Goal: Task Accomplishment & Management: Complete application form

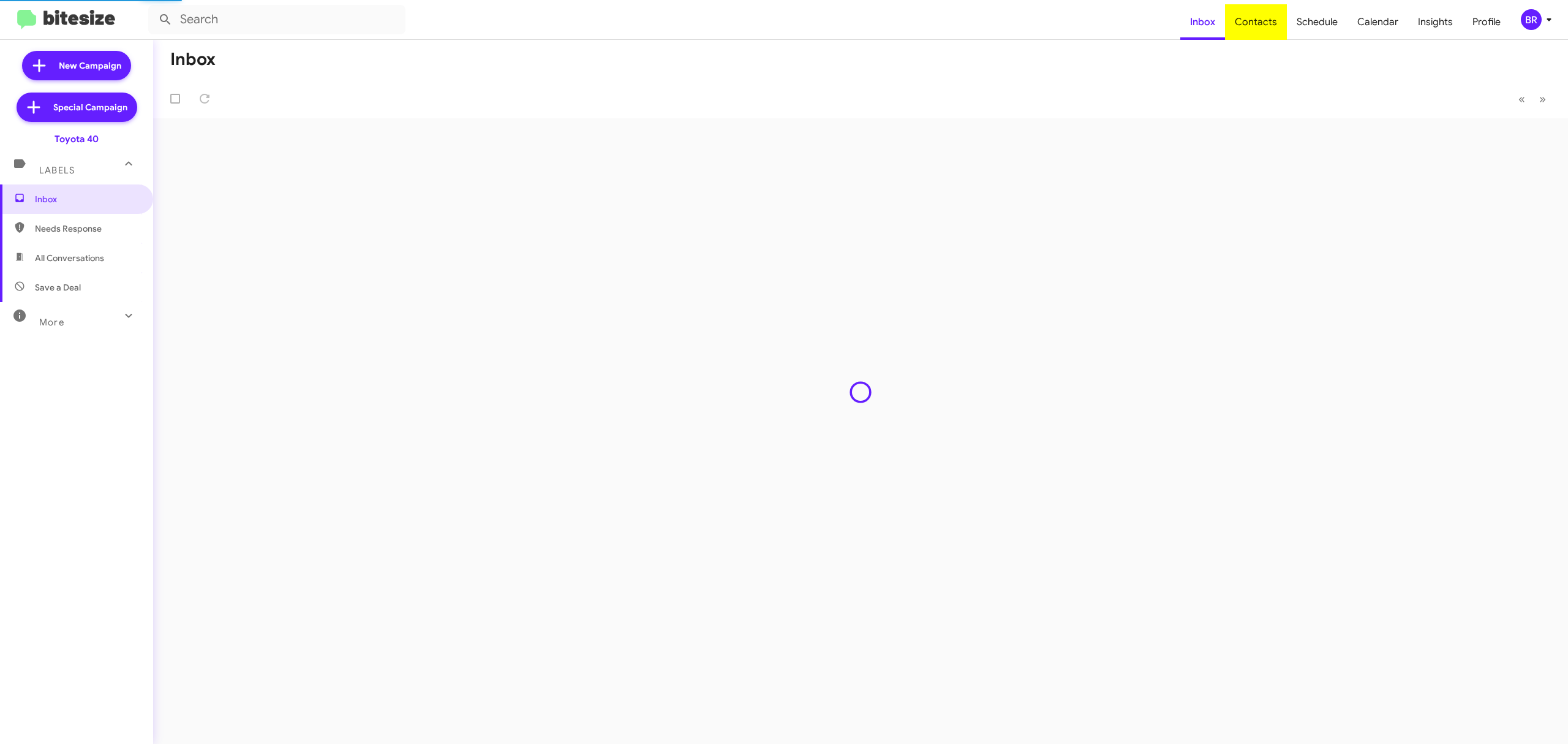
type input "in:groups"
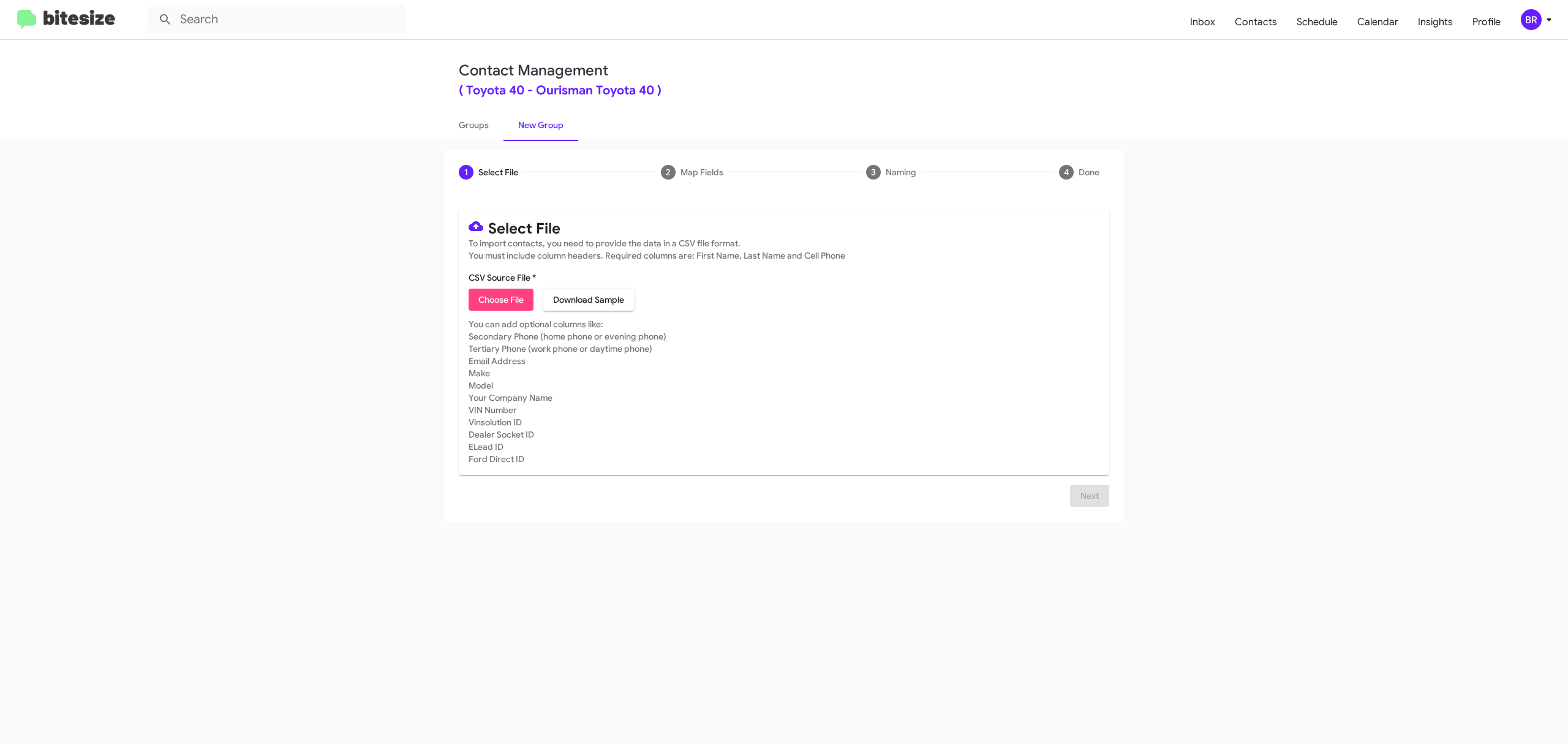
click at [500, 299] on span "Choose File" at bounding box center [501, 299] width 45 height 22
type input "Toyota40_Opt-Out_10-12-25"
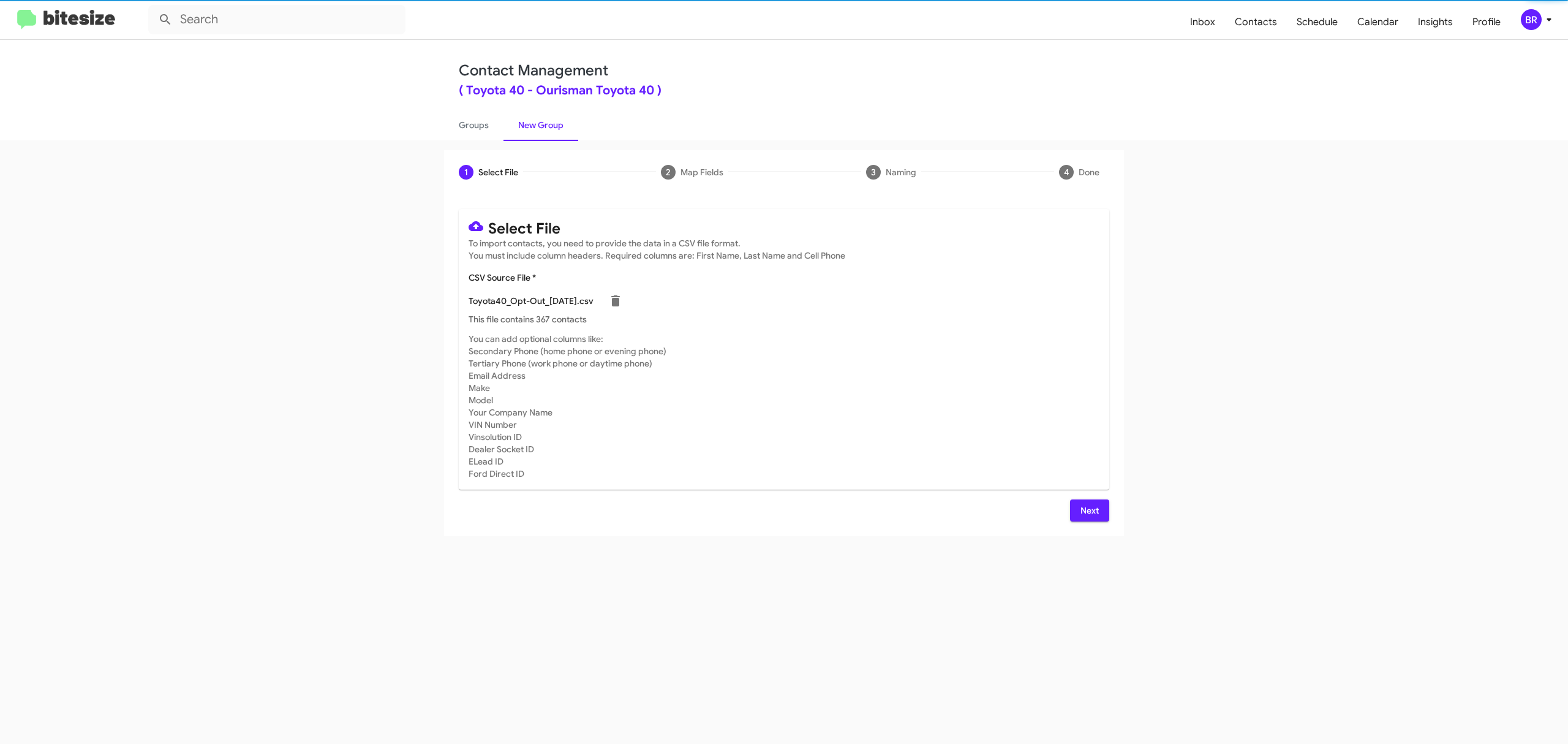
click at [1089, 510] on span "Next" at bounding box center [1090, 510] width 20 height 22
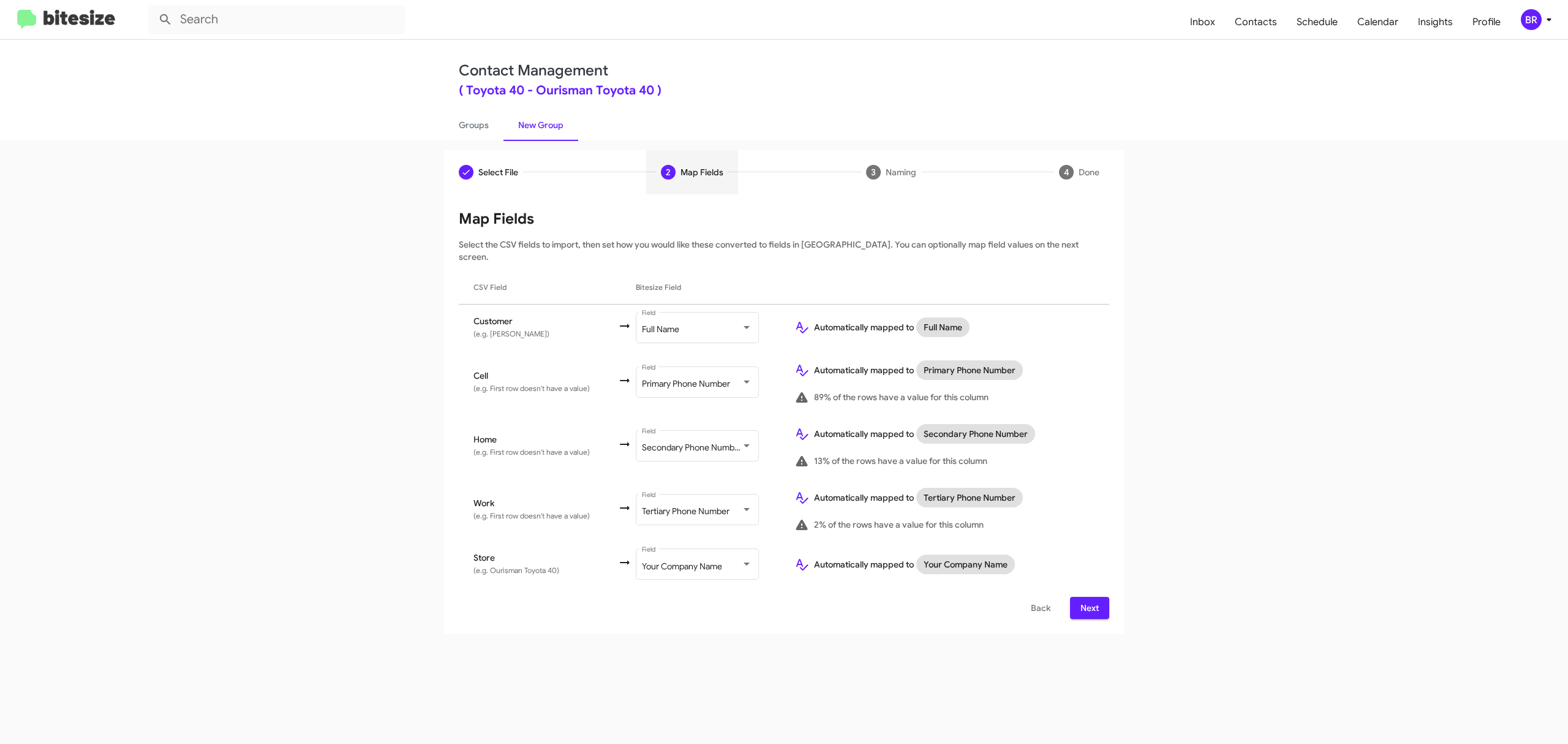
click at [1089, 597] on span "Next" at bounding box center [1090, 607] width 20 height 22
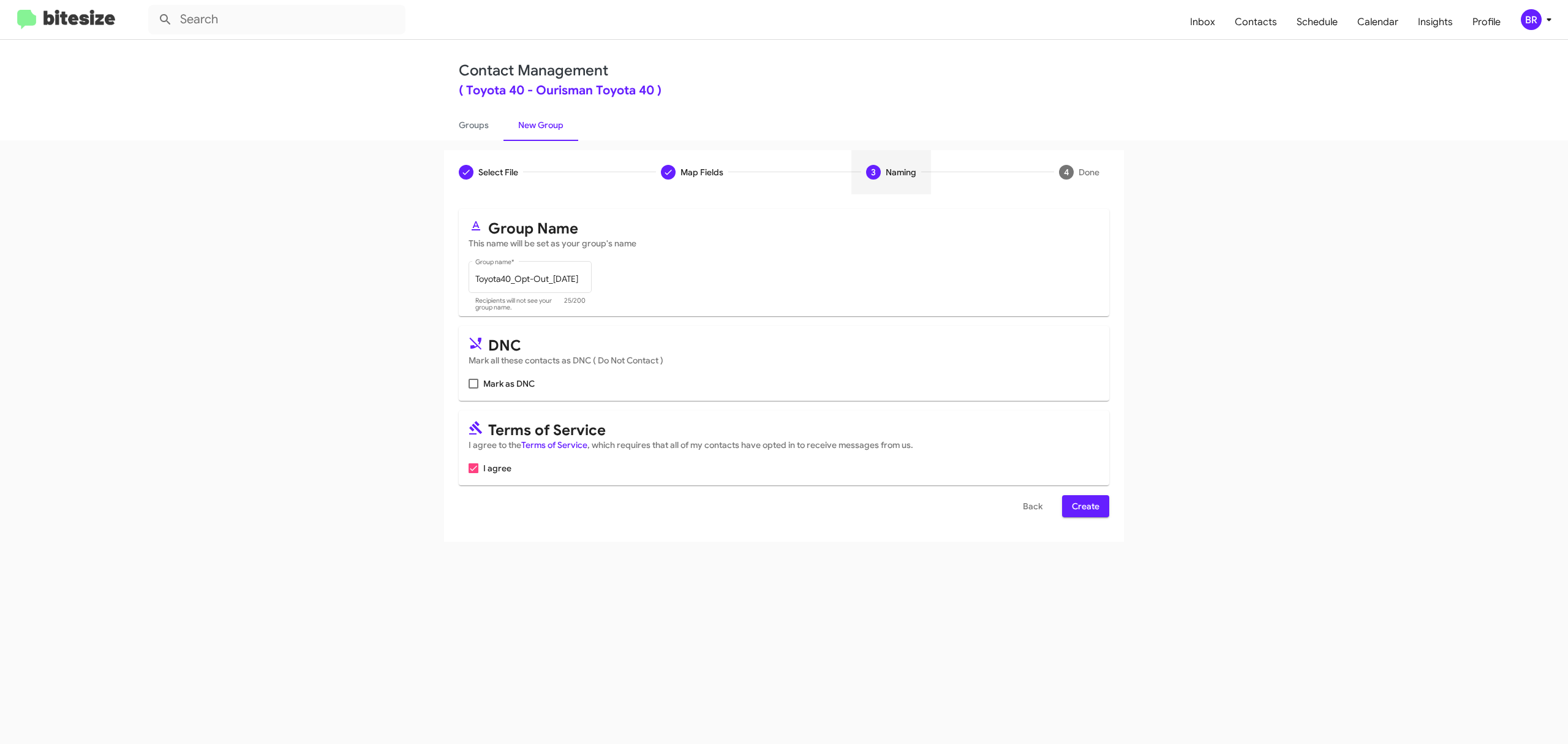
click at [473, 388] on input "Mark as DNC" at bounding box center [473, 388] width 1 height 1
checkbox input "true"
click at [1084, 506] on span "Create" at bounding box center [1086, 506] width 28 height 22
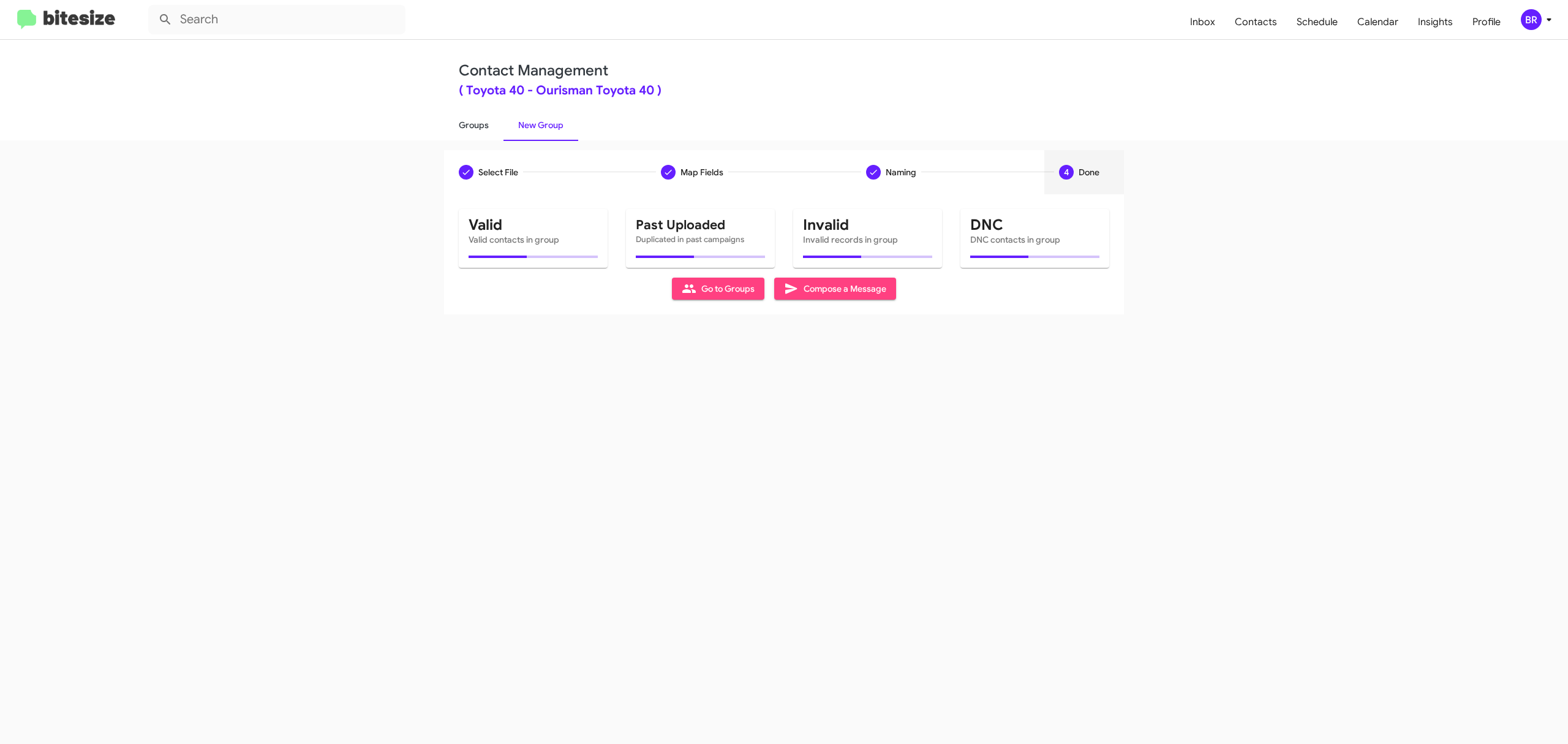
click at [473, 124] on link "Groups" at bounding box center [473, 125] width 59 height 32
type input "in:groups"
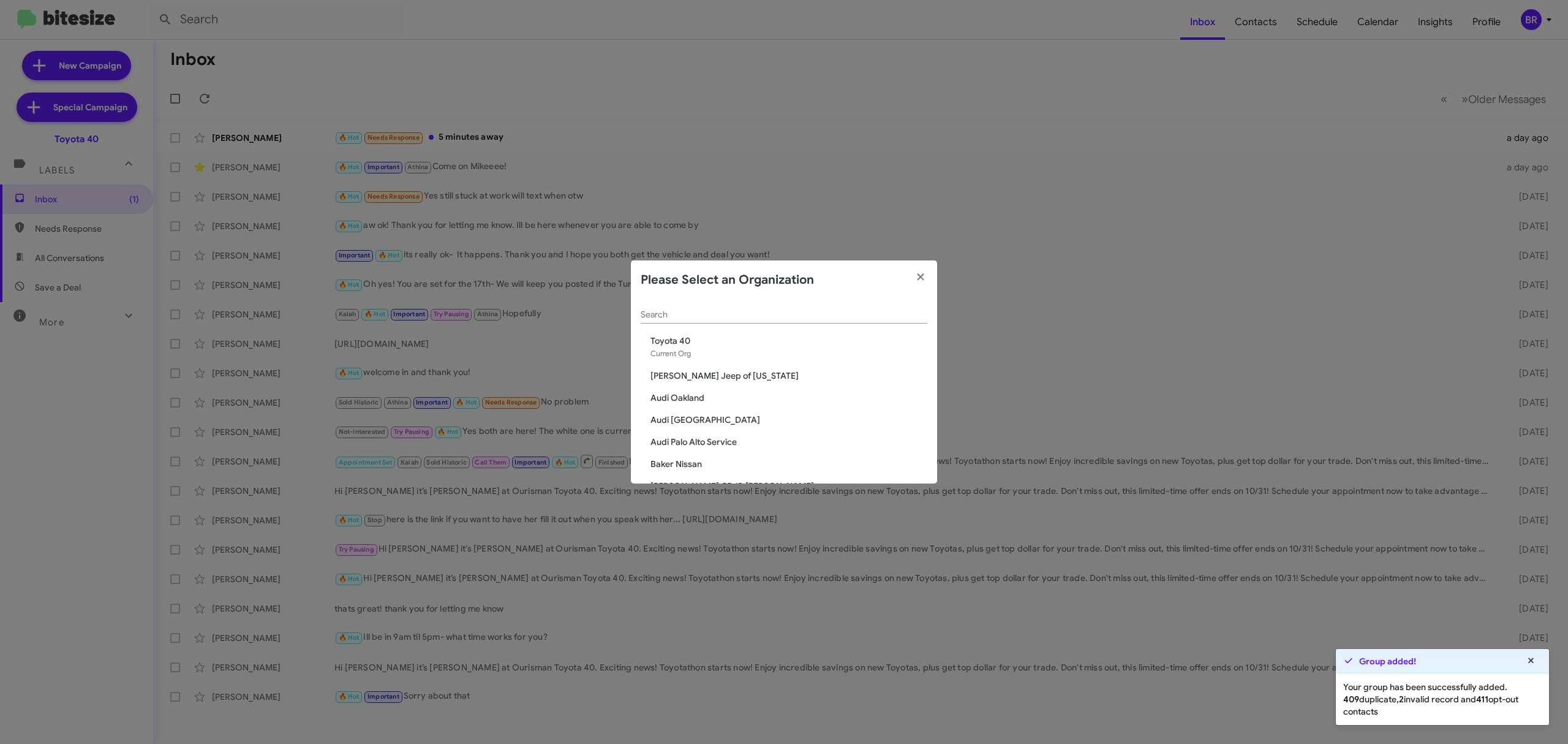
scroll to position [229, 0]
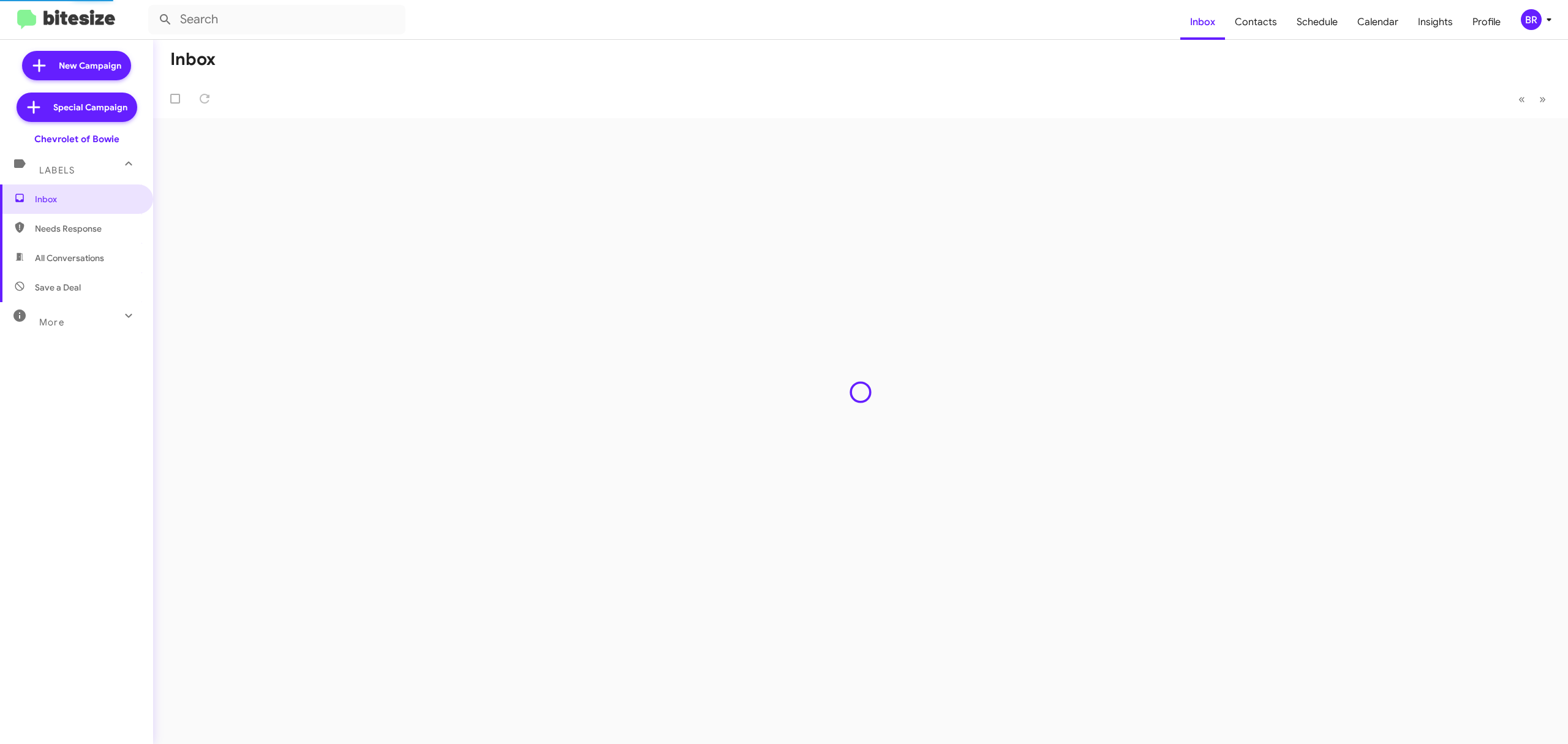
type input "in:groups"
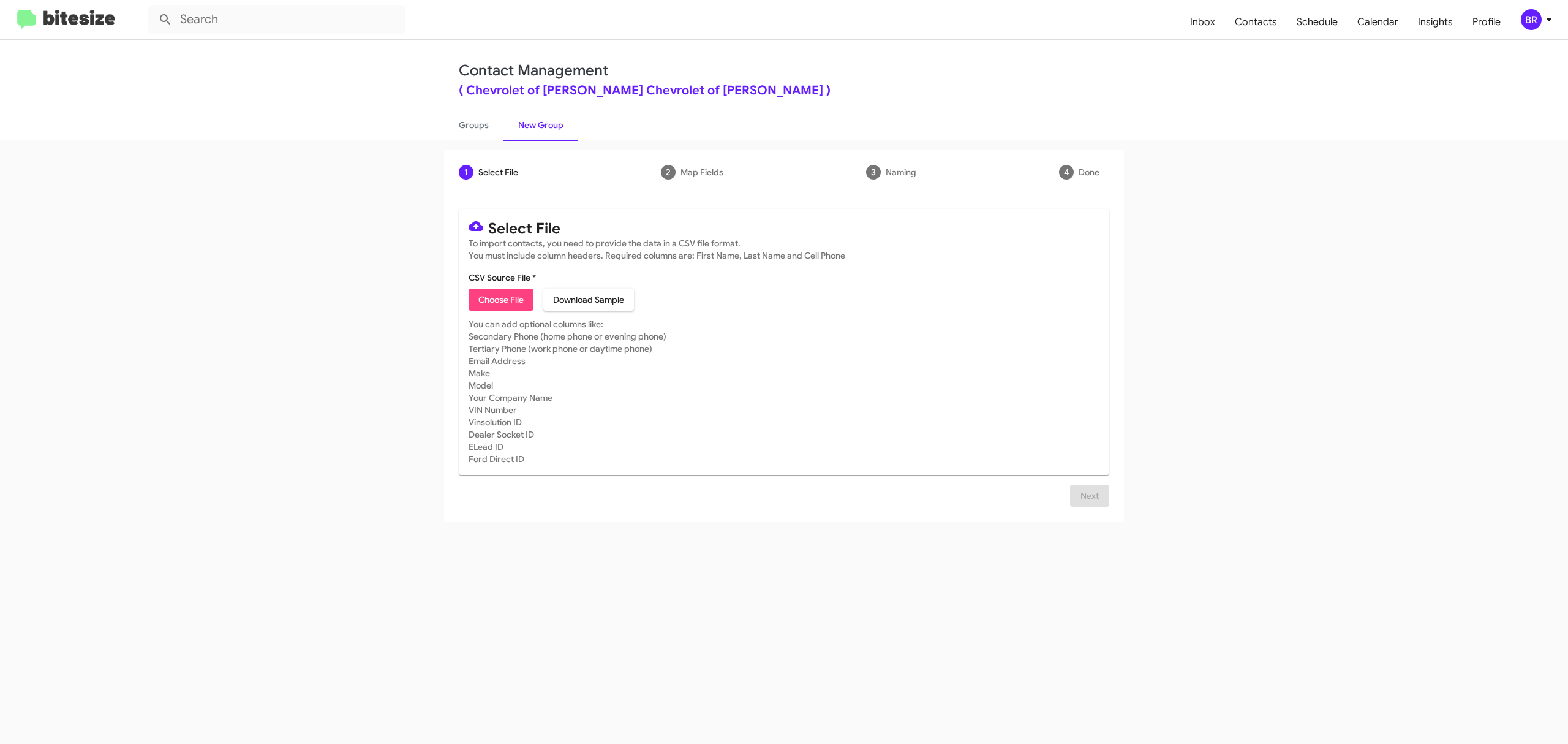
click at [500, 299] on span "Choose File" at bounding box center [501, 299] width 45 height 22
type input "ChevyBowie_Opt-Out_10-12-25"
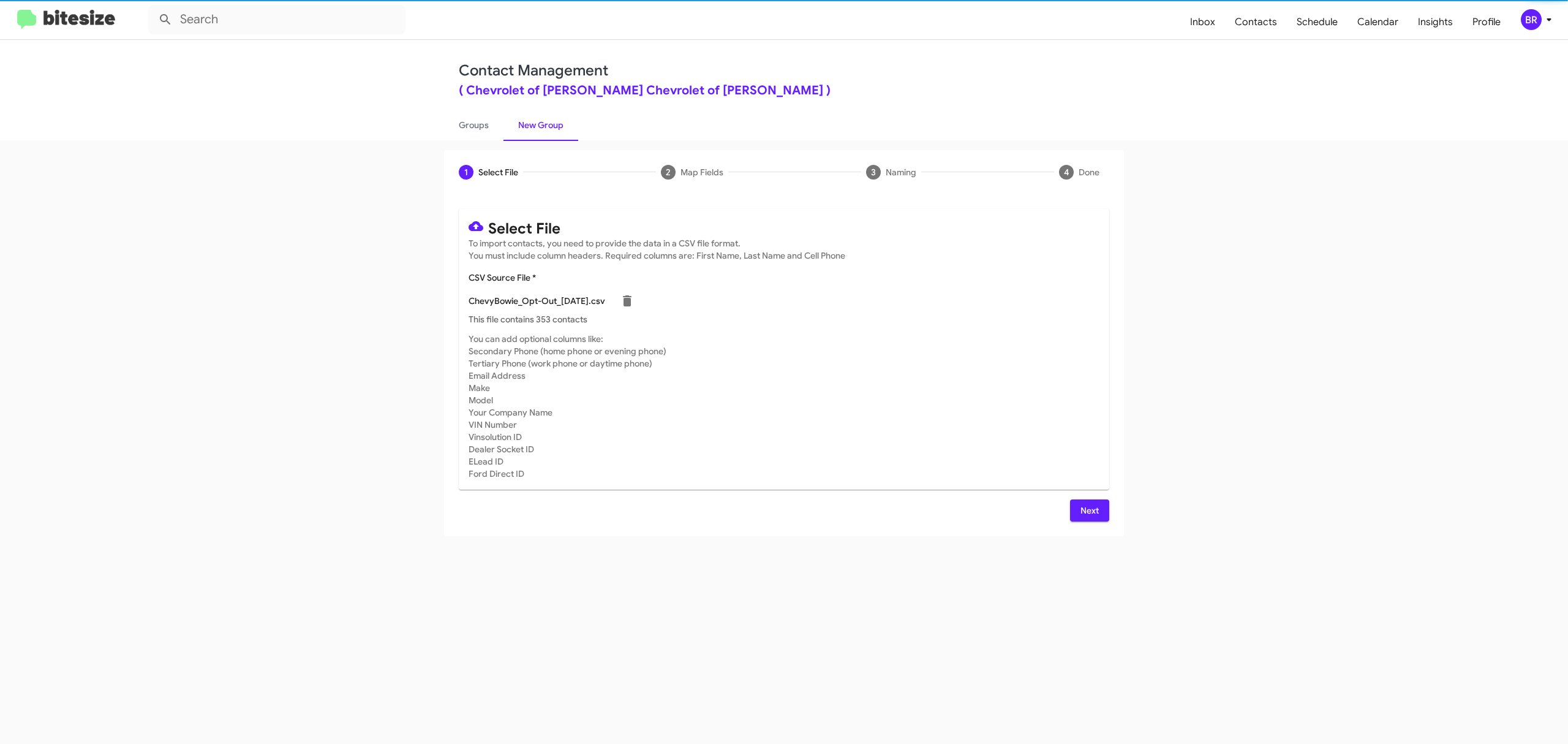
click at [1089, 510] on span "Next" at bounding box center [1090, 510] width 20 height 22
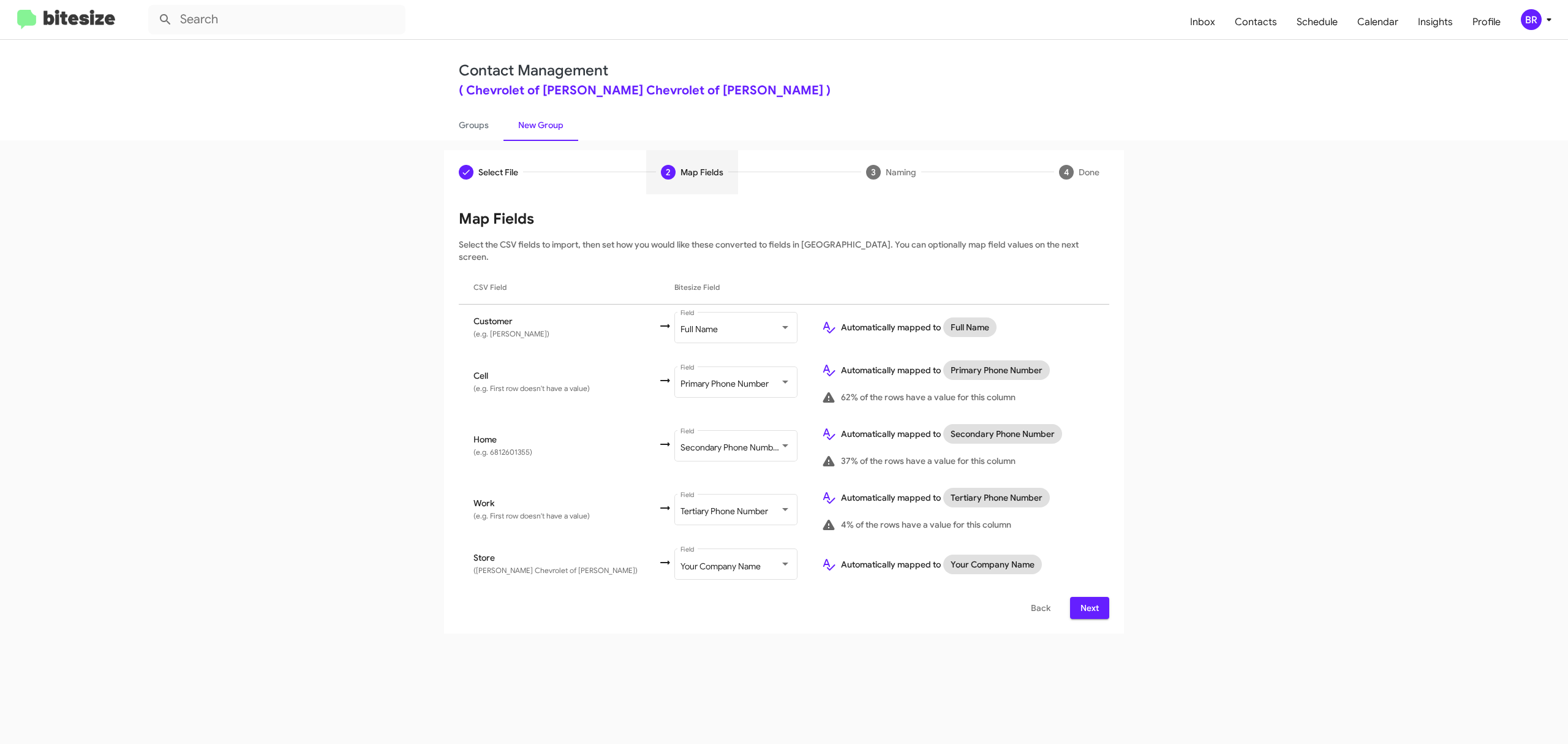
click at [1089, 597] on span "Next" at bounding box center [1090, 607] width 20 height 22
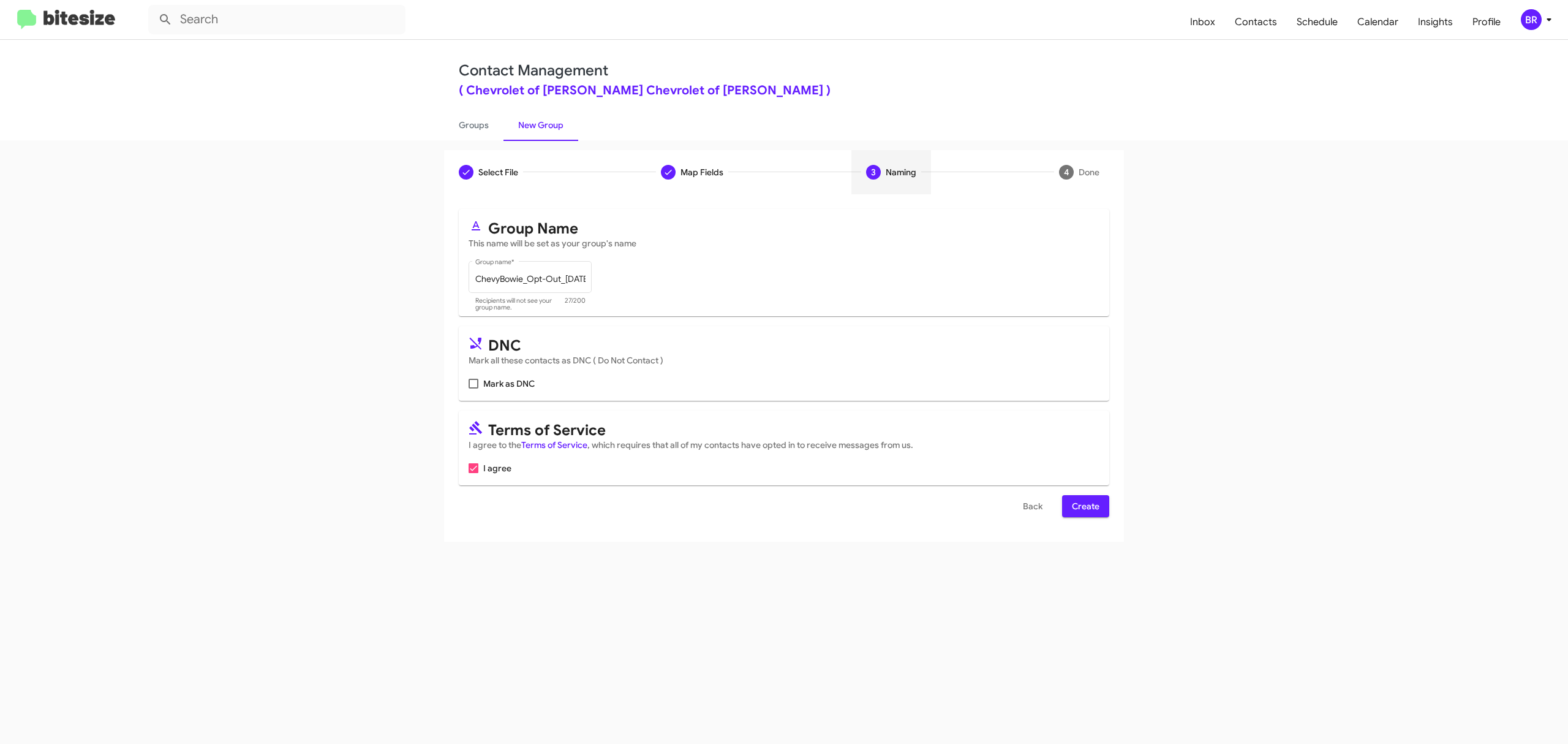
click at [473, 388] on input "Mark as DNC" at bounding box center [473, 388] width 1 height 1
checkbox input "true"
click at [1084, 506] on span "Create" at bounding box center [1086, 506] width 28 height 22
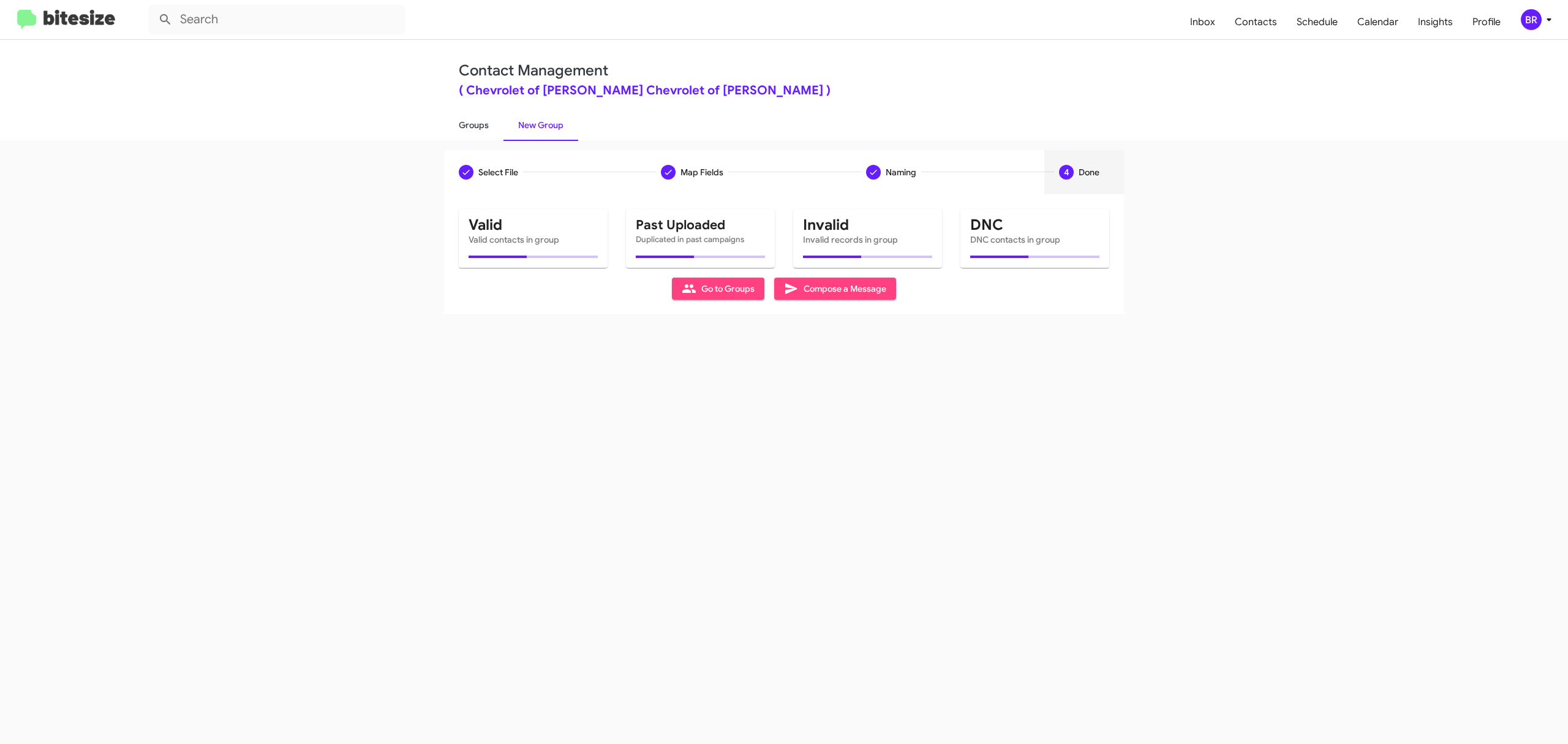
click at [473, 124] on link "Groups" at bounding box center [473, 125] width 59 height 32
type input "in:groups"
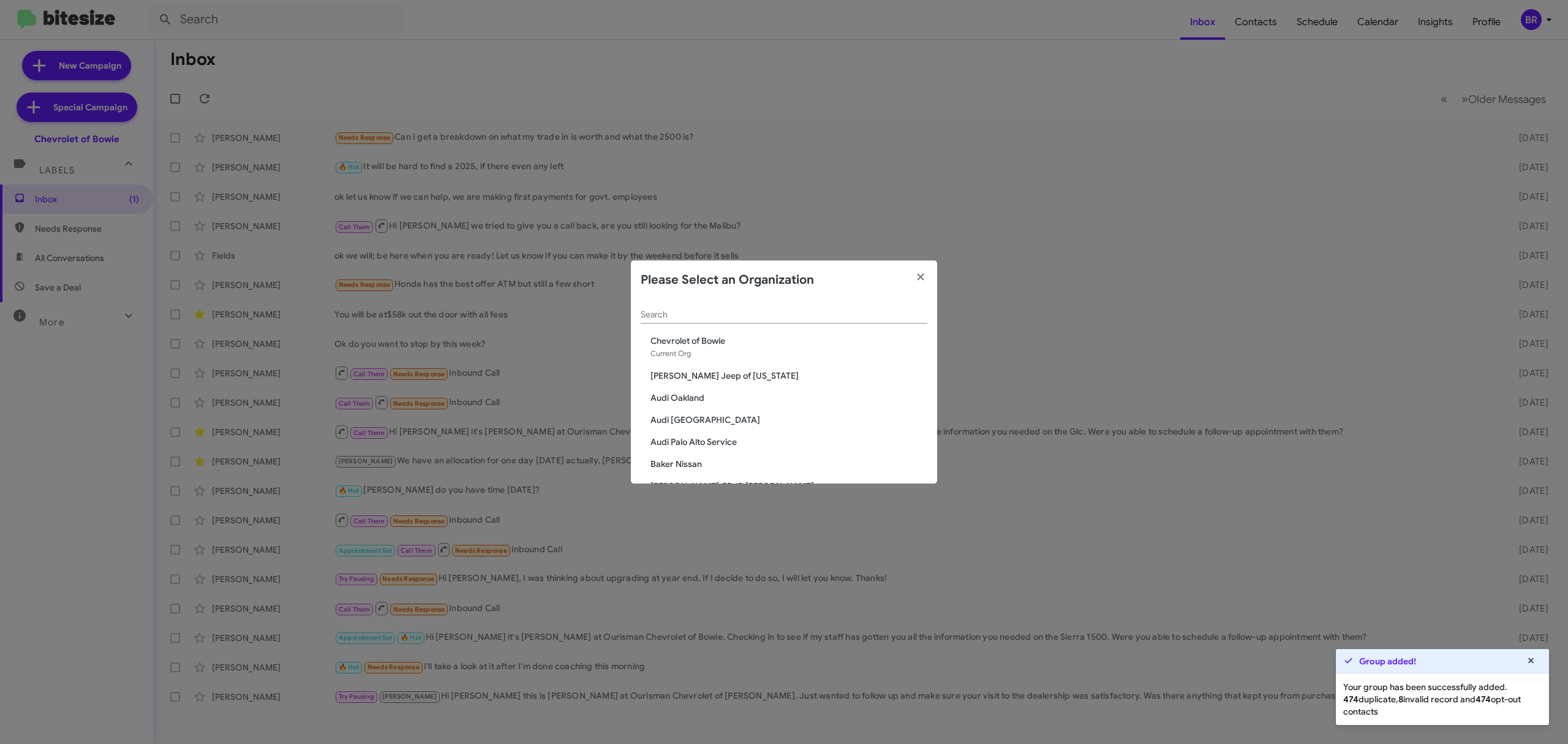
scroll to position [2126, 0]
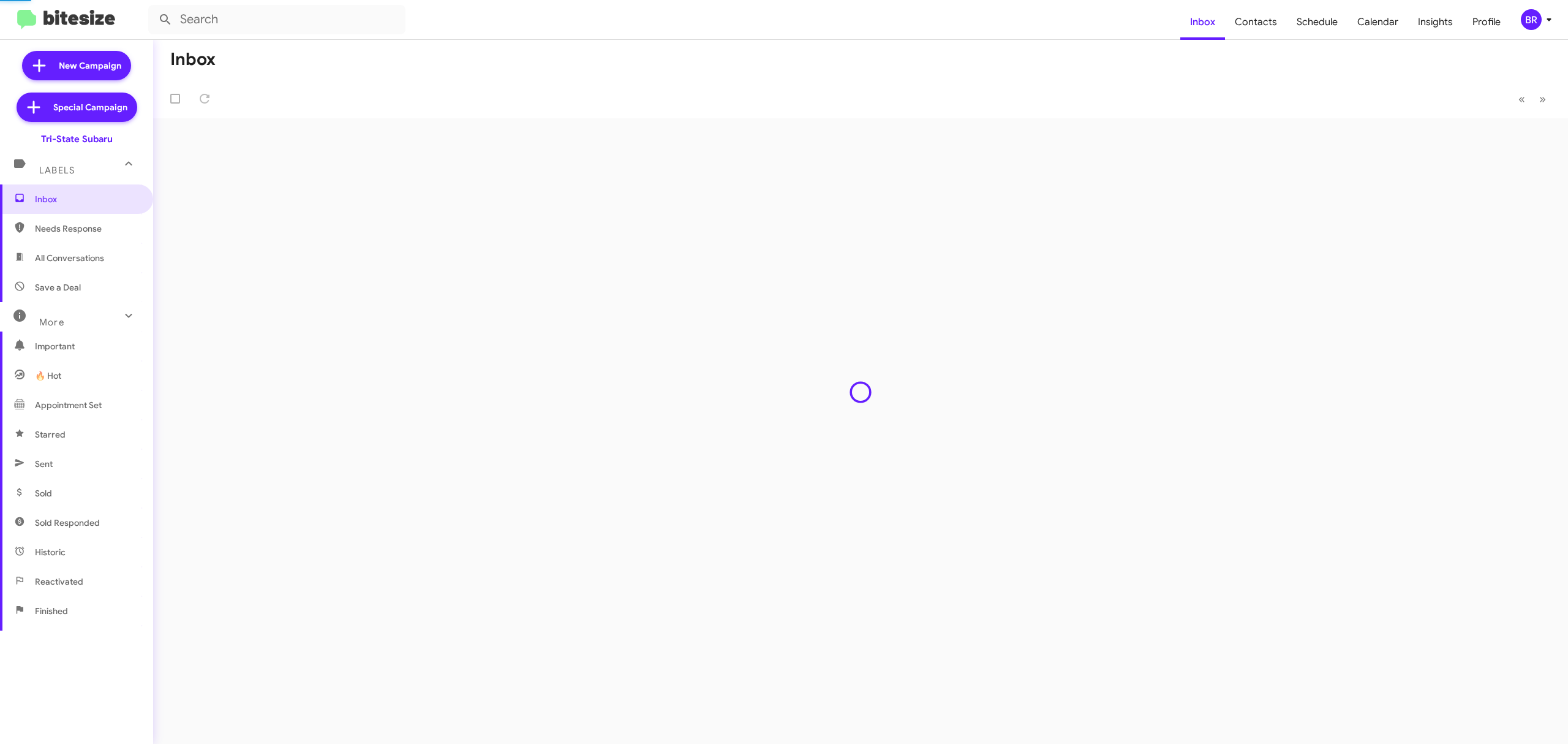
type input "in:groups"
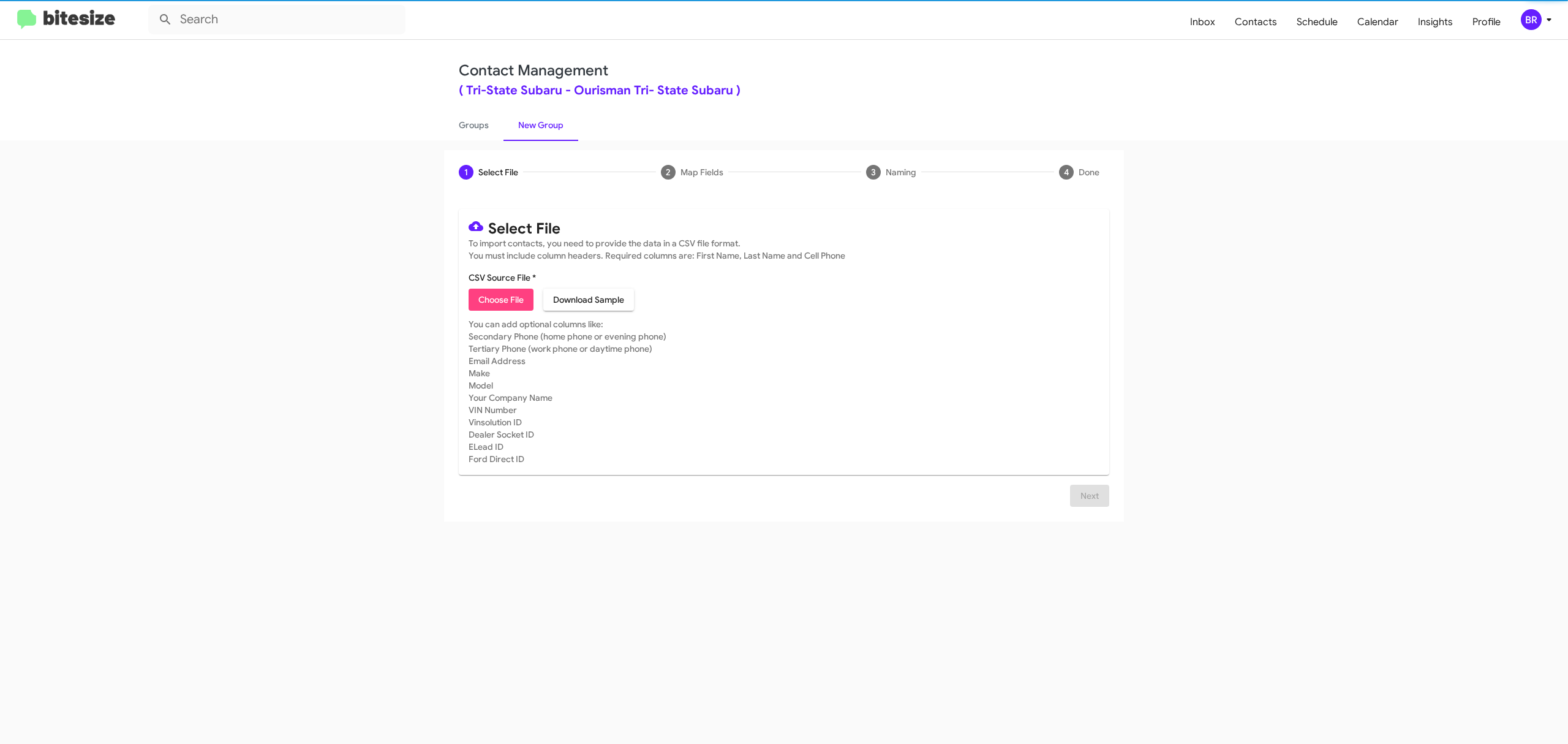
click at [500, 299] on span "Choose File" at bounding box center [501, 299] width 45 height 22
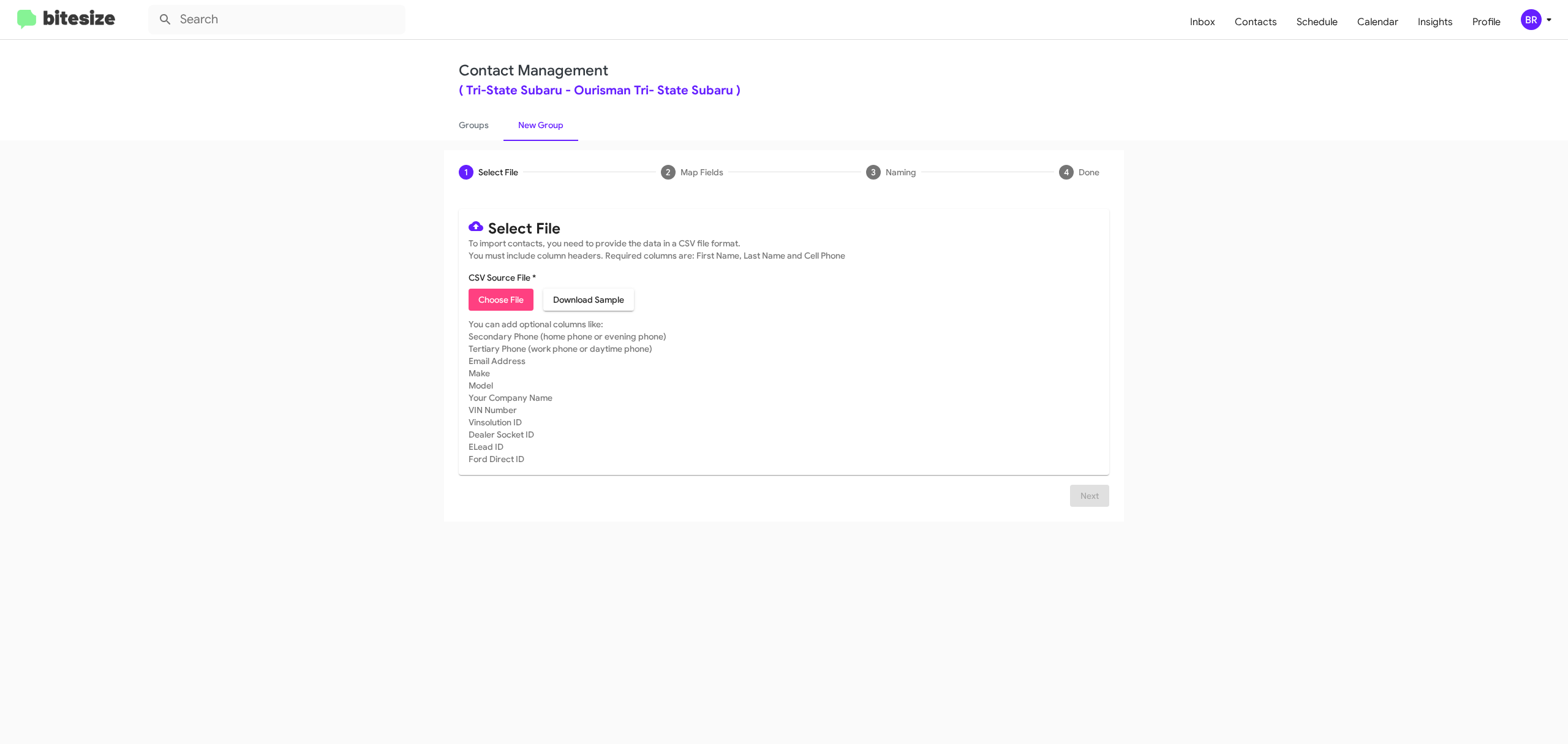
type input "TriStateSubaru_Opt-Out_10-12-25"
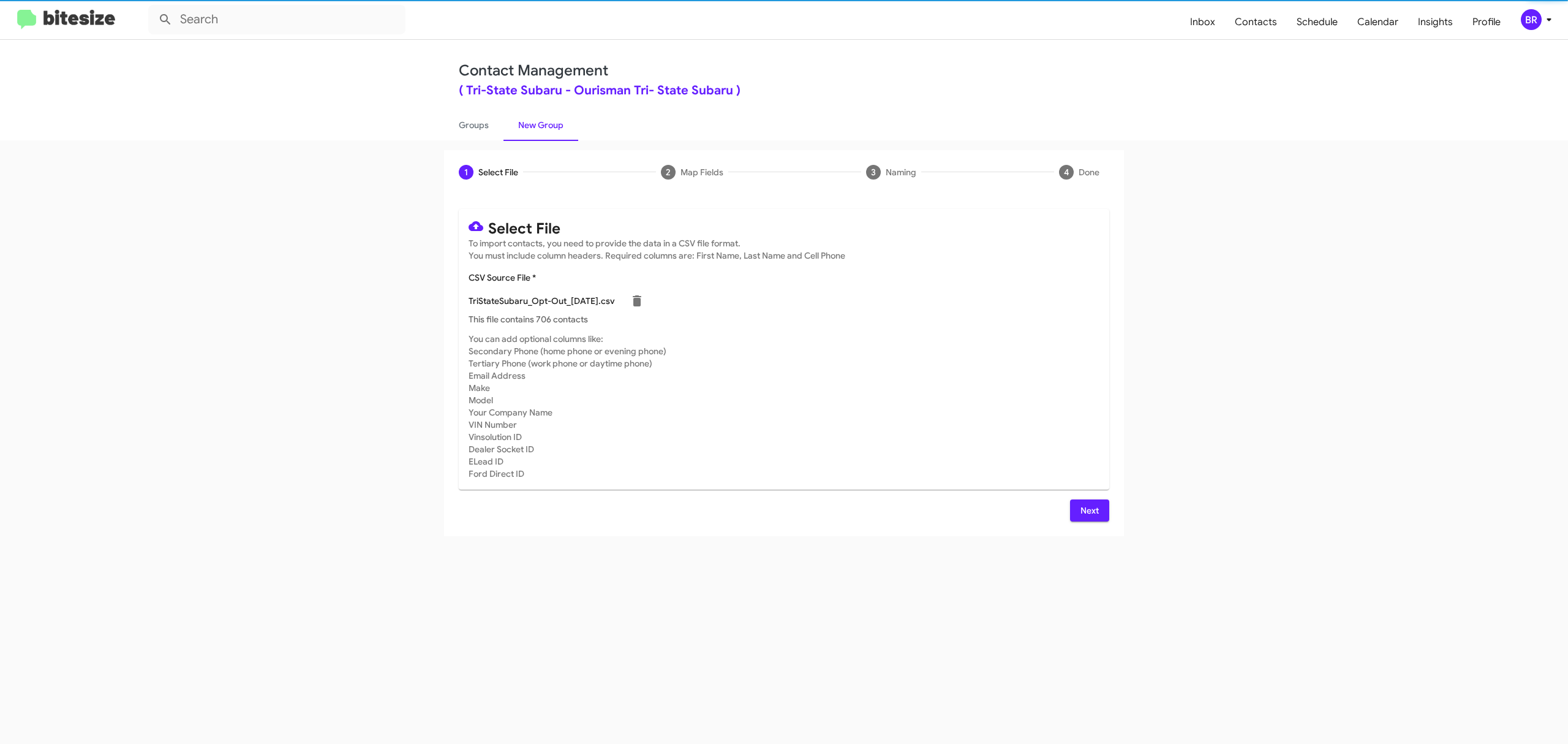
click at [1089, 510] on span "Next" at bounding box center [1090, 510] width 20 height 22
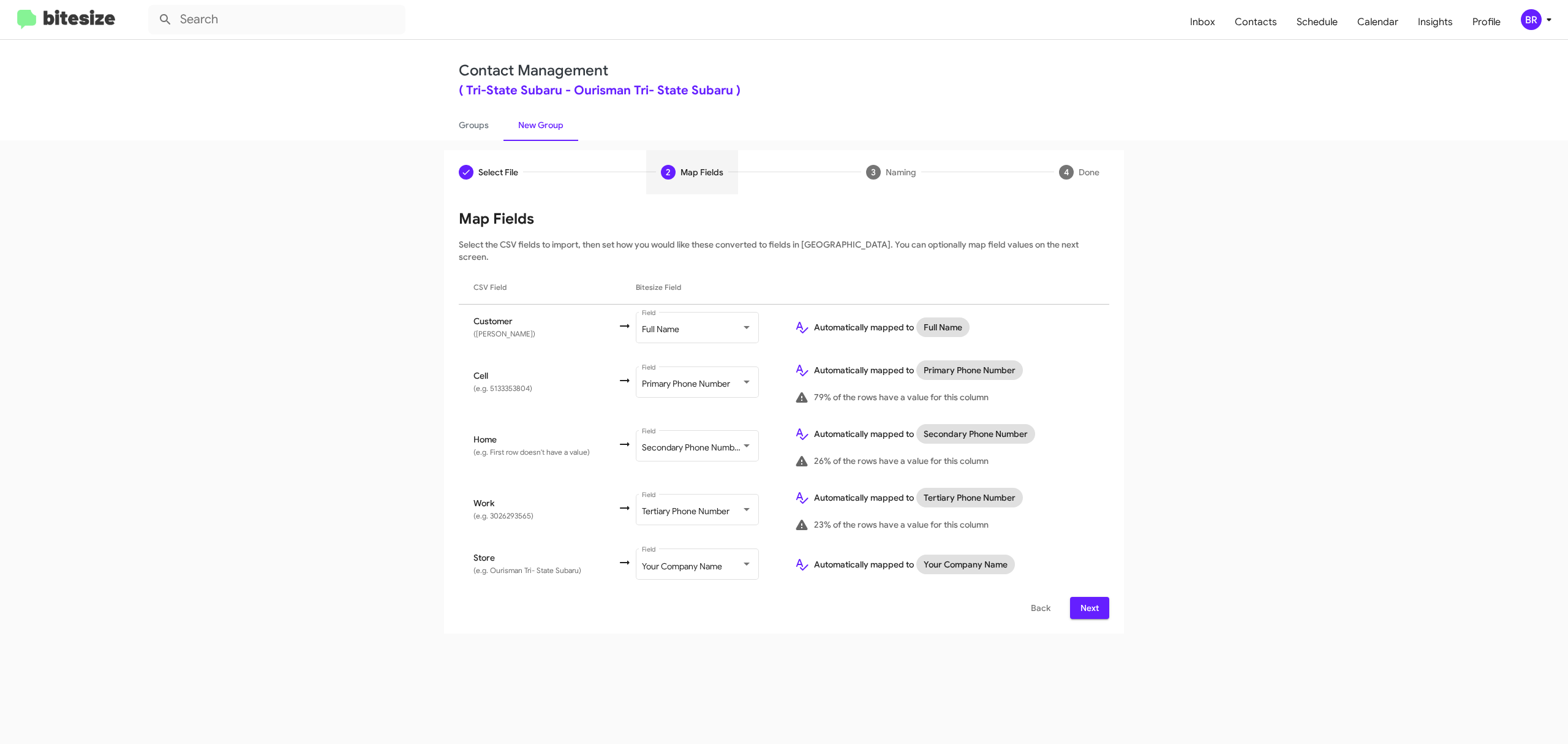
click at [1089, 597] on span "Next" at bounding box center [1090, 607] width 20 height 22
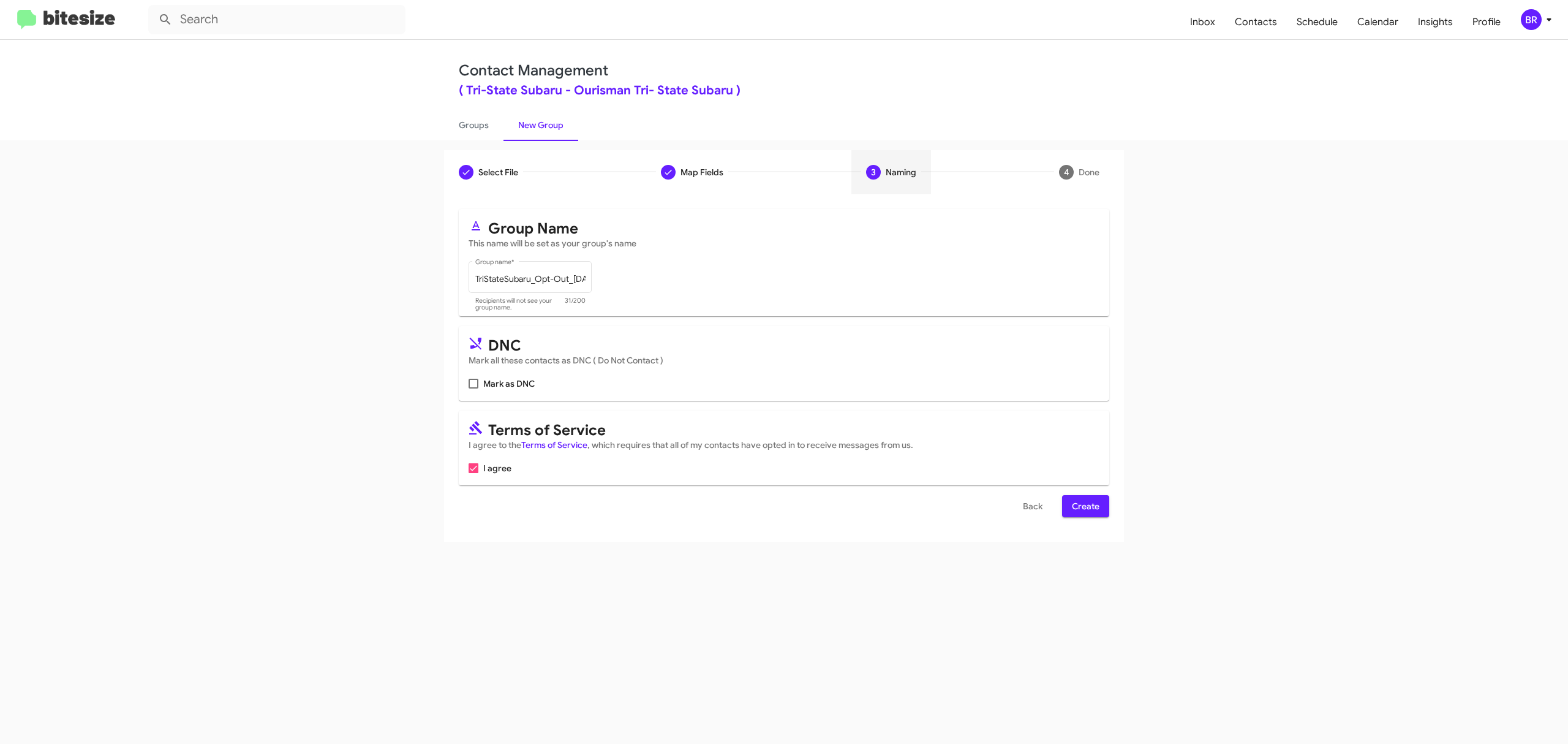
click at [473, 388] on input "Mark as DNC" at bounding box center [473, 388] width 1 height 1
checkbox input "true"
click at [1084, 506] on span "Create" at bounding box center [1086, 506] width 28 height 22
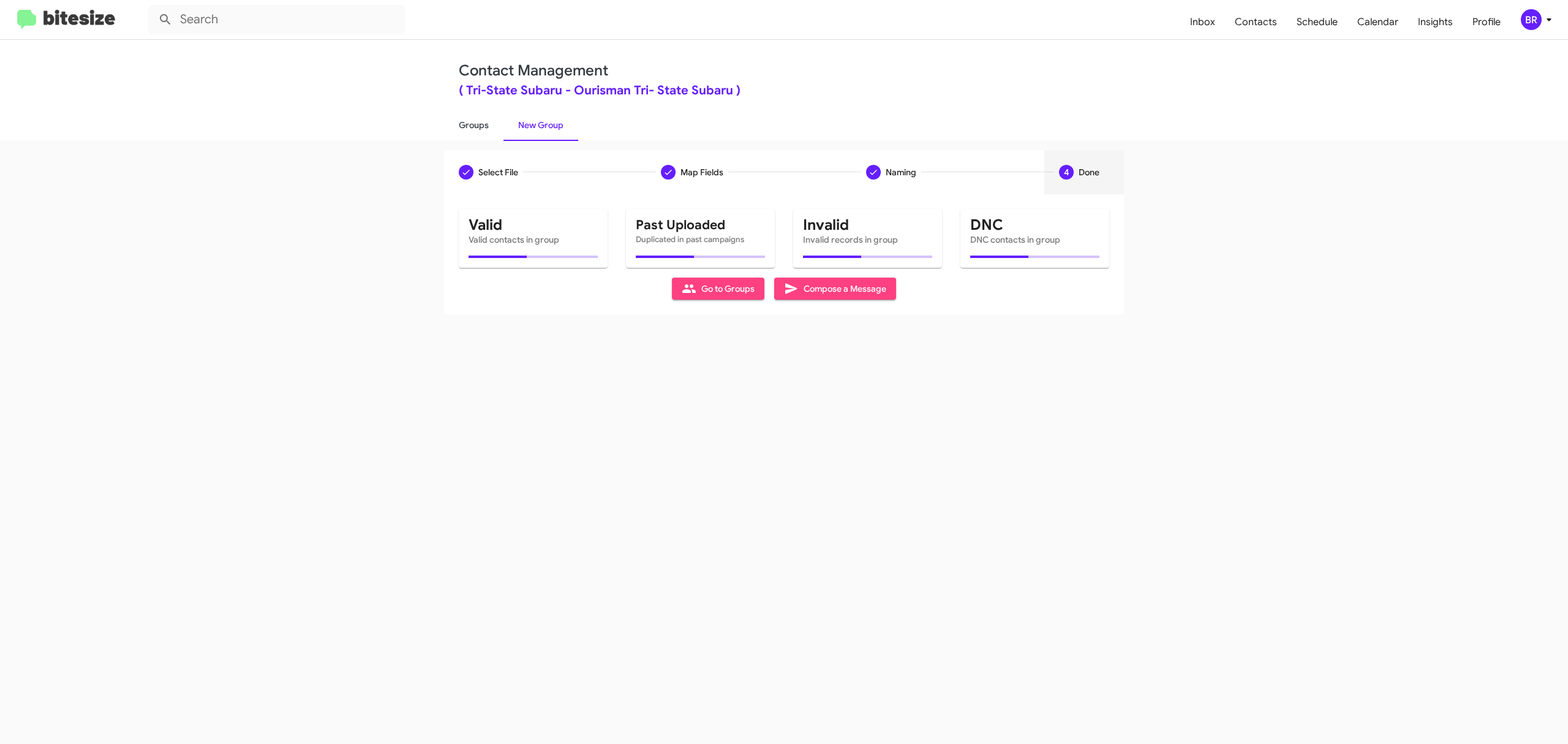
click at [473, 124] on link "Groups" at bounding box center [473, 125] width 59 height 32
type input "in:groups"
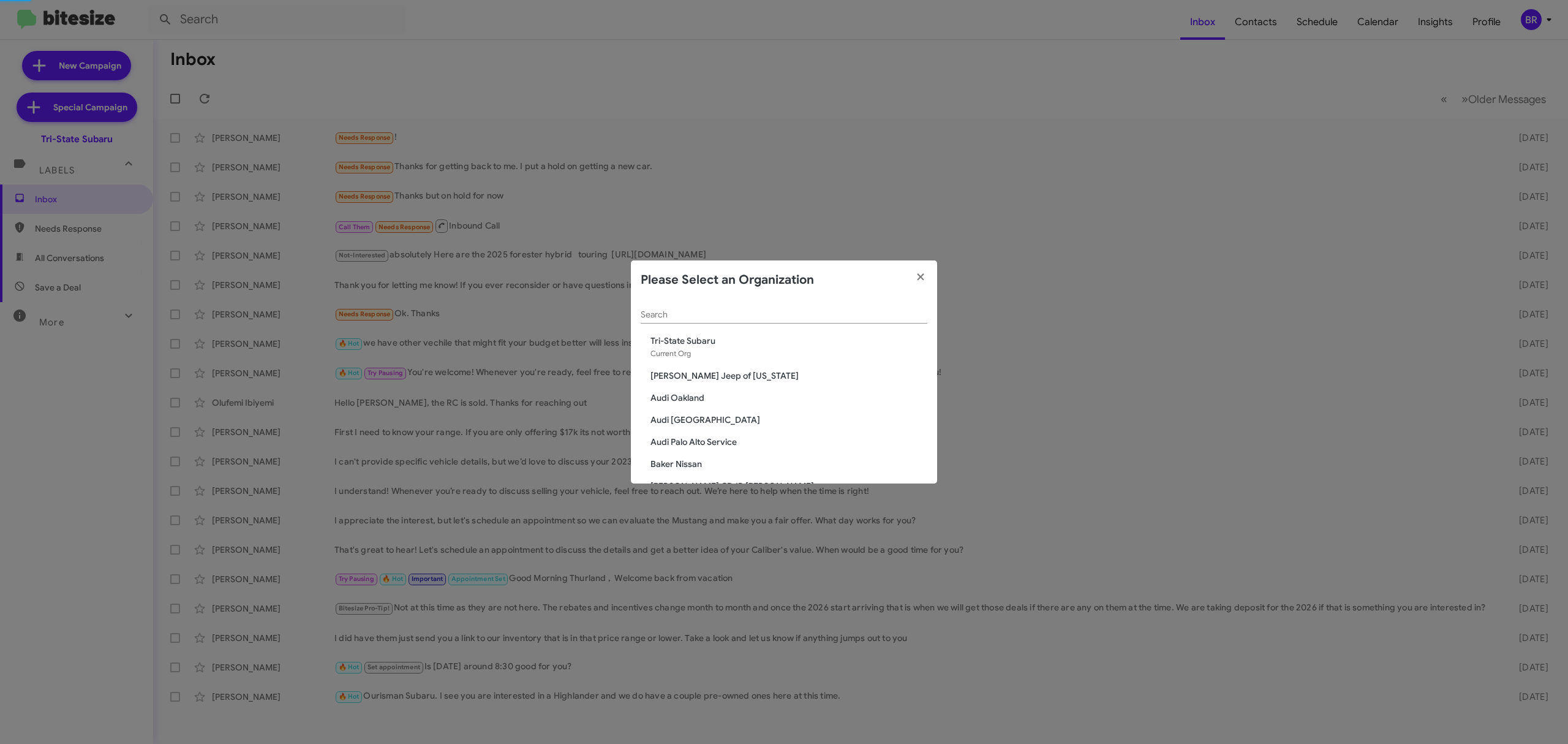
scroll to position [2192, 0]
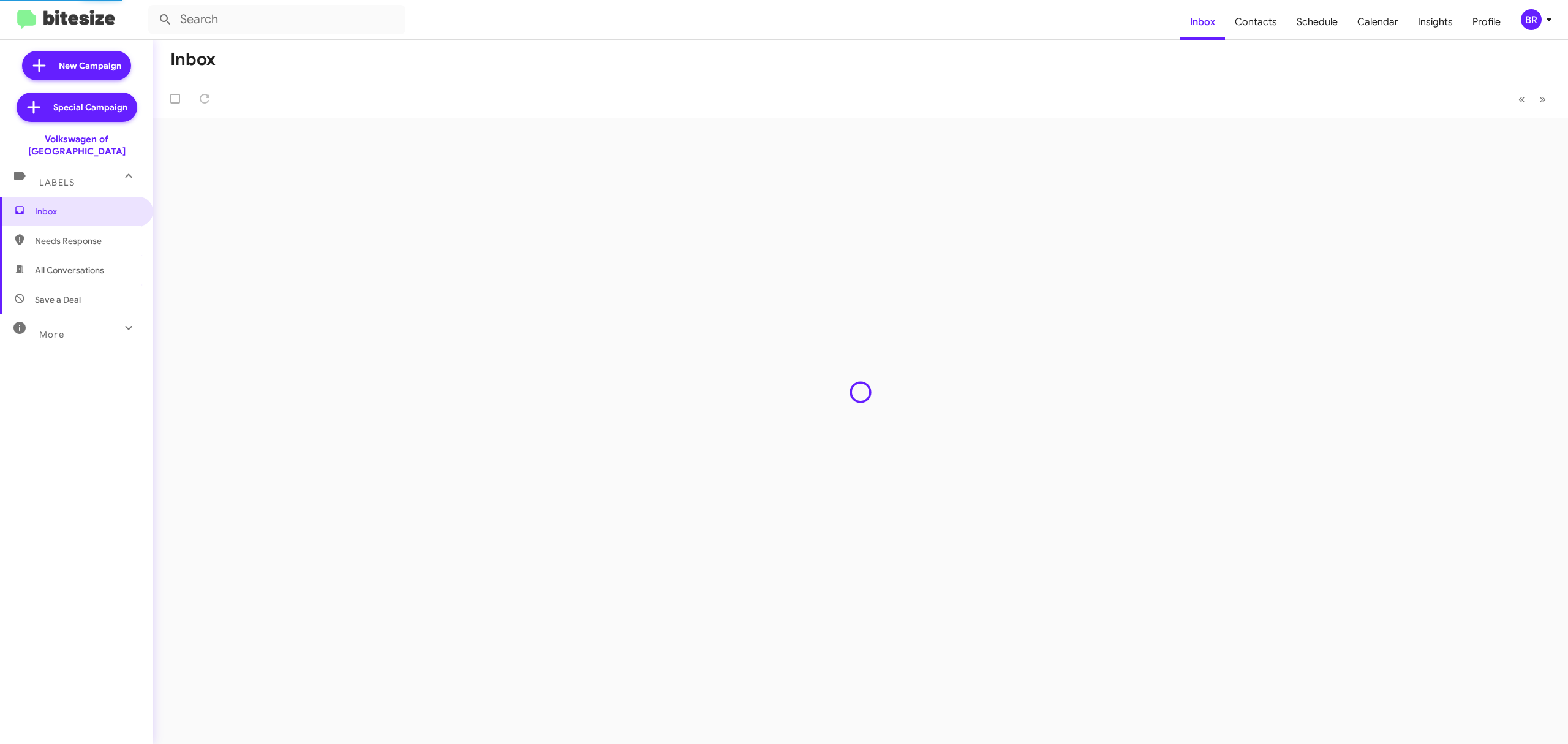
type input "in:groups"
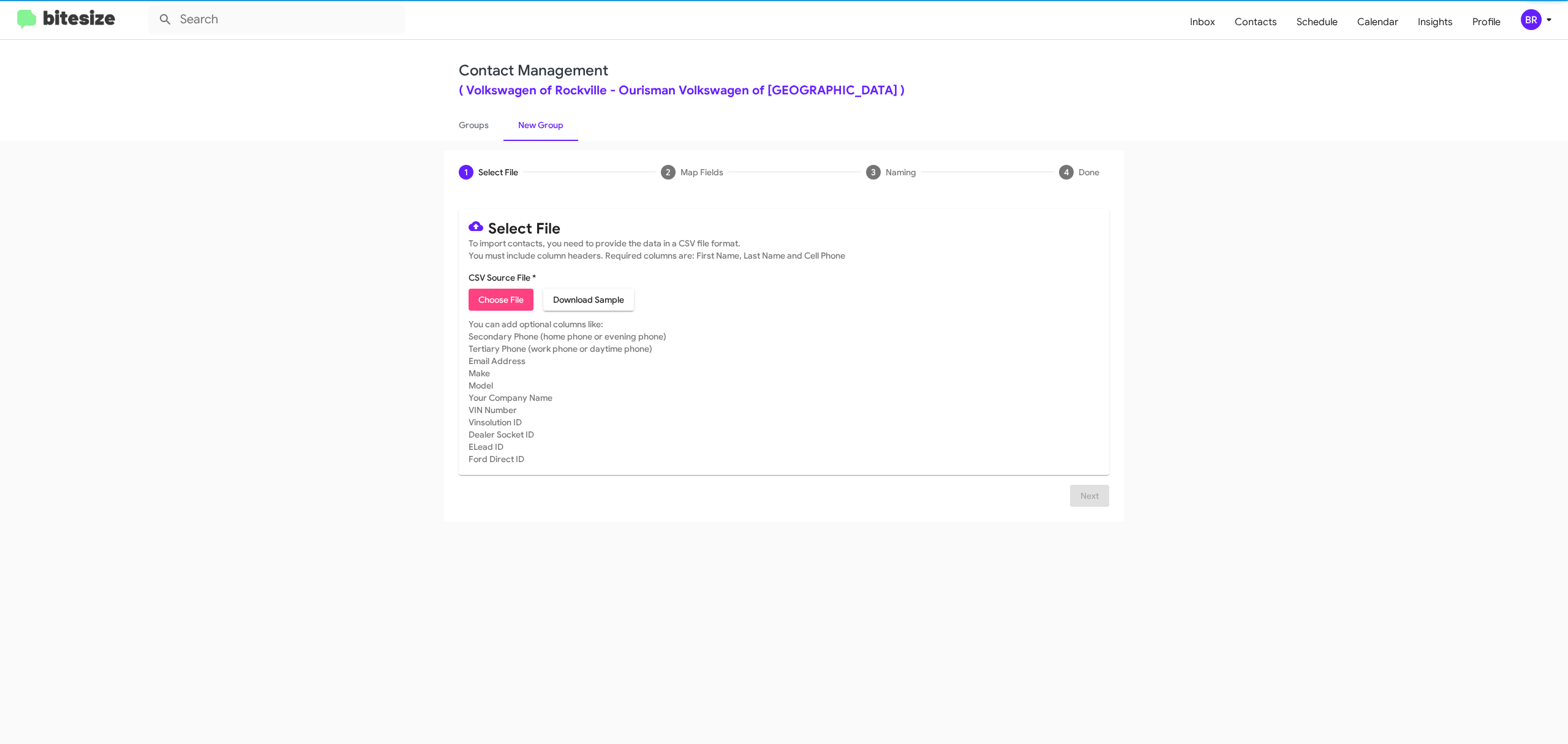
click at [500, 299] on span "Choose File" at bounding box center [501, 299] width 45 height 22
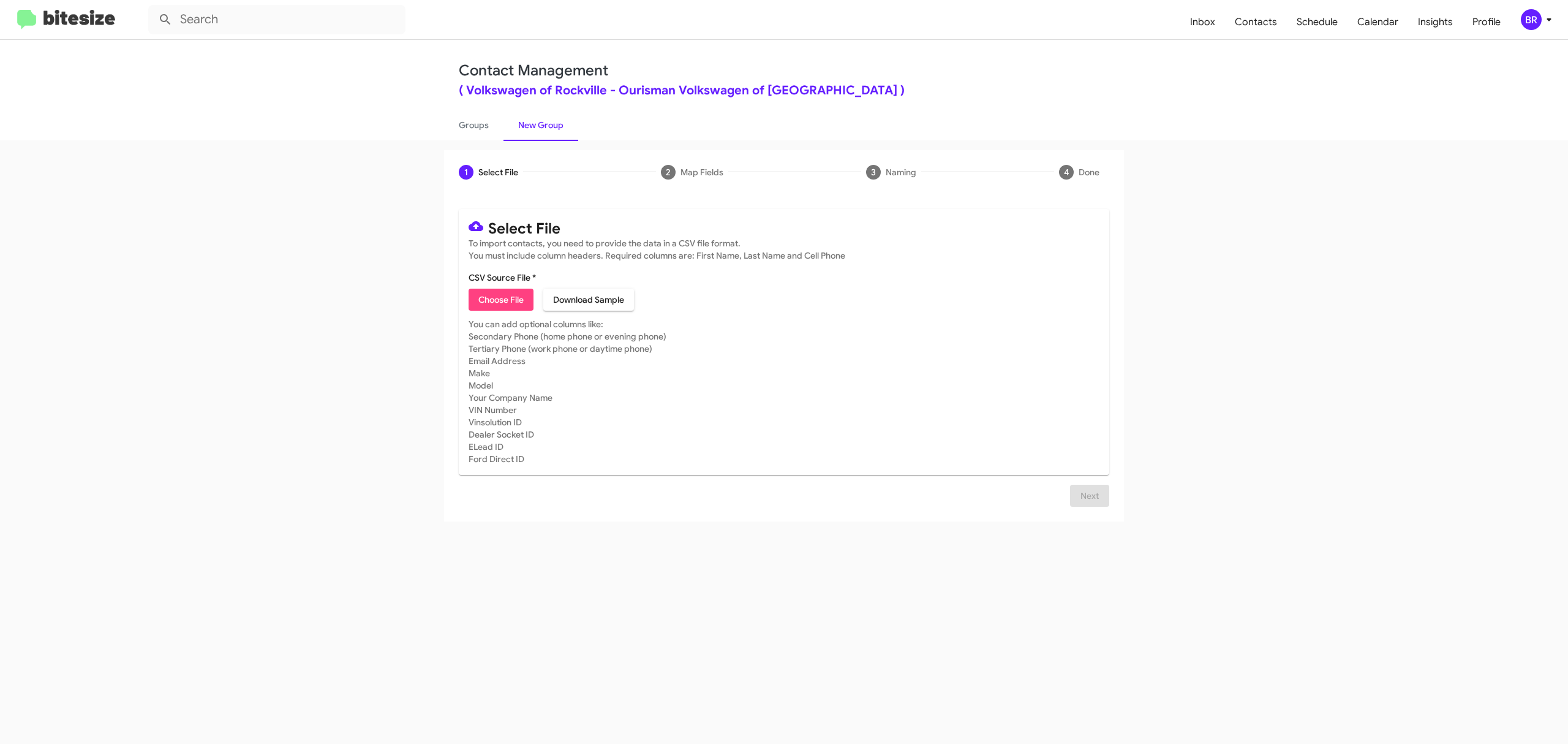
type input "VolksRock_Opt-Out_10-12-25"
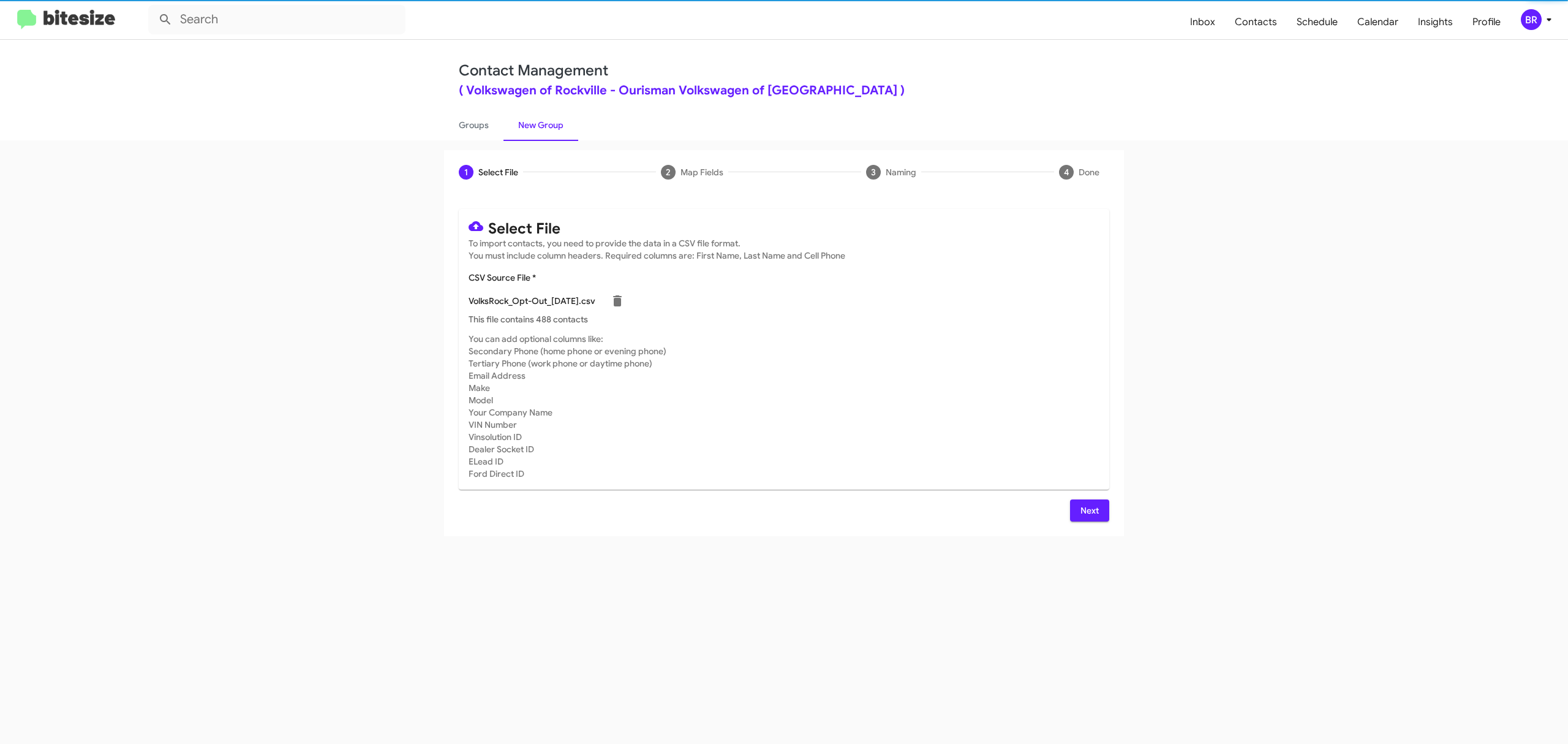
click at [1089, 510] on span "Next" at bounding box center [1090, 510] width 20 height 22
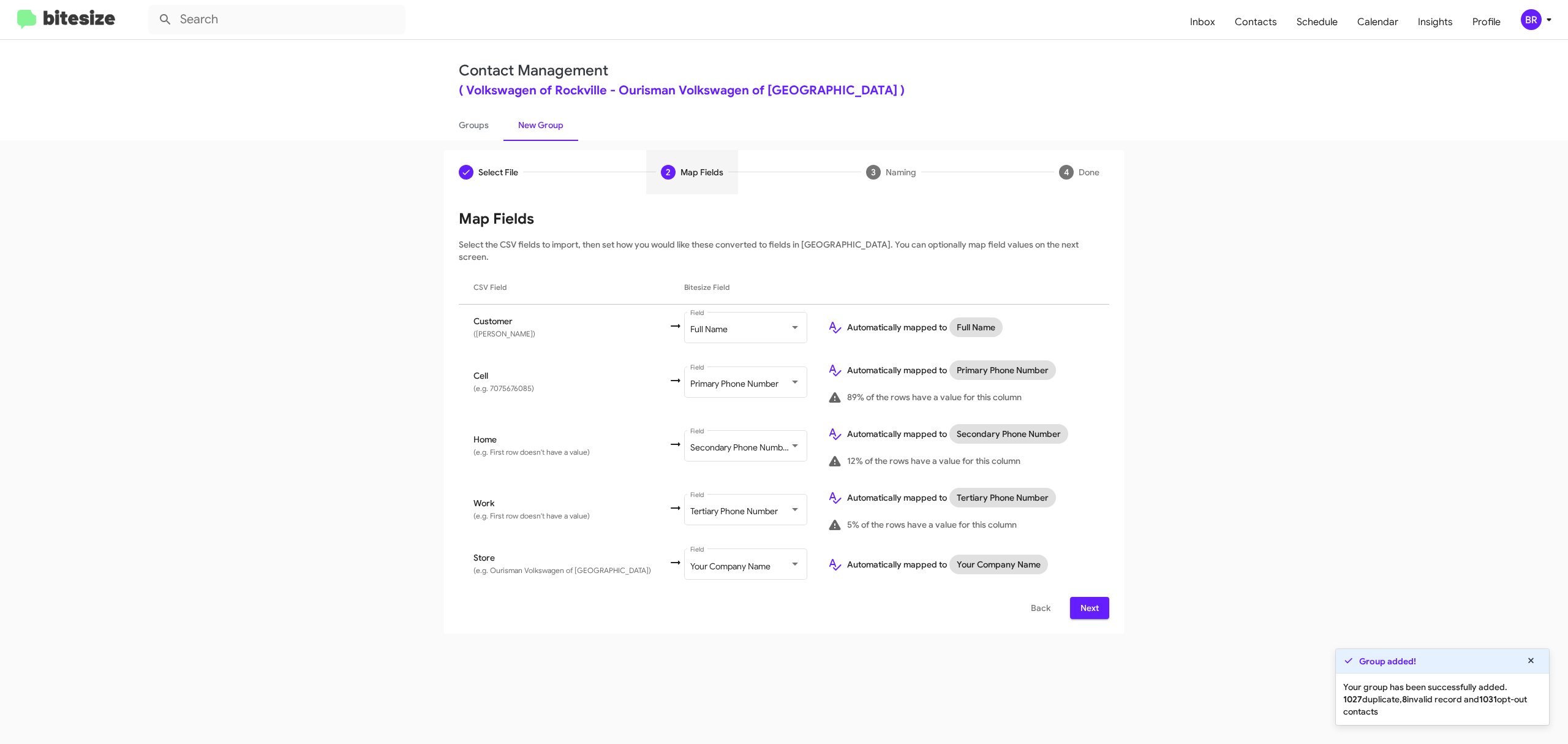
click at [1089, 597] on span "Next" at bounding box center [1090, 607] width 20 height 22
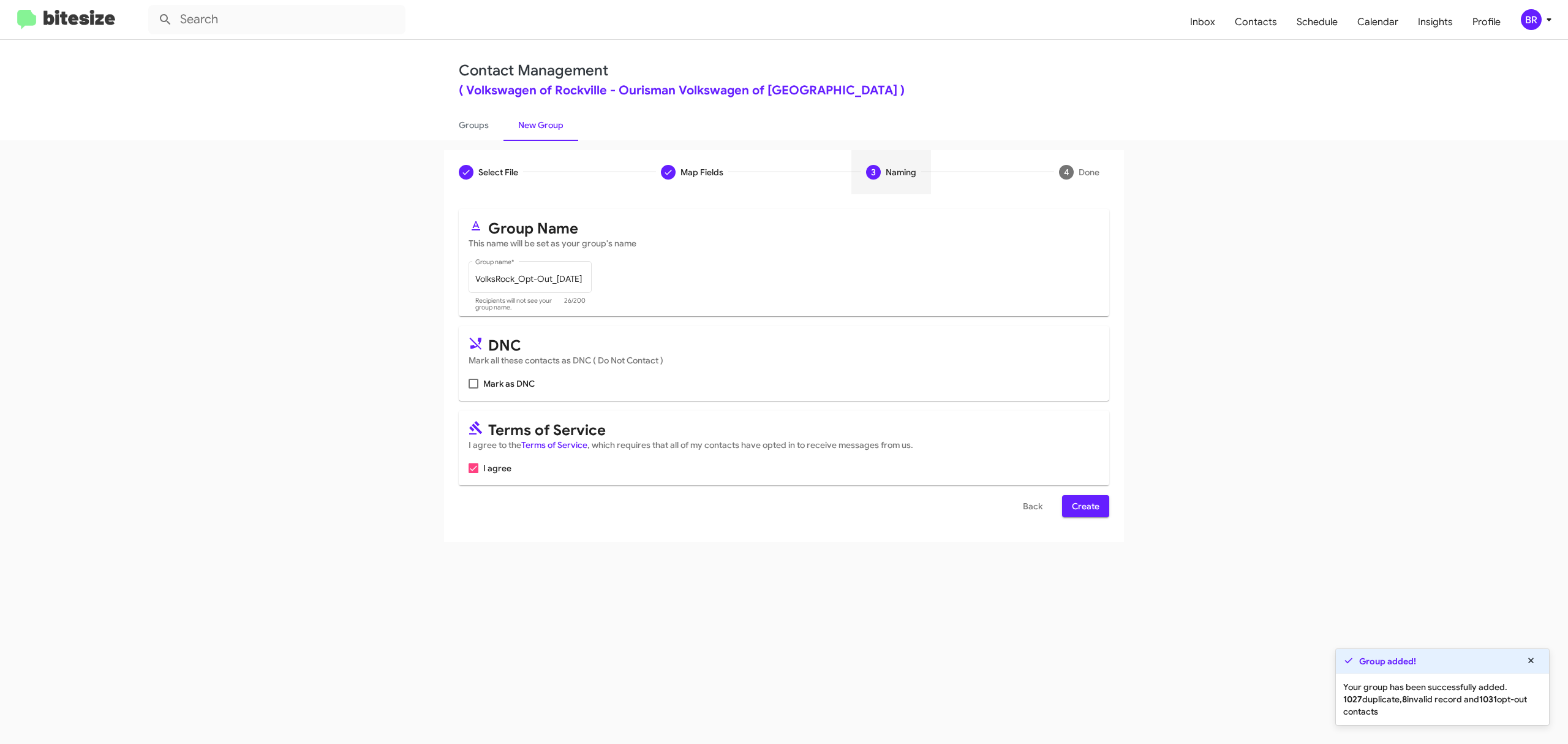
click at [473, 388] on input "Mark as DNC" at bounding box center [473, 388] width 1 height 1
checkbox input "true"
click at [1084, 506] on span "Create" at bounding box center [1086, 506] width 28 height 22
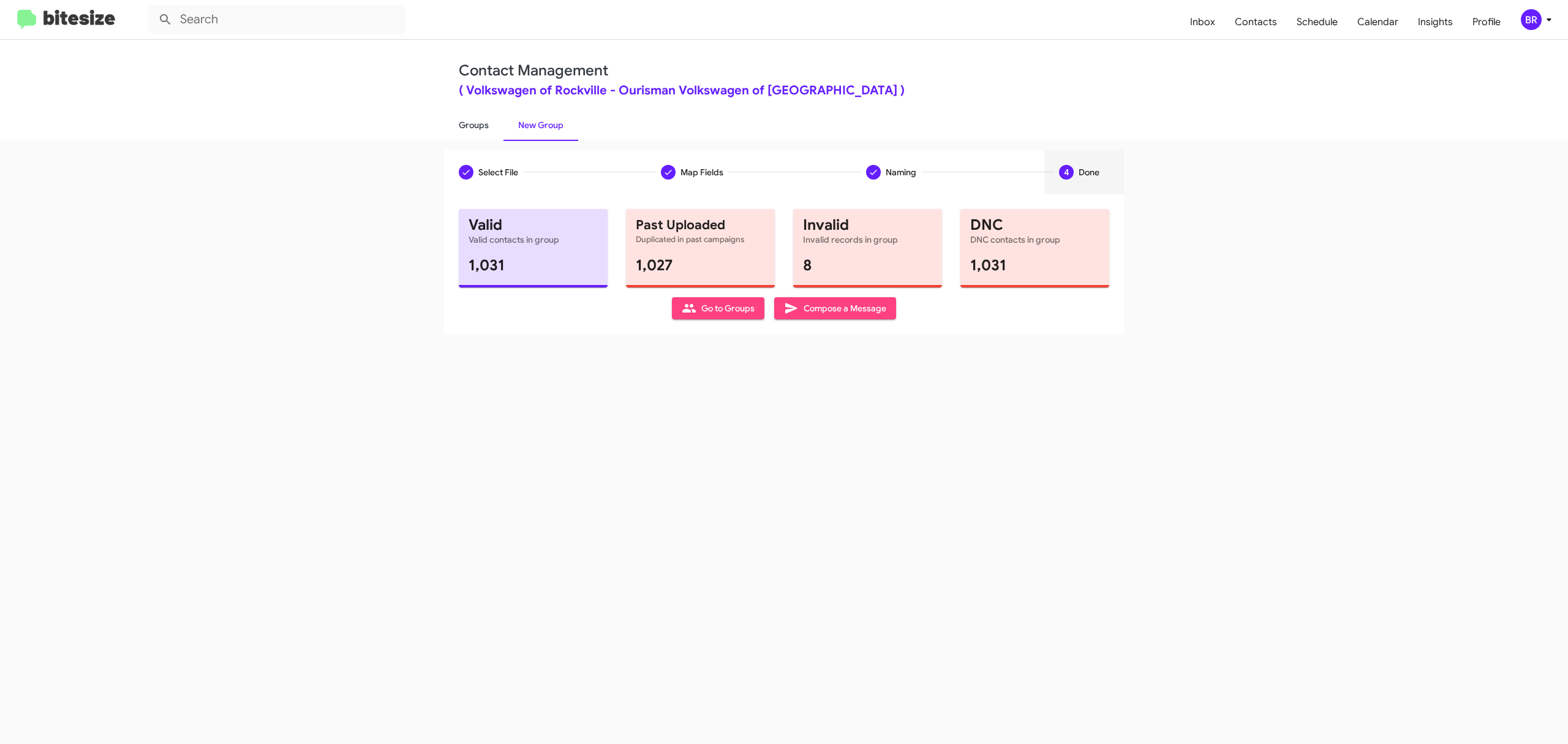
click at [473, 124] on link "Groups" at bounding box center [473, 125] width 59 height 32
type input "in:groups"
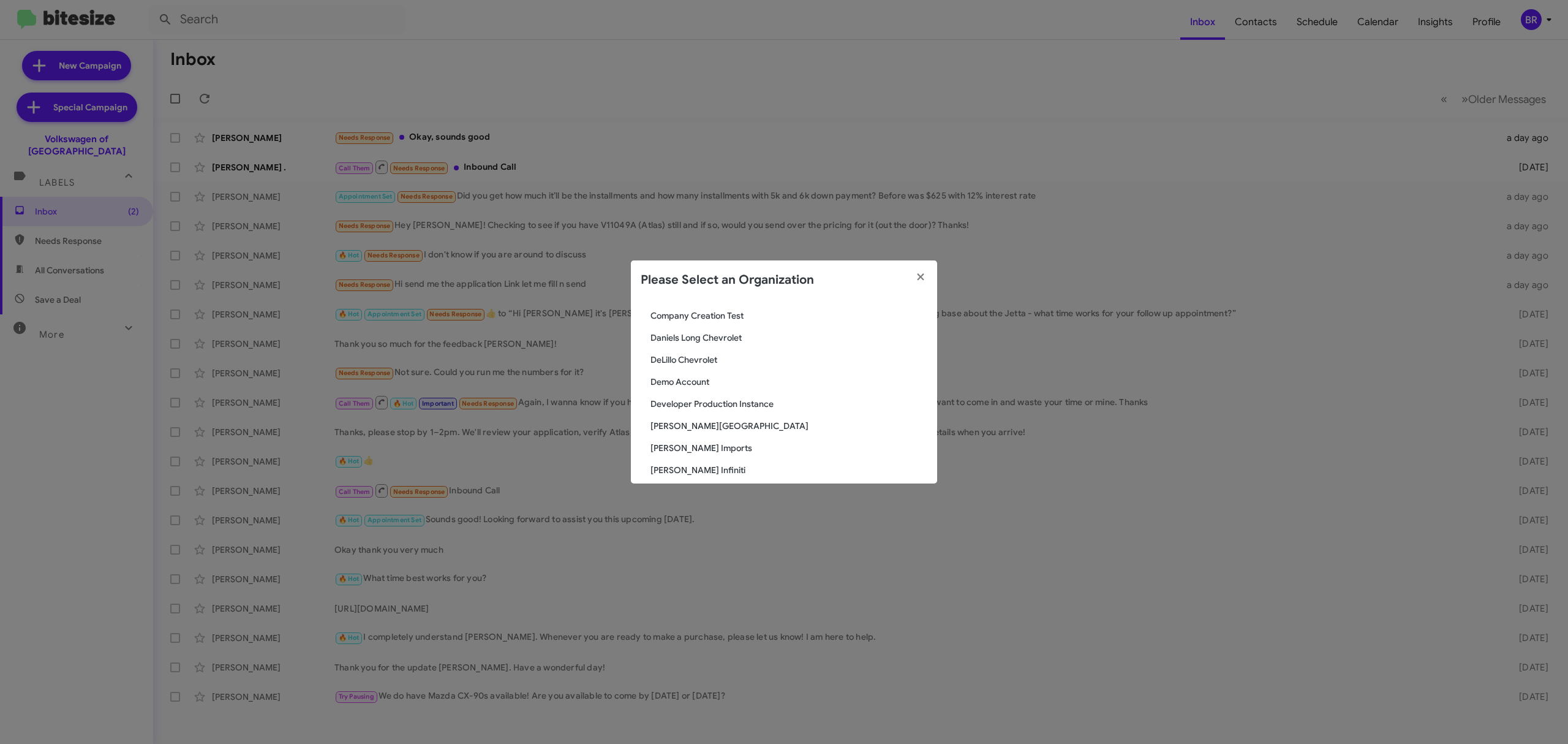
scroll to position [479, 0]
click at [801, 297] on div "Please Select an Organization" at bounding box center [784, 280] width 306 height 39
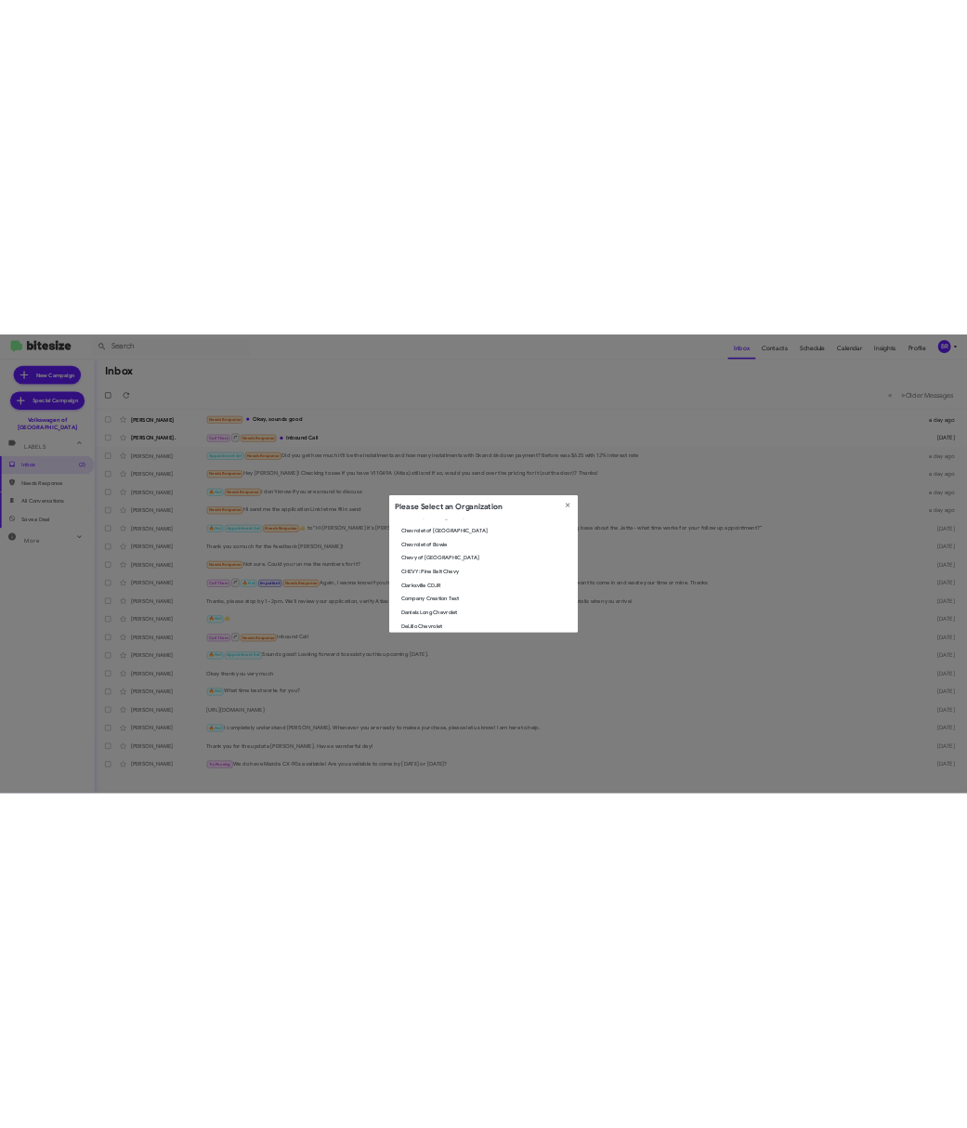
scroll to position [0, 0]
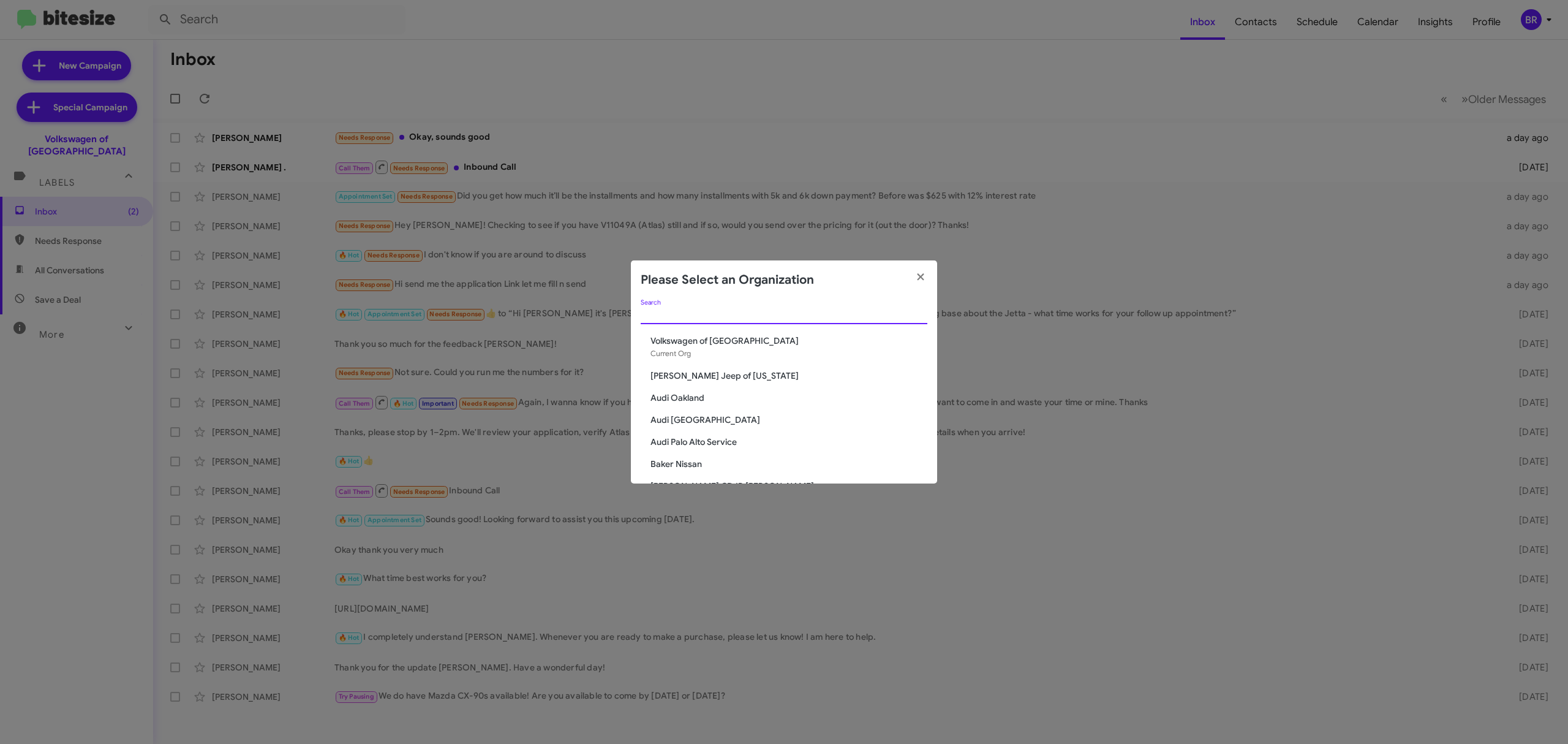
click at [781, 319] on input "Search" at bounding box center [784, 315] width 287 height 10
paste input "Ourisman Hyundai of Bowie"
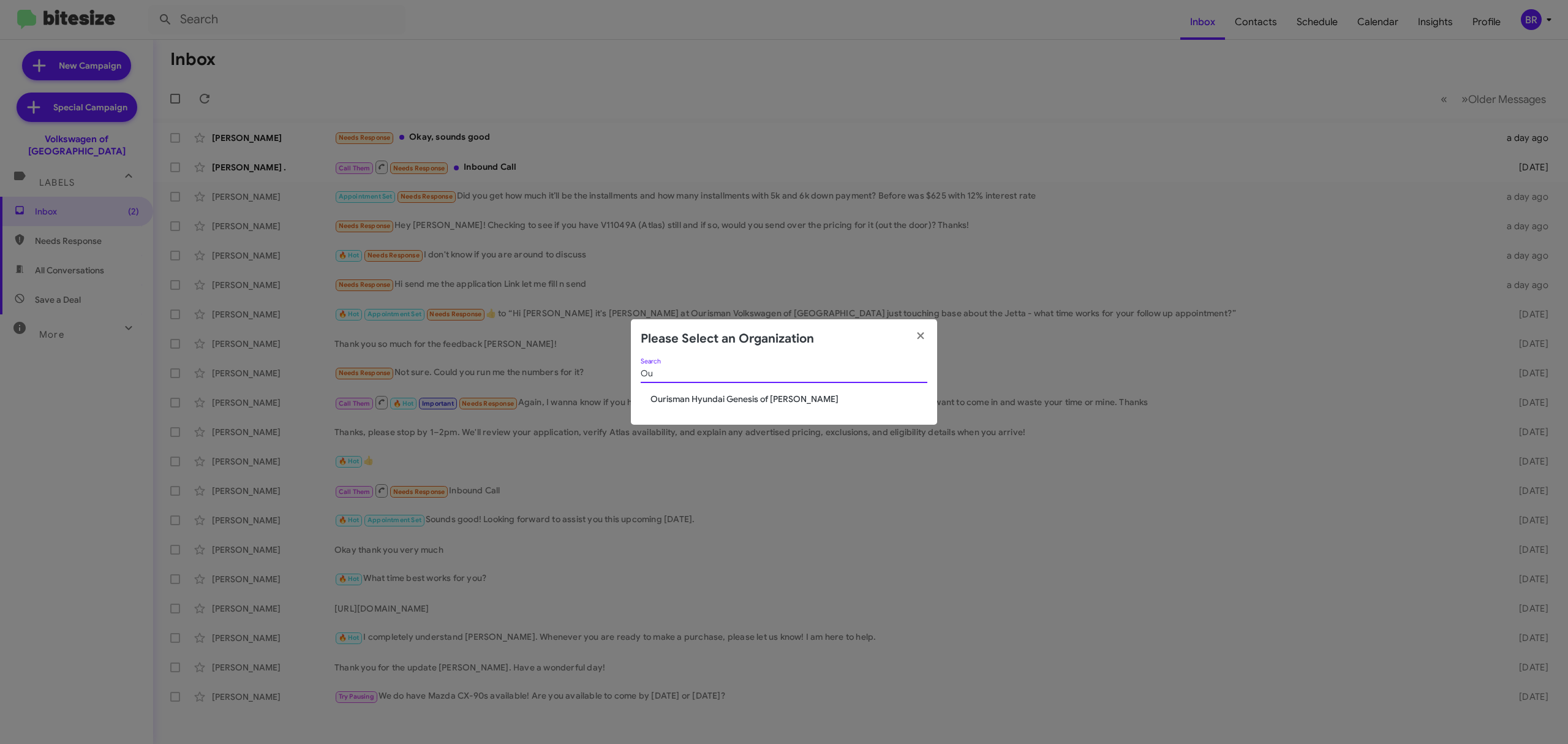
type input "O"
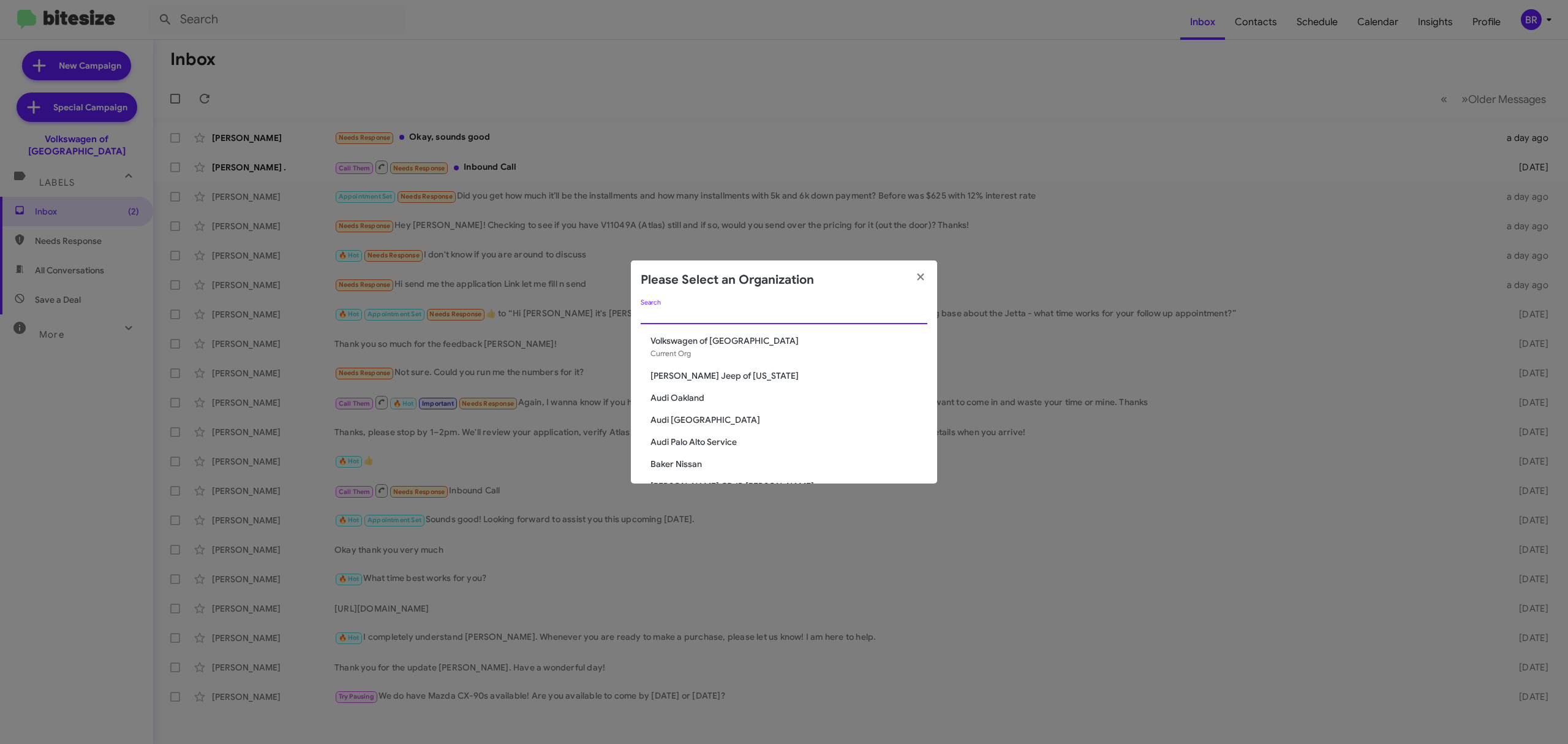
paste input "Ourisman Hyundai of Bowie"
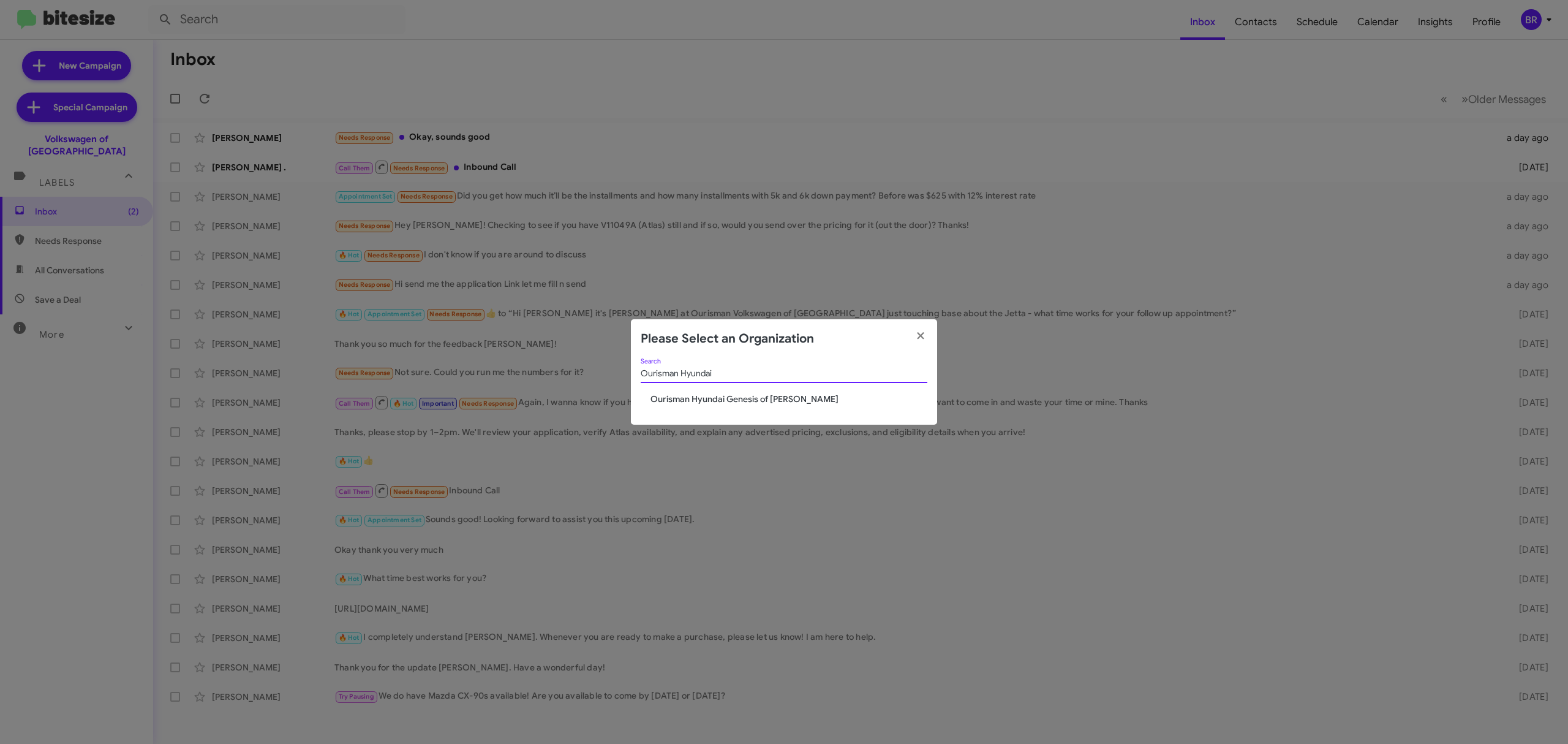
type input "Ourisman Hyundai"
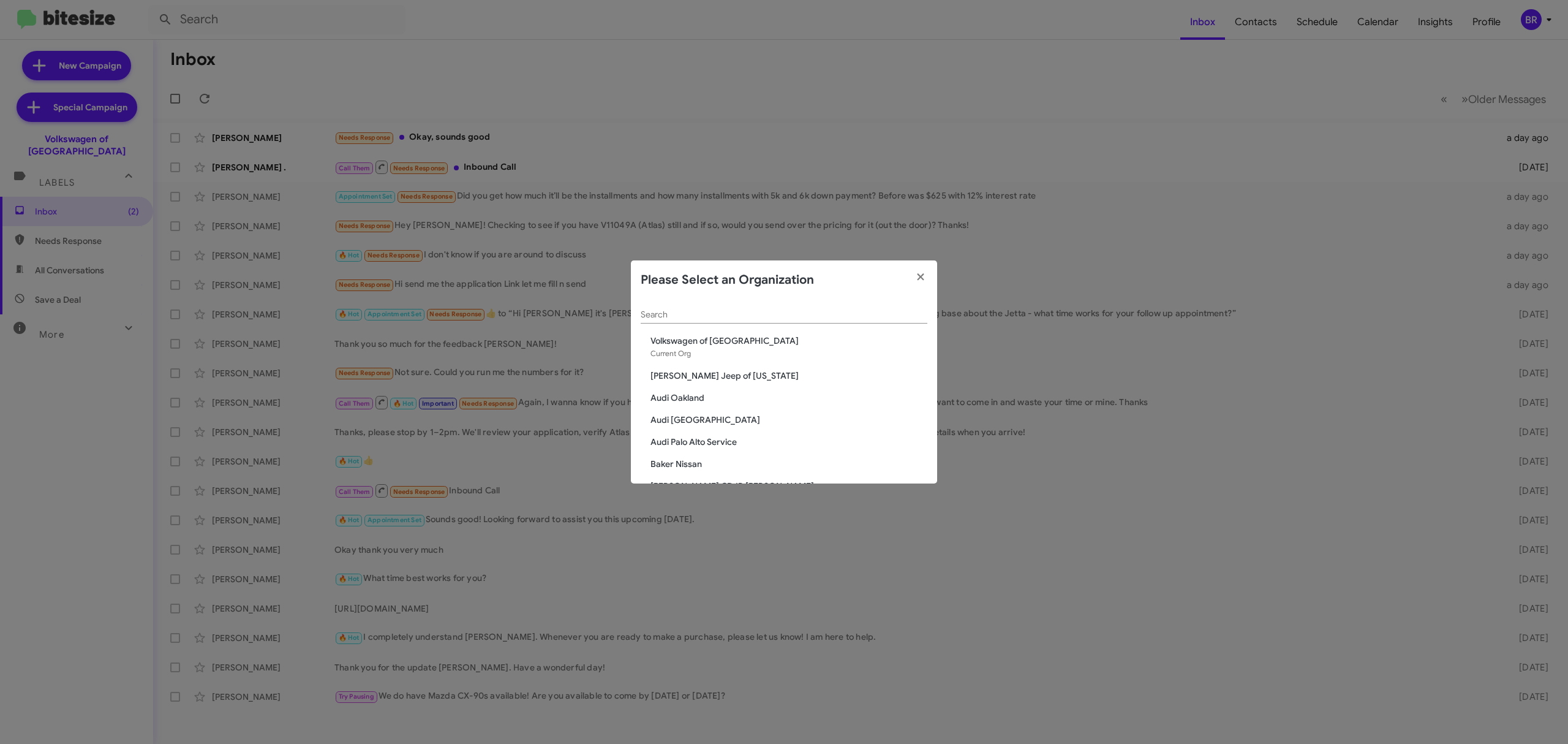
scroll to position [1111, 0]
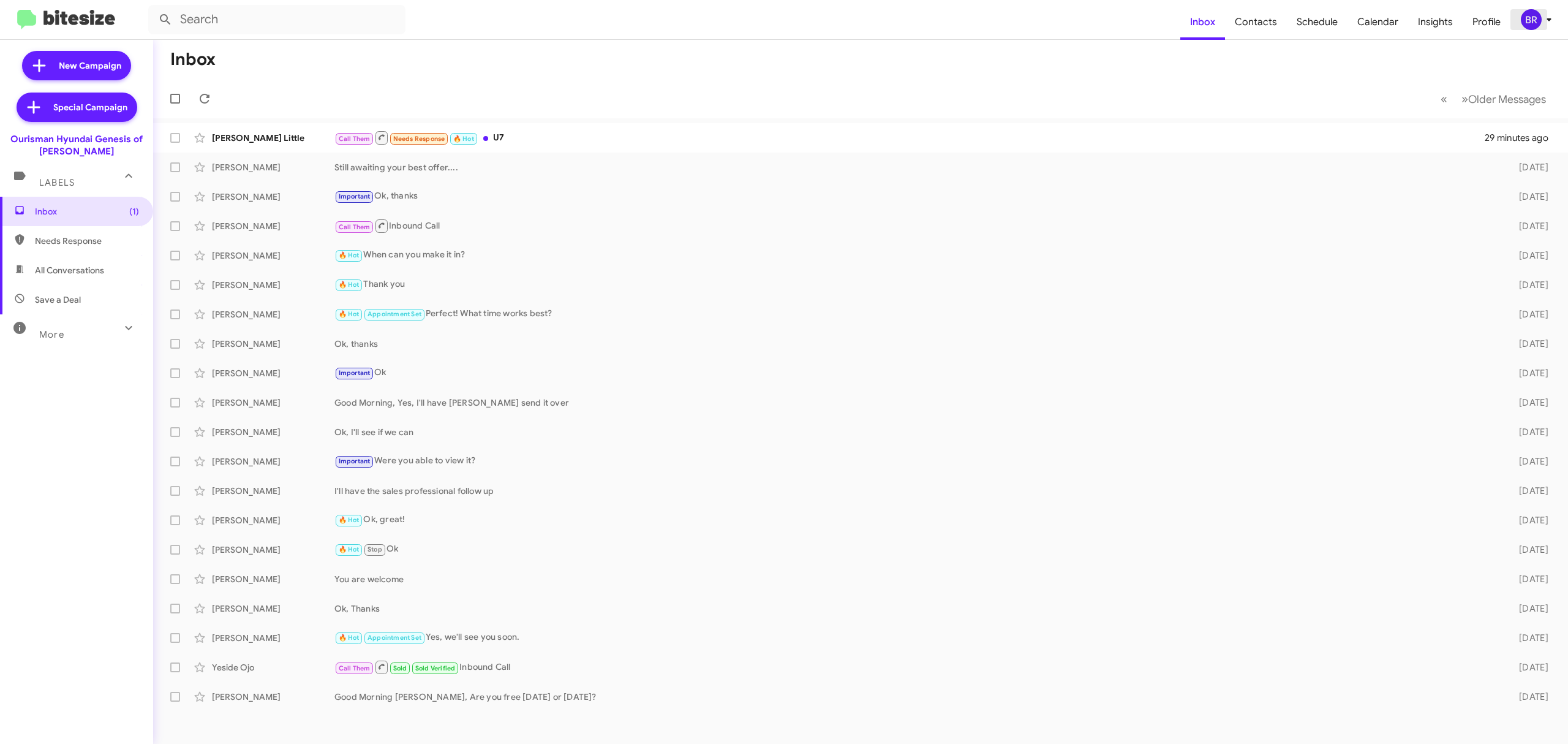
click at [1532, 23] on div "BR" at bounding box center [1532, 20] width 21 height 21
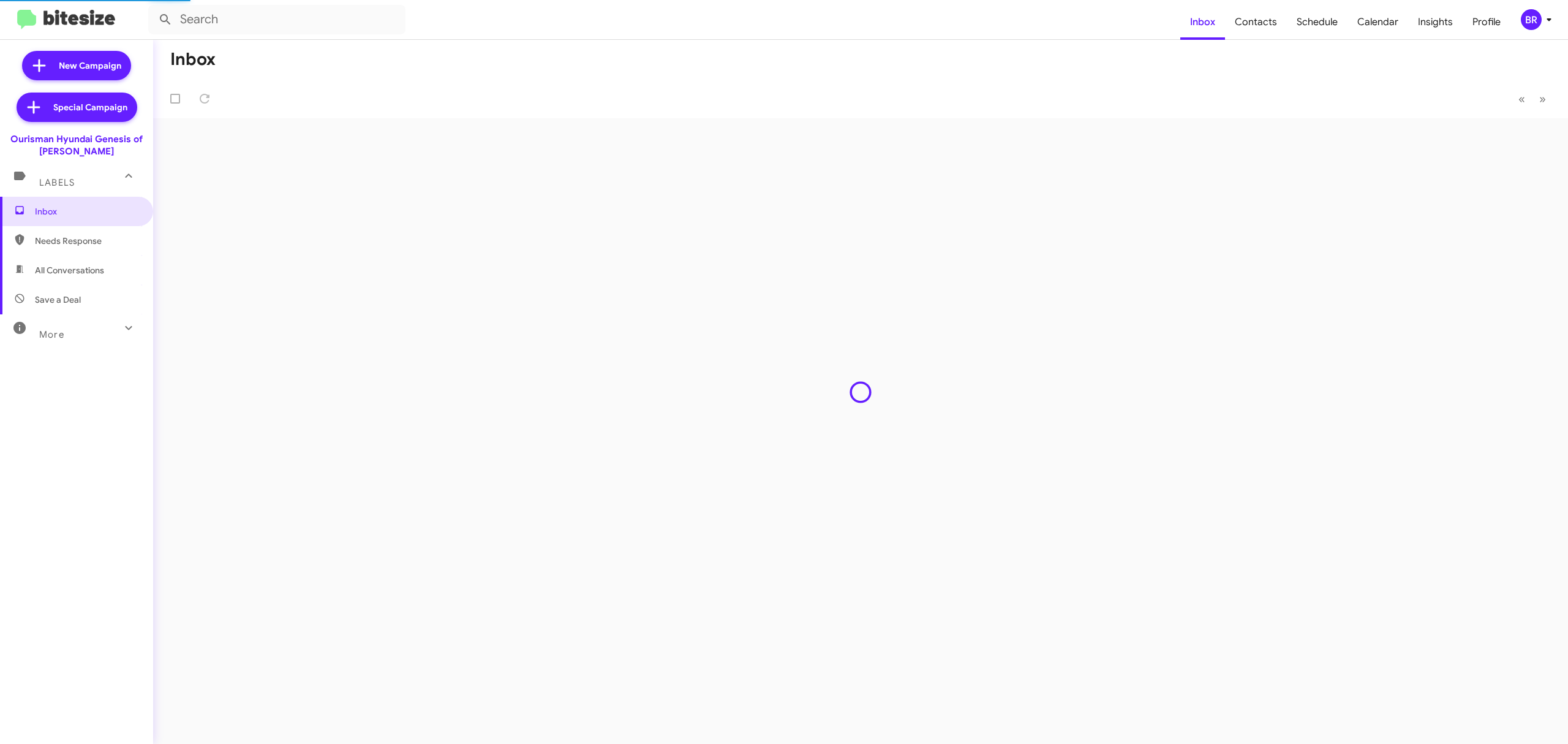
type input "in:groups"
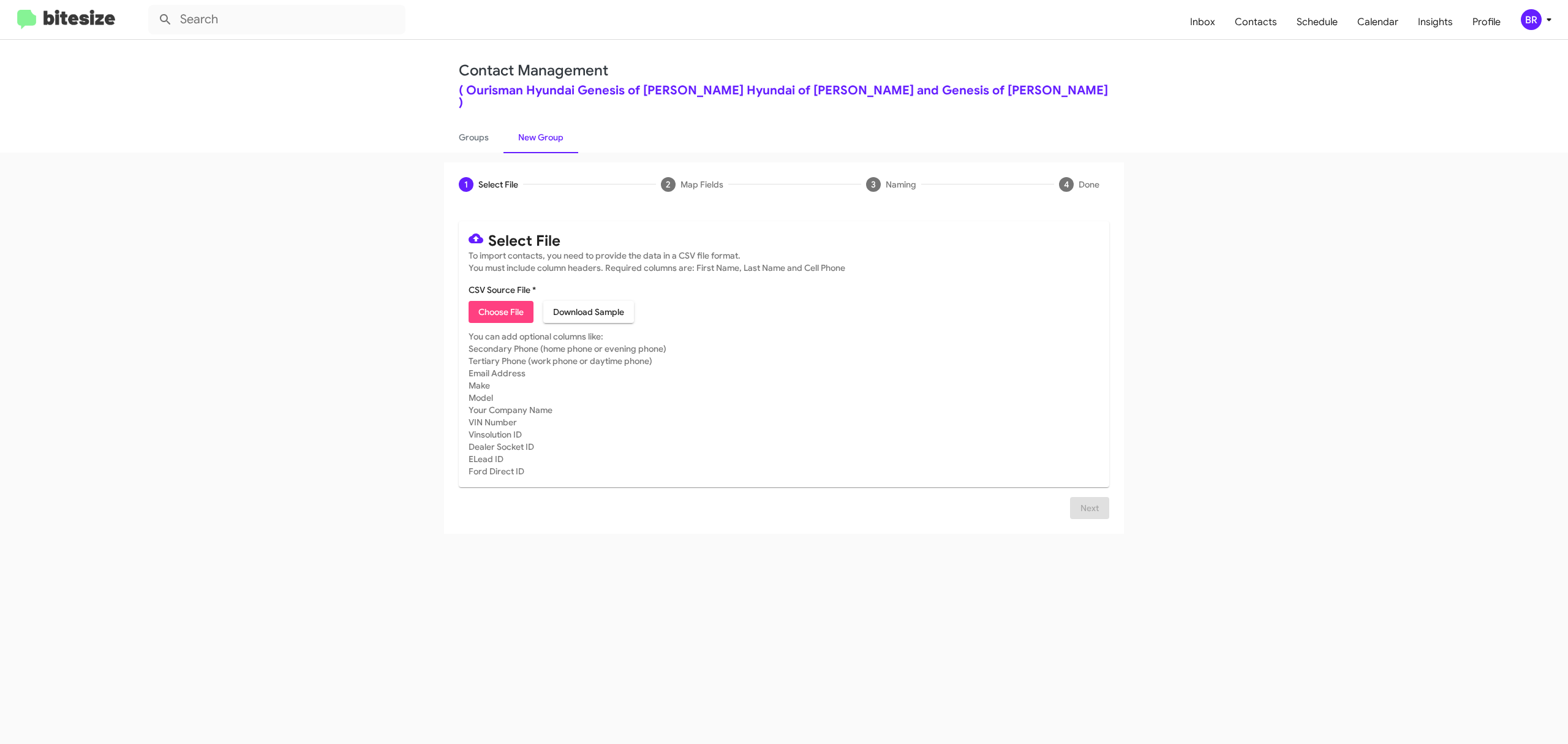
click at [500, 301] on span "Choose File" at bounding box center [501, 311] width 45 height 22
type input "OurHyundGenBow_Opt-Out_[DATE]"
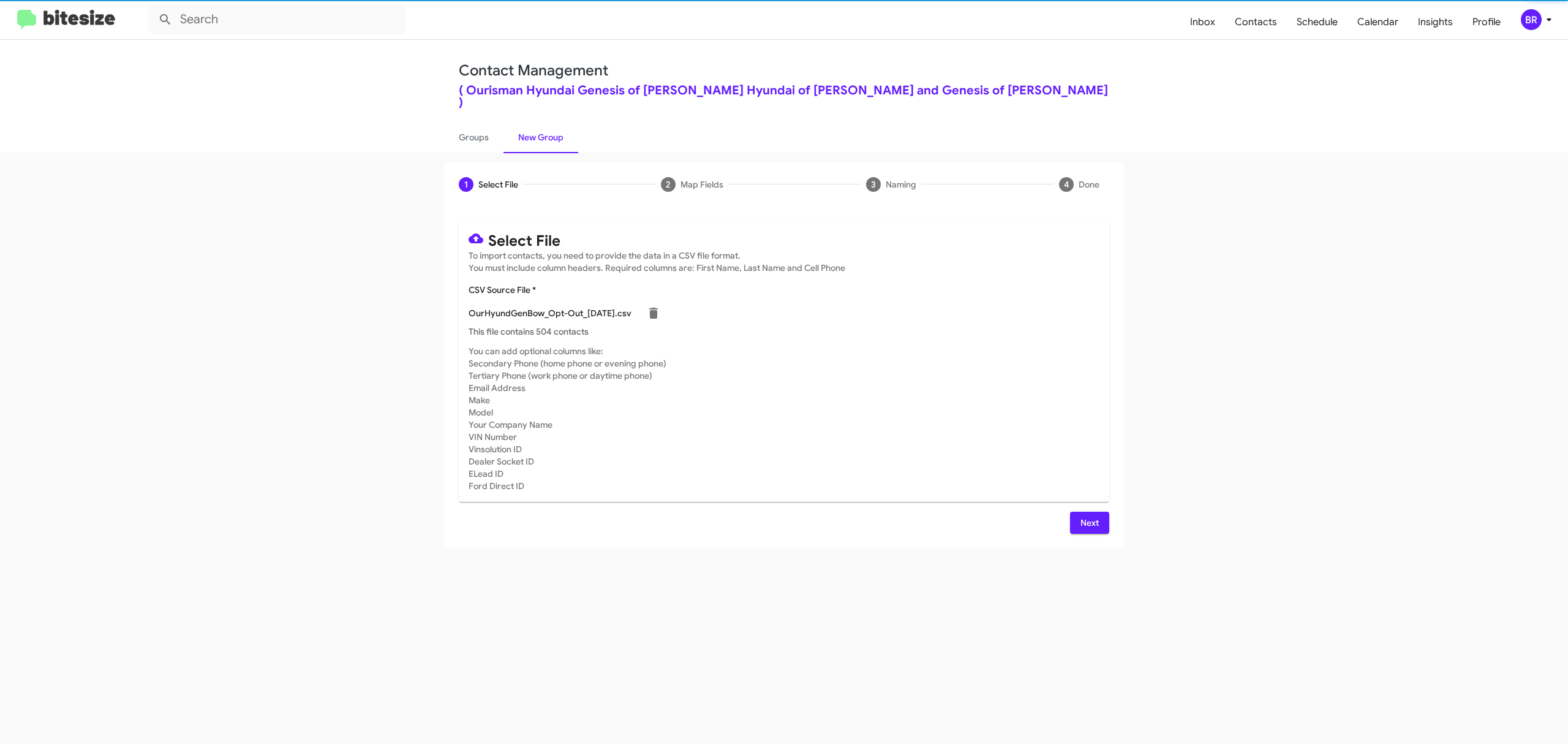
click at [1089, 512] on span "Next" at bounding box center [1090, 522] width 20 height 22
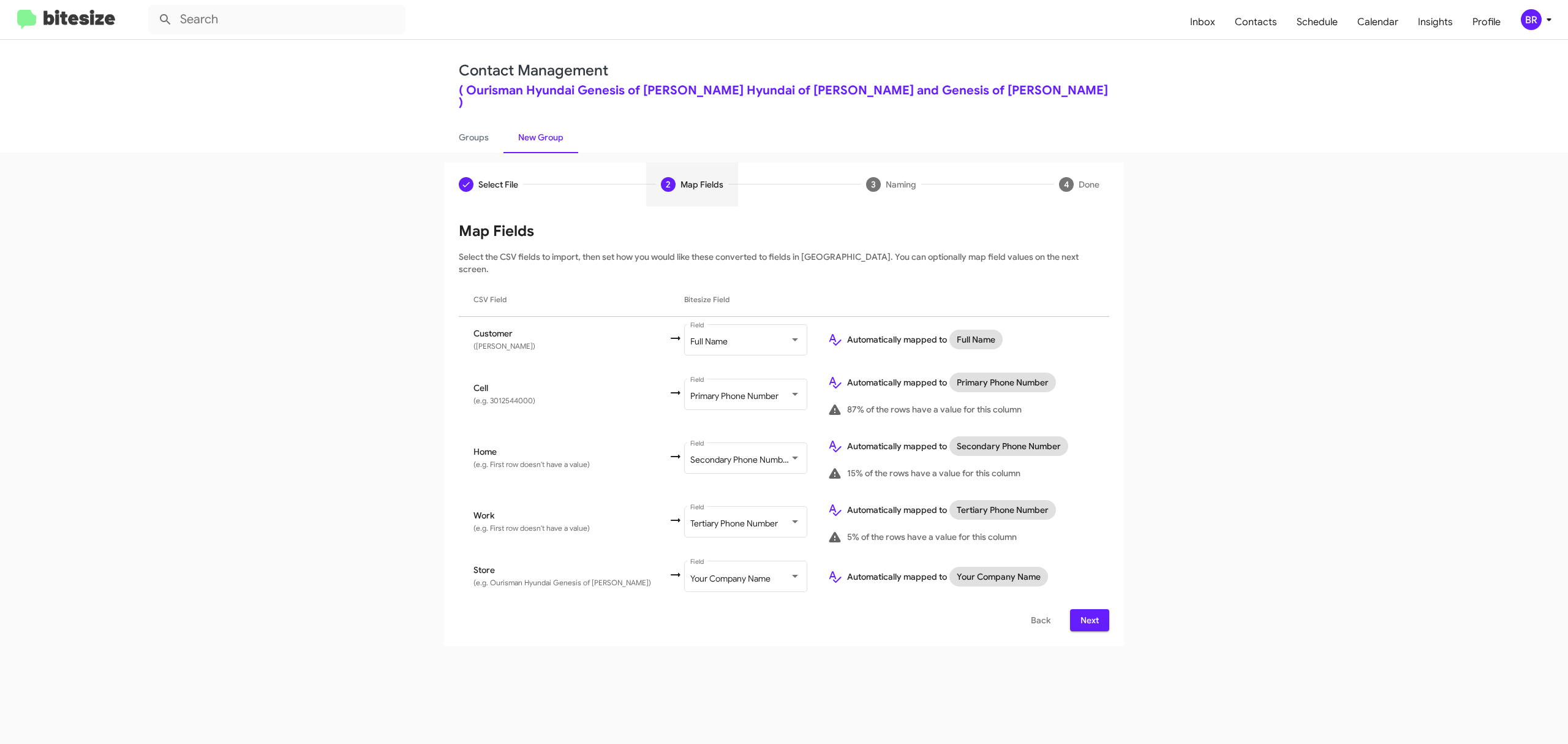
click at [1089, 609] on span "Next" at bounding box center [1090, 619] width 20 height 22
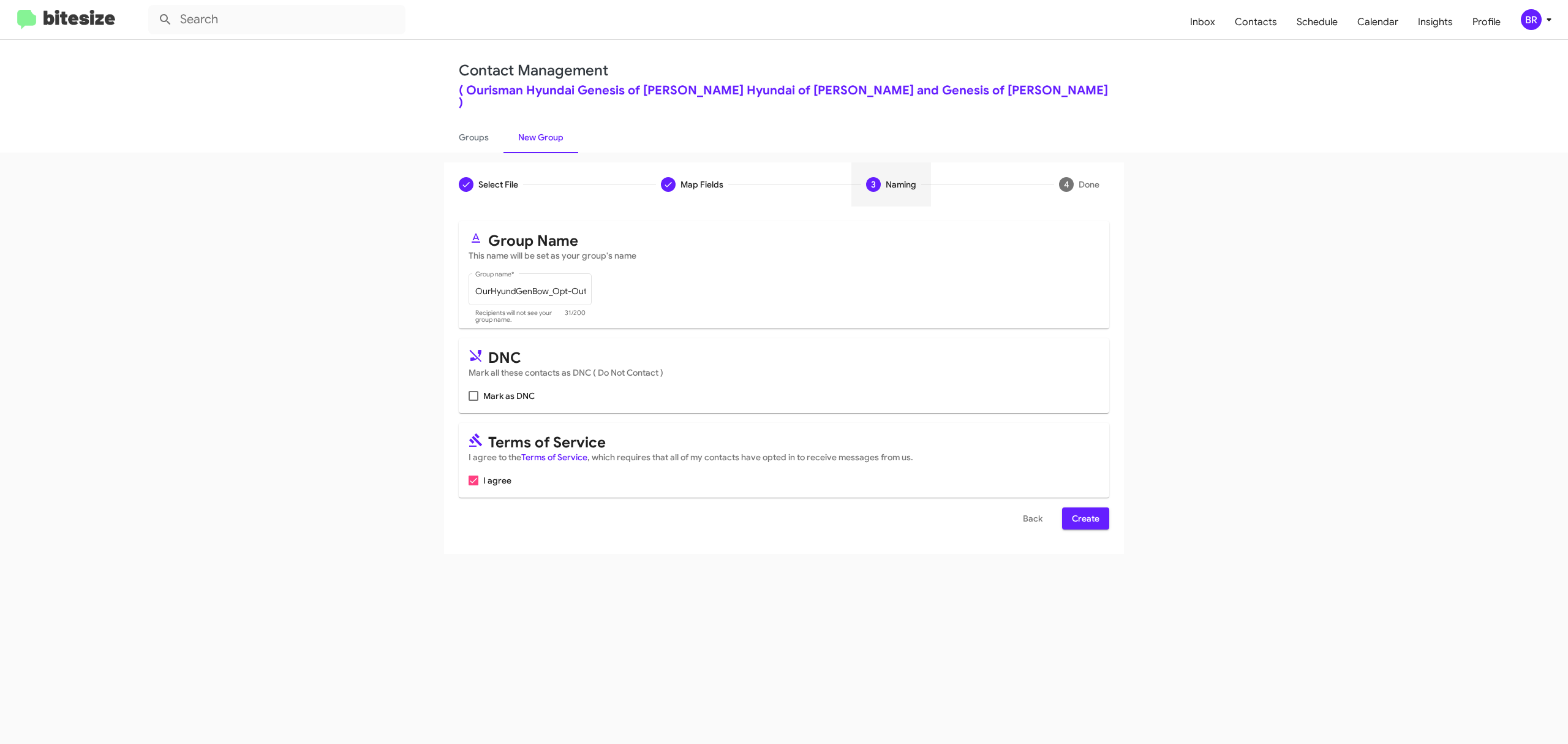
click at [473, 401] on input "Mark as DNC" at bounding box center [473, 401] width 1 height 1
checkbox input "true"
click at [1084, 507] on span "Create" at bounding box center [1086, 518] width 28 height 22
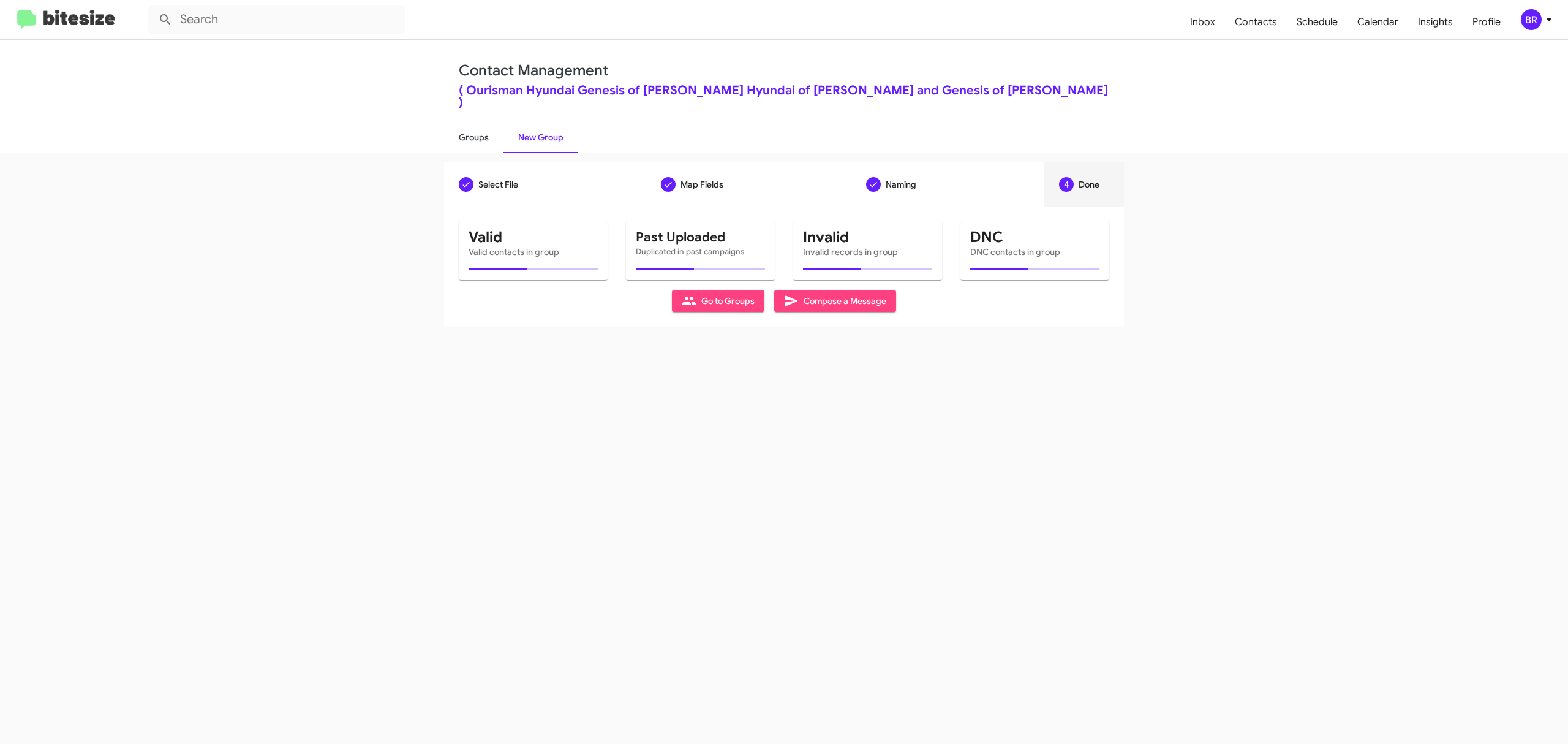
click at [473, 124] on link "Groups" at bounding box center [473, 137] width 59 height 32
type input "in:groups"
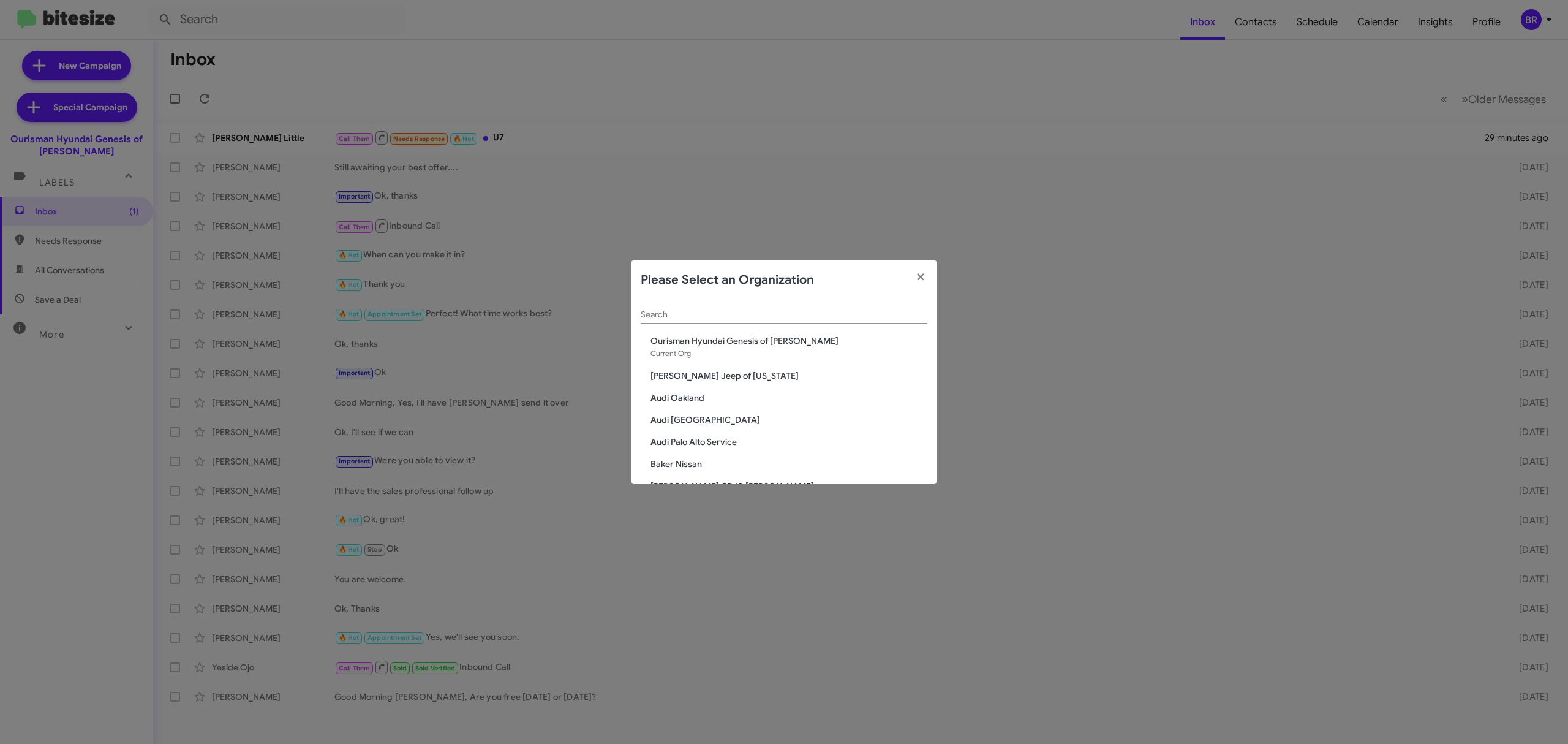
scroll to position [759, 0]
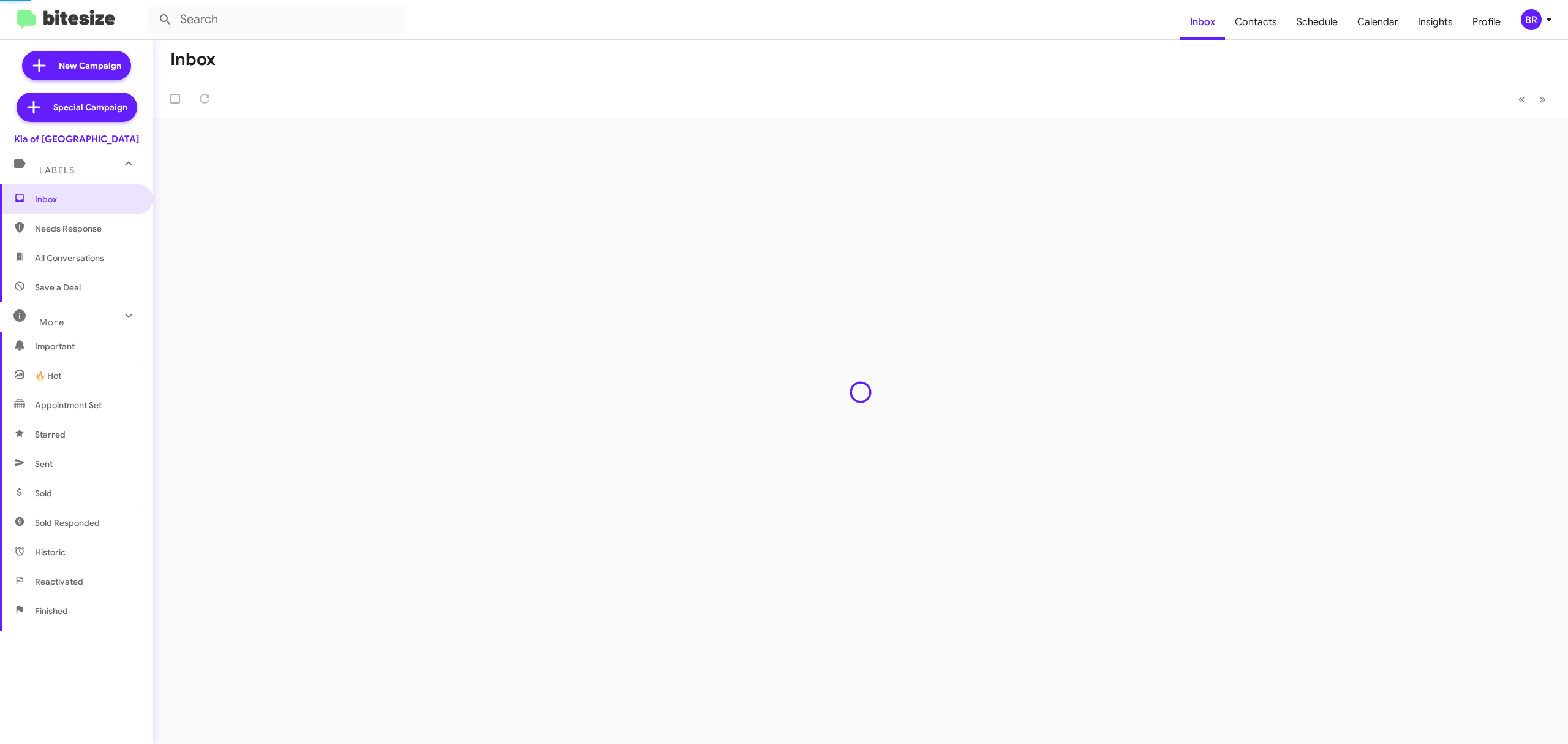
type input "in:groups"
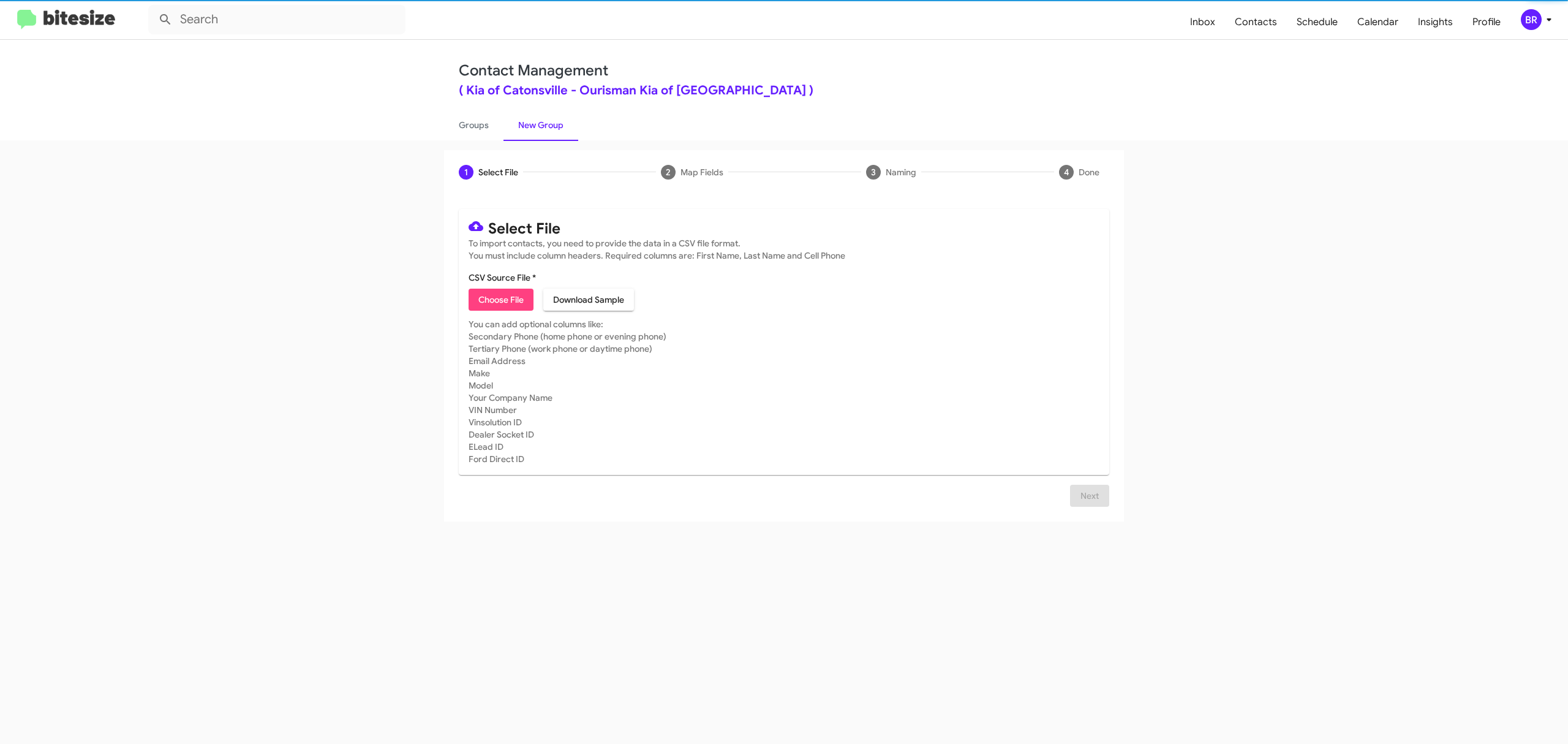
click at [500, 299] on span "Choose File" at bounding box center [501, 299] width 45 height 22
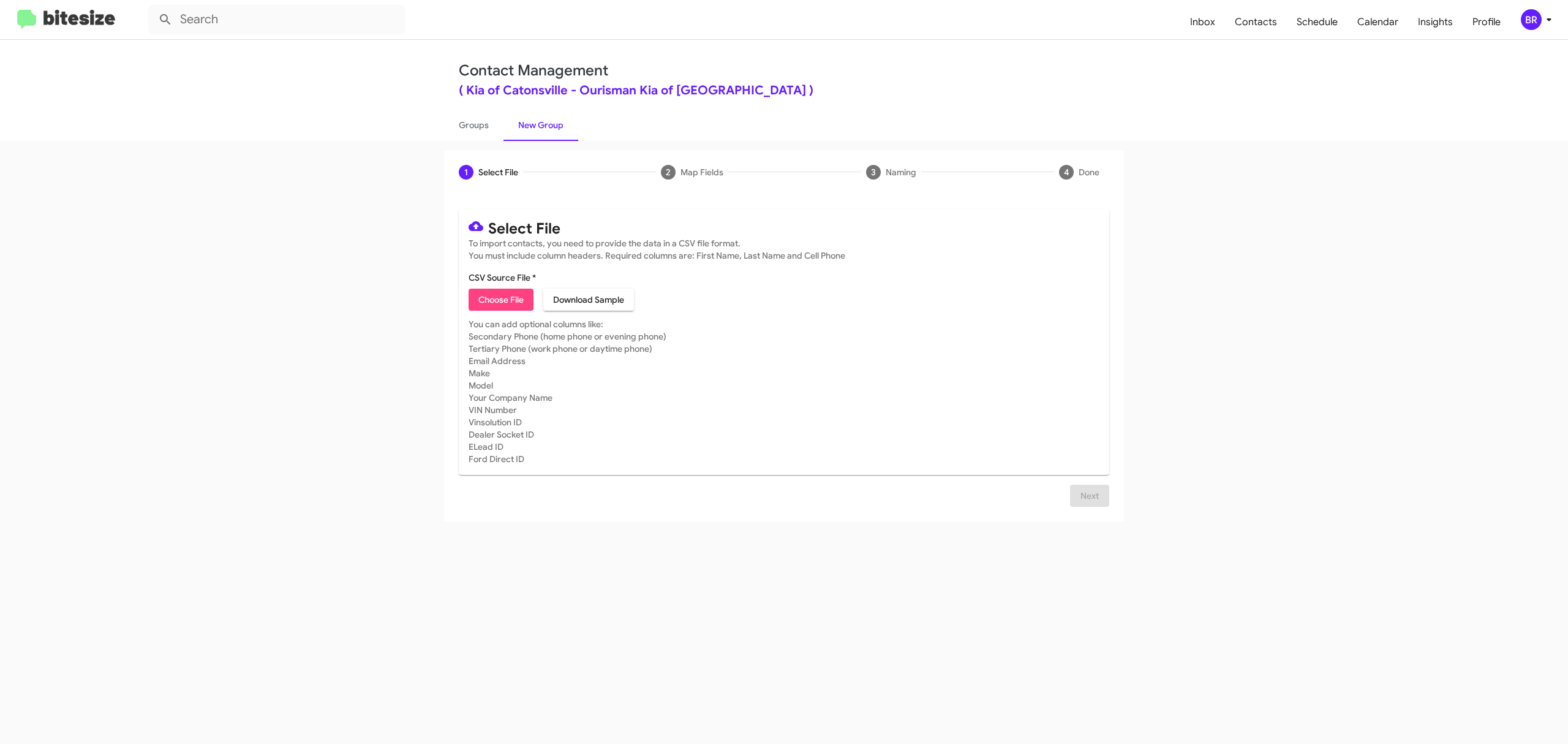
type input "KiaCatons_Opt-Out_10-12-25"
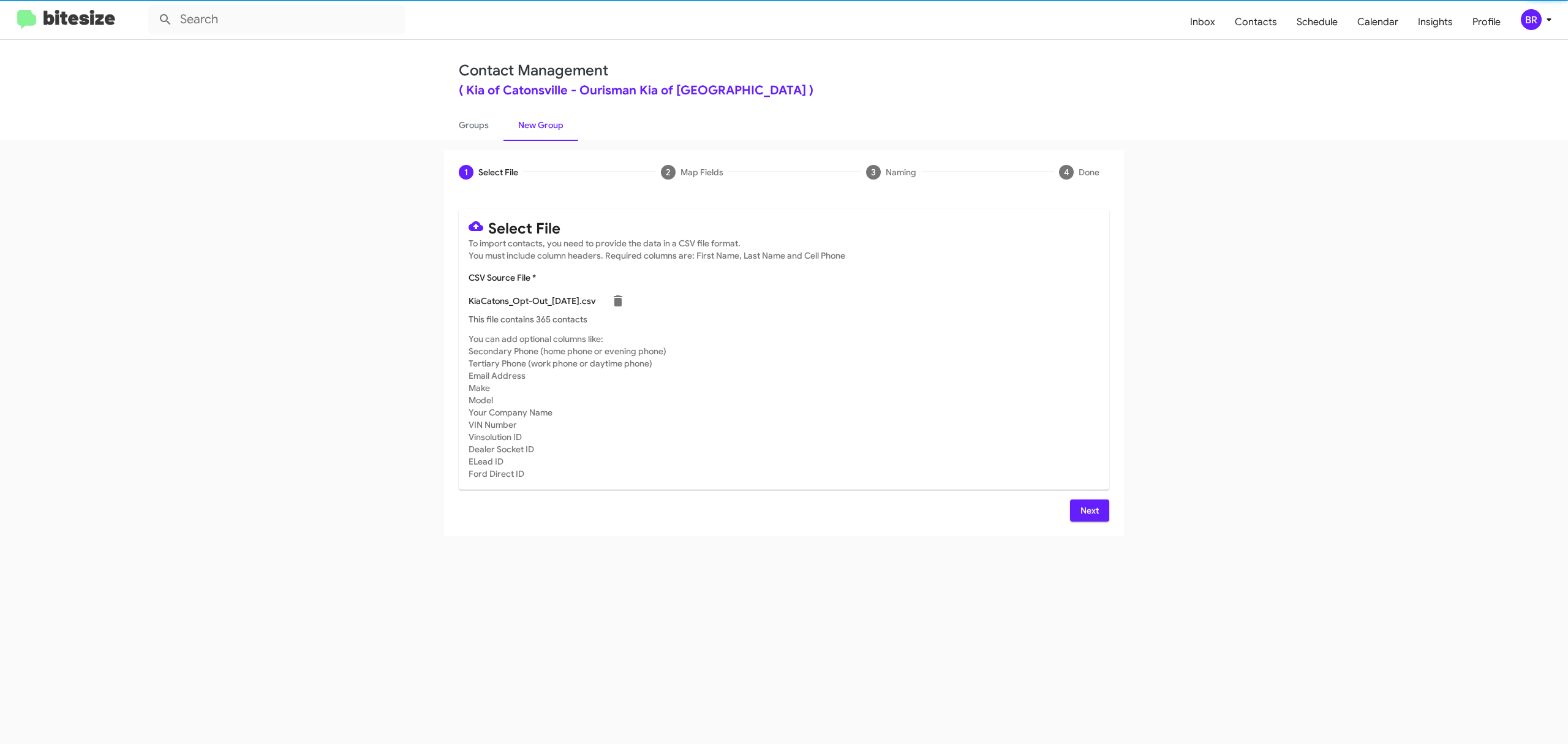
click at [1089, 510] on span "Next" at bounding box center [1090, 510] width 20 height 22
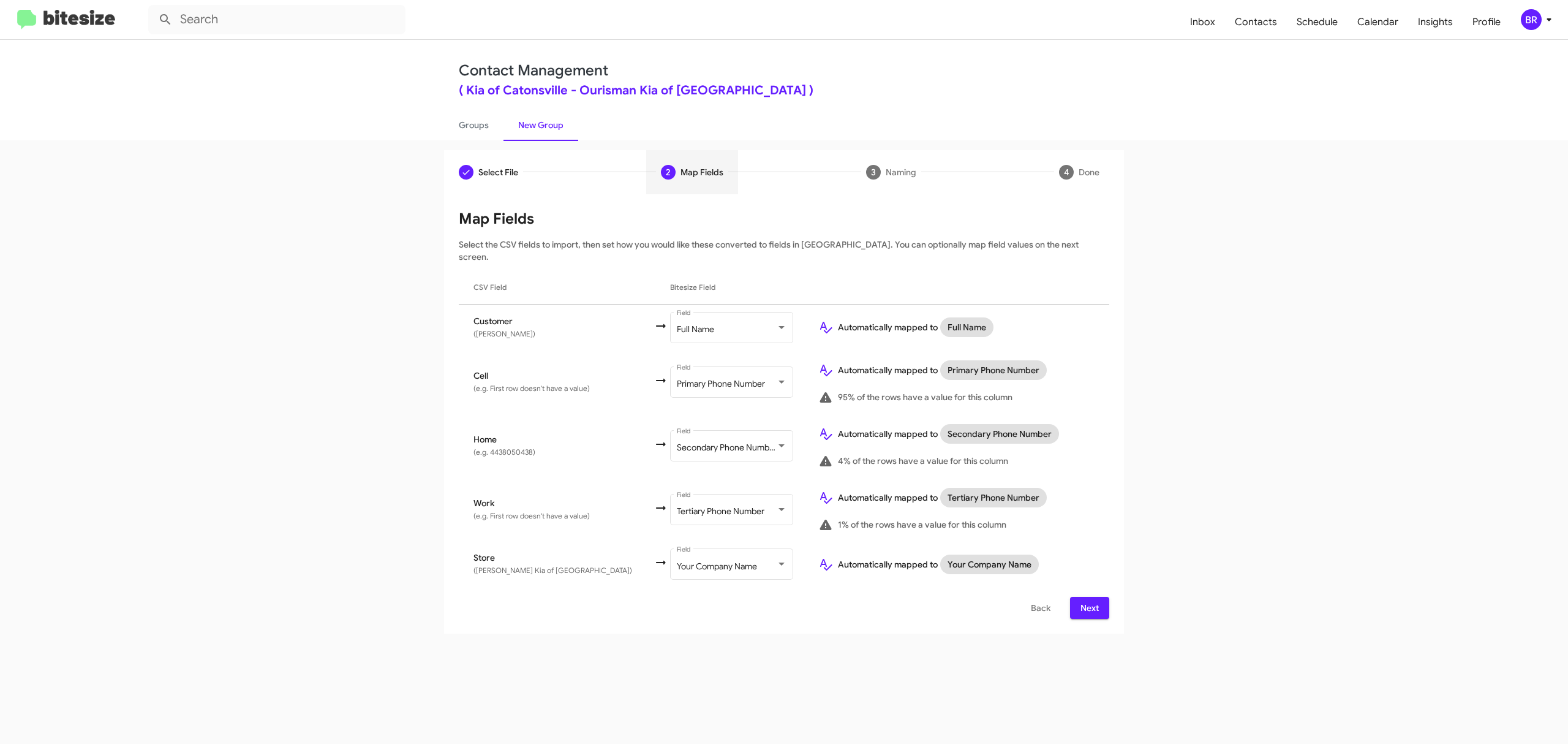
click at [1089, 597] on span "Next" at bounding box center [1090, 607] width 20 height 22
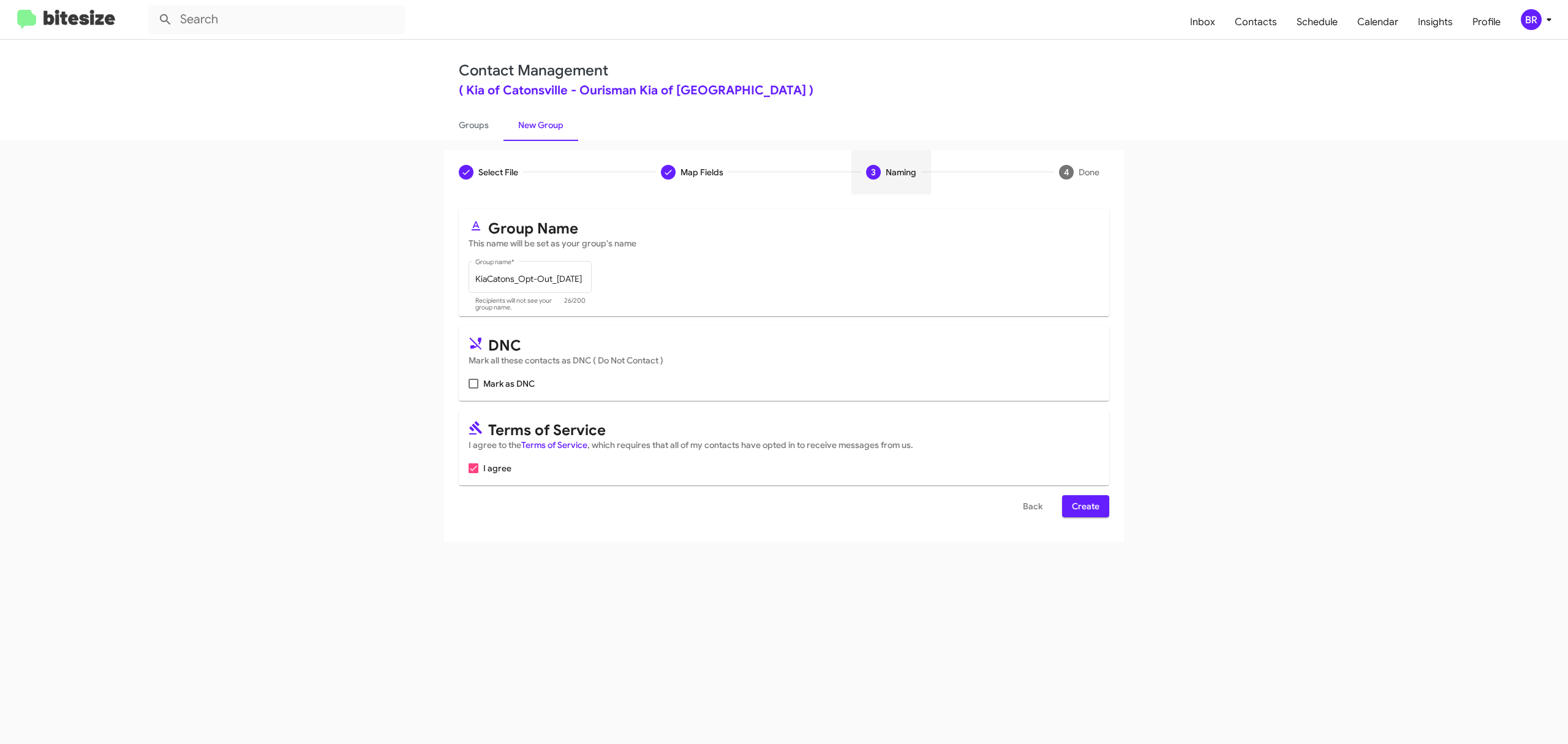
click at [473, 388] on input "Mark as DNC" at bounding box center [473, 388] width 1 height 1
checkbox input "true"
click at [1084, 506] on span "Create" at bounding box center [1086, 506] width 28 height 22
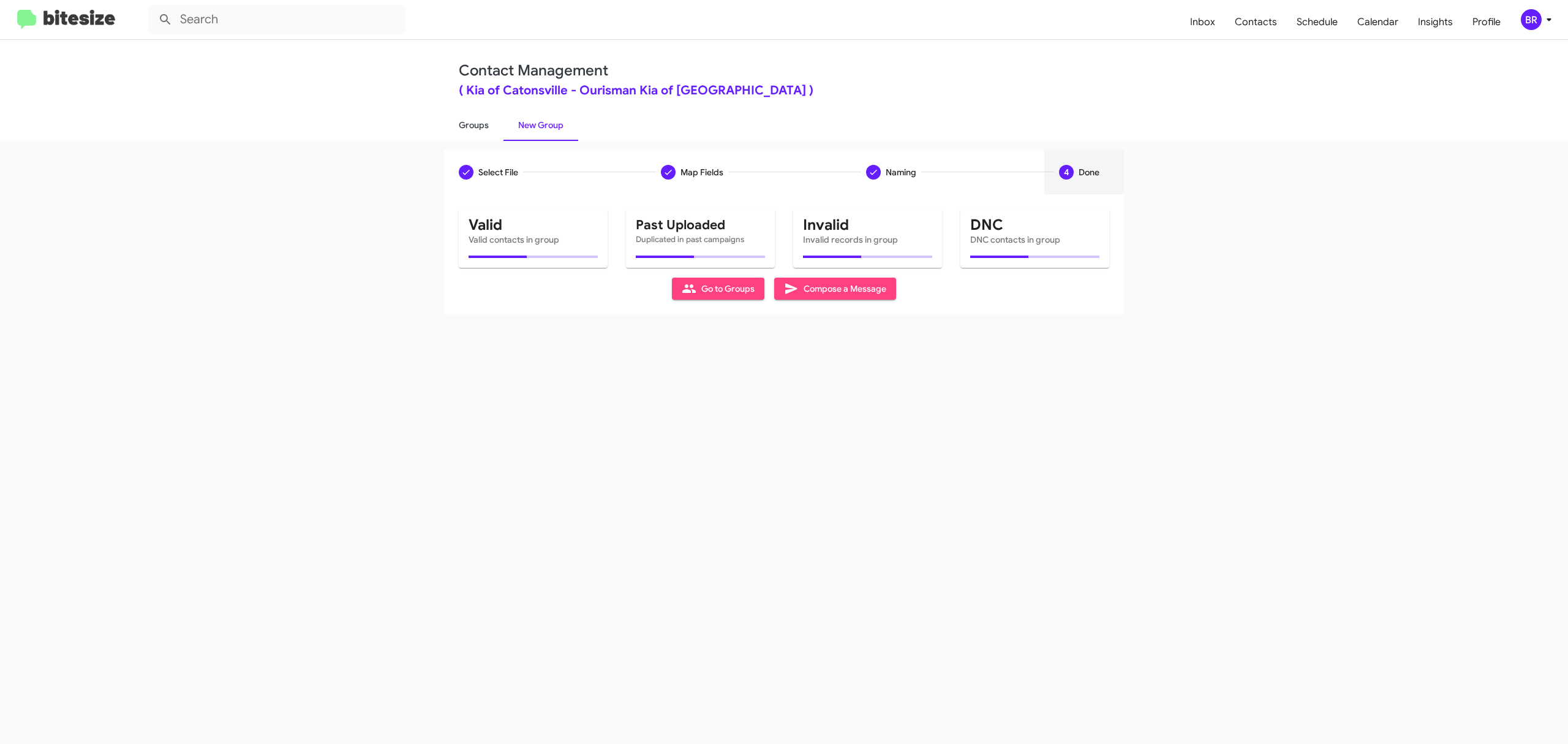
click at [473, 124] on link "Groups" at bounding box center [473, 125] width 59 height 32
type input "in:groups"
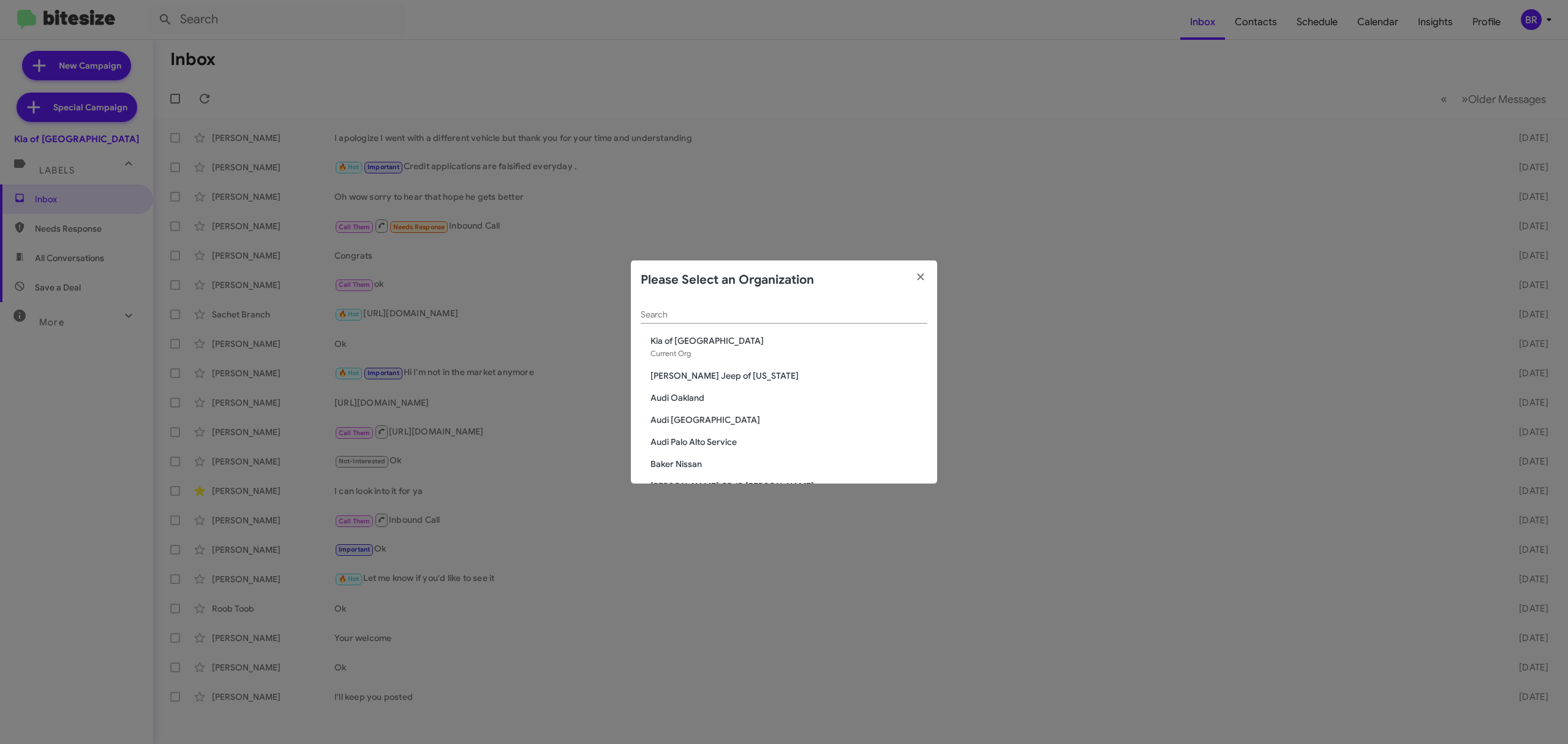
scroll to position [2104, 0]
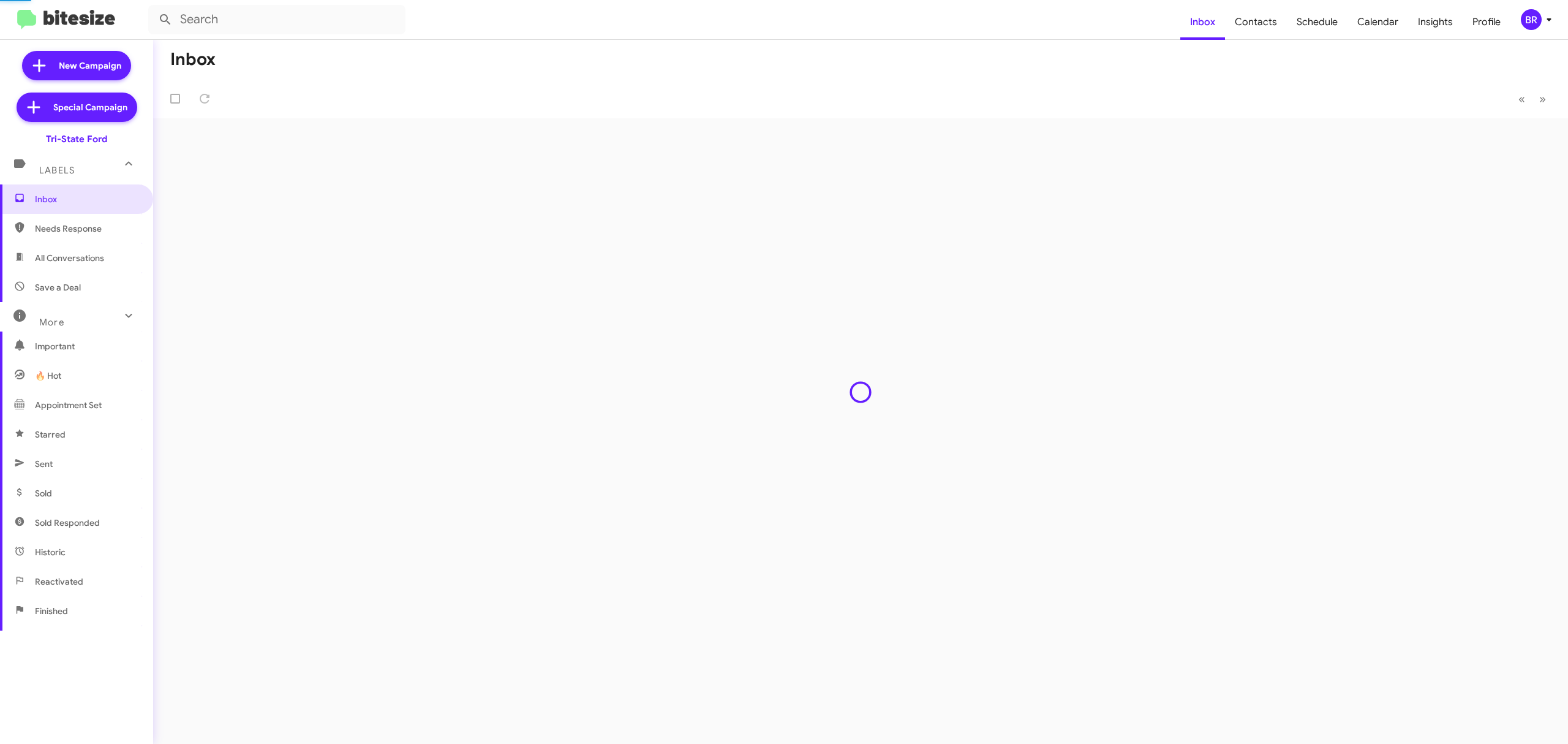
type input "in:groups"
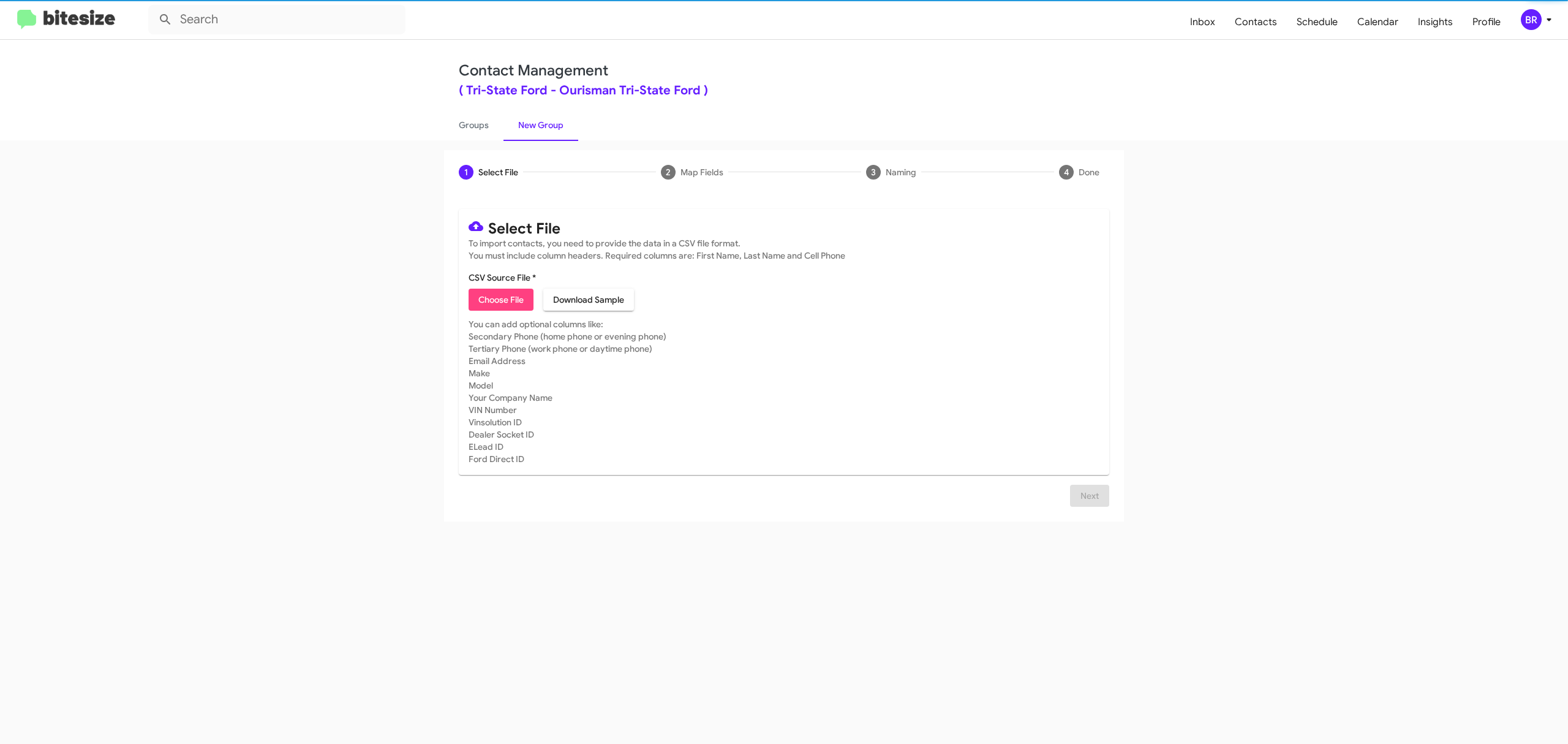
click at [500, 299] on span "Choose File" at bounding box center [501, 299] width 45 height 22
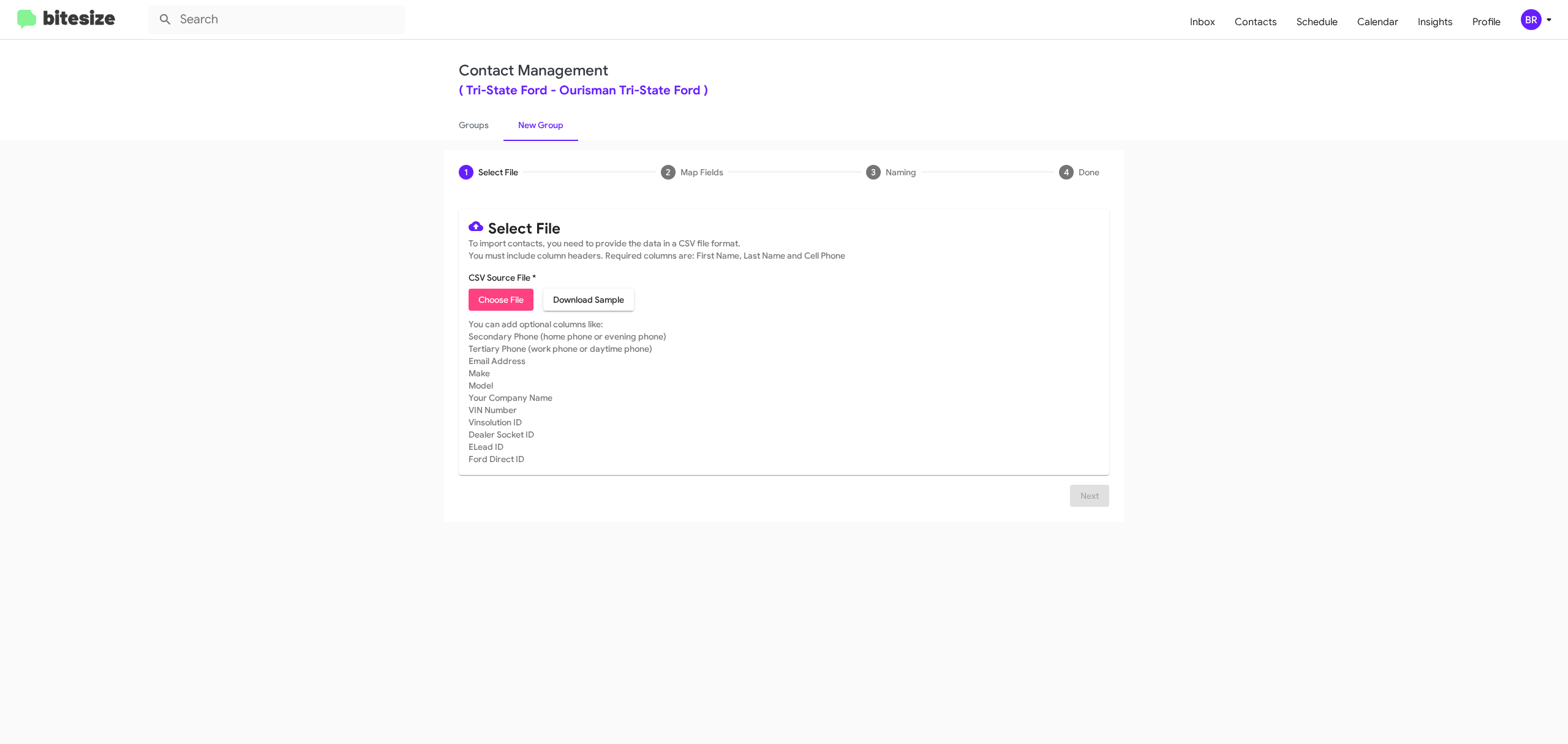
type input "TriStateFord_Opt-Out_10-12-25"
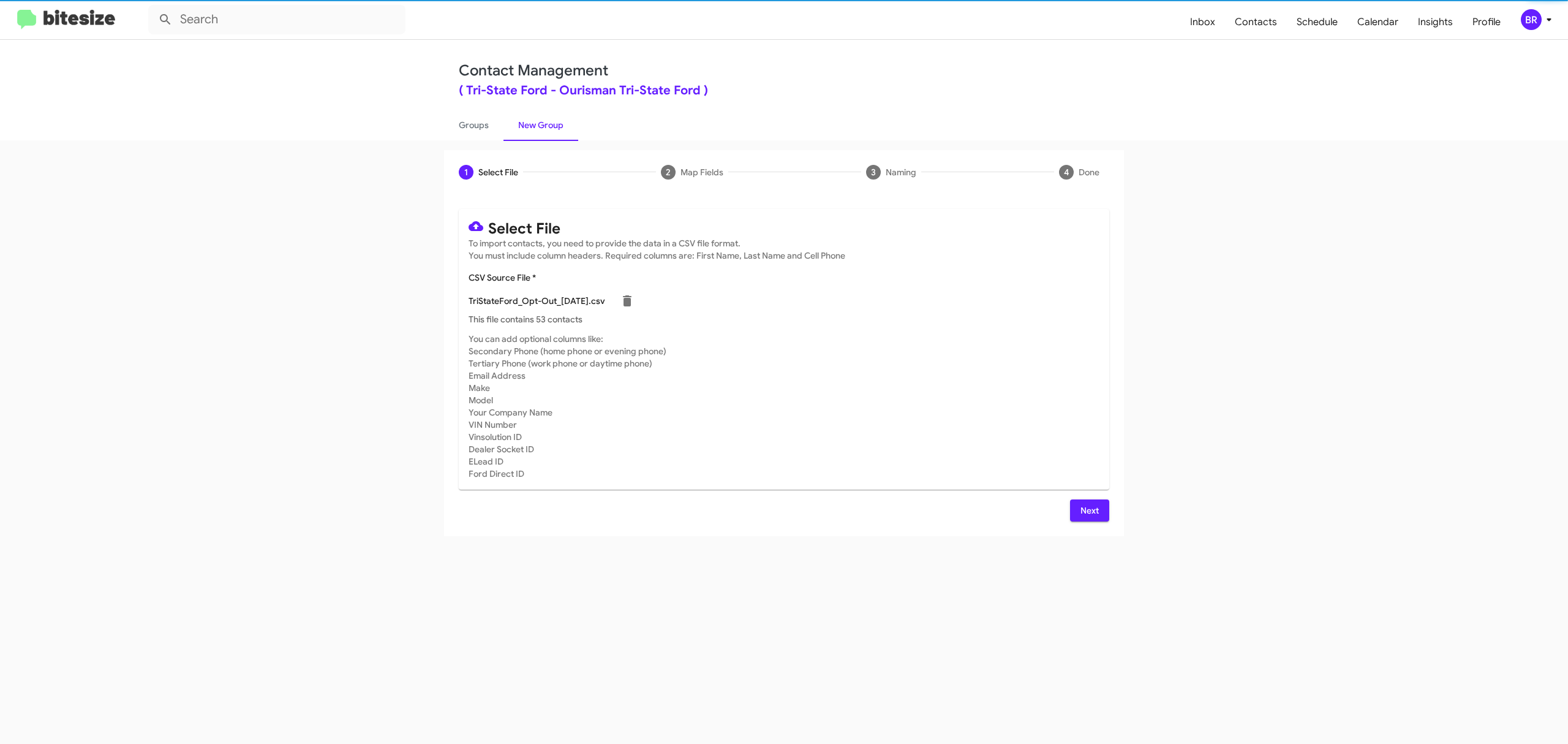
click at [1089, 510] on span "Next" at bounding box center [1090, 510] width 20 height 22
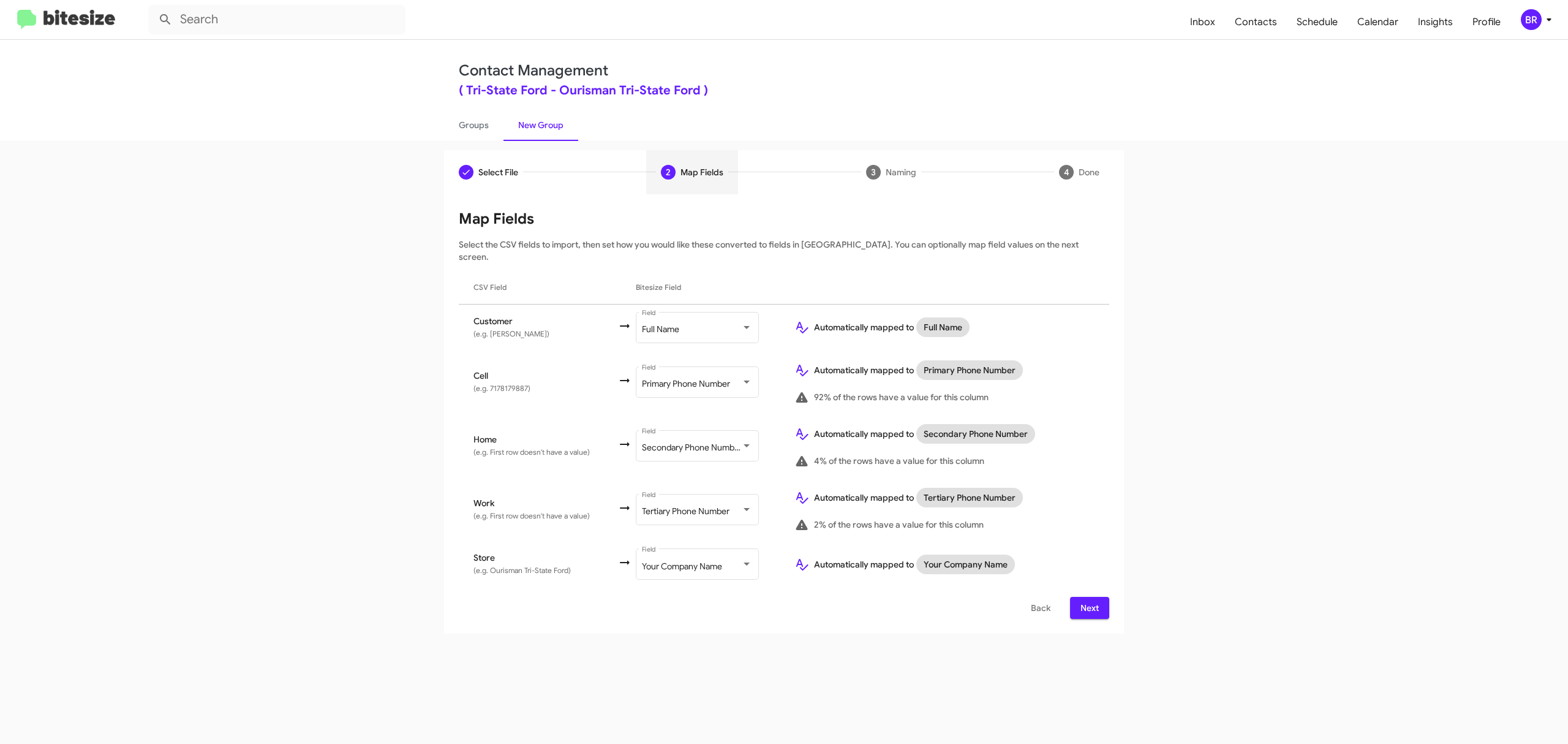
click at [1089, 597] on span "Next" at bounding box center [1090, 607] width 20 height 22
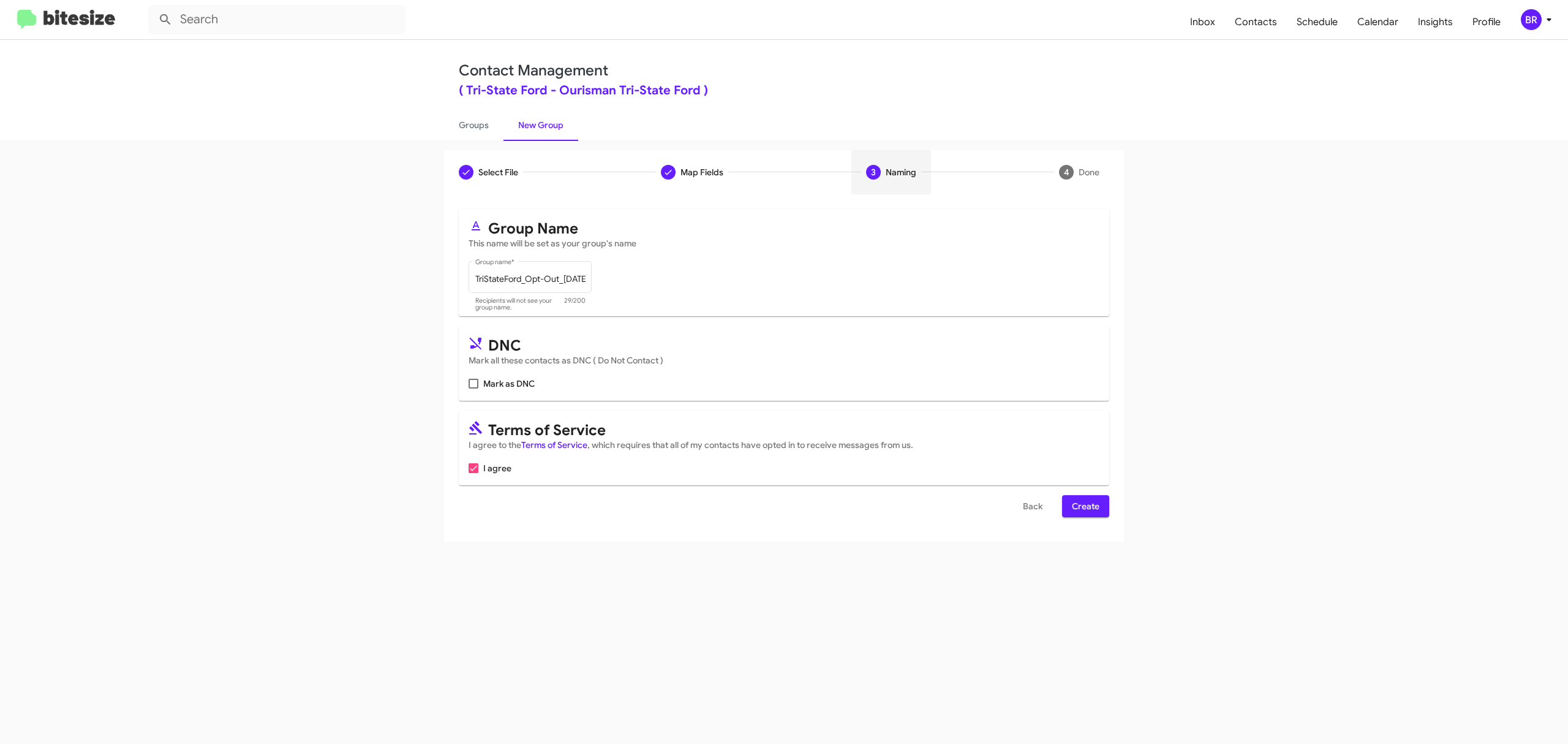
click at [473, 388] on input "Mark as DNC" at bounding box center [473, 388] width 1 height 1
checkbox input "true"
click at [1084, 506] on span "Create" at bounding box center [1086, 506] width 28 height 22
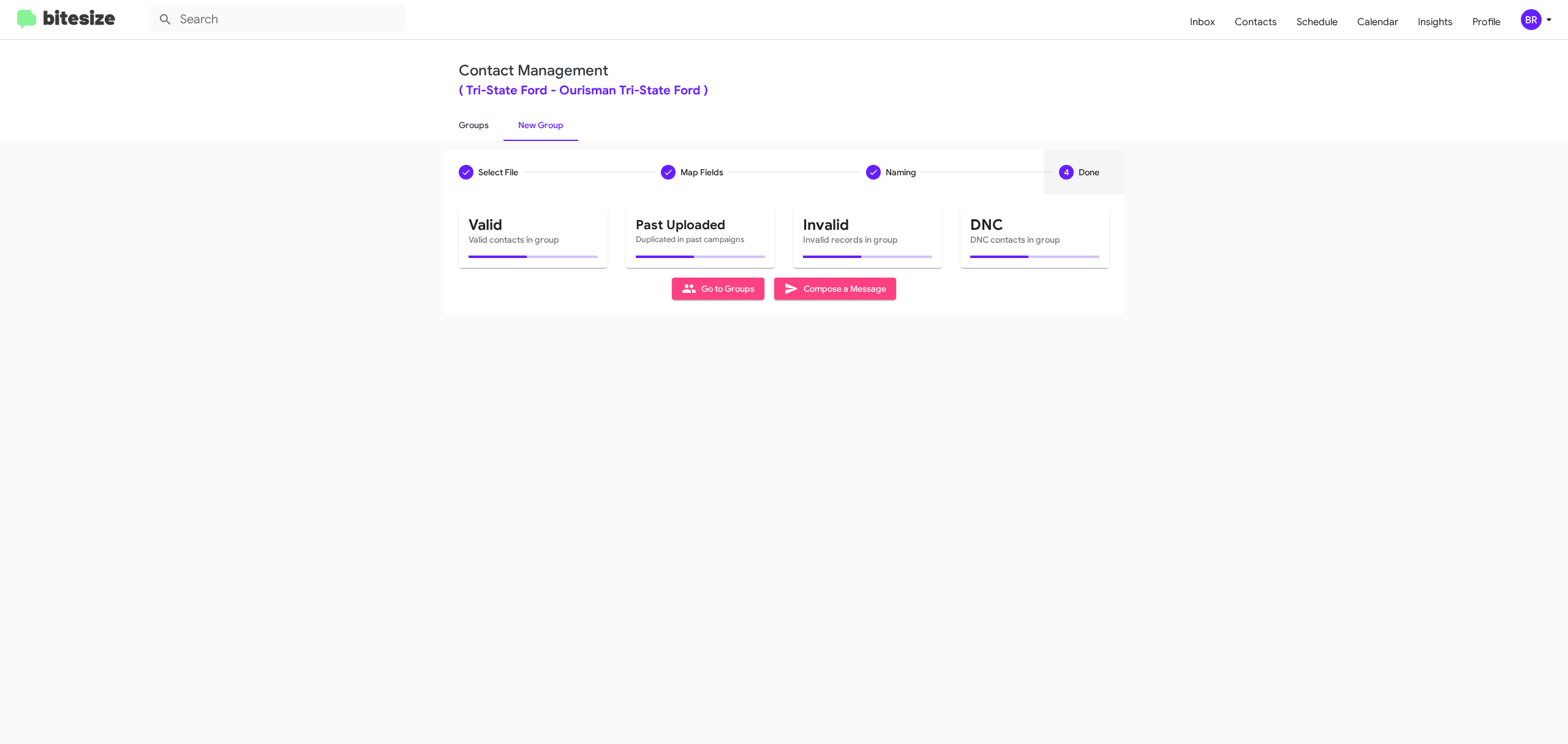
click at [473, 124] on link "Groups" at bounding box center [473, 125] width 59 height 32
type input "in:groups"
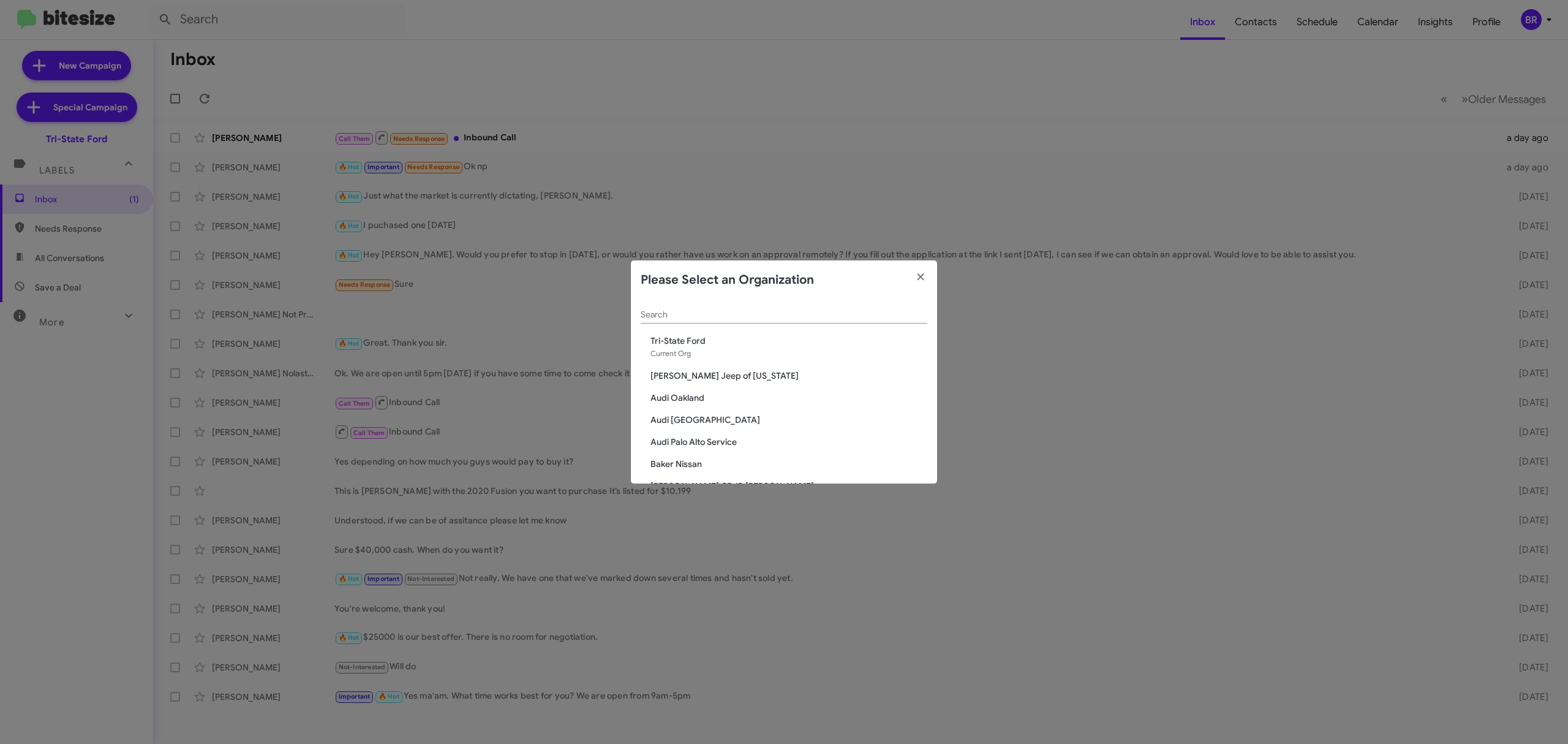
scroll to position [207, 0]
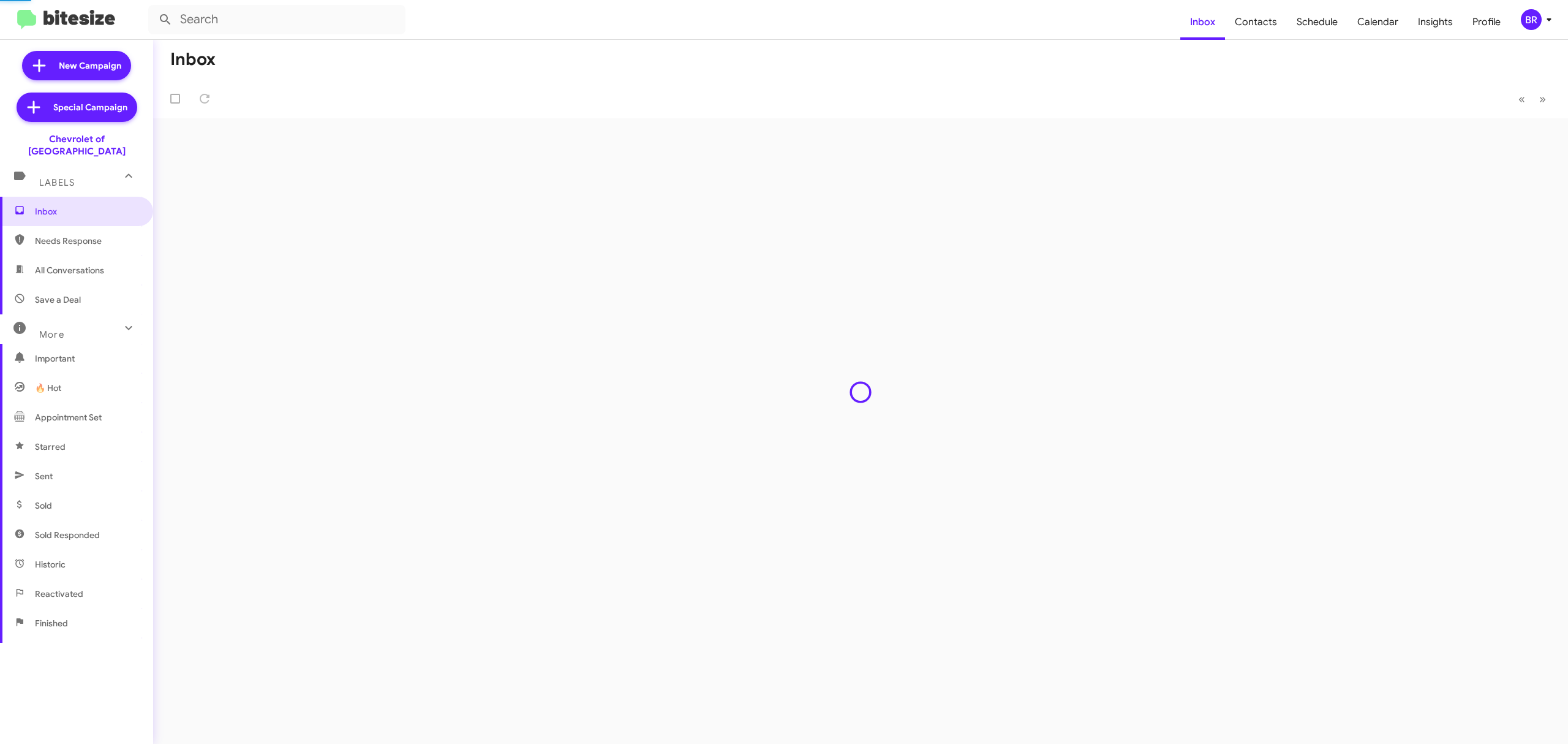
type input "in:groups"
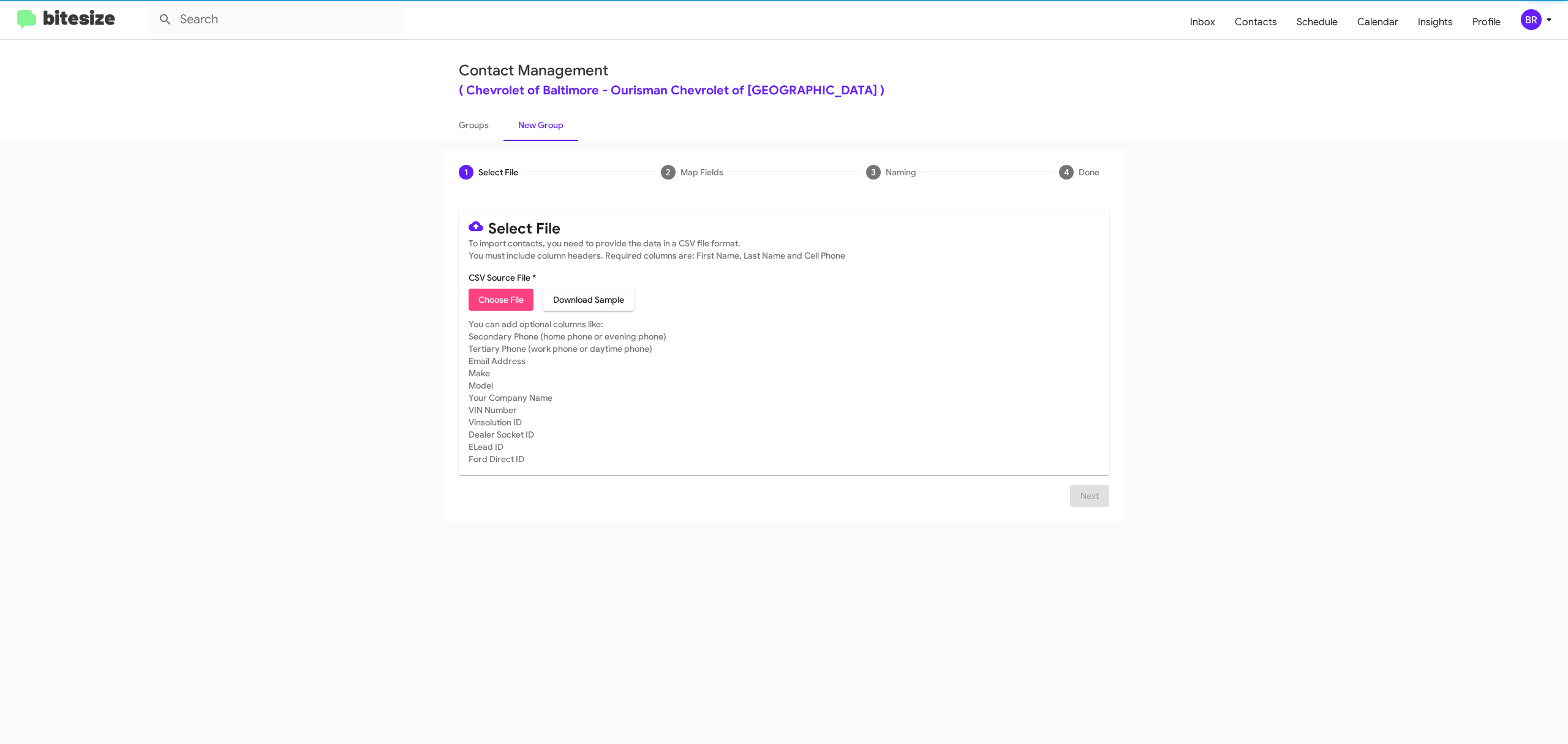
click at [500, 299] on span "Choose File" at bounding box center [501, 299] width 45 height 22
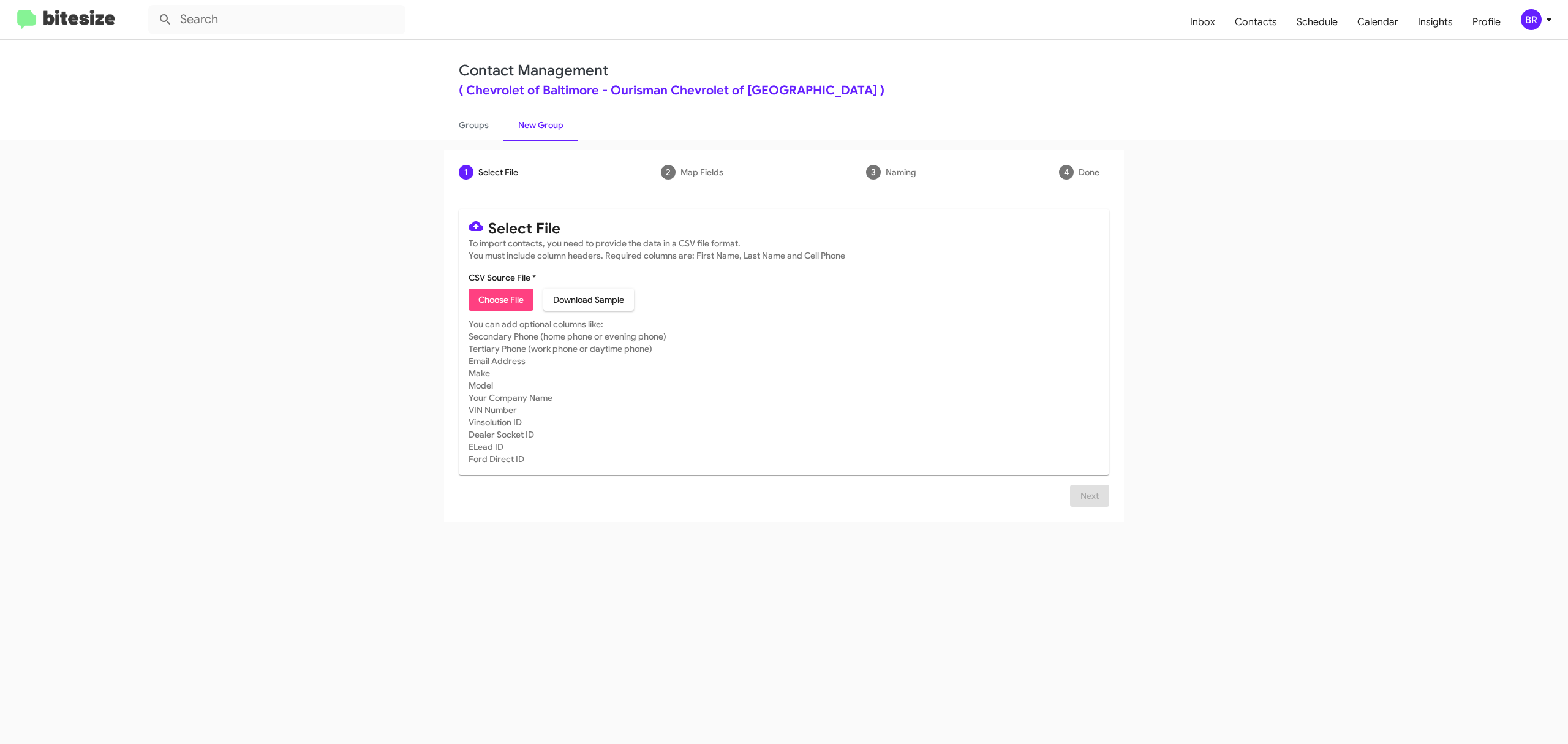
type input "ChevyBaltimore_Opt-Out_10-12-25"
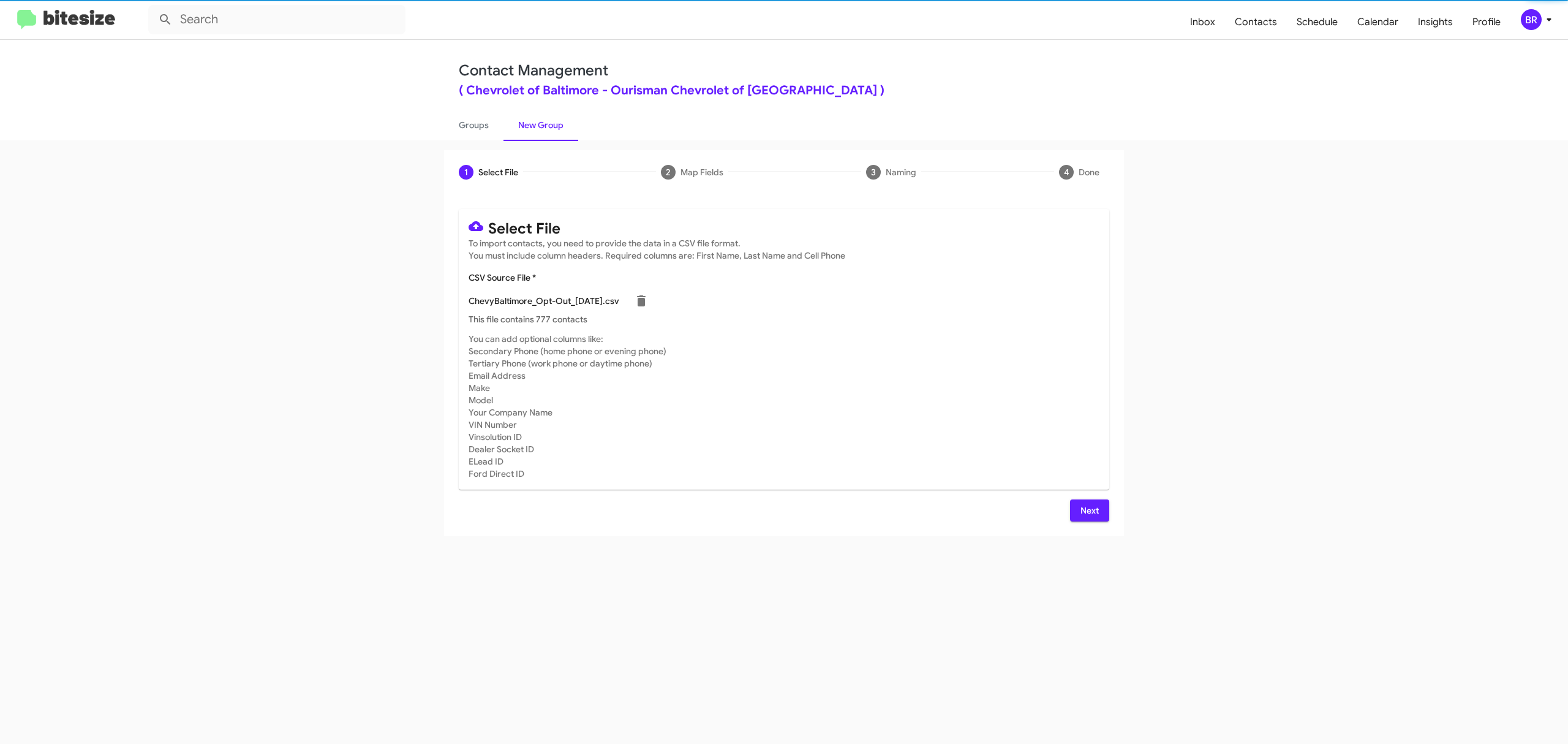
click at [1089, 510] on span "Next" at bounding box center [1090, 510] width 20 height 22
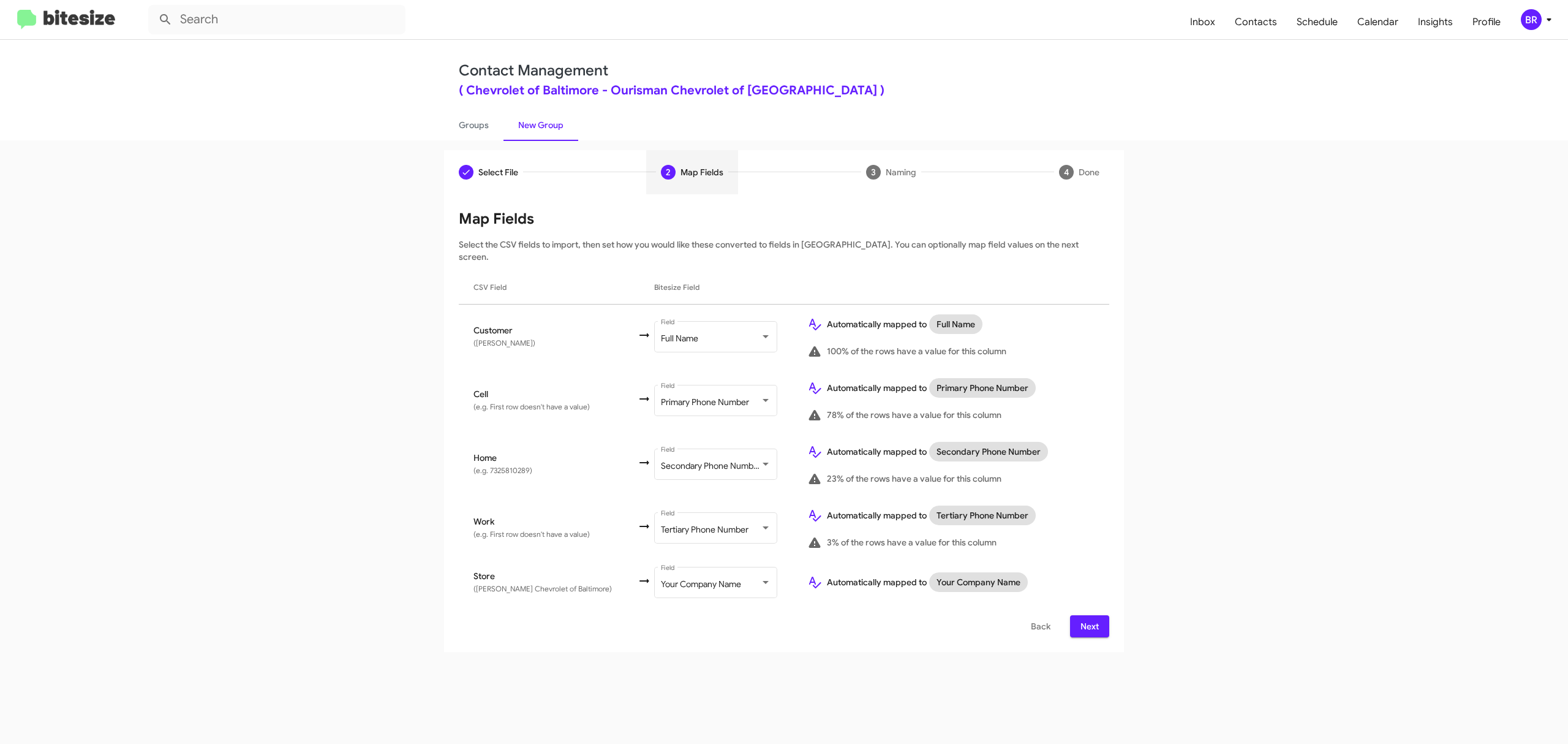
click at [1089, 615] on span "Next" at bounding box center [1090, 626] width 20 height 22
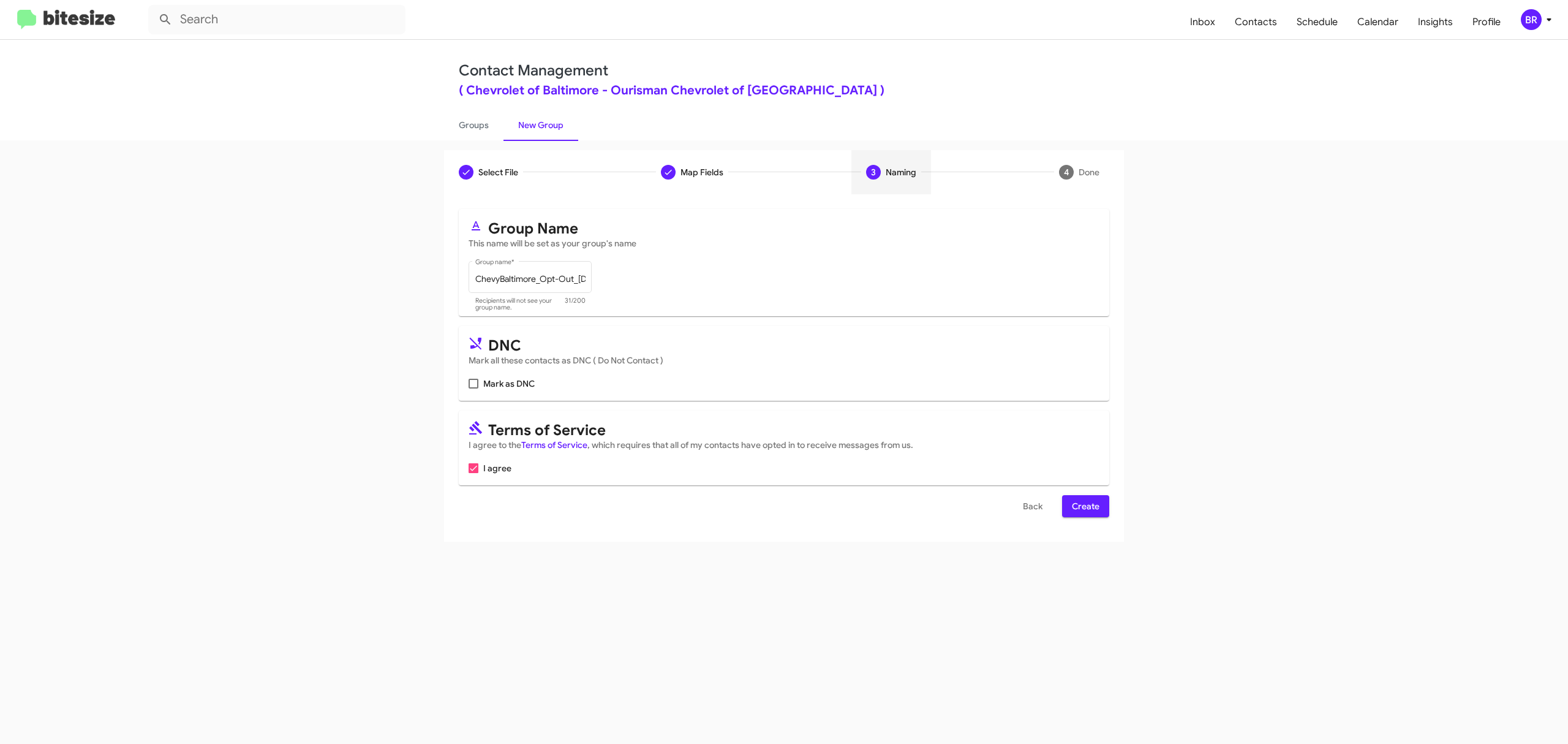
click at [473, 388] on input "Mark as DNC" at bounding box center [473, 388] width 1 height 1
checkbox input "true"
click at [1084, 506] on span "Create" at bounding box center [1086, 506] width 28 height 22
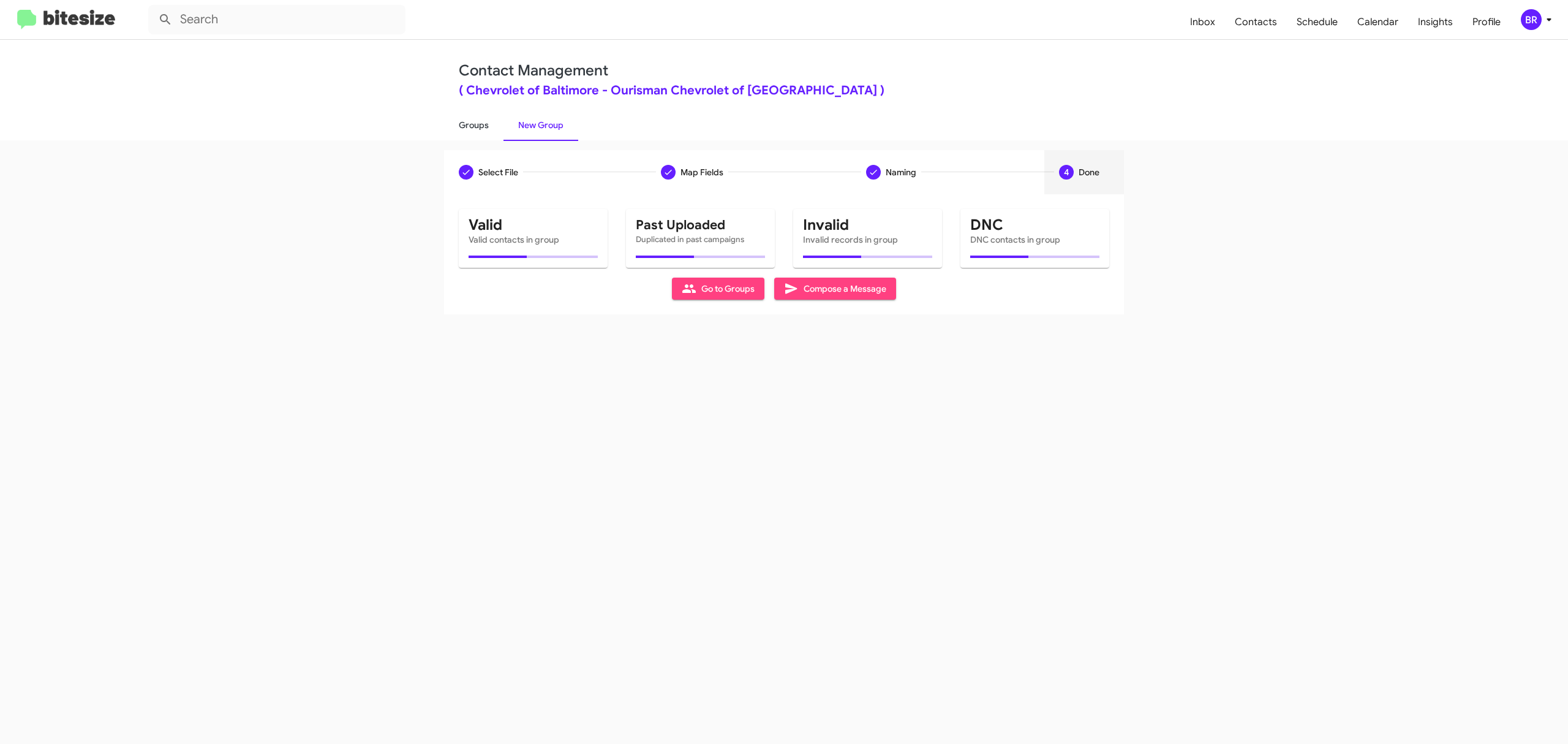
click at [473, 124] on link "Groups" at bounding box center [473, 125] width 59 height 32
type input "in:groups"
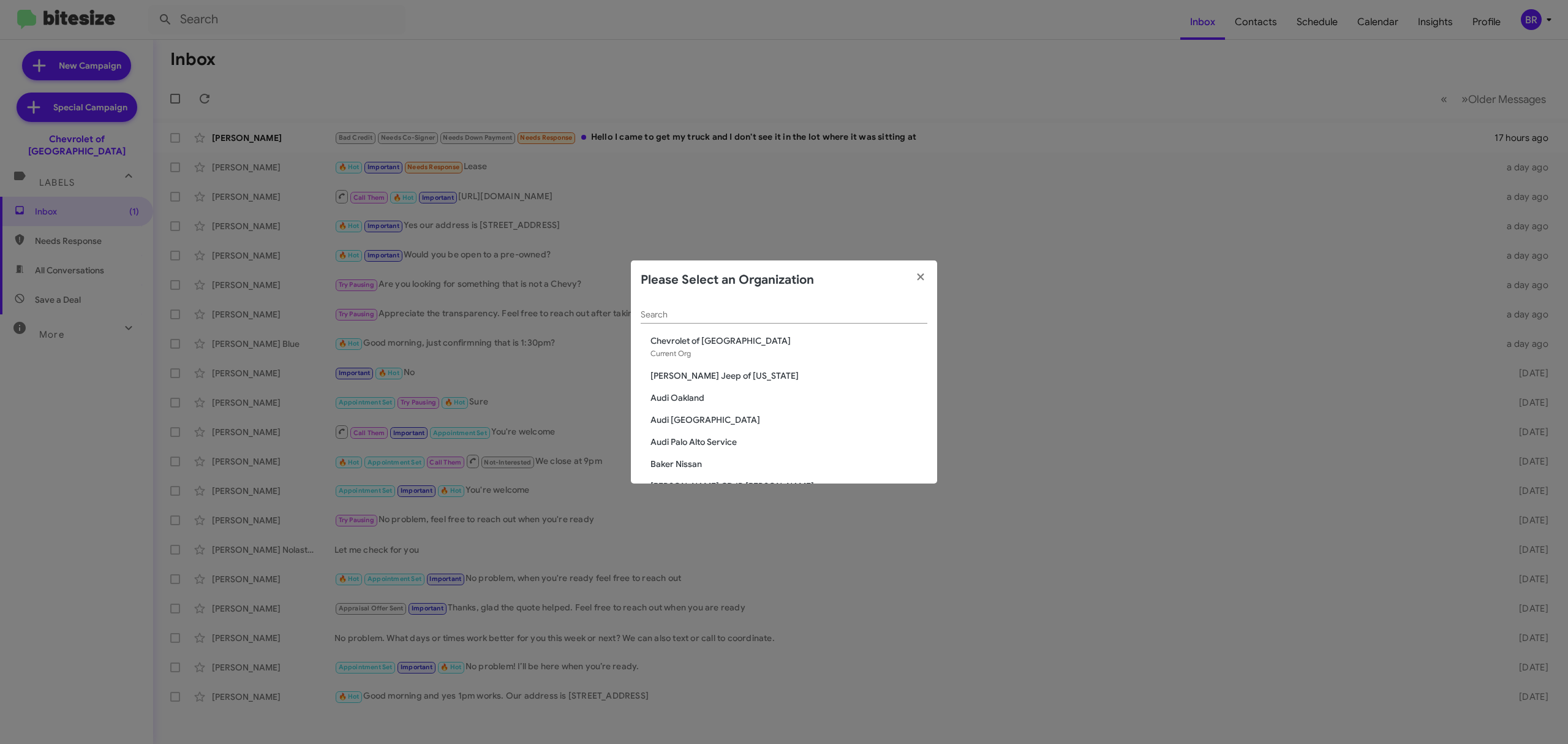
scroll to position [648, 0]
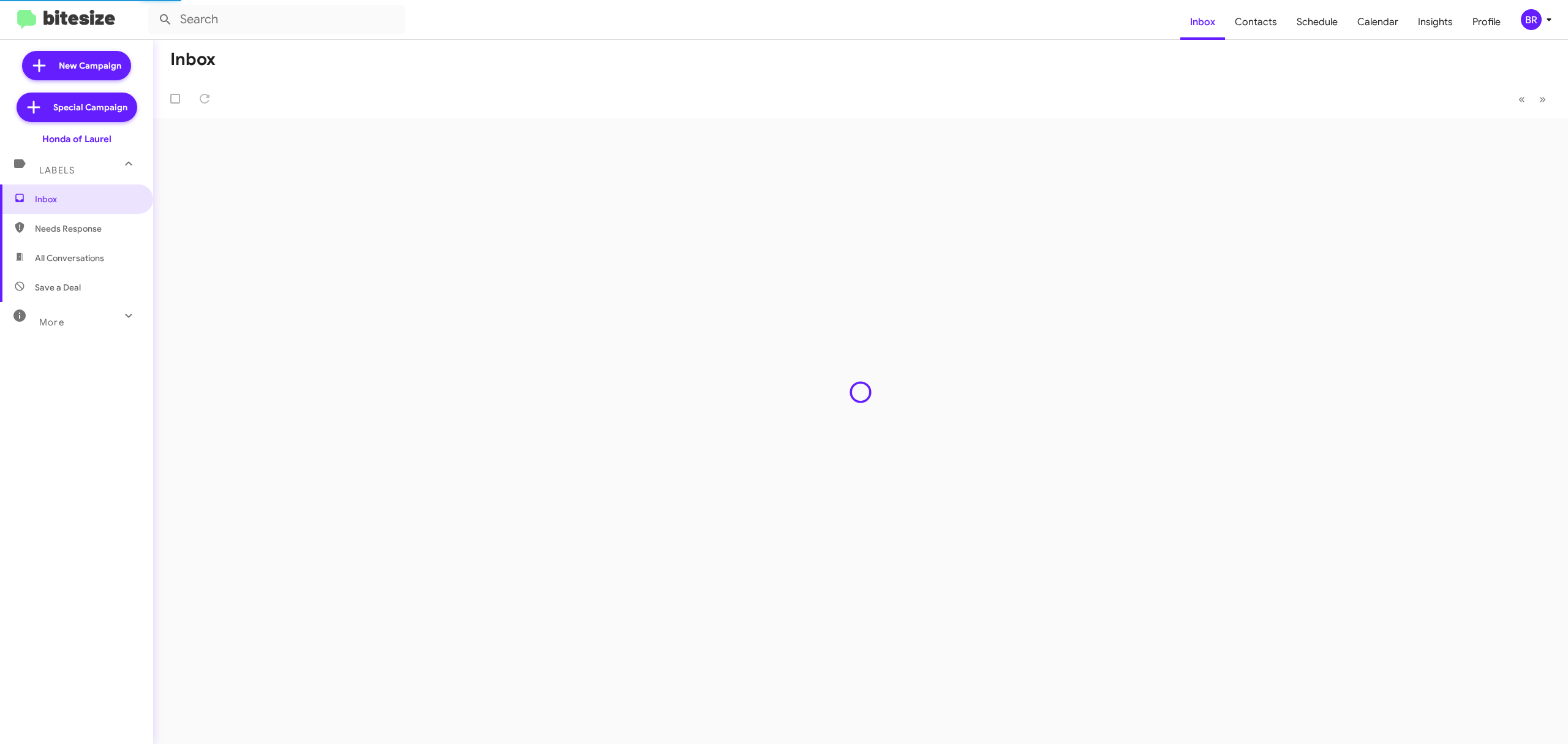
type input "in:groups"
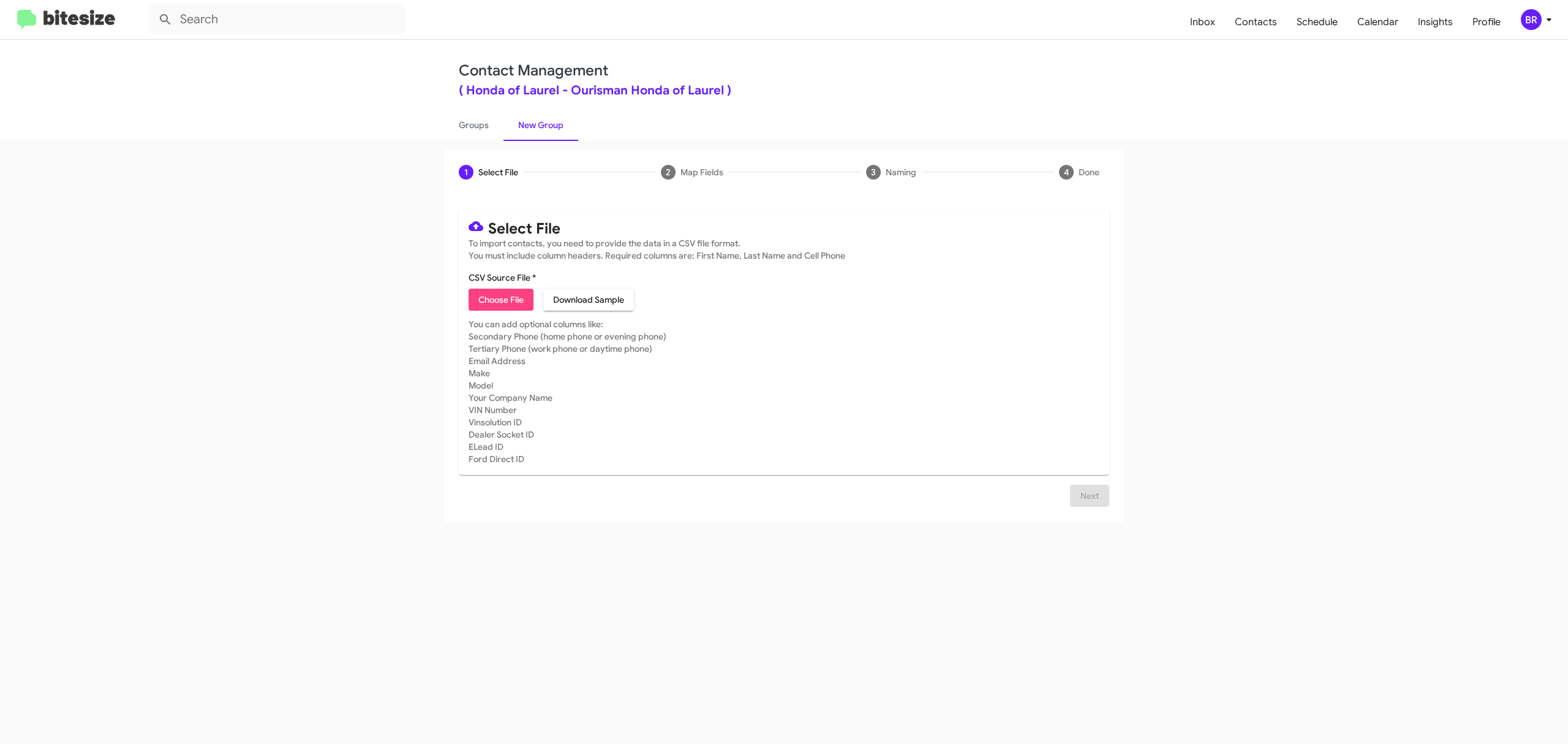
click at [500, 299] on span "Choose File" at bounding box center [501, 299] width 45 height 22
type input "HondaLaurel_Opt-Out_10-12-25"
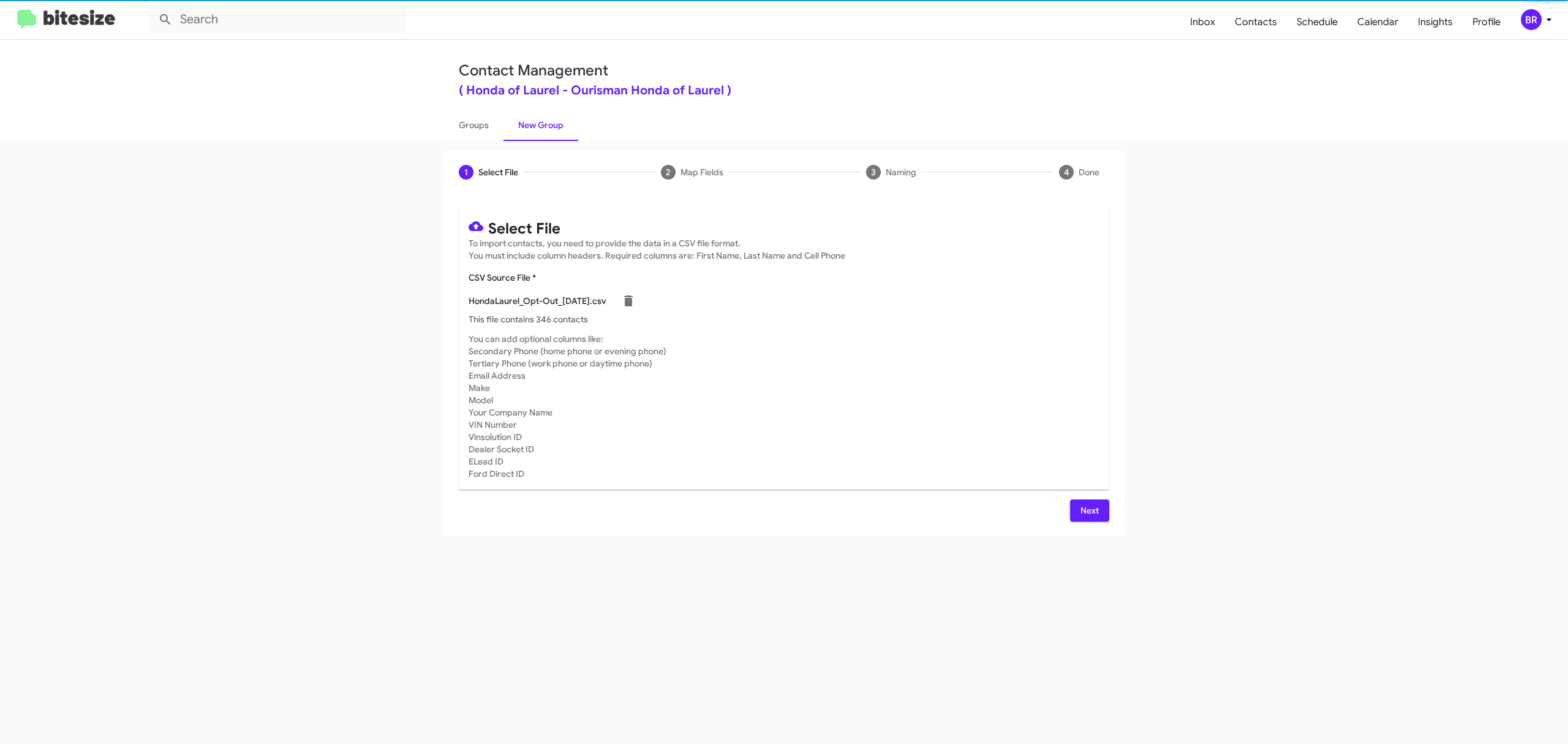
click at [1089, 510] on span "Next" at bounding box center [1090, 510] width 20 height 22
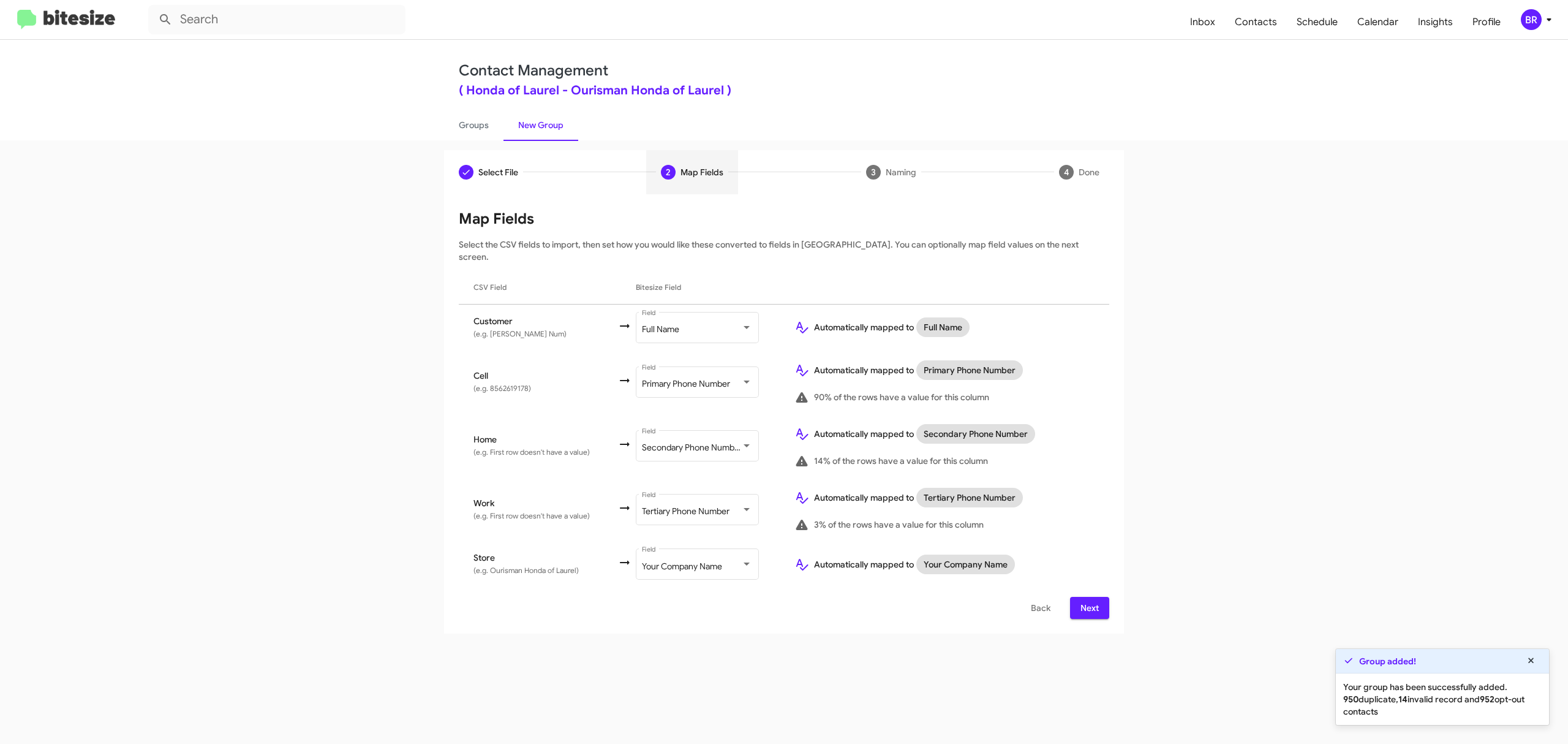
click at [1089, 597] on span "Next" at bounding box center [1090, 607] width 20 height 22
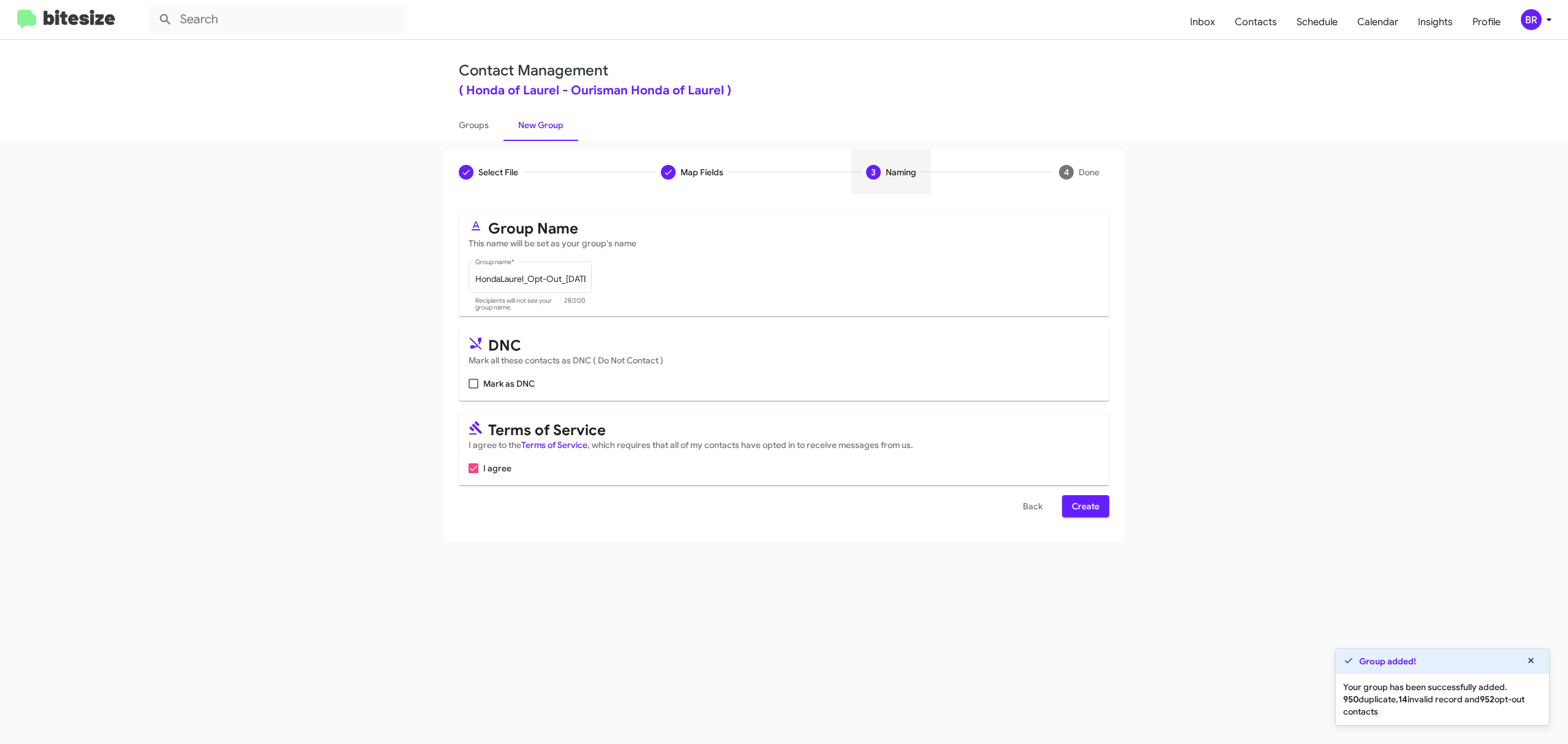
click at [473, 388] on input "Mark as DNC" at bounding box center [473, 388] width 1 height 1
checkbox input "true"
click at [1084, 506] on span "Create" at bounding box center [1086, 506] width 28 height 22
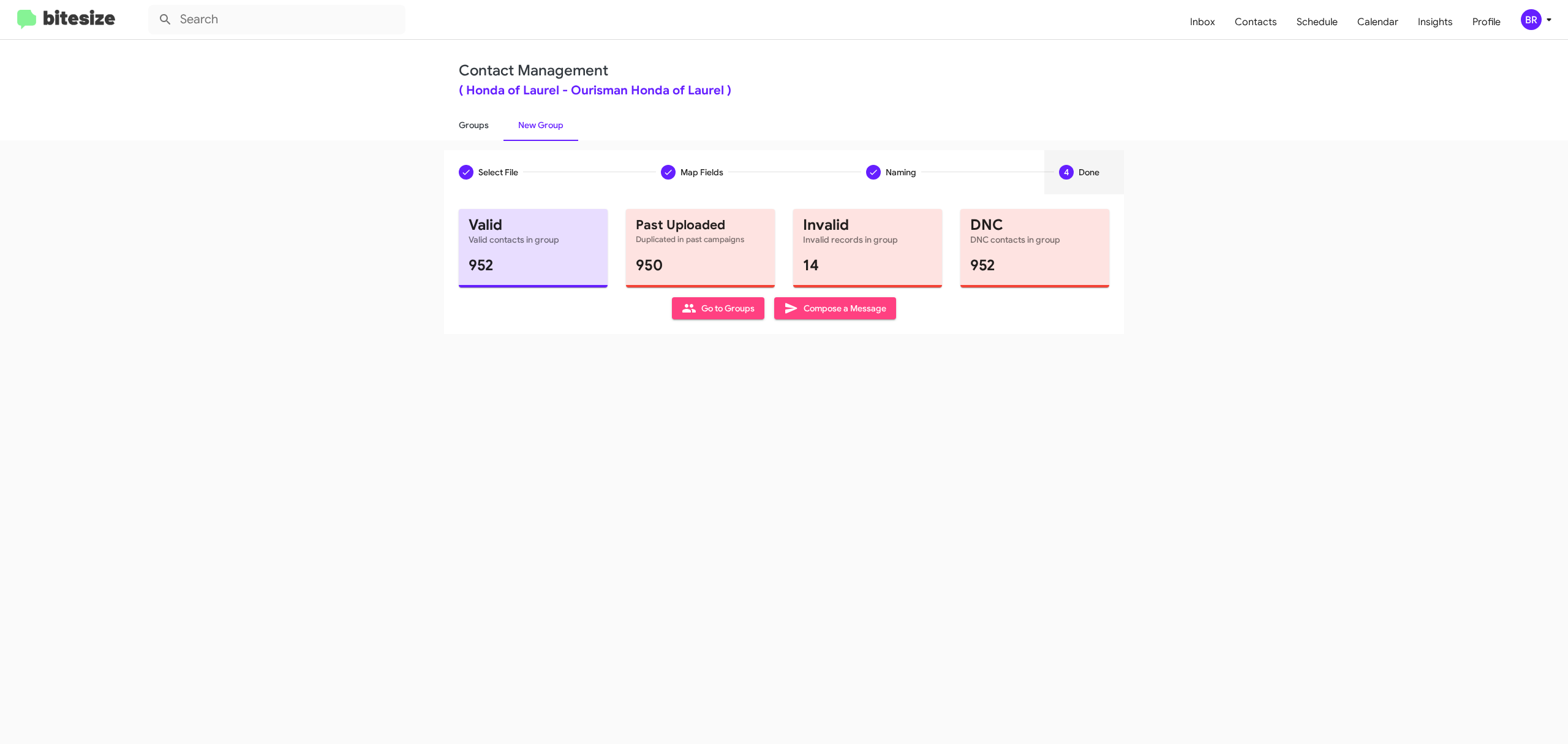
click at [473, 124] on link "Groups" at bounding box center [473, 125] width 59 height 32
type input "in:groups"
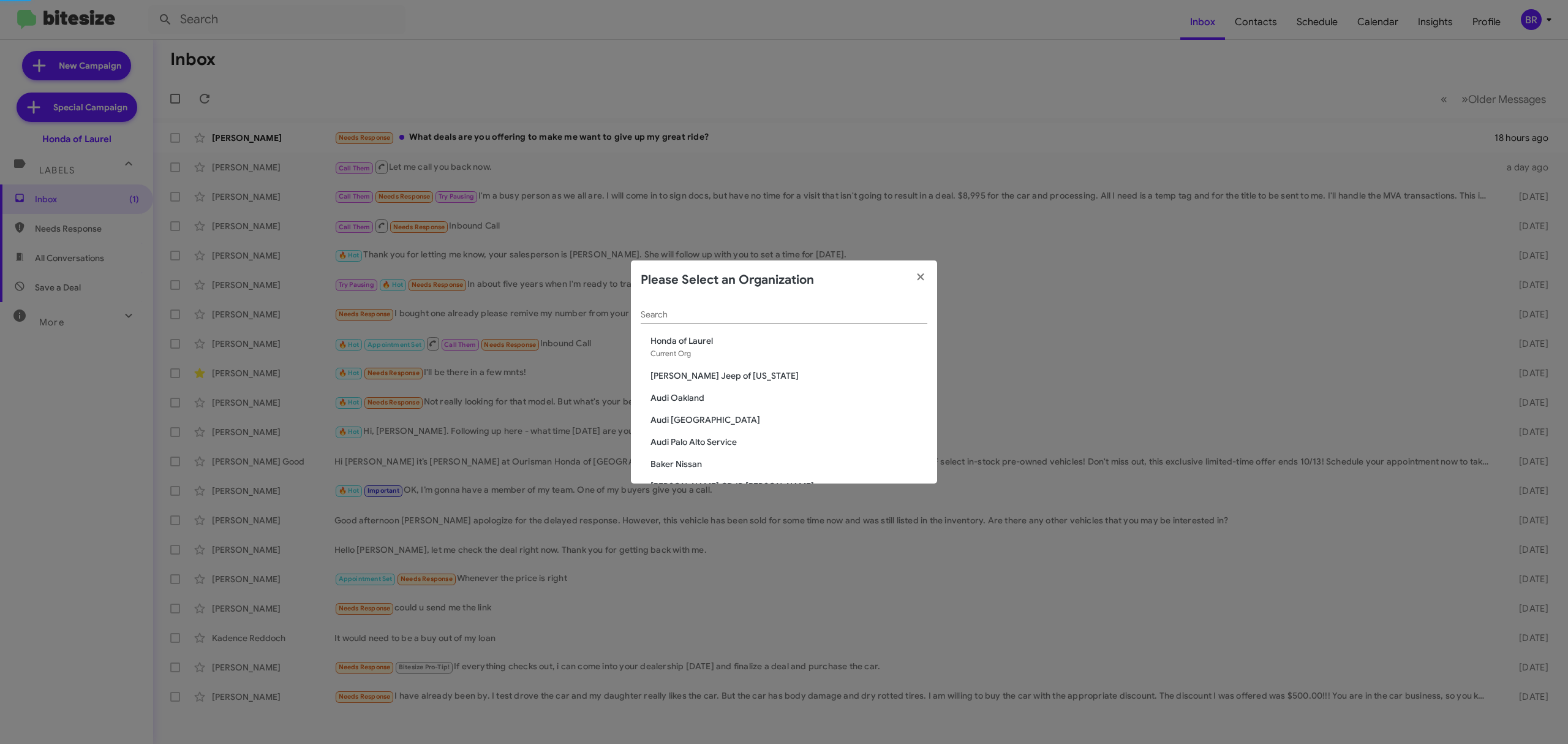
scroll to position [759, 0]
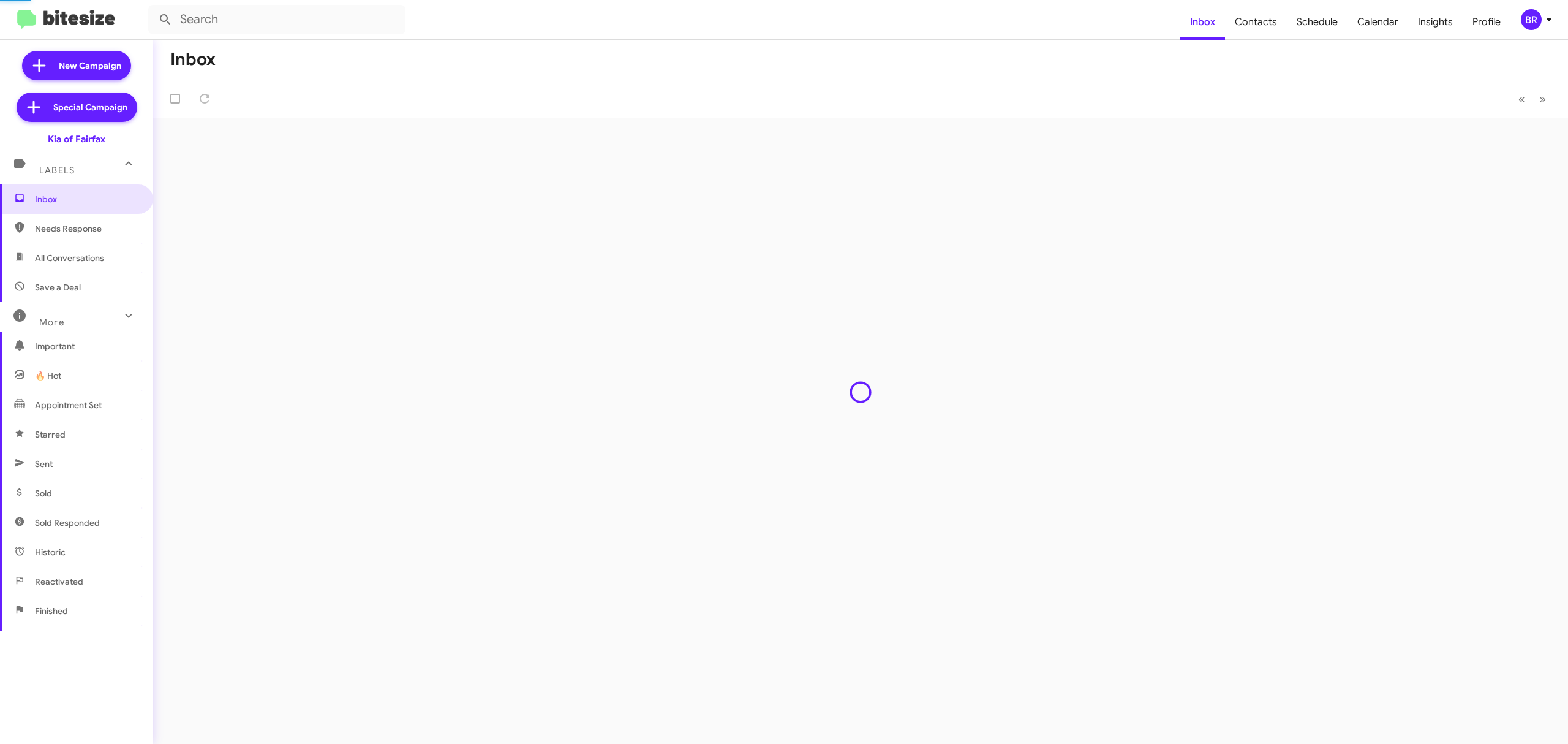
type input "in:groups"
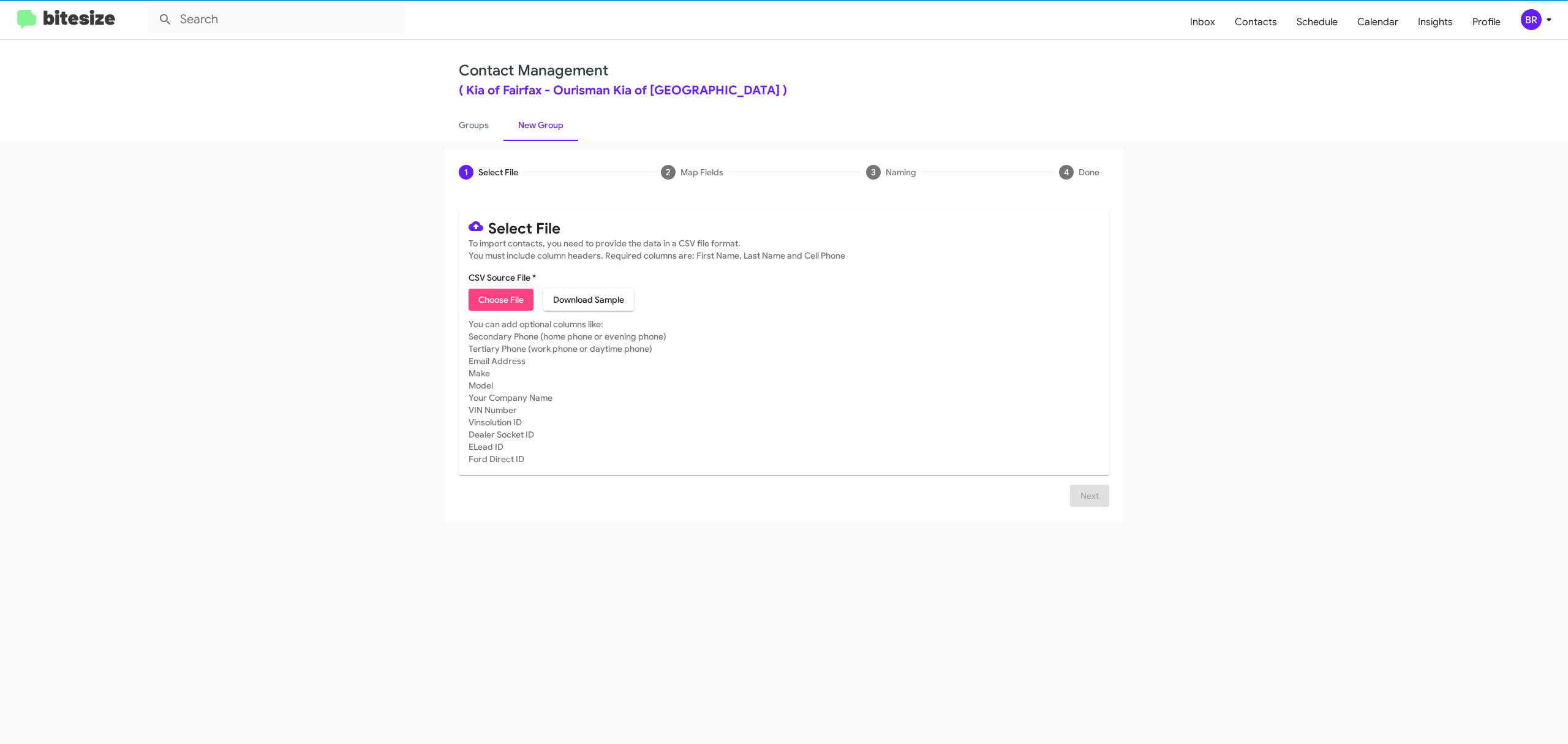
click at [500, 299] on span "Choose File" at bounding box center [501, 299] width 45 height 22
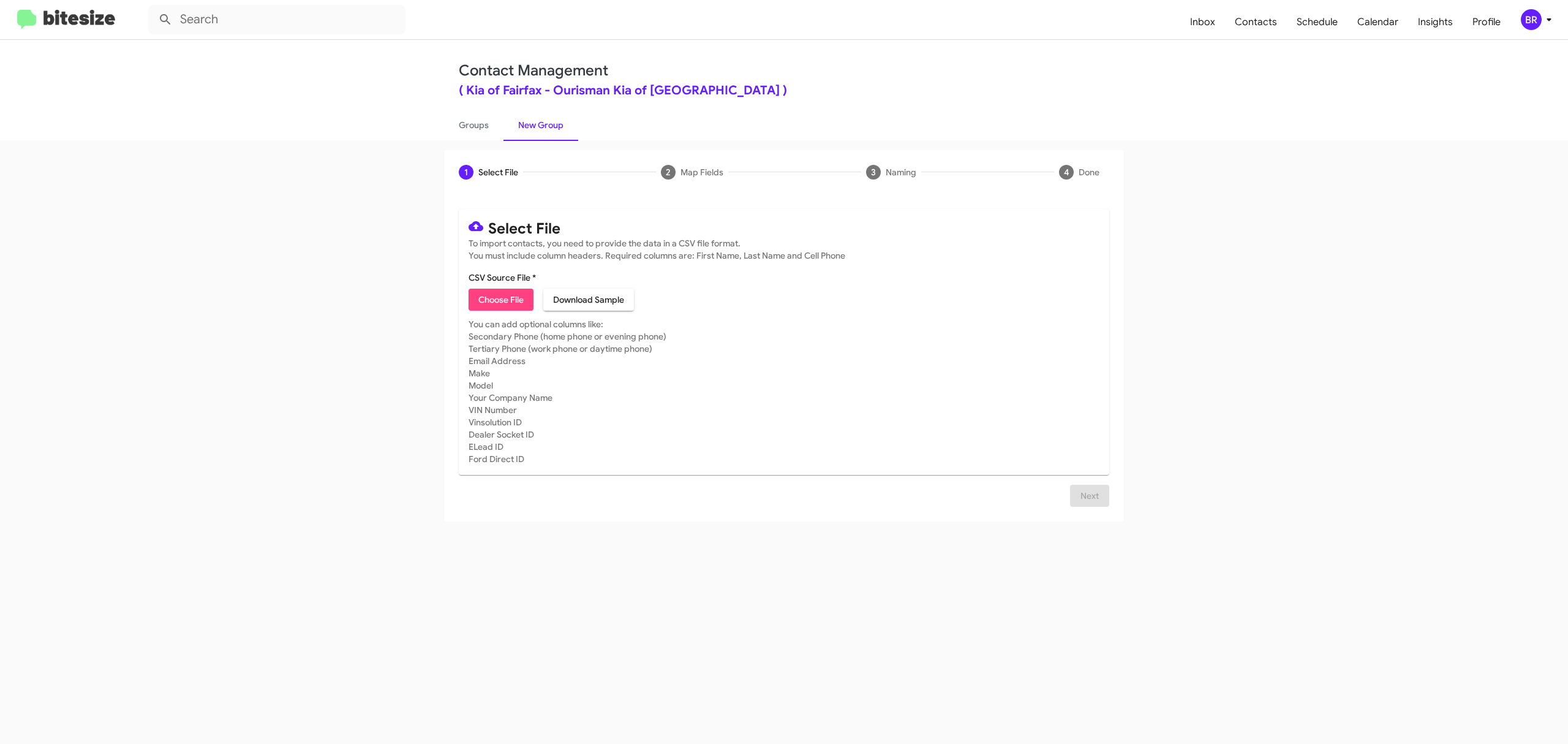
type input "KiaFairfax_Opt-Out_10-12-25"
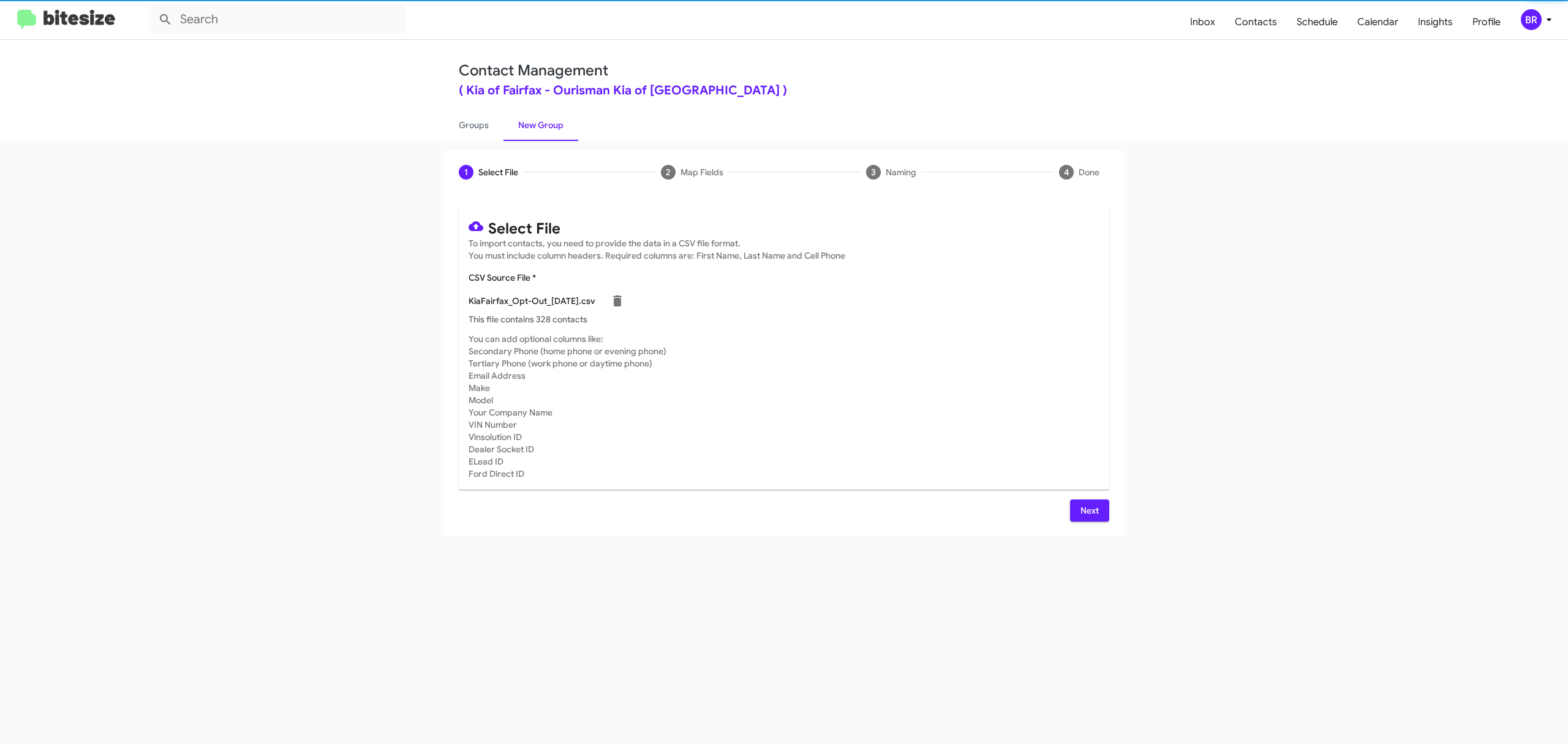
click at [1089, 510] on span "Next" at bounding box center [1090, 510] width 20 height 22
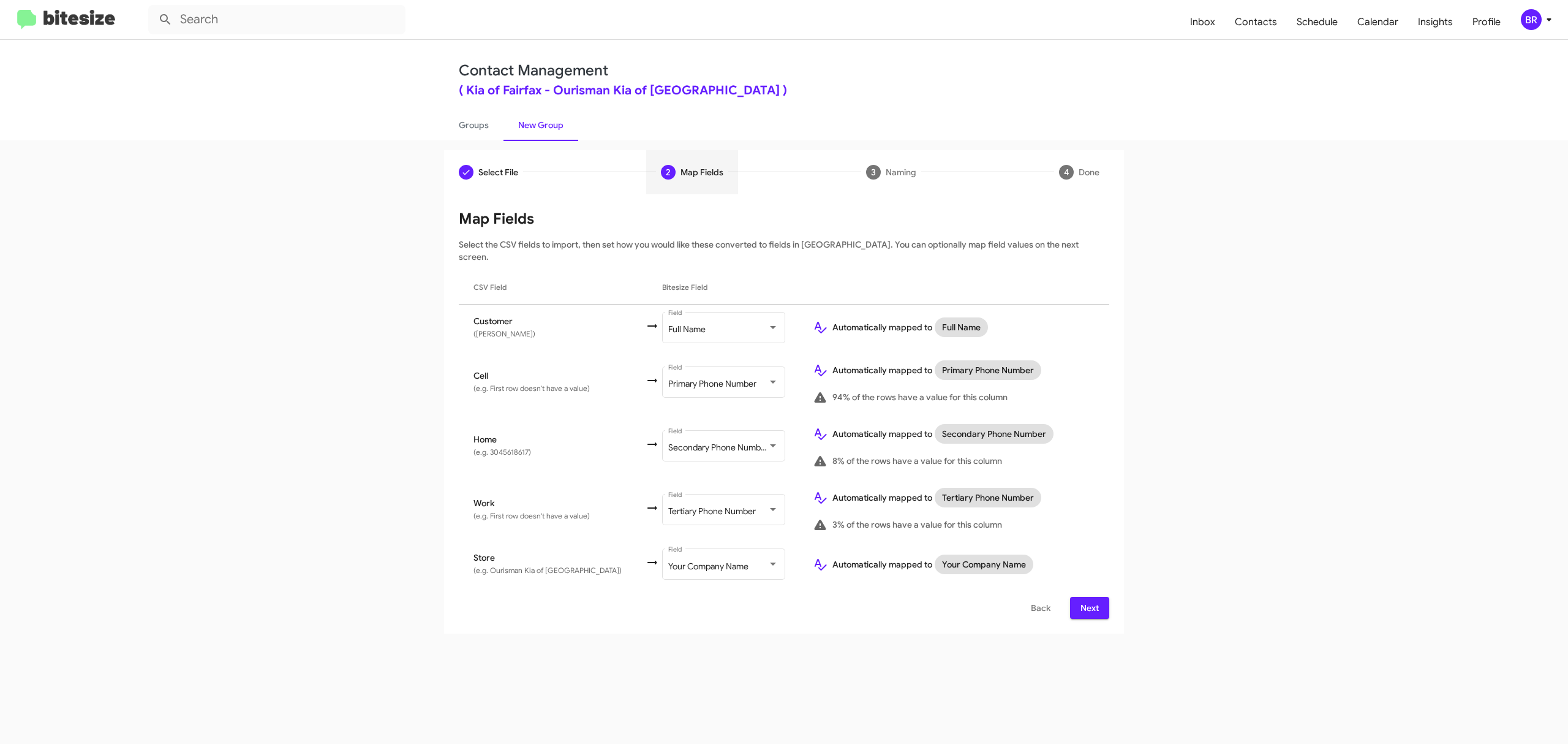
click at [1089, 597] on span "Next" at bounding box center [1090, 607] width 20 height 22
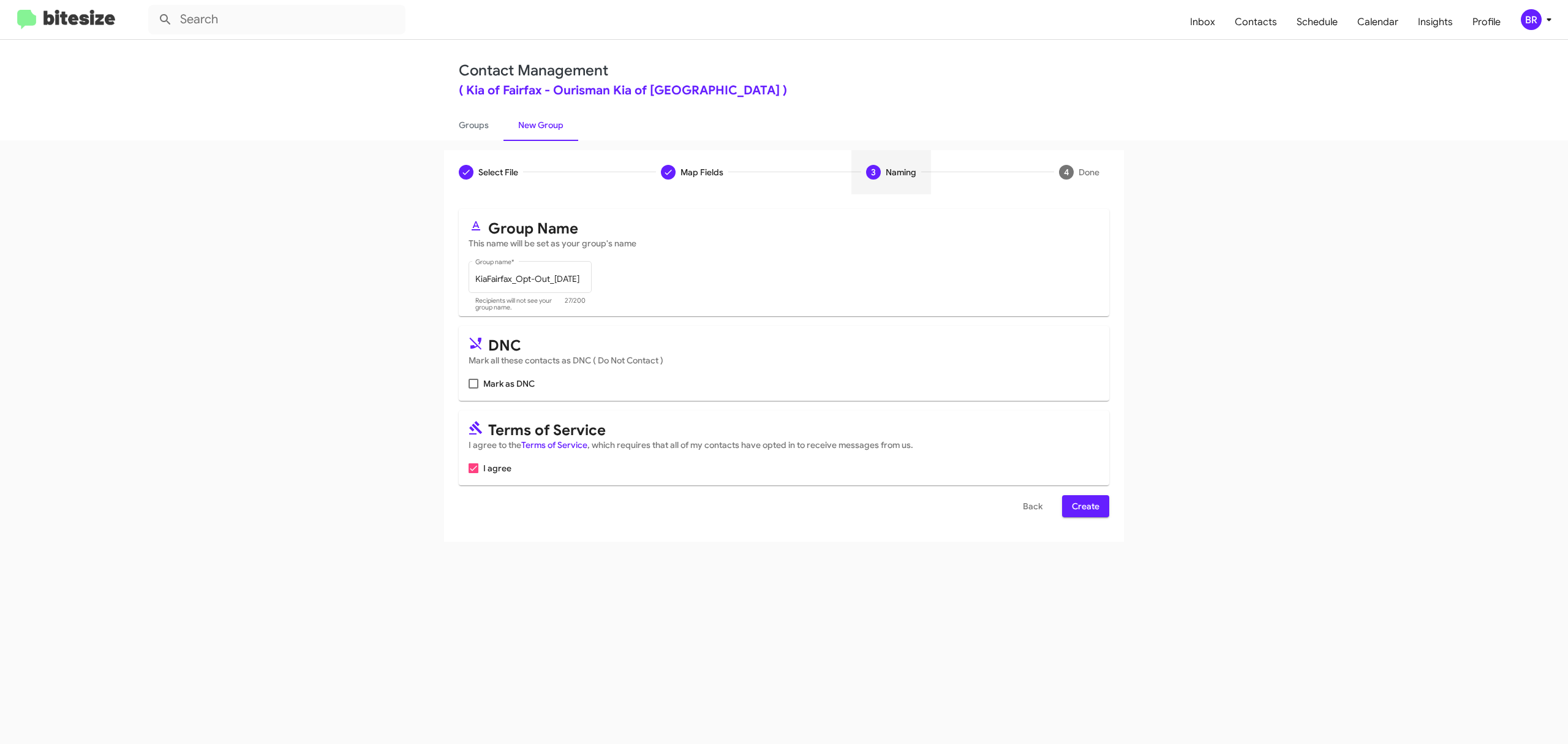
click at [473, 388] on input "Mark as DNC" at bounding box center [473, 388] width 1 height 1
checkbox input "true"
click at [1084, 506] on span "Create" at bounding box center [1086, 506] width 28 height 22
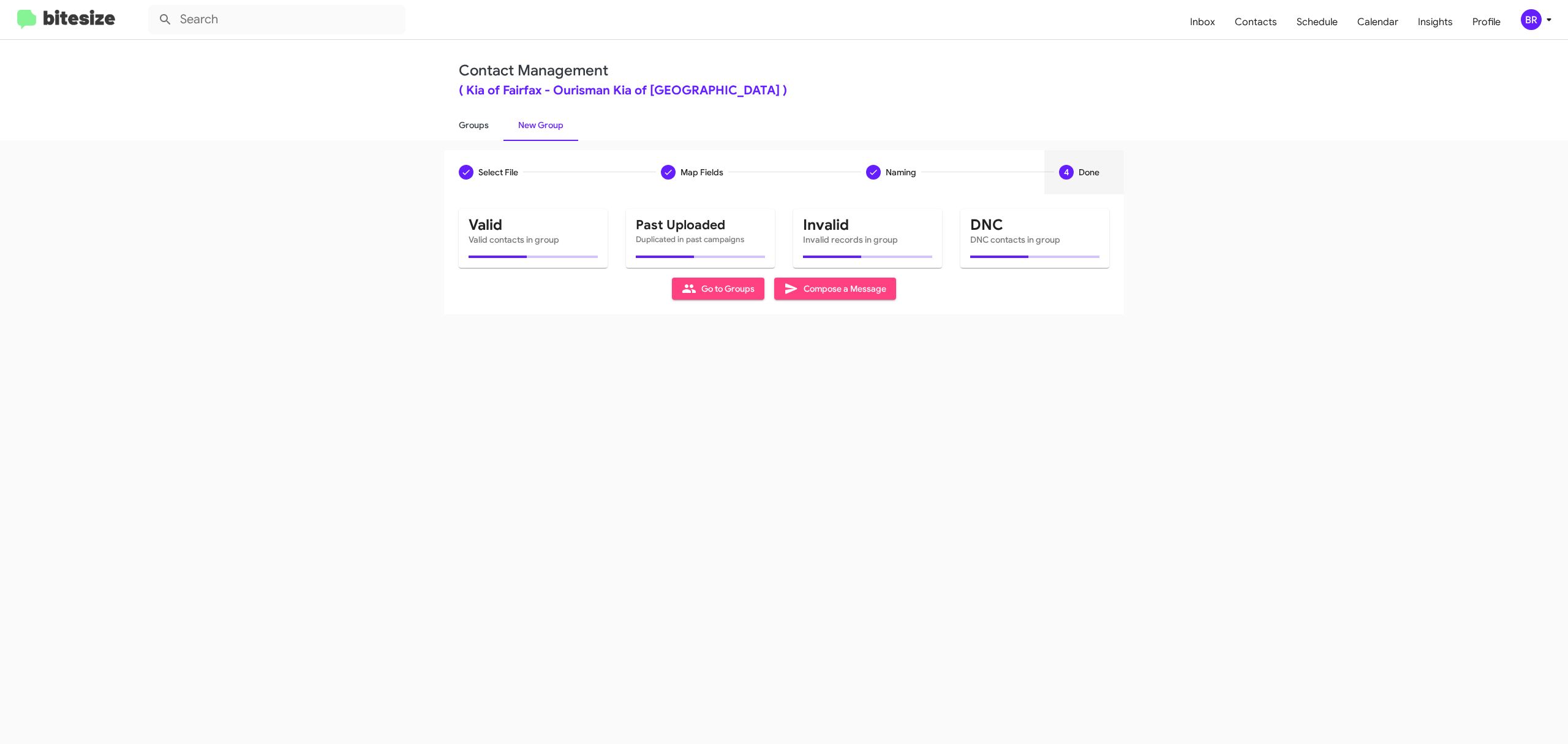
click at [473, 124] on link "Groups" at bounding box center [473, 125] width 59 height 32
type input "in:groups"
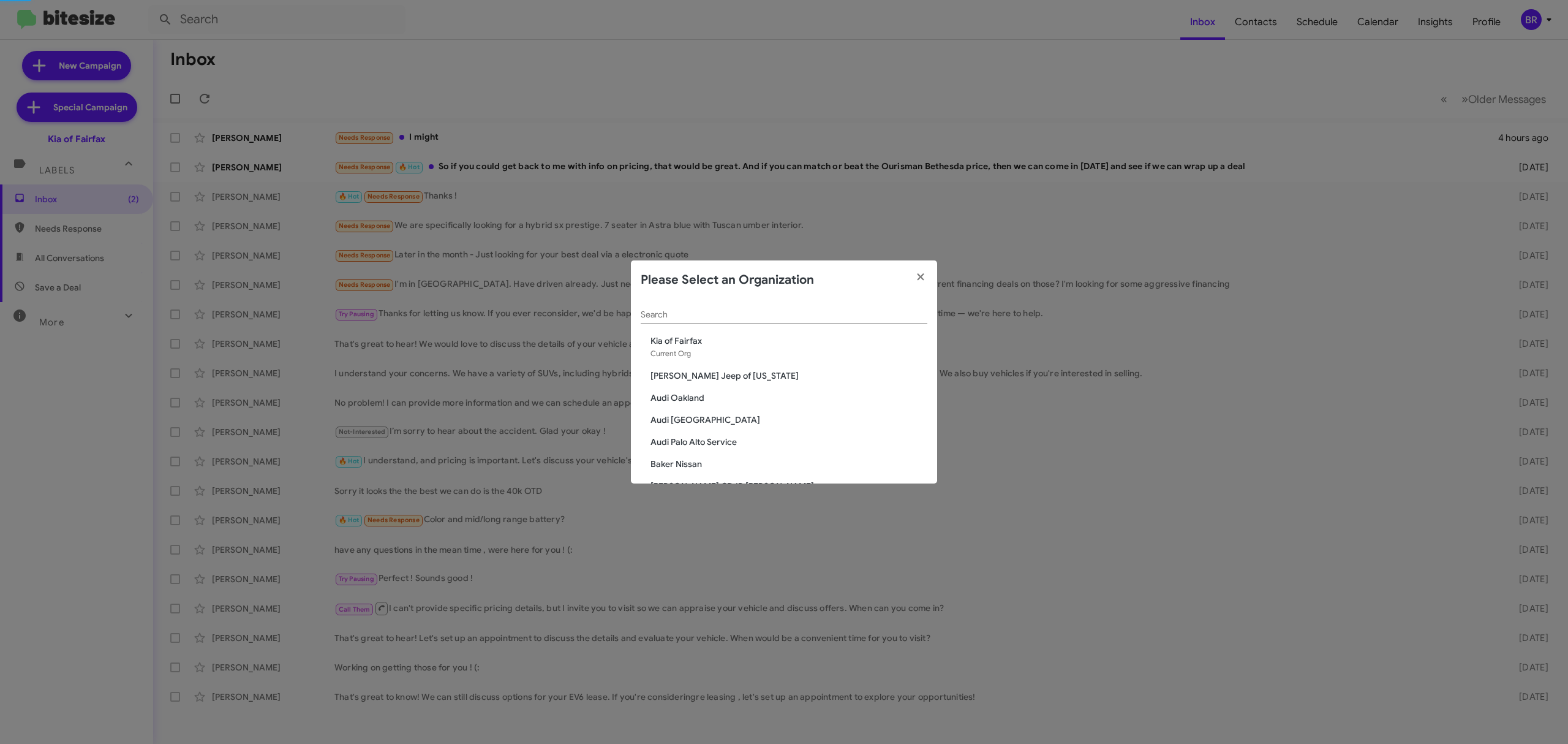
scroll to position [295, 0]
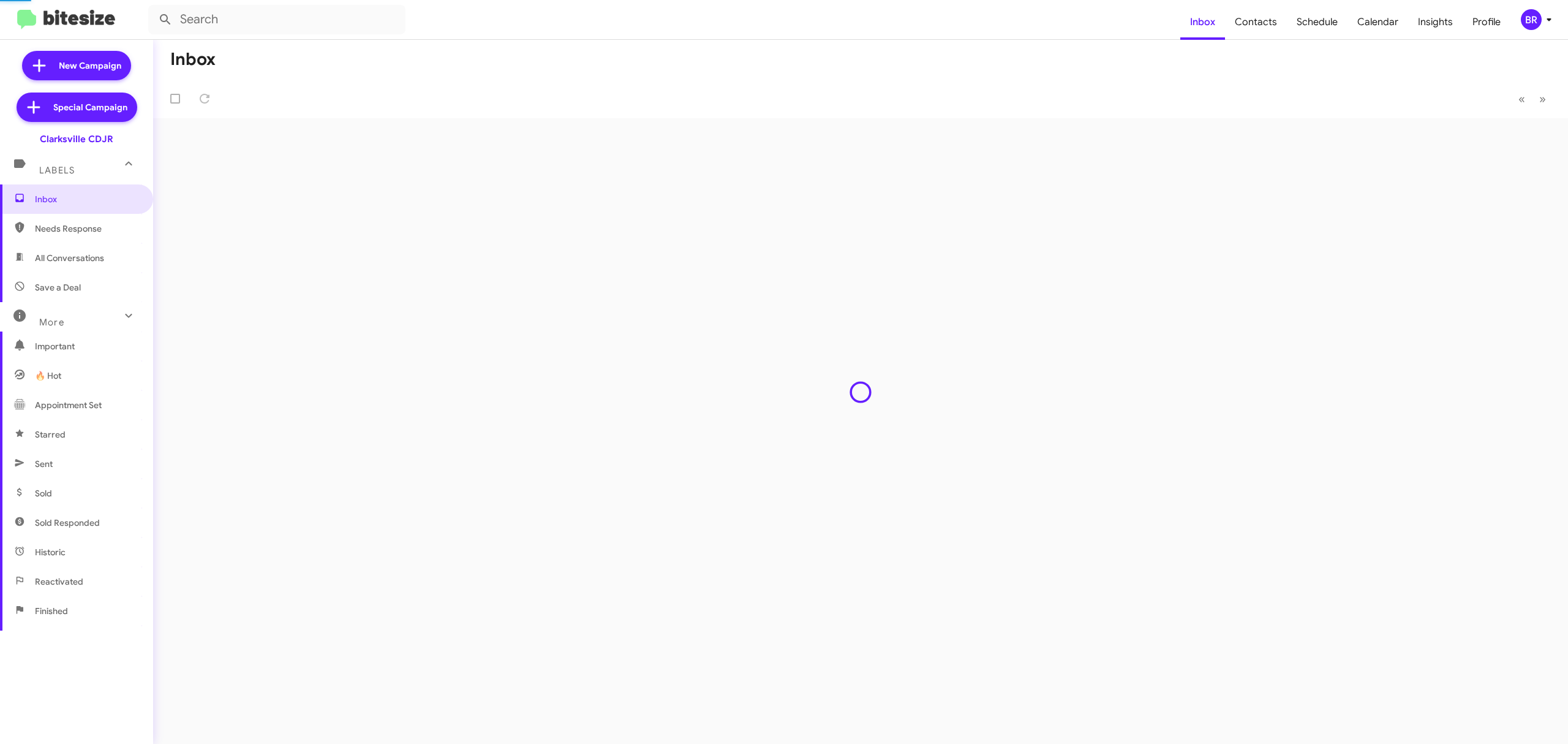
type input "in:groups"
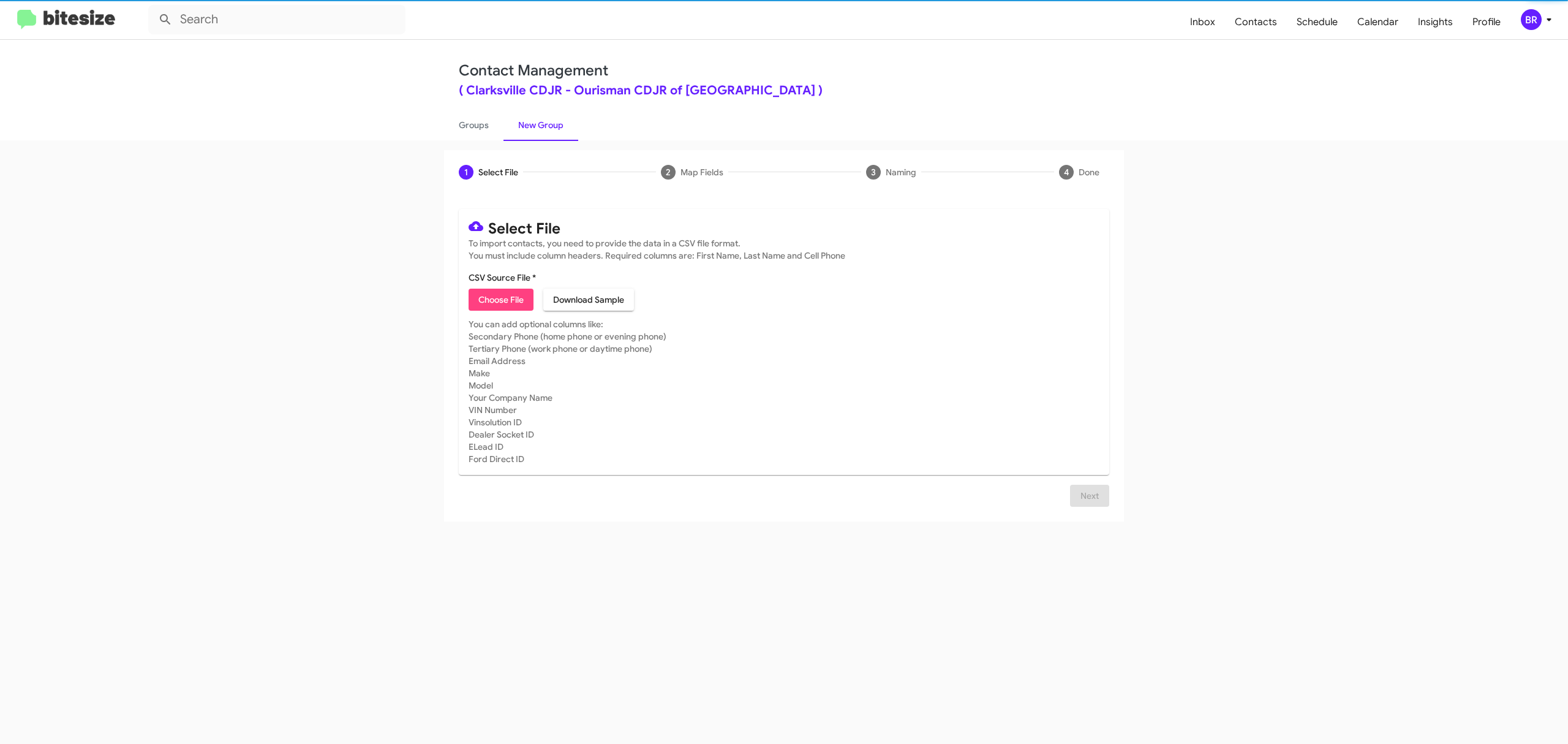
click at [500, 299] on span "Choose File" at bounding box center [501, 299] width 45 height 22
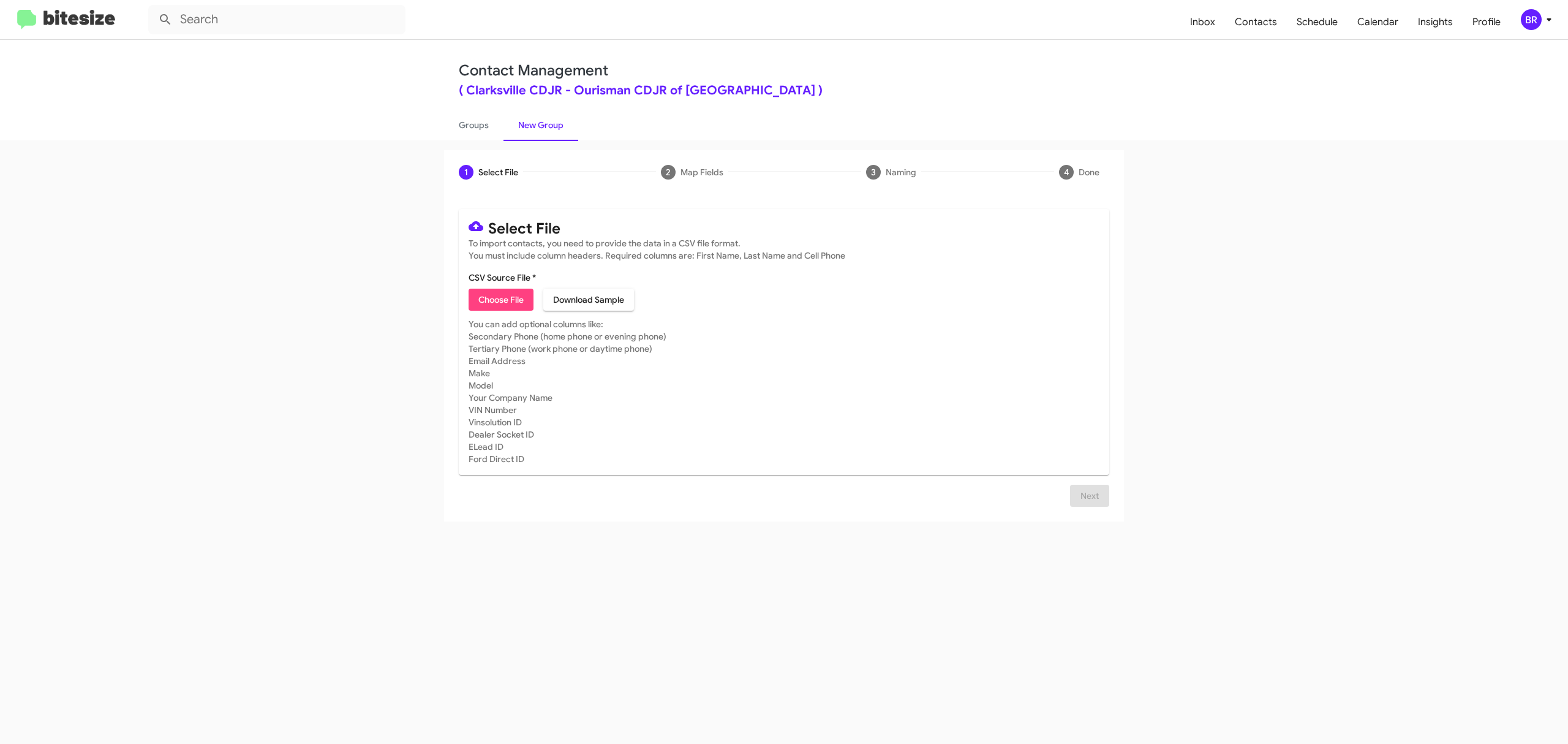
type input "ClarkCDJR_Opt-Out_[DATE]"
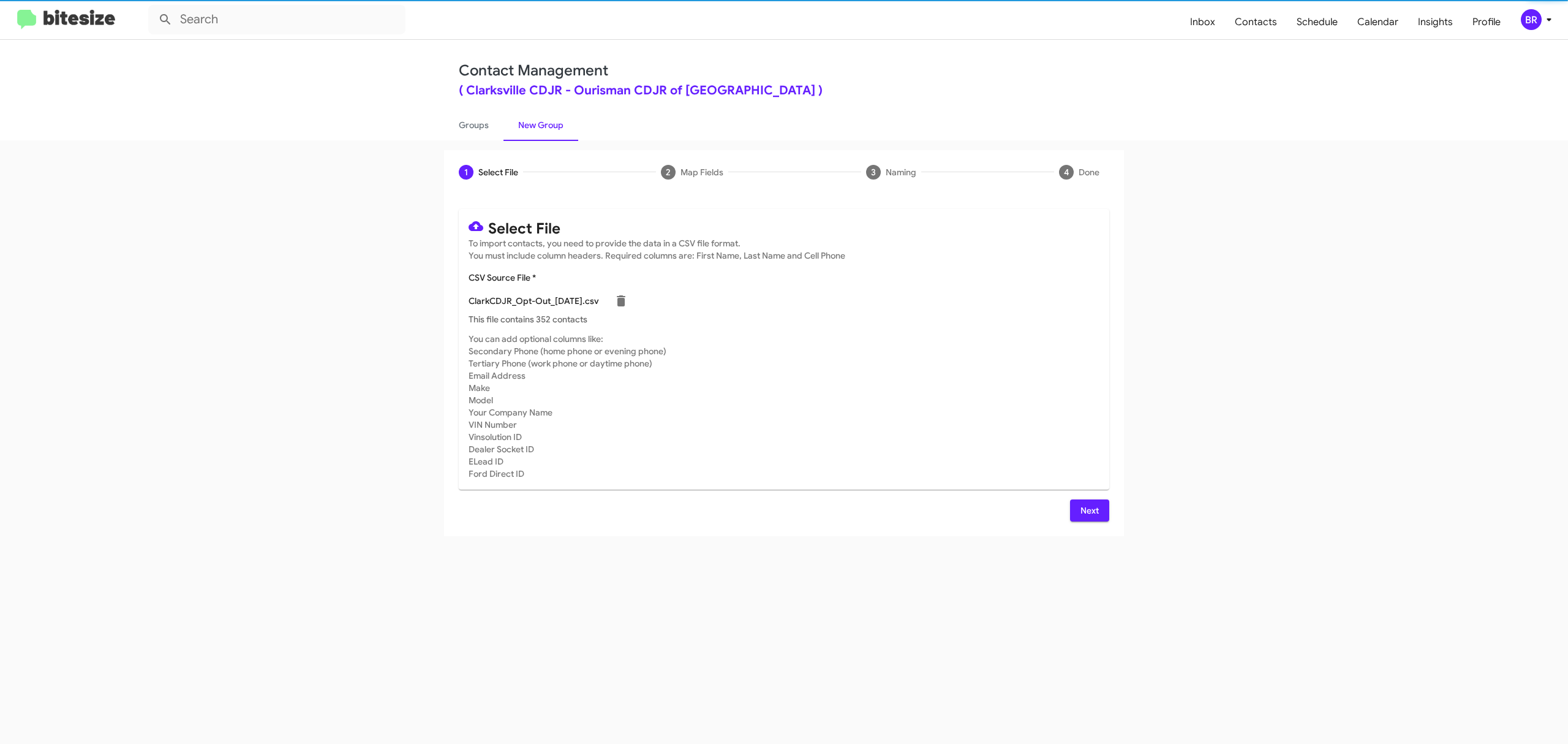
click at [1089, 510] on span "Next" at bounding box center [1090, 510] width 20 height 22
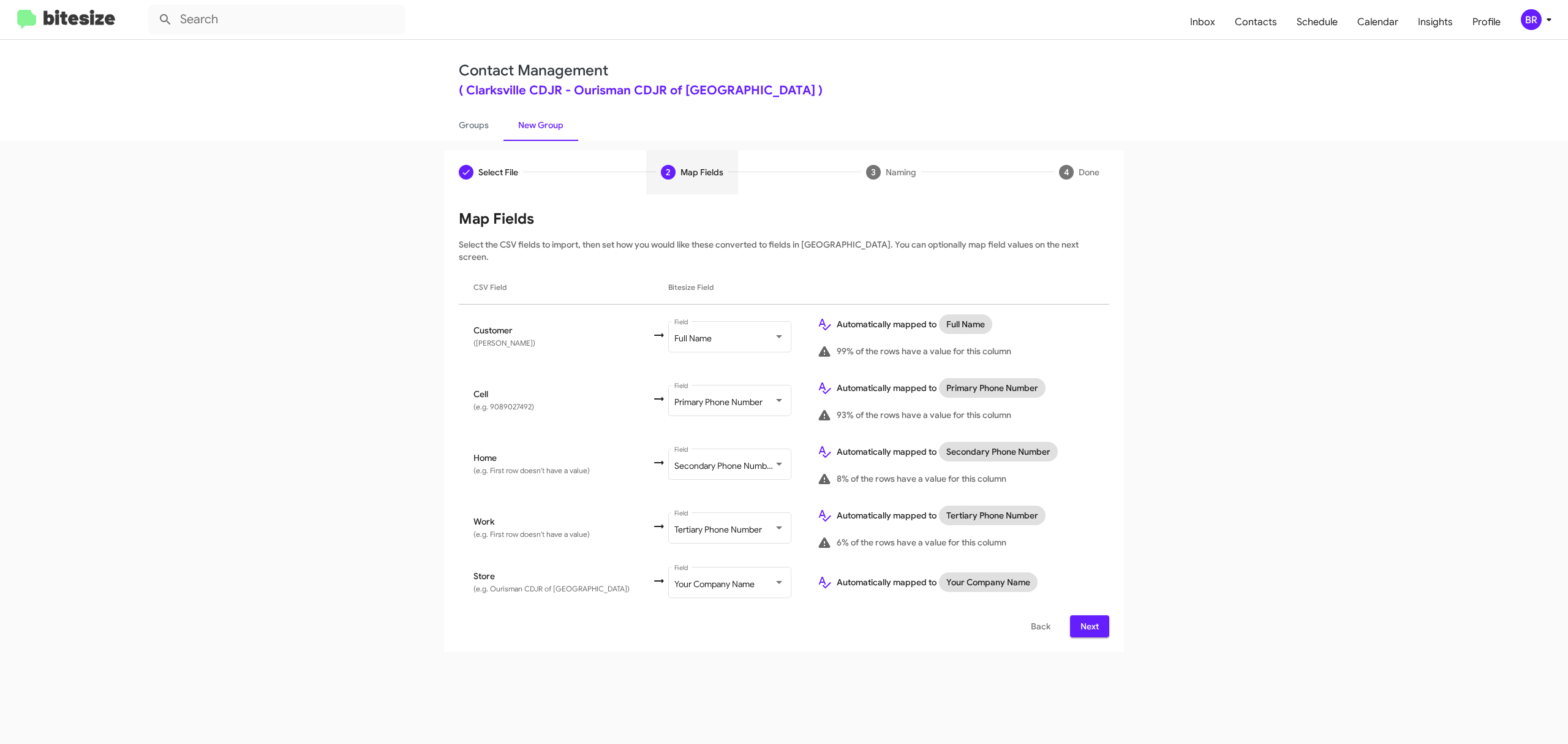
click at [1089, 615] on span "Next" at bounding box center [1090, 626] width 20 height 22
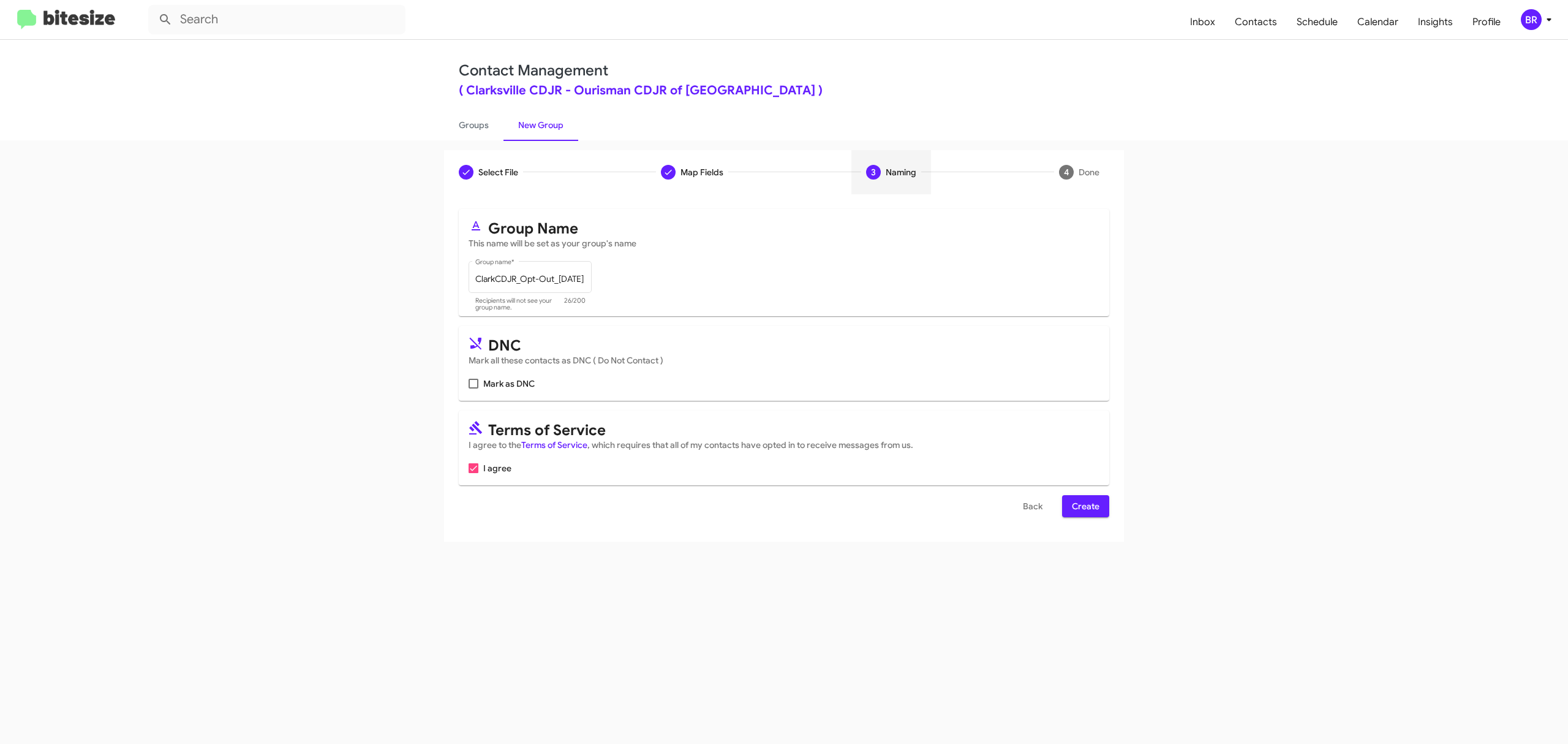
click at [473, 388] on input "Mark as DNC" at bounding box center [473, 388] width 1 height 1
checkbox input "true"
click at [1084, 506] on span "Create" at bounding box center [1086, 506] width 28 height 22
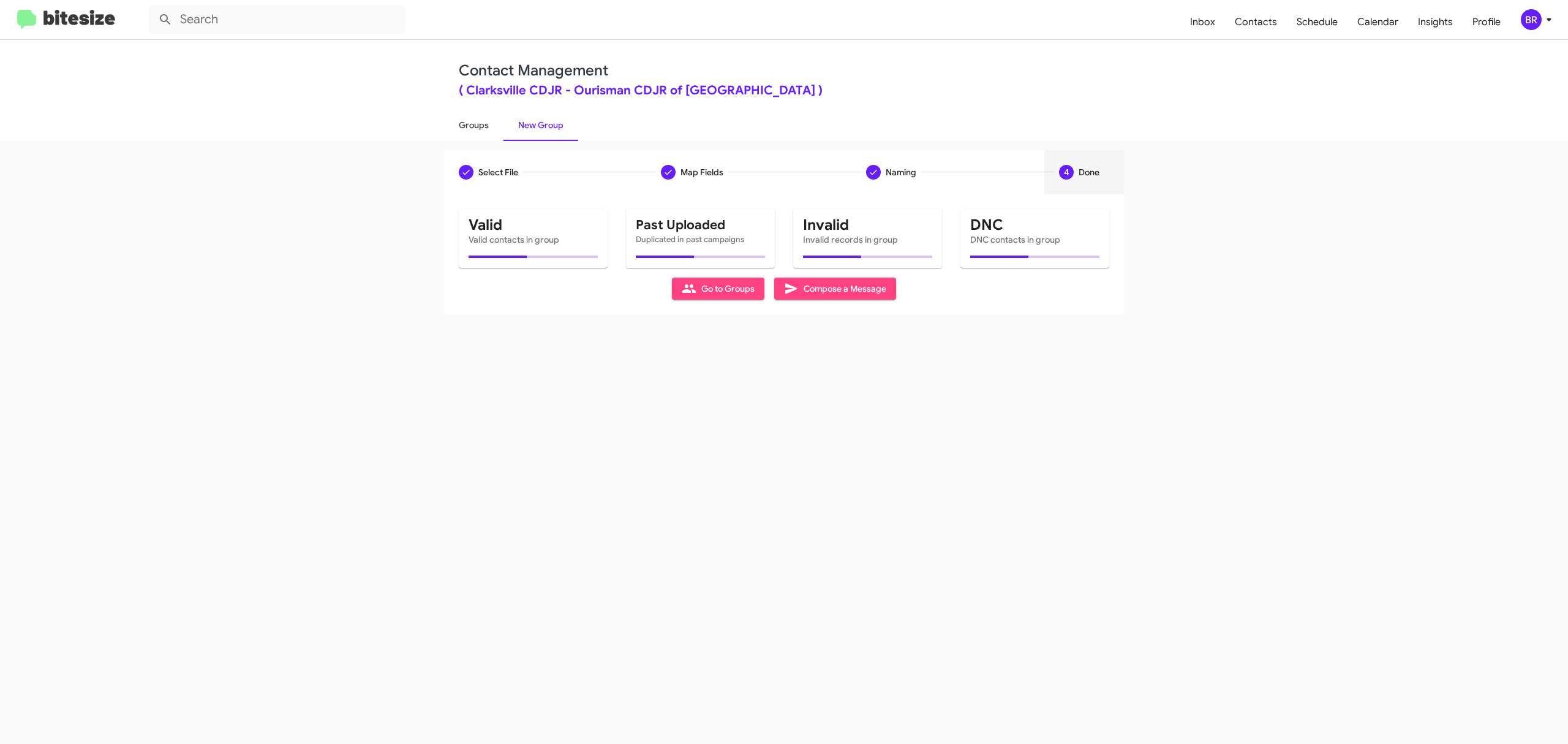
click at [473, 124] on link "Groups" at bounding box center [473, 125] width 59 height 32
type input "in:groups"
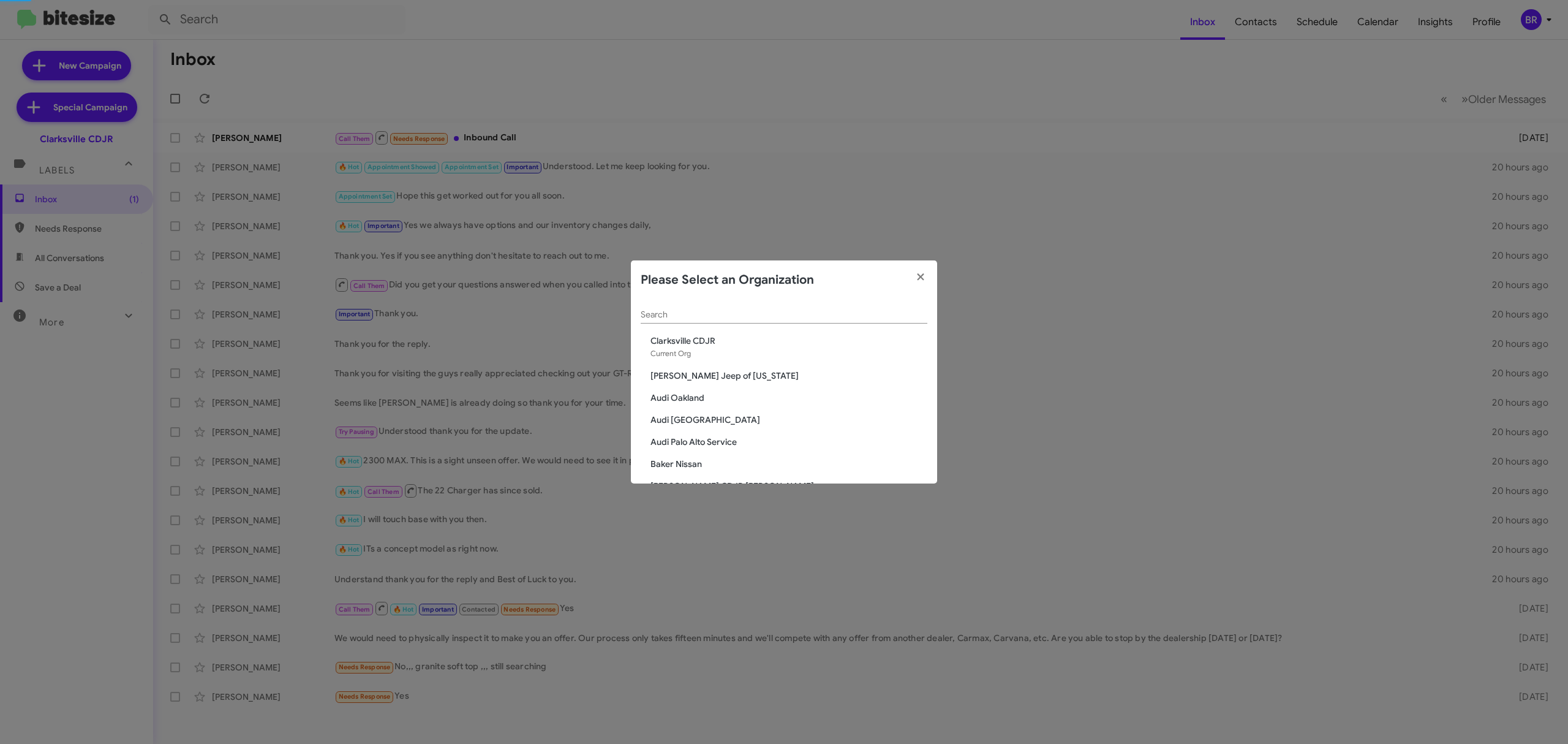
scroll to position [163, 0]
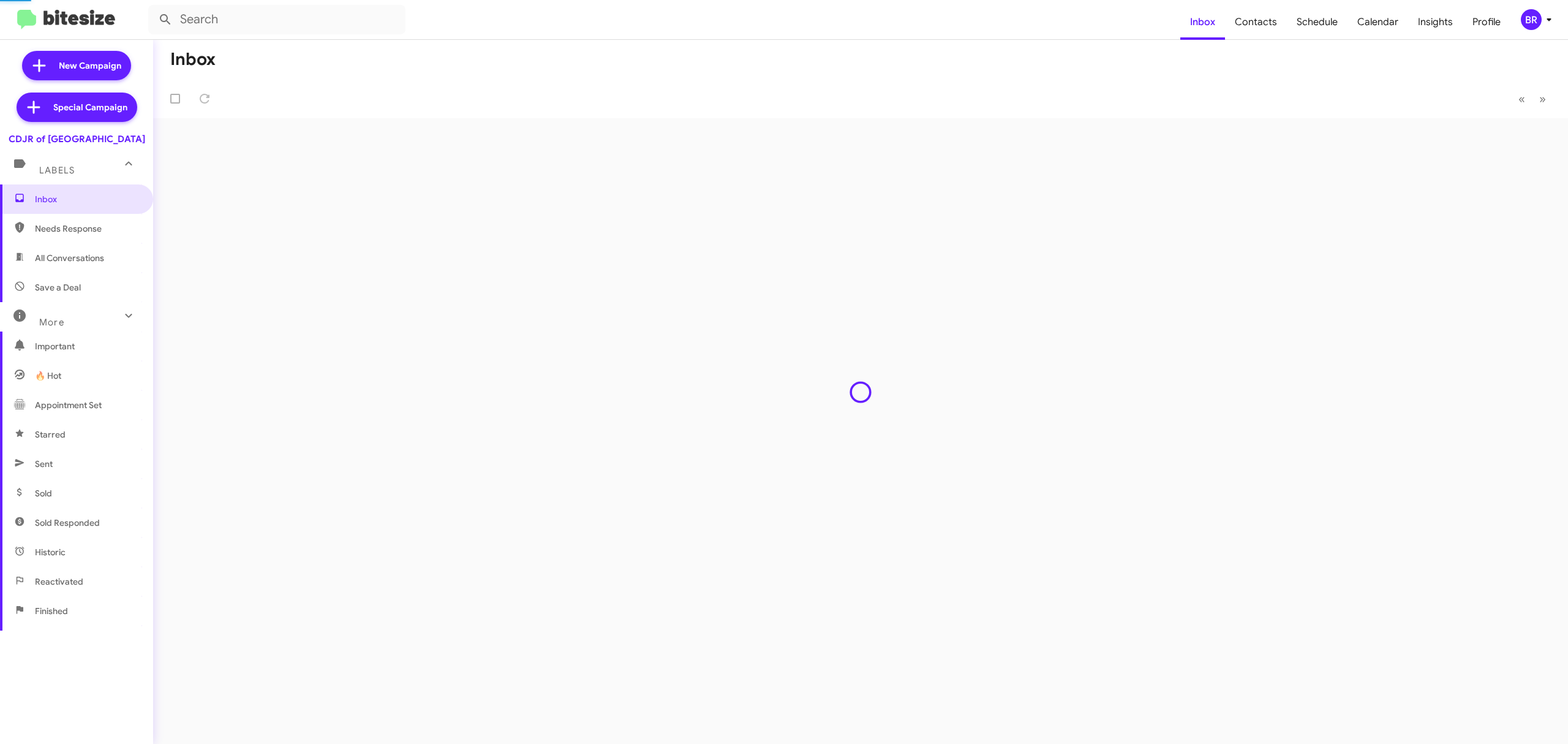
type input "in:groups"
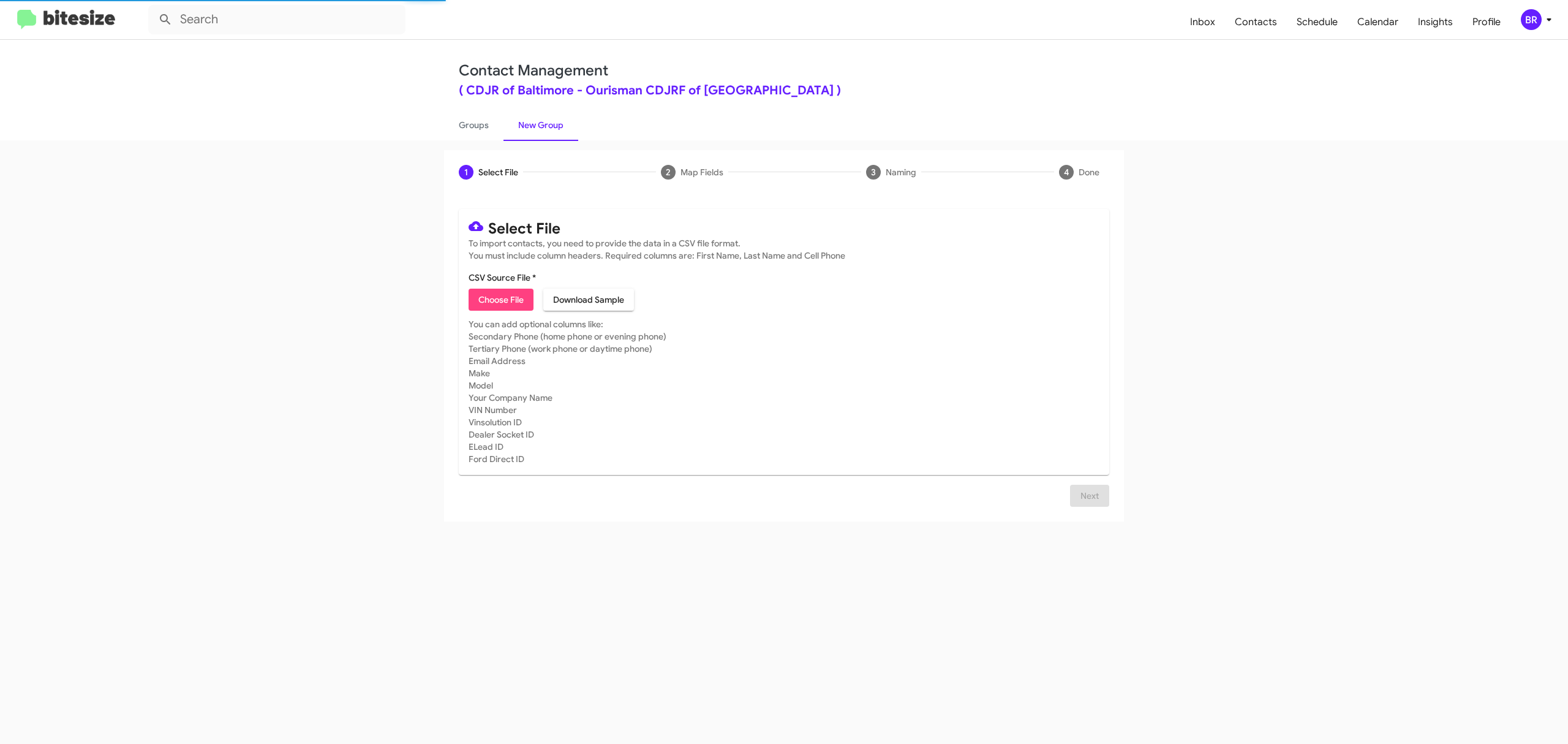
click at [500, 299] on span "Choose File" at bounding box center [501, 299] width 45 height 22
type input "CDJRBaltimore_Opt-Out_10-12-25"
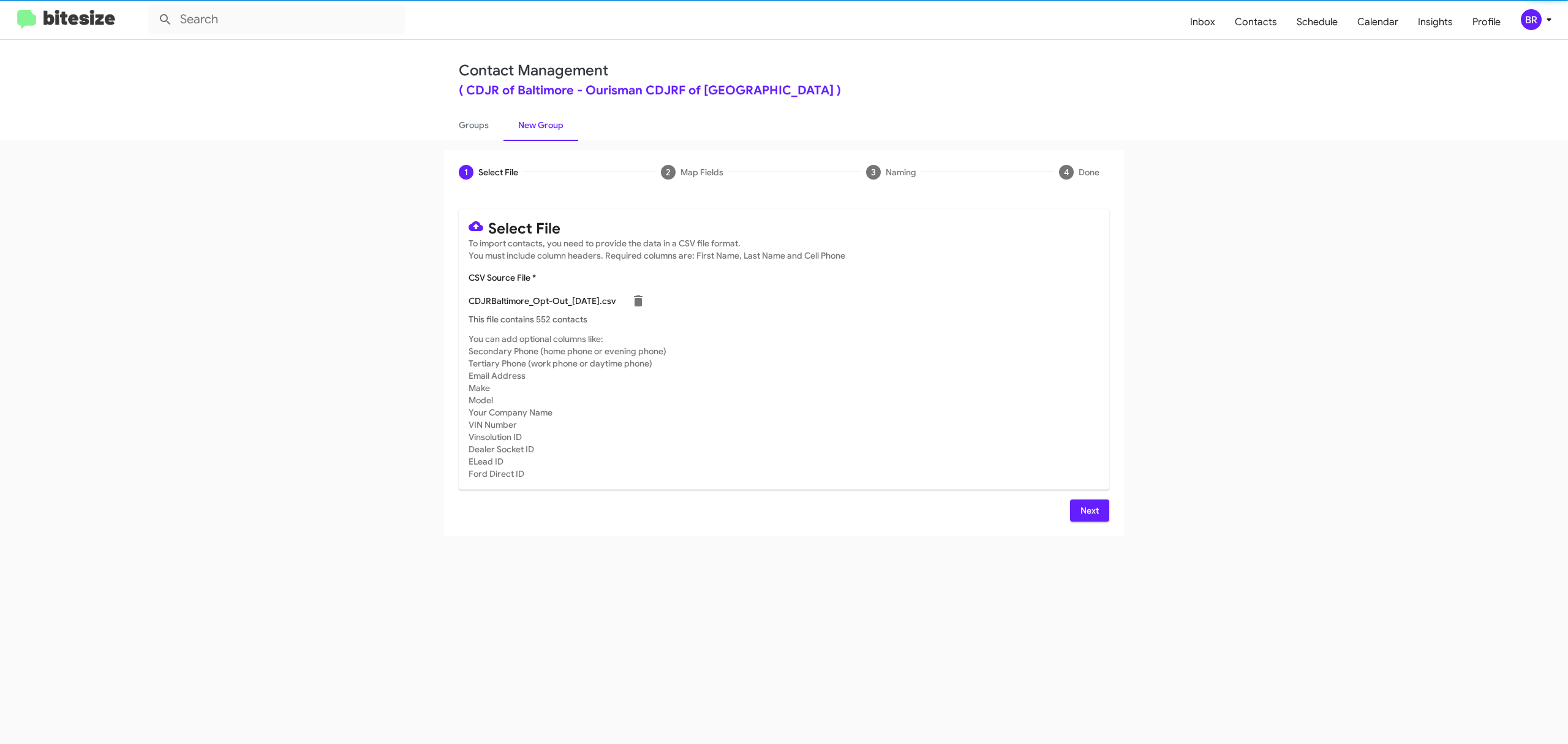
click at [1089, 510] on span "Next" at bounding box center [1090, 510] width 20 height 22
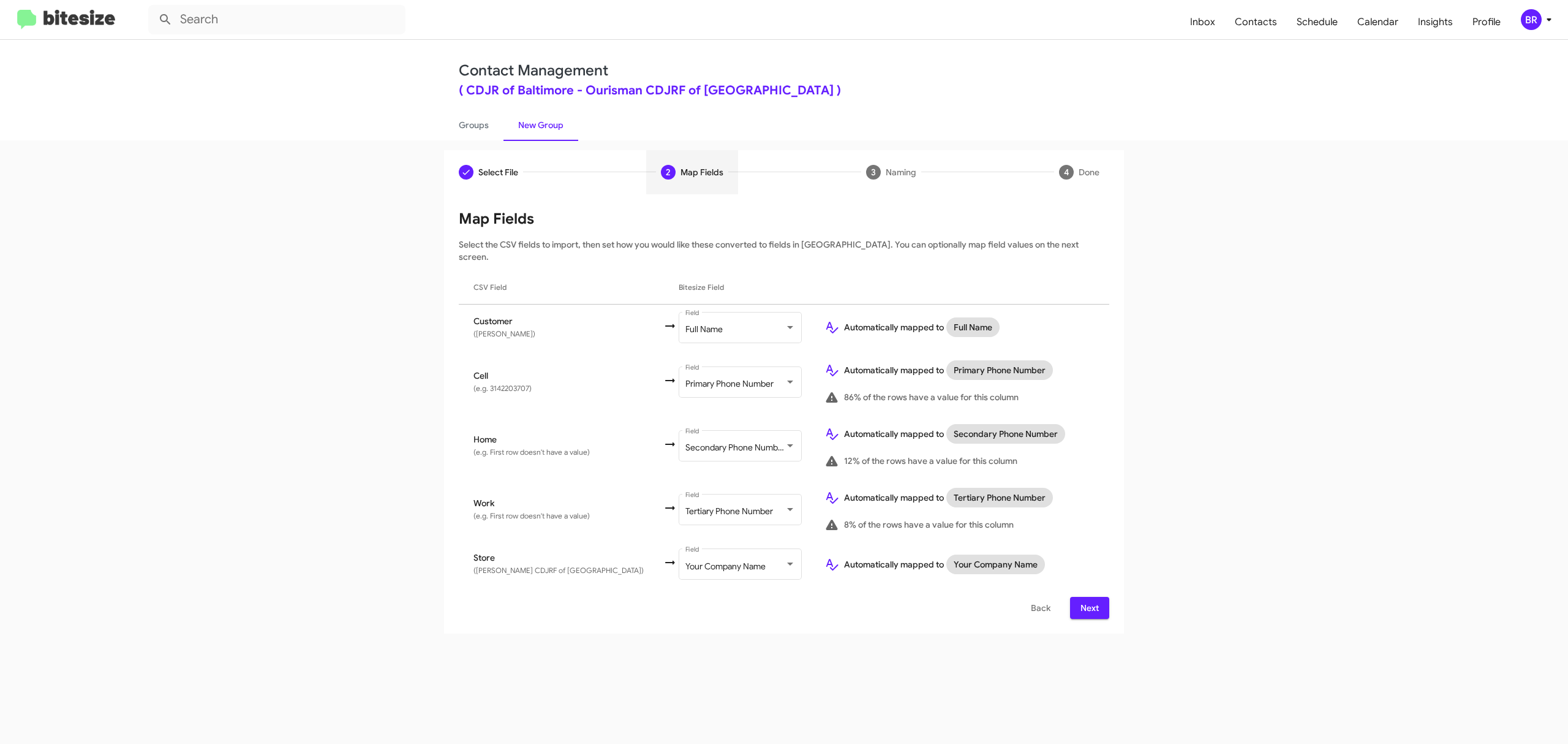
click at [1089, 597] on span "Next" at bounding box center [1090, 607] width 20 height 22
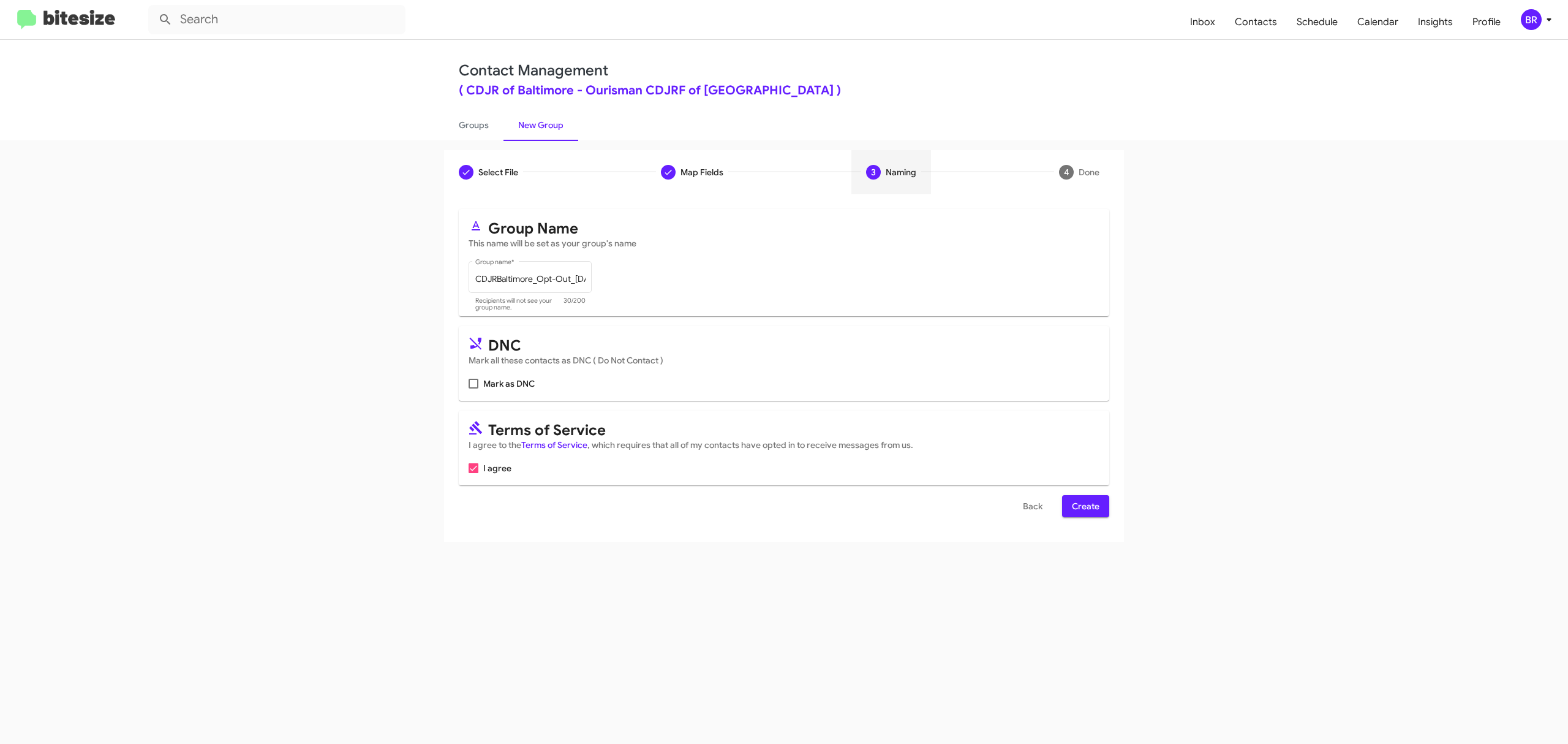
click at [473, 388] on input "Mark as DNC" at bounding box center [473, 388] width 1 height 1
checkbox input "true"
click at [1084, 506] on span "Create" at bounding box center [1086, 506] width 28 height 22
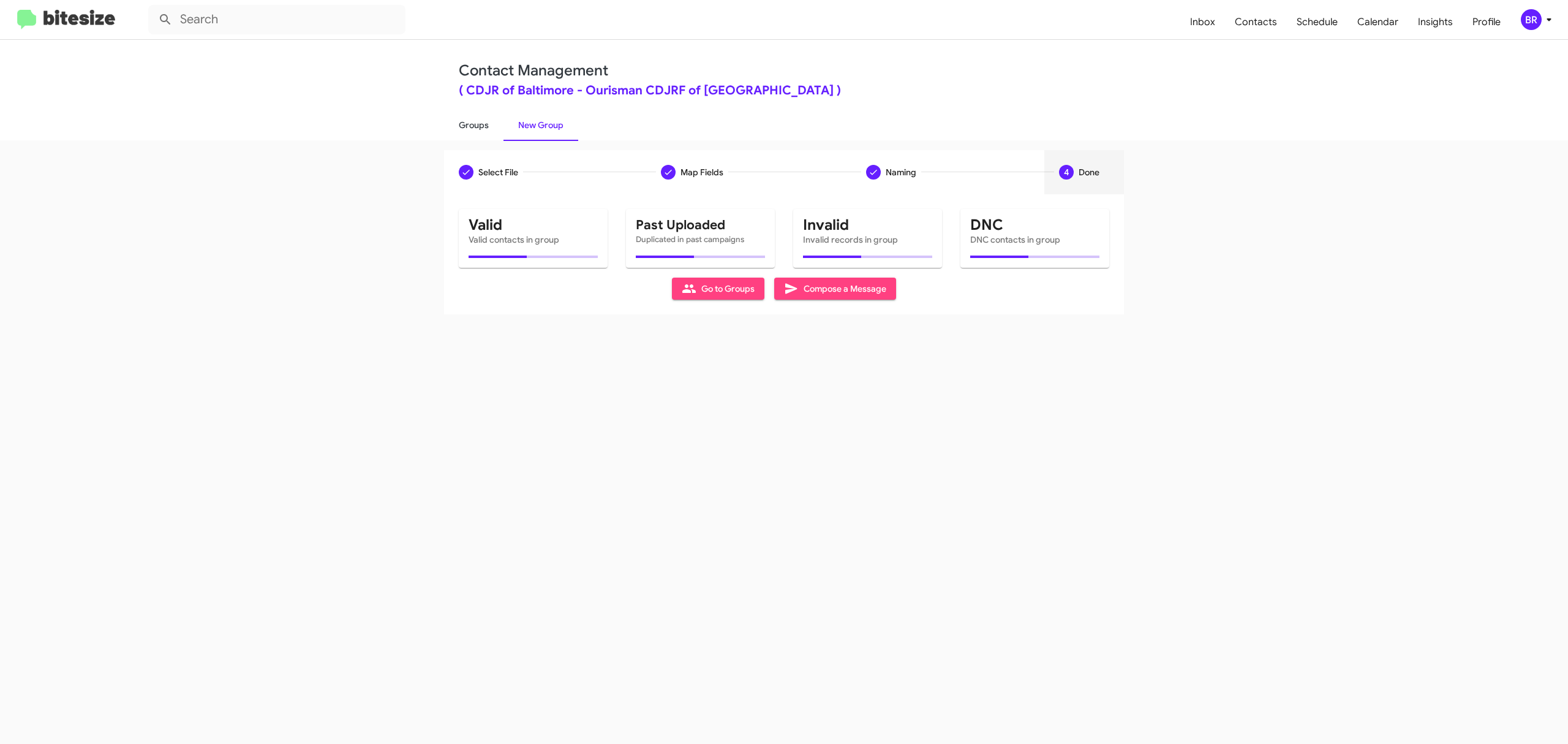
click at [473, 124] on link "Groups" at bounding box center [473, 125] width 59 height 32
type input "in:groups"
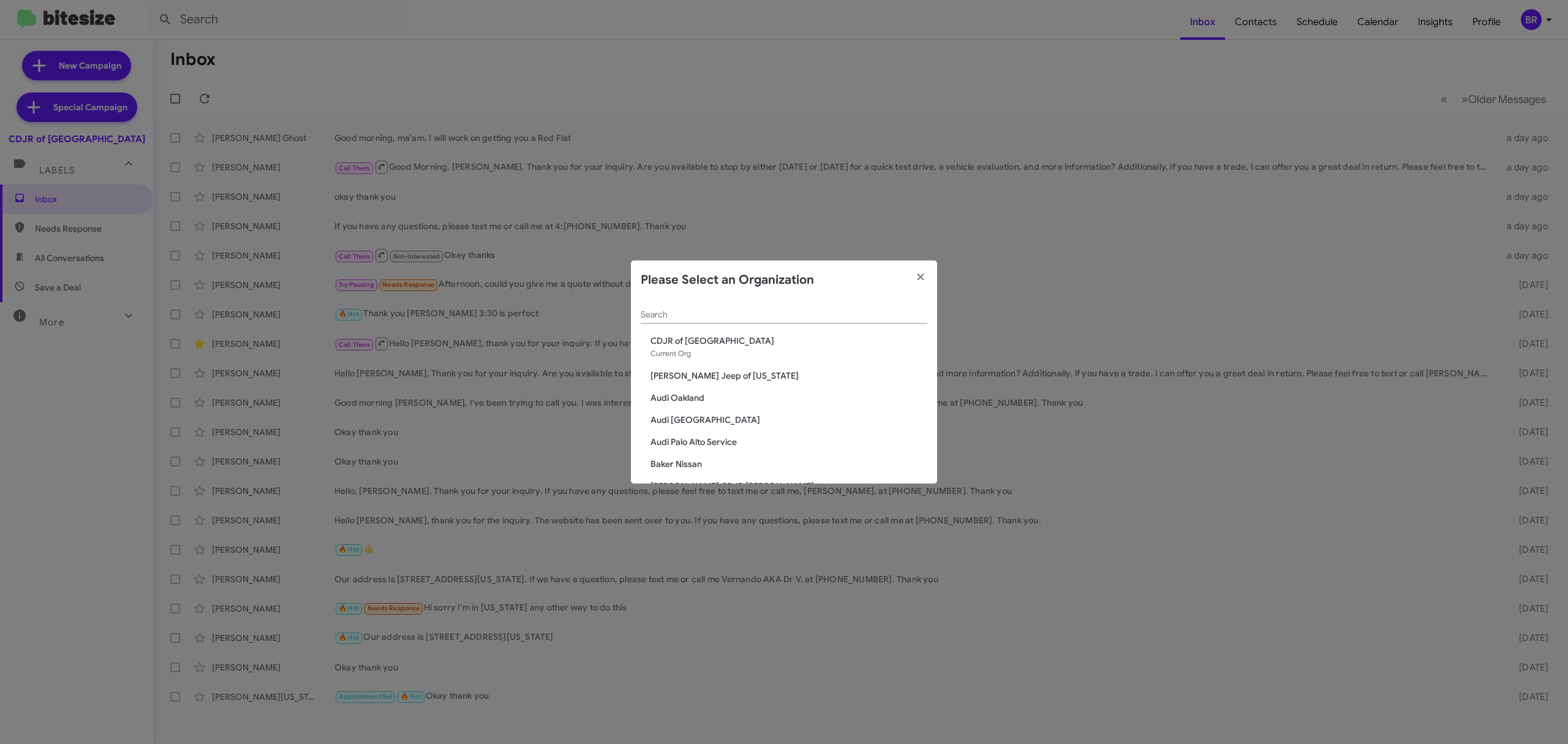
scroll to position [869, 0]
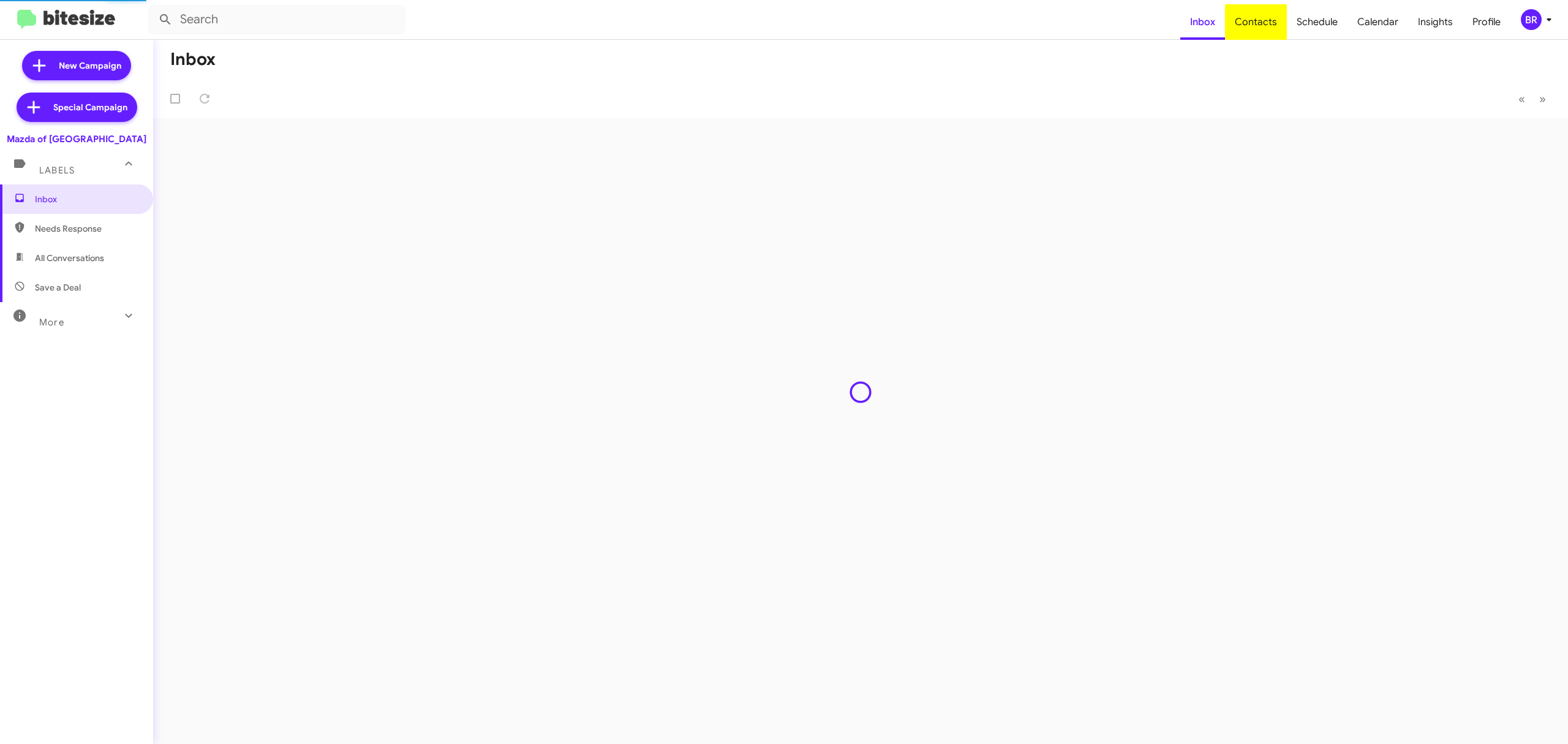
type input "in:groups"
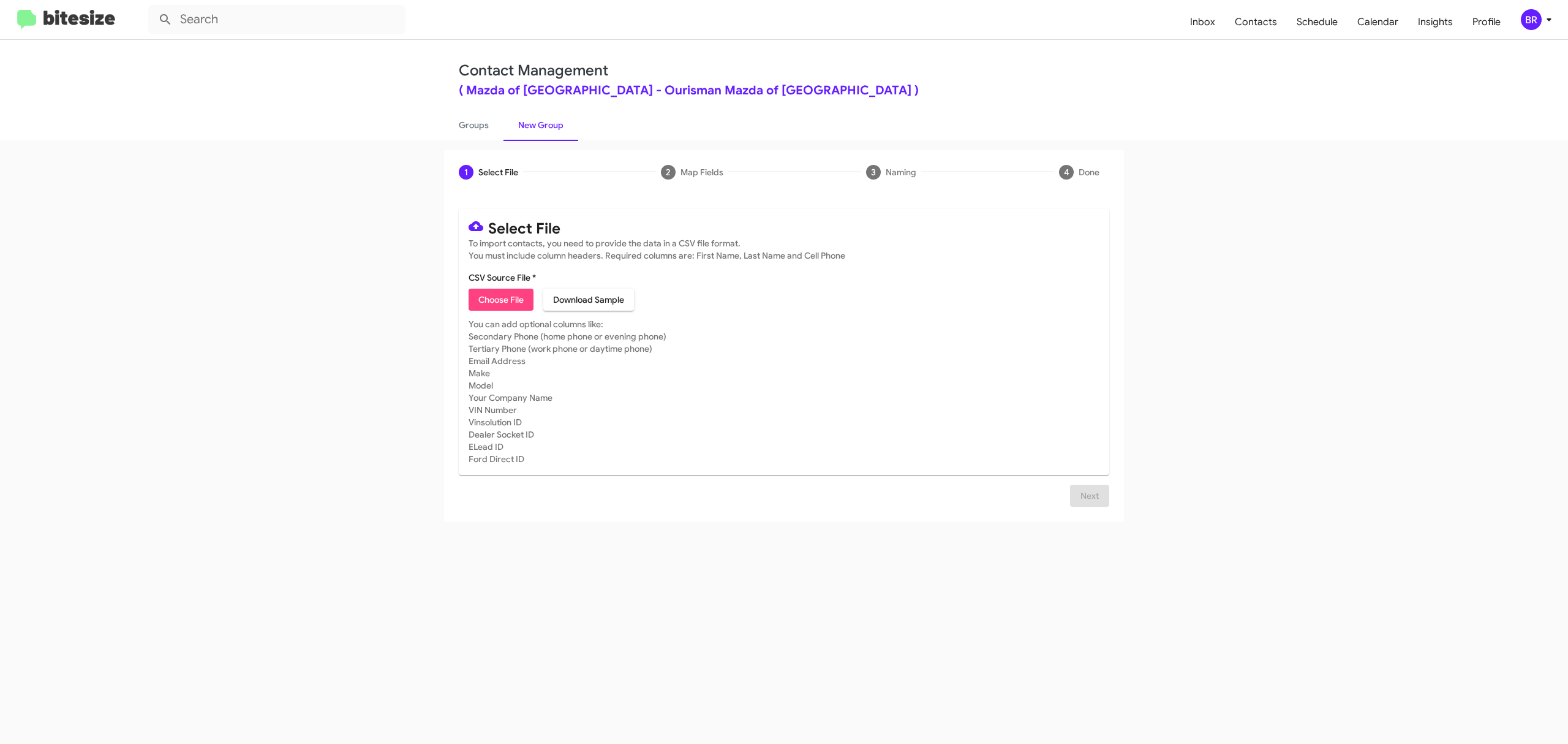
click at [500, 299] on span "Choose File" at bounding box center [501, 299] width 45 height 22
type input "MazdaRock_Opt-Out_10-12-25"
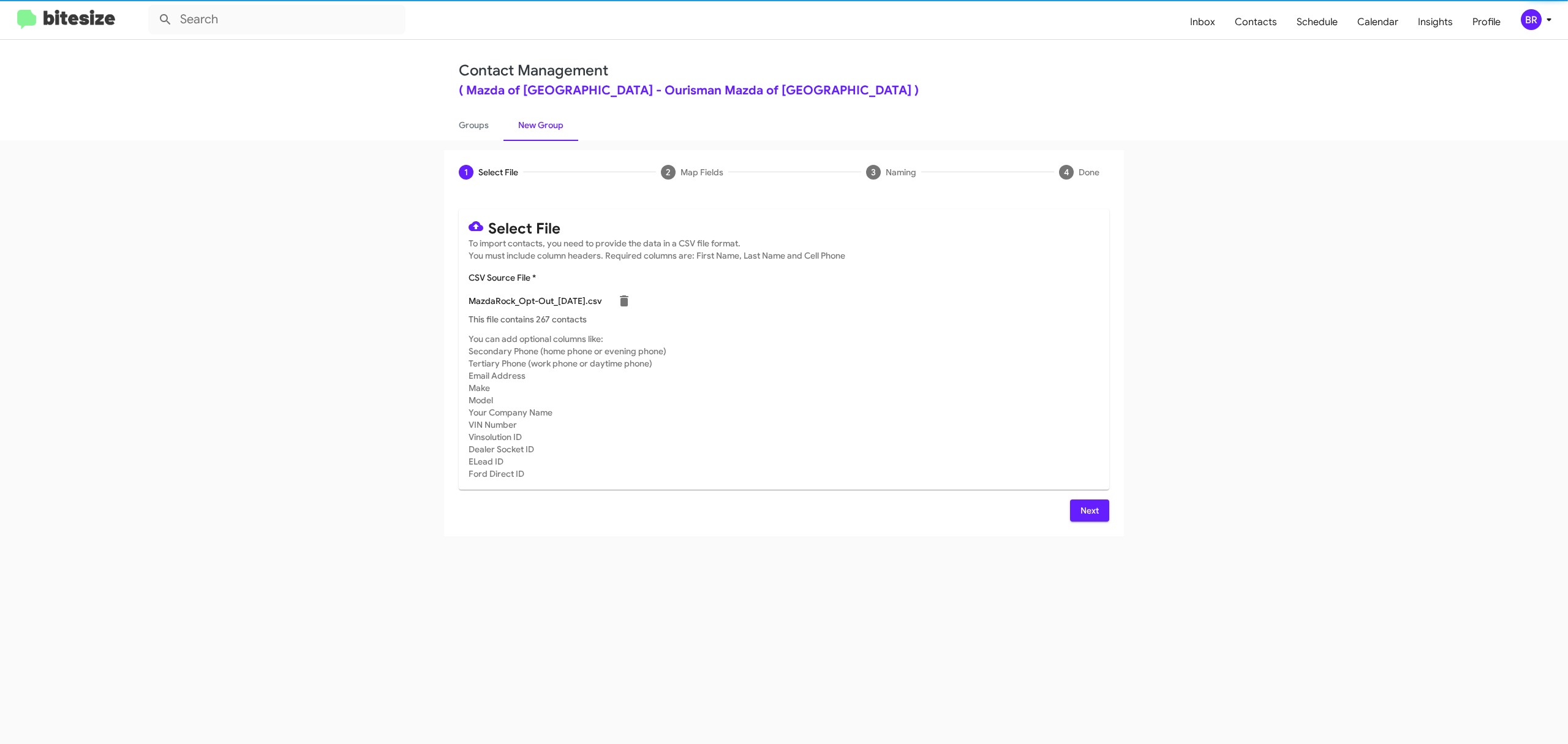
click at [1089, 510] on span "Next" at bounding box center [1090, 510] width 20 height 22
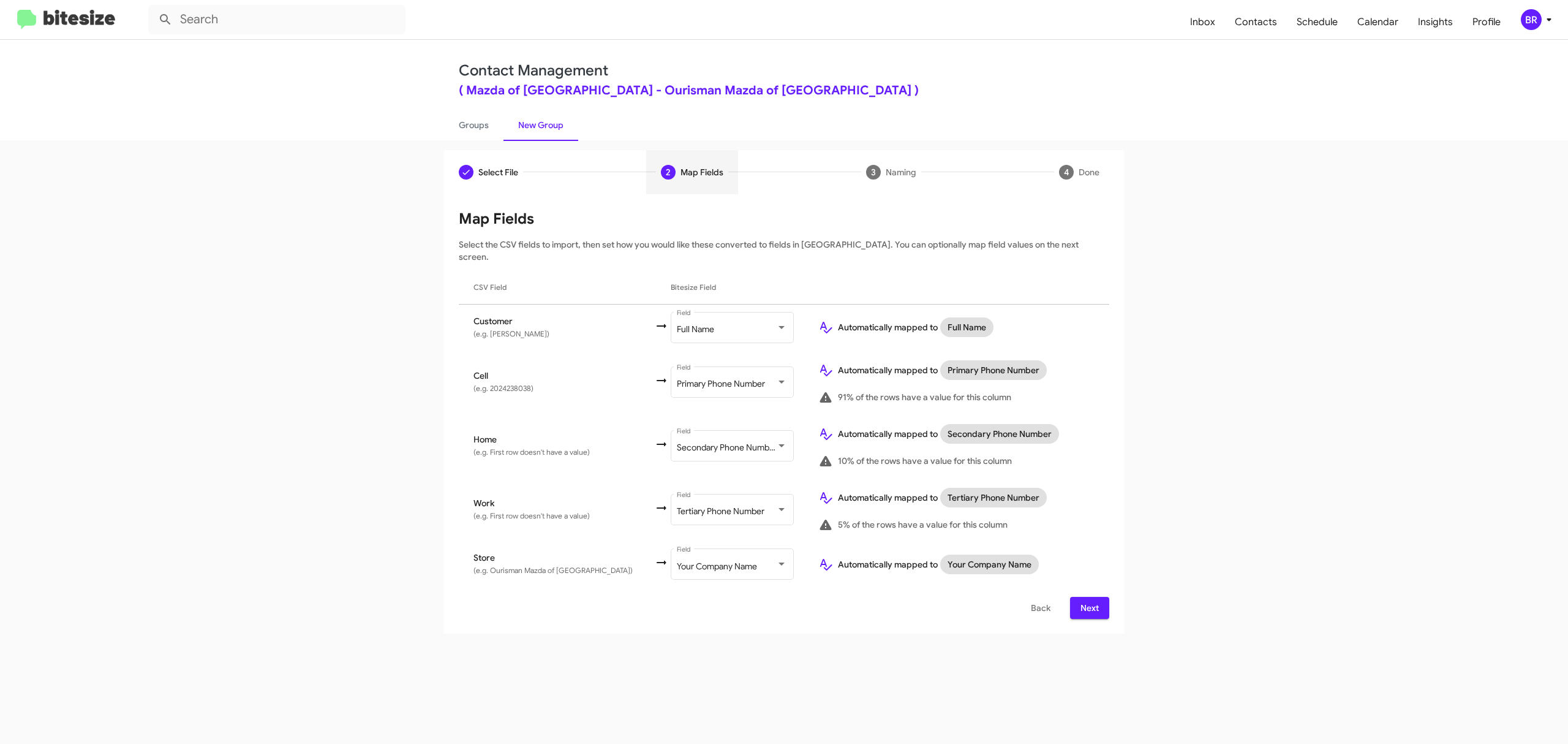
click at [1089, 597] on span "Next" at bounding box center [1090, 607] width 20 height 22
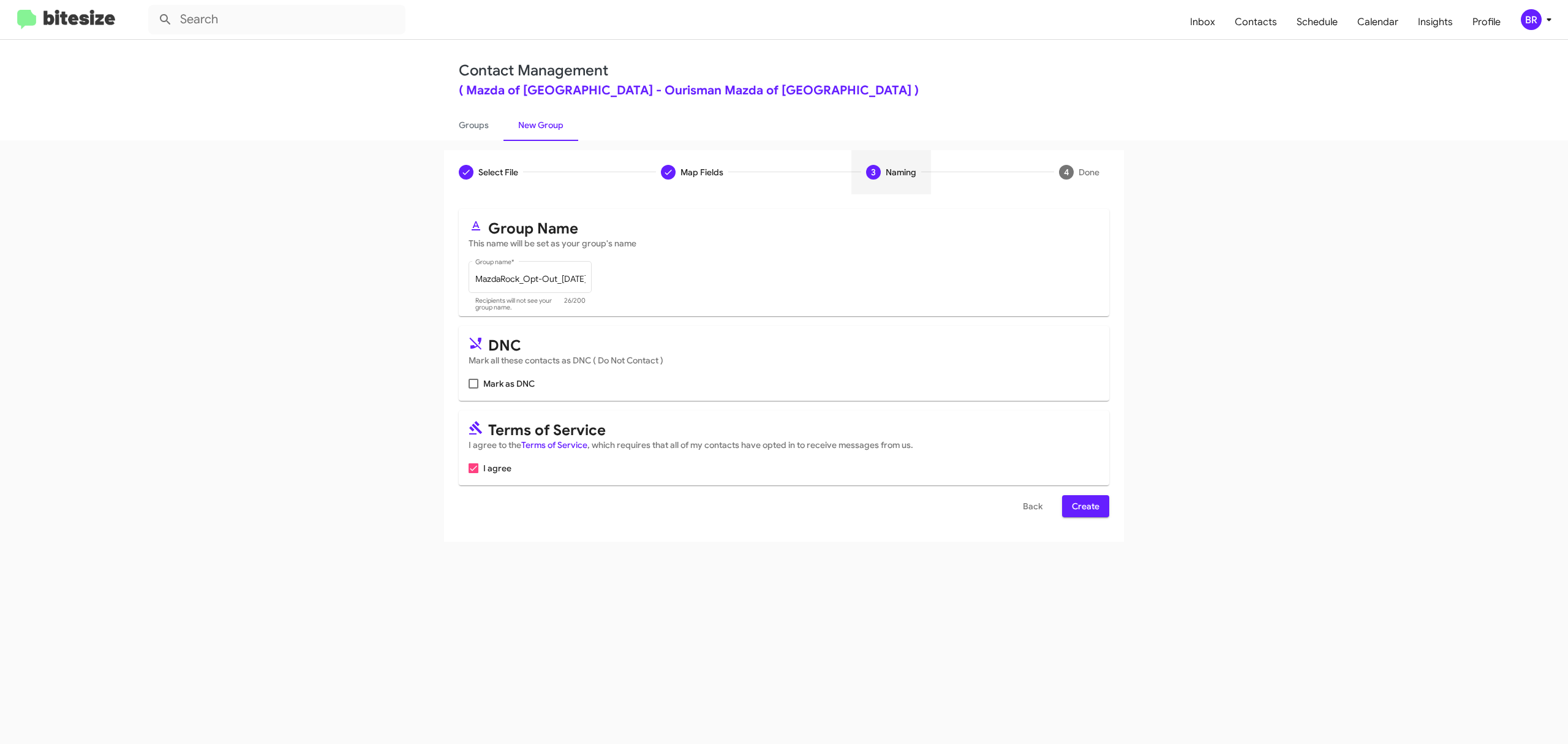
click at [473, 388] on input "Mark as DNC" at bounding box center [473, 388] width 1 height 1
checkbox input "true"
click at [1084, 506] on span "Create" at bounding box center [1086, 506] width 28 height 22
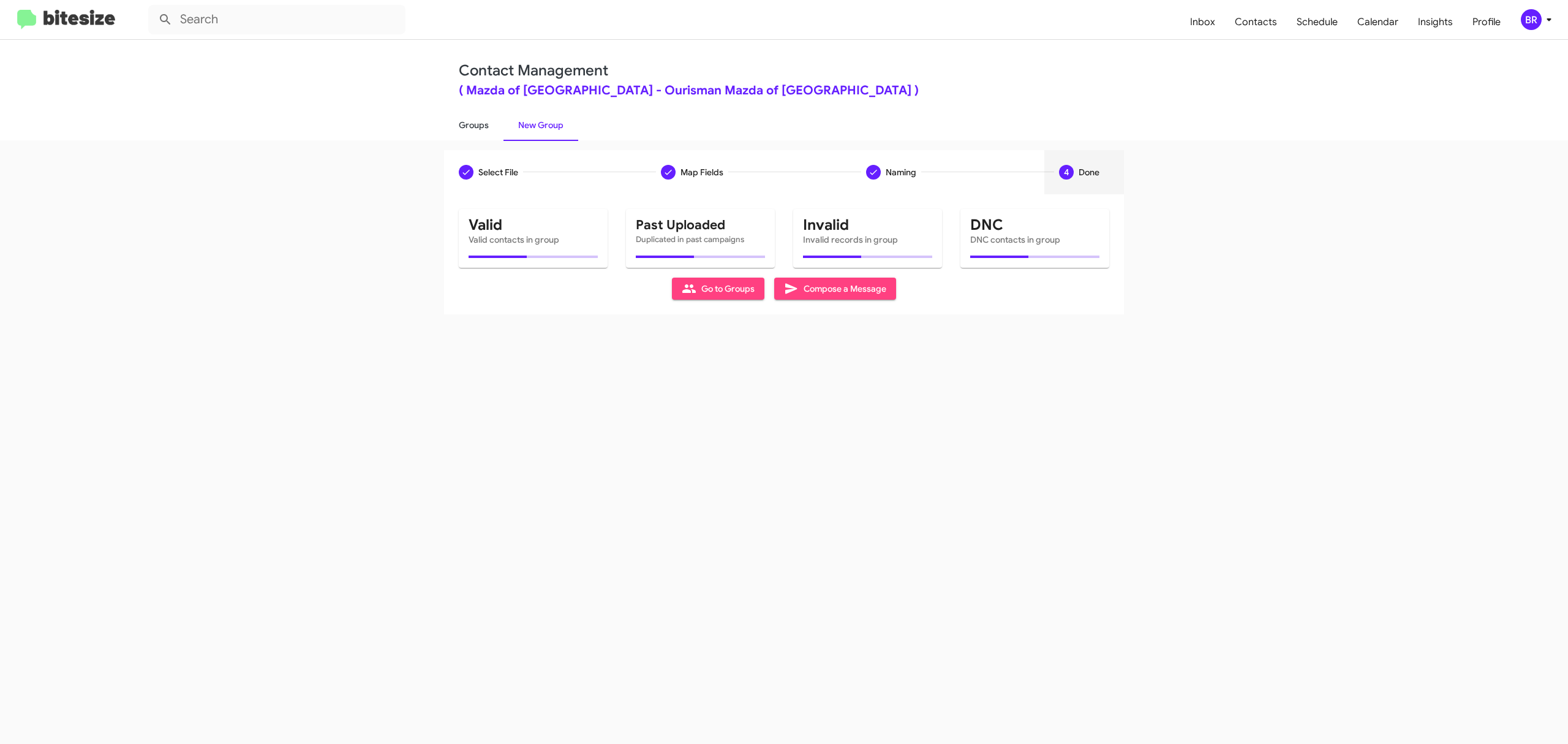
click at [473, 124] on link "Groups" at bounding box center [473, 125] width 59 height 32
type input "in:groups"
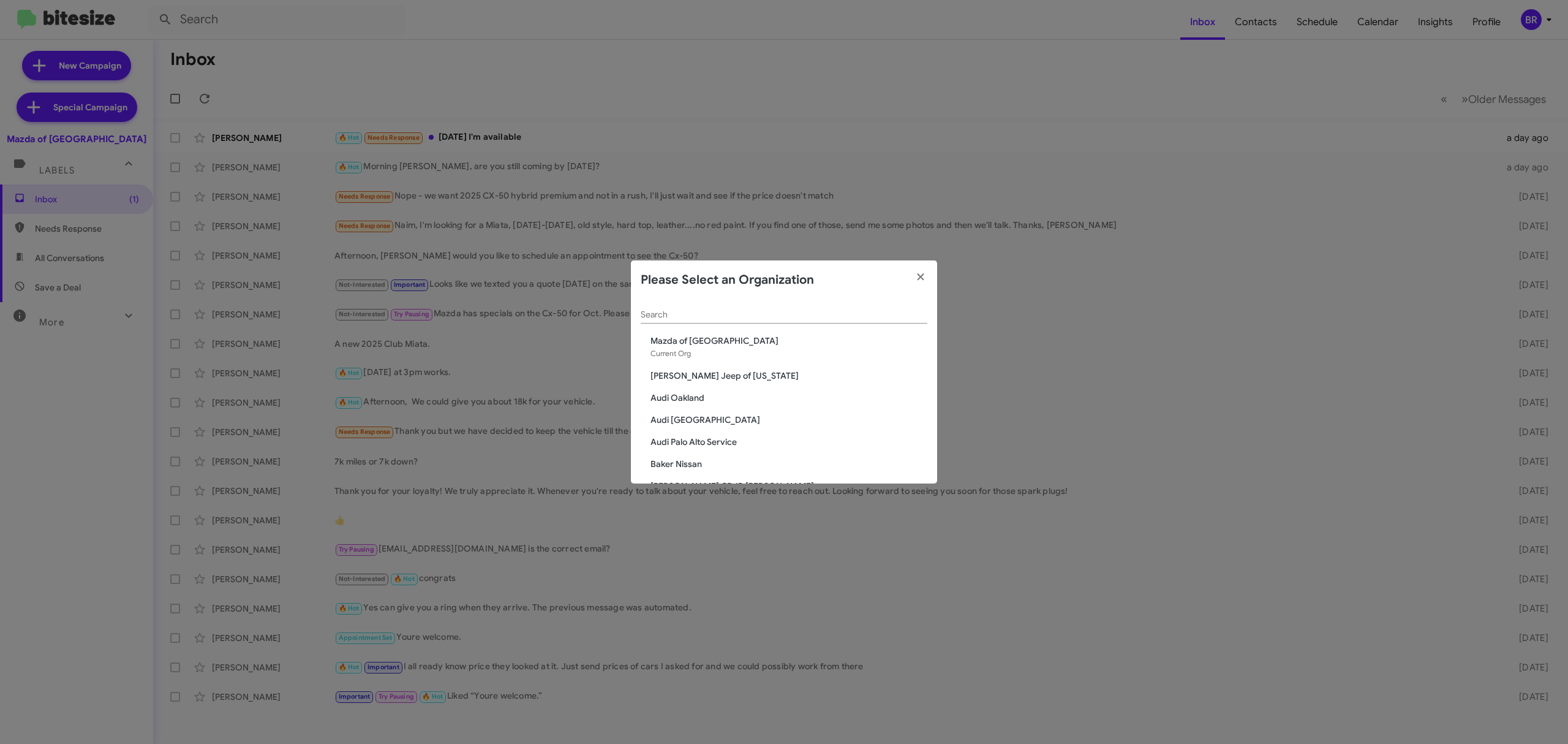
scroll to position [2170, 0]
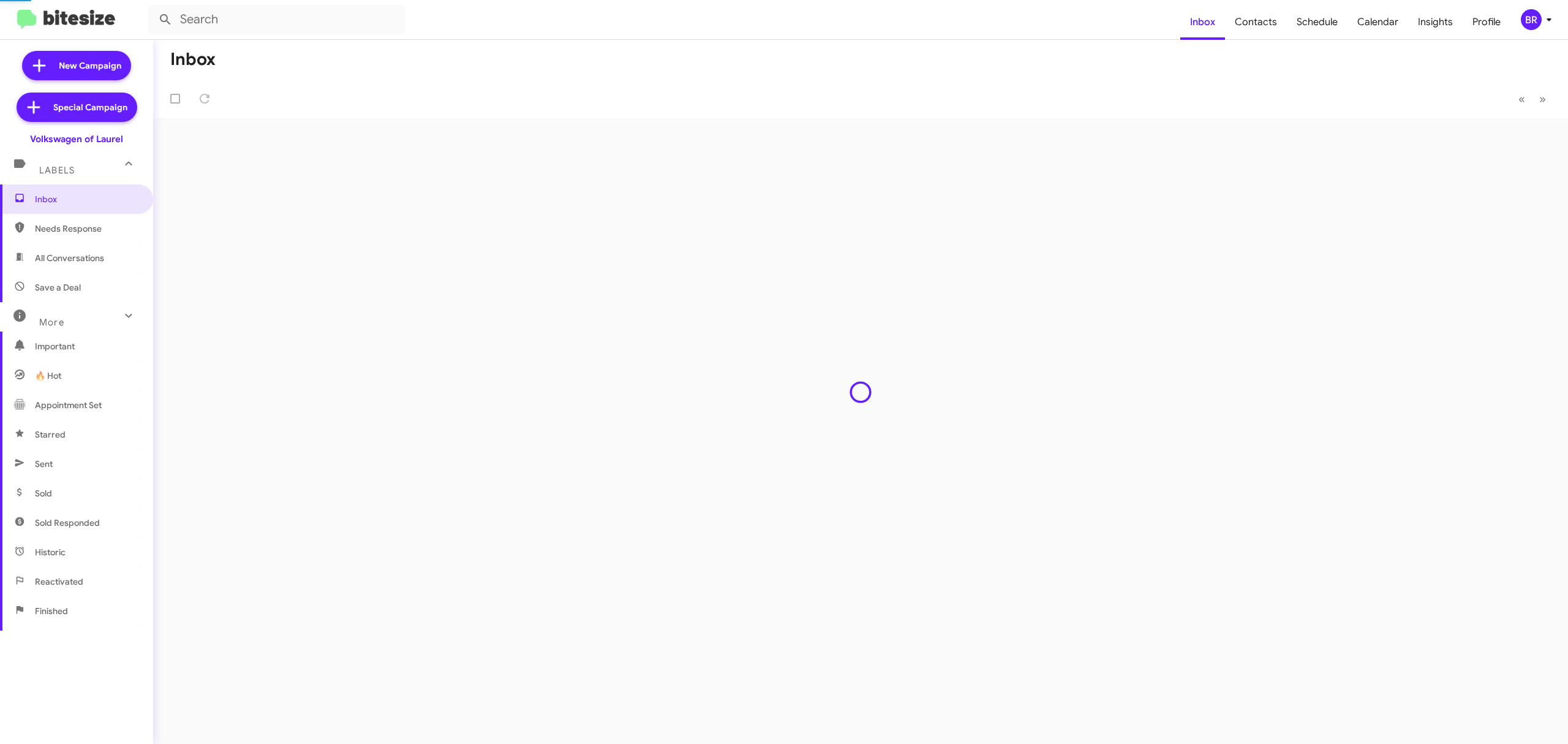
type input "in:groups"
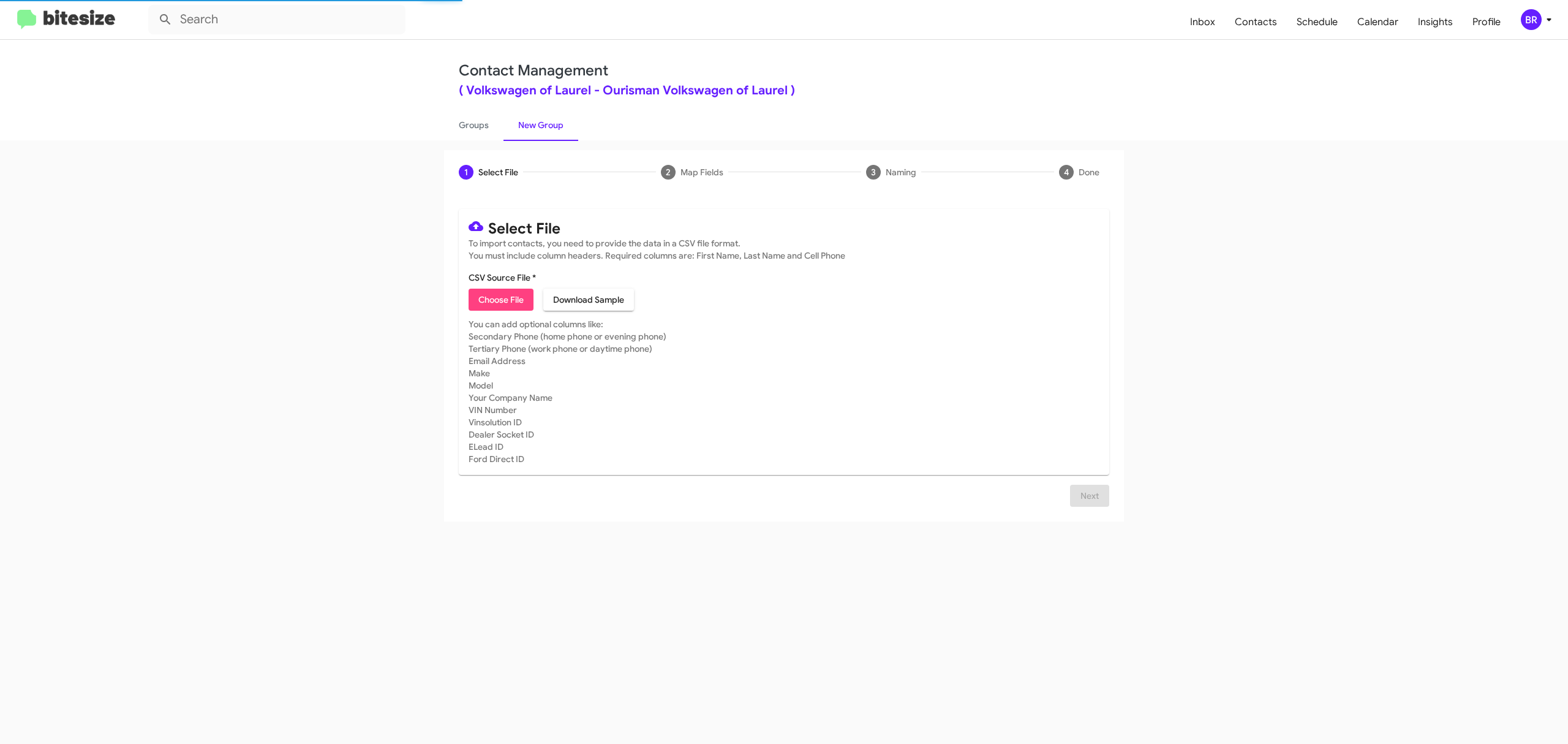
click at [500, 299] on span "Choose File" at bounding box center [501, 299] width 45 height 22
type input "VolksLaurel_Opt-Out_10-12-25"
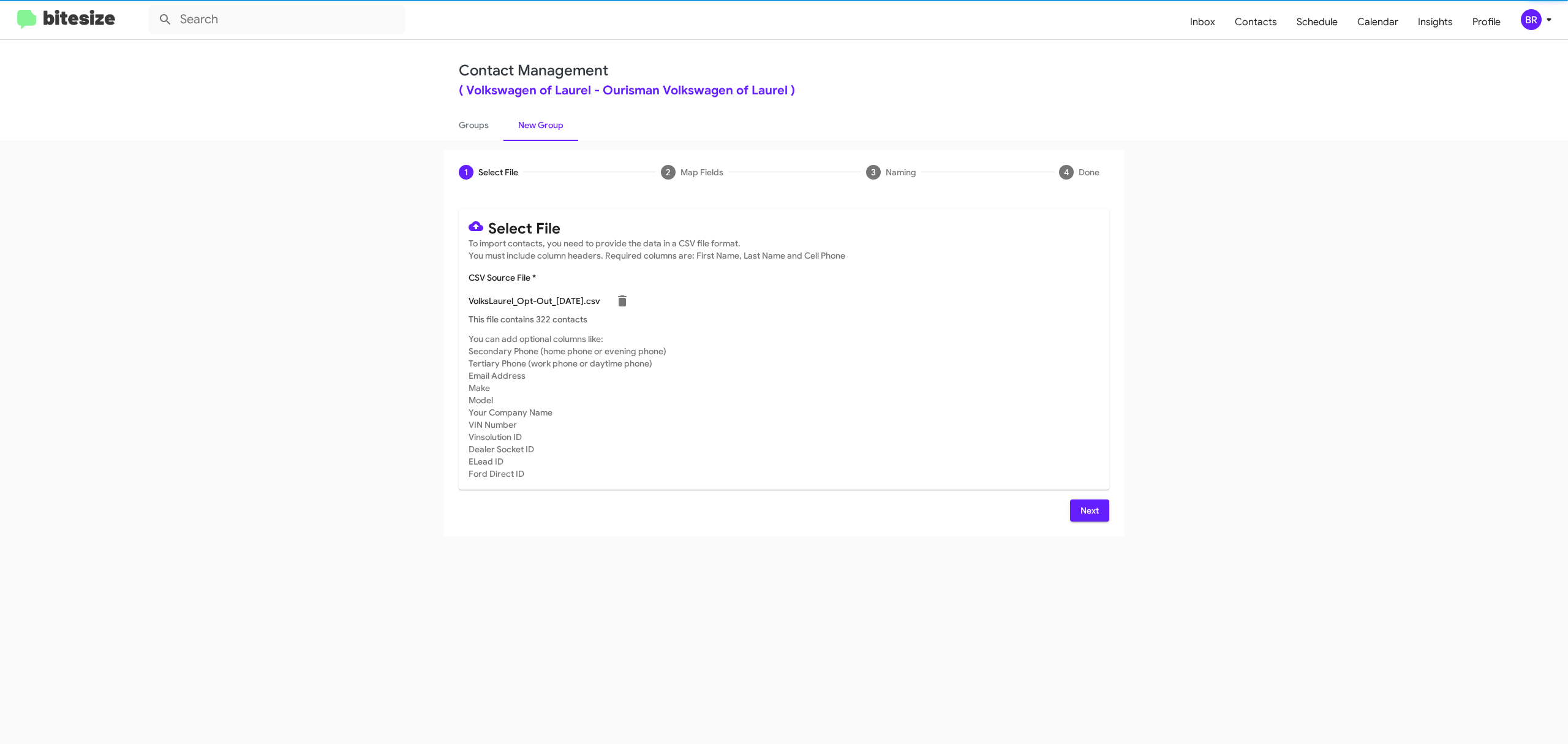
click at [1089, 510] on span "Next" at bounding box center [1090, 510] width 20 height 22
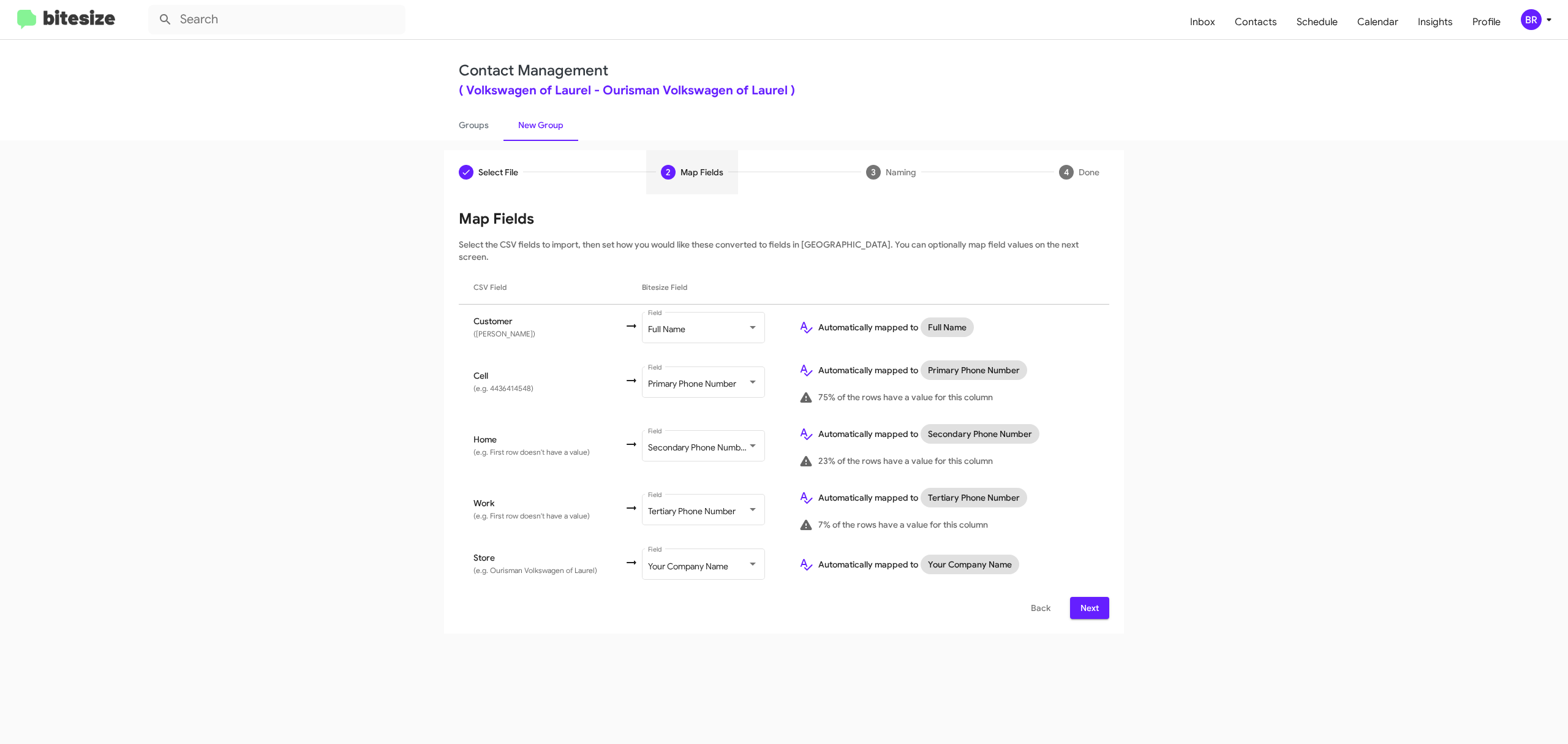
click at [1089, 597] on span "Next" at bounding box center [1090, 607] width 20 height 22
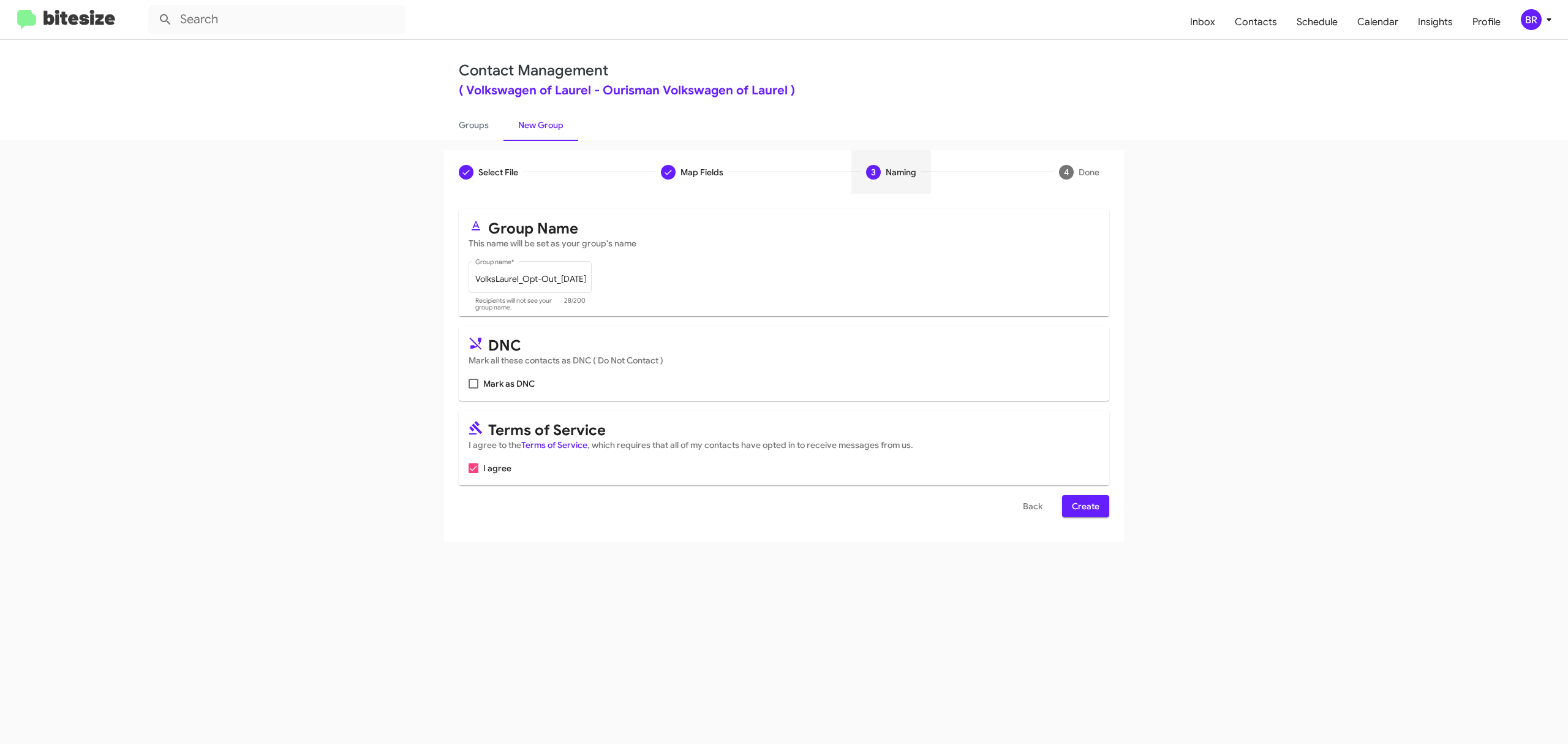
click at [473, 388] on input "Mark as DNC" at bounding box center [473, 388] width 1 height 1
checkbox input "true"
click at [1084, 506] on span "Create" at bounding box center [1086, 506] width 28 height 22
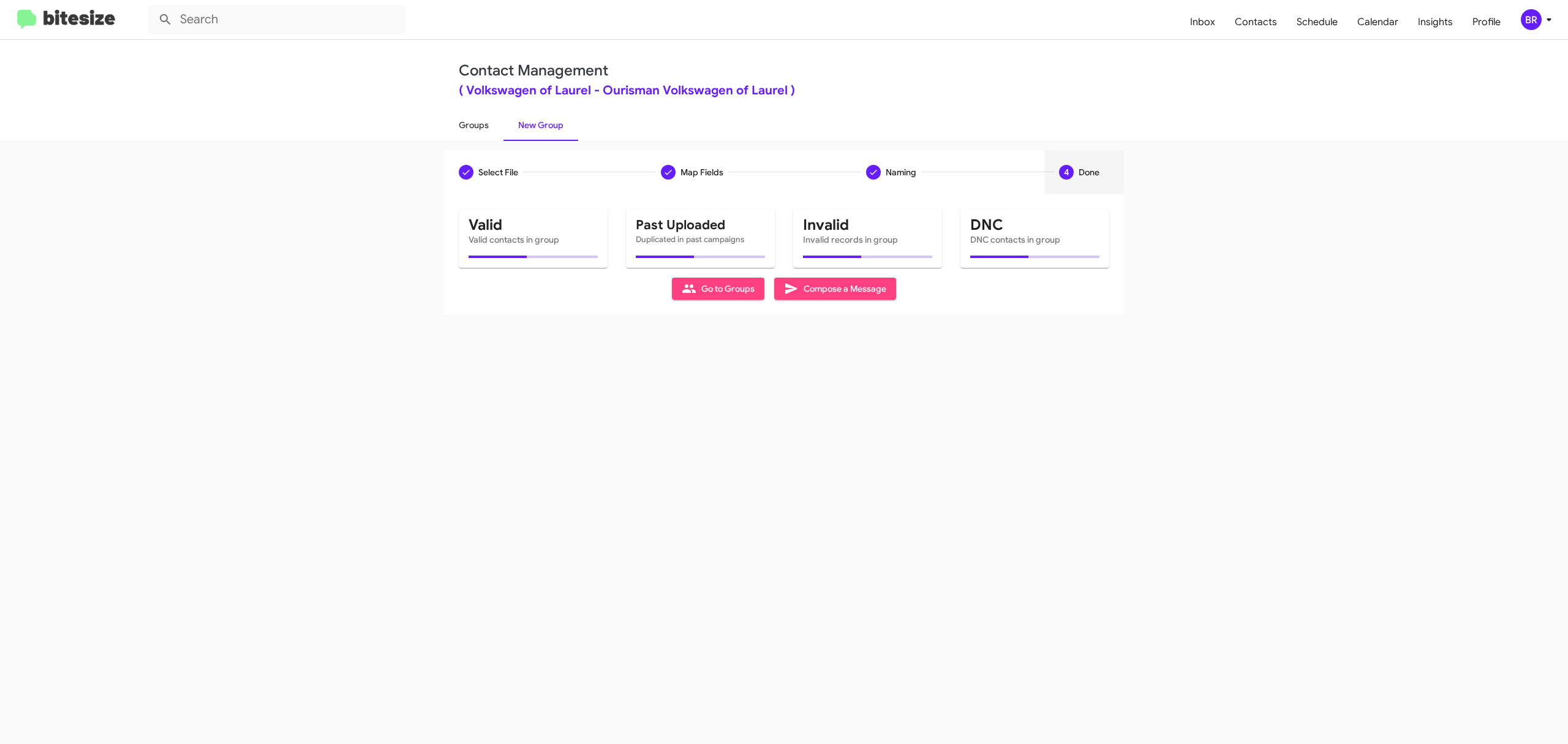
click at [473, 124] on link "Groups" at bounding box center [473, 125] width 59 height 32
type input "in:groups"
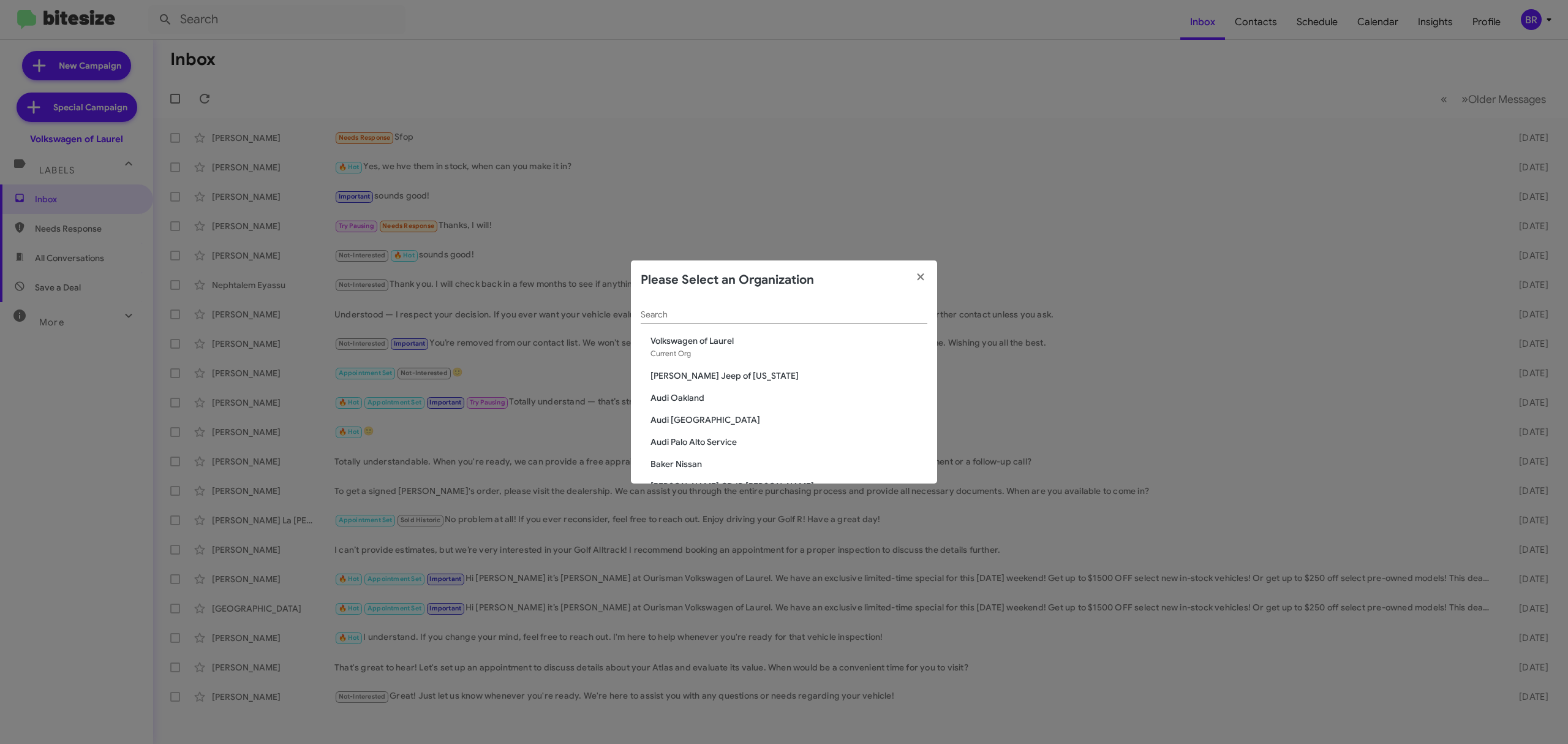
scroll to position [2237, 0]
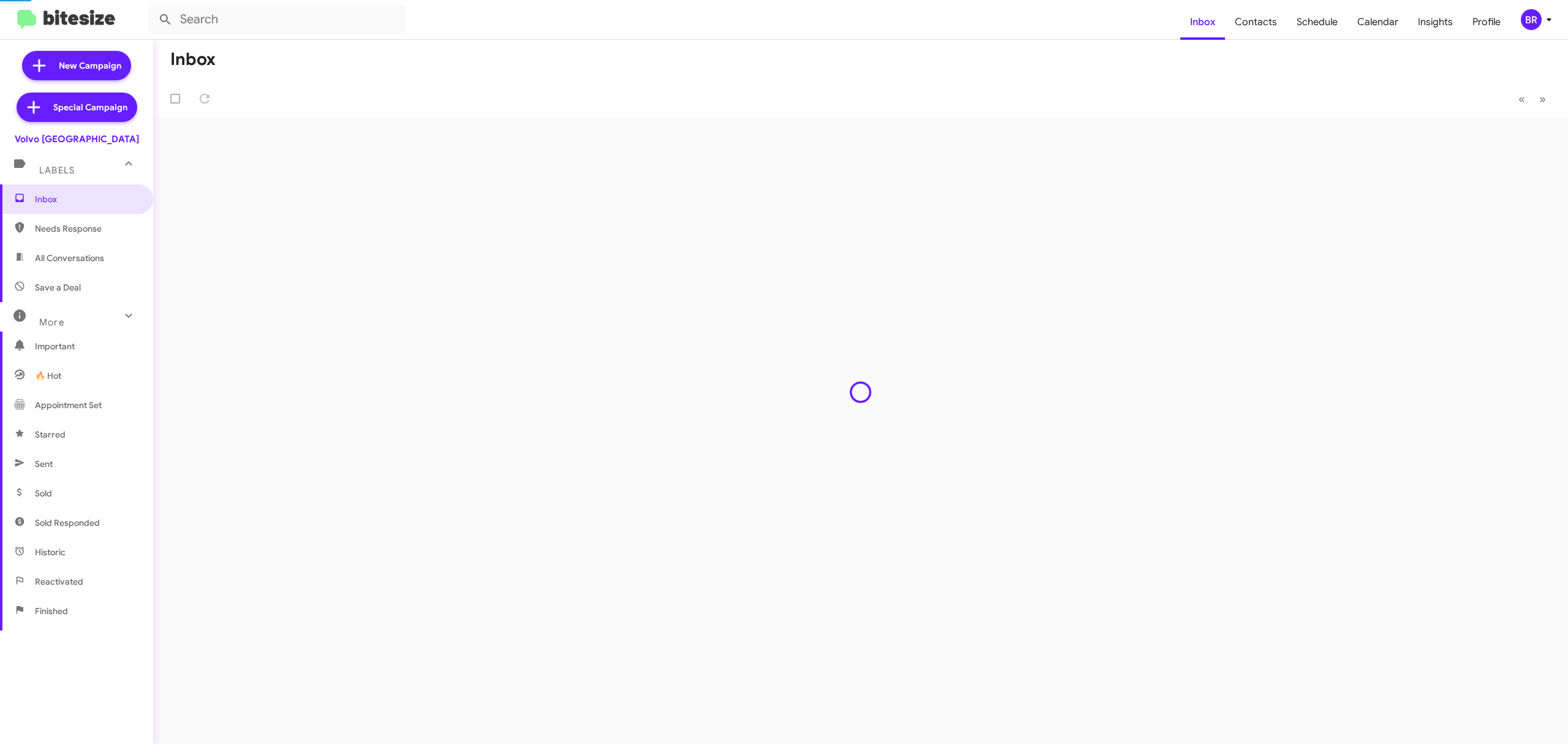
type input "in:groups"
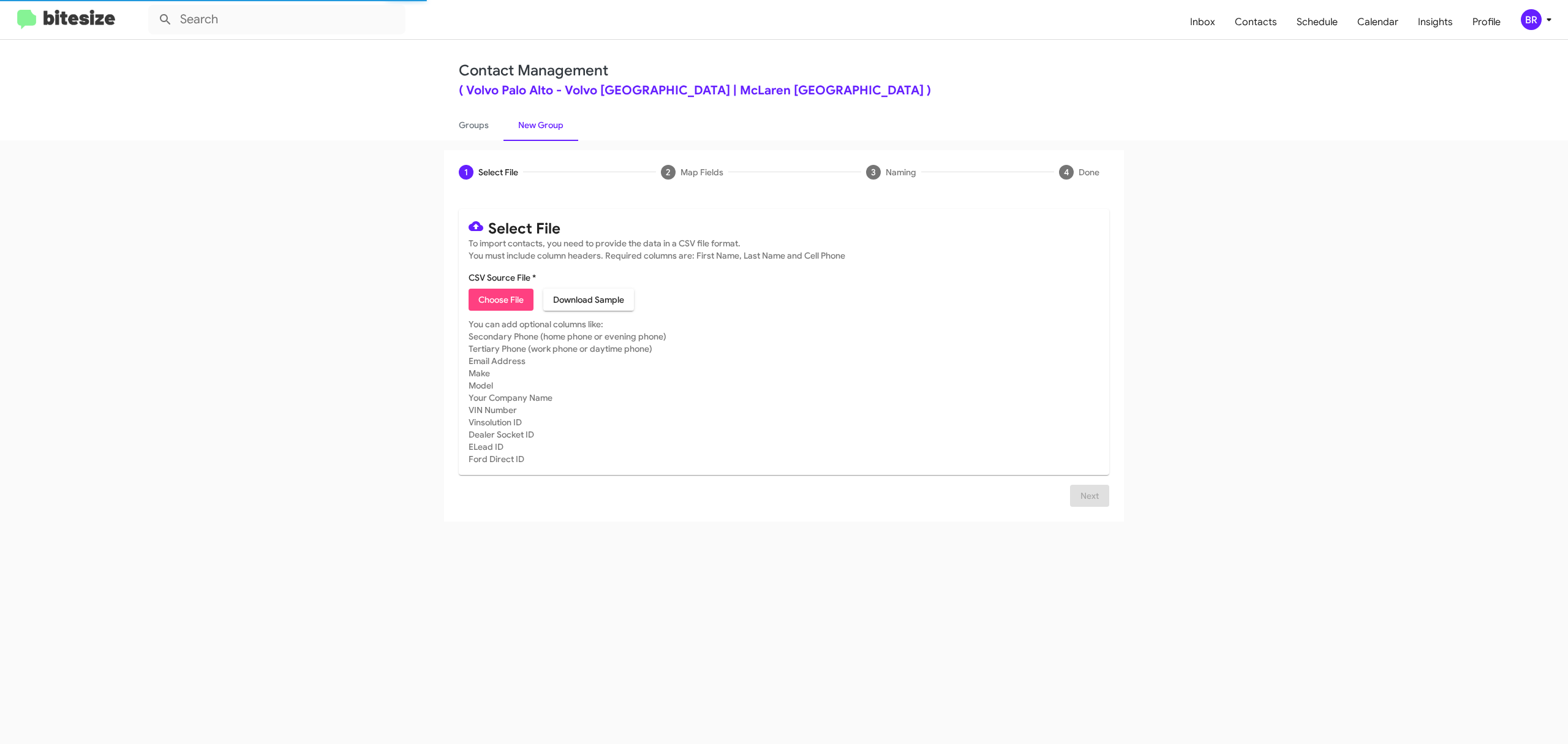
click at [500, 299] on span "Choose File" at bounding box center [501, 299] width 45 height 22
type input "VolvoPaloAlto_Opt-Out_10-12-25"
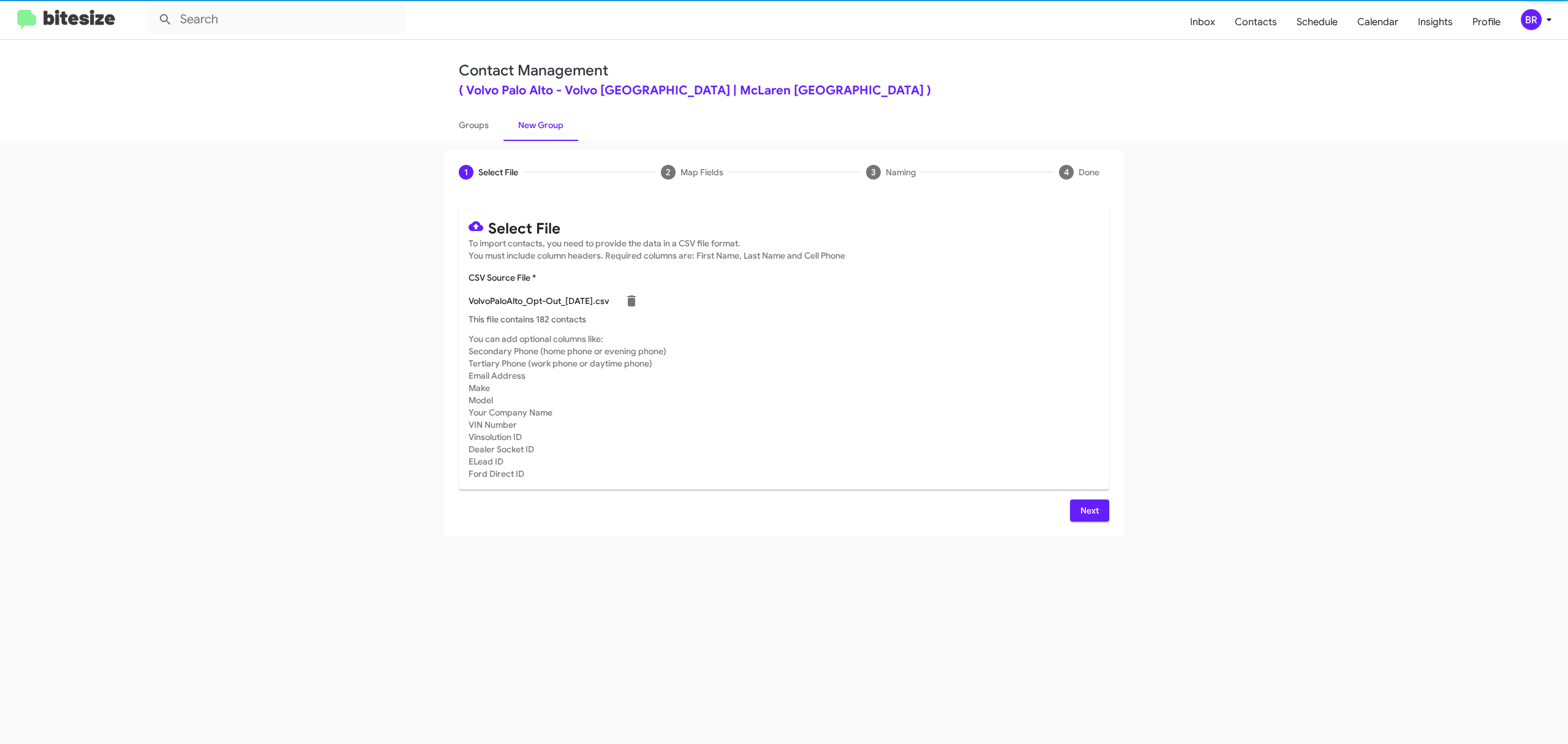
click at [1089, 510] on span "Next" at bounding box center [1090, 510] width 20 height 22
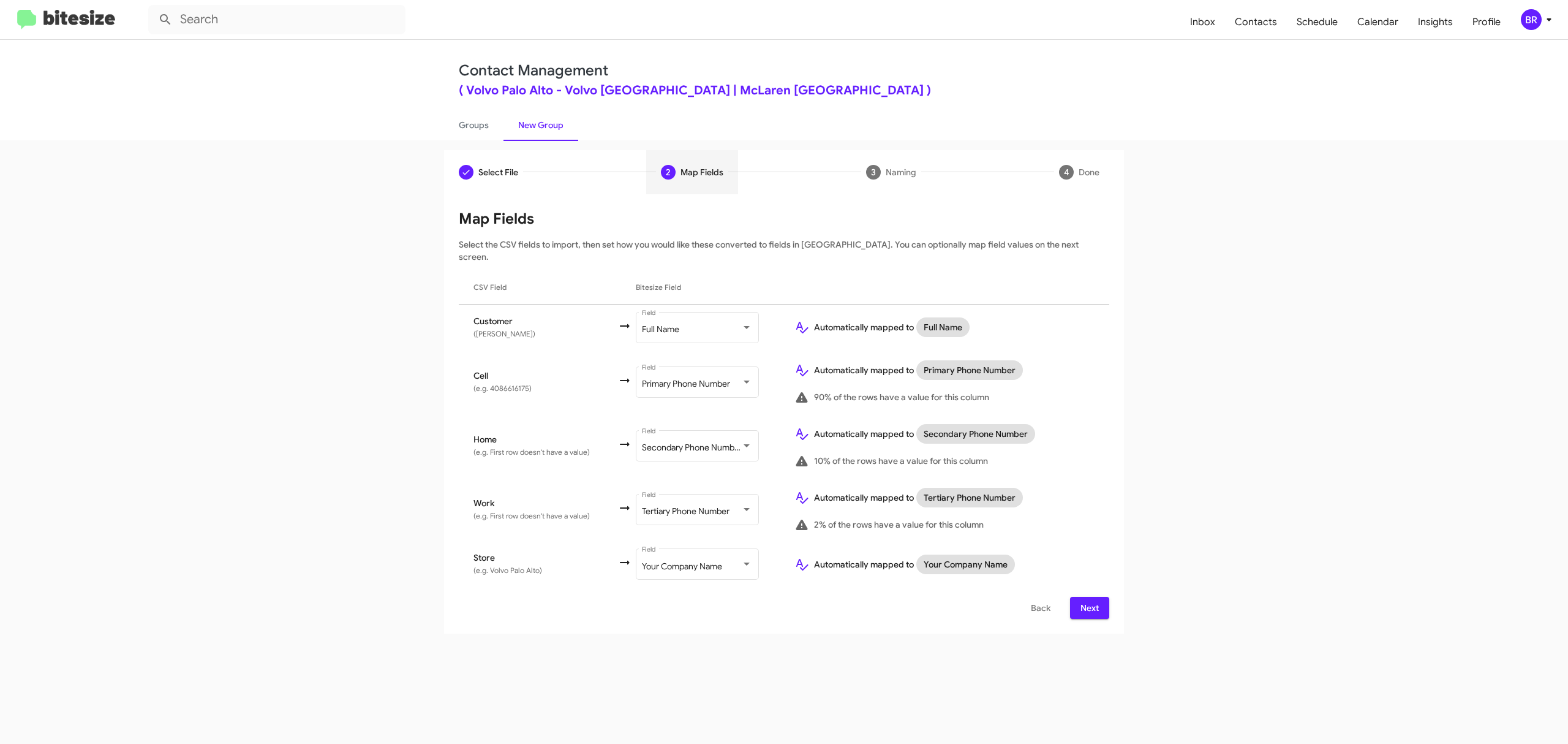
click at [1089, 597] on span "Next" at bounding box center [1090, 607] width 20 height 22
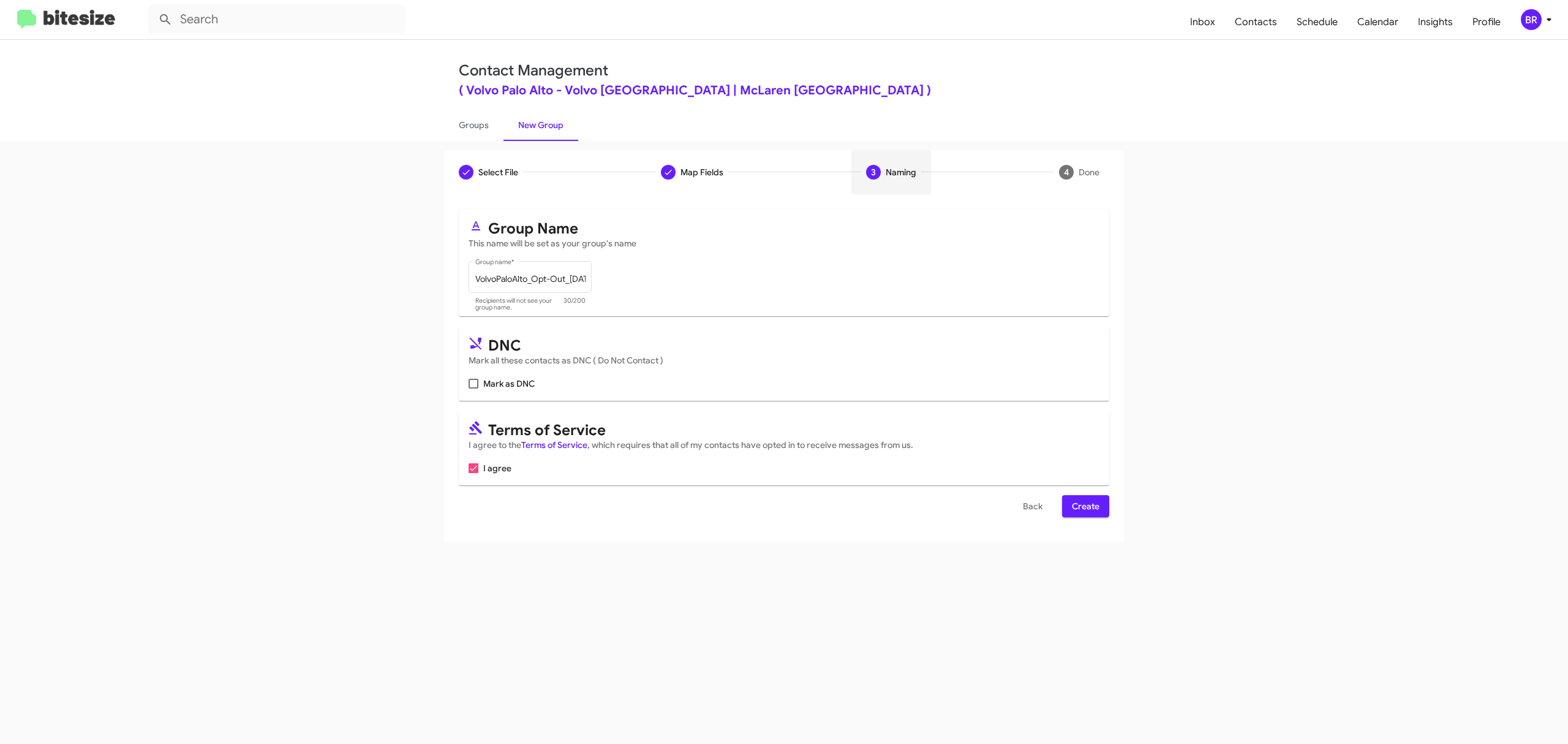
click at [473, 388] on input "Mark as DNC" at bounding box center [473, 388] width 1 height 1
checkbox input "true"
click at [1084, 506] on span "Create" at bounding box center [1086, 506] width 28 height 22
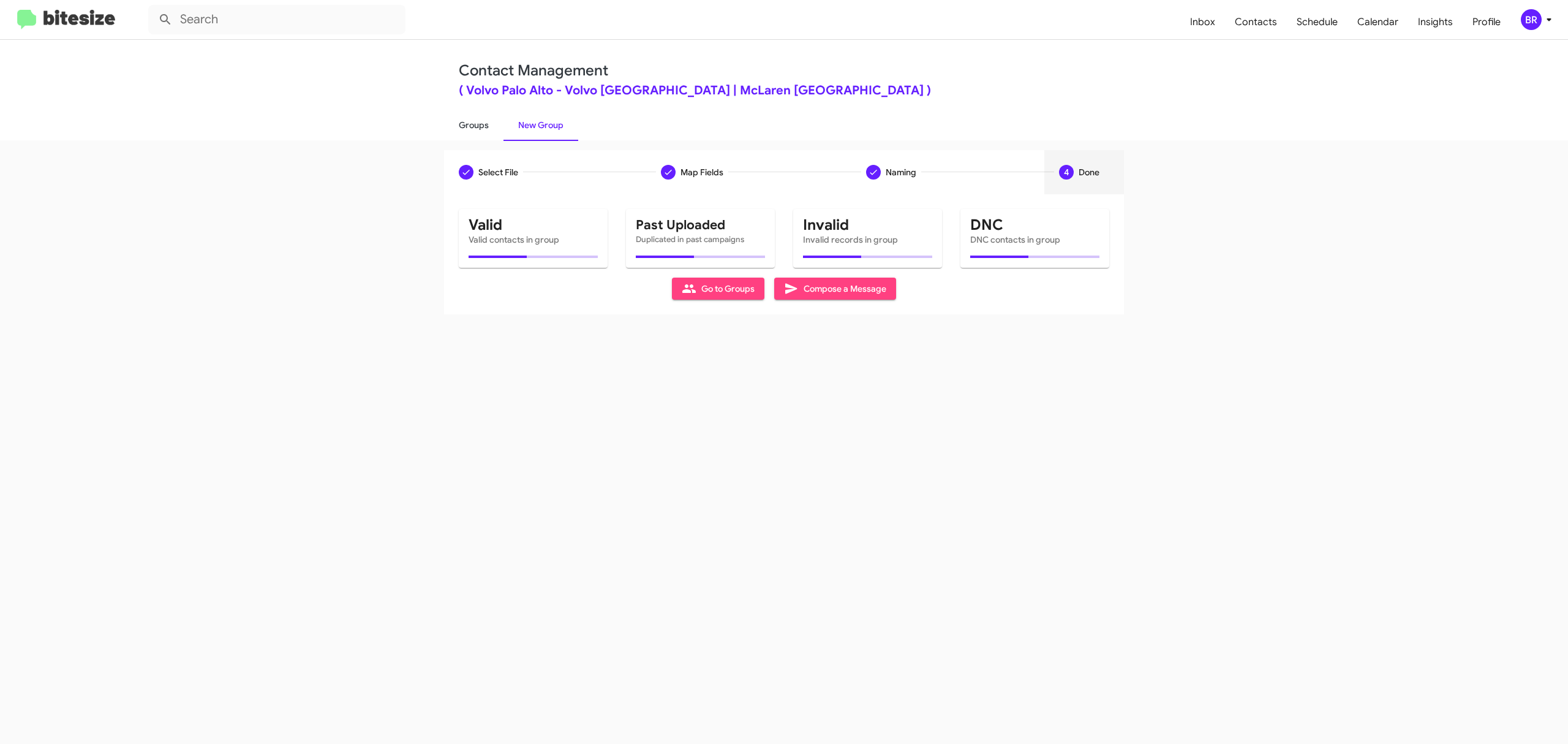
click at [473, 124] on link "Groups" at bounding box center [473, 125] width 59 height 32
type input "in:groups"
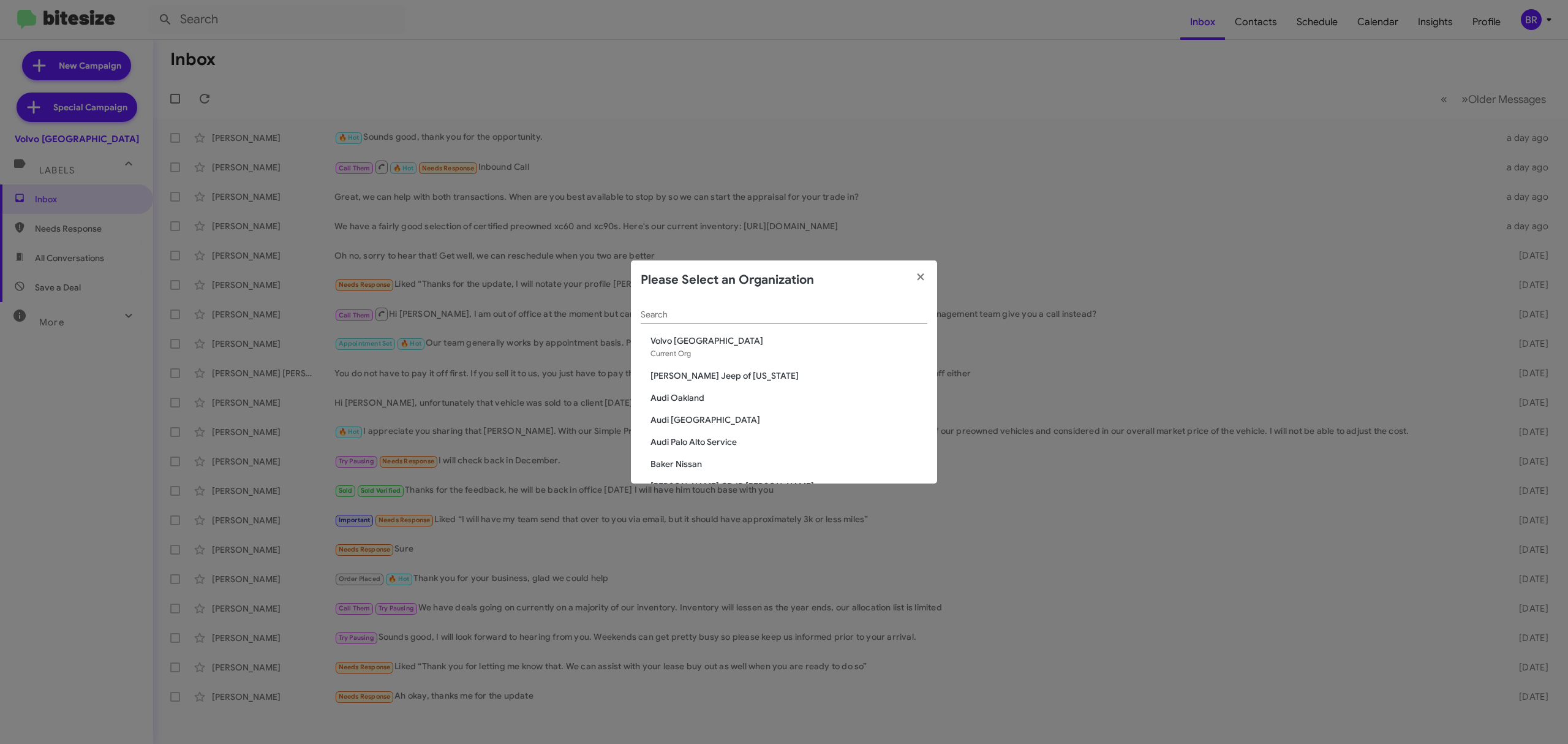
scroll to position [2237, 0]
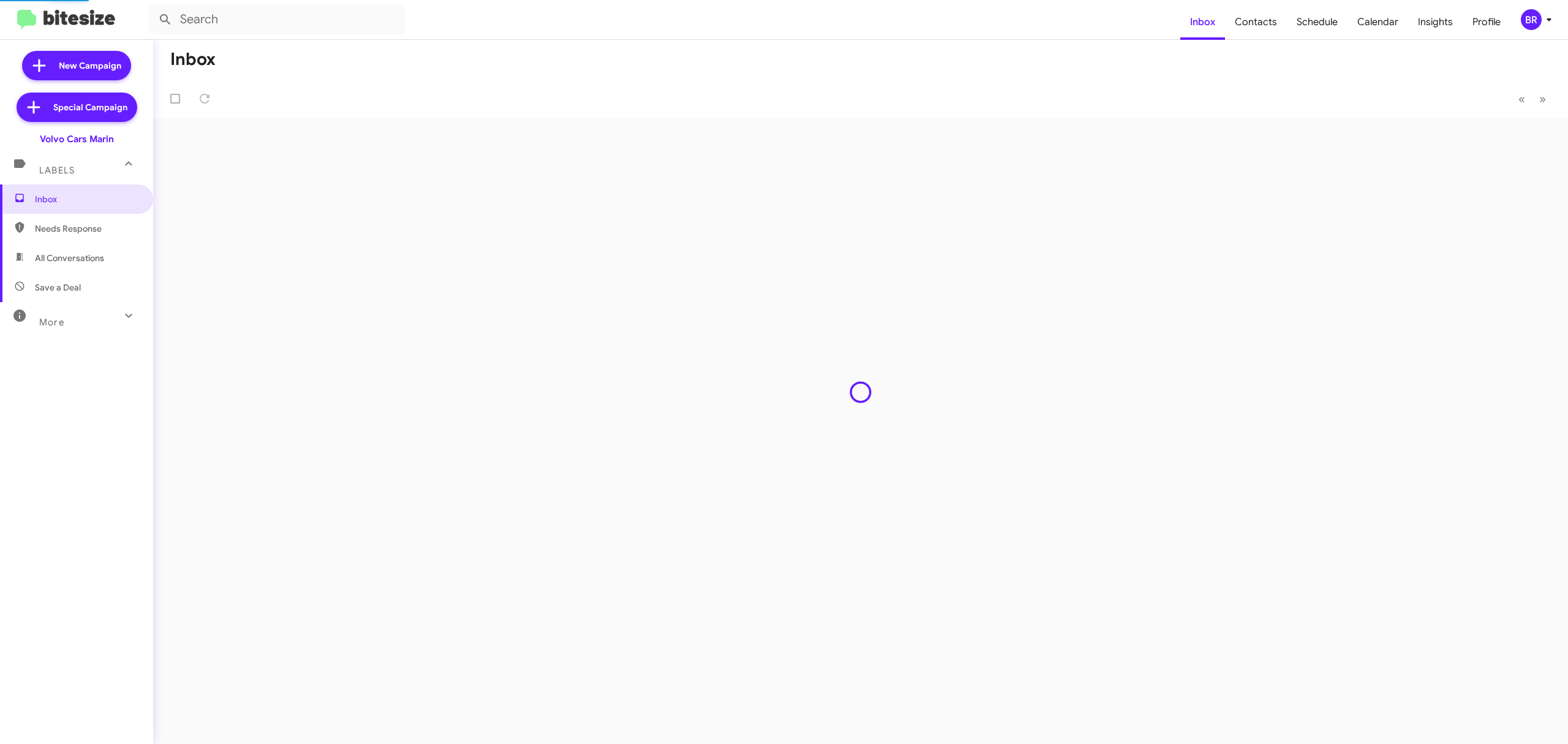
type input "in:groups"
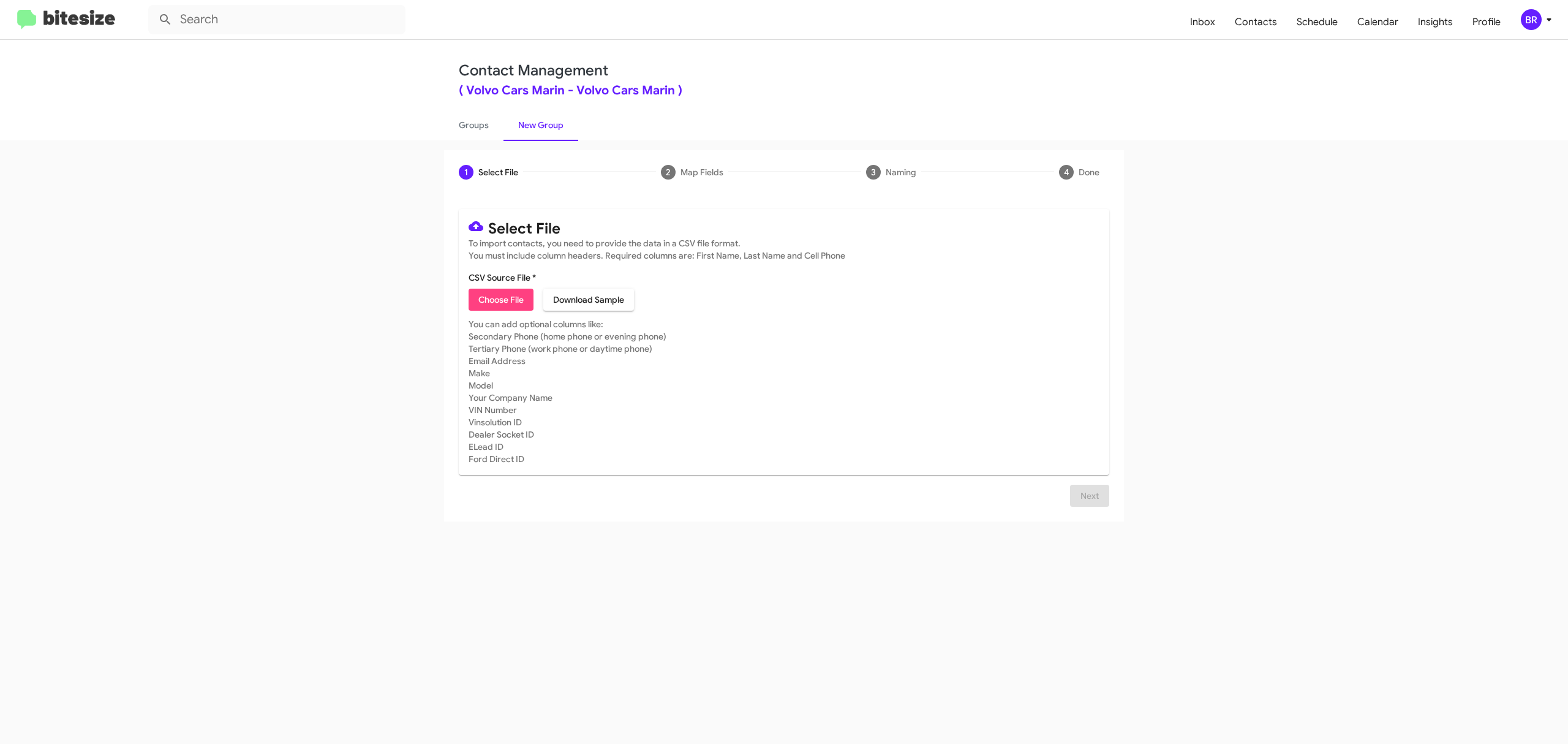
click at [500, 299] on span "Choose File" at bounding box center [501, 299] width 45 height 22
type input "VolvoMarin_Opt-Out_10-12-25"
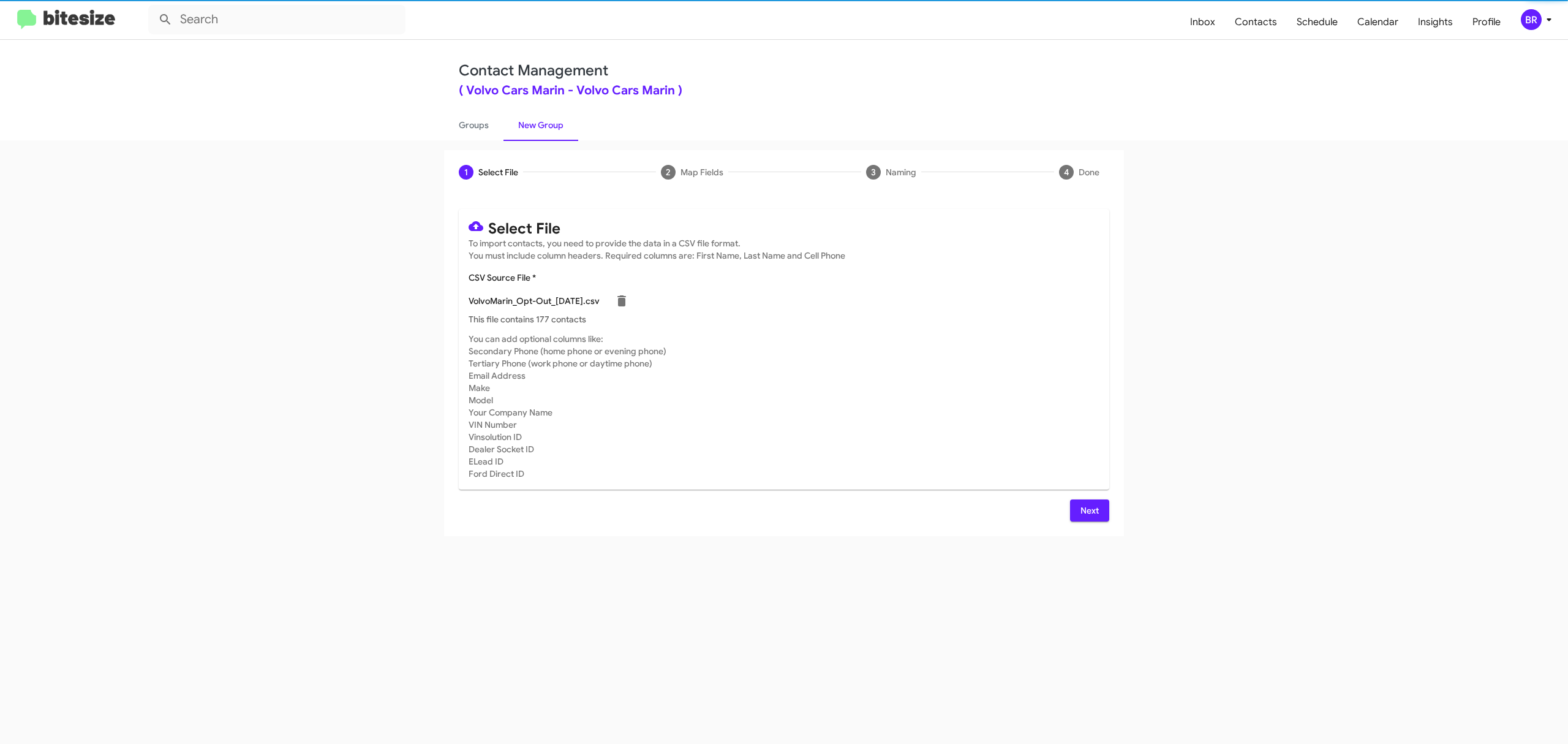
click at [1089, 510] on span "Next" at bounding box center [1090, 510] width 20 height 22
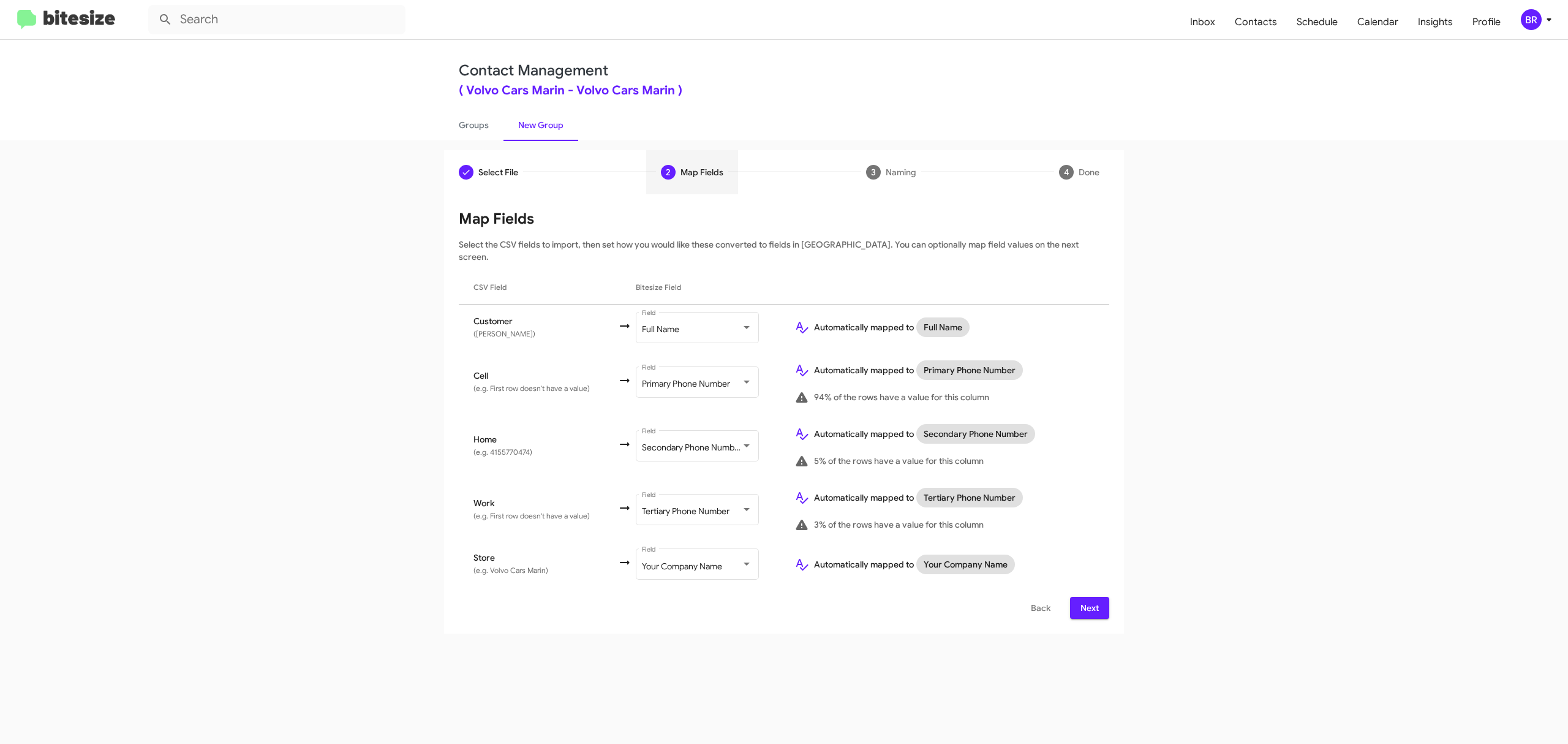
click at [1089, 597] on span "Next" at bounding box center [1090, 607] width 20 height 22
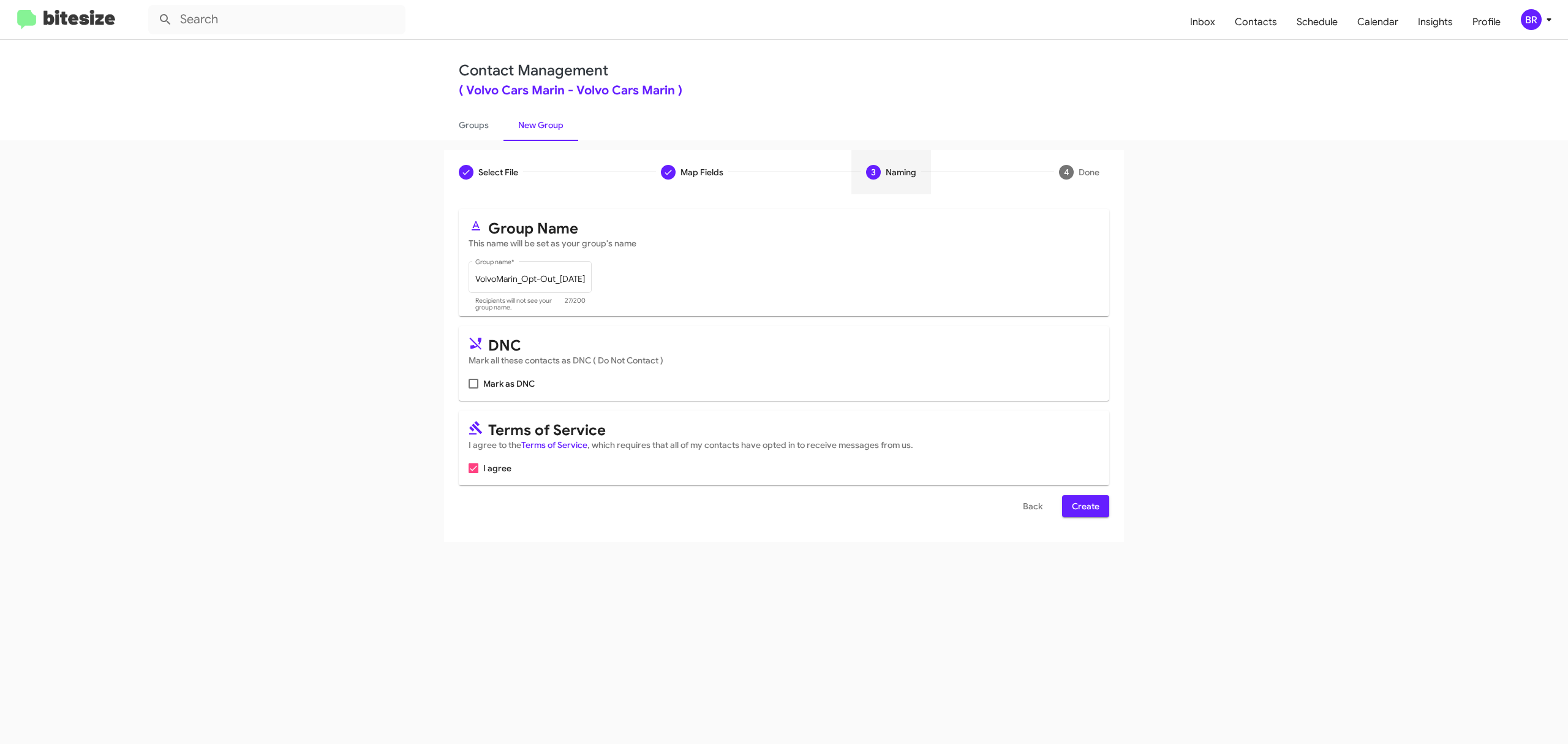
click at [473, 388] on input "Mark as DNC" at bounding box center [473, 388] width 1 height 1
checkbox input "true"
click at [1084, 506] on span "Create" at bounding box center [1086, 506] width 28 height 22
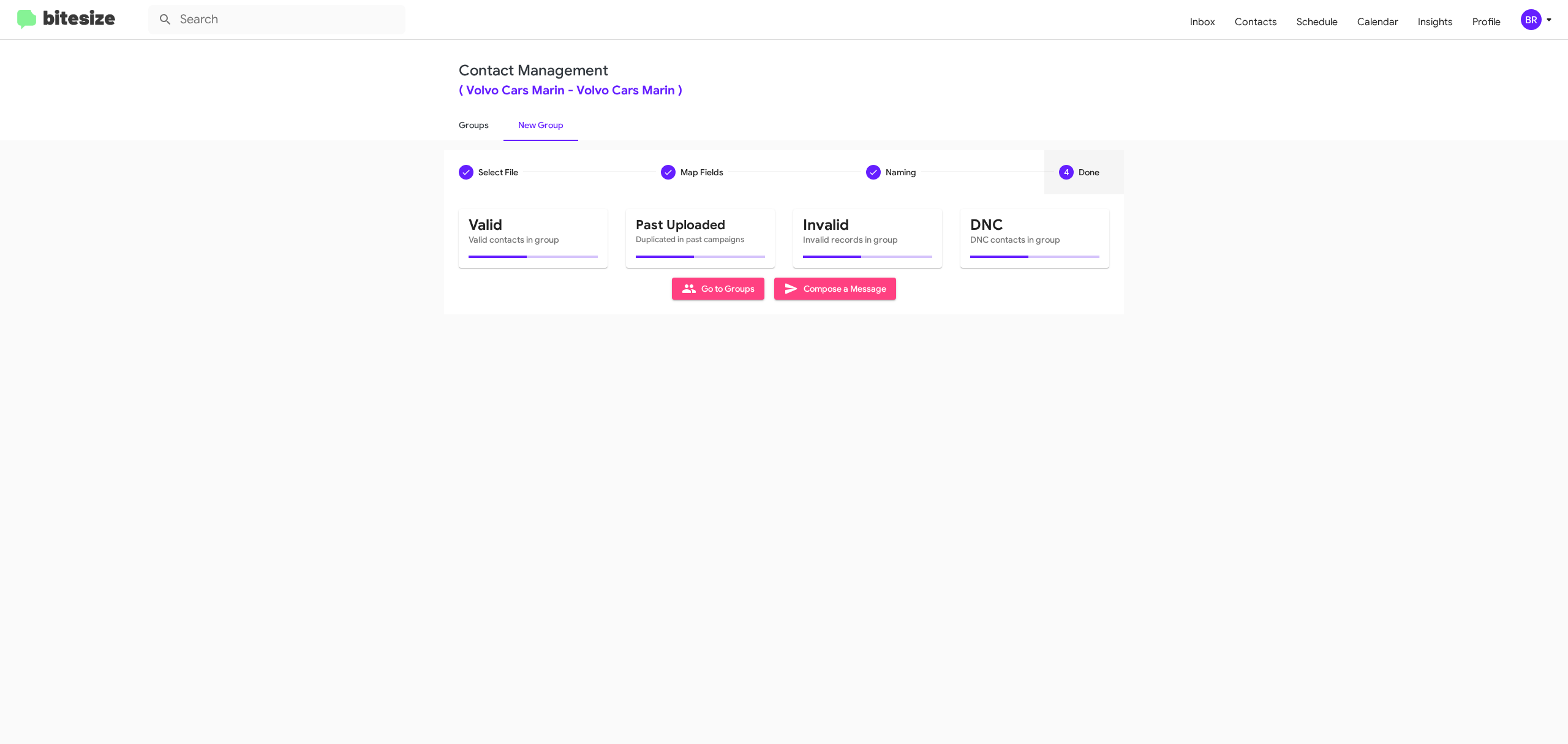
click at [473, 124] on link "Groups" at bounding box center [473, 125] width 59 height 32
type input "in:groups"
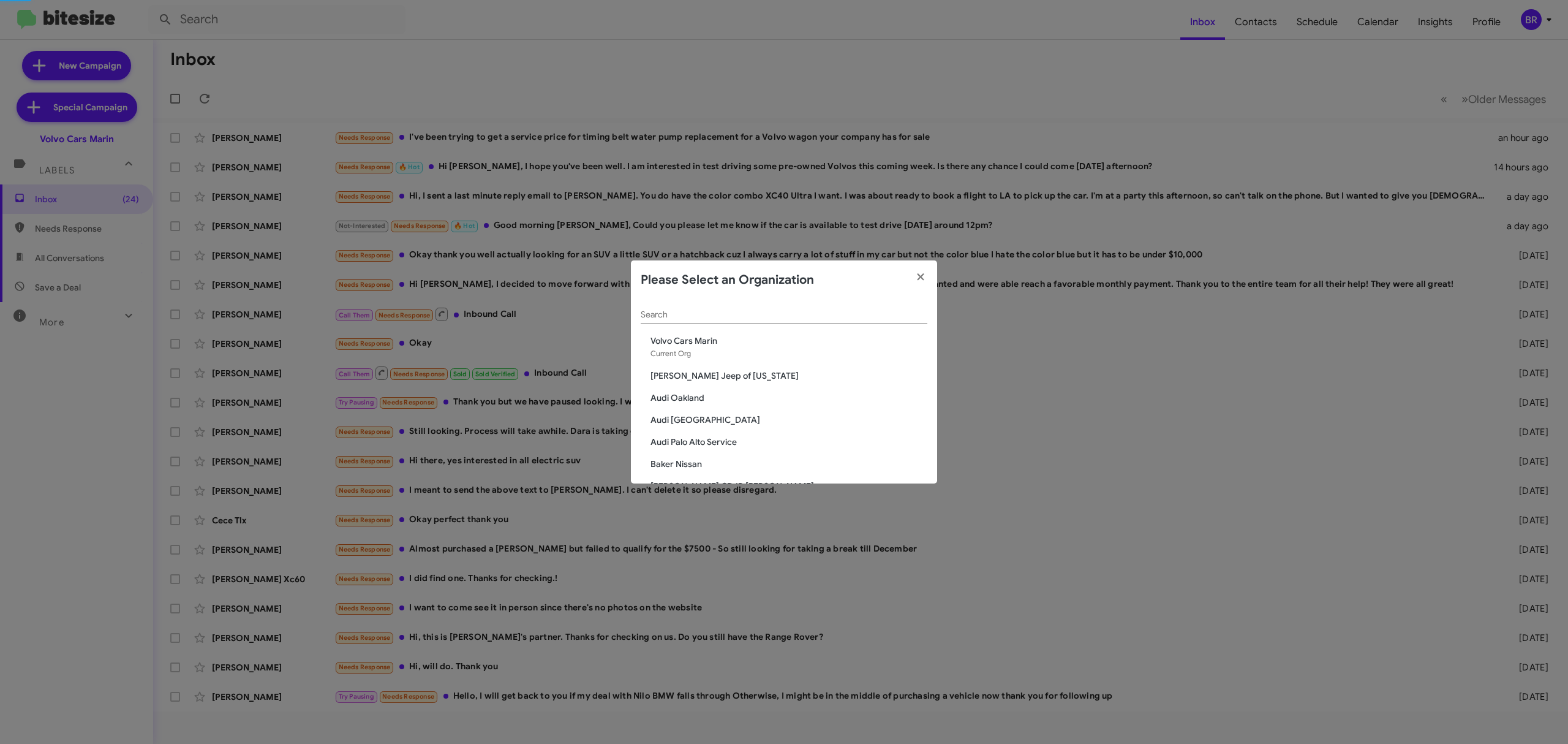
scroll to position [361, 0]
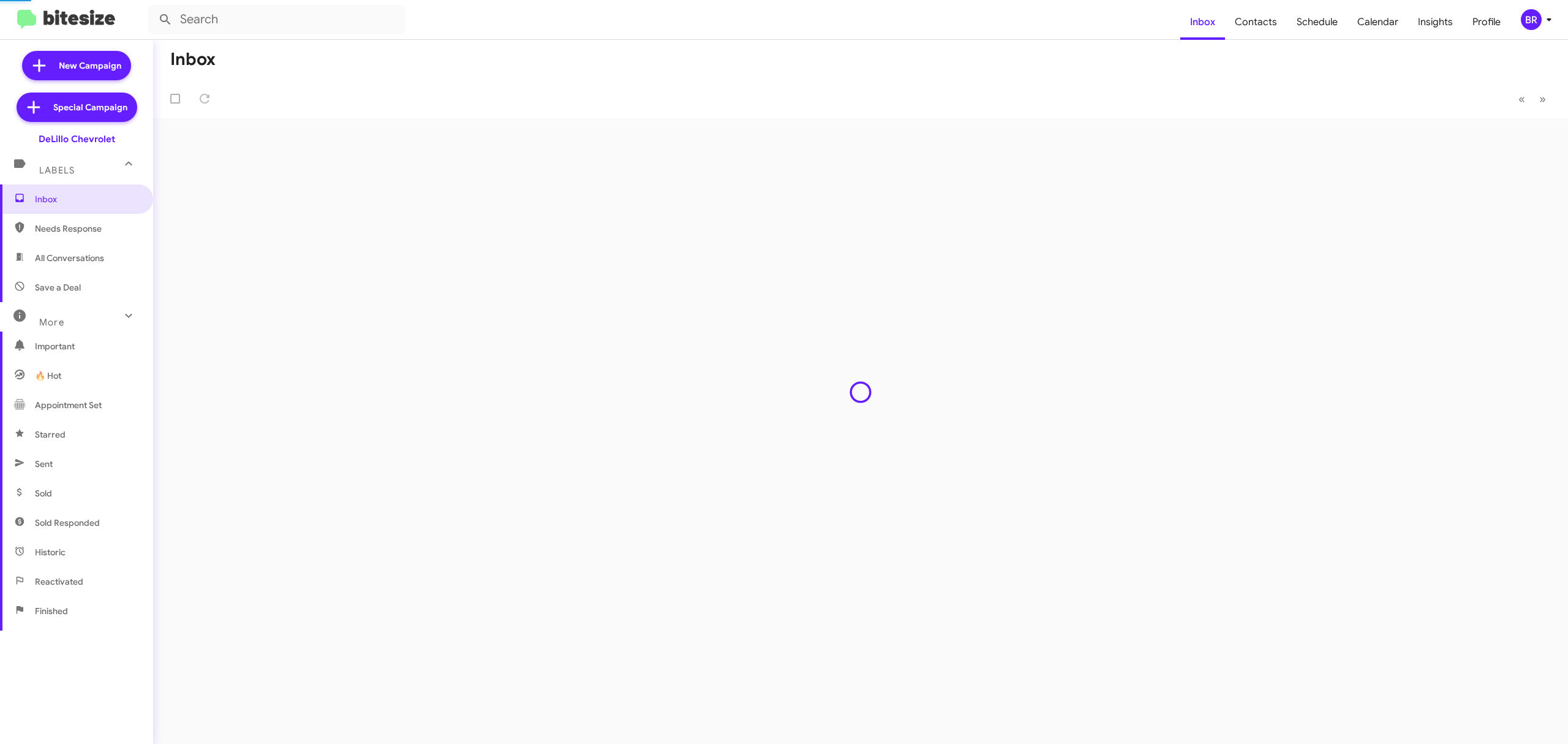
type input "in:groups"
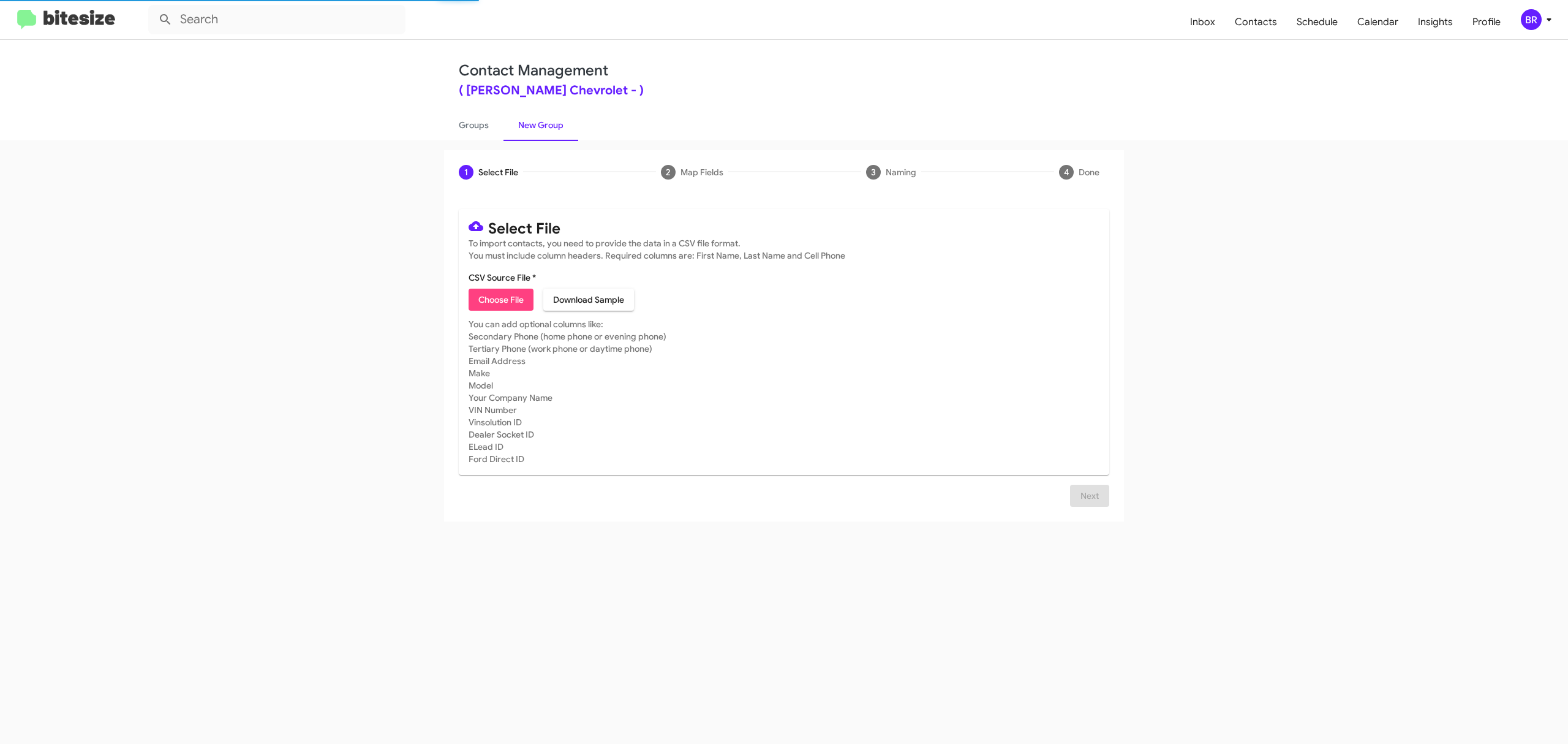
click at [500, 299] on span "Choose File" at bounding box center [501, 299] width 45 height 22
type input "DeLilloChevy_Opt-Out_10-12-25"
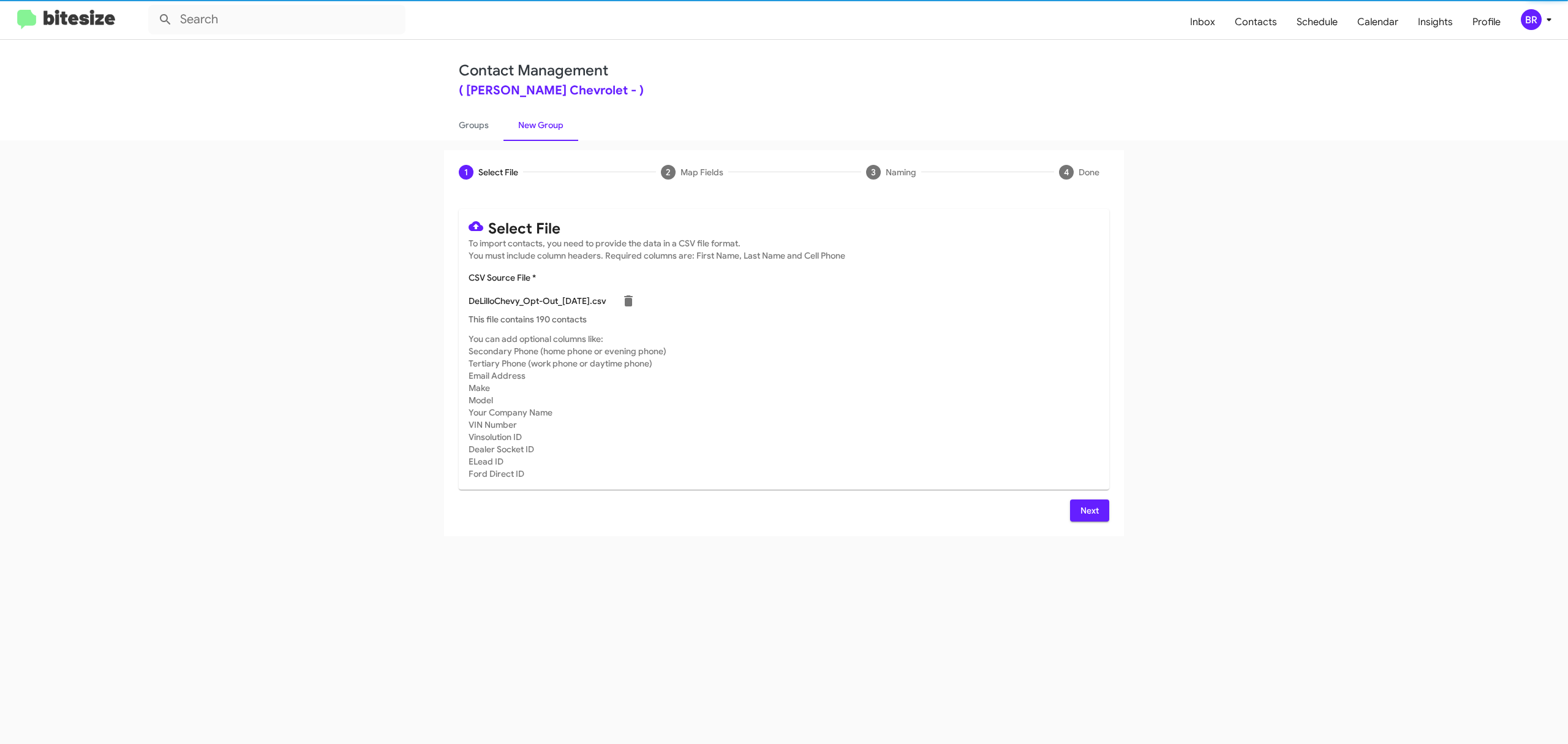
click at [1089, 510] on span "Next" at bounding box center [1090, 510] width 20 height 22
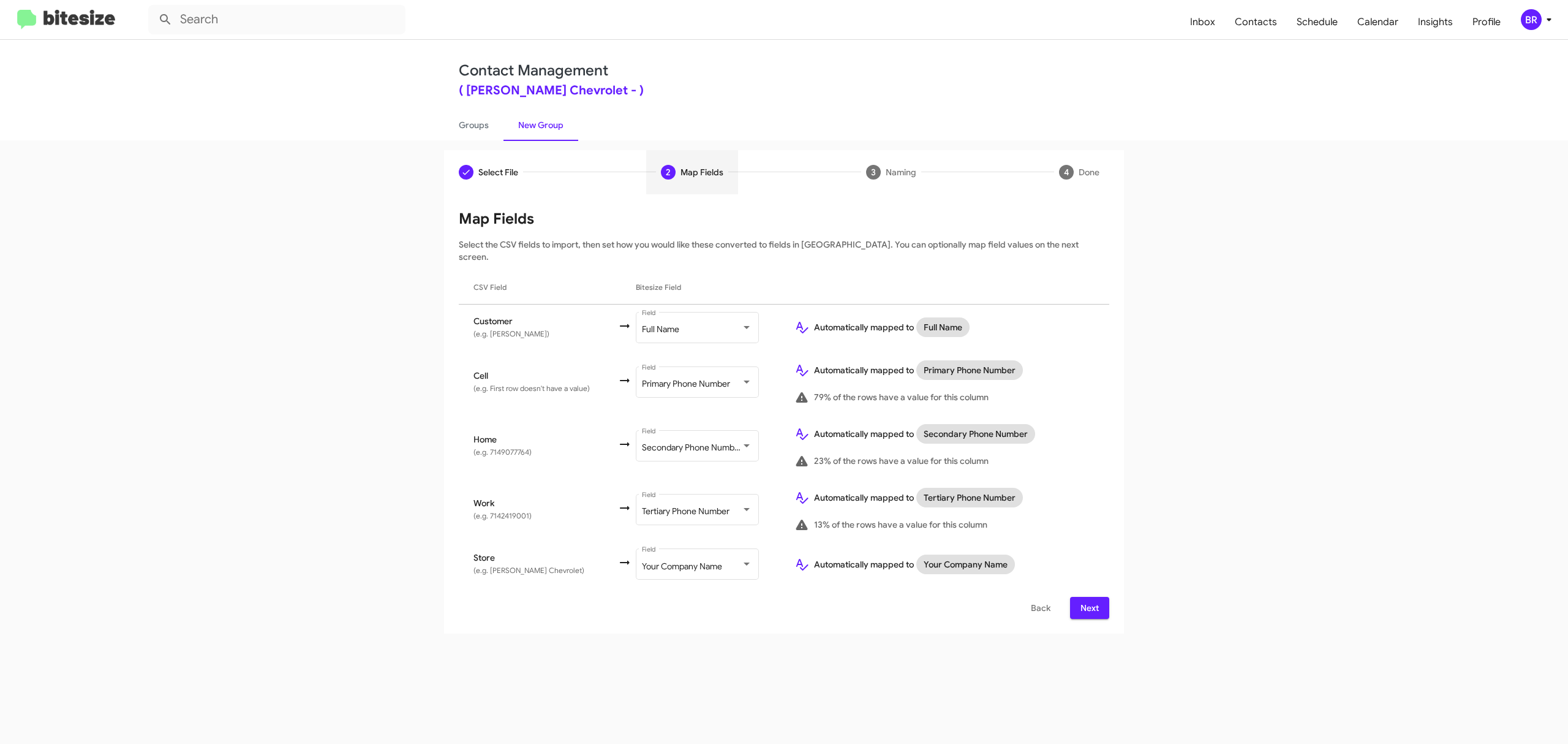
click at [1089, 597] on span "Next" at bounding box center [1090, 607] width 20 height 22
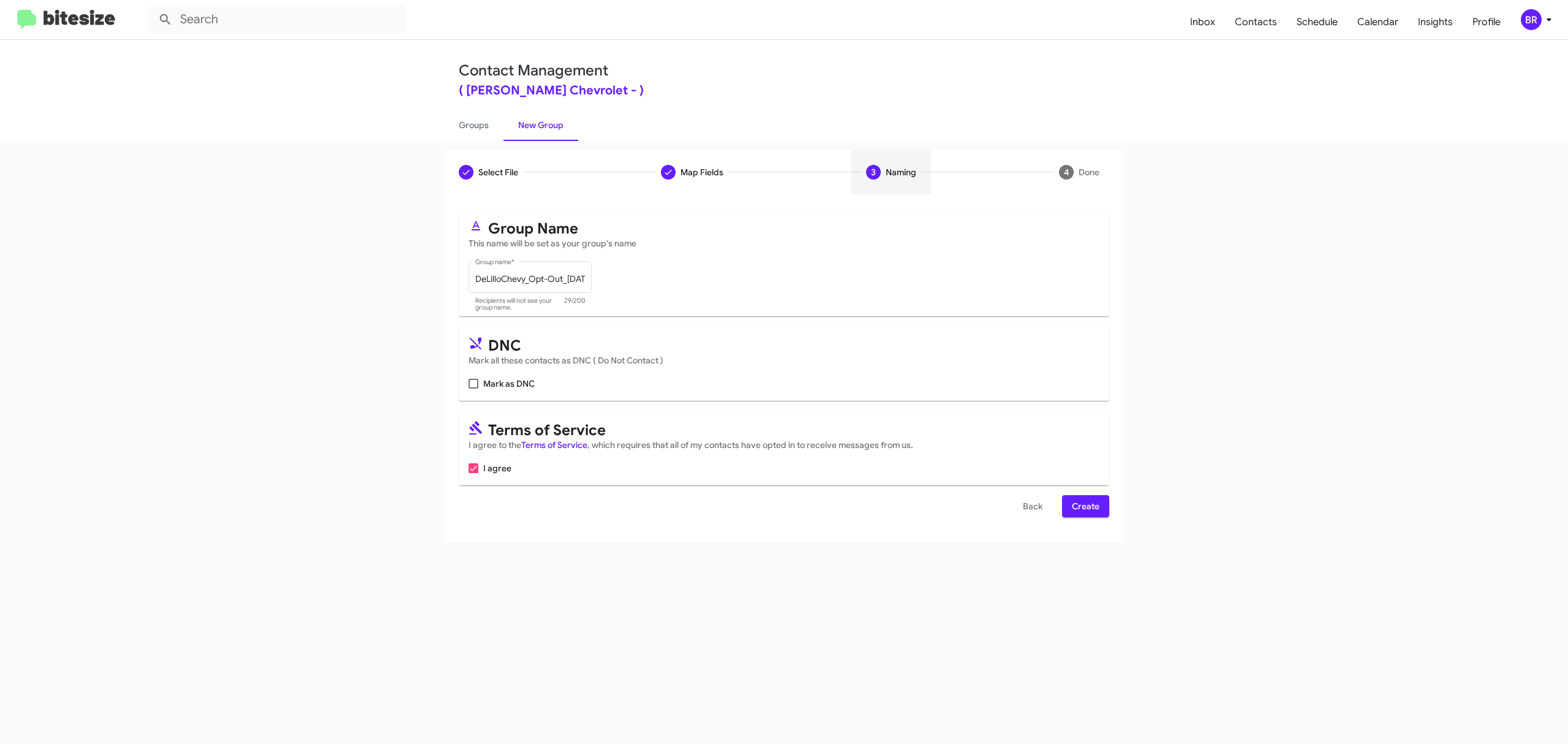
click at [473, 388] on input "Mark as DNC" at bounding box center [473, 388] width 1 height 1
checkbox input "true"
click at [1084, 506] on span "Create" at bounding box center [1086, 506] width 28 height 22
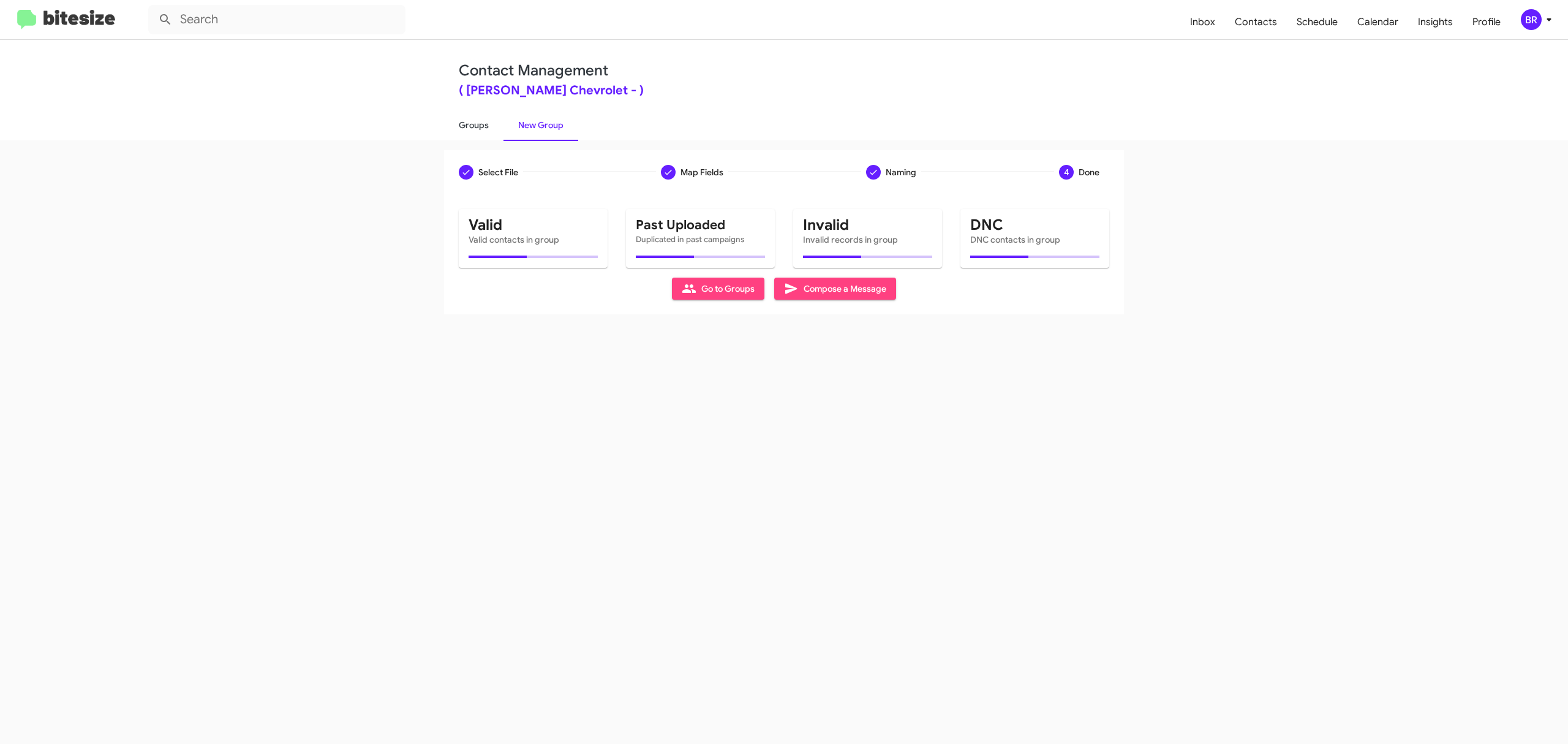
click at [473, 124] on link "Groups" at bounding box center [473, 125] width 59 height 32
type input "in:groups"
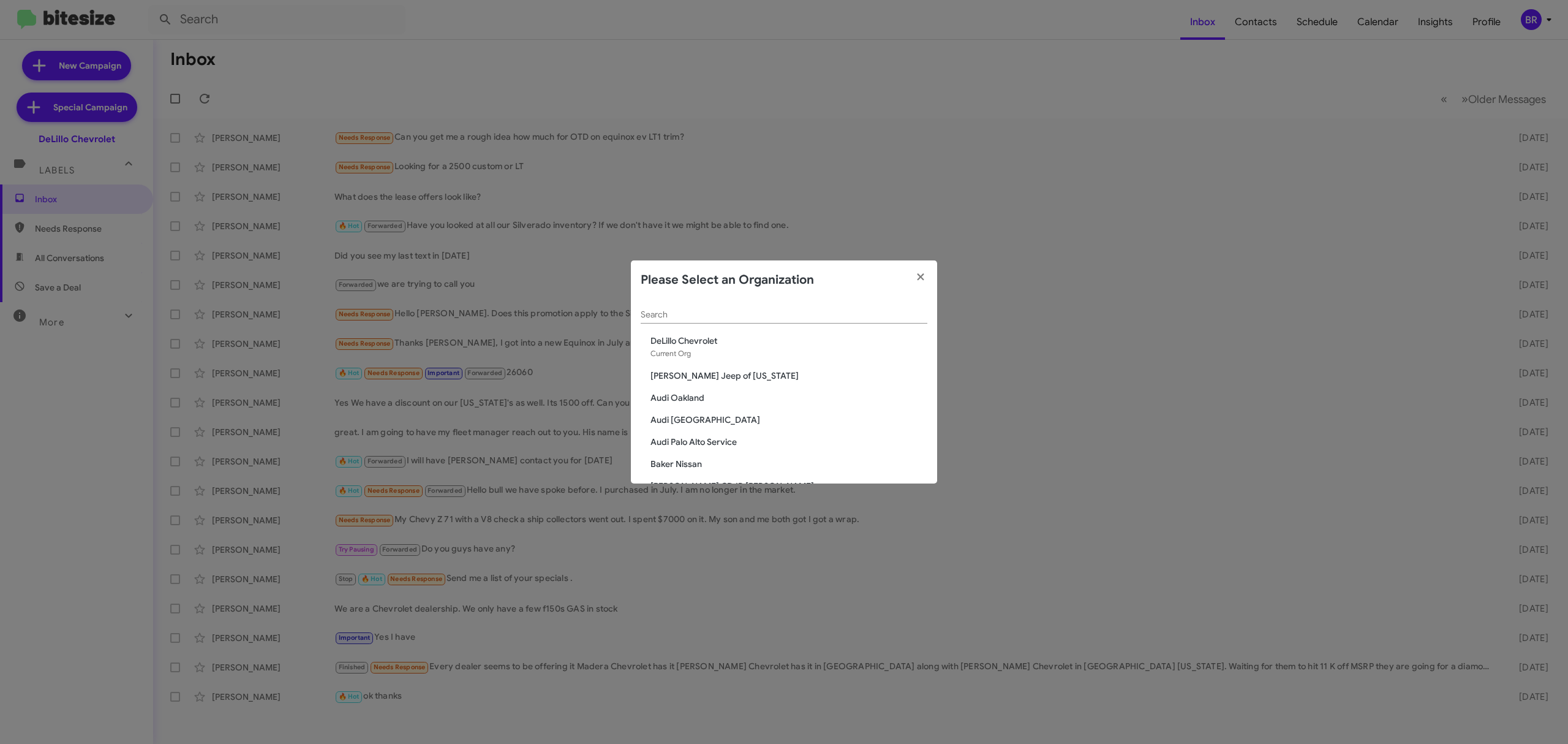
scroll to position [2016, 0]
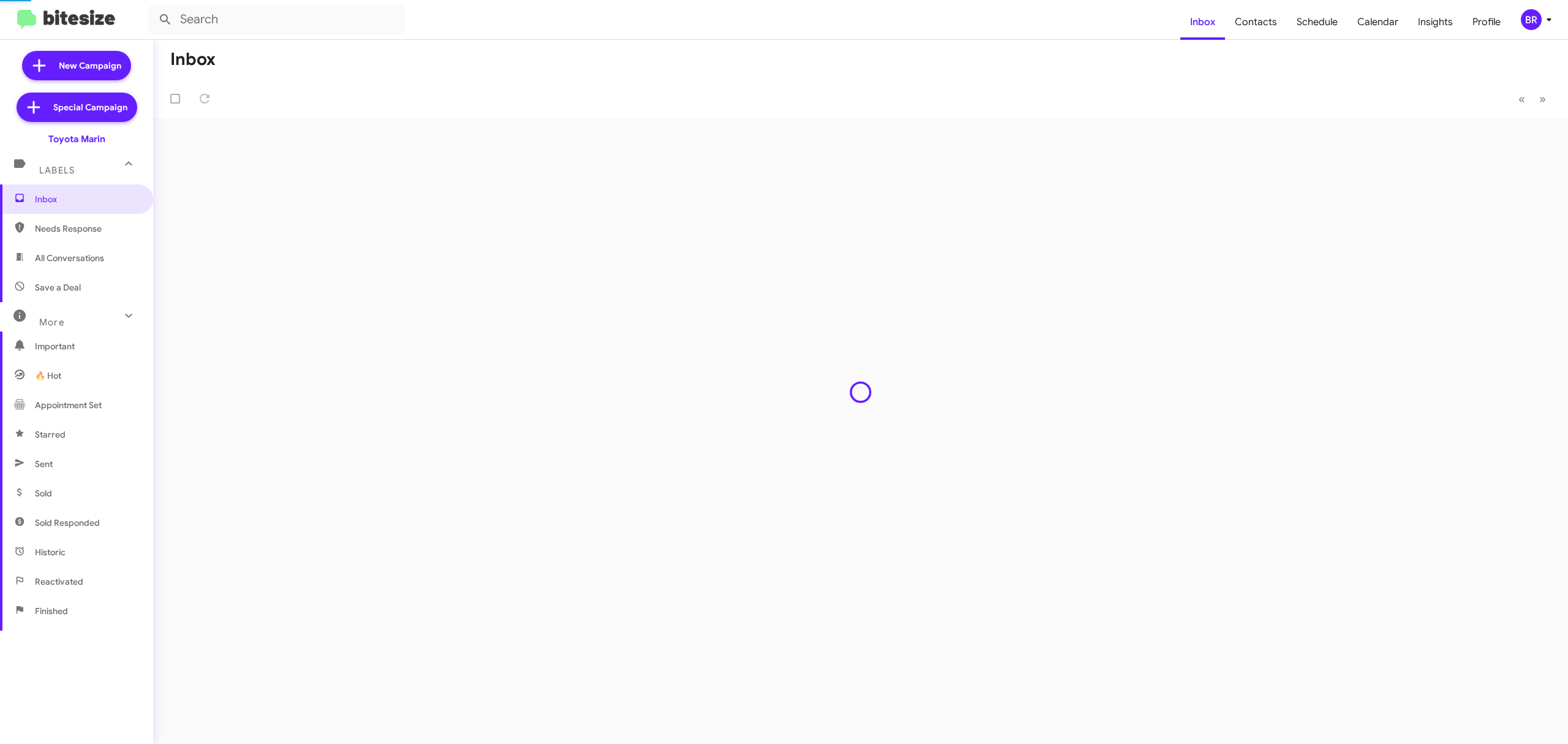
type input "in:groups"
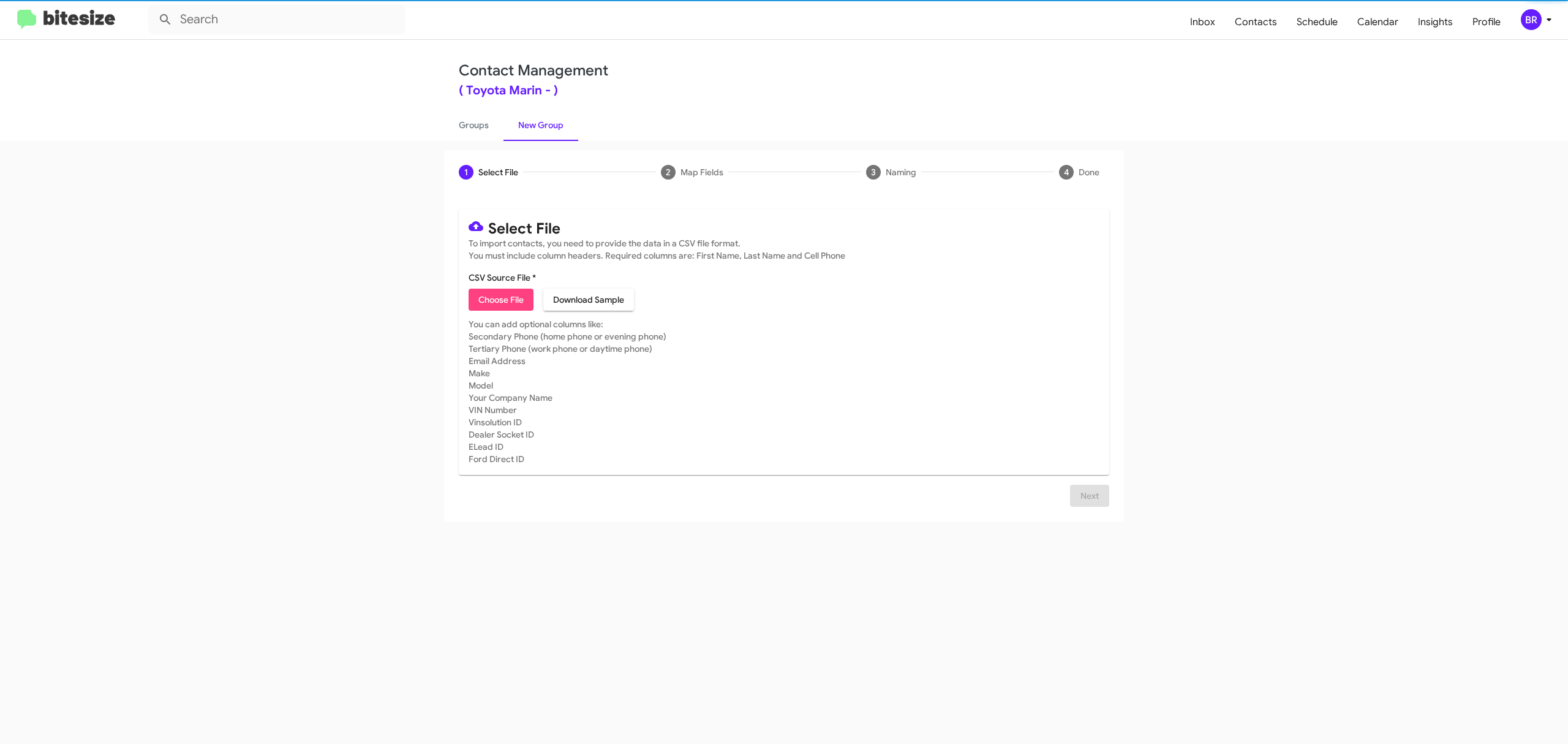
click at [500, 299] on span "Choose File" at bounding box center [501, 299] width 45 height 22
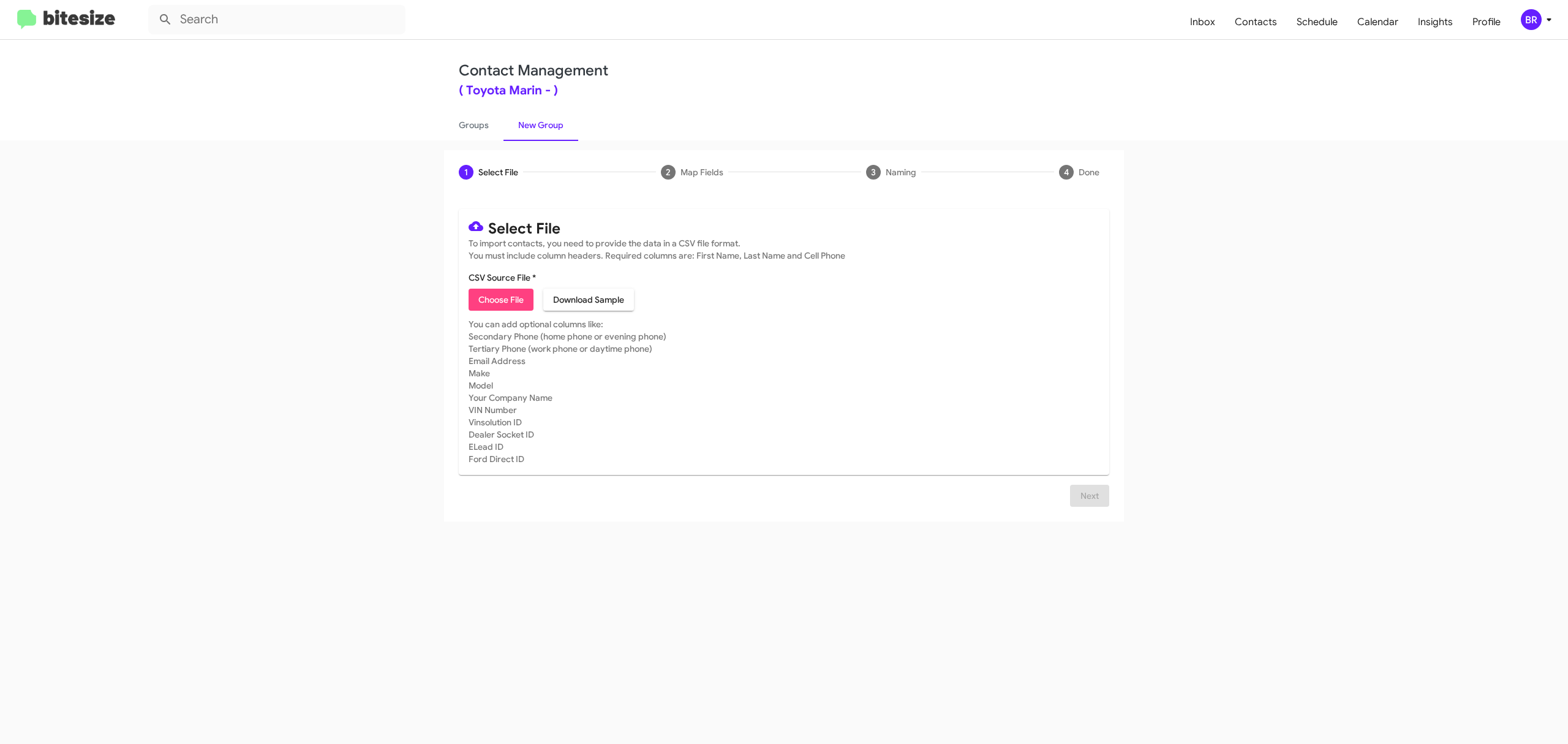
type input "ToyMarin_Opt-Out_10-12-25"
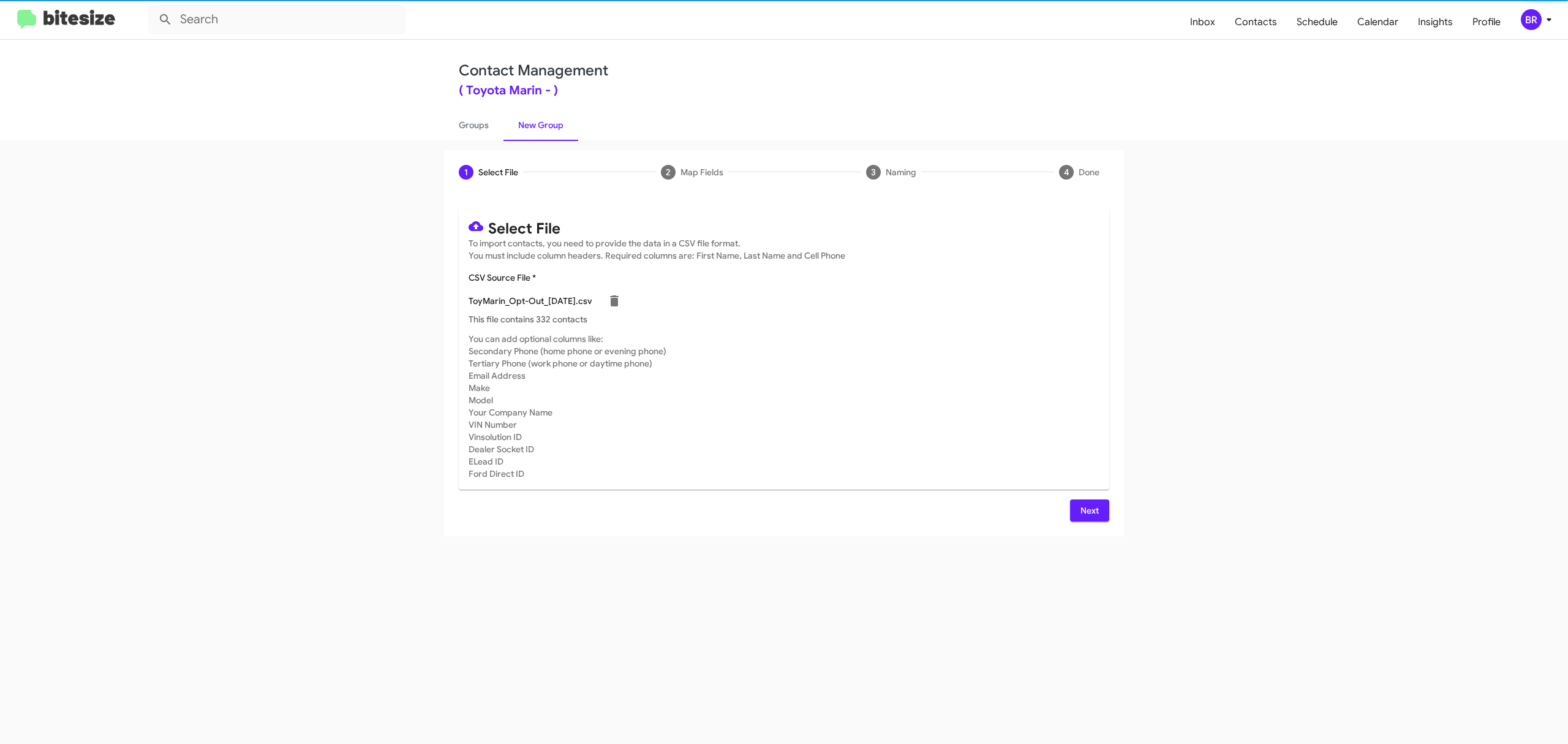
click at [1089, 510] on span "Next" at bounding box center [1090, 510] width 20 height 22
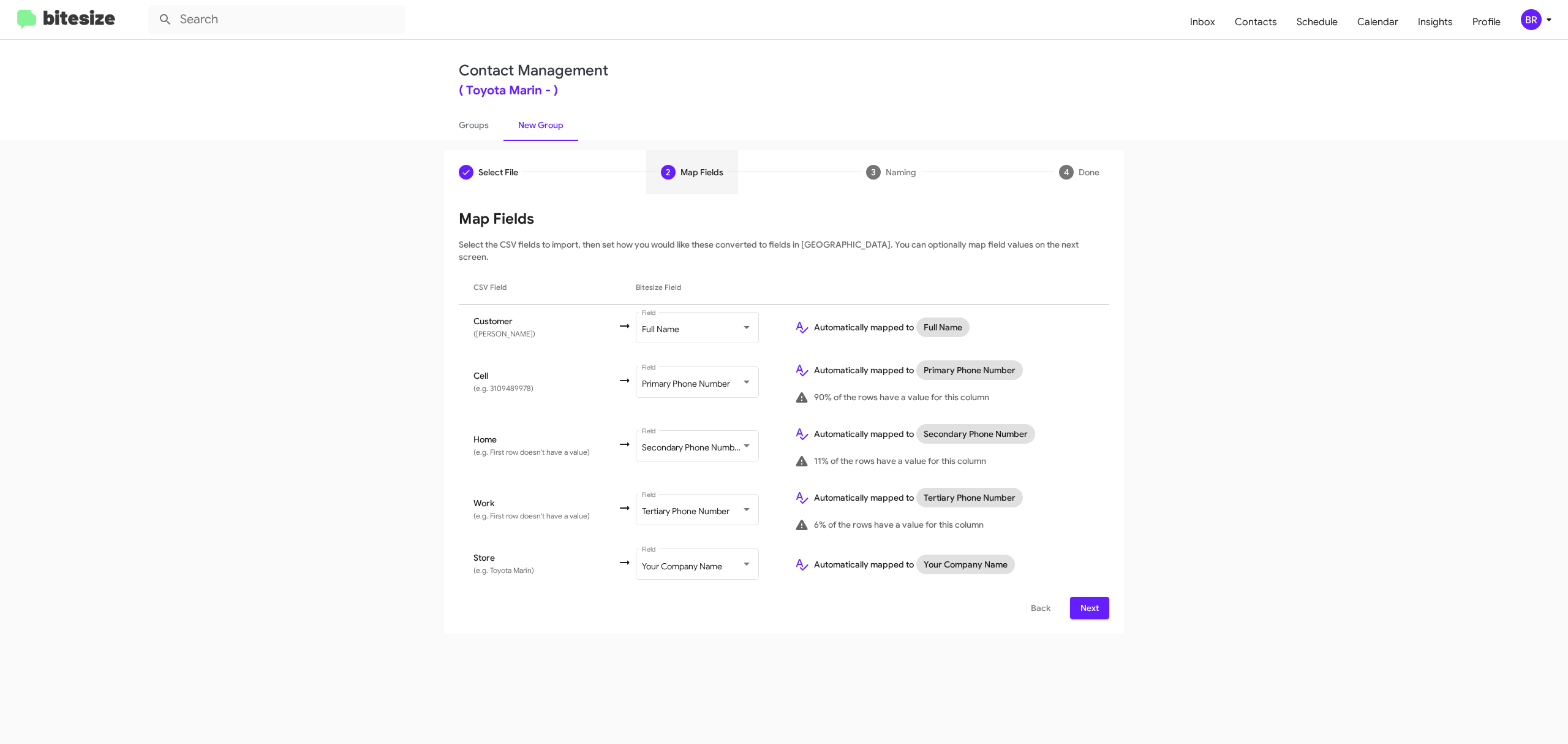
click at [1089, 597] on span "Next" at bounding box center [1090, 607] width 20 height 22
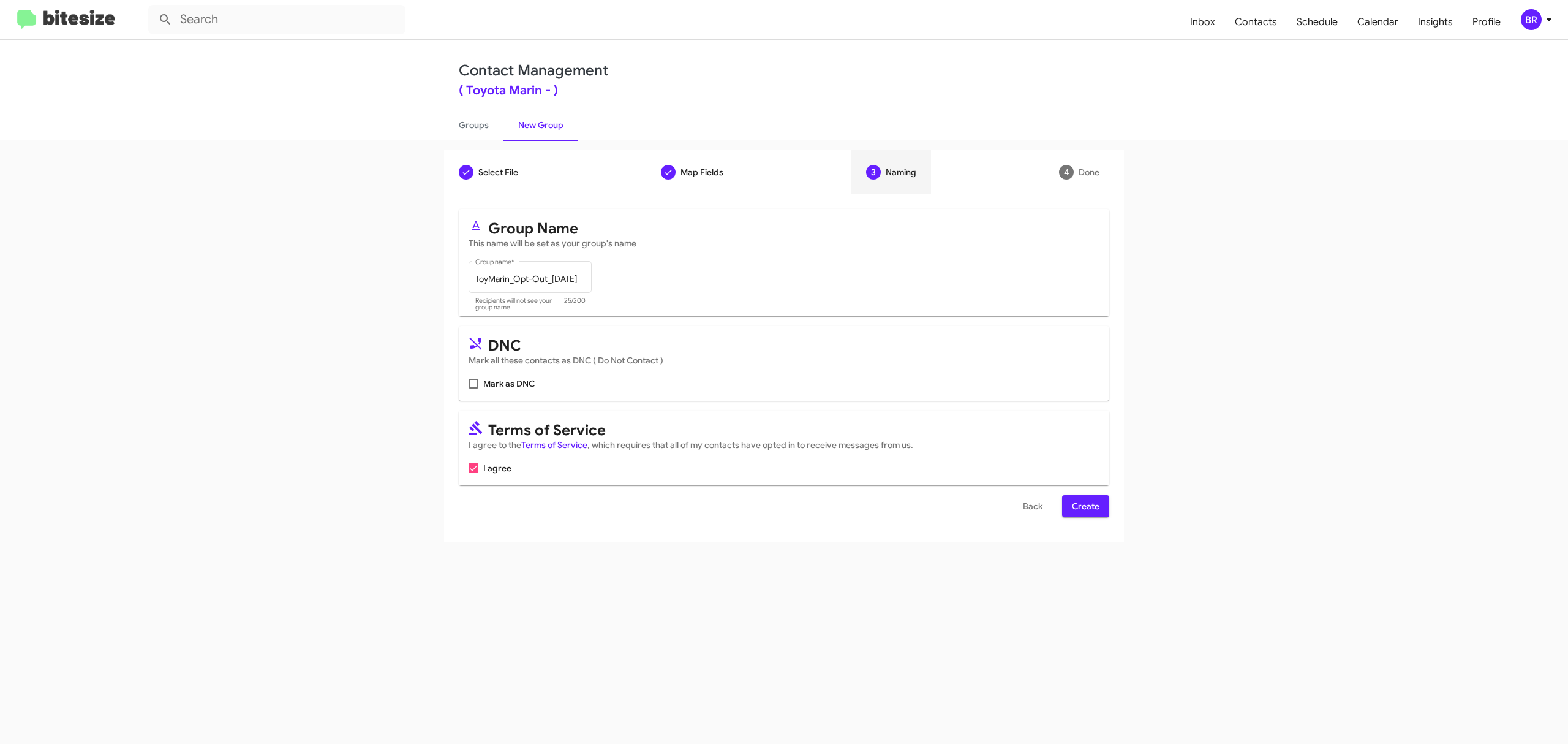
click at [473, 388] on input "Mark as DNC" at bounding box center [473, 388] width 1 height 1
checkbox input "true"
click at [1084, 506] on span "Create" at bounding box center [1086, 506] width 28 height 22
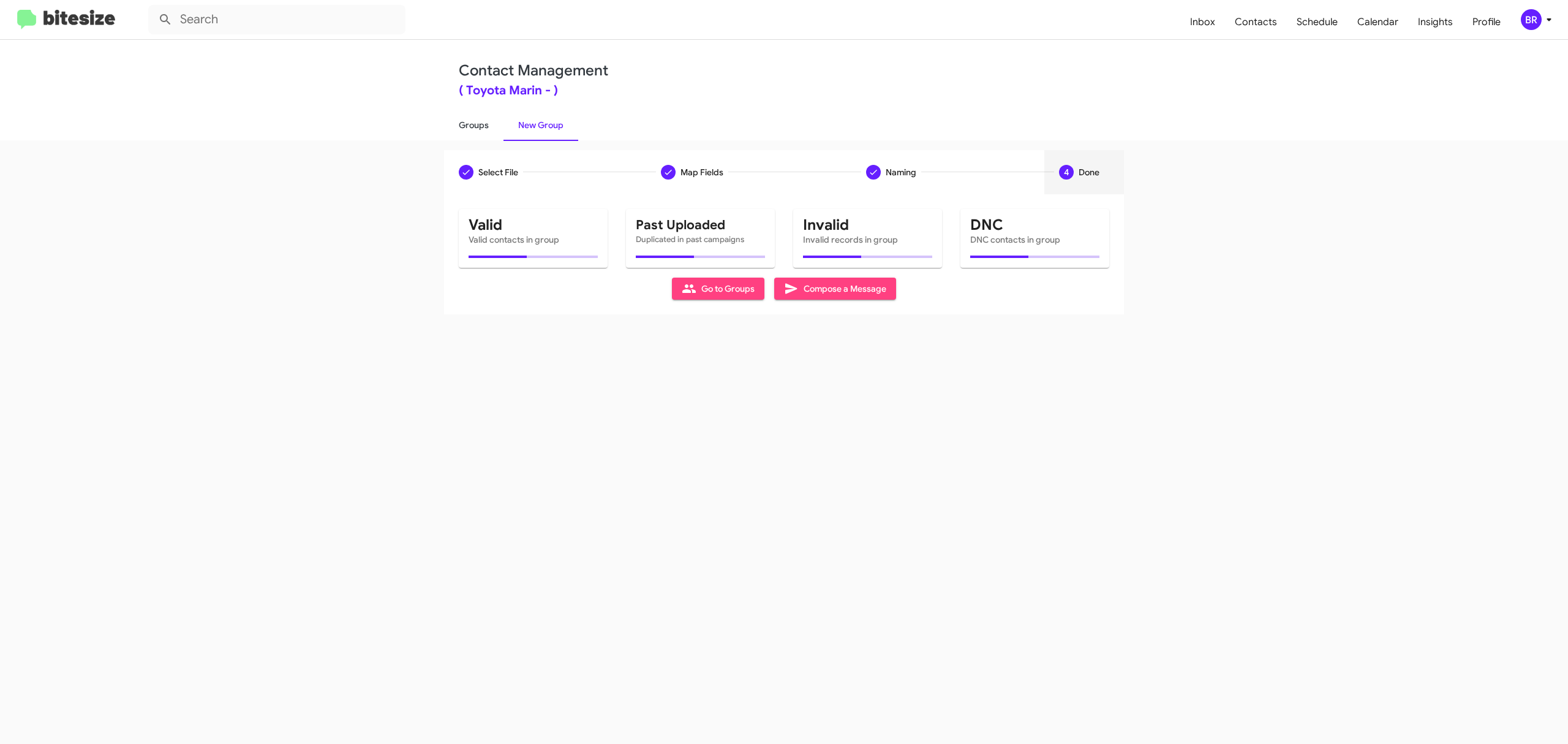
click at [473, 124] on link "Groups" at bounding box center [473, 125] width 59 height 32
type input "in:groups"
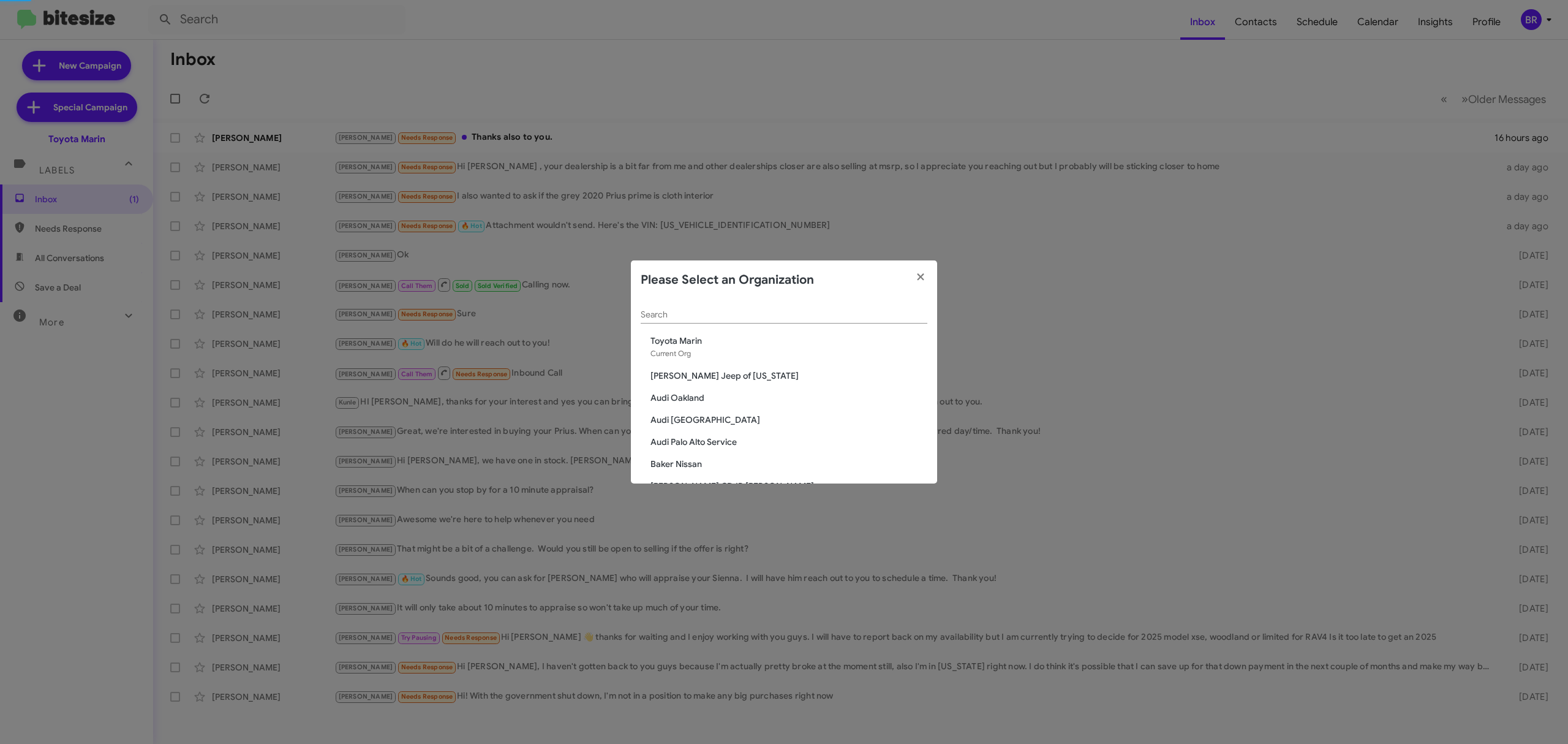
scroll to position [869, 0]
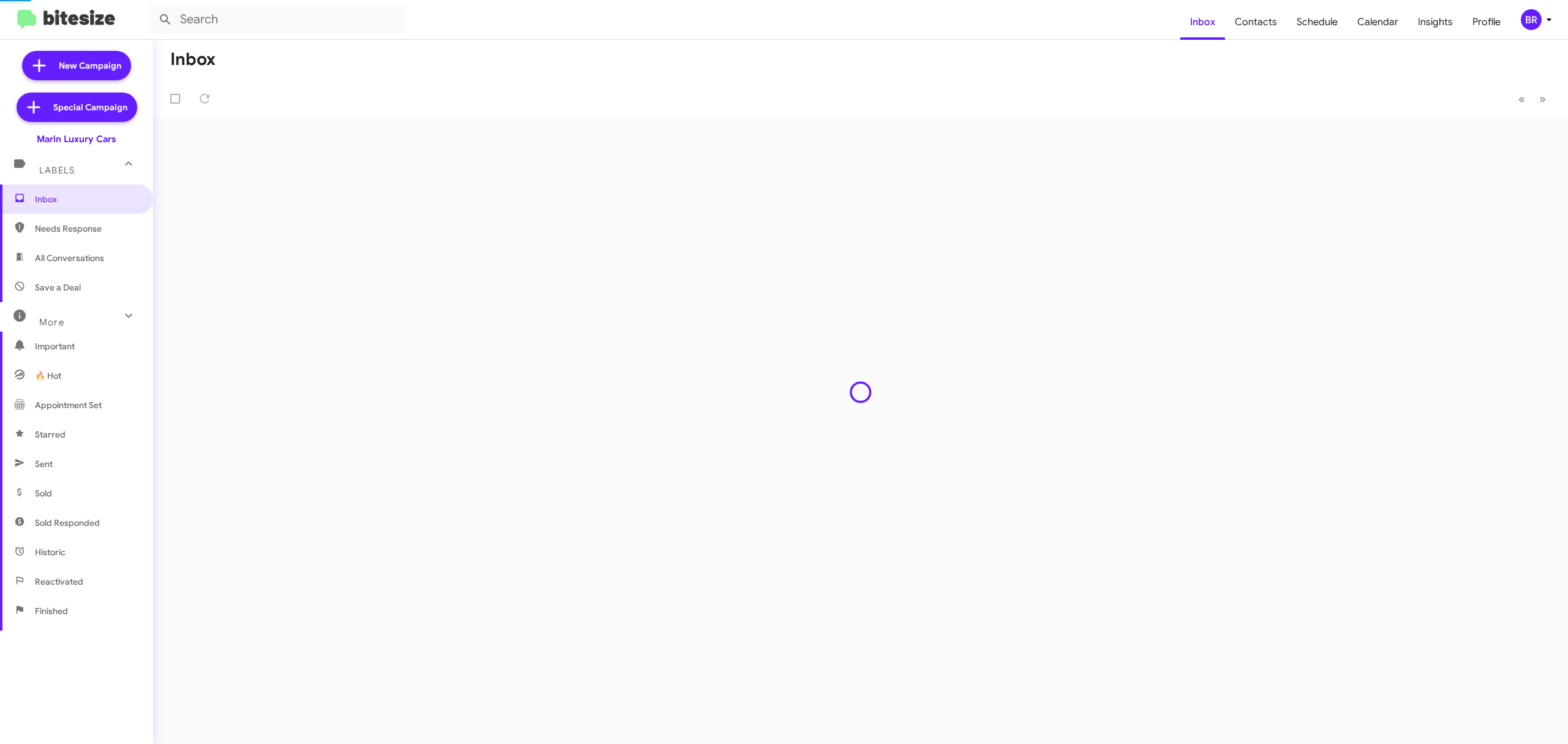
type input "in:groups"
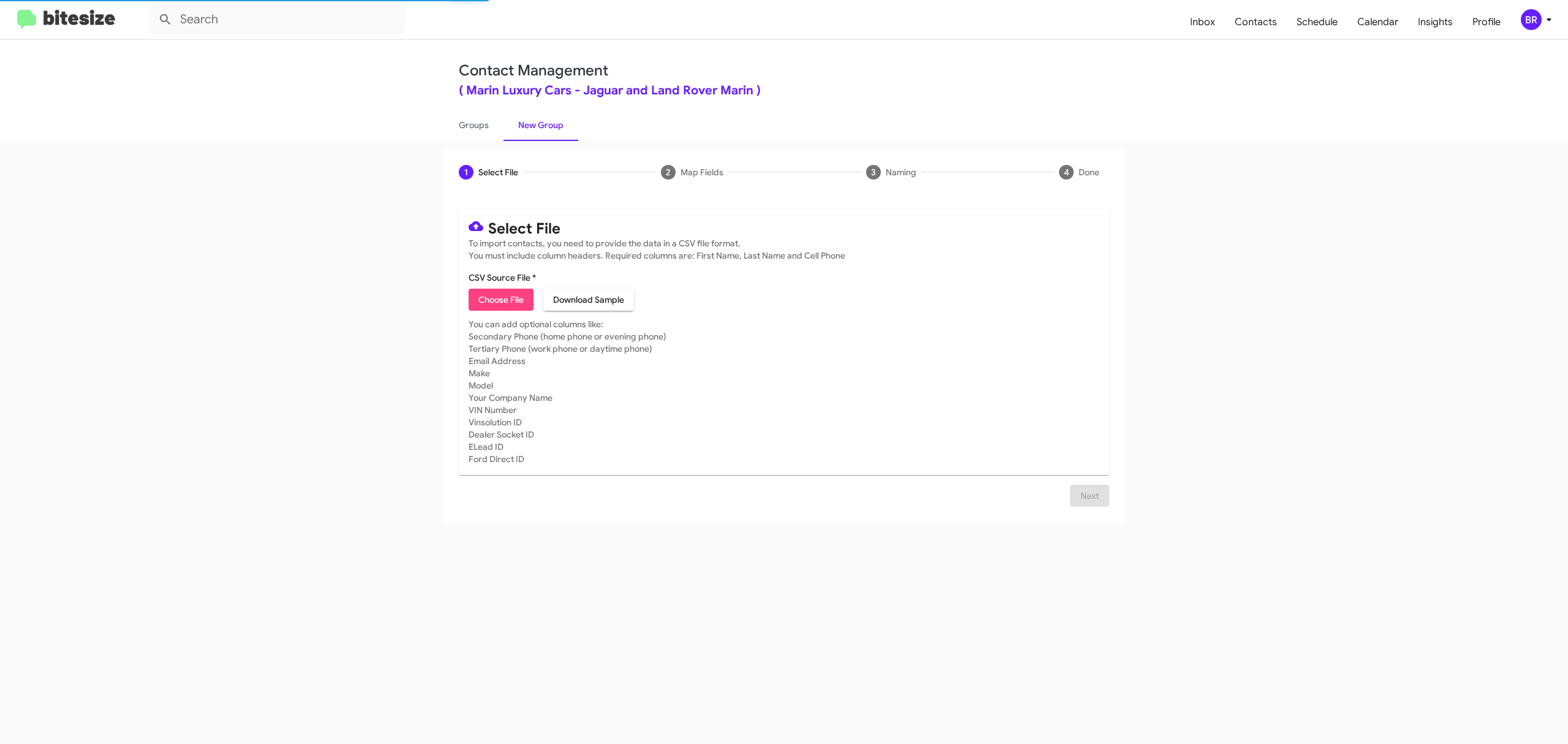
click at [500, 299] on span "Choose File" at bounding box center [501, 299] width 45 height 22
type input "MarinLuxury_Opt-Out_10-12-25"
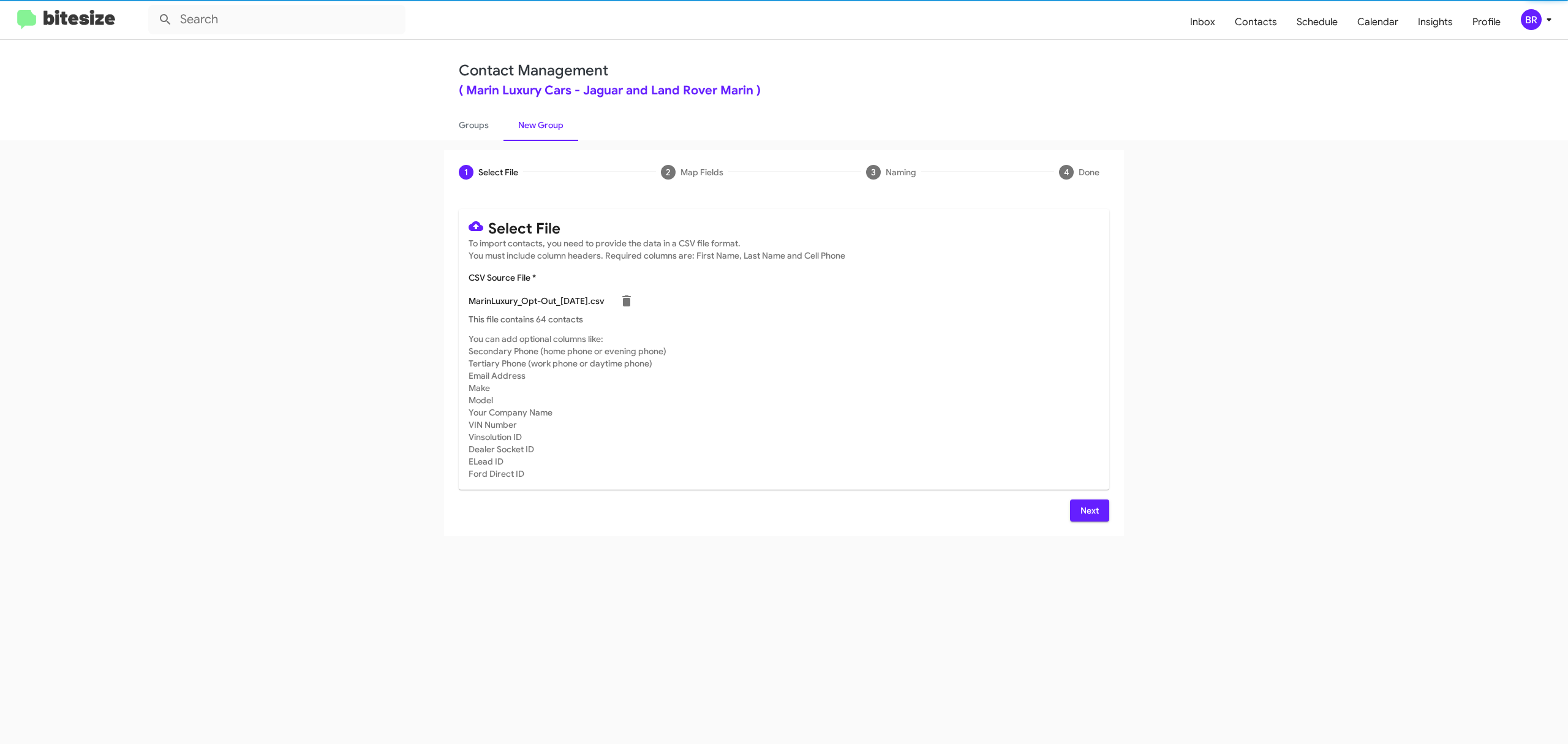
click at [1089, 510] on span "Next" at bounding box center [1090, 510] width 20 height 22
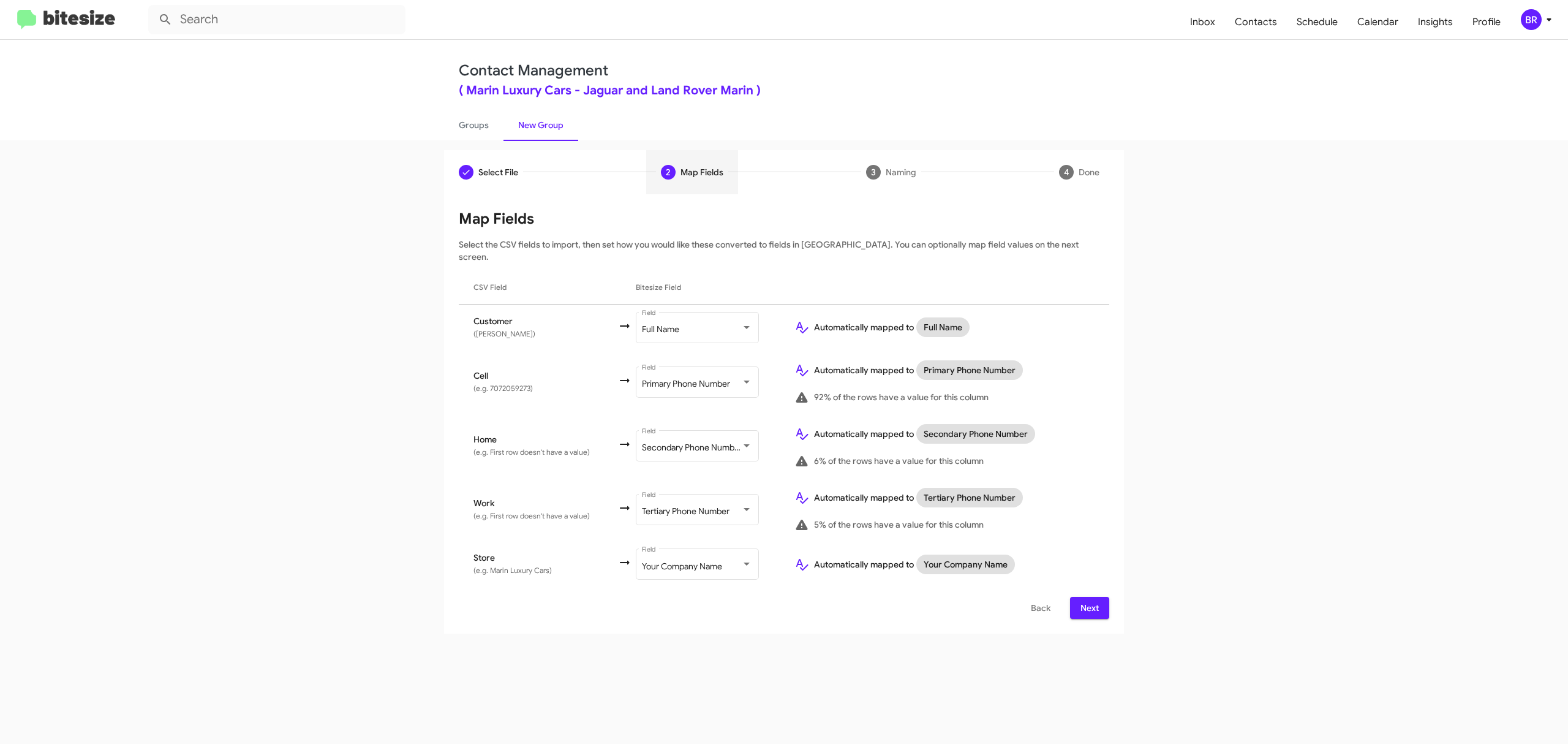
click at [1089, 597] on span "Next" at bounding box center [1090, 607] width 20 height 22
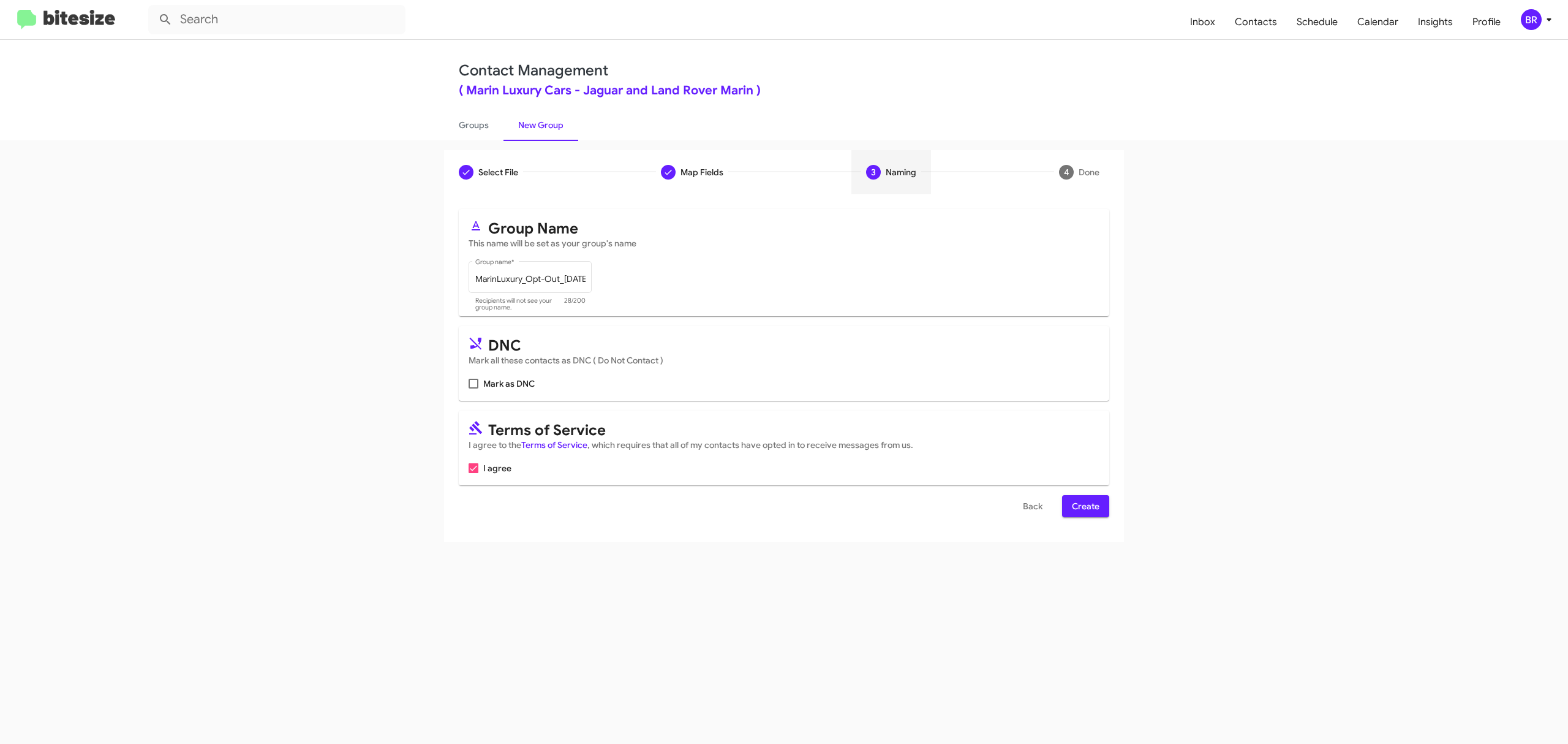
click at [473, 388] on input "Mark as DNC" at bounding box center [473, 388] width 1 height 1
checkbox input "true"
click at [1084, 506] on span "Create" at bounding box center [1086, 506] width 28 height 22
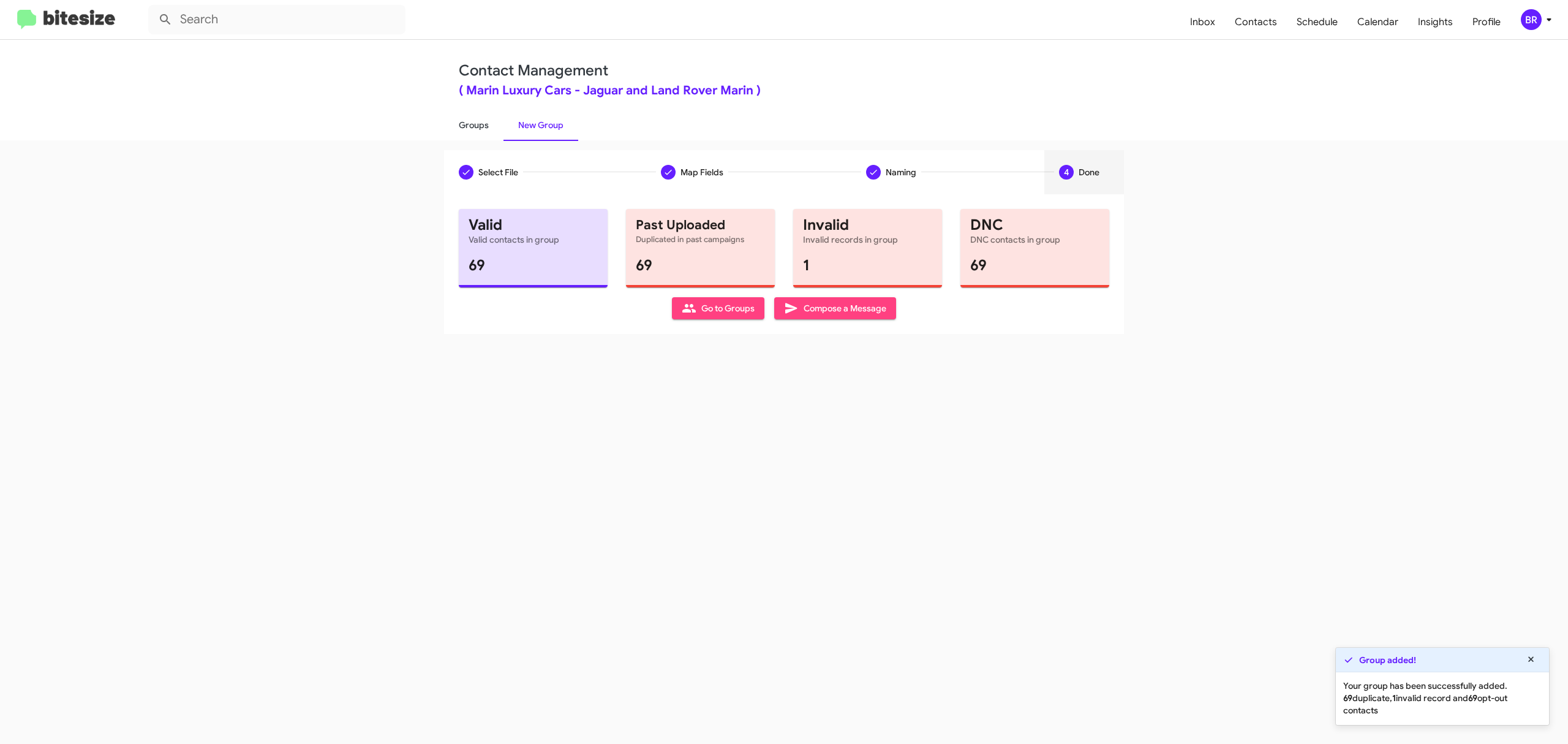
click at [473, 124] on link "Groups" at bounding box center [473, 125] width 59 height 32
type input "in:groups"
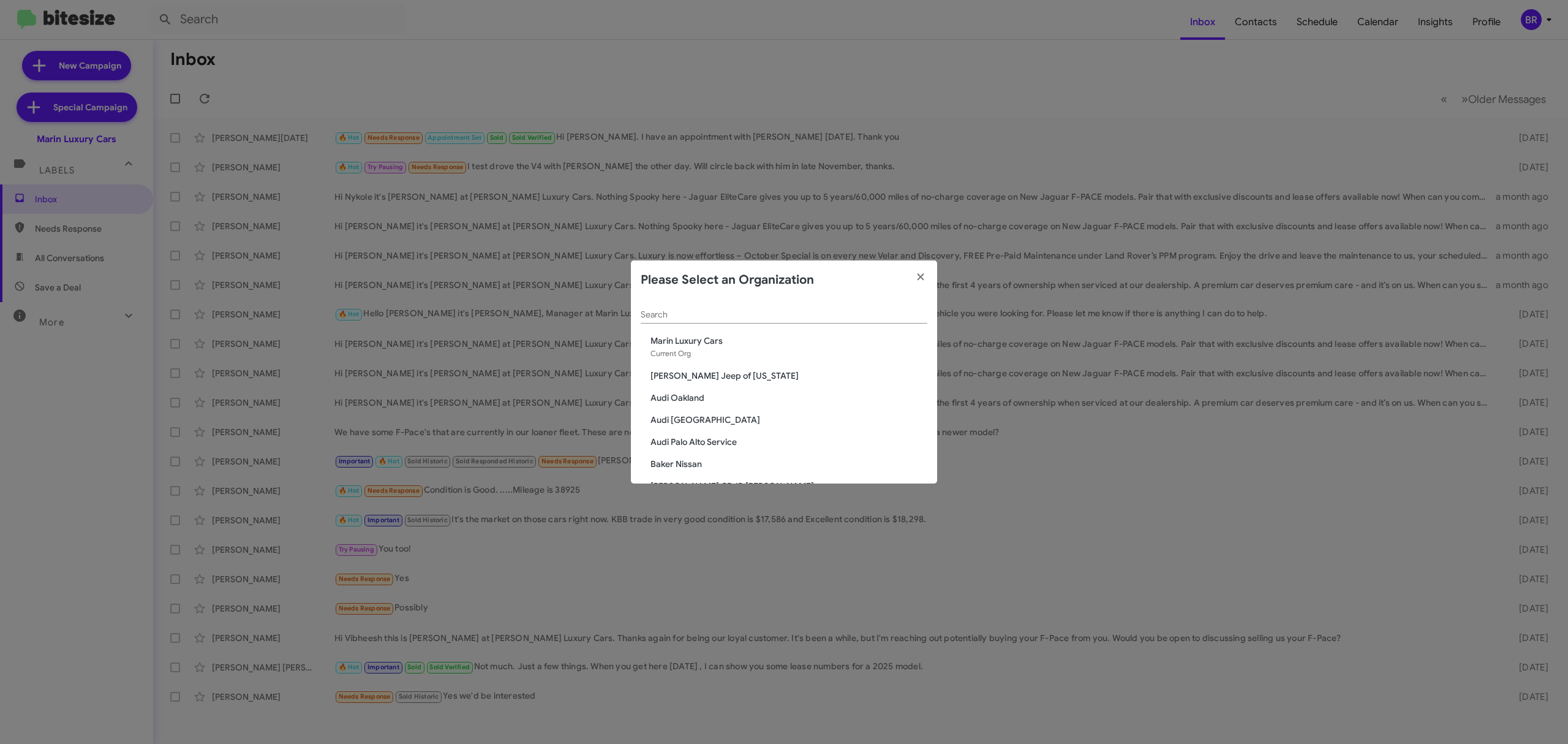
scroll to position [1111, 0]
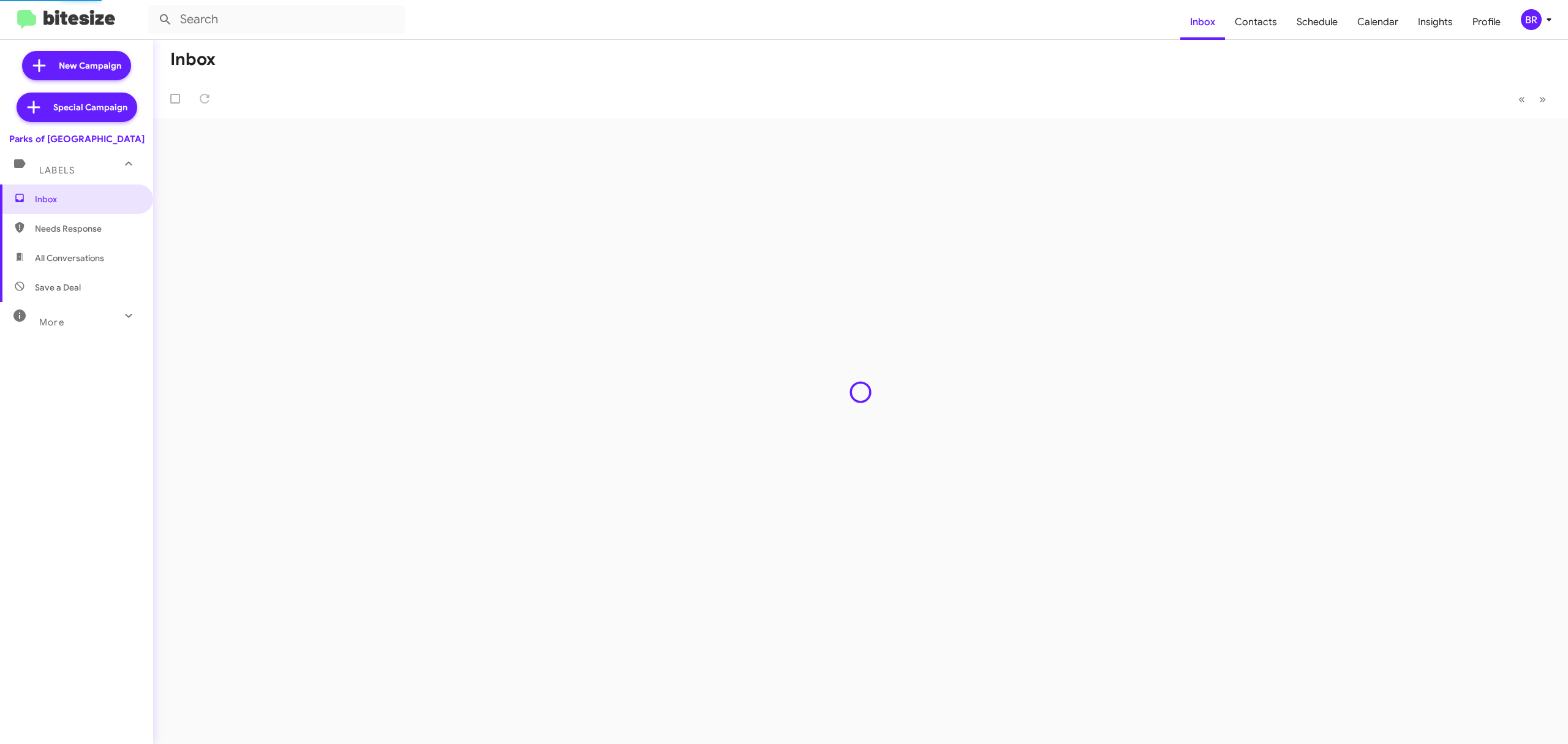
type input "in:groups"
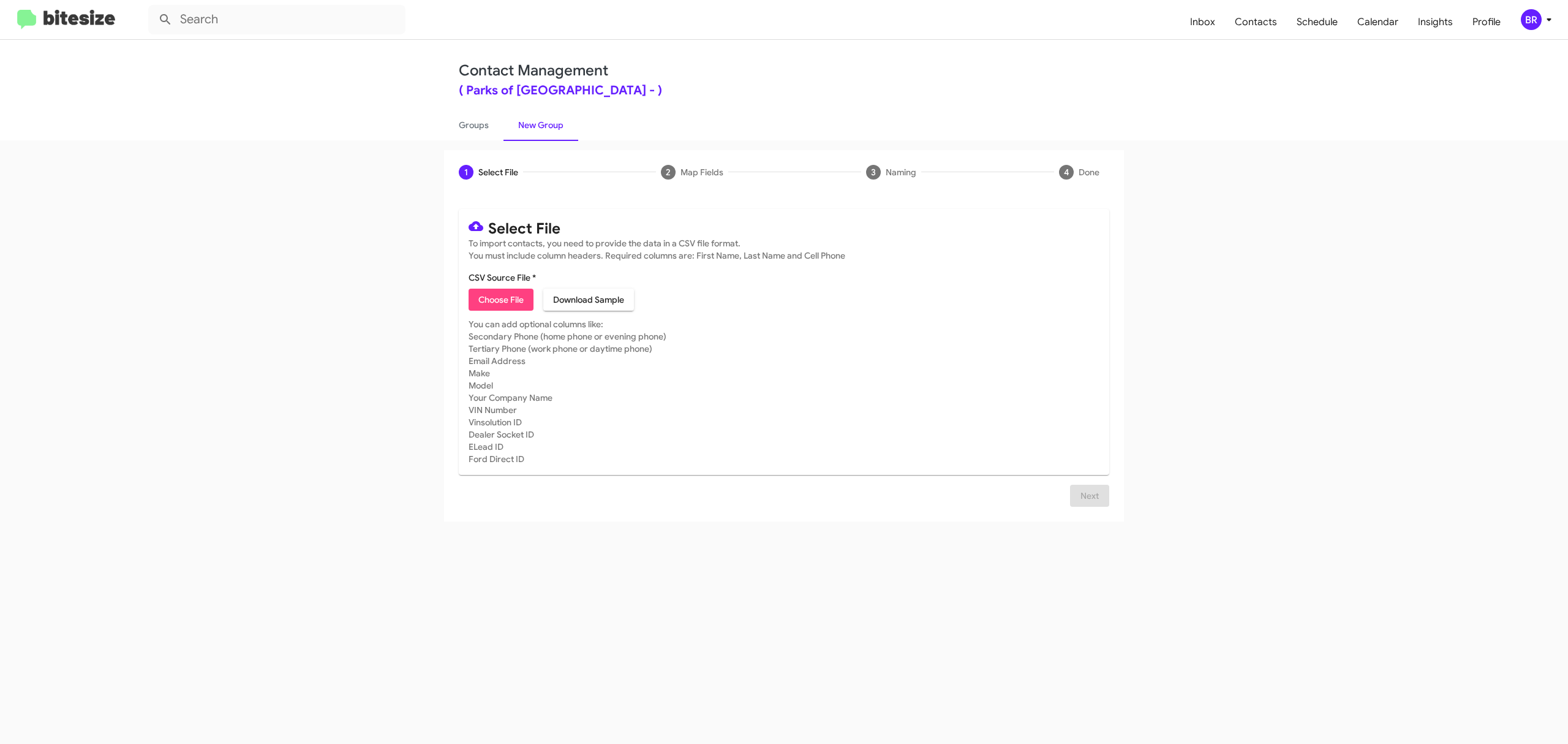
click at [500, 299] on span "Choose File" at bounding box center [501, 299] width 45 height 22
type input "ParkGain_Opt-Out_[DATE]"
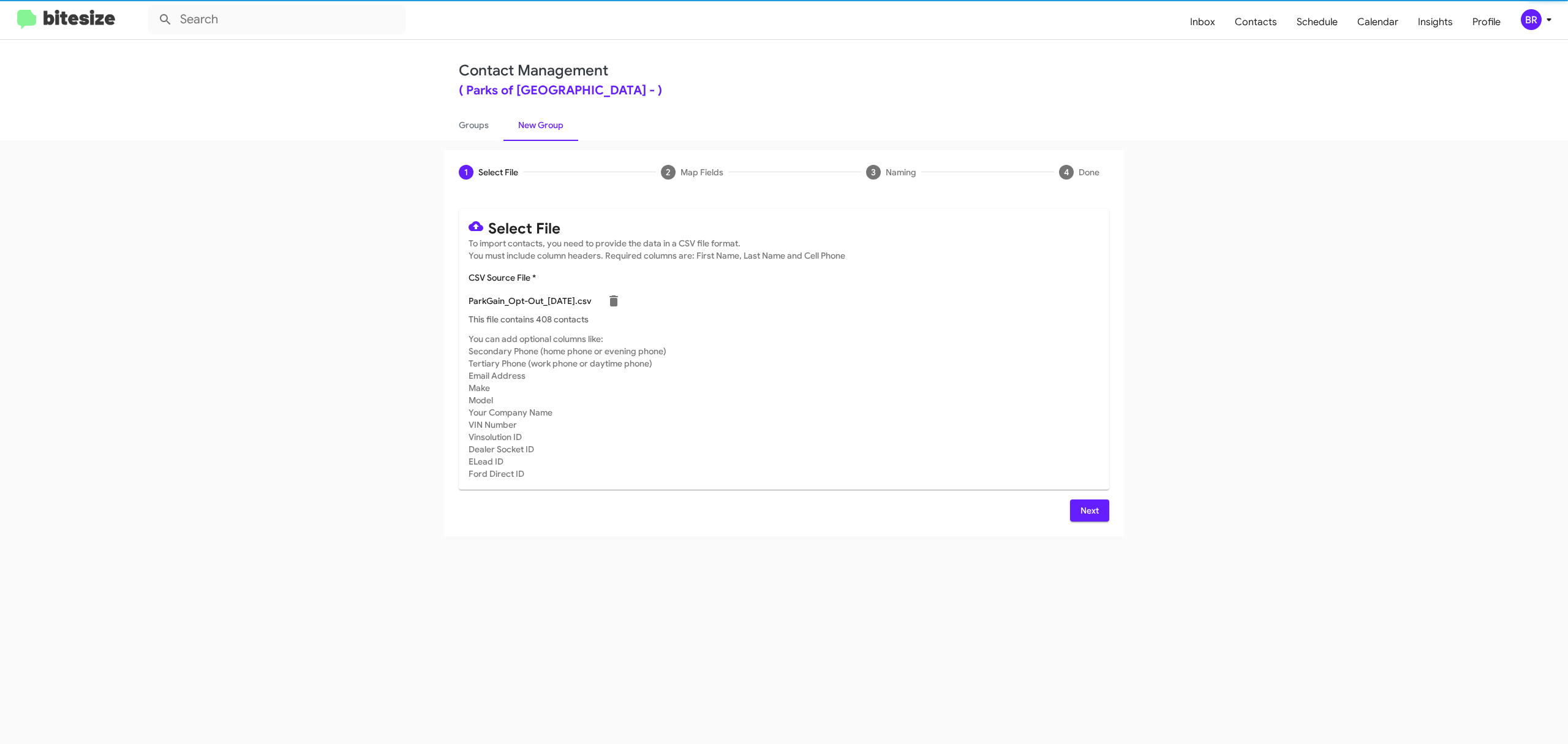
click at [1089, 510] on span "Next" at bounding box center [1090, 510] width 20 height 22
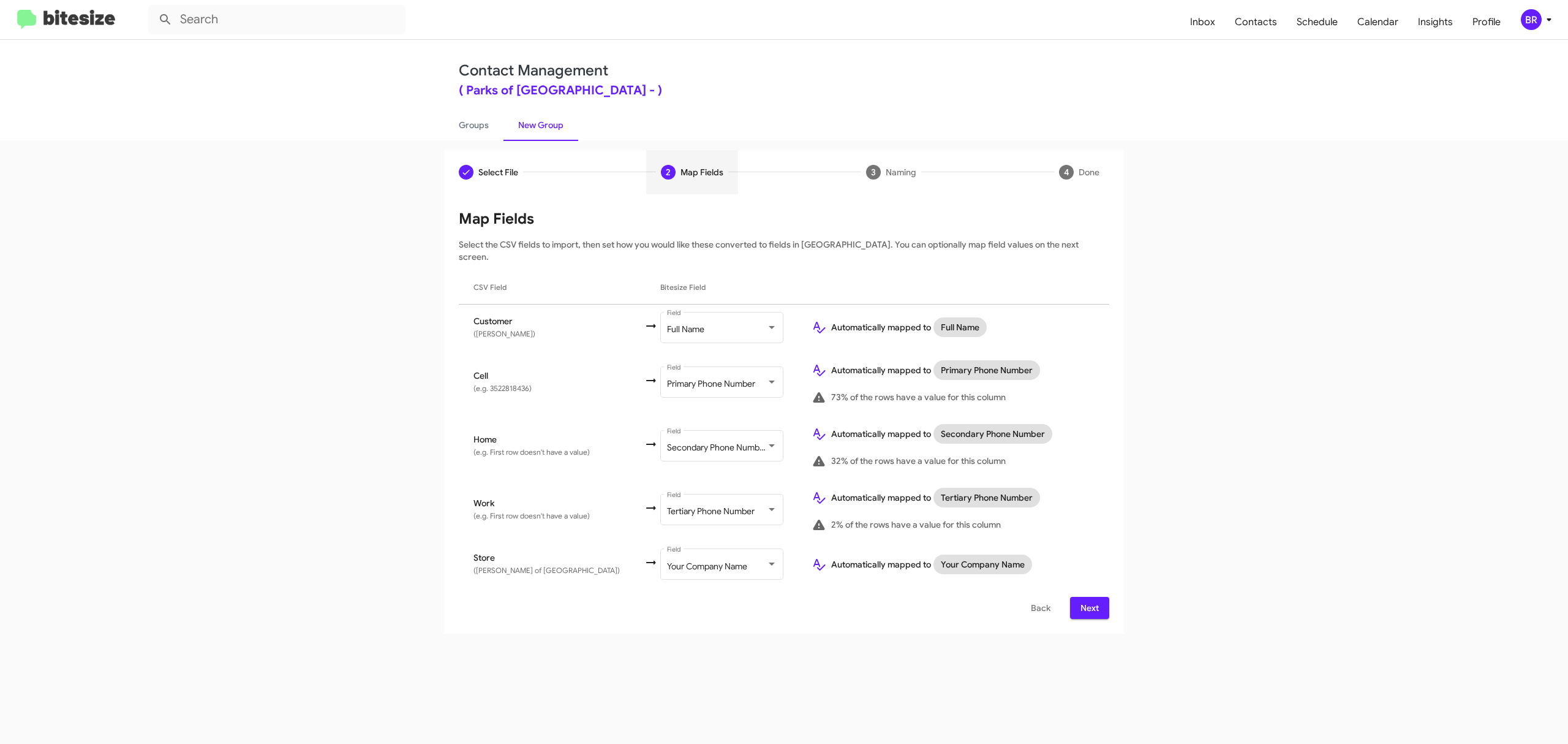
click at [1089, 597] on span "Next" at bounding box center [1090, 607] width 20 height 22
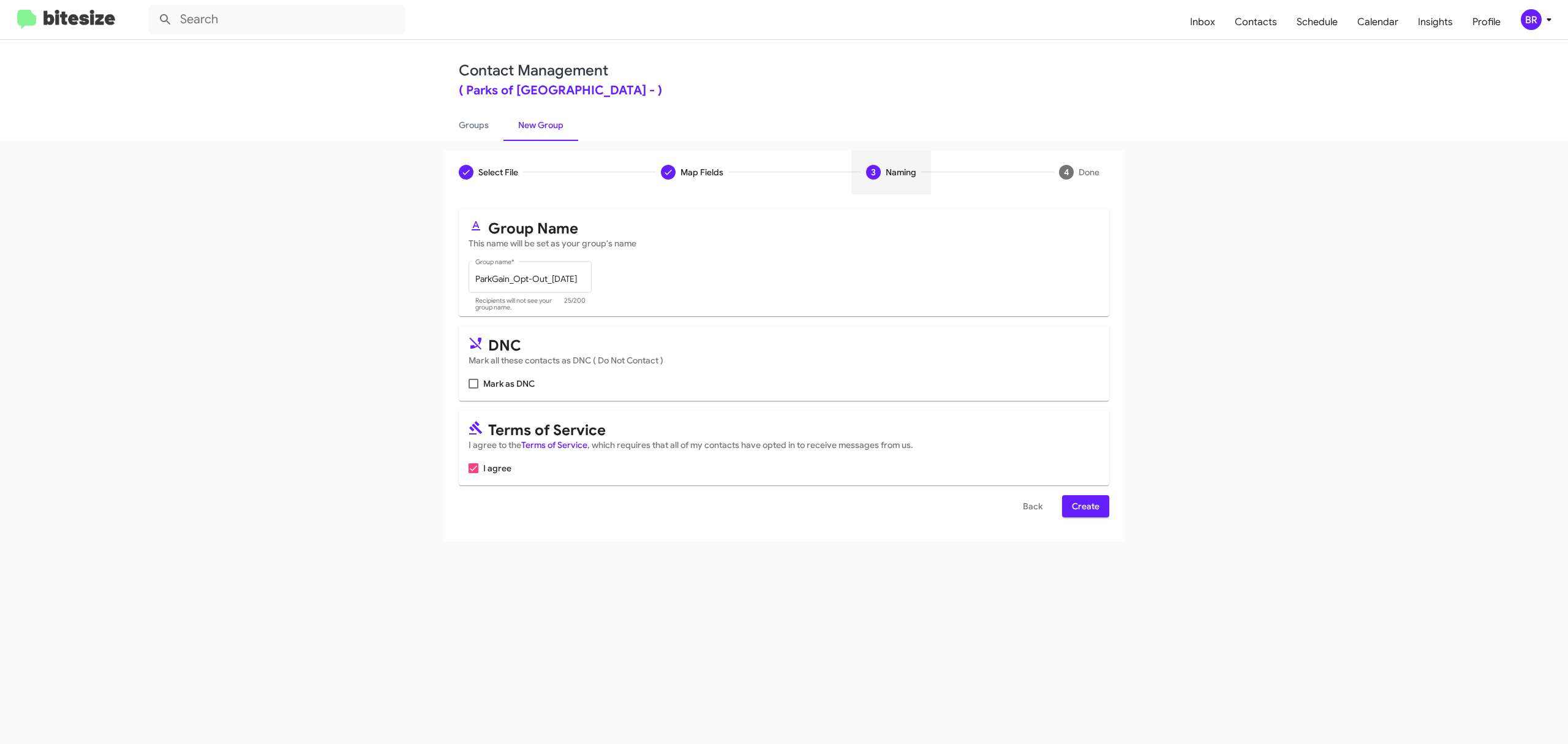
click at [473, 388] on input "Mark as DNC" at bounding box center [473, 388] width 1 height 1
checkbox input "true"
click at [1084, 506] on span "Create" at bounding box center [1086, 506] width 28 height 22
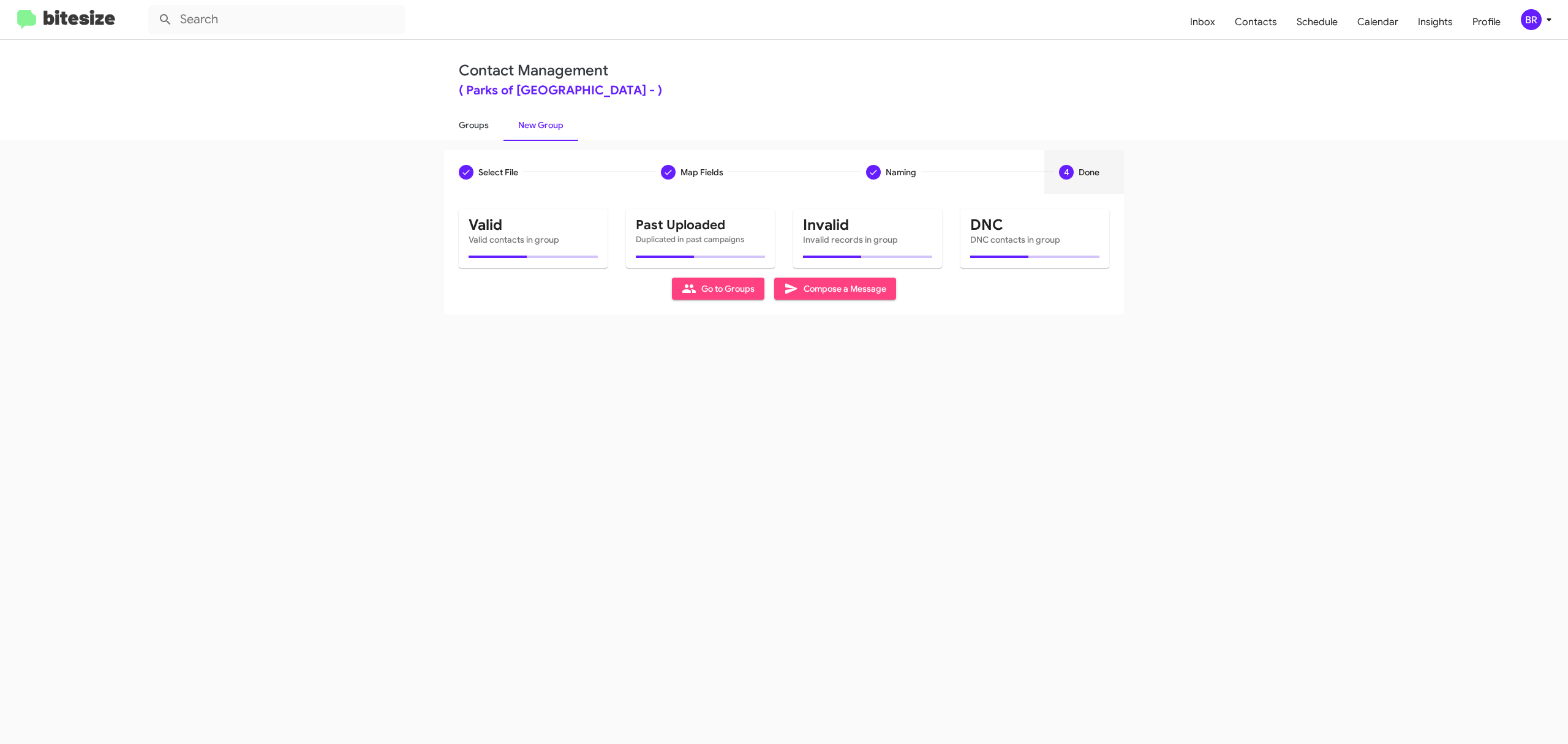
click at [473, 124] on link "Groups" at bounding box center [473, 125] width 59 height 32
type input "in:groups"
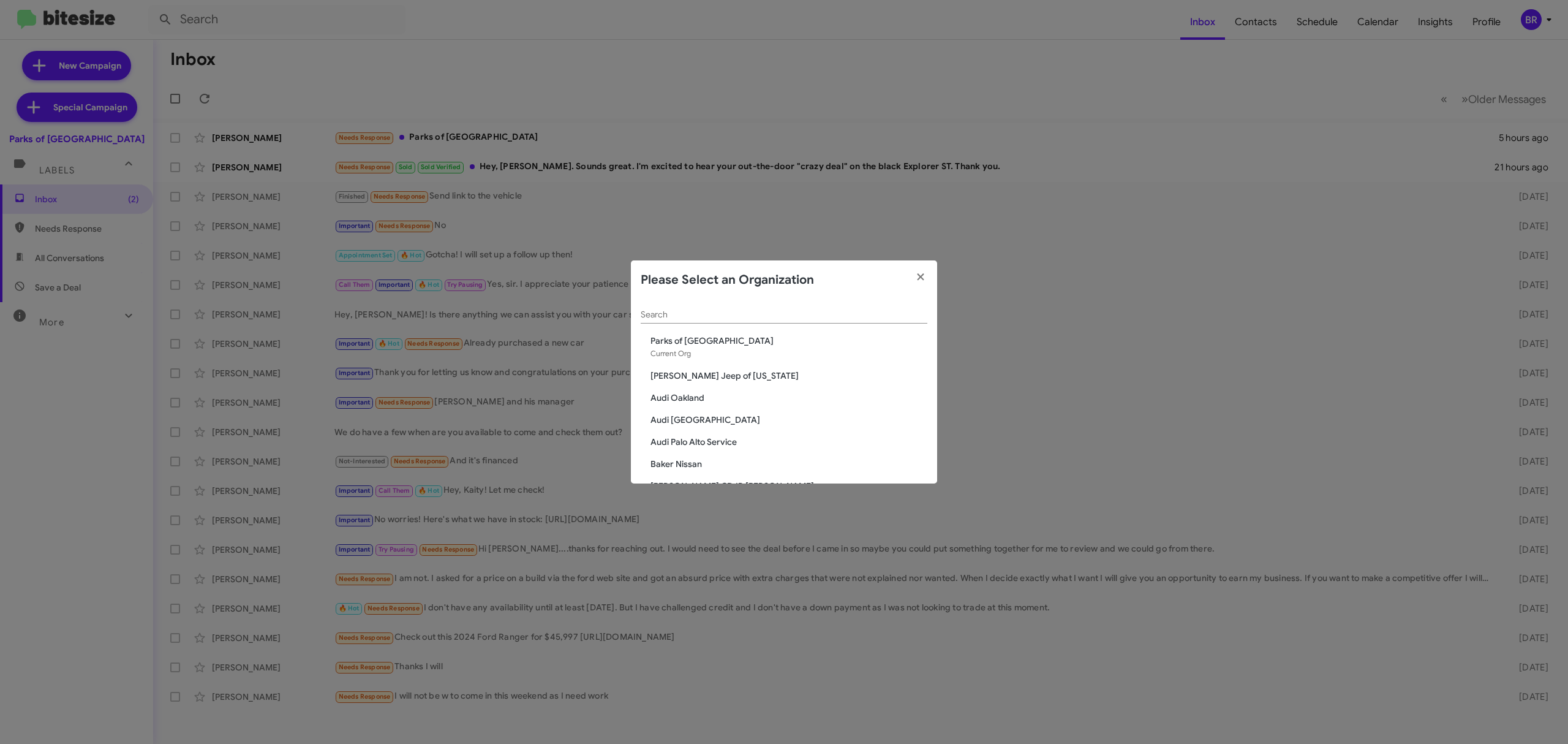
scroll to position [2082, 0]
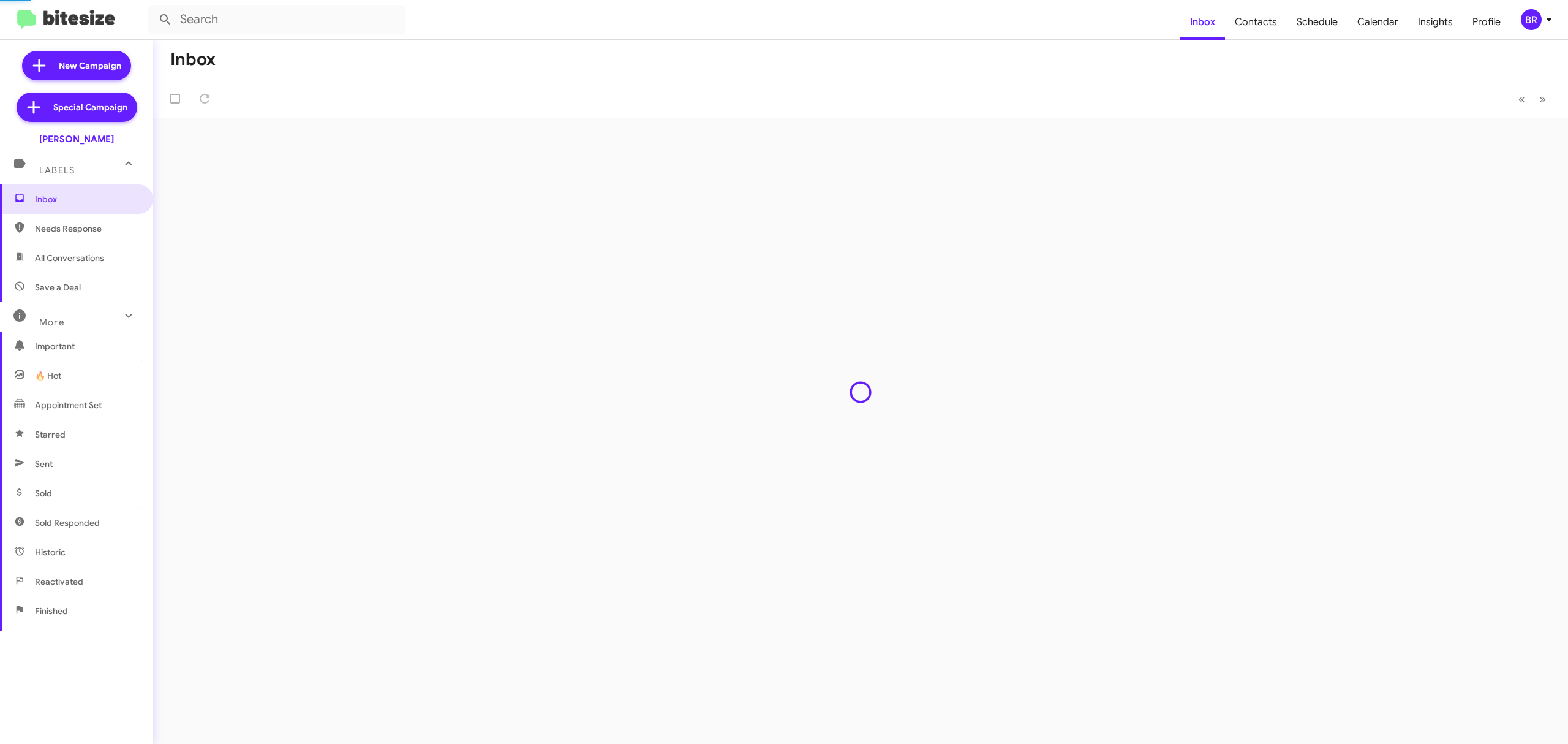
type input "in:groups"
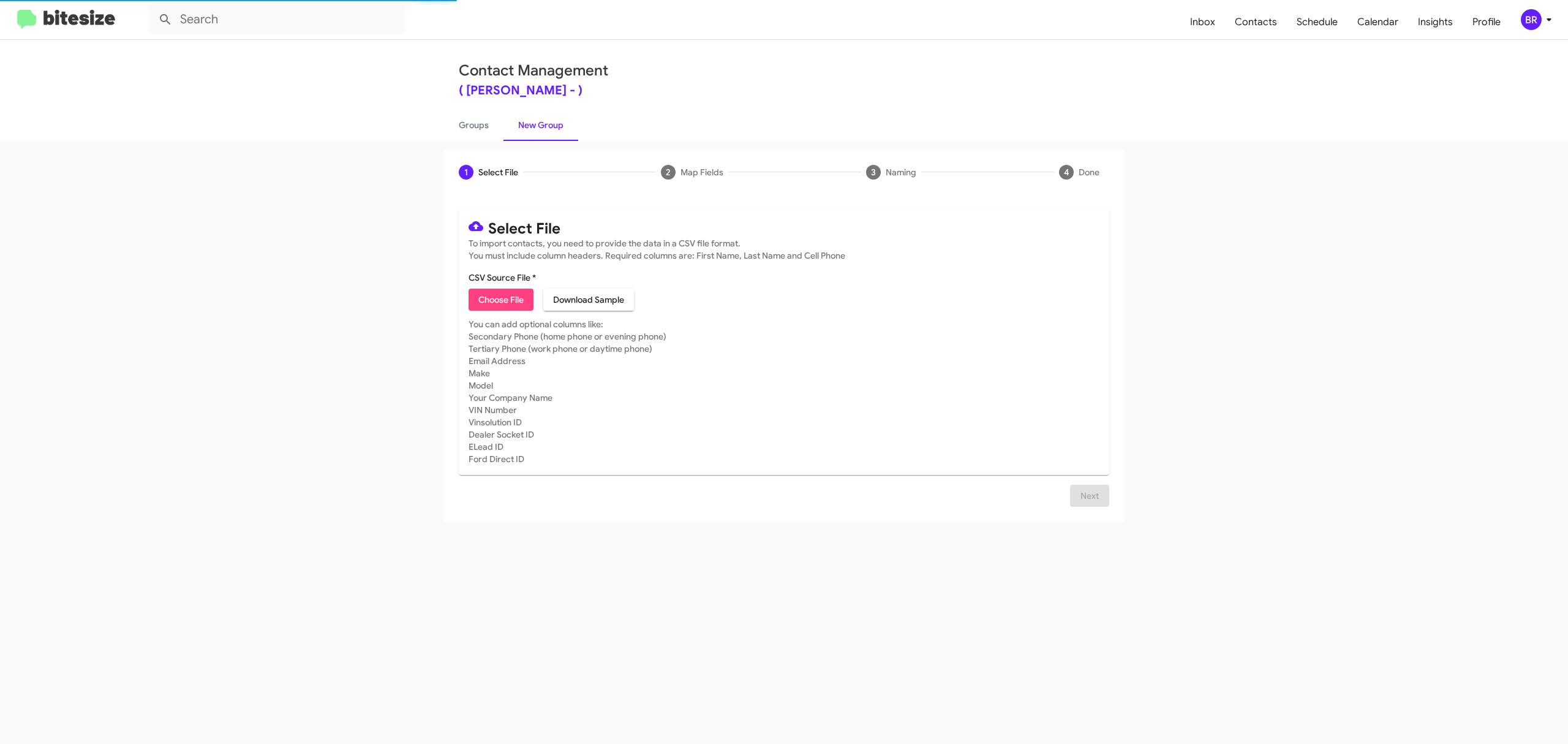
click at [500, 299] on span "Choose File" at bounding box center [501, 299] width 45 height 22
type input "TracyToyota_Opt-Out_10-12-25"
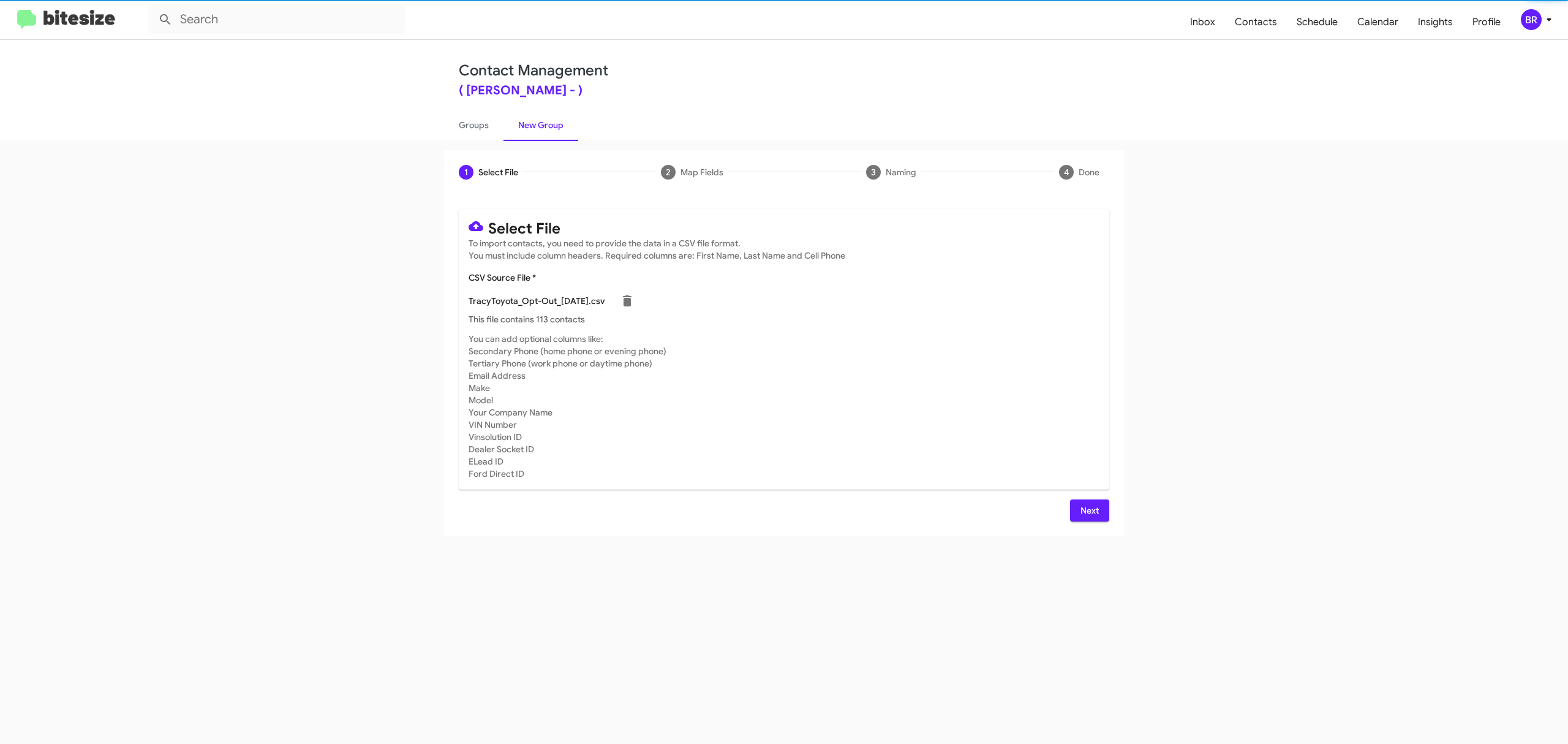
click at [1089, 510] on span "Next" at bounding box center [1090, 510] width 20 height 22
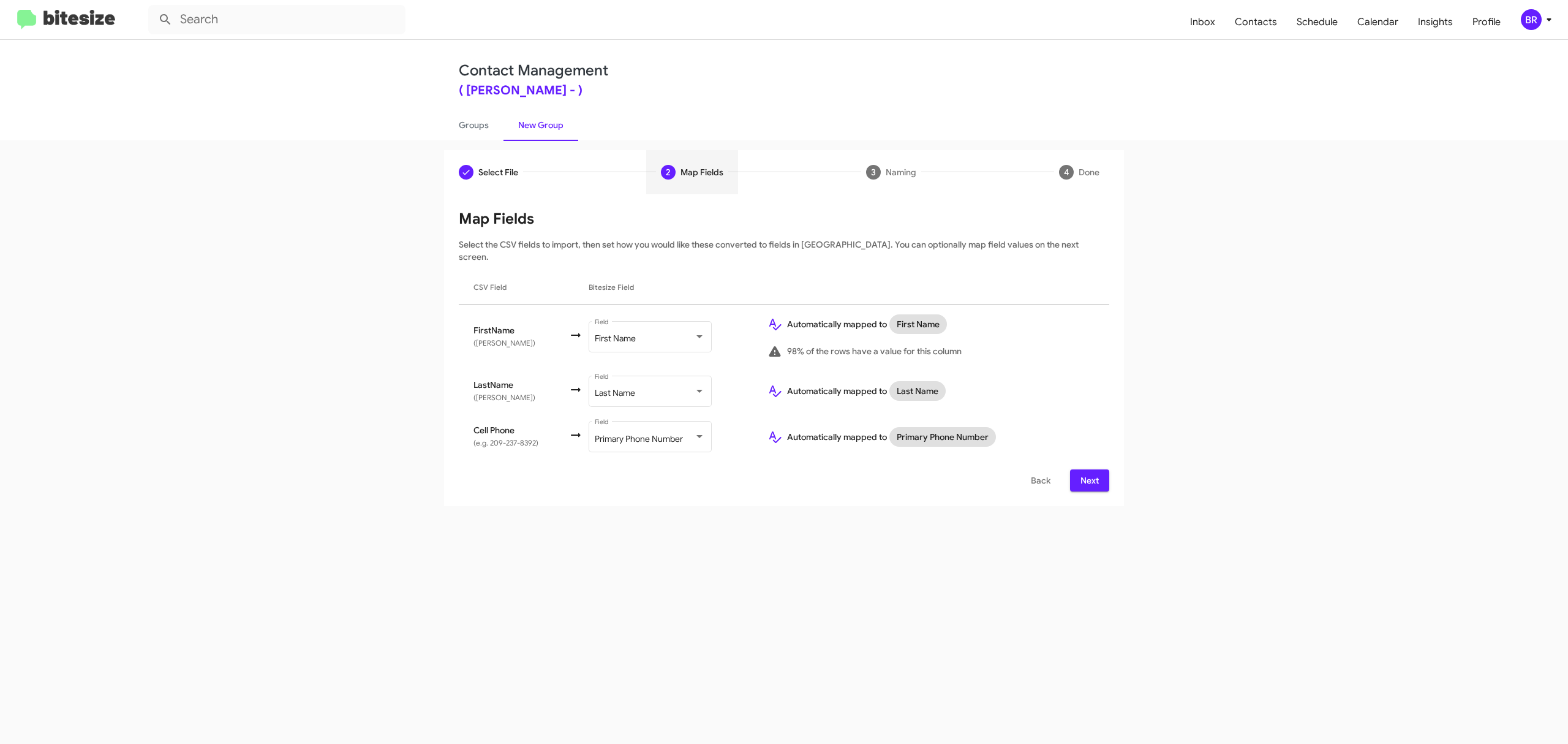
click at [1089, 470] on span "Next" at bounding box center [1090, 480] width 20 height 22
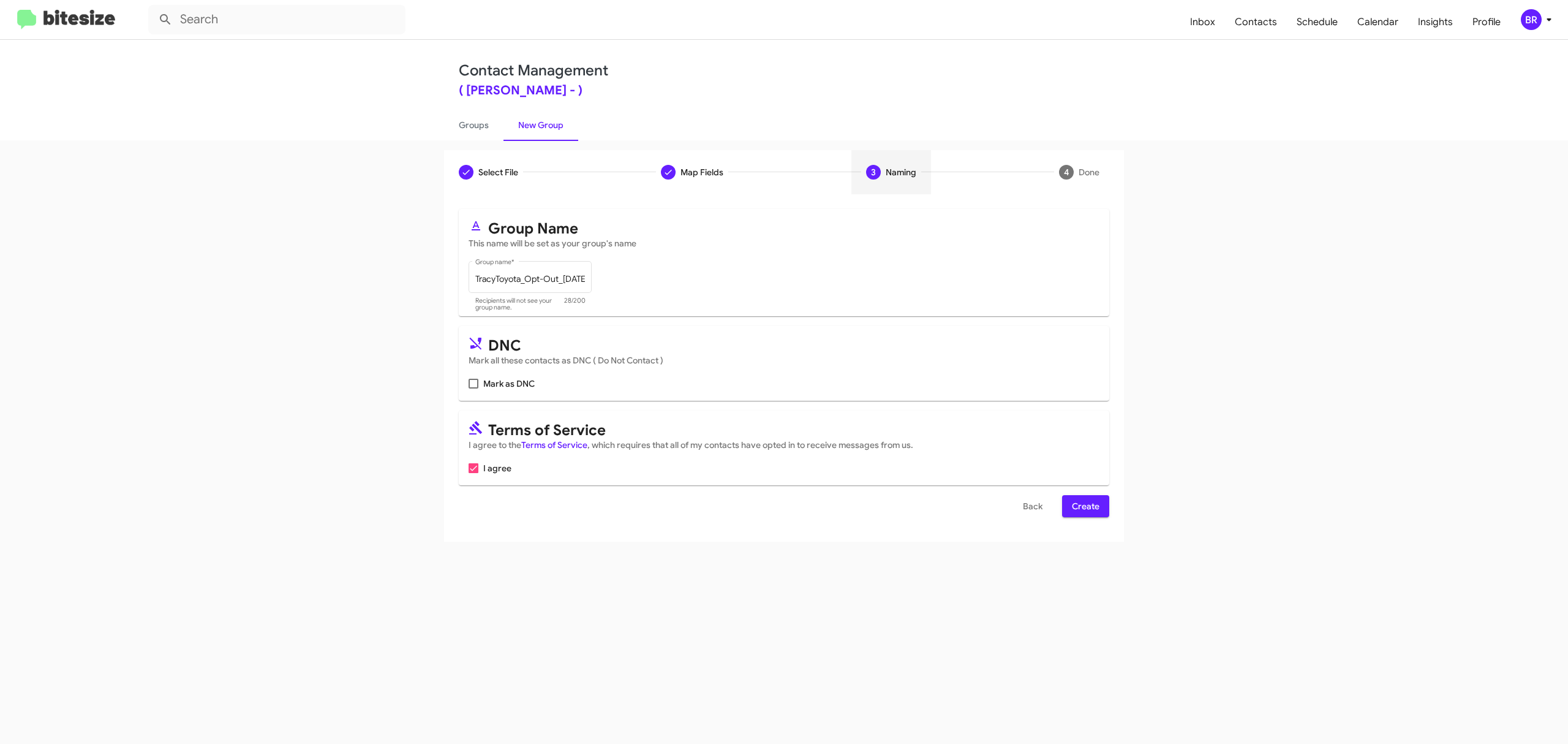
click at [473, 388] on input "Mark as DNC" at bounding box center [473, 388] width 1 height 1
checkbox input "true"
click at [1084, 506] on span "Create" at bounding box center [1086, 506] width 28 height 22
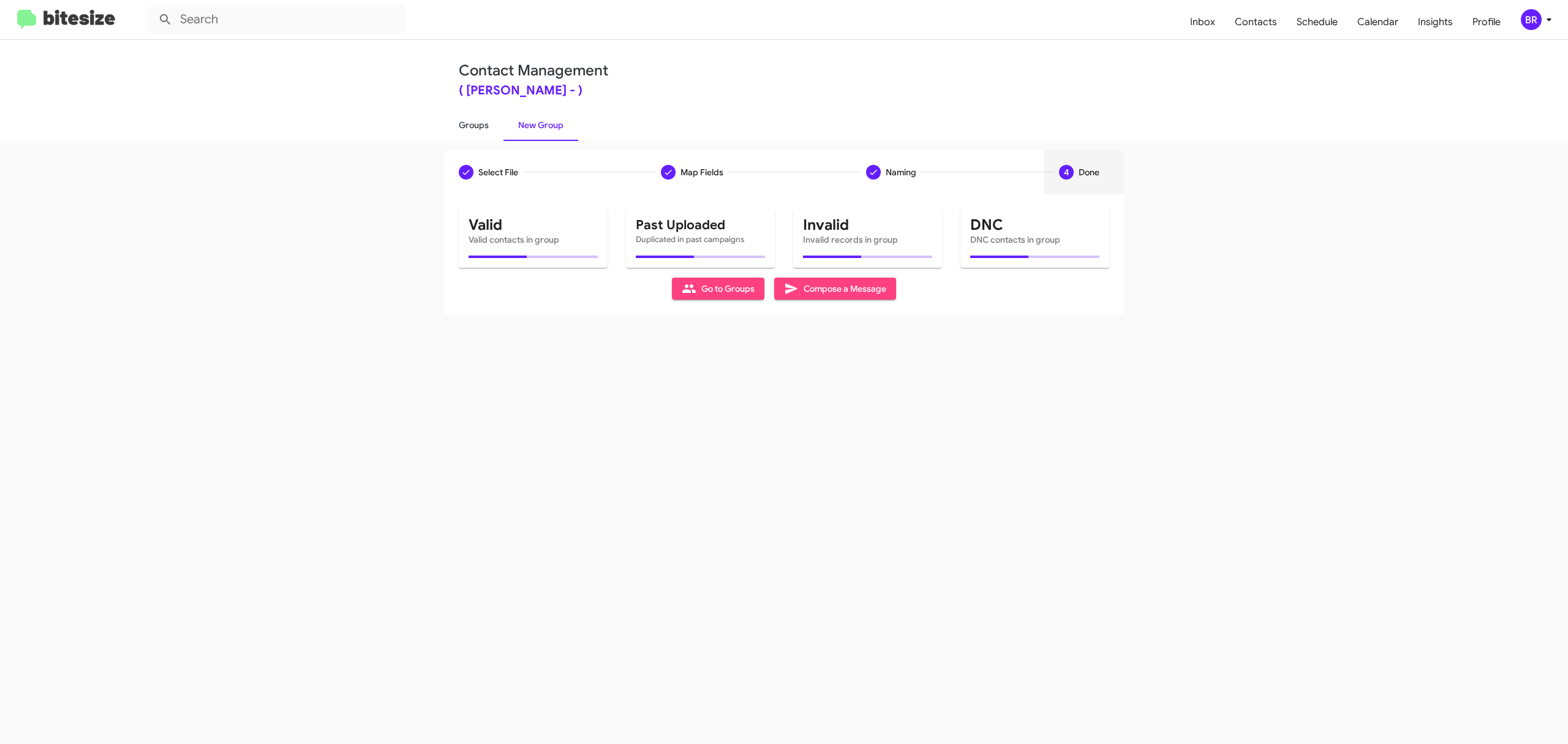
click at [473, 124] on link "Groups" at bounding box center [473, 125] width 59 height 32
type input "in:groups"
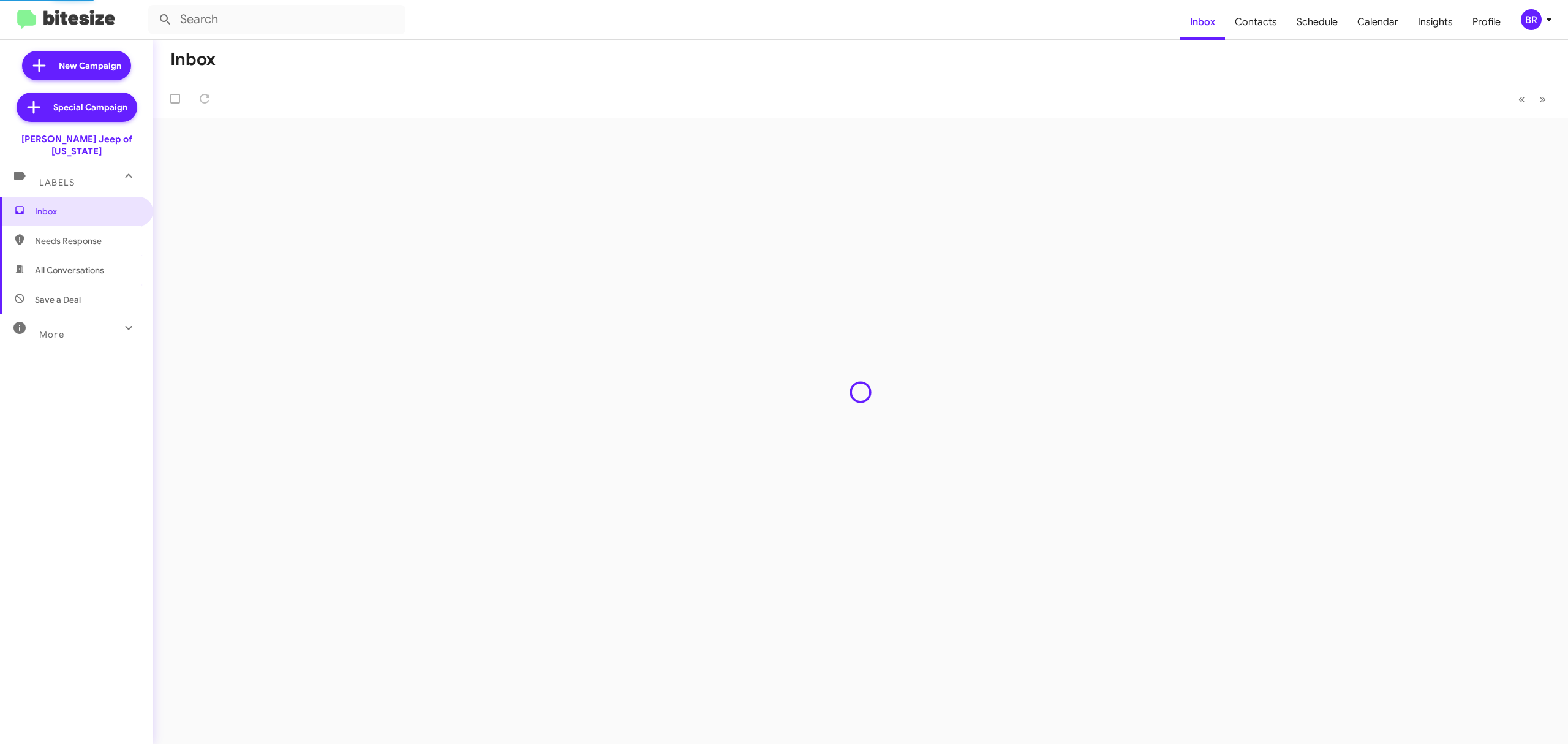
type input "in:groups"
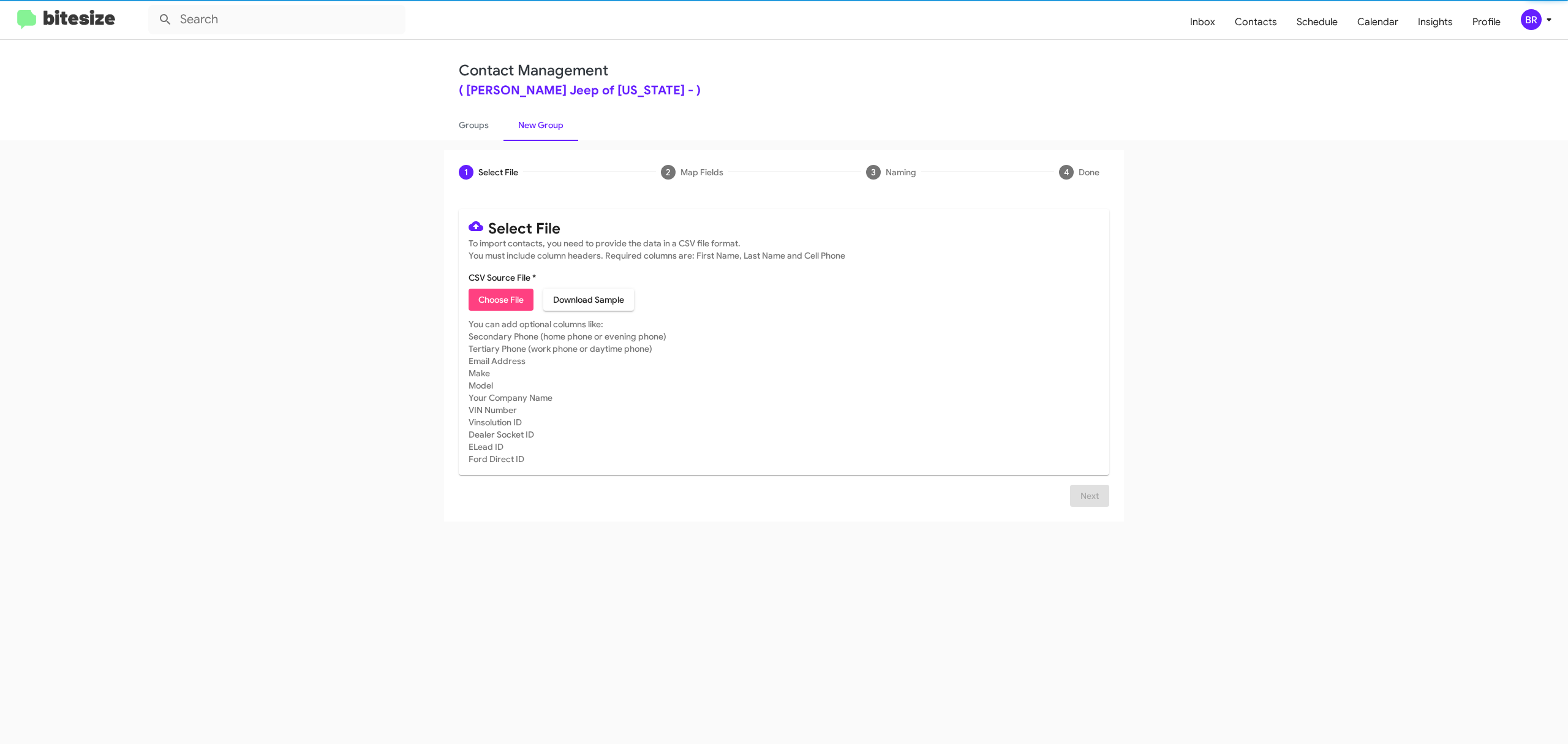
click at [500, 299] on span "Choose File" at bounding box center [501, 299] width 45 height 22
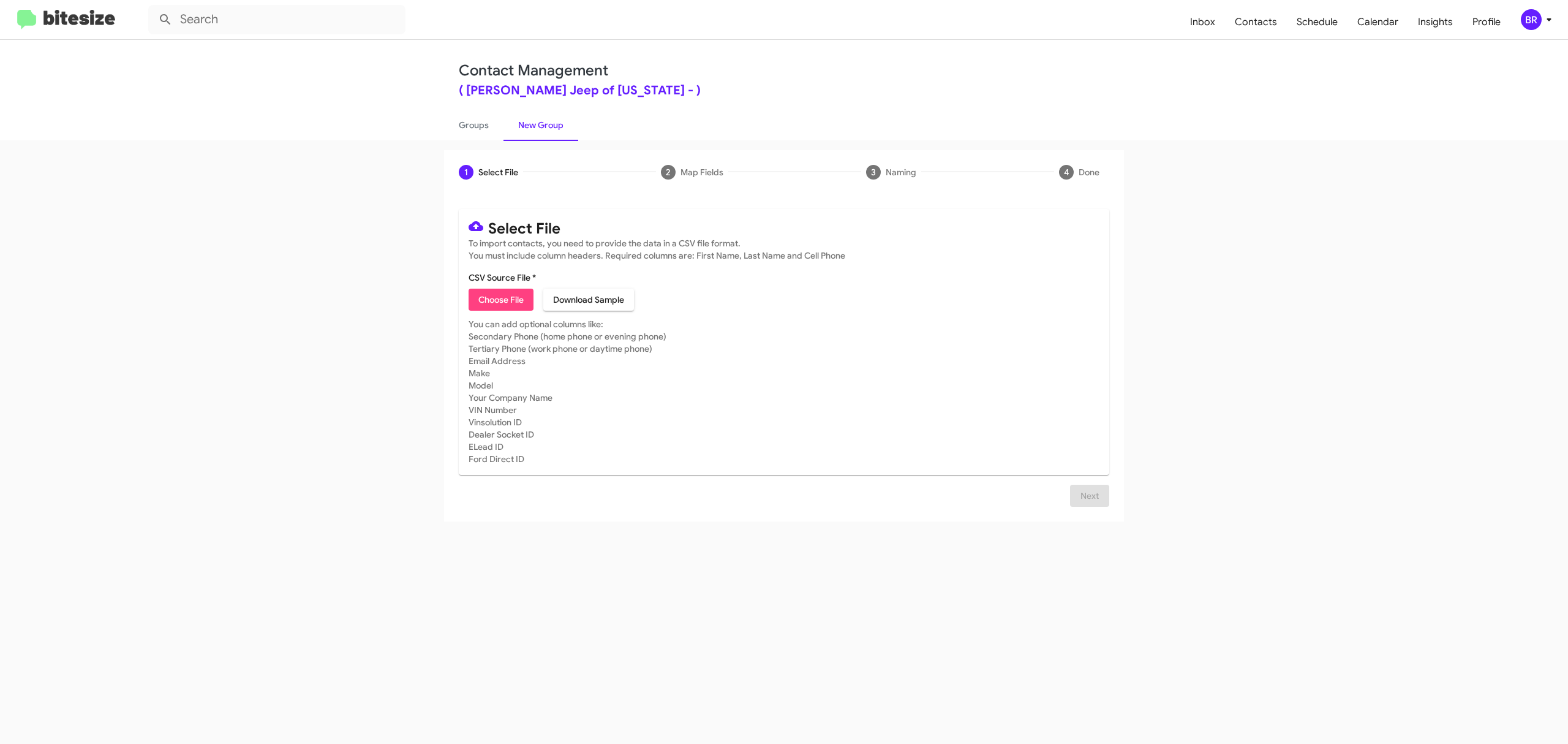
type input "AdamsJeep_Opt-Out_[DATE]"
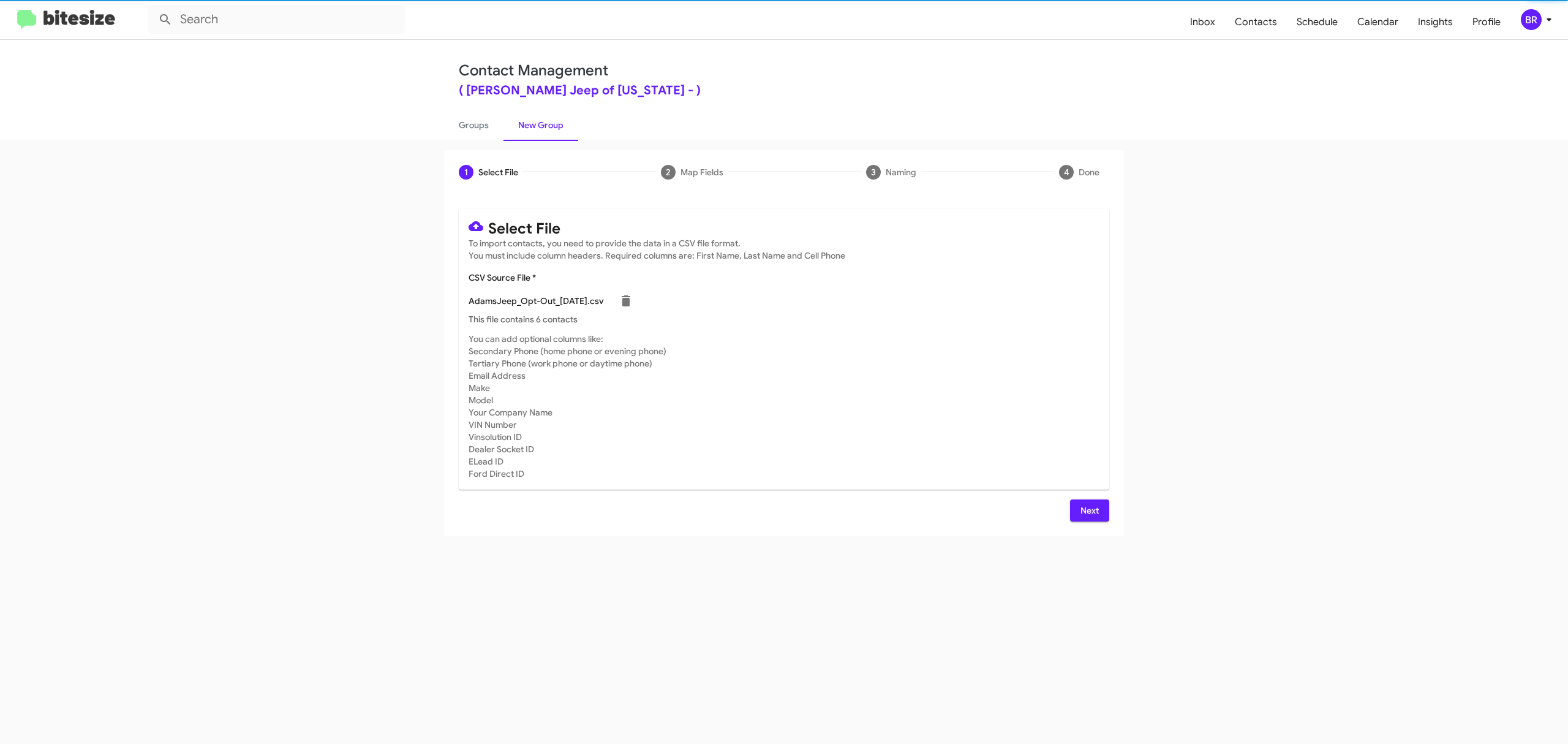
click at [1089, 510] on span "Next" at bounding box center [1090, 510] width 20 height 22
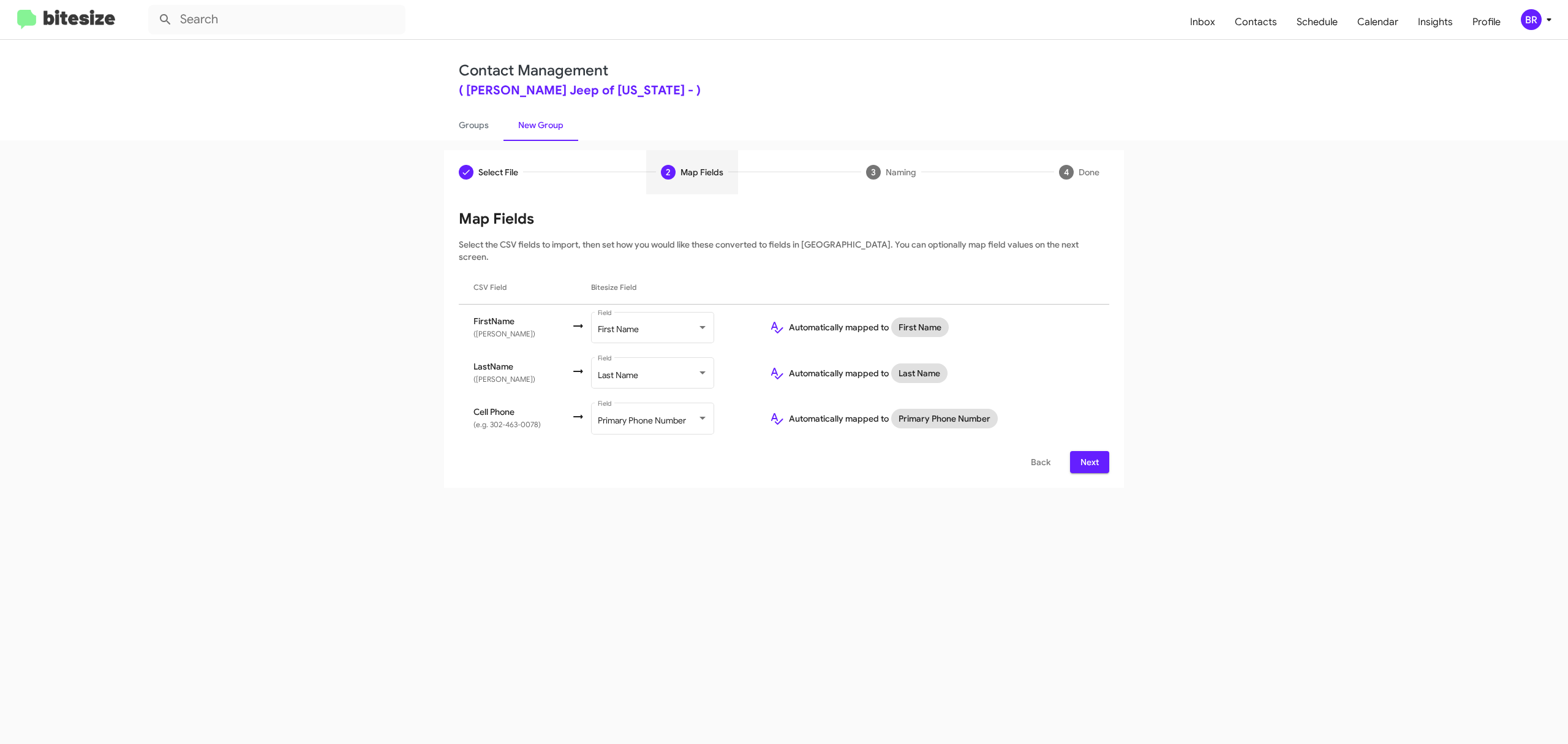
click at [1089, 451] on span "Next" at bounding box center [1090, 462] width 20 height 22
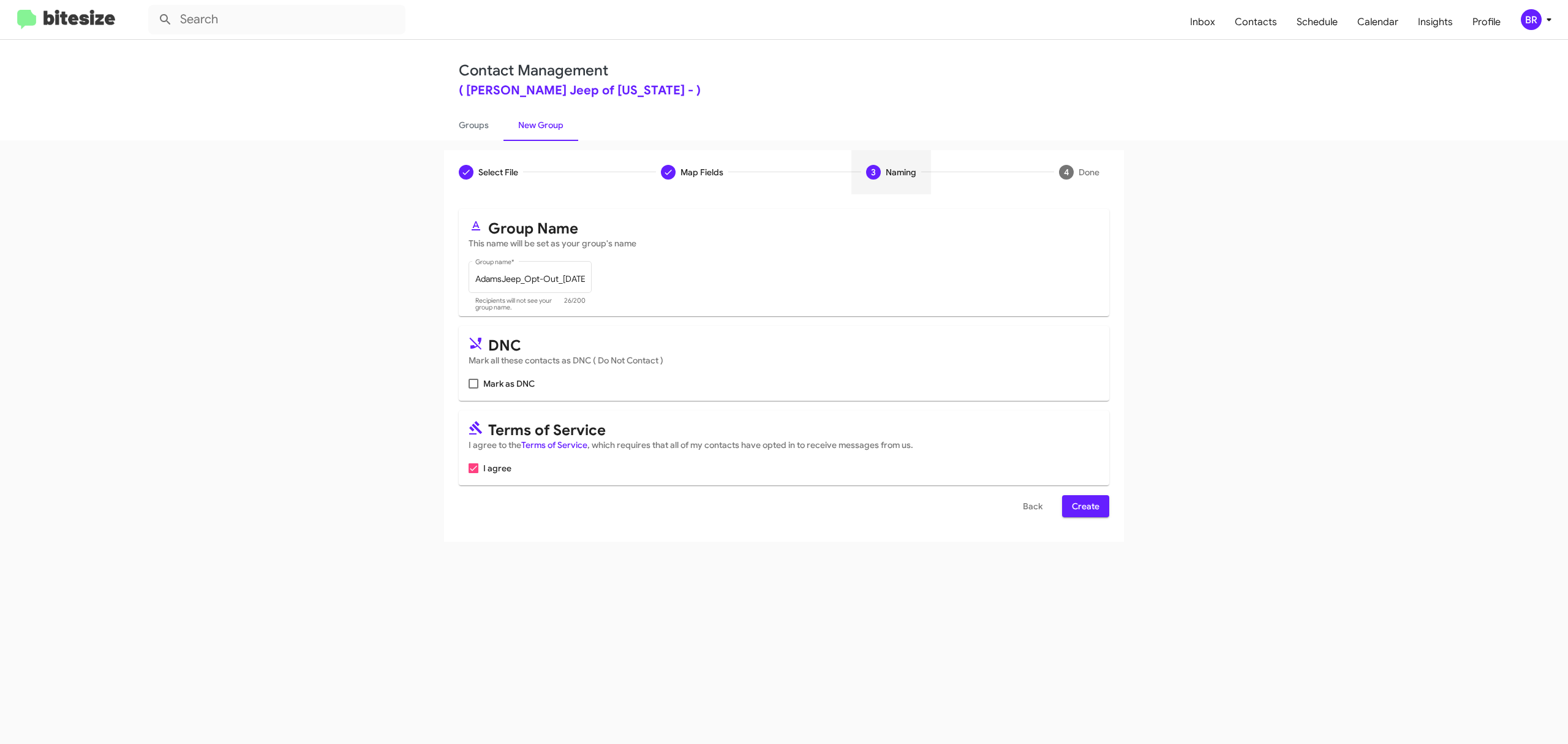
click at [473, 388] on input "Mark as DNC" at bounding box center [473, 388] width 1 height 1
checkbox input "true"
click at [1084, 506] on span "Create" at bounding box center [1086, 506] width 28 height 22
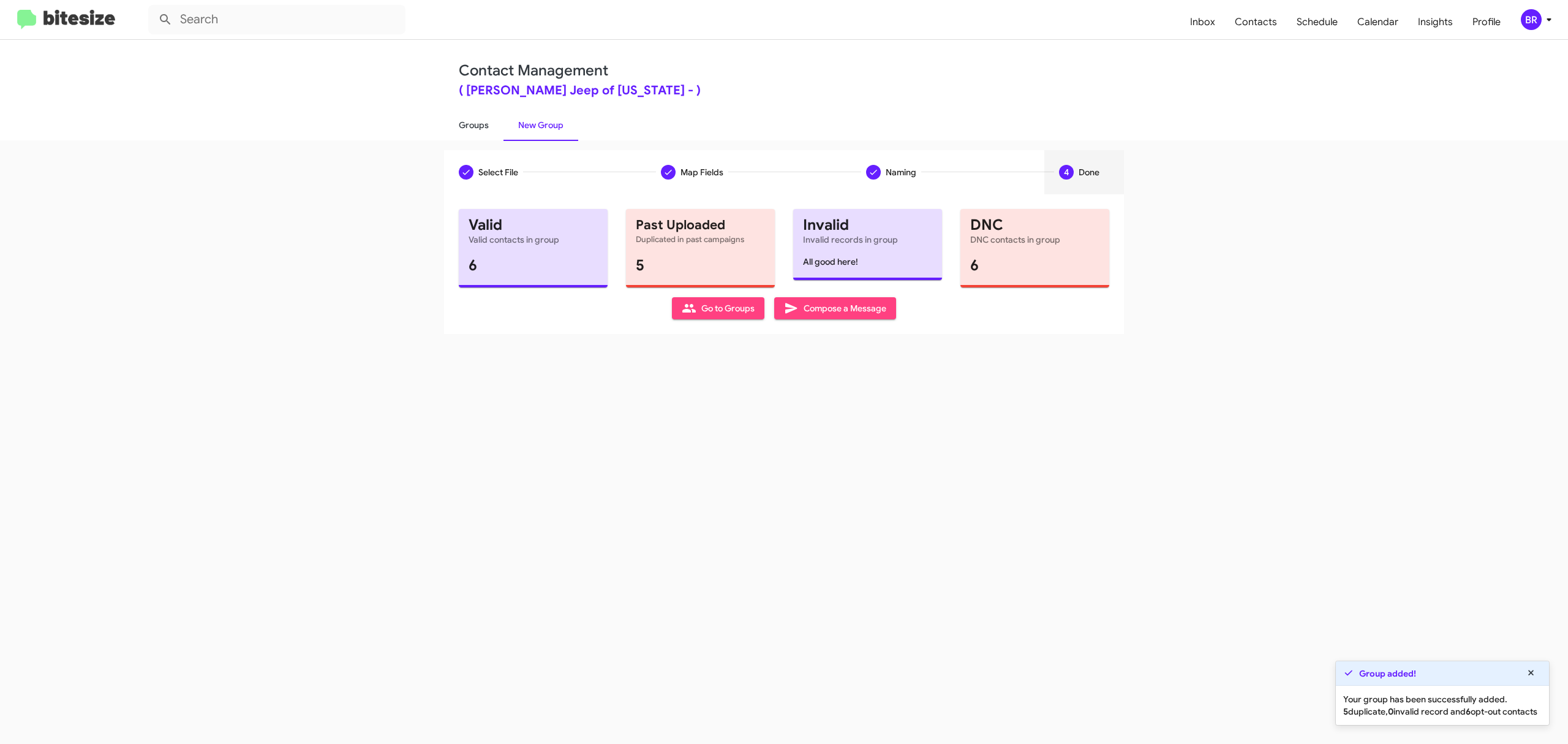
click at [473, 124] on link "Groups" at bounding box center [473, 125] width 59 height 32
type input "in:groups"
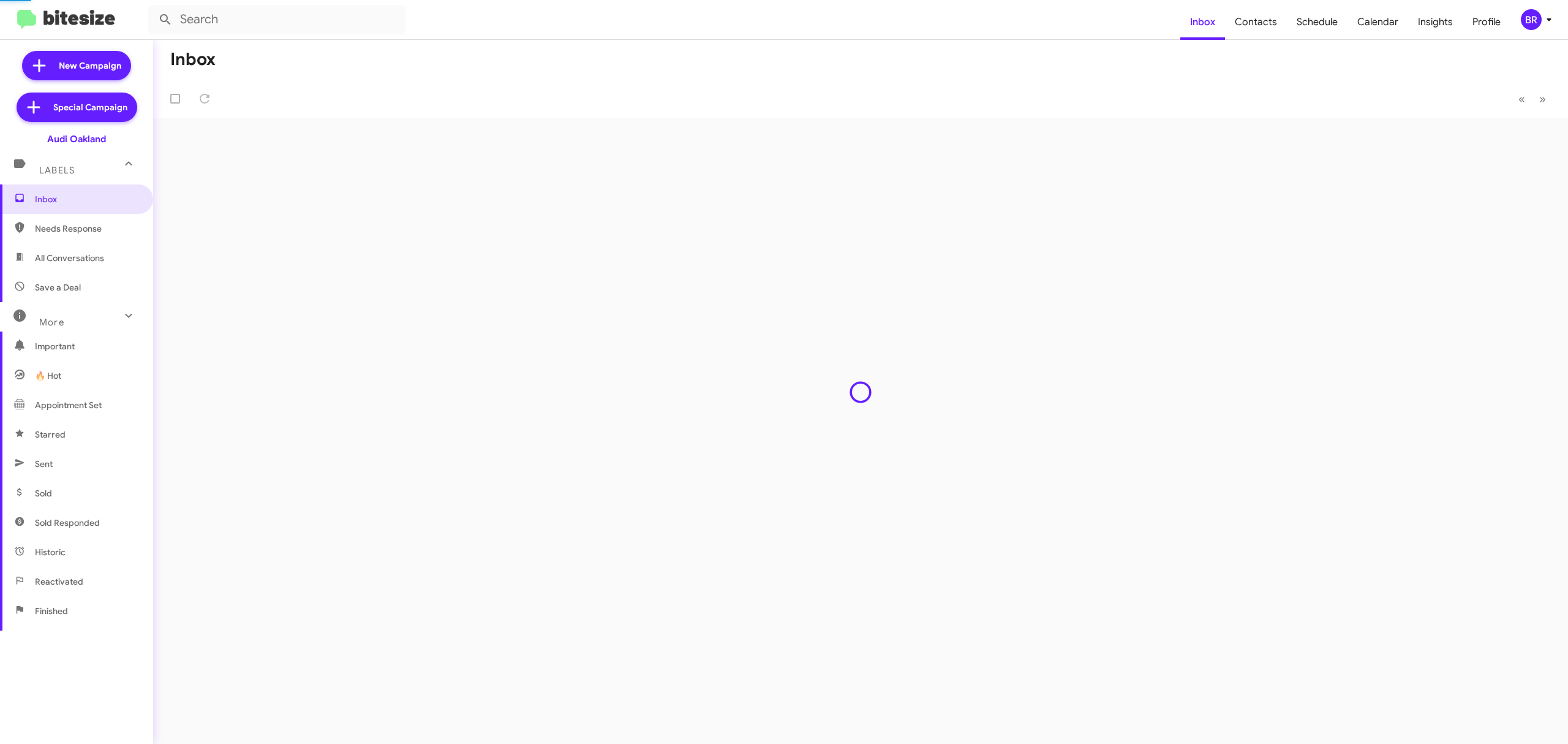
type input "in:groups"
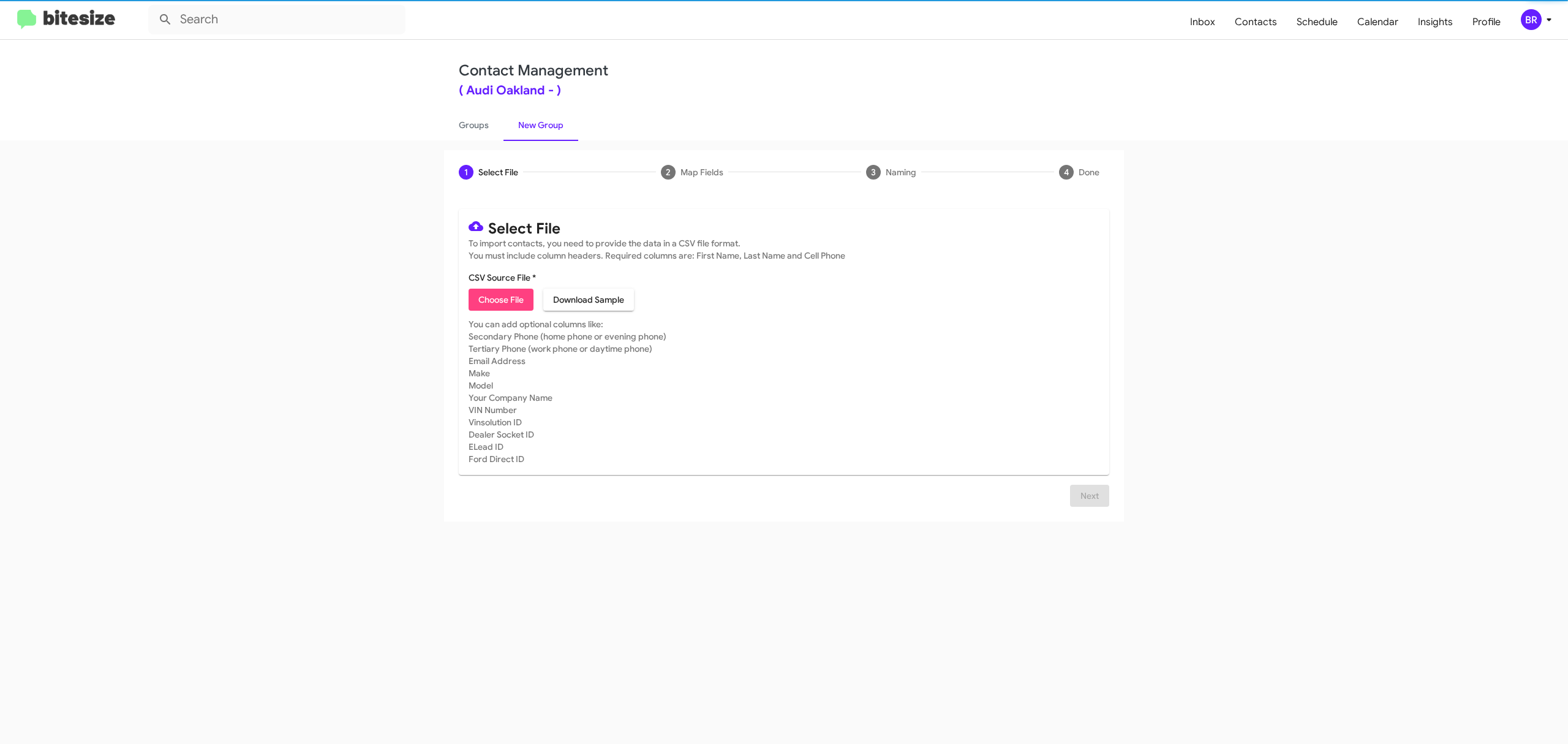
click at [500, 299] on span "Choose File" at bounding box center [501, 299] width 45 height 22
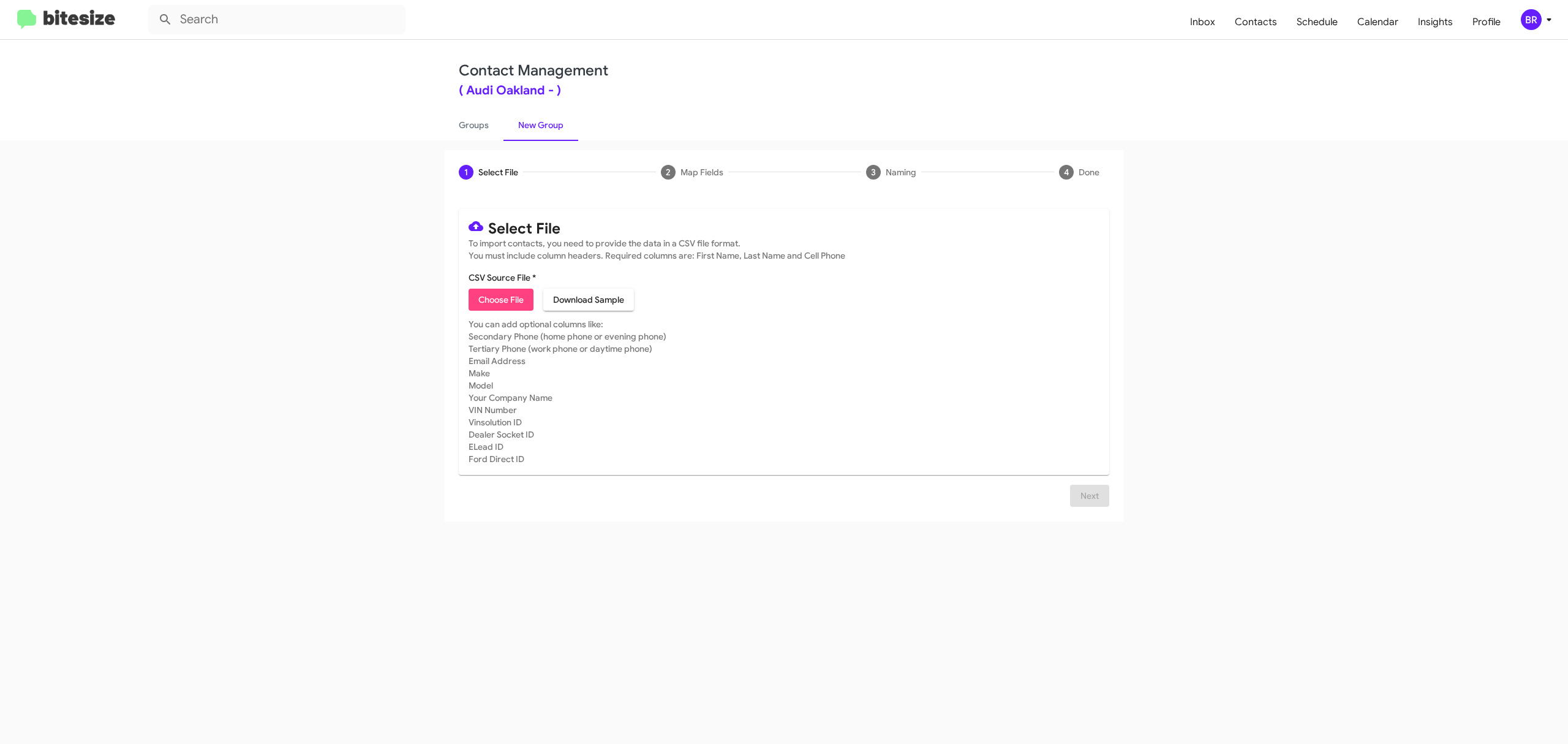
type input "AudiOakland_Opt-Out_10-12-25"
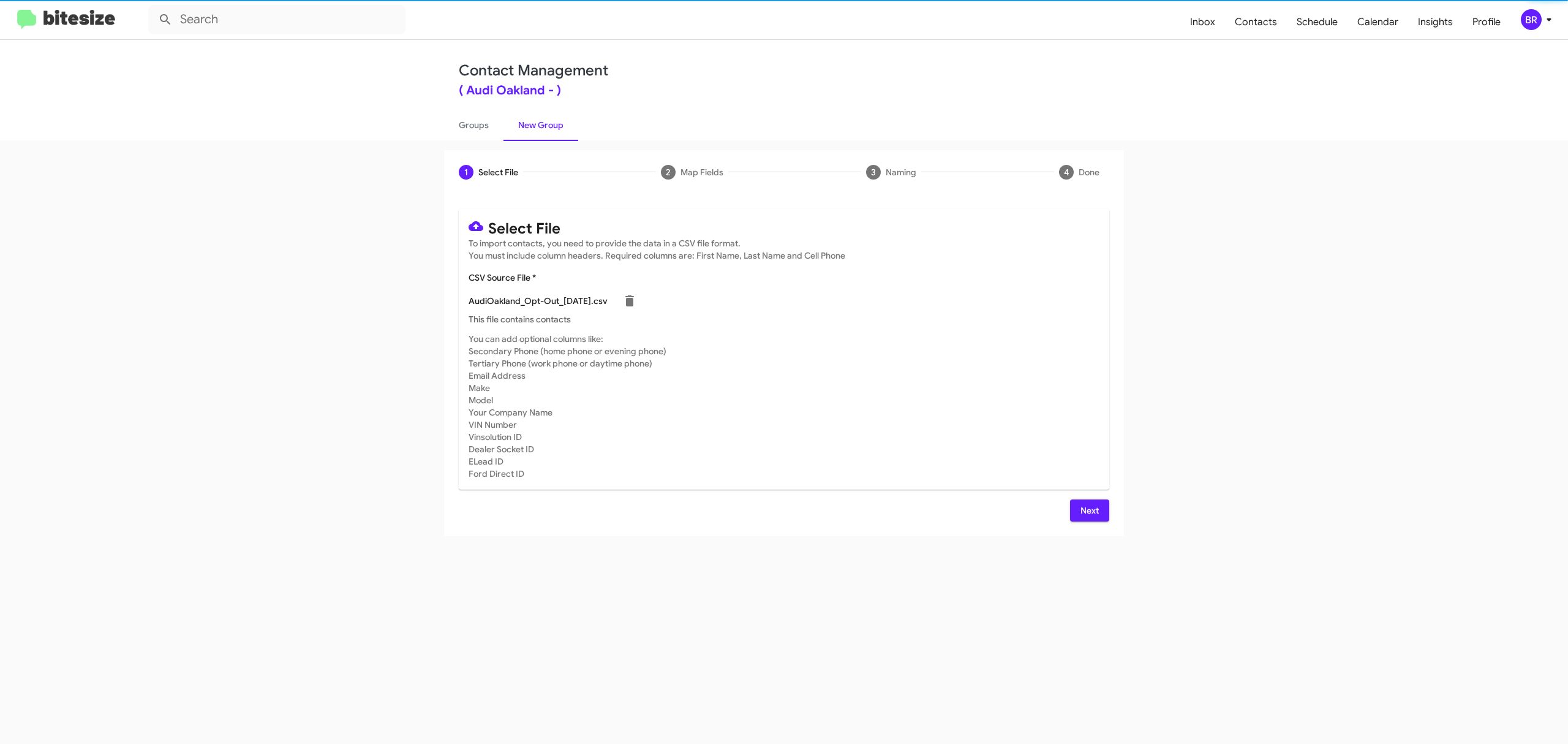
click at [1089, 510] on span "Next" at bounding box center [1090, 510] width 20 height 22
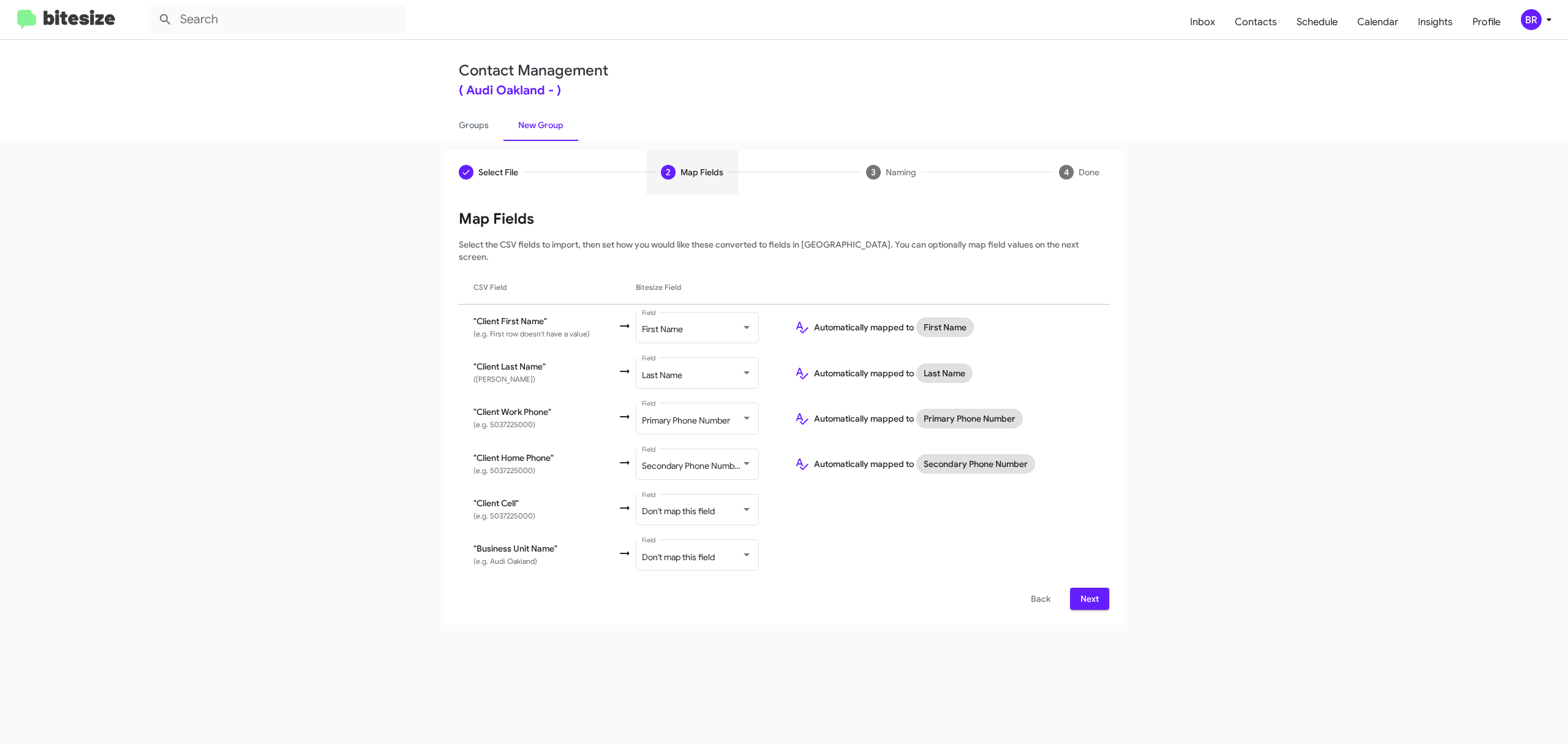
click at [1089, 588] on span "Next" at bounding box center [1090, 598] width 20 height 22
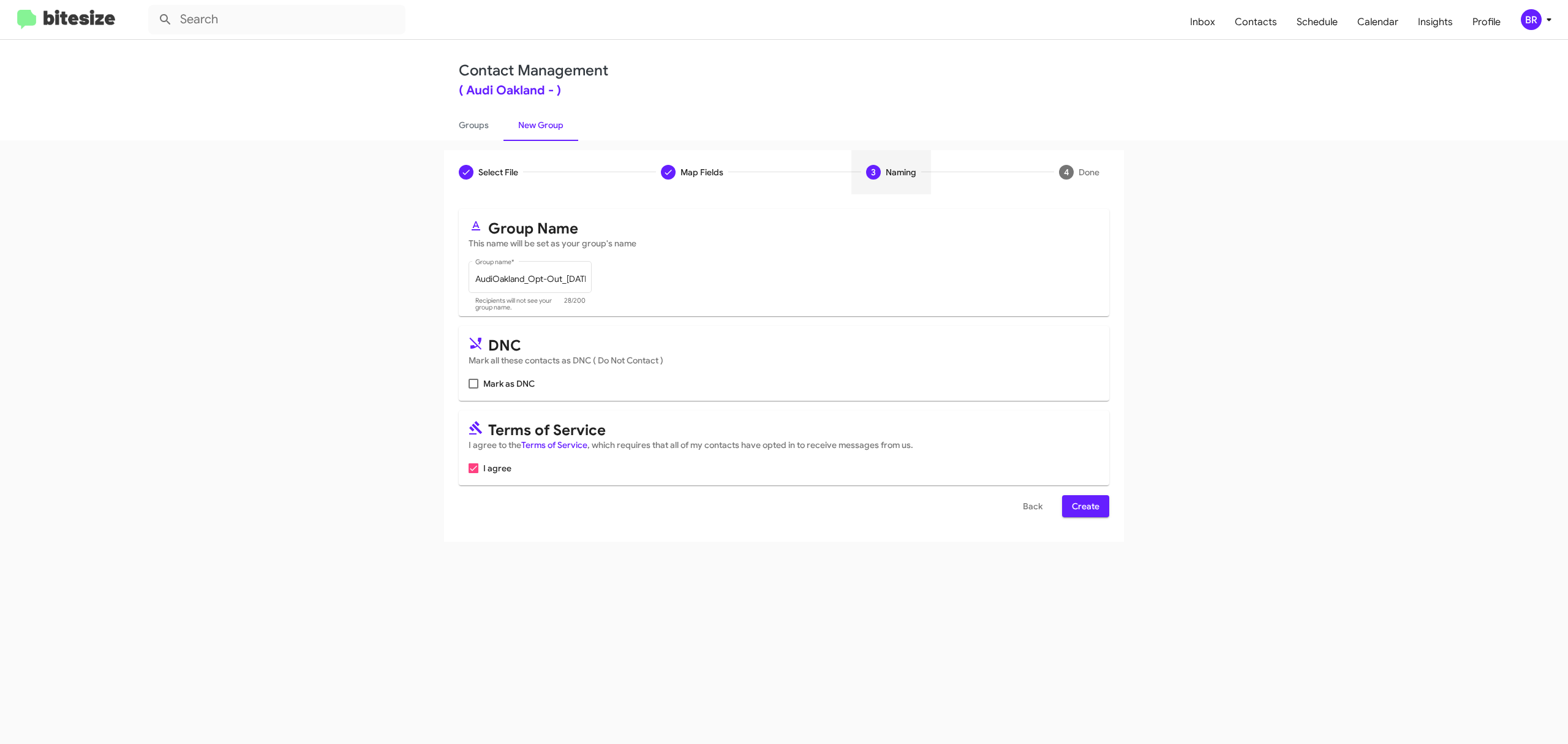
click at [473, 388] on input "Mark as DNC" at bounding box center [473, 388] width 1 height 1
checkbox input "true"
click at [1084, 506] on span "Create" at bounding box center [1086, 506] width 28 height 22
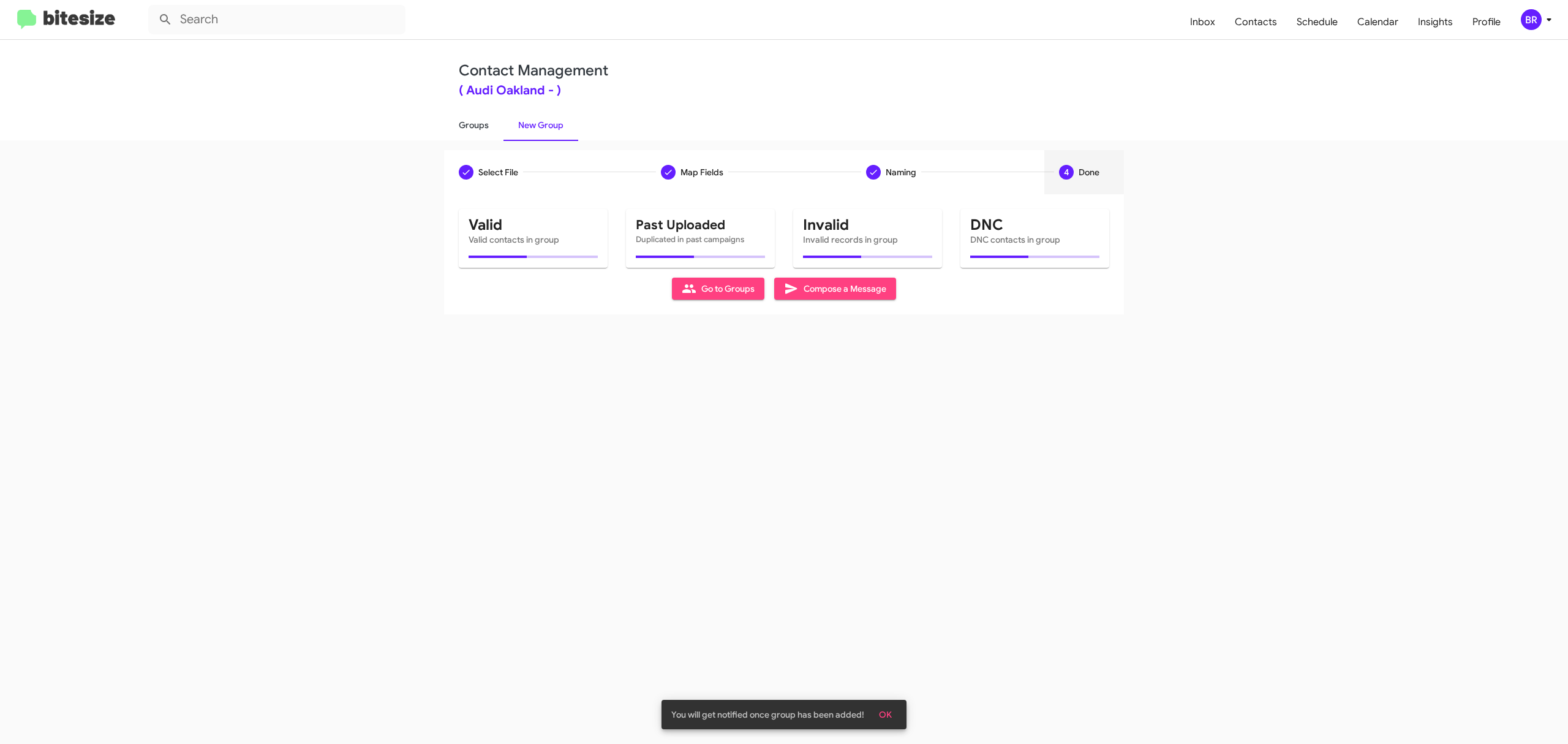
click at [473, 124] on link "Groups" at bounding box center [473, 125] width 59 height 32
type input "in:groups"
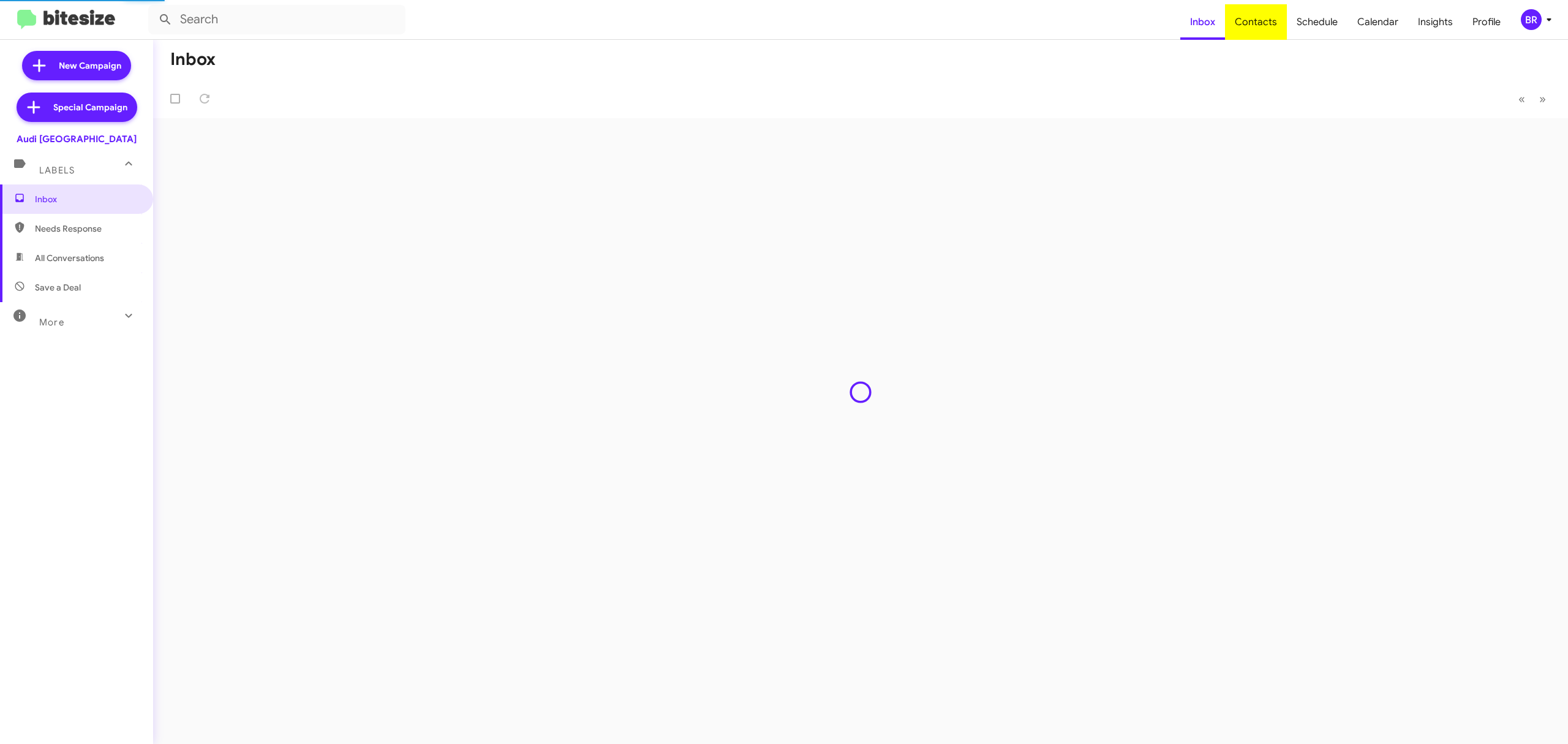
type input "in:groups"
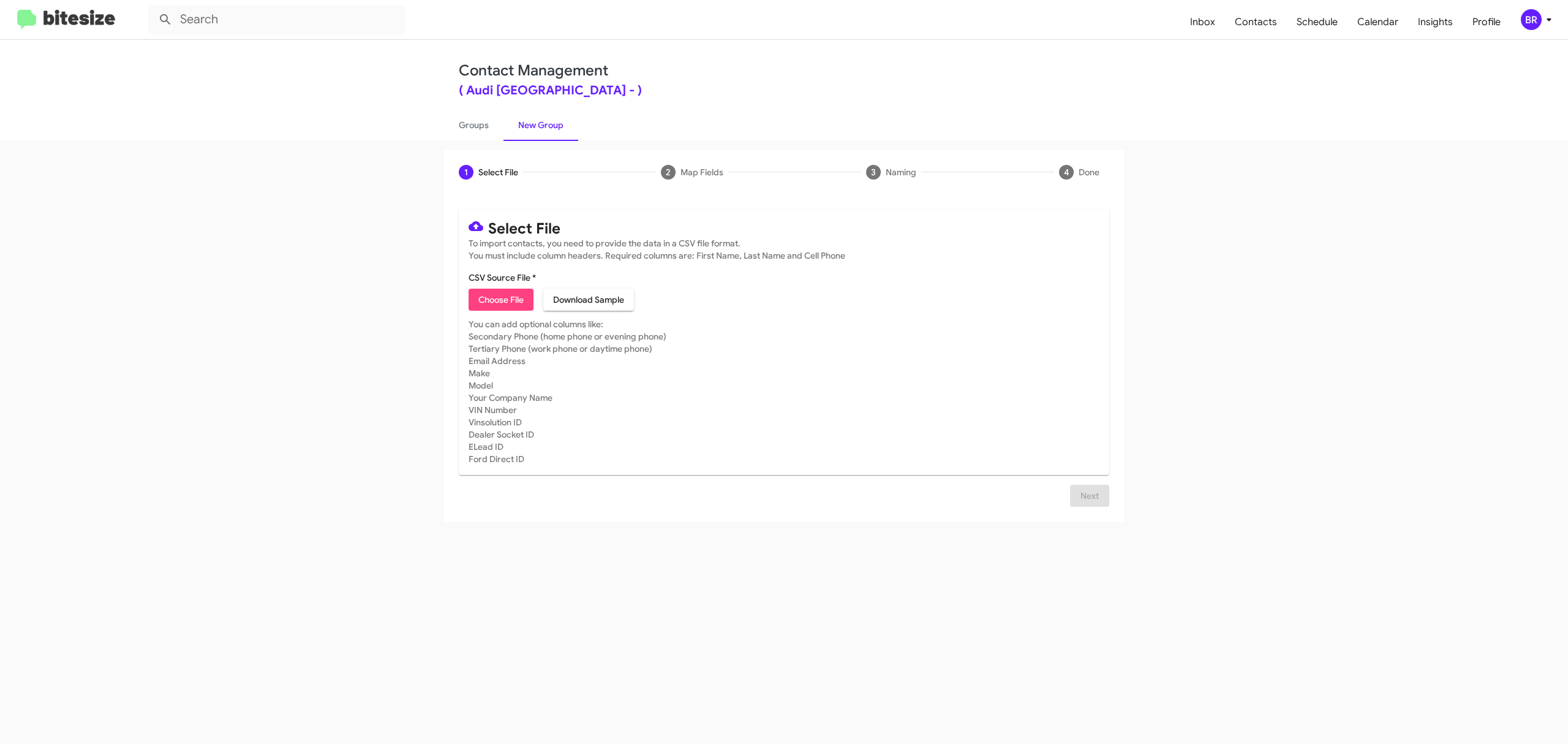
click at [500, 299] on span "Choose File" at bounding box center [501, 299] width 45 height 22
type input "AudiPaloAlto_Opt-Out_10-12-25"
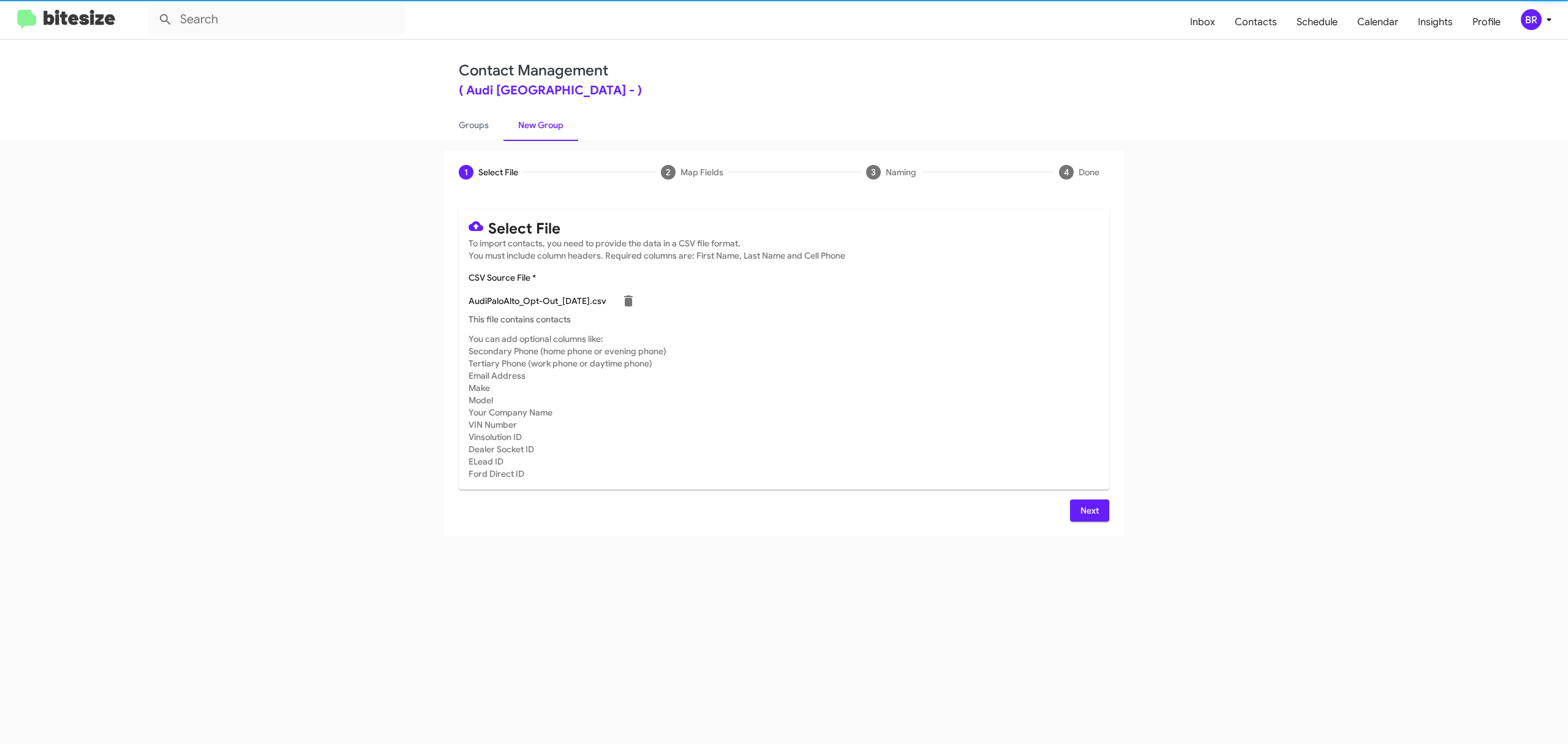
click at [1089, 510] on span "Next" at bounding box center [1090, 510] width 20 height 22
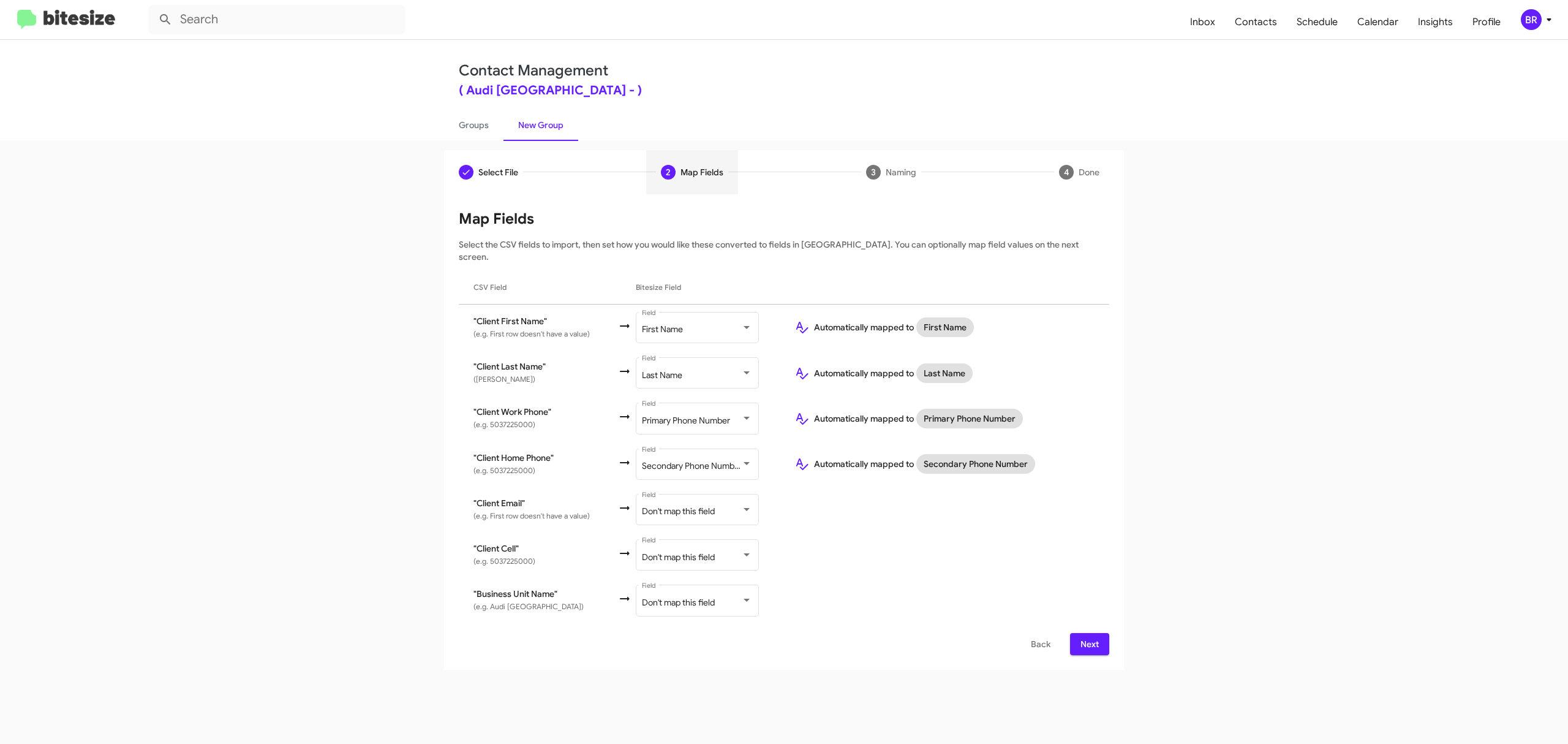
click at [1089, 633] on span "Next" at bounding box center [1090, 644] width 20 height 22
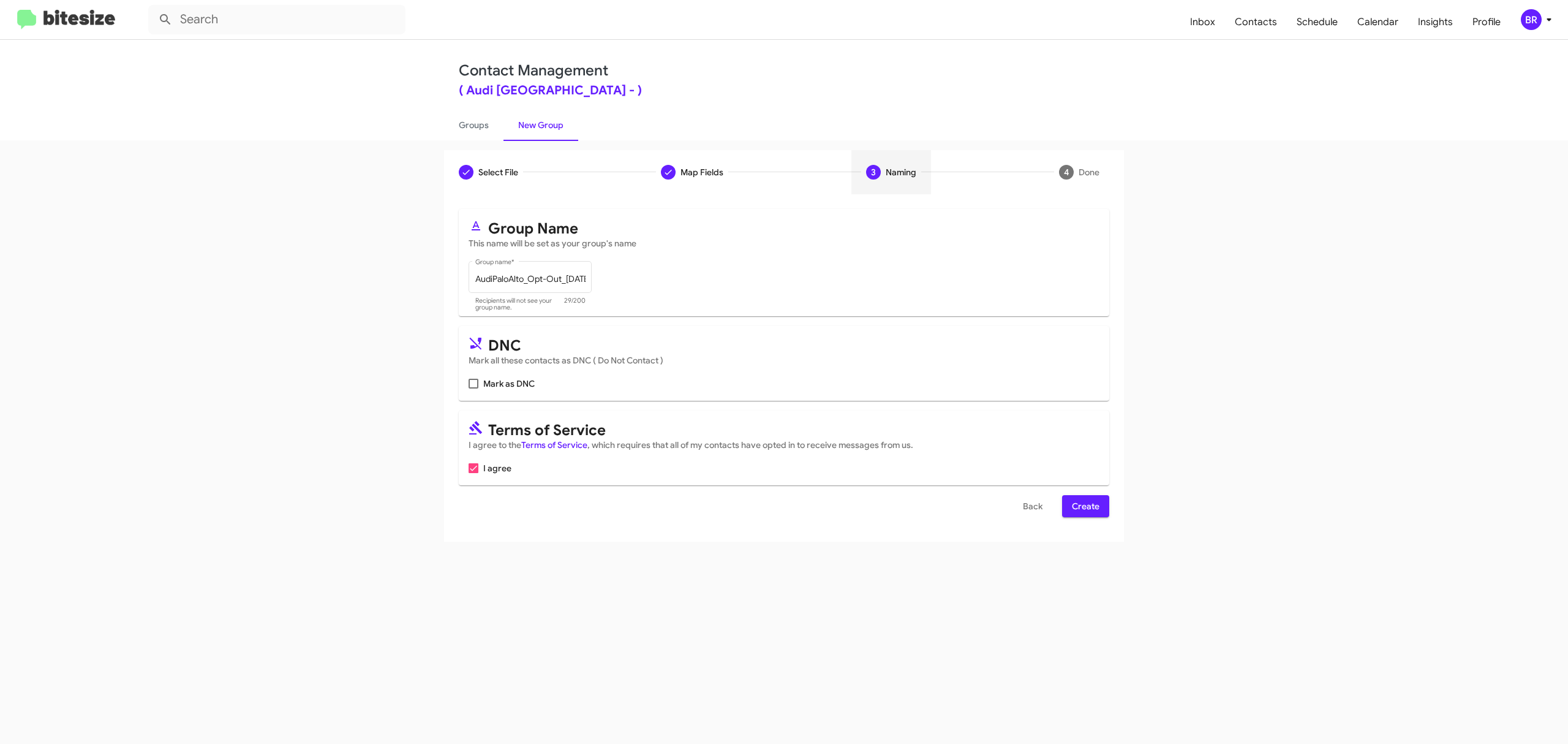
click at [473, 388] on input "Mark as DNC" at bounding box center [473, 388] width 1 height 1
checkbox input "true"
click at [1084, 506] on span "Create" at bounding box center [1086, 506] width 28 height 22
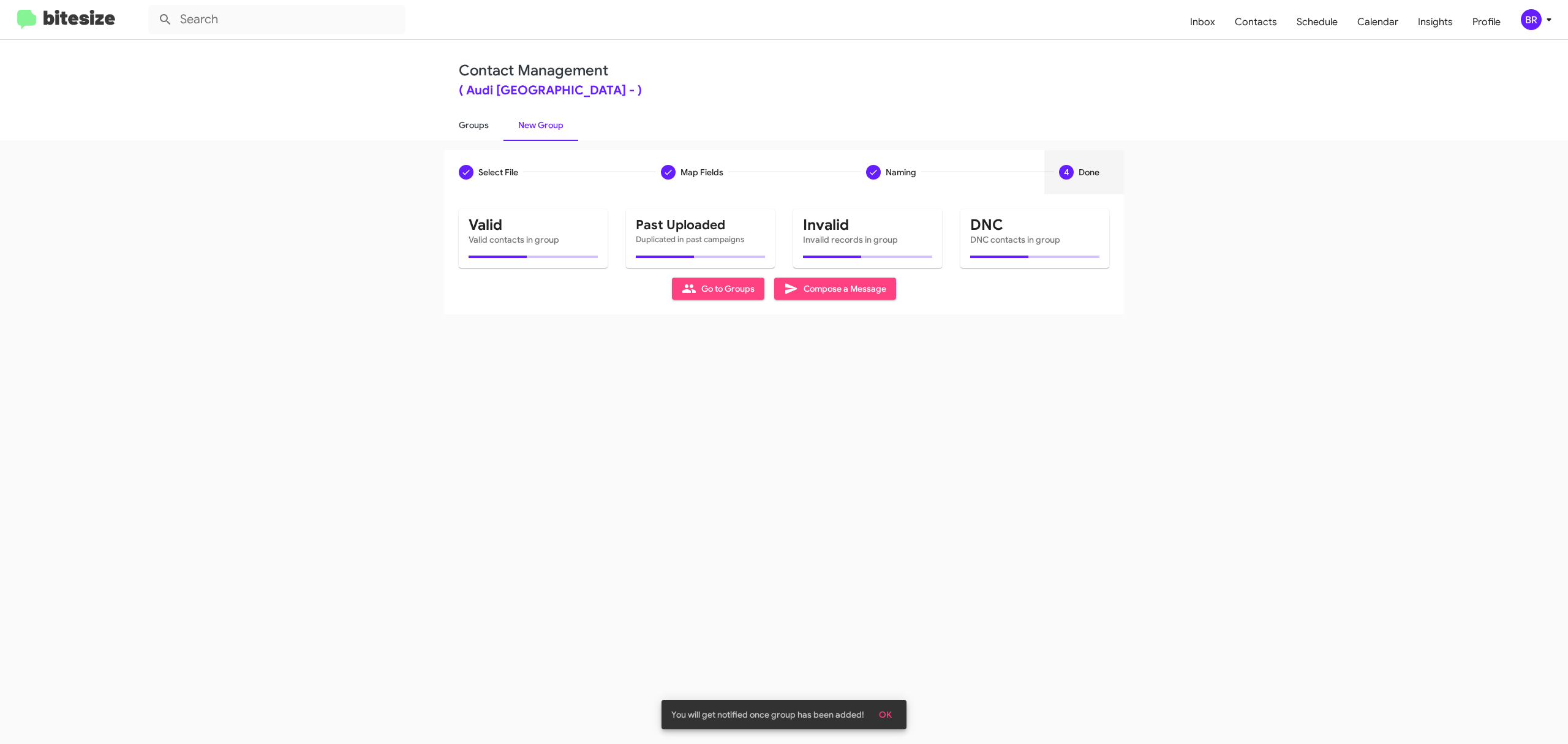
click at [473, 124] on link "Groups" at bounding box center [473, 125] width 59 height 32
type input "in:groups"
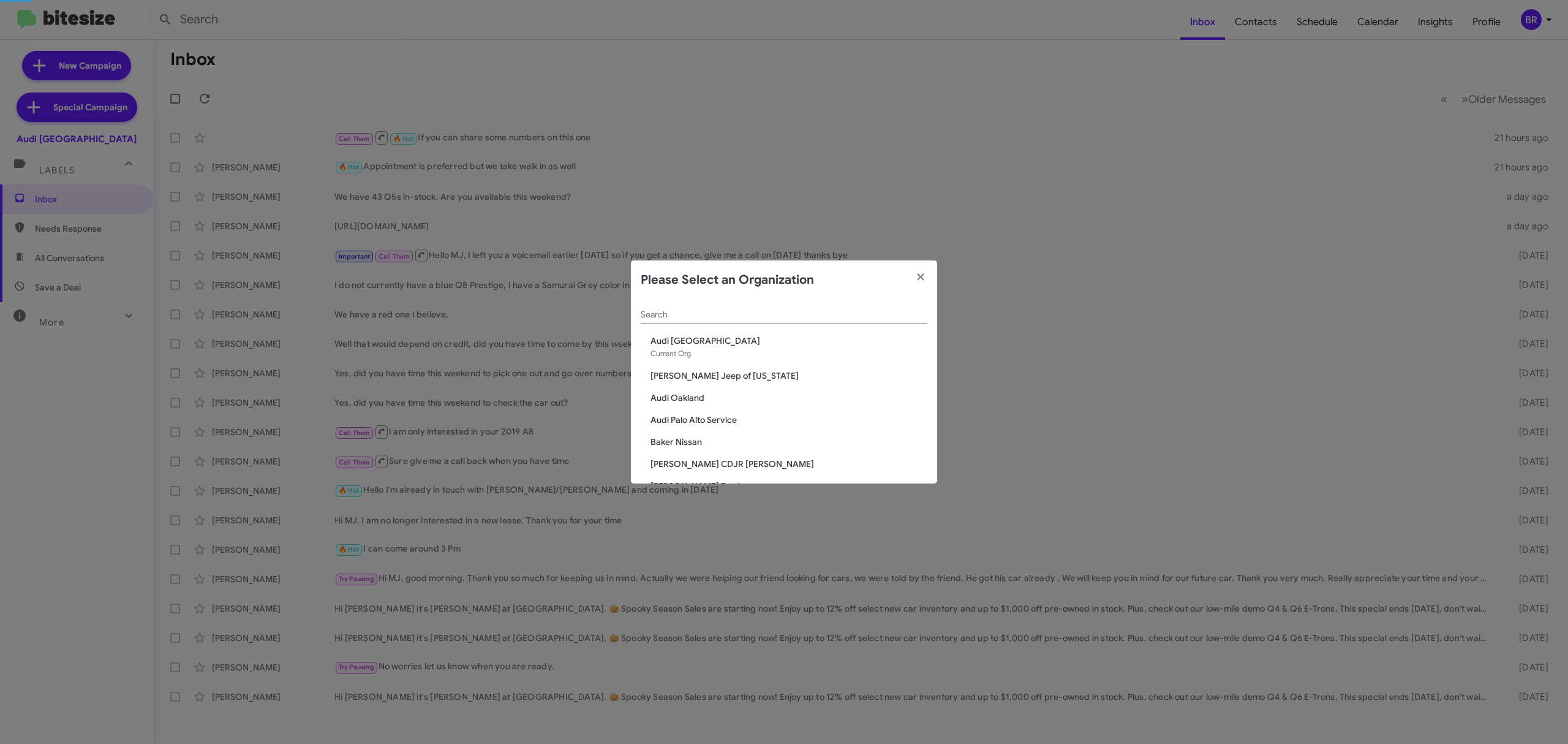
scroll to position [935, 0]
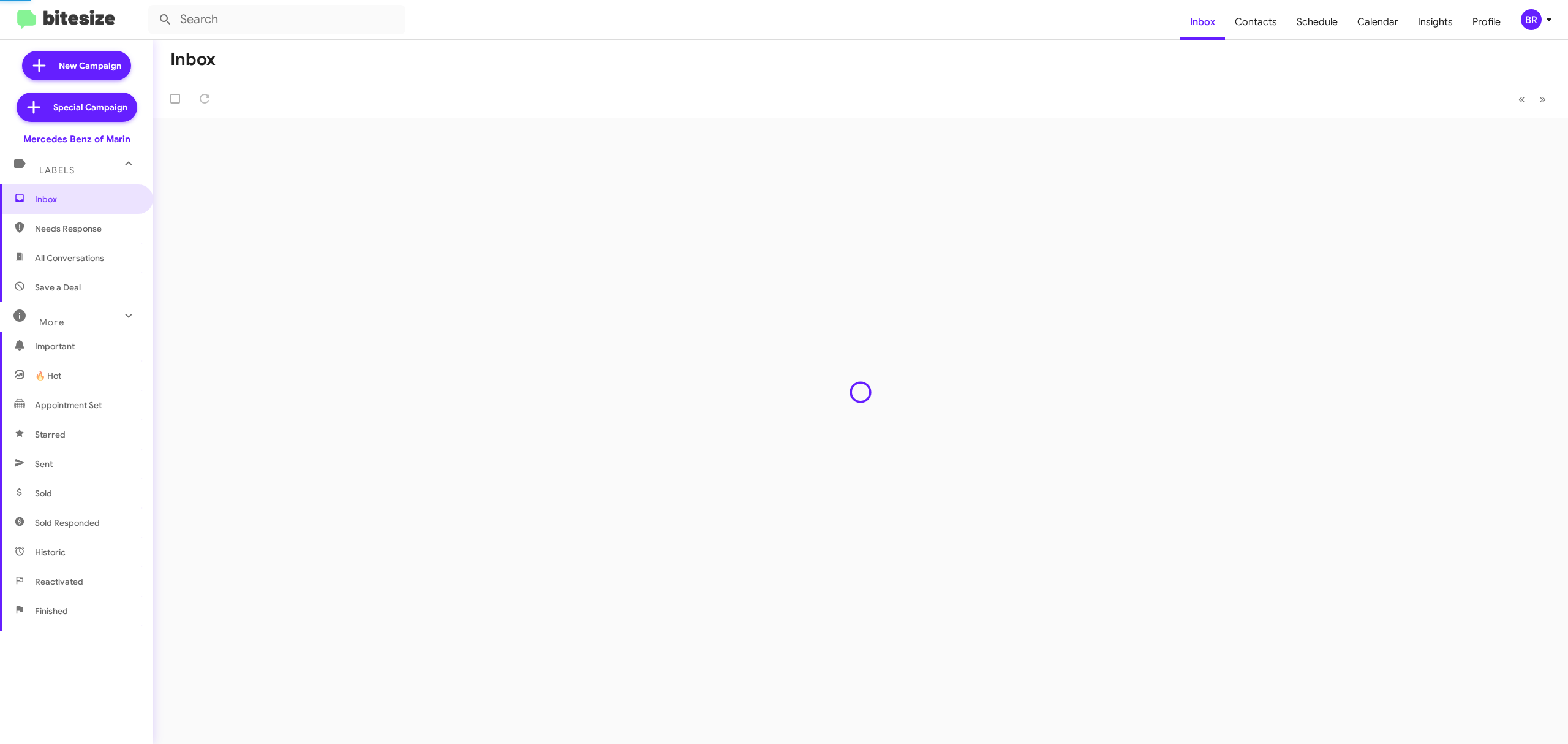
type input "in:groups"
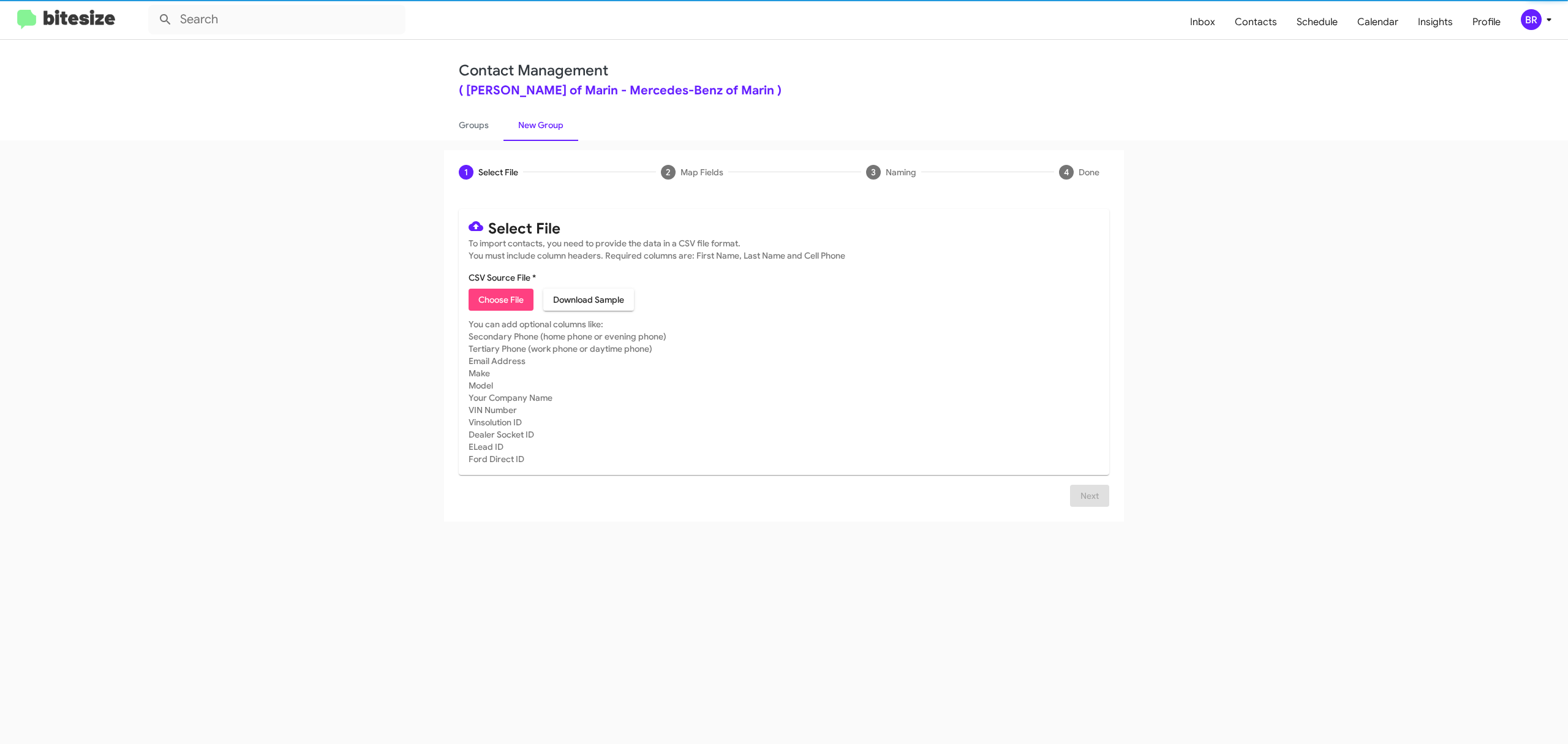
click at [500, 299] on span "Choose File" at bounding box center [501, 299] width 45 height 22
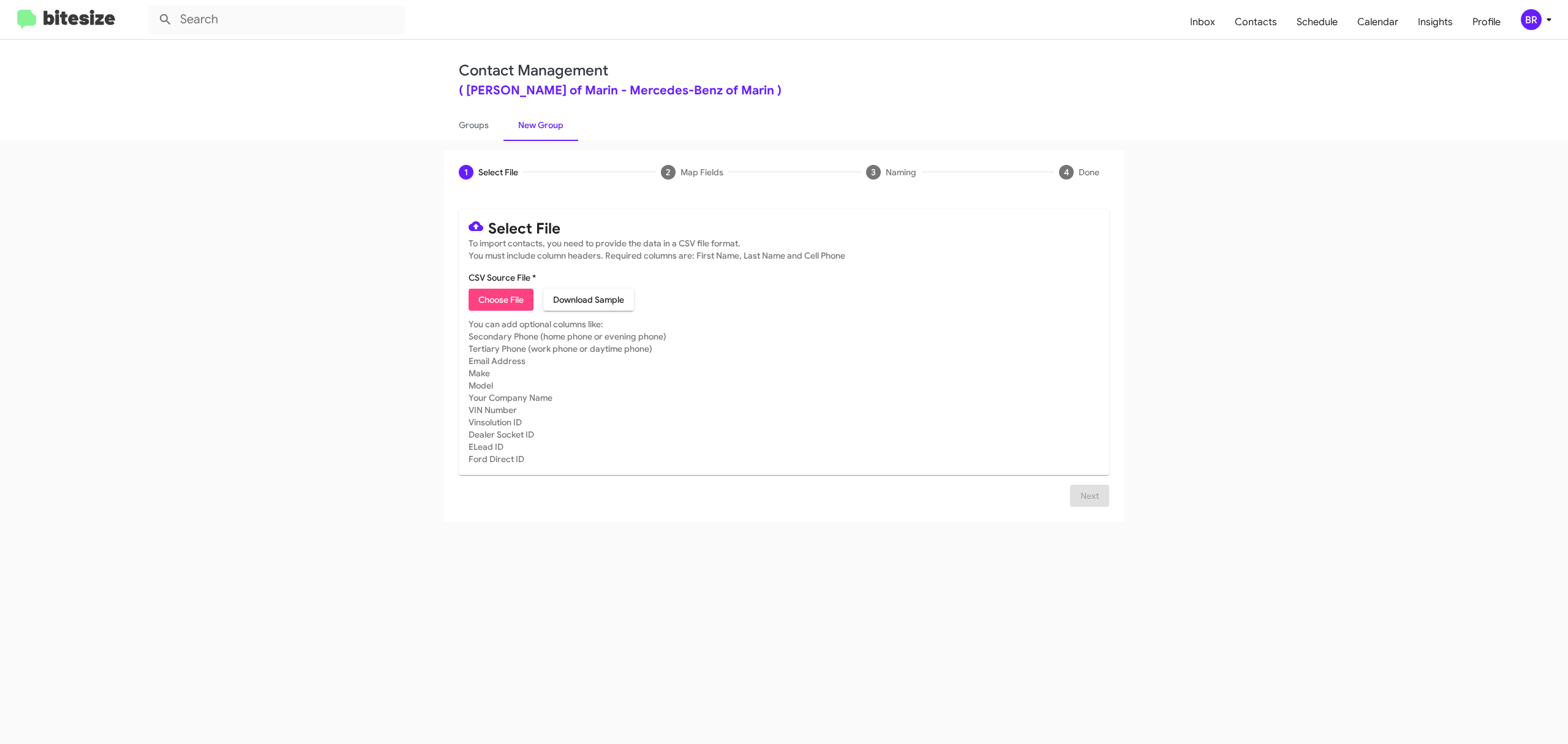
type input "MercedesMarin_Opt-Out_10-12-25"
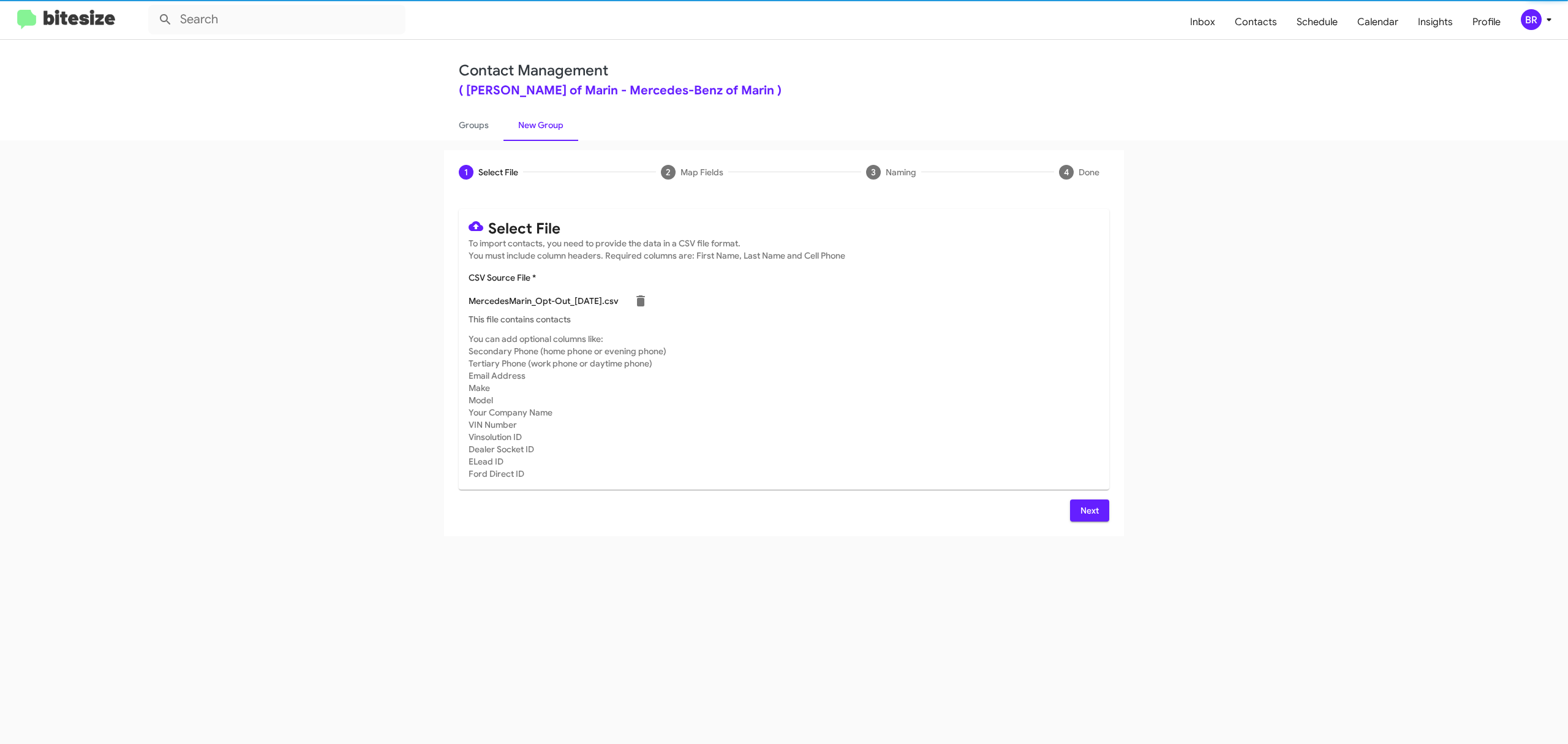
click at [1089, 510] on span "Next" at bounding box center [1090, 510] width 20 height 22
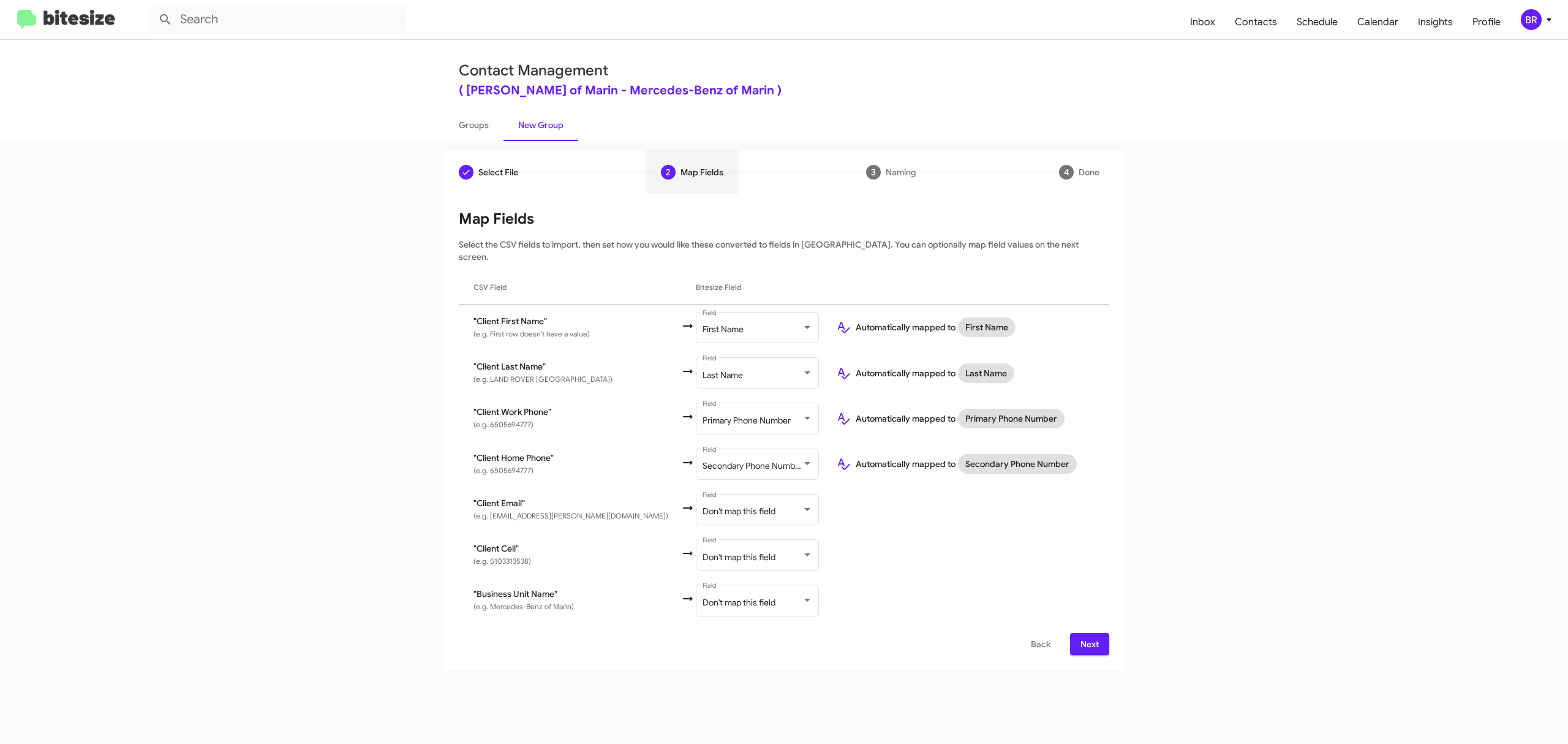
click at [1089, 633] on span "Next" at bounding box center [1090, 644] width 20 height 22
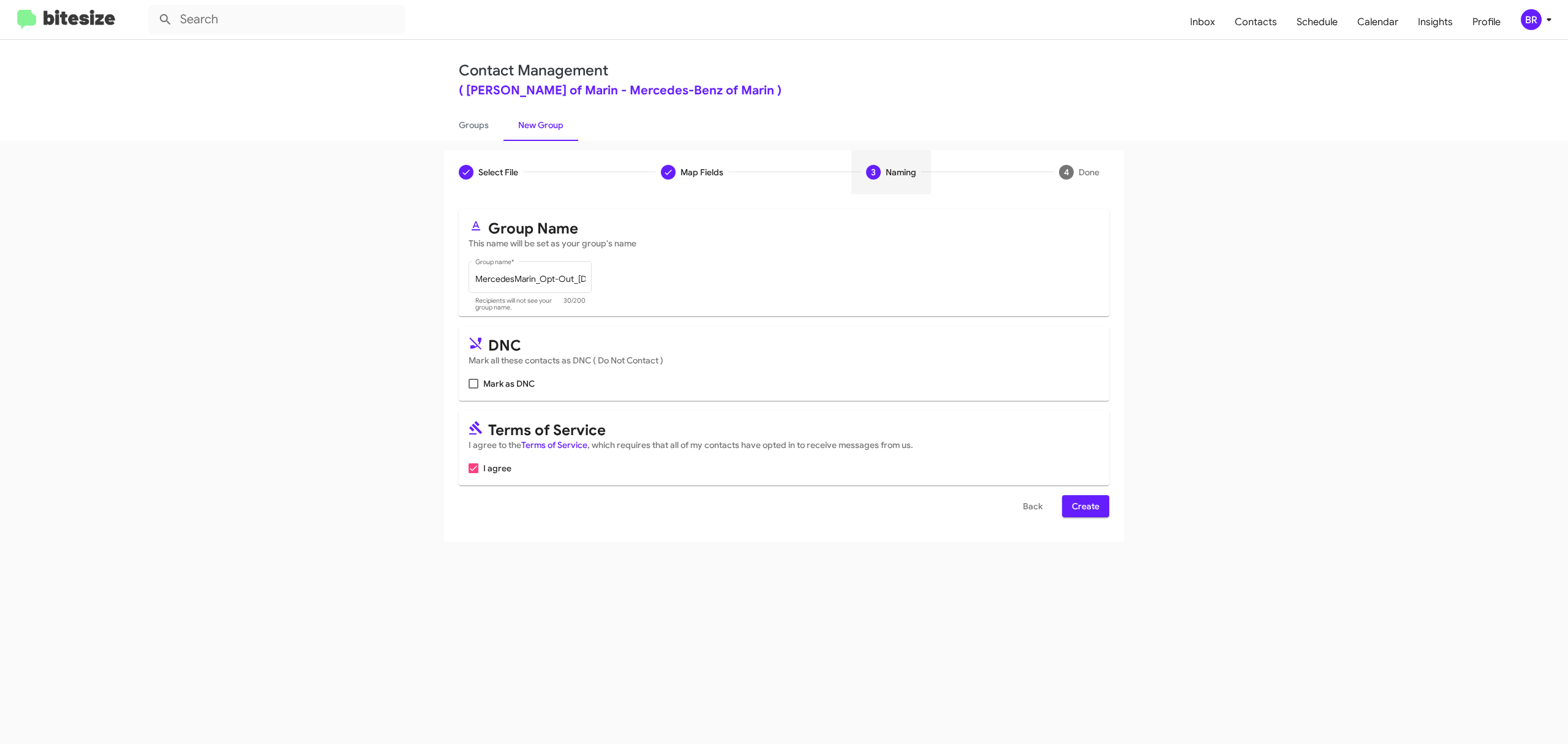
click at [473, 388] on input "Mark as DNC" at bounding box center [473, 388] width 1 height 1
checkbox input "true"
click at [1084, 506] on span "Create" at bounding box center [1086, 506] width 28 height 22
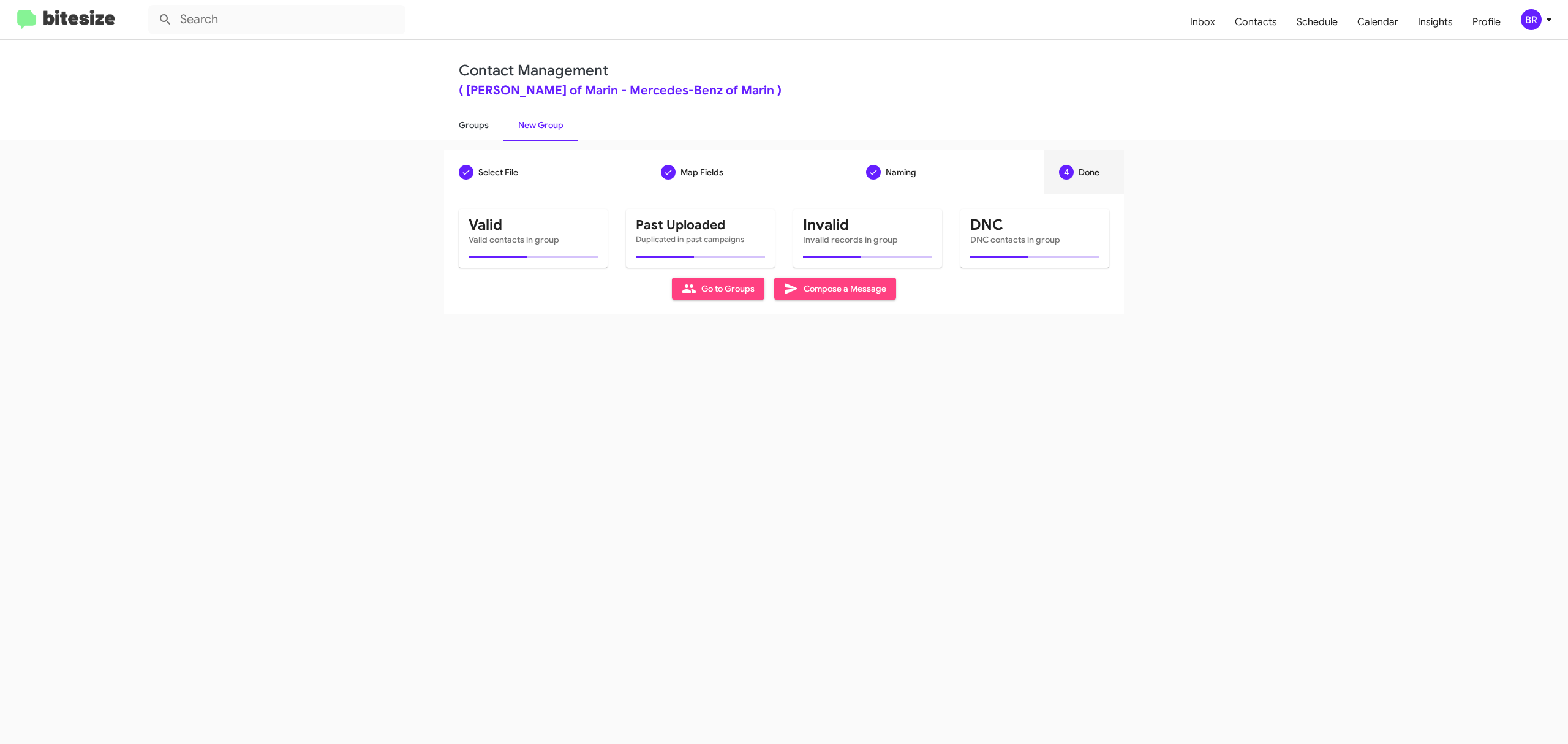
click at [473, 124] on link "Groups" at bounding box center [473, 125] width 59 height 32
type input "in:groups"
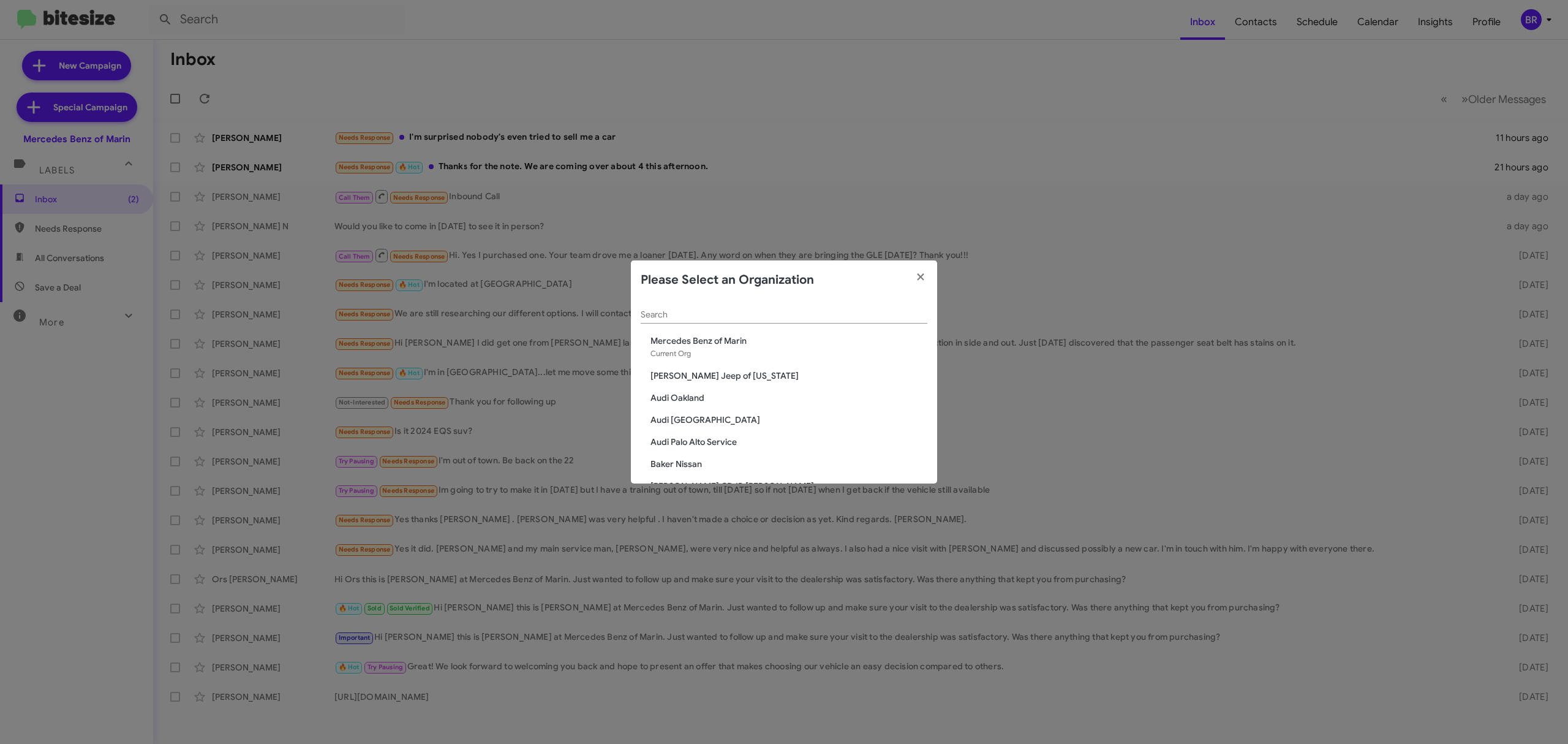
scroll to position [1840, 0]
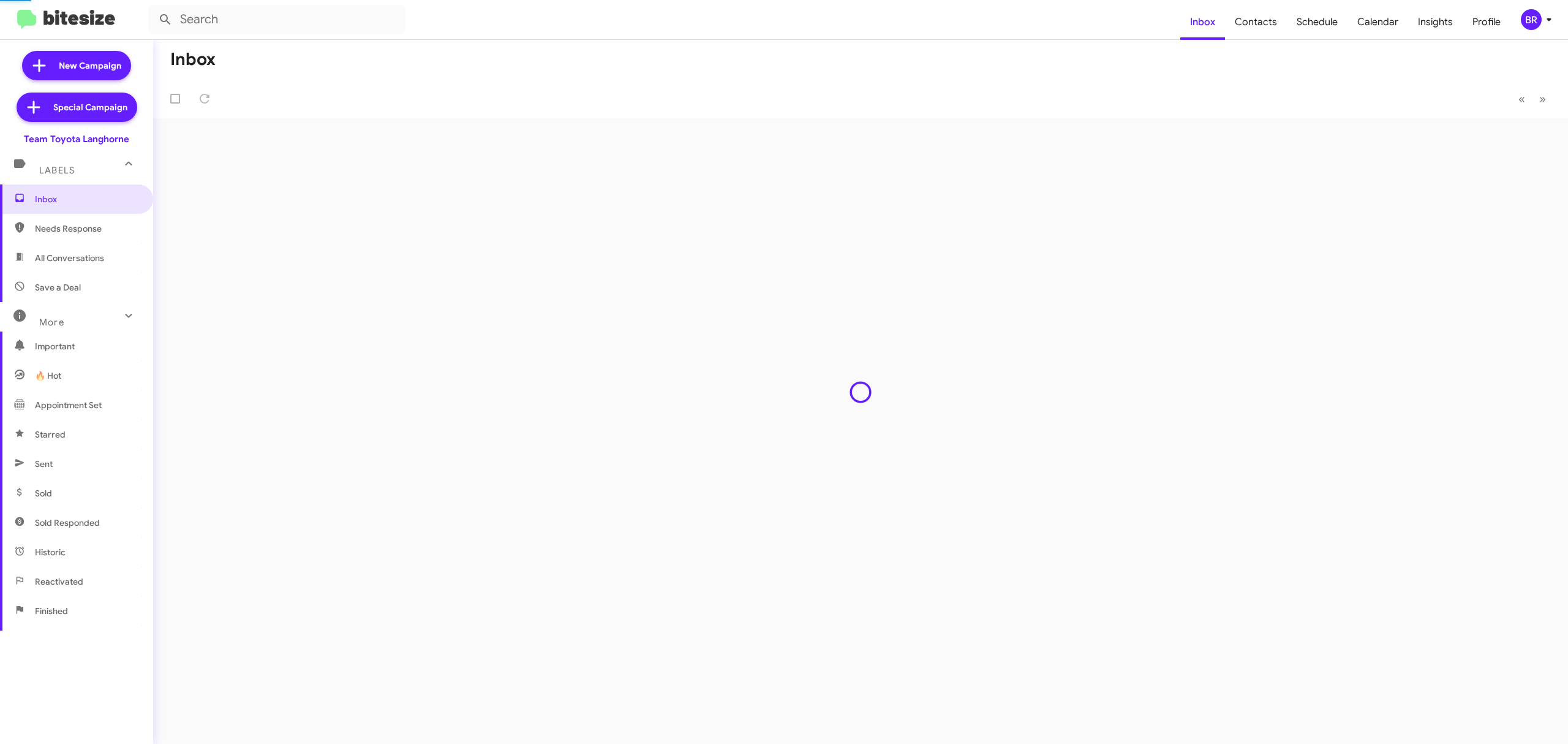
type input "in:groups"
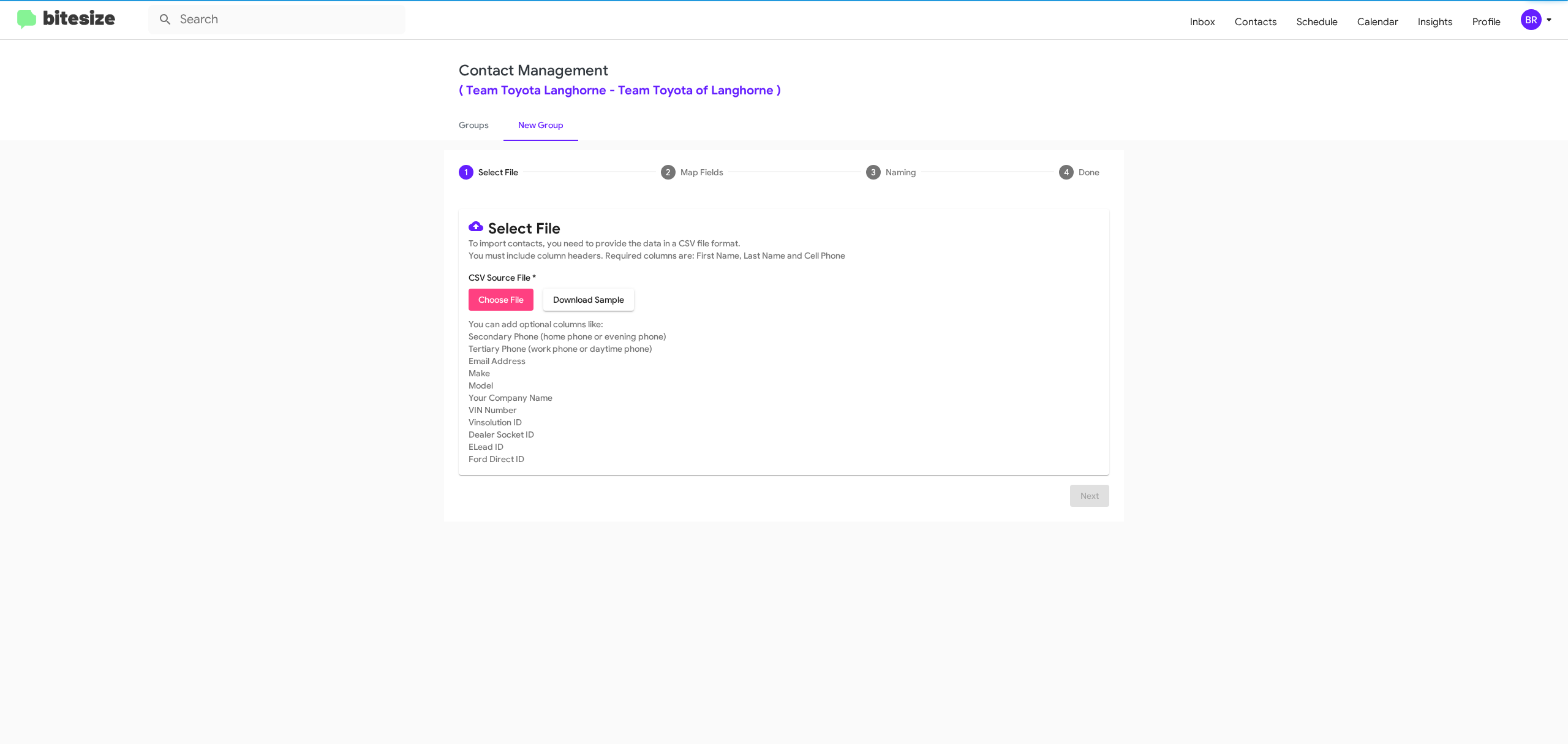
click at [500, 299] on span "Choose File" at bounding box center [501, 299] width 45 height 22
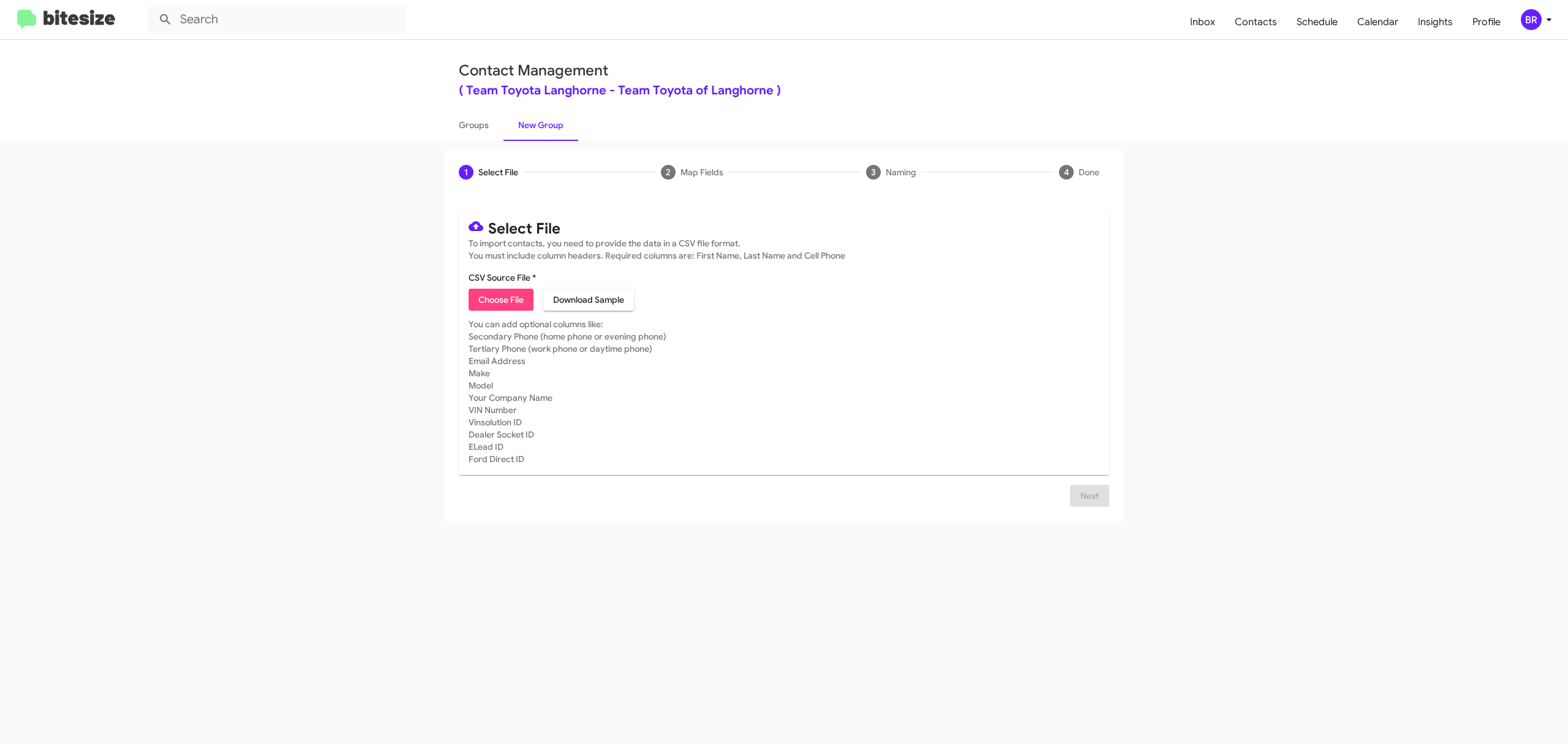
type input "ToyotaLanghorne_Opt-Out_[DATE]"
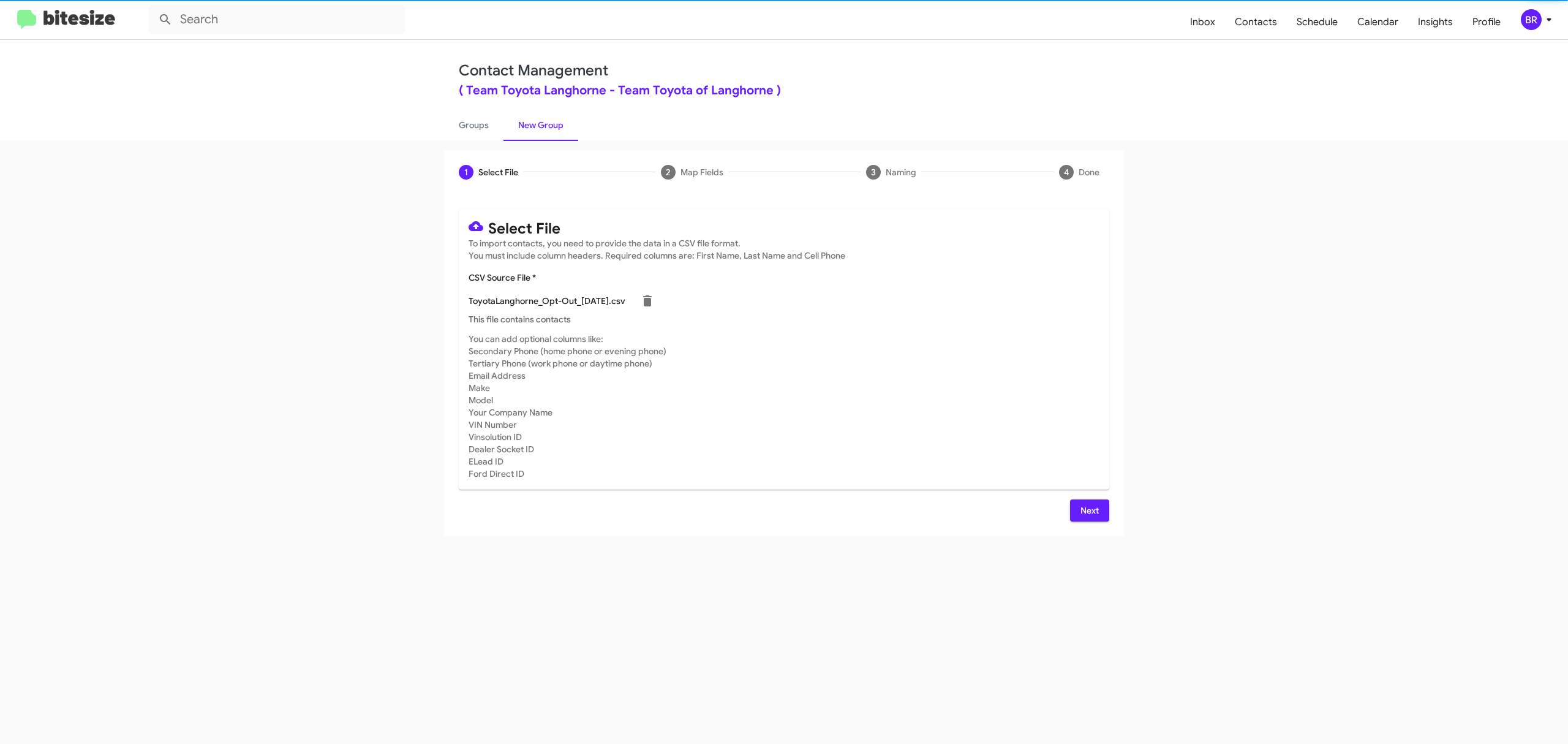
click at [1089, 510] on span "Next" at bounding box center [1090, 510] width 20 height 22
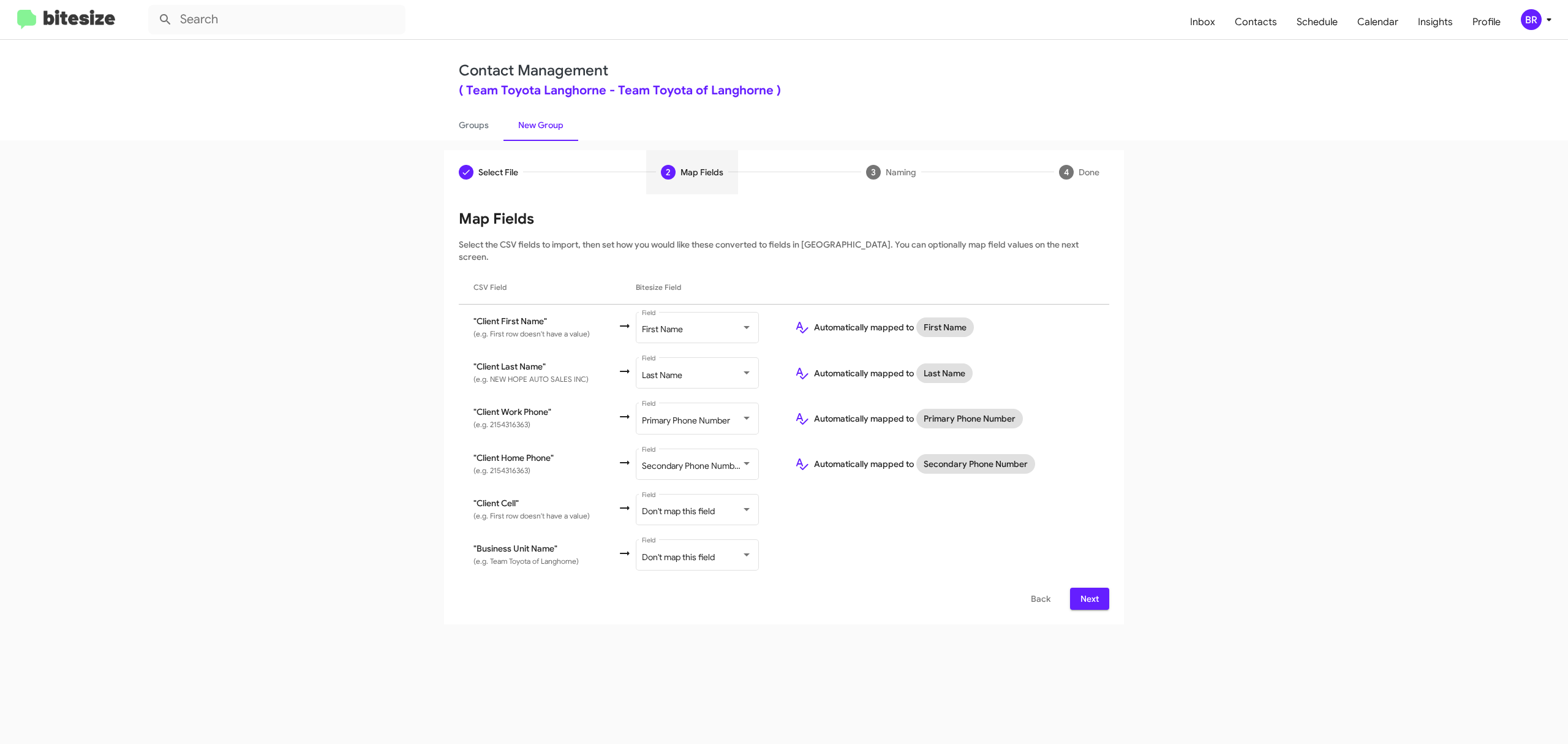
click at [1089, 588] on span "Next" at bounding box center [1090, 598] width 20 height 22
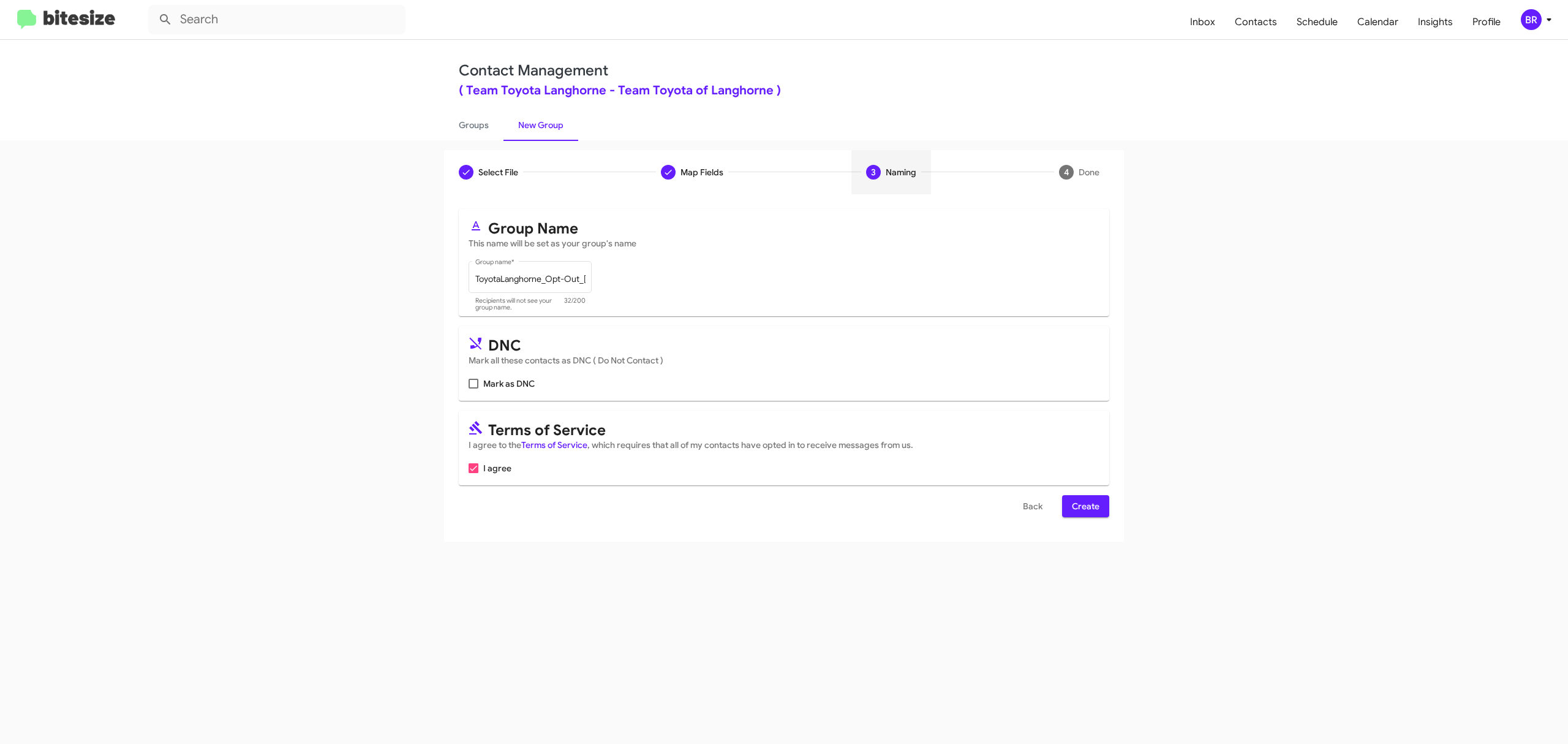
click at [473, 388] on input "Mark as DNC" at bounding box center [473, 388] width 1 height 1
checkbox input "true"
click at [1084, 506] on span "Create" at bounding box center [1086, 506] width 28 height 22
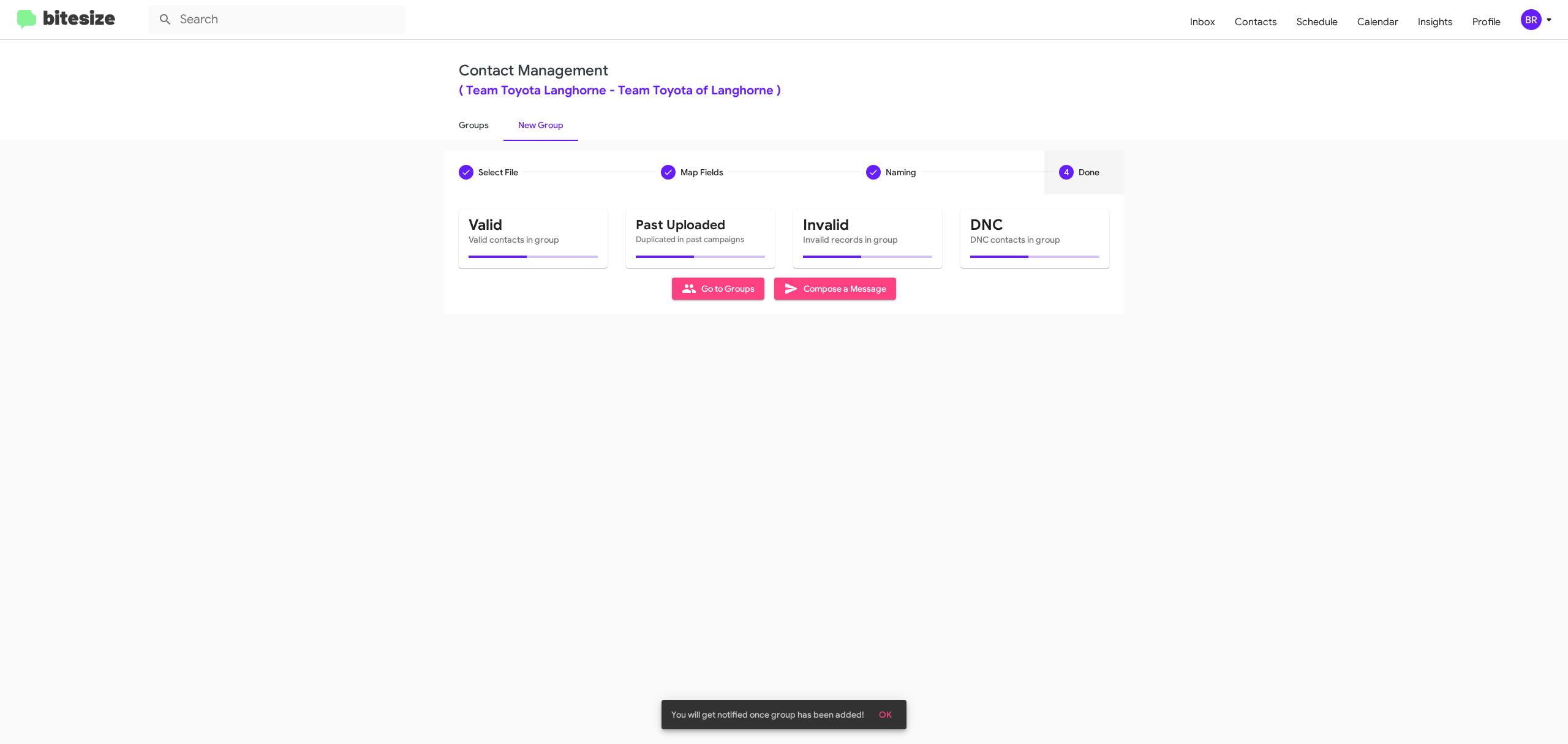
click at [473, 124] on link "Groups" at bounding box center [473, 125] width 59 height 32
type input "in:groups"
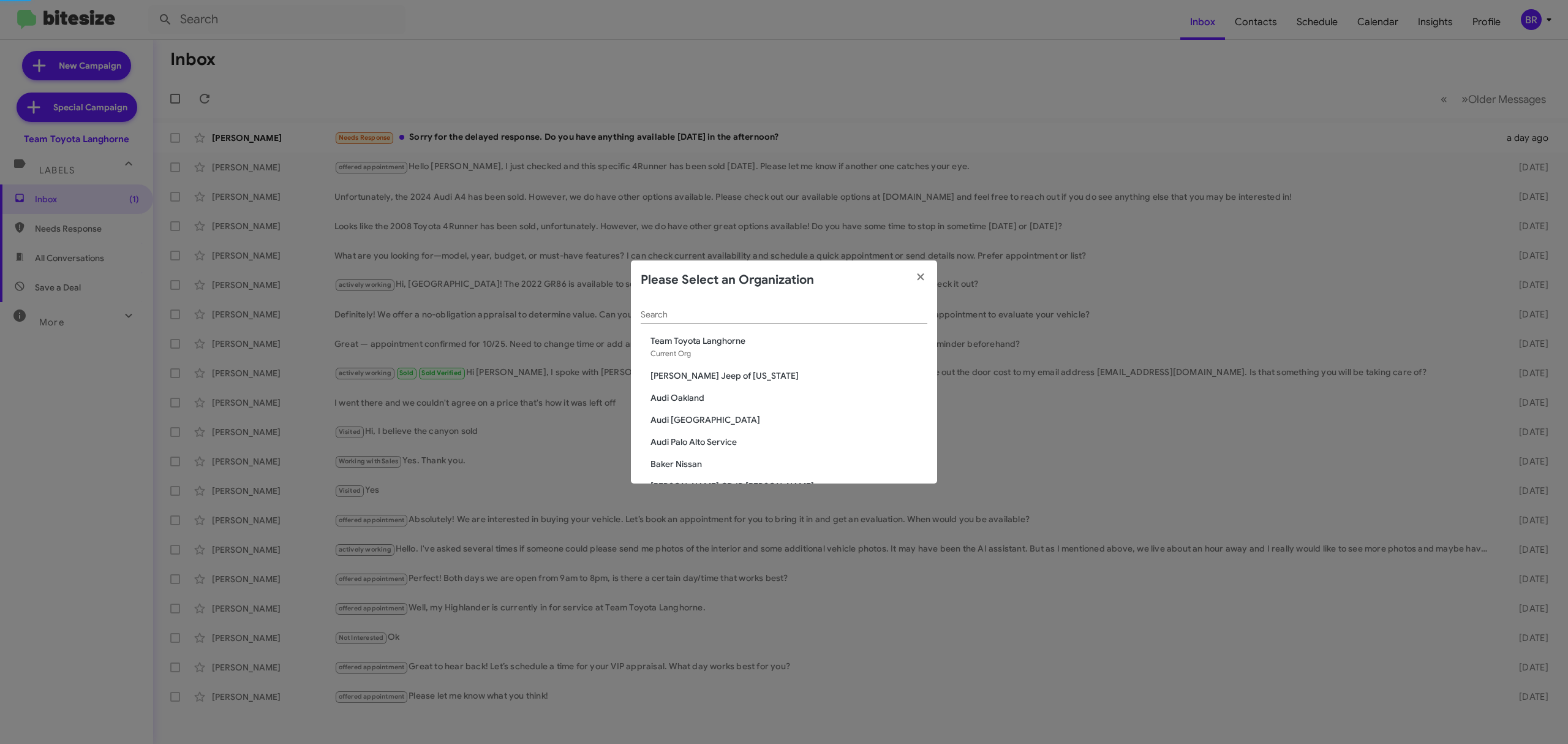
scroll to position [1861, 0]
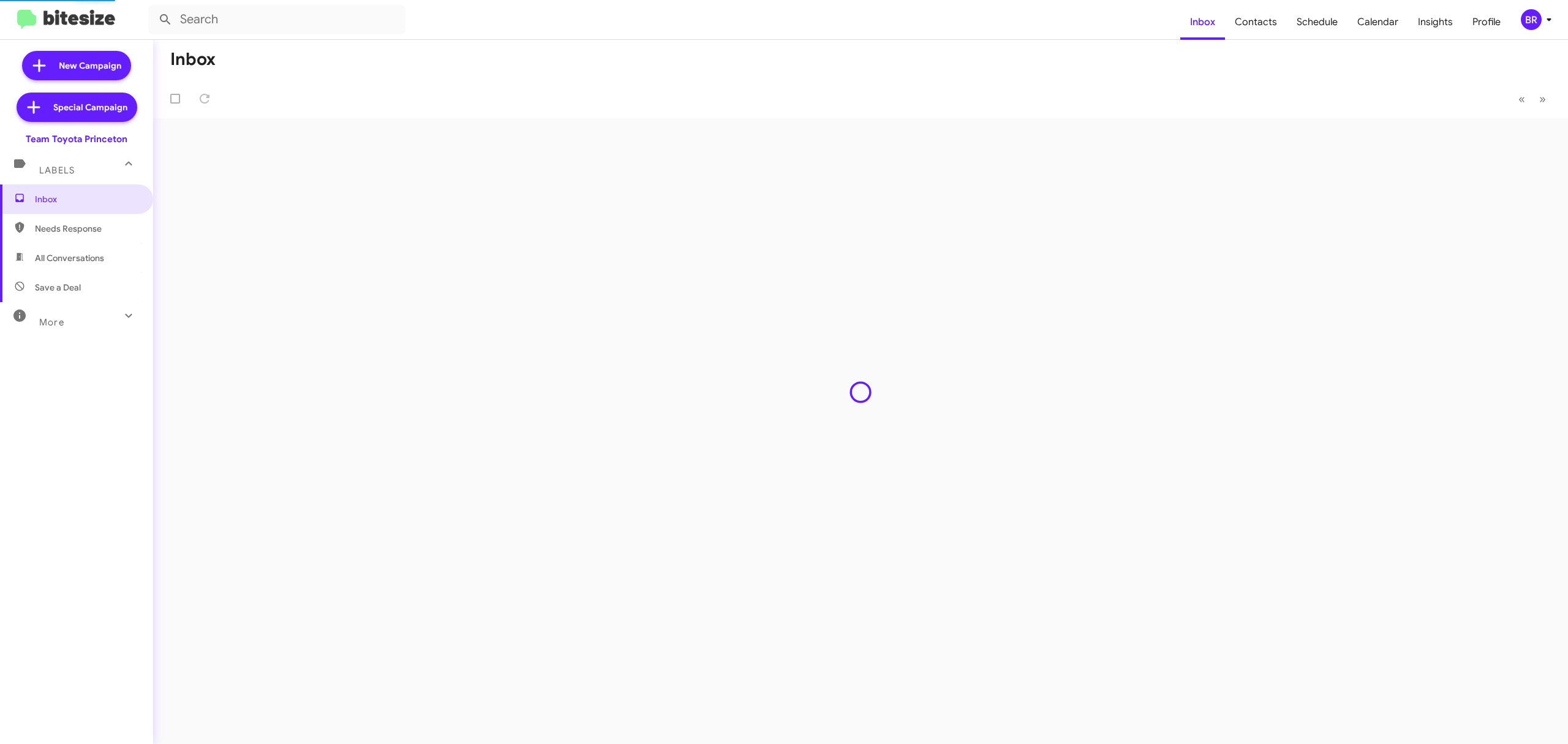
type input "in:groups"
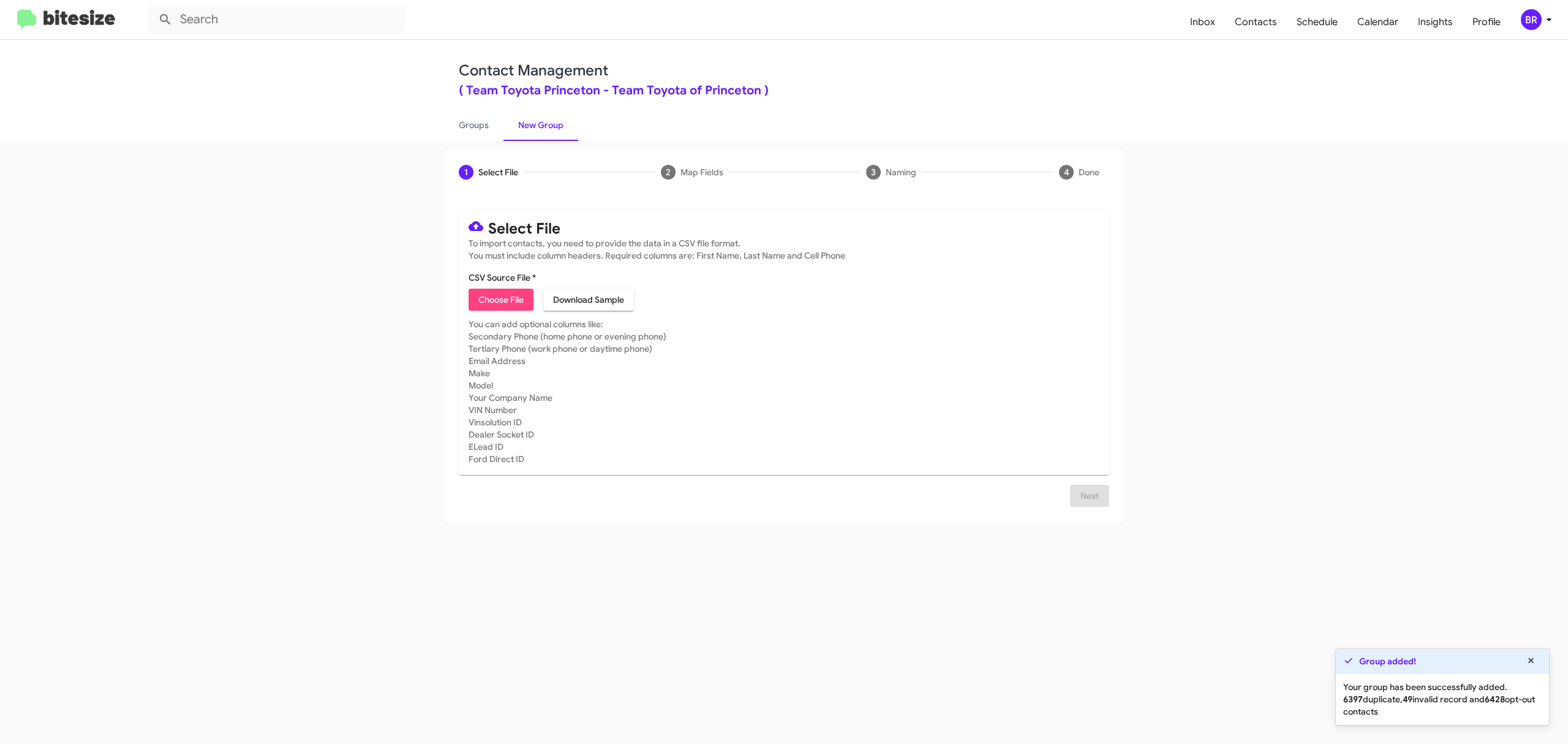
click at [500, 299] on span "Choose File" at bounding box center [501, 299] width 45 height 22
type input "ToyotaPrinceton_Opt-Out_10-12-25"
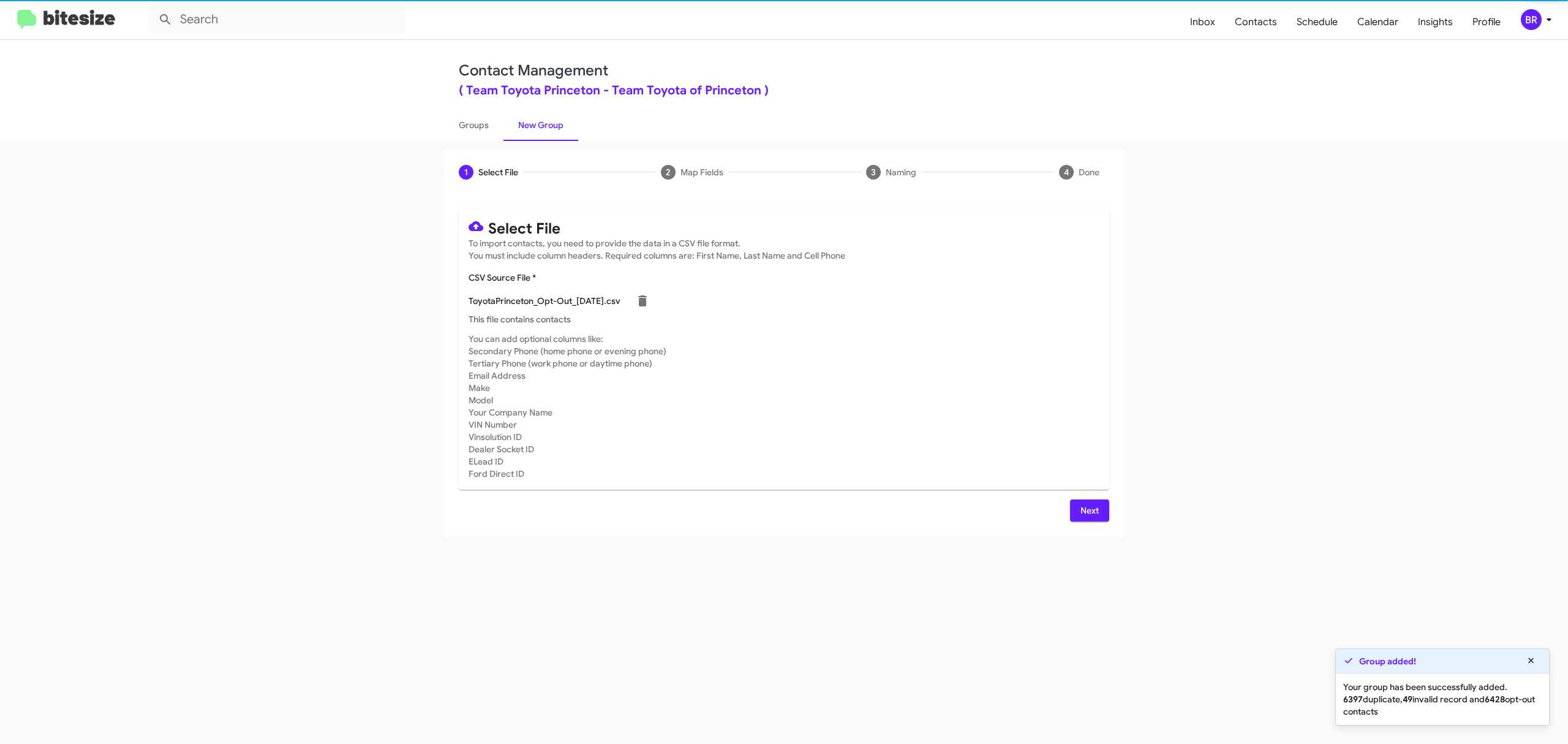
click at [1089, 510] on span "Next" at bounding box center [1090, 510] width 20 height 22
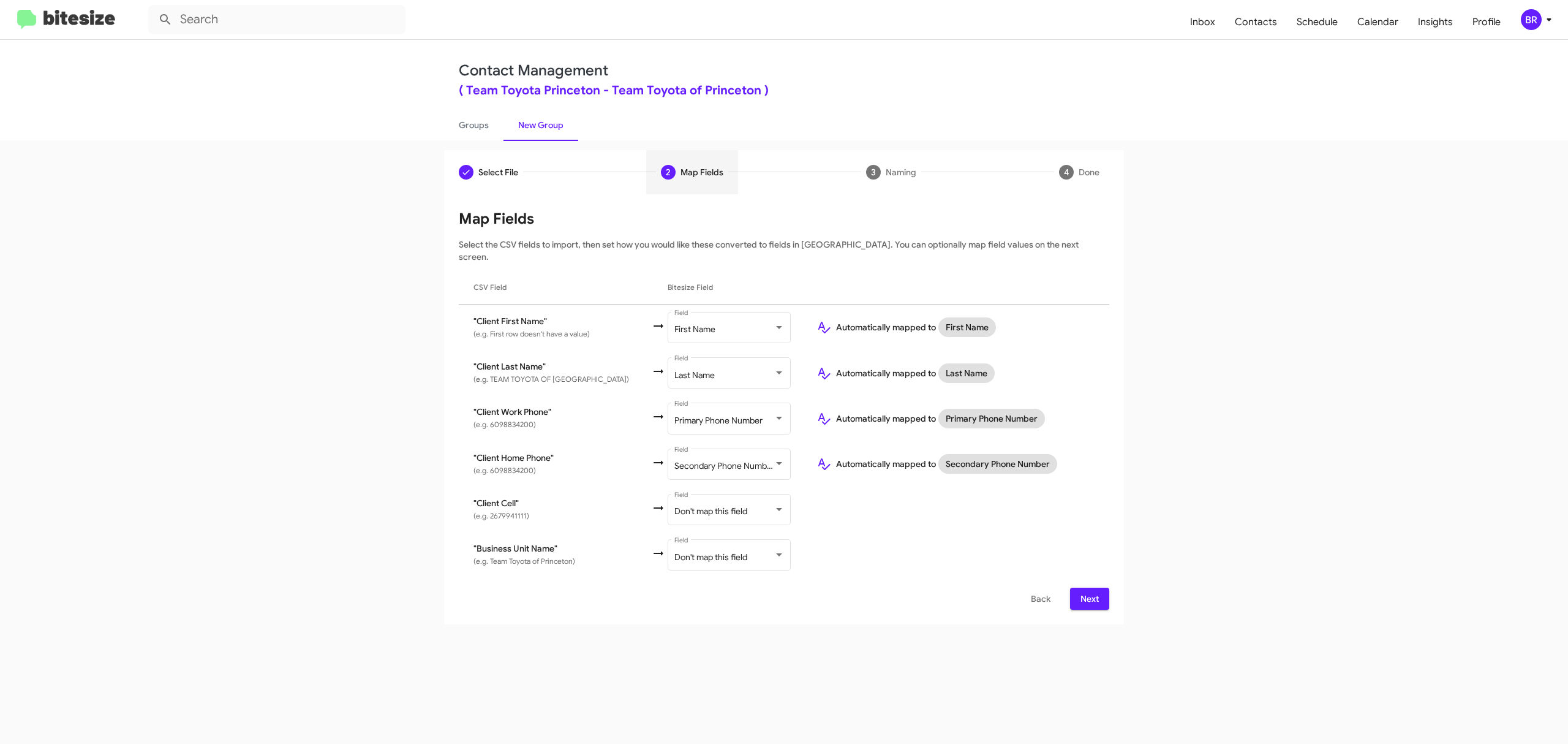
click at [1089, 588] on span "Next" at bounding box center [1090, 598] width 20 height 22
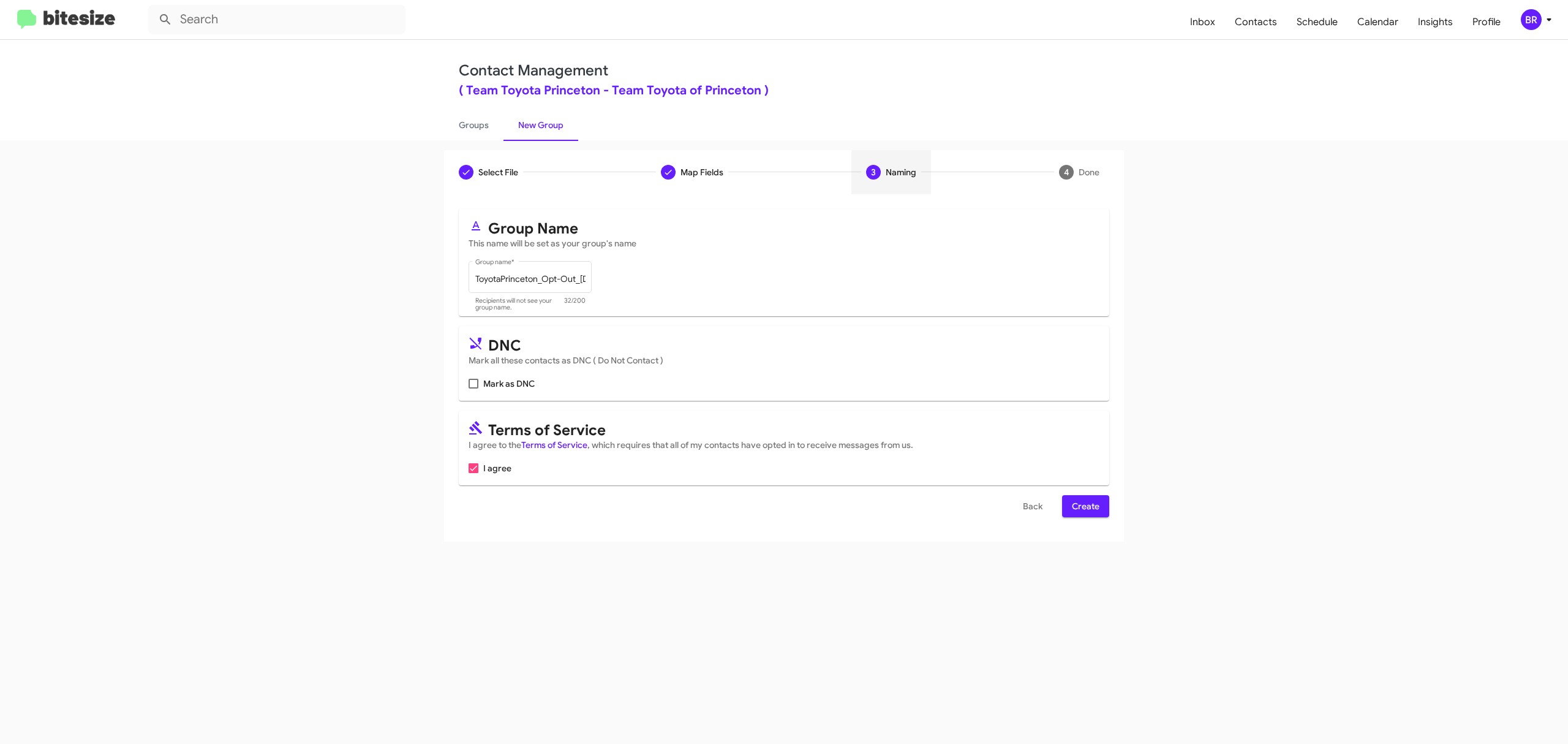
click at [473, 388] on input "Mark as DNC" at bounding box center [473, 388] width 1 height 1
checkbox input "true"
click at [1084, 506] on span "Create" at bounding box center [1086, 506] width 28 height 22
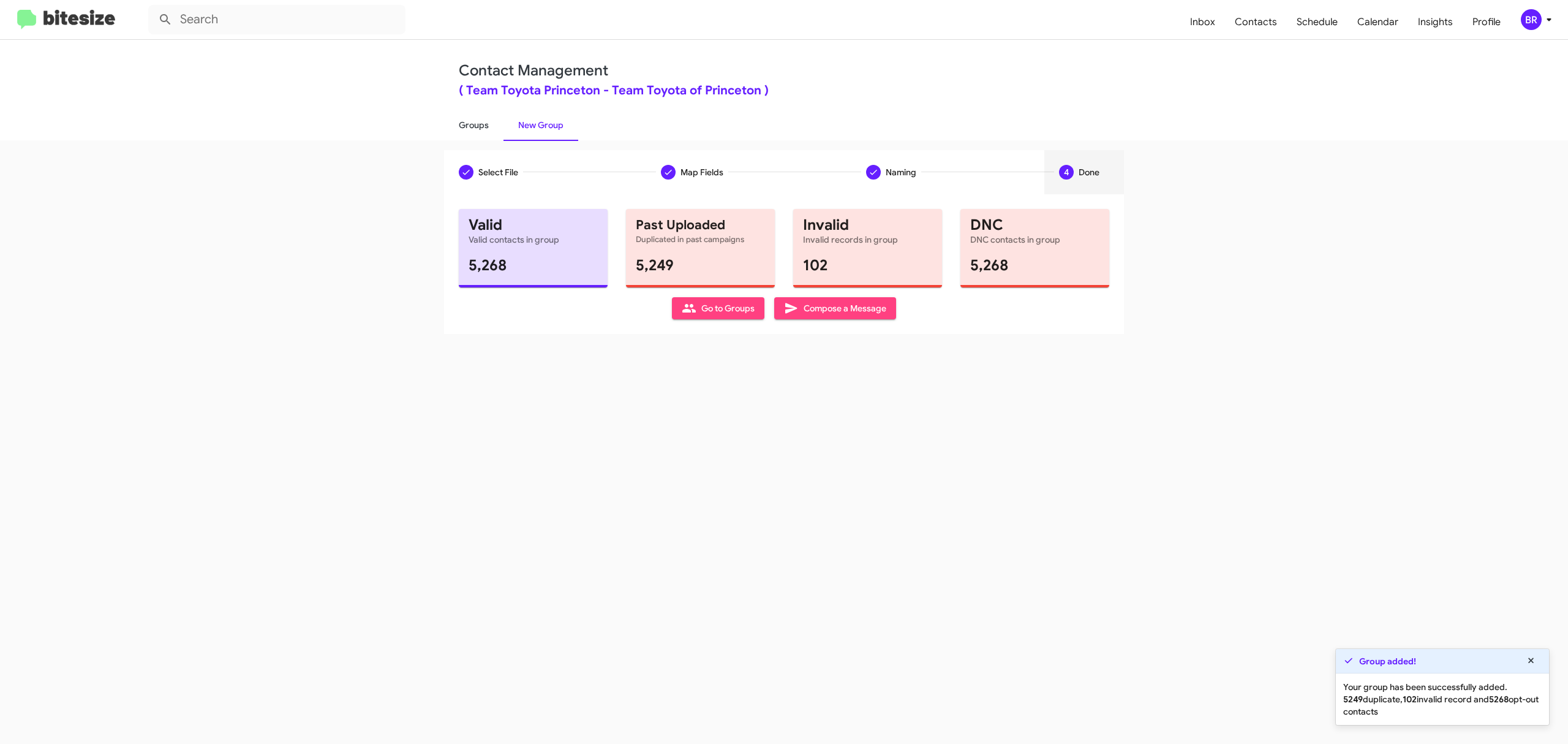
click at [473, 124] on link "Groups" at bounding box center [473, 125] width 59 height 32
type input "in:groups"
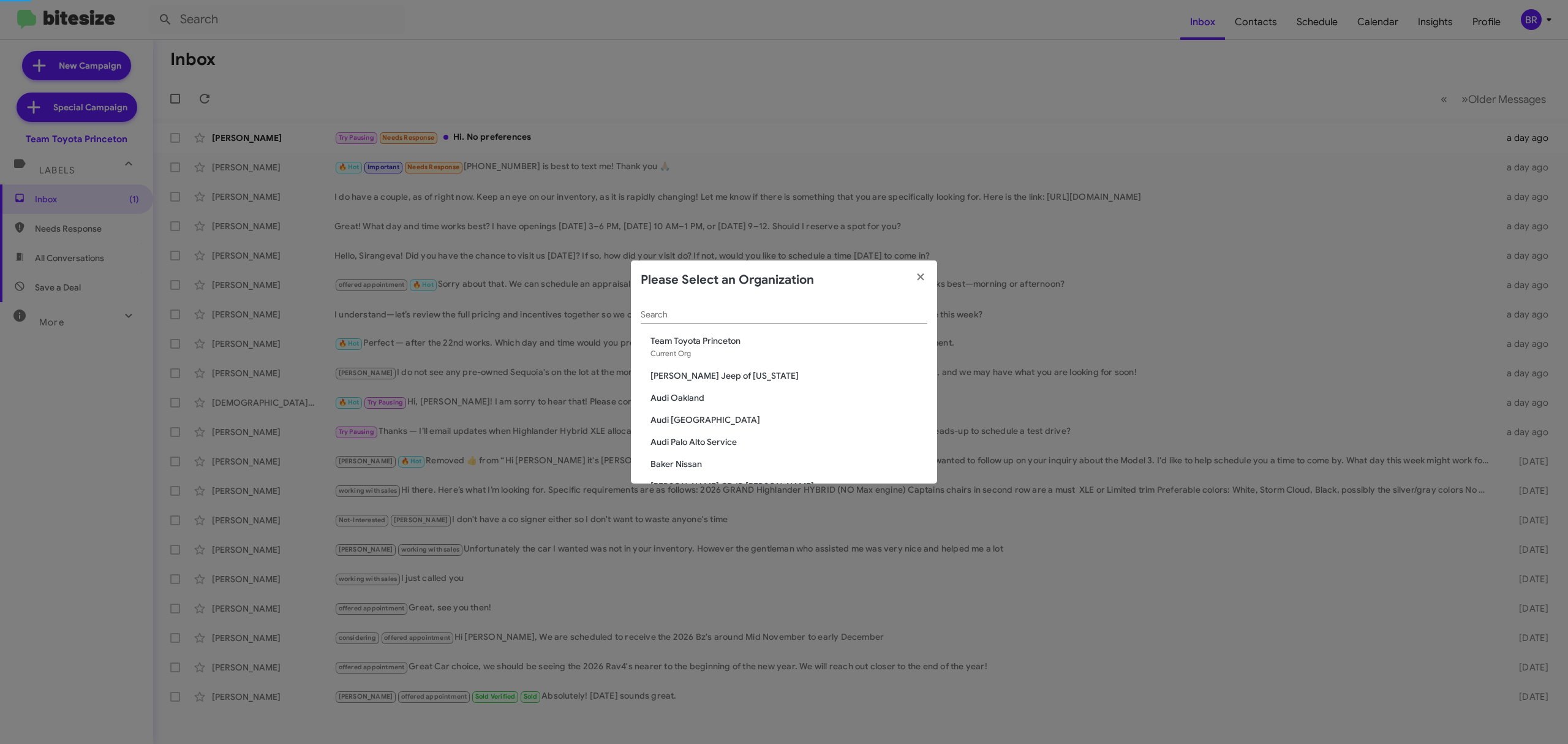
scroll to position [582, 0]
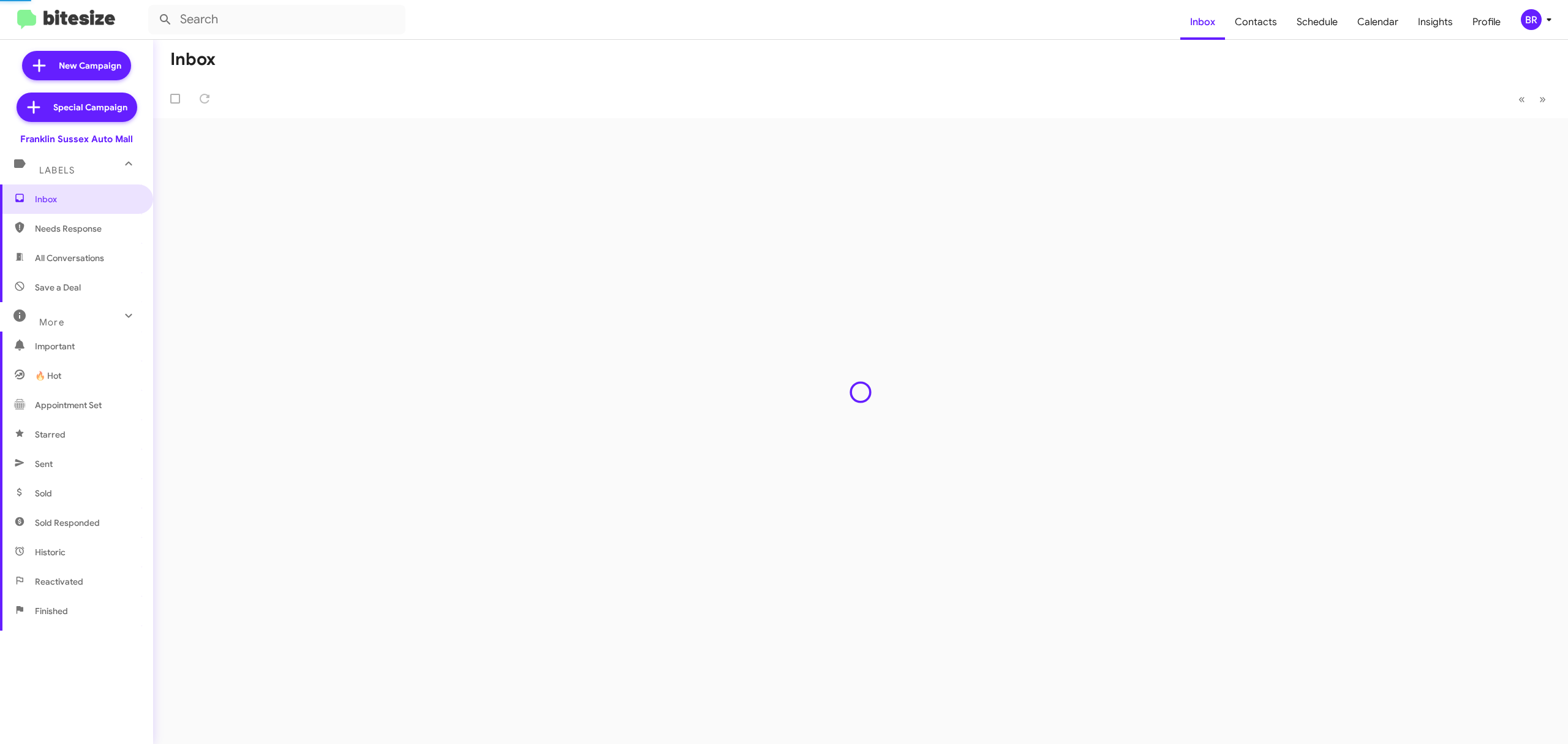
type input "in:groups"
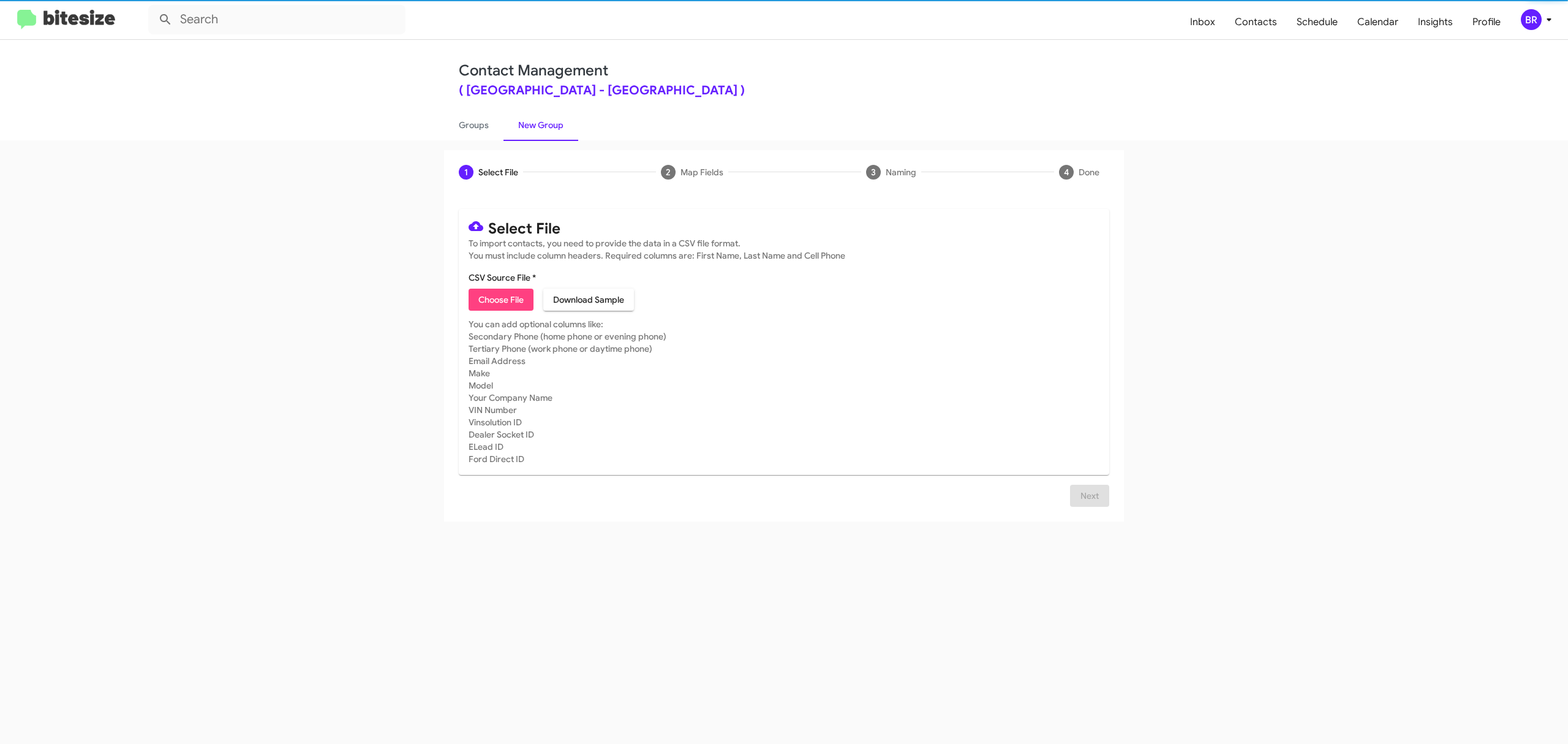
click at [500, 299] on span "Choose File" at bounding box center [501, 299] width 45 height 22
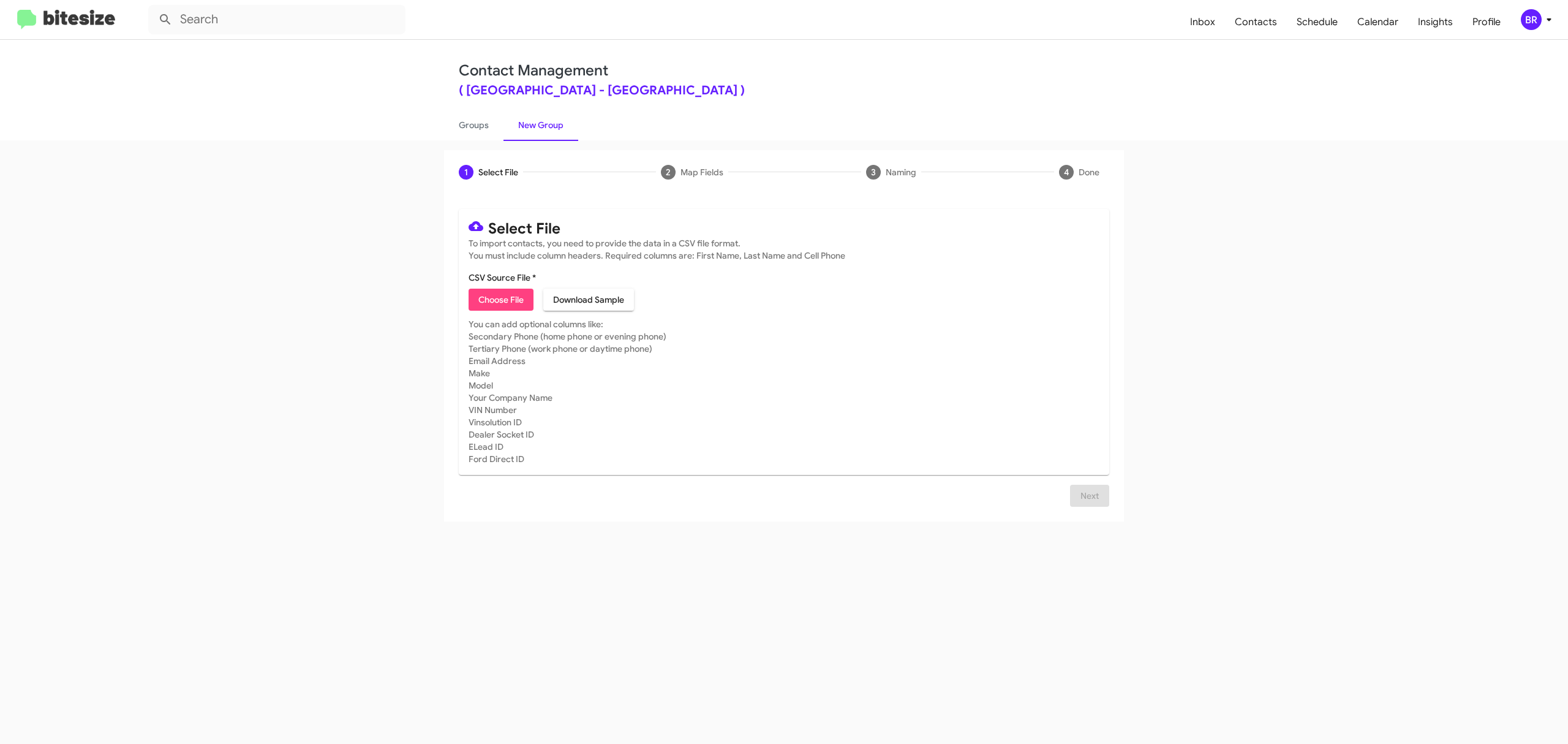
type input "FranklinSusAuto_Opt-Out_10-12-25"
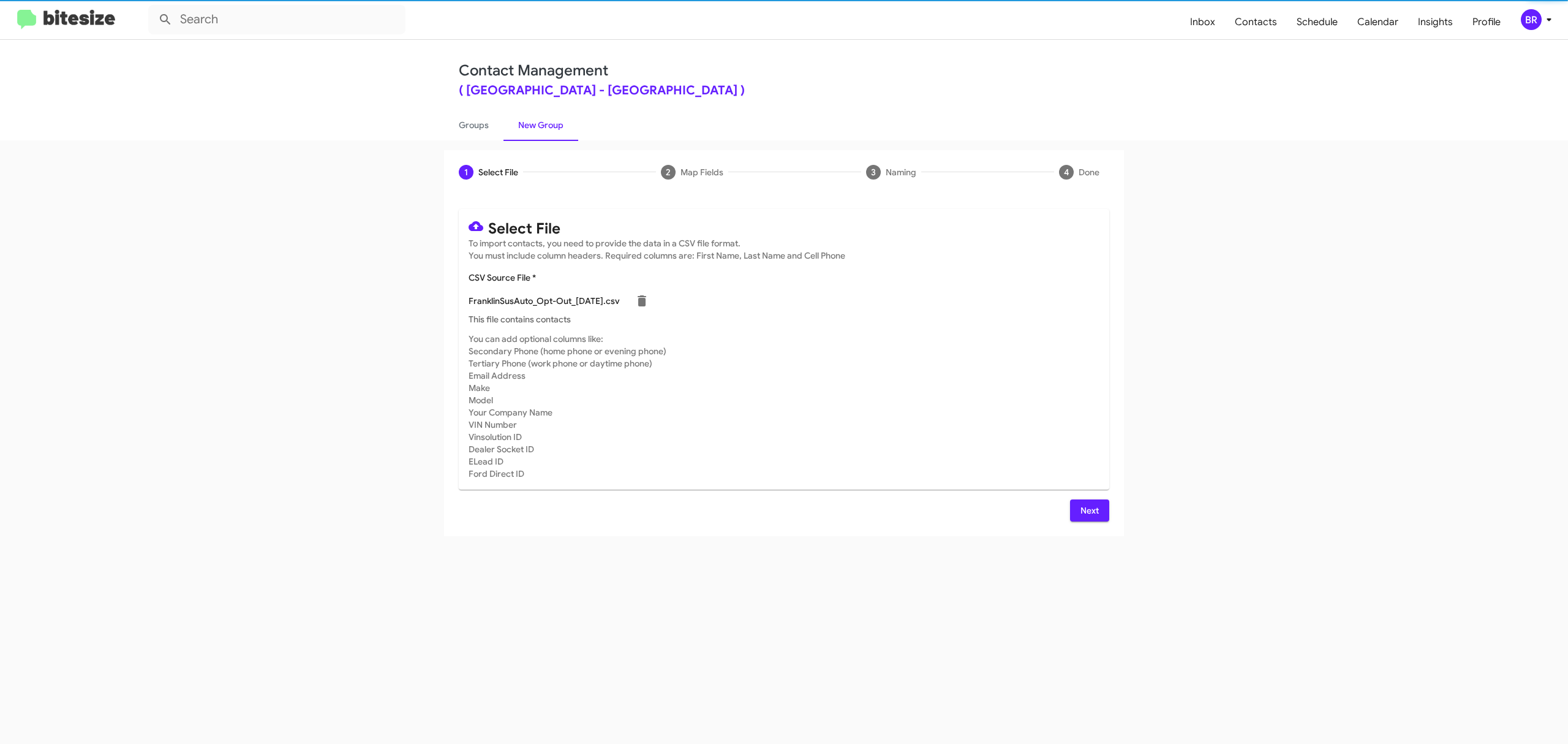
click at [1089, 510] on span "Next" at bounding box center [1090, 510] width 20 height 22
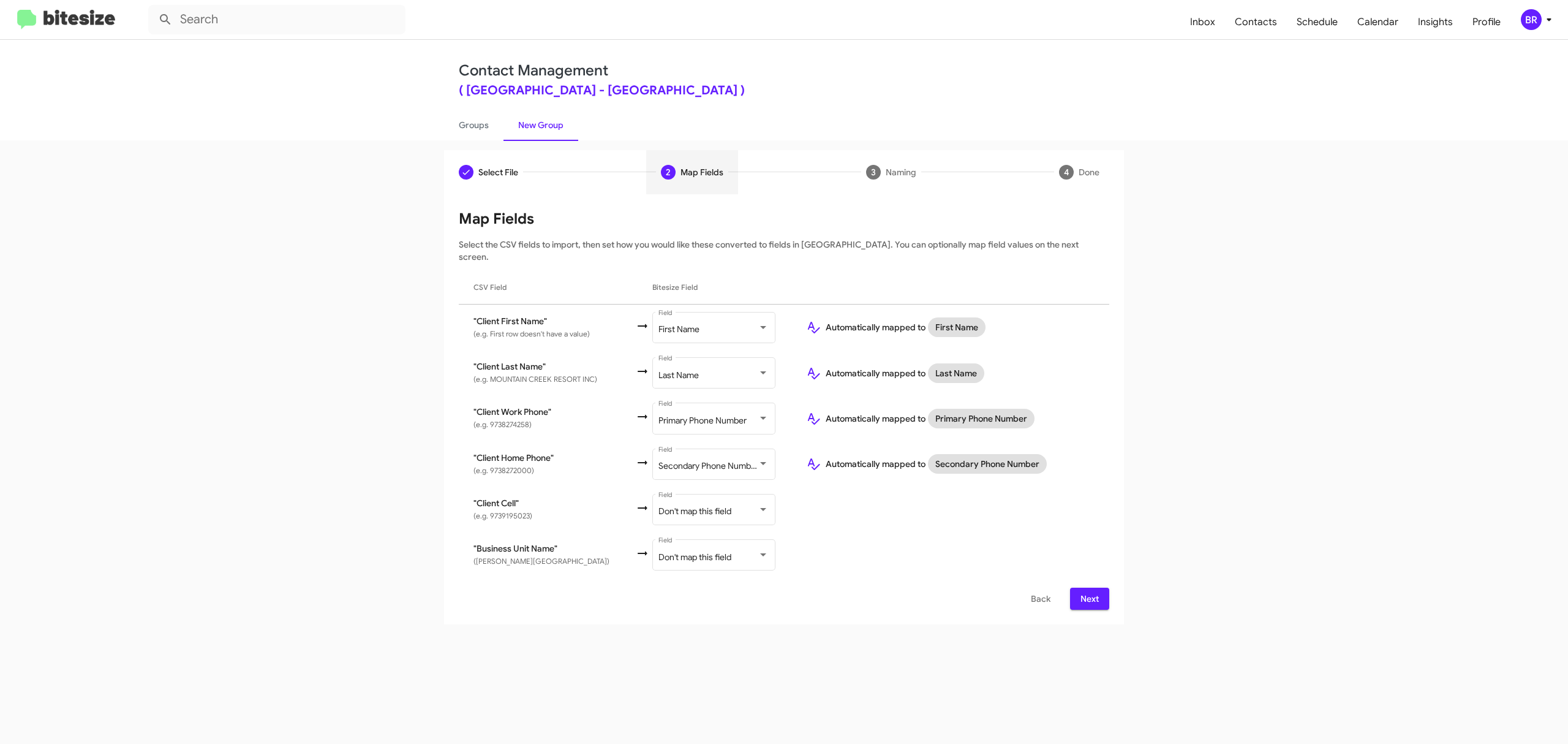
click at [1089, 588] on span "Next" at bounding box center [1090, 598] width 20 height 22
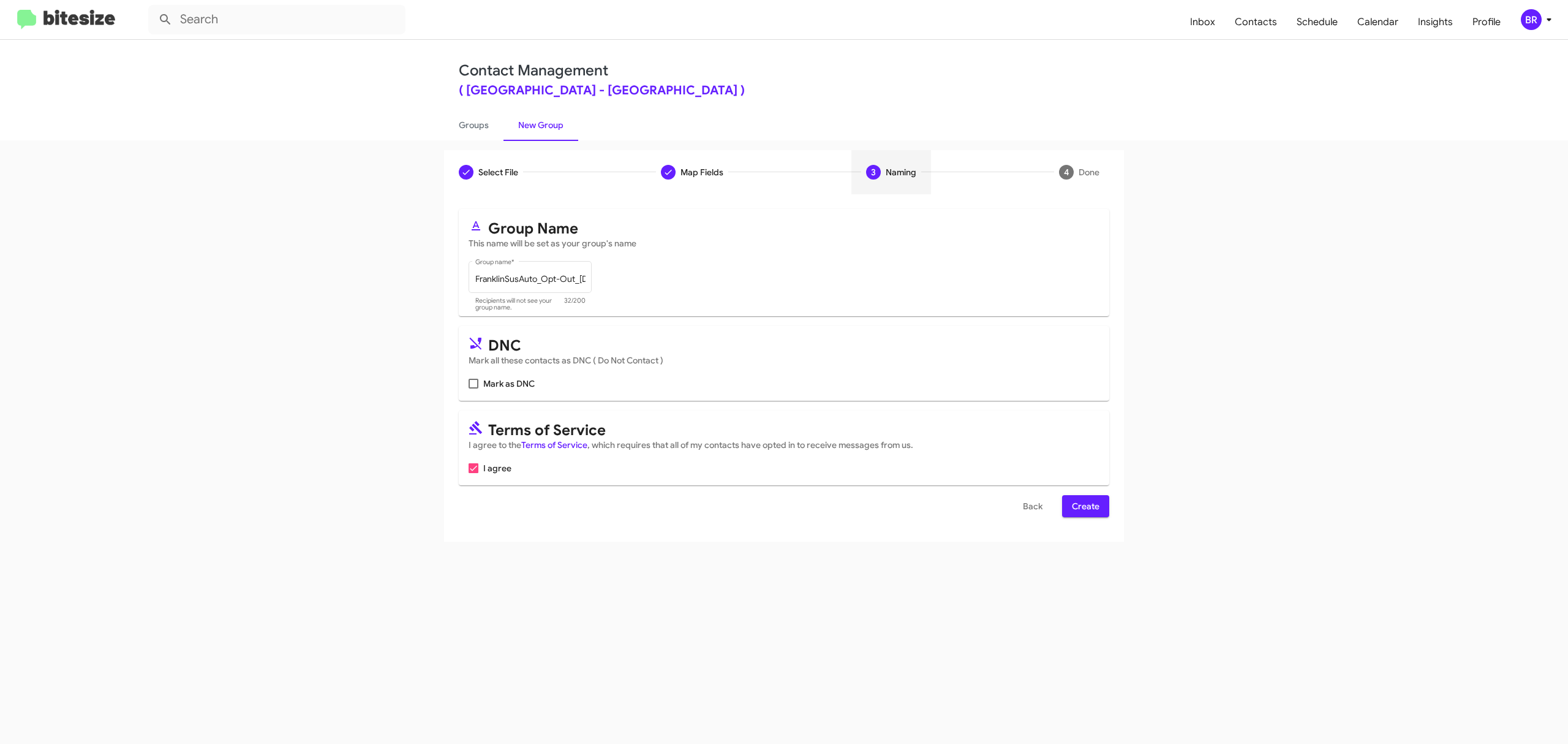
click at [473, 388] on input "Mark as DNC" at bounding box center [473, 388] width 1 height 1
checkbox input "true"
click at [1084, 506] on span "Create" at bounding box center [1086, 506] width 28 height 22
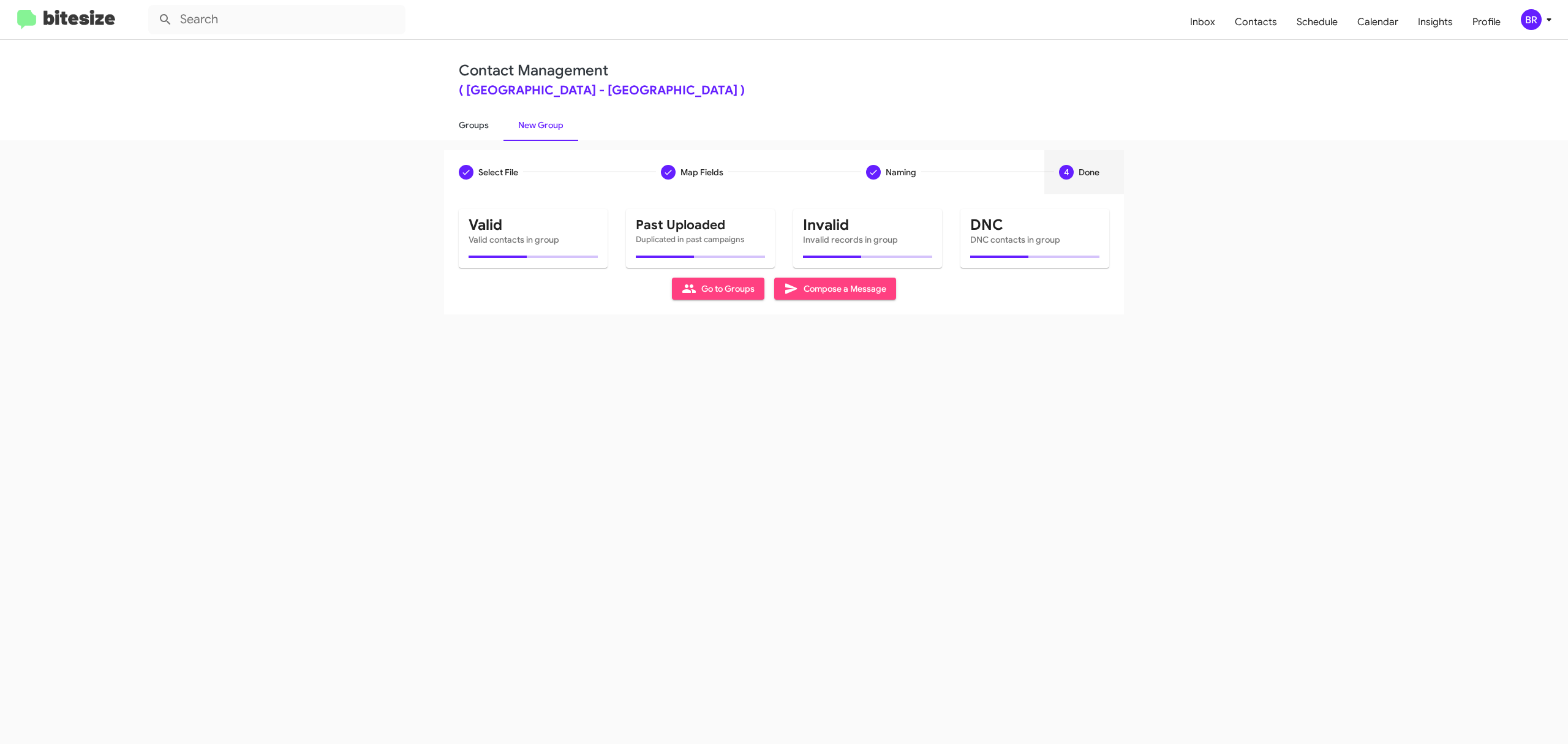
click at [473, 124] on link "Groups" at bounding box center [473, 125] width 59 height 32
type input "in:groups"
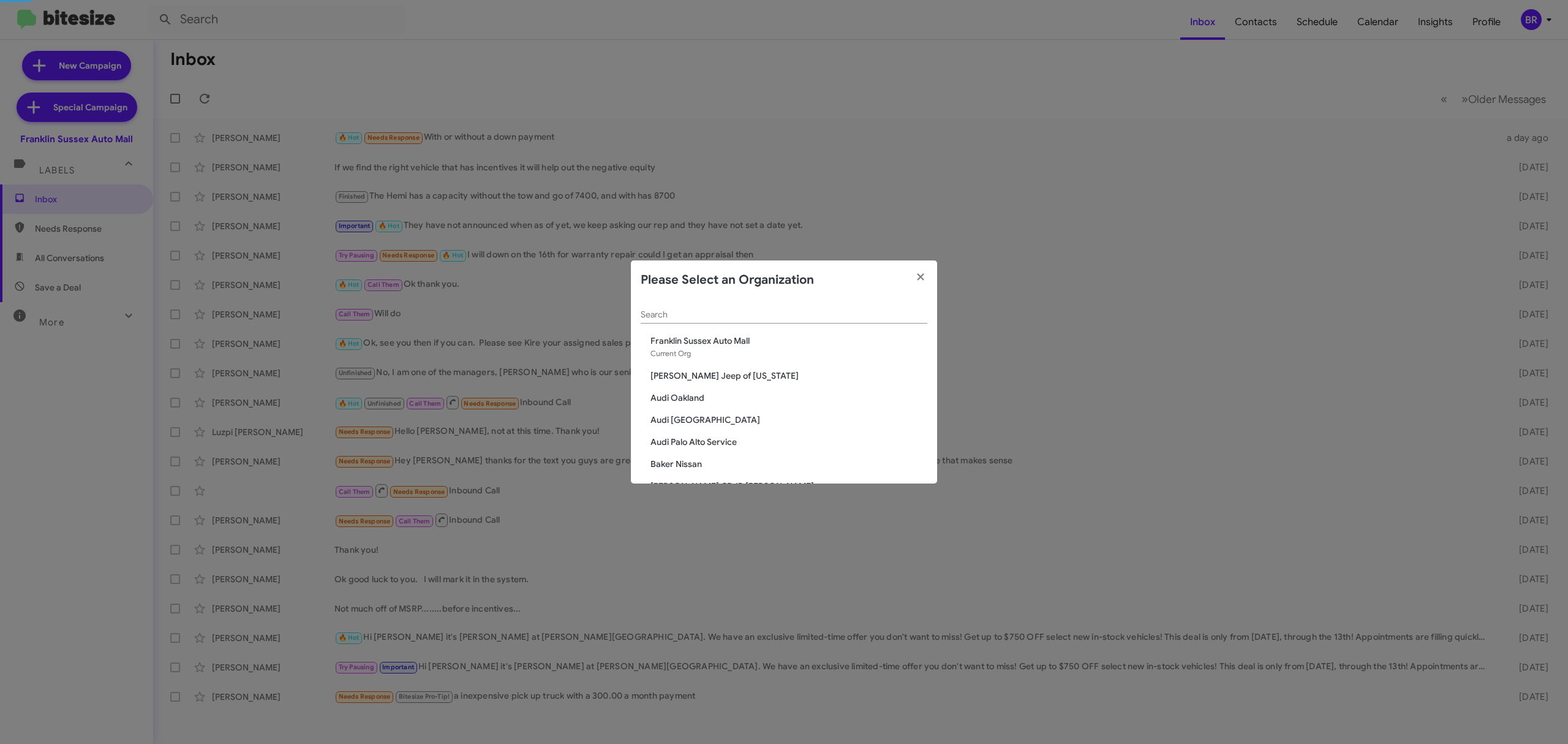
scroll to position [582, 0]
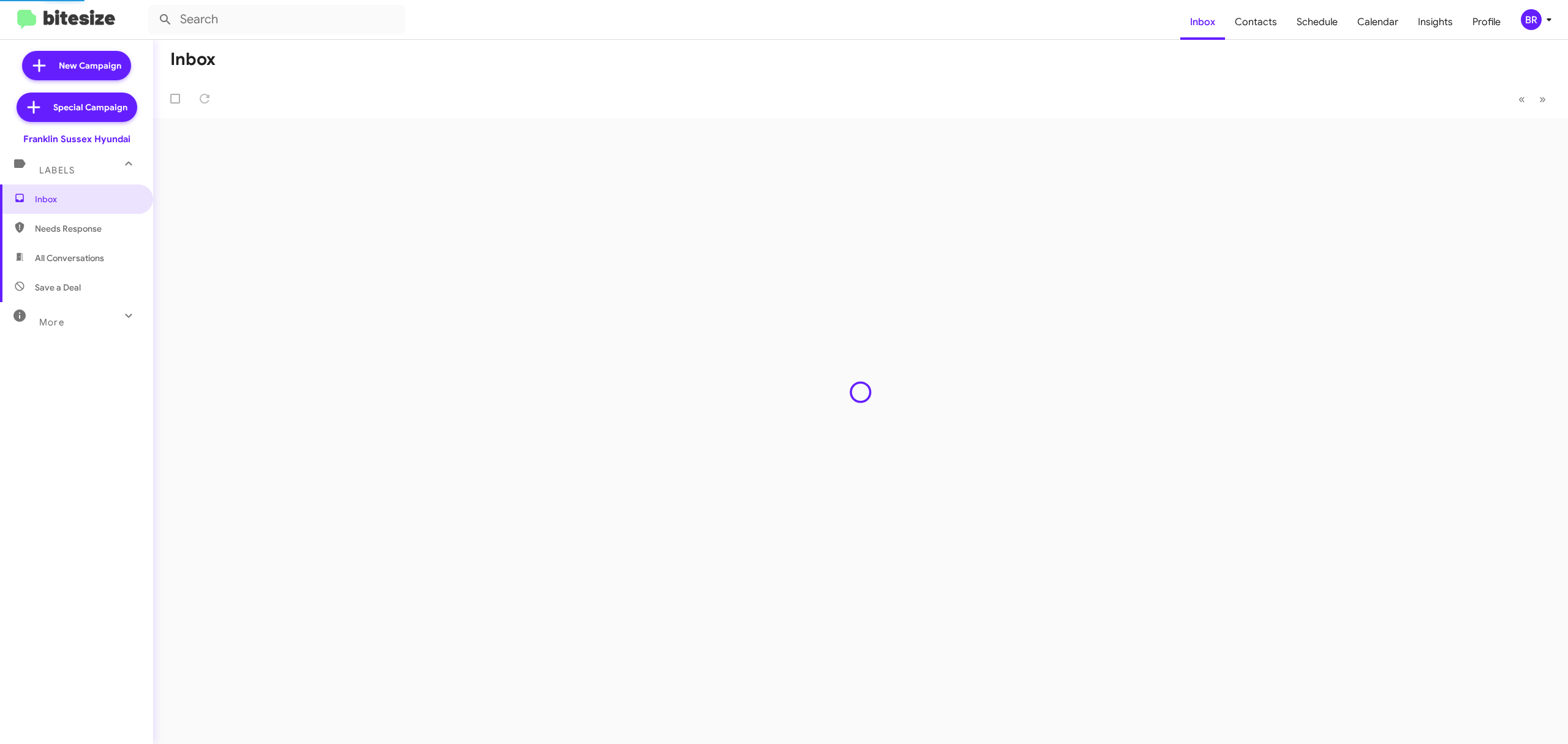
type input "in:groups"
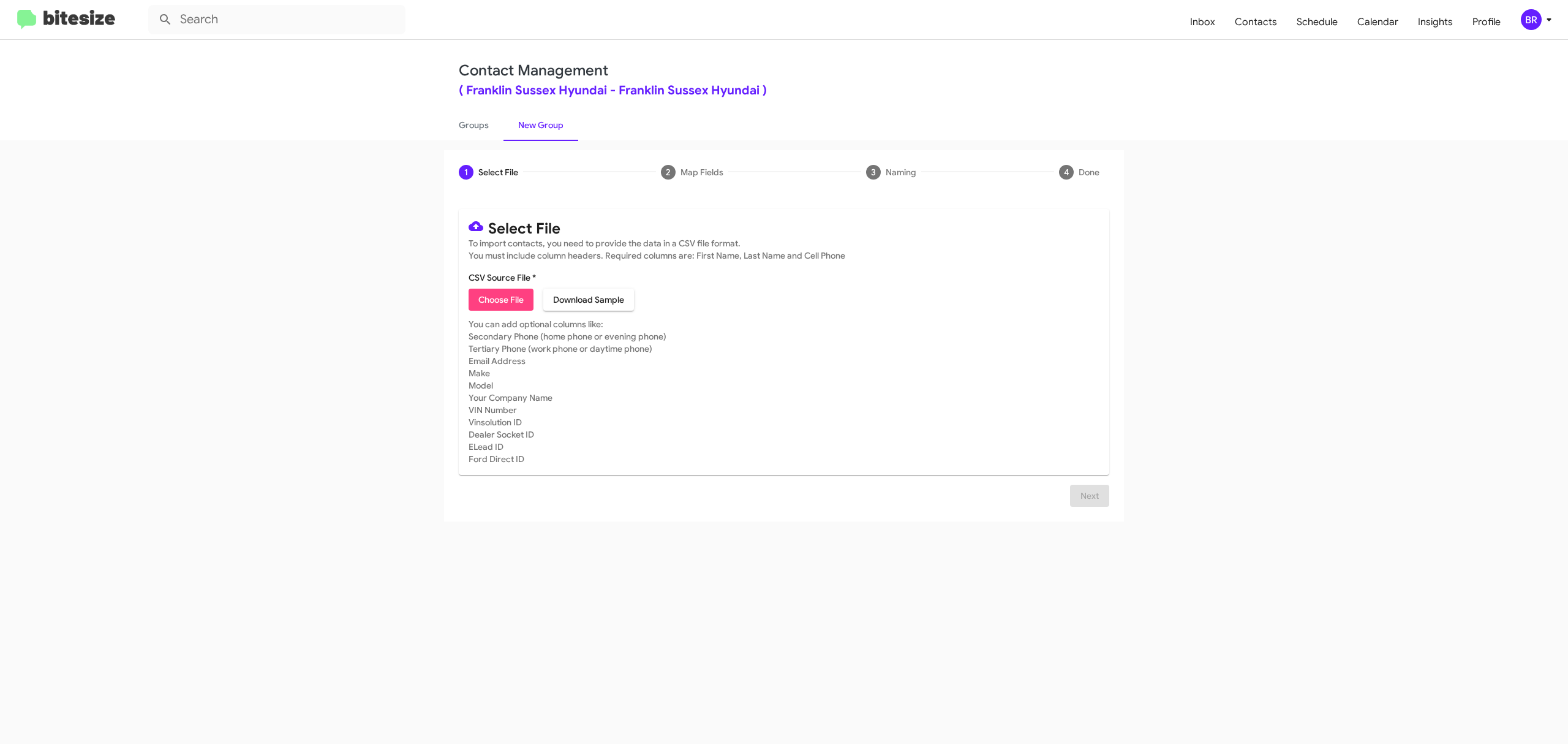
click at [500, 299] on span "Choose File" at bounding box center [501, 299] width 45 height 22
type input "FranklinSusHyun_Opt-Out_[DATE]"
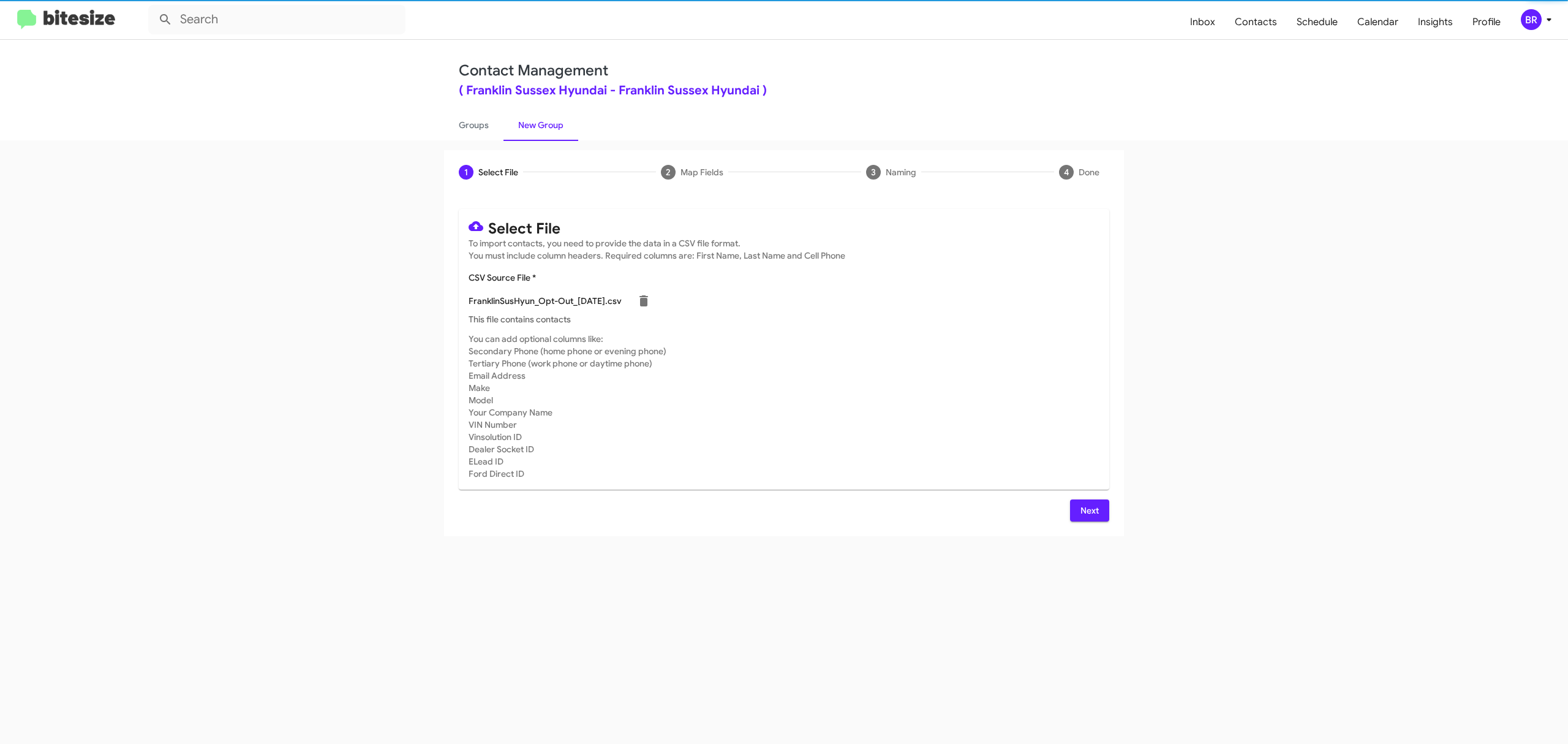
click at [1089, 510] on span "Next" at bounding box center [1090, 510] width 20 height 22
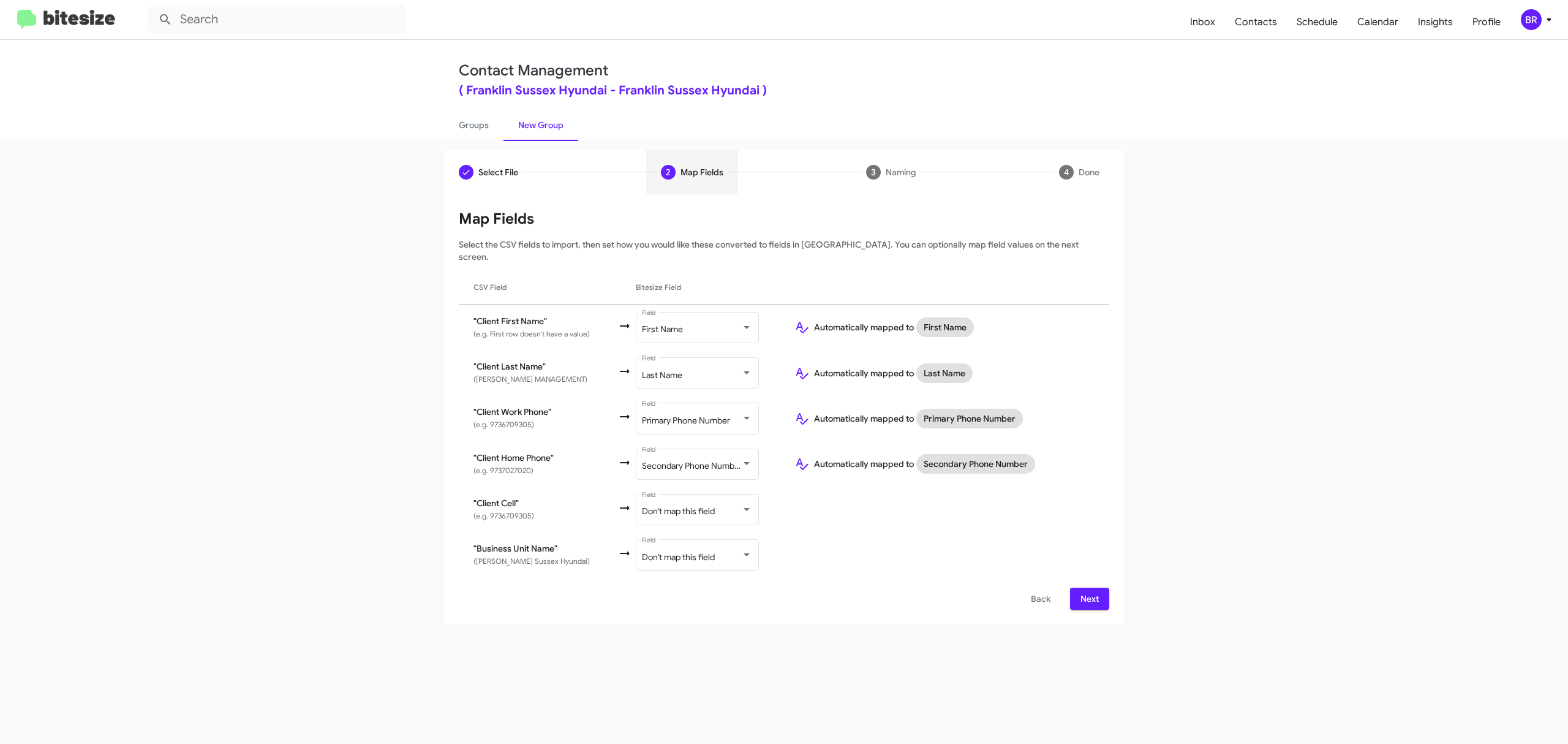
click at [1089, 588] on span "Next" at bounding box center [1090, 598] width 20 height 22
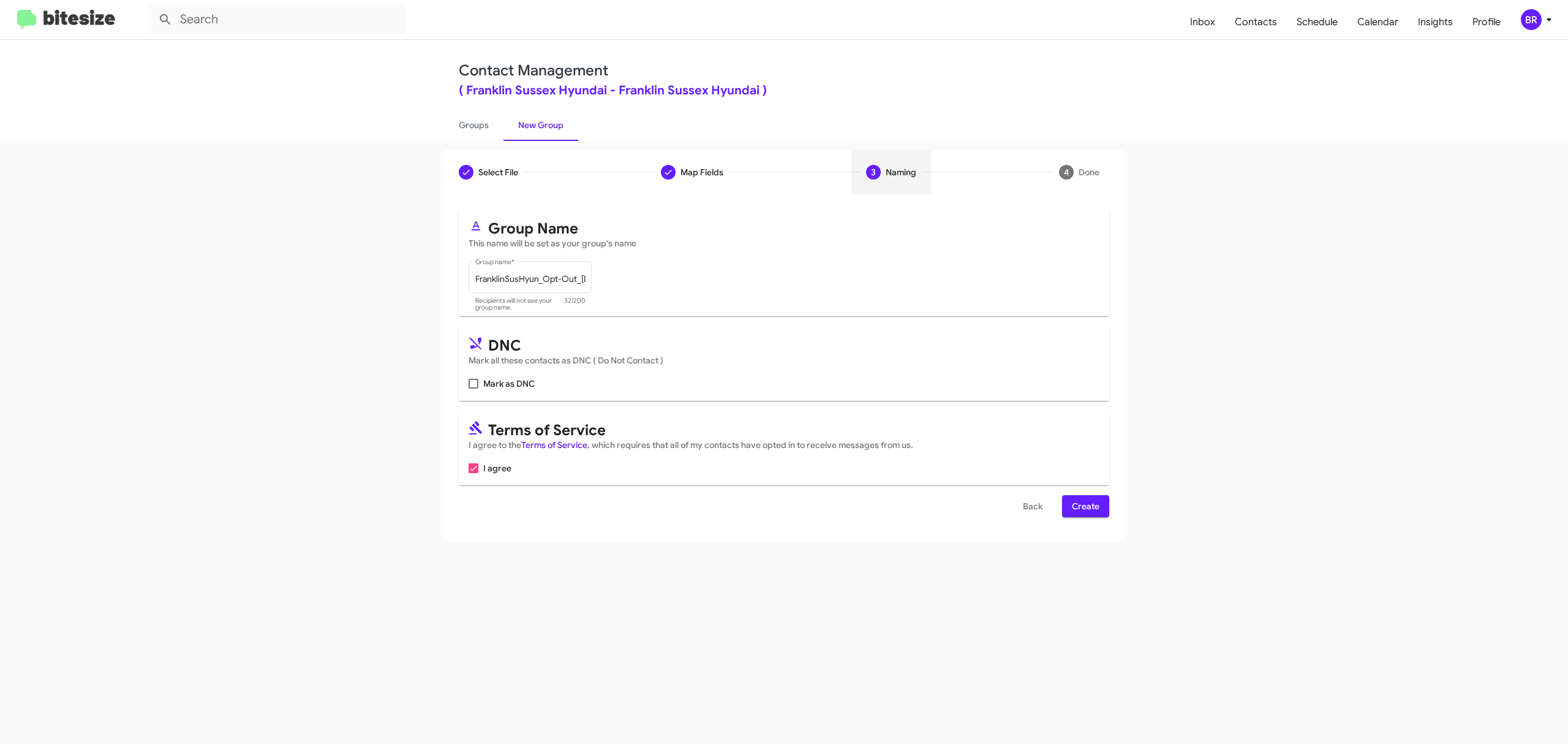
click at [473, 388] on input "Mark as DNC" at bounding box center [473, 388] width 1 height 1
checkbox input "true"
click at [1084, 506] on span "Create" at bounding box center [1086, 506] width 28 height 22
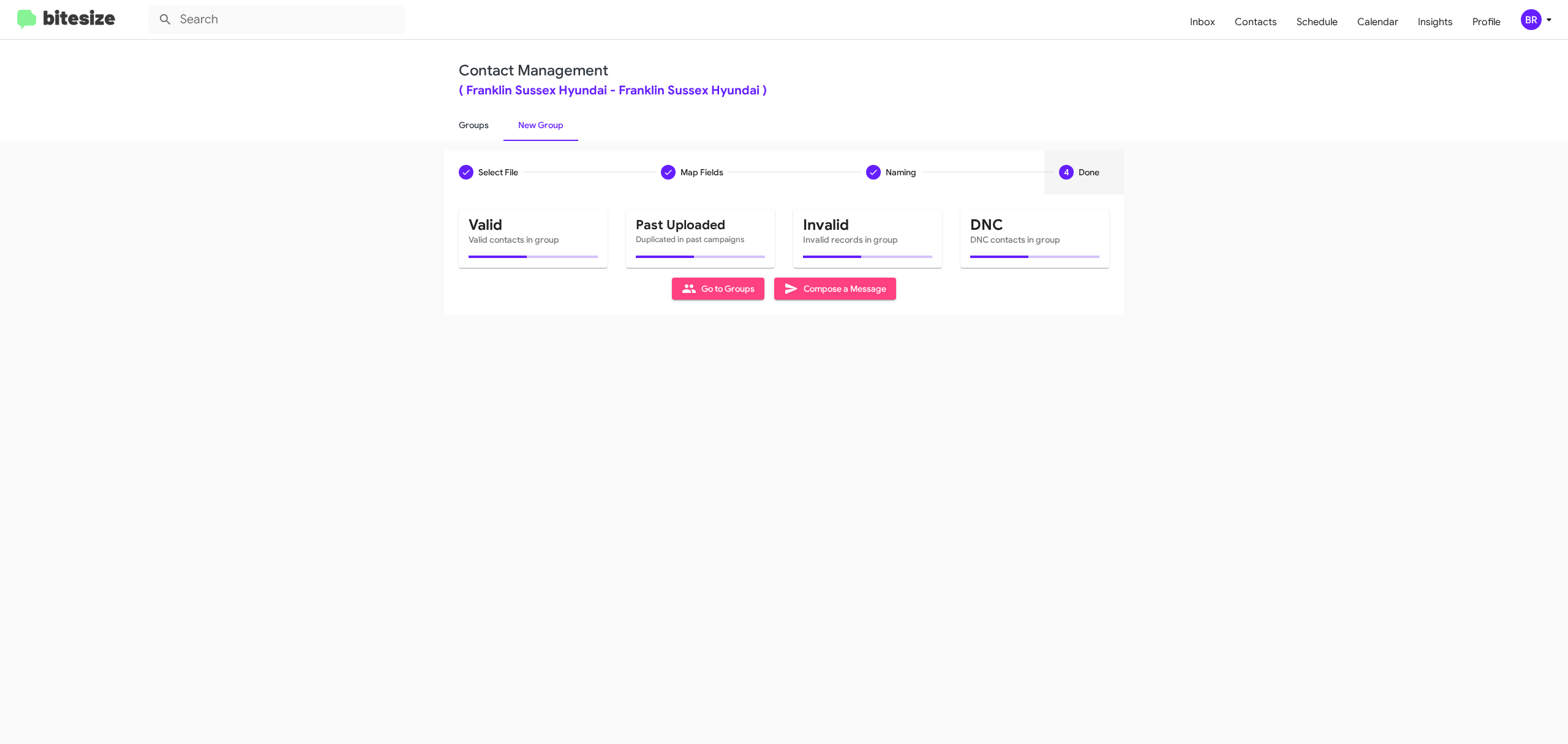
click at [473, 124] on link "Groups" at bounding box center [473, 125] width 59 height 32
type input "in:groups"
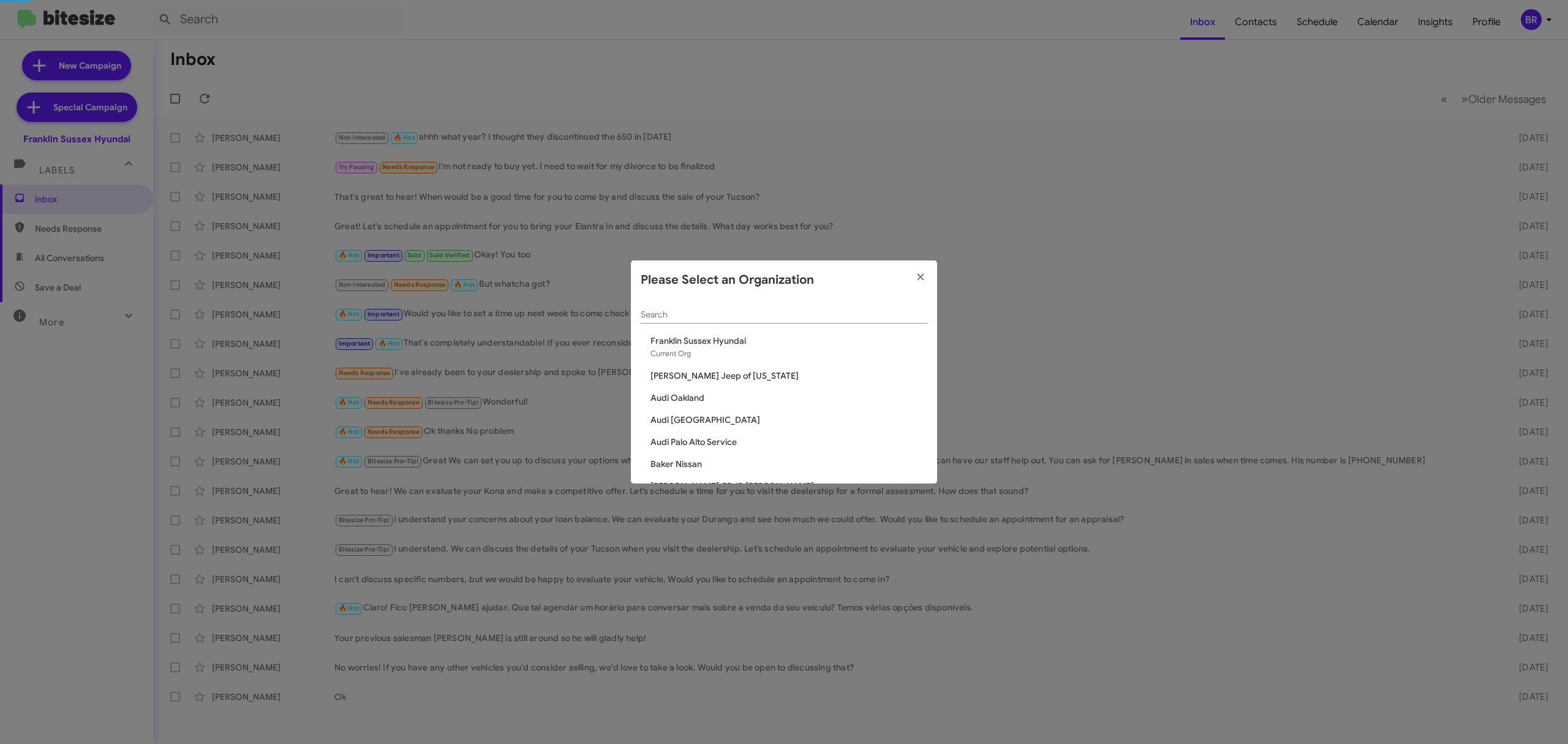
scroll to position [1045, 0]
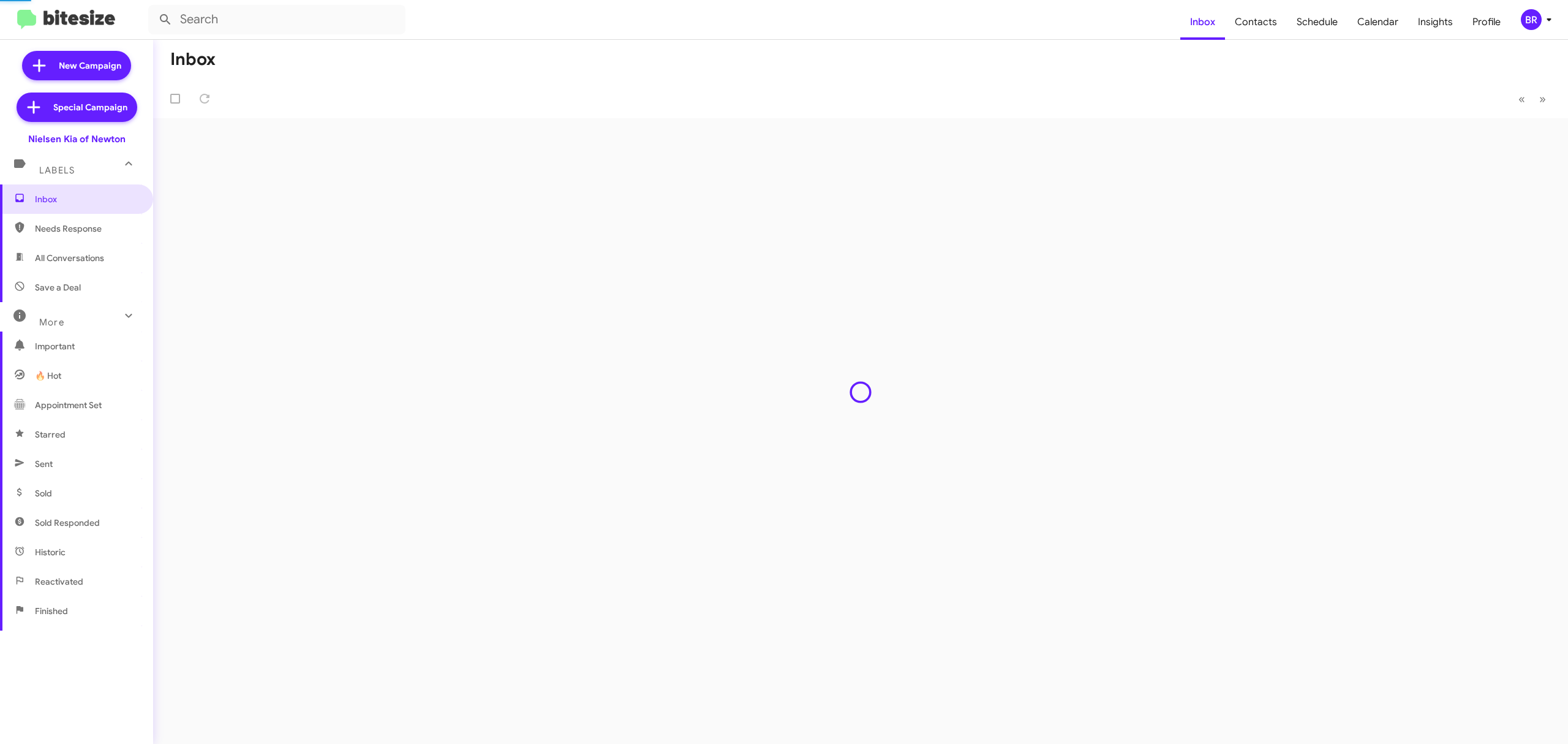
type input "in:groups"
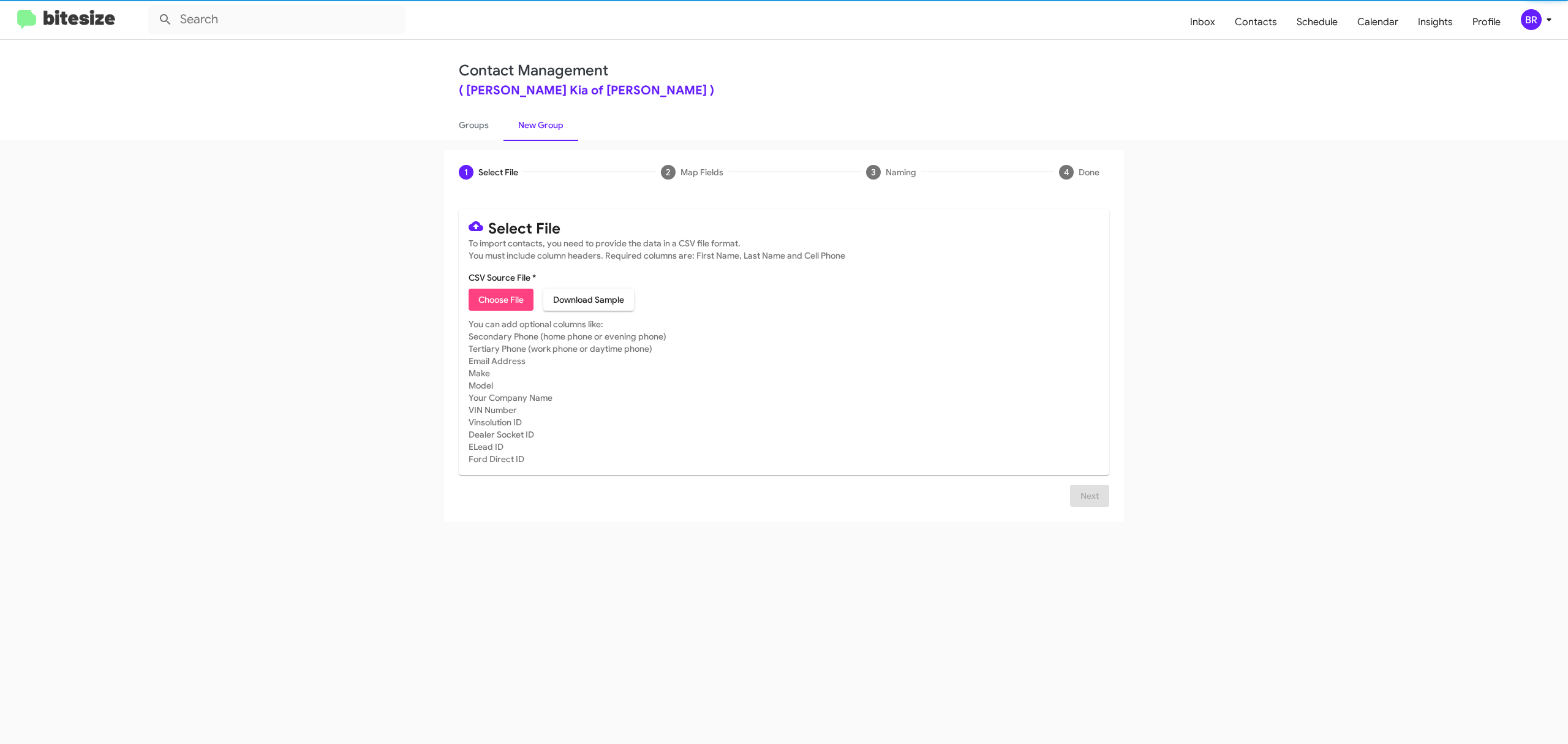
click at [500, 299] on span "Choose File" at bounding box center [501, 299] width 45 height 22
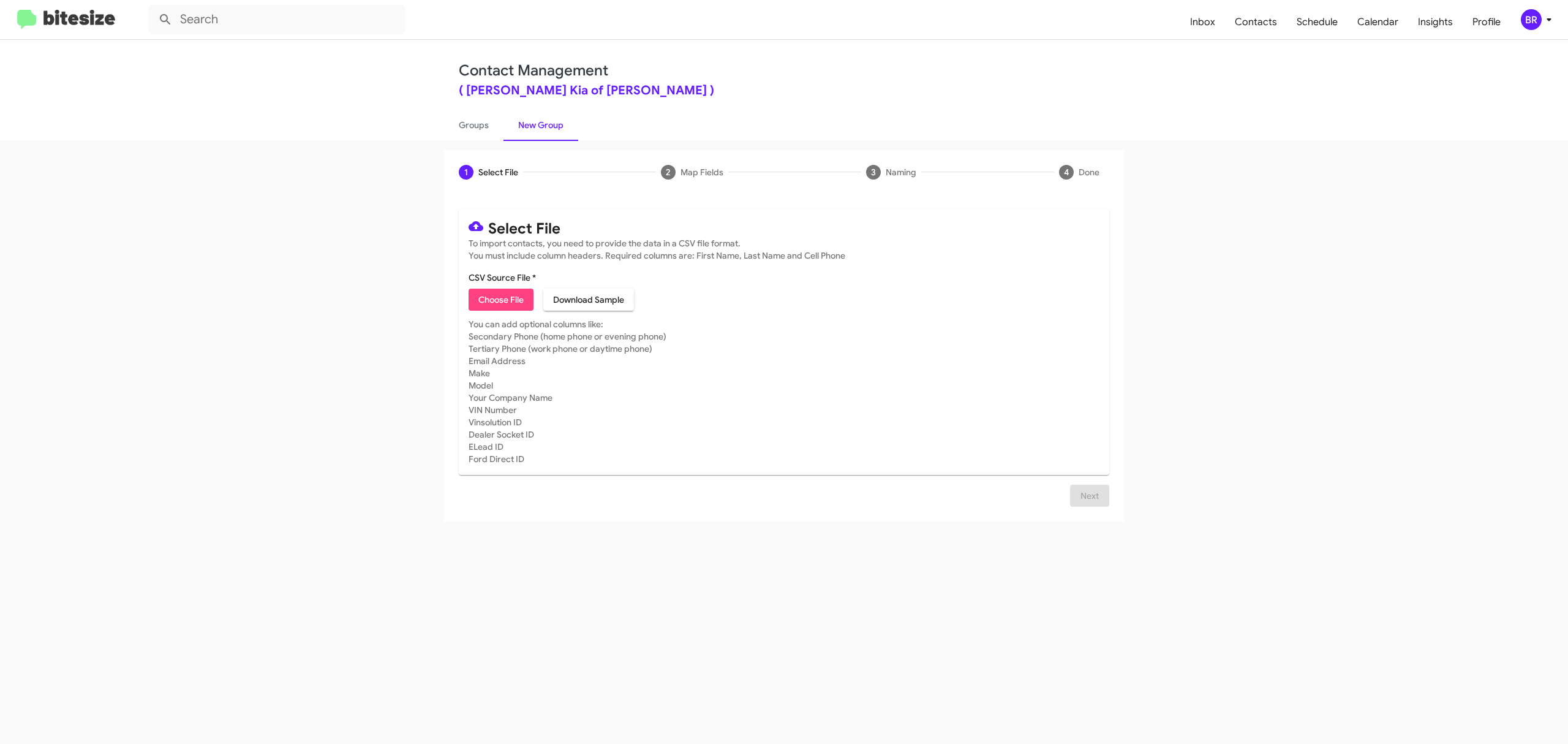
type input "NielKiaNew_Opt-Out_10-12-25"
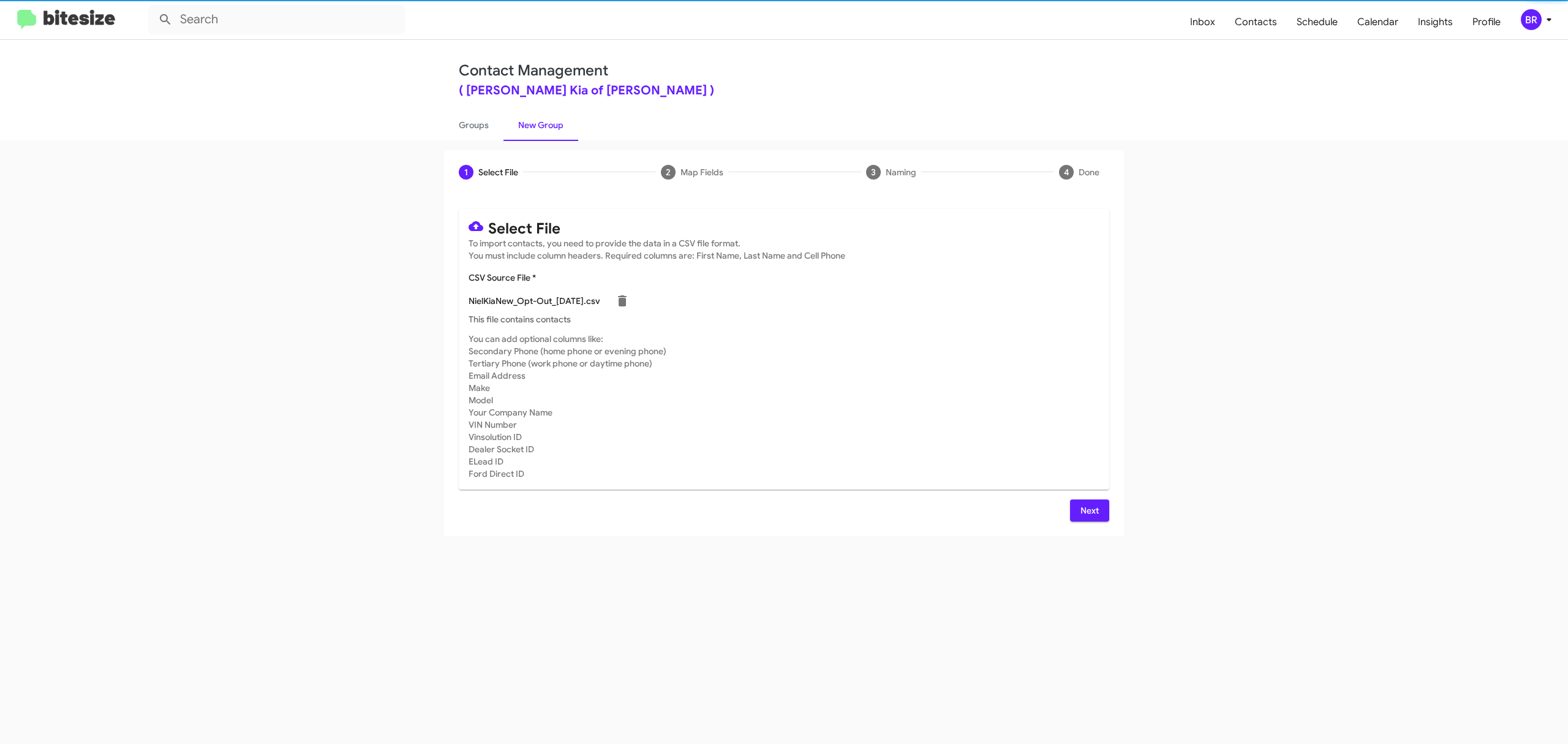
click at [1089, 510] on span "Next" at bounding box center [1090, 510] width 20 height 22
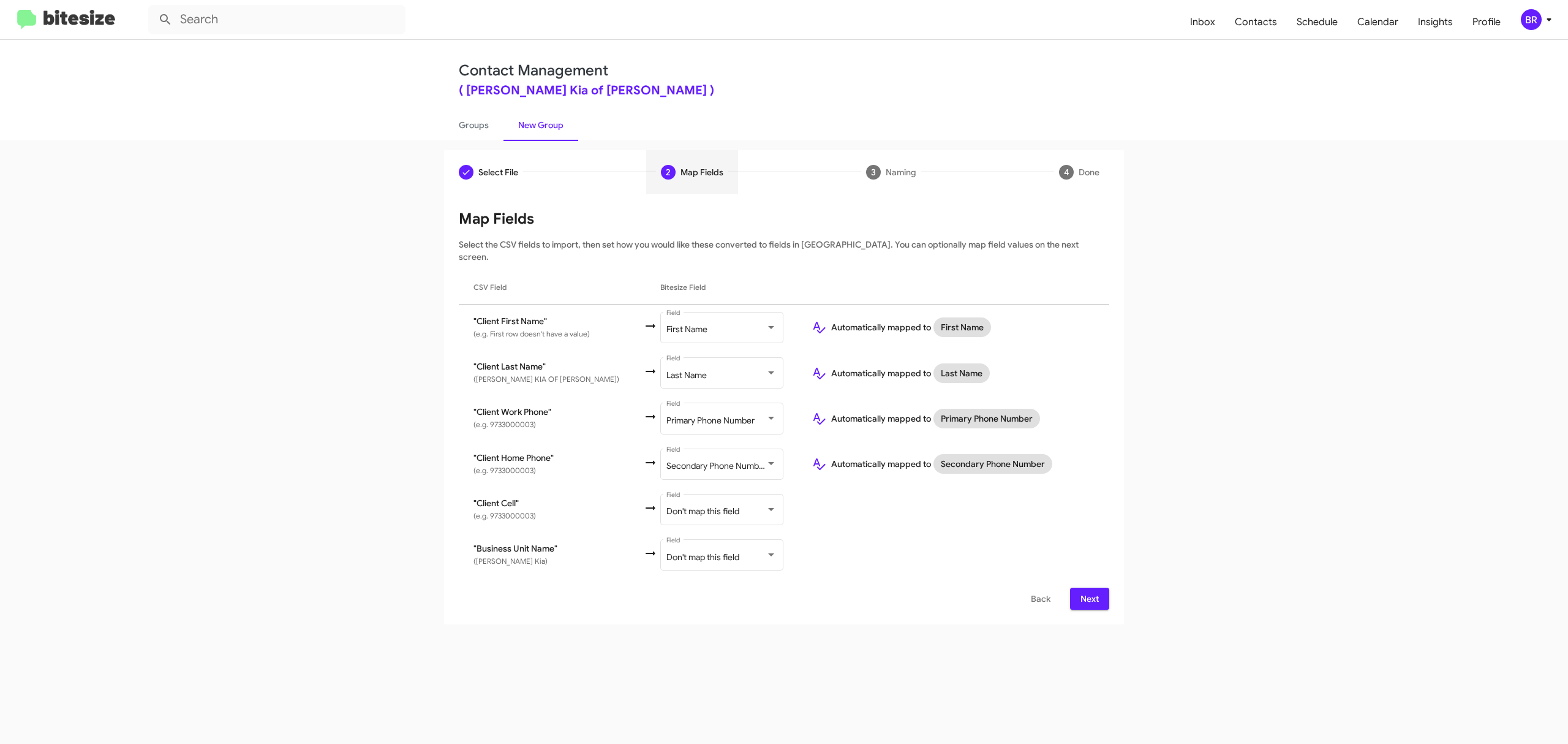
click at [1089, 588] on span "Next" at bounding box center [1090, 598] width 20 height 22
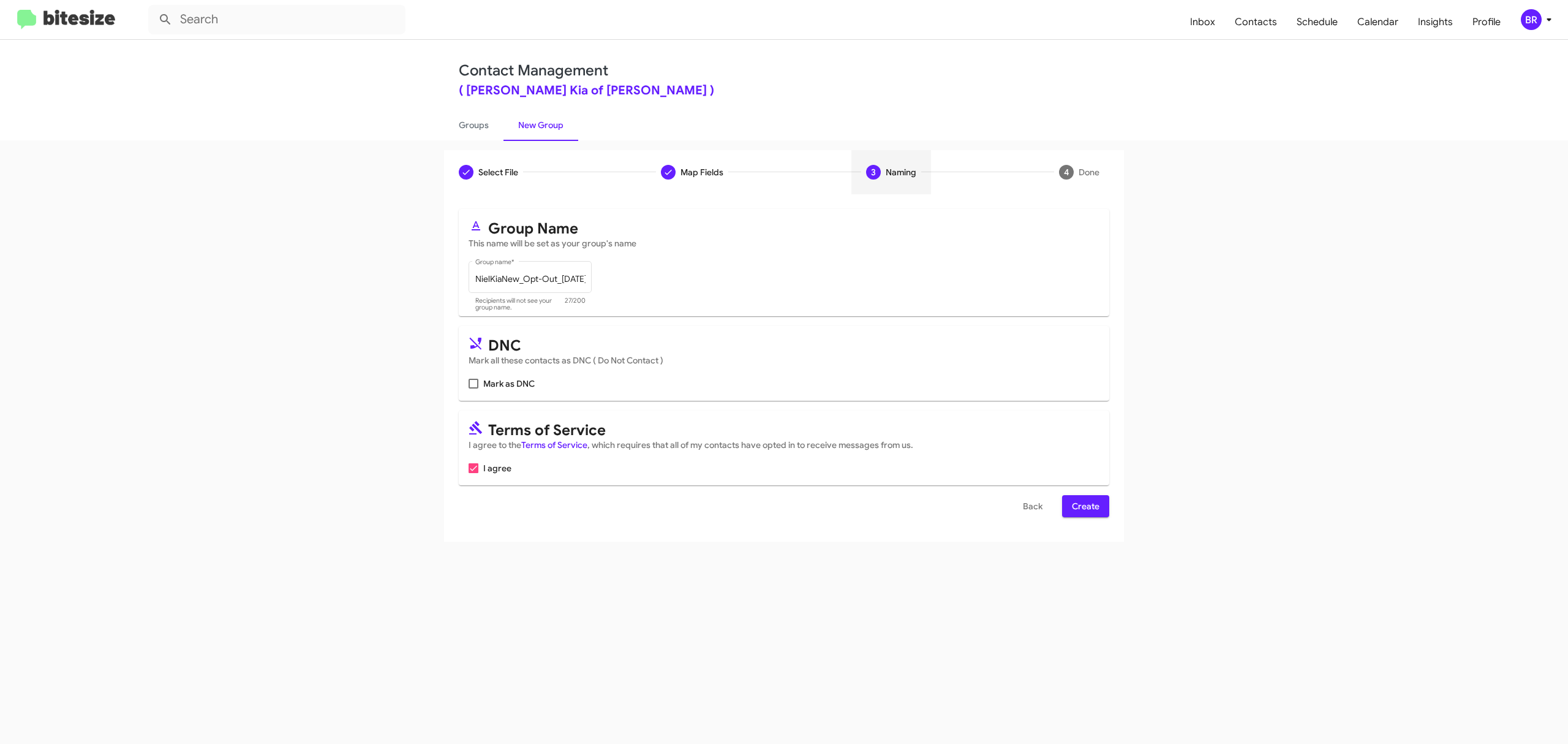
click at [473, 388] on input "Mark as DNC" at bounding box center [473, 388] width 1 height 1
checkbox input "true"
click at [1084, 506] on span "Create" at bounding box center [1086, 506] width 28 height 22
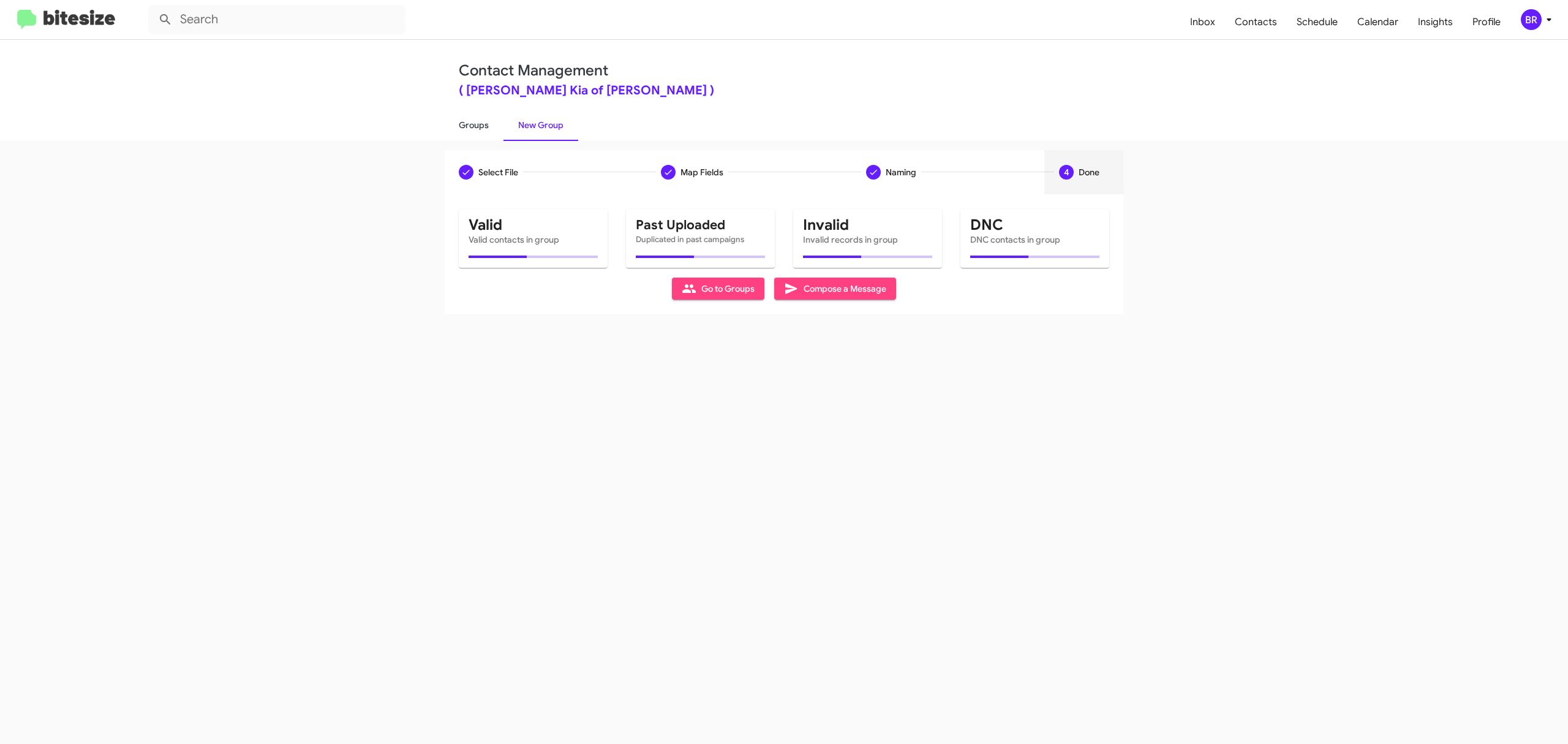
click at [473, 124] on link "Groups" at bounding box center [473, 125] width 59 height 32
type input "in:groups"
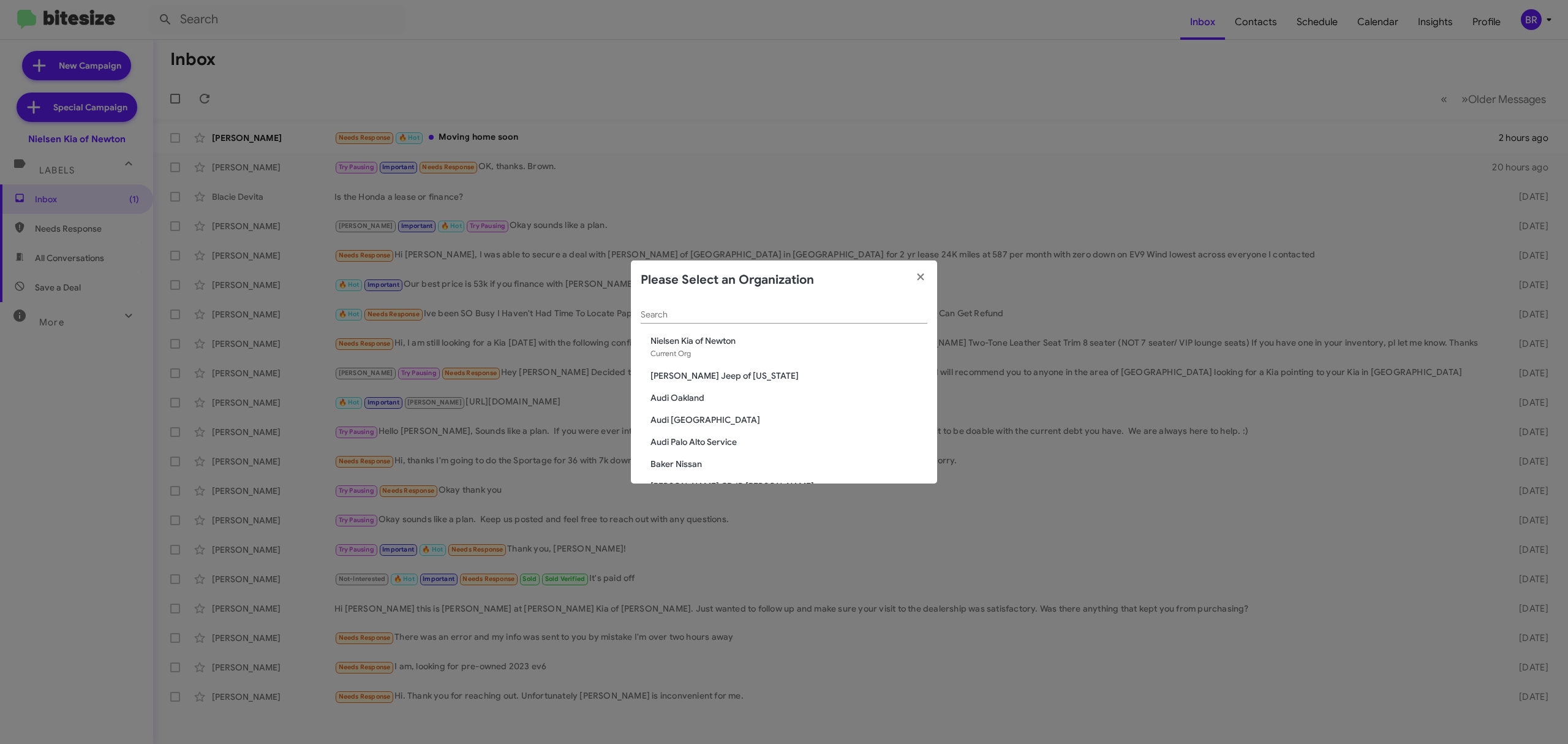
scroll to position [1045, 0]
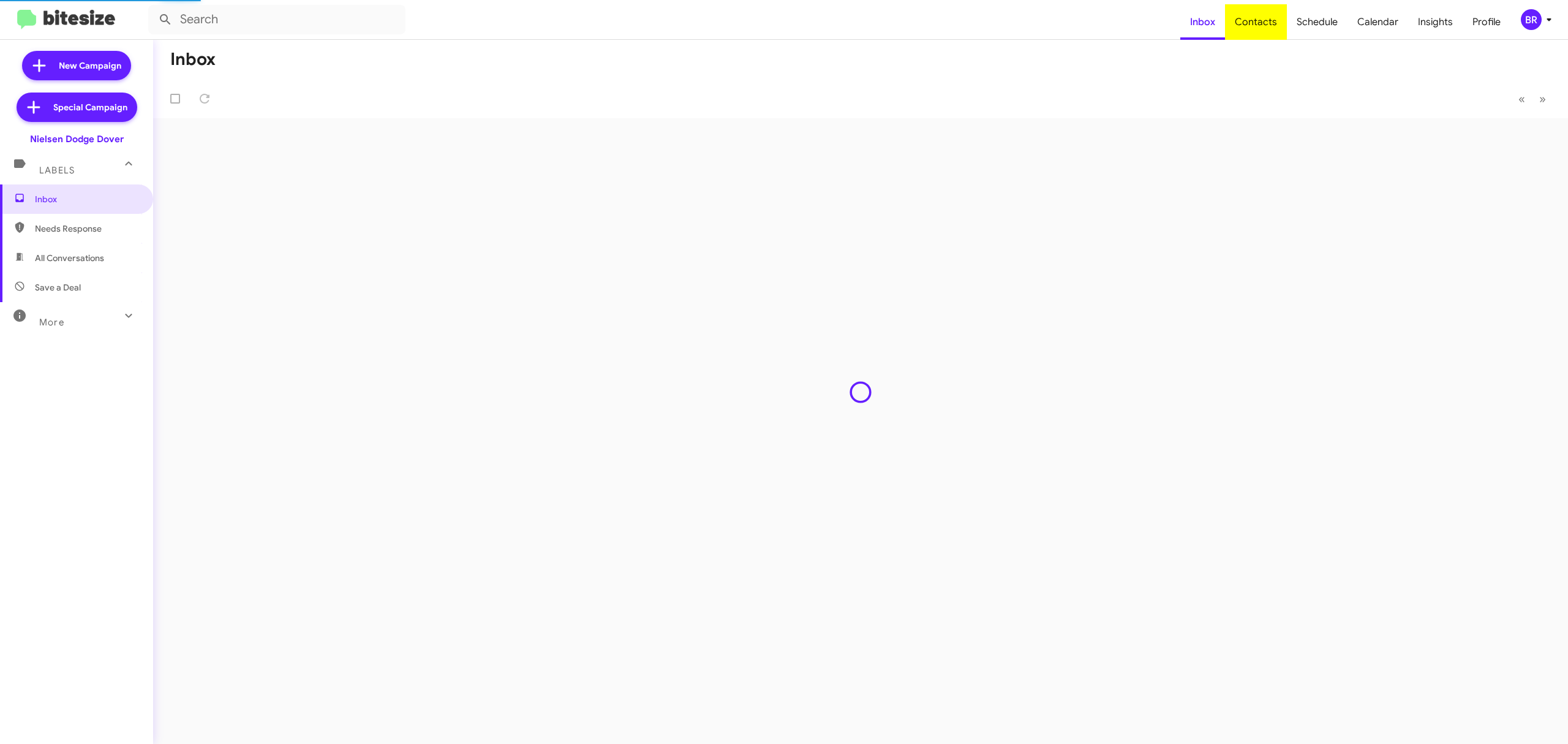
type input "in:groups"
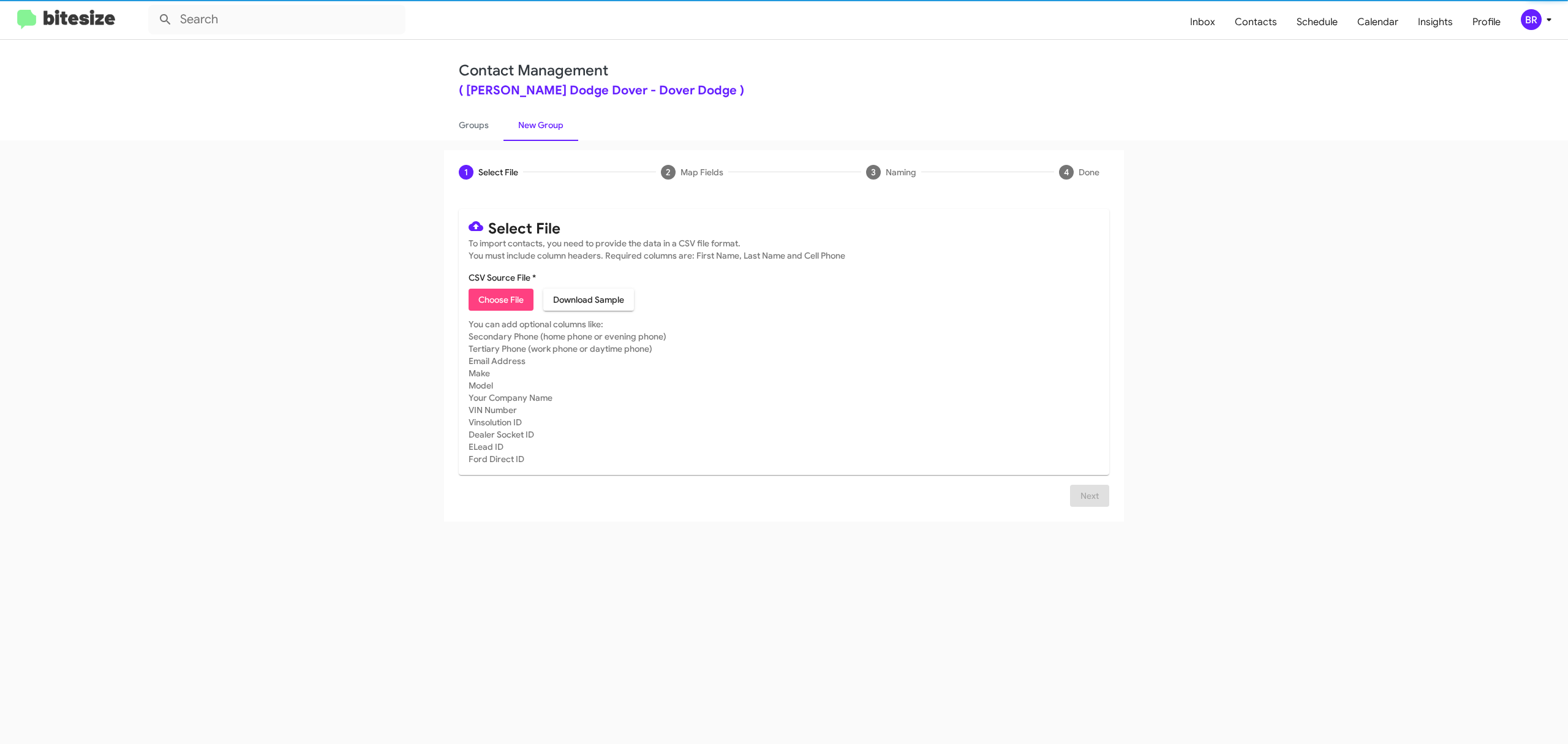
click at [500, 299] on span "Choose File" at bounding box center [501, 299] width 45 height 22
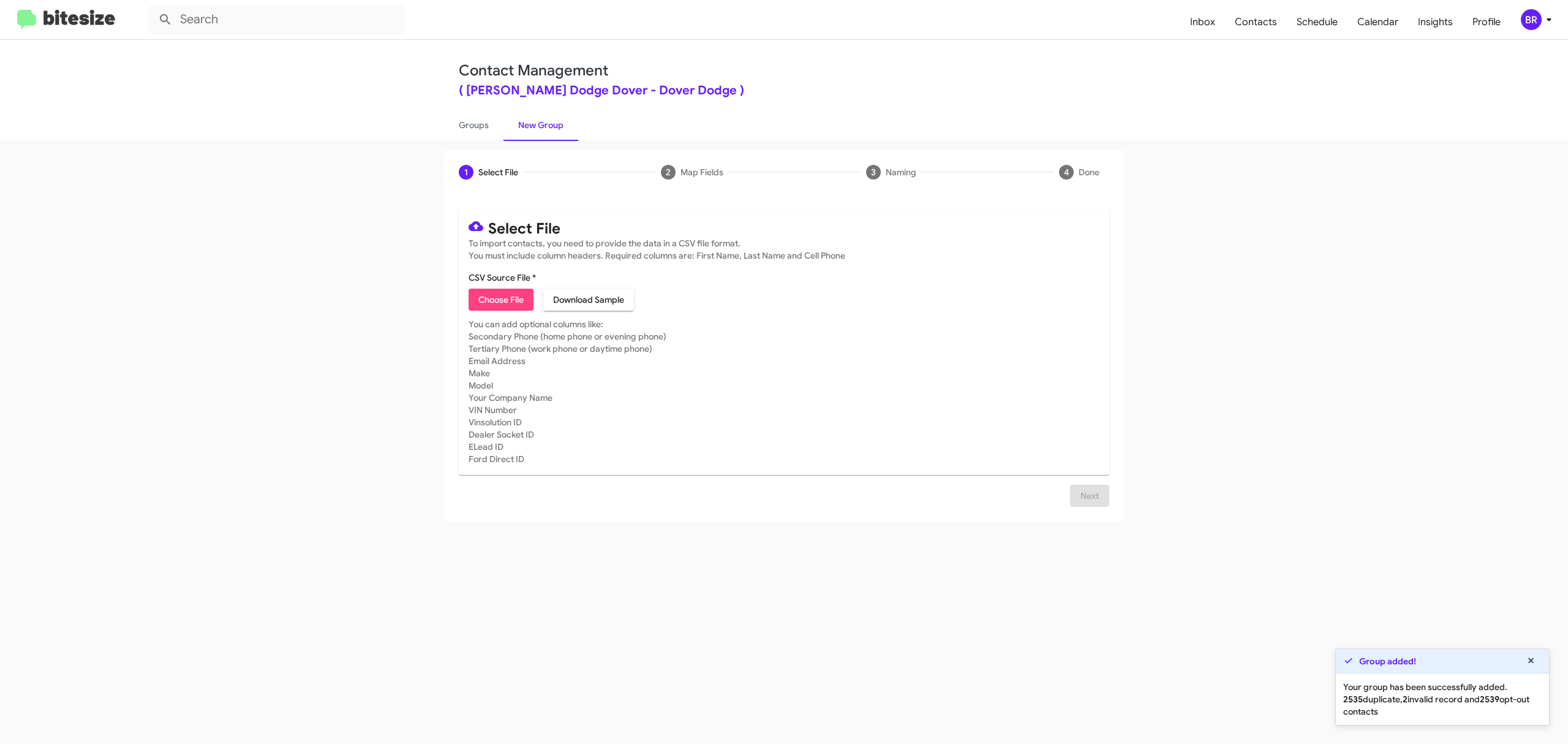
type input "NielDodDov_Opt-Out_[DATE]"
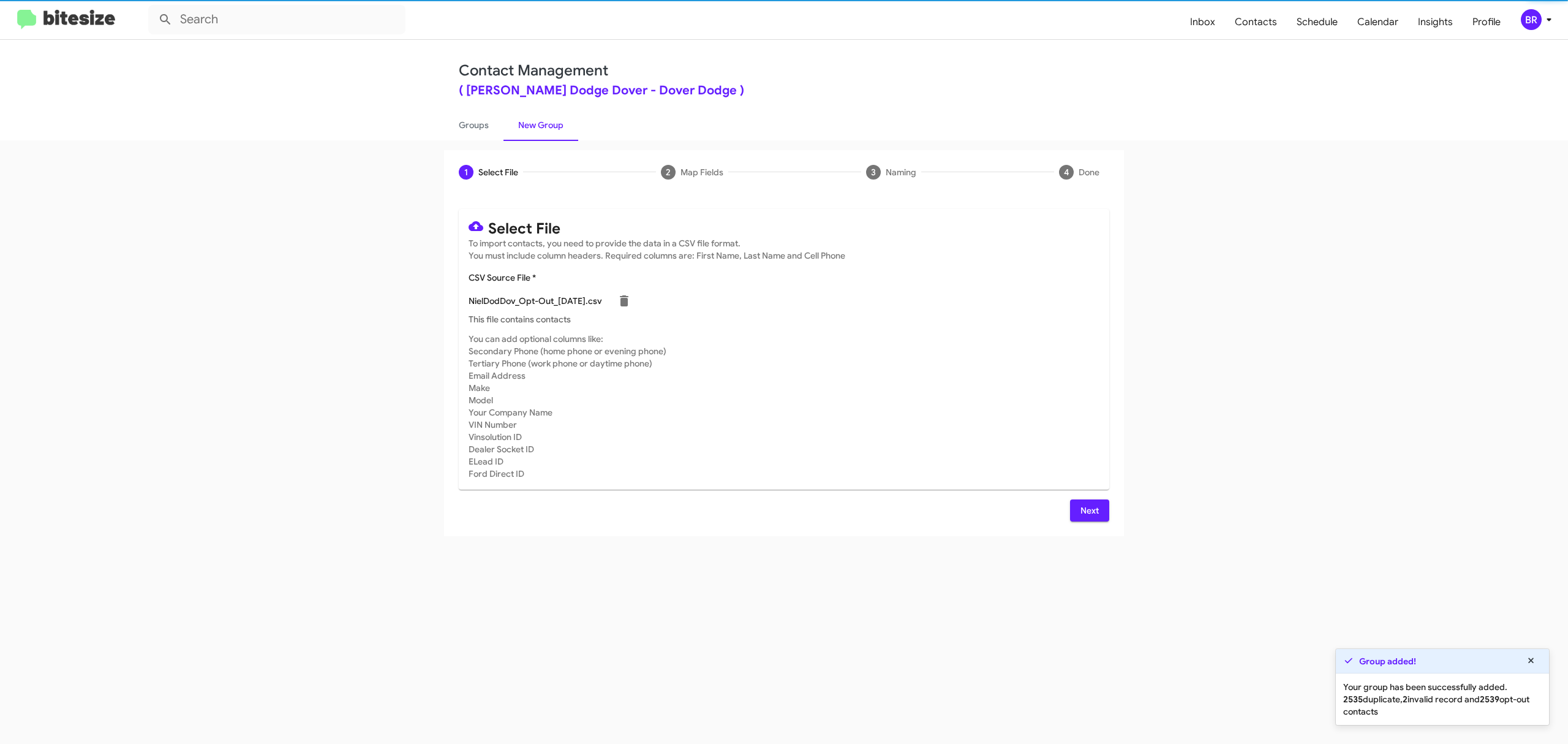
click at [1089, 510] on span "Next" at bounding box center [1090, 510] width 20 height 22
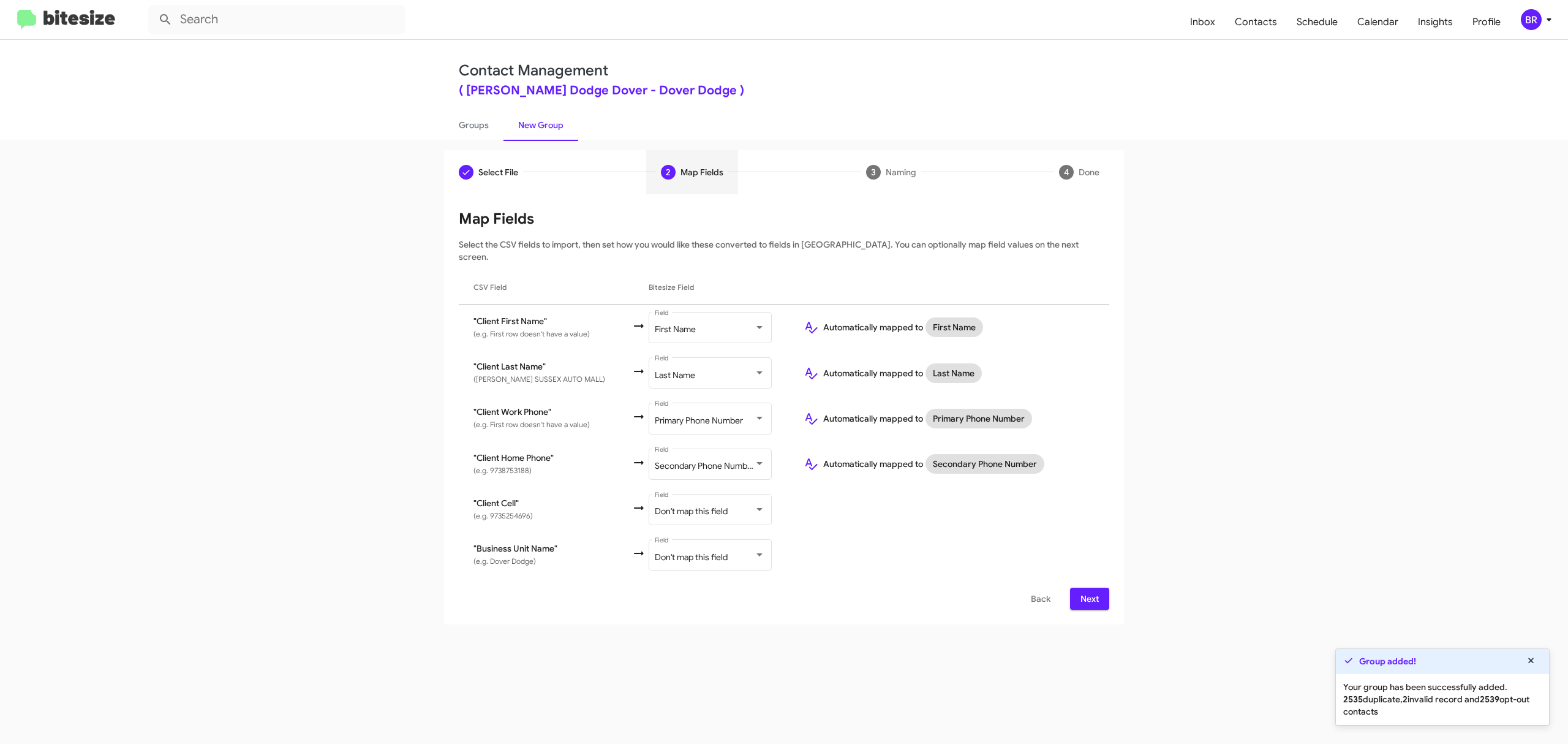
click at [1089, 588] on span "Next" at bounding box center [1090, 598] width 20 height 22
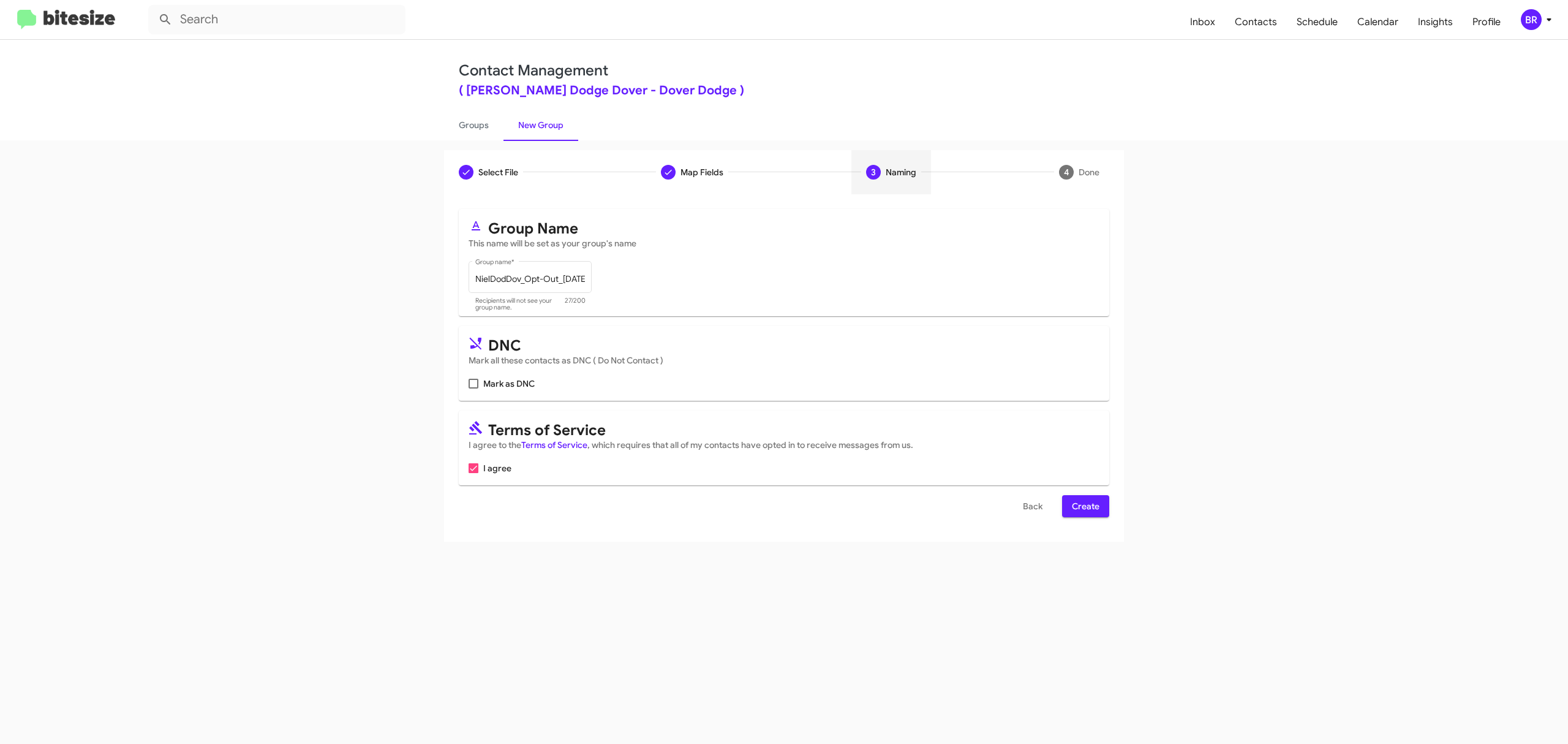
click at [473, 388] on input "Mark as DNC" at bounding box center [473, 388] width 1 height 1
checkbox input "true"
click at [1084, 506] on span "Create" at bounding box center [1086, 506] width 28 height 22
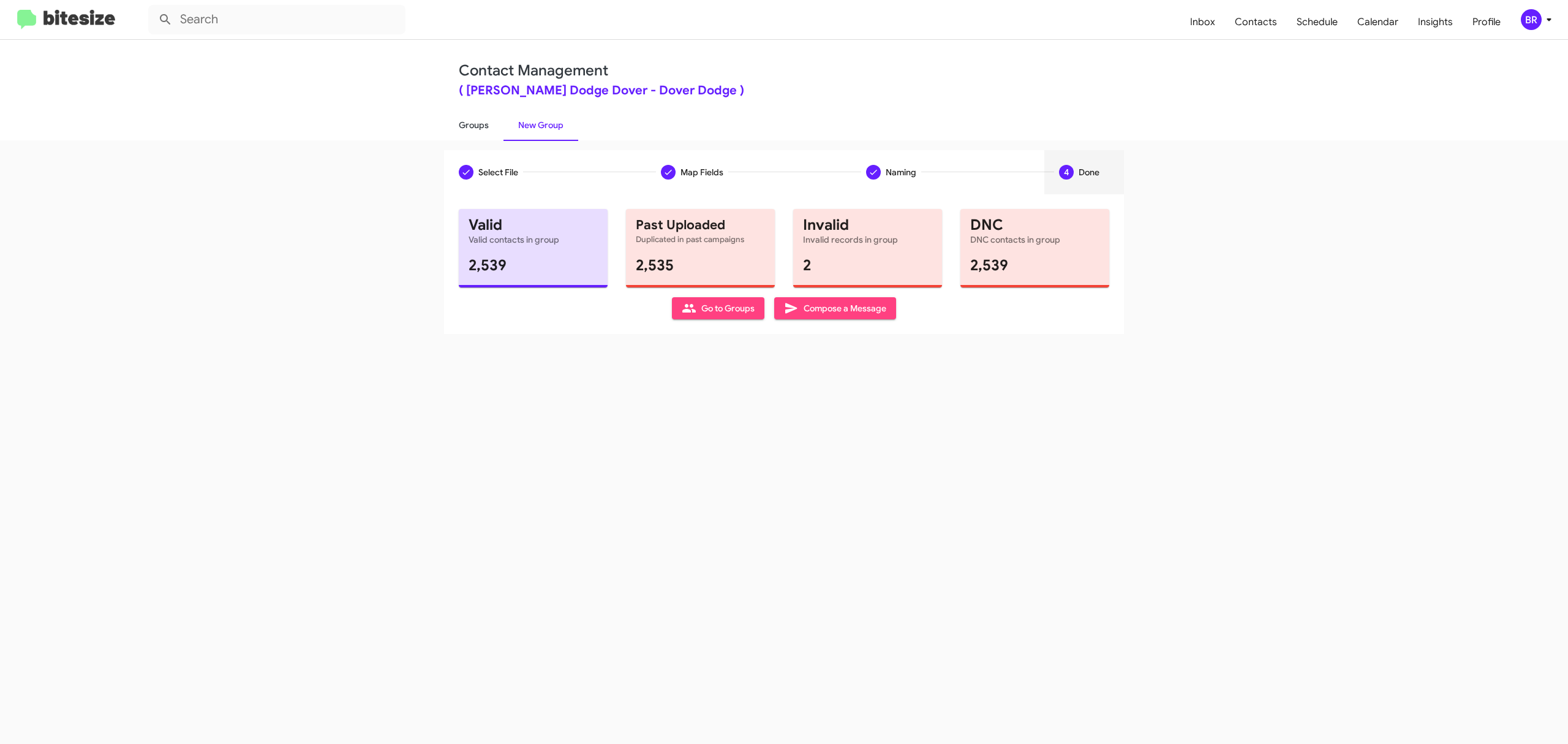
click at [473, 124] on link "Groups" at bounding box center [473, 125] width 59 height 32
type input "in:groups"
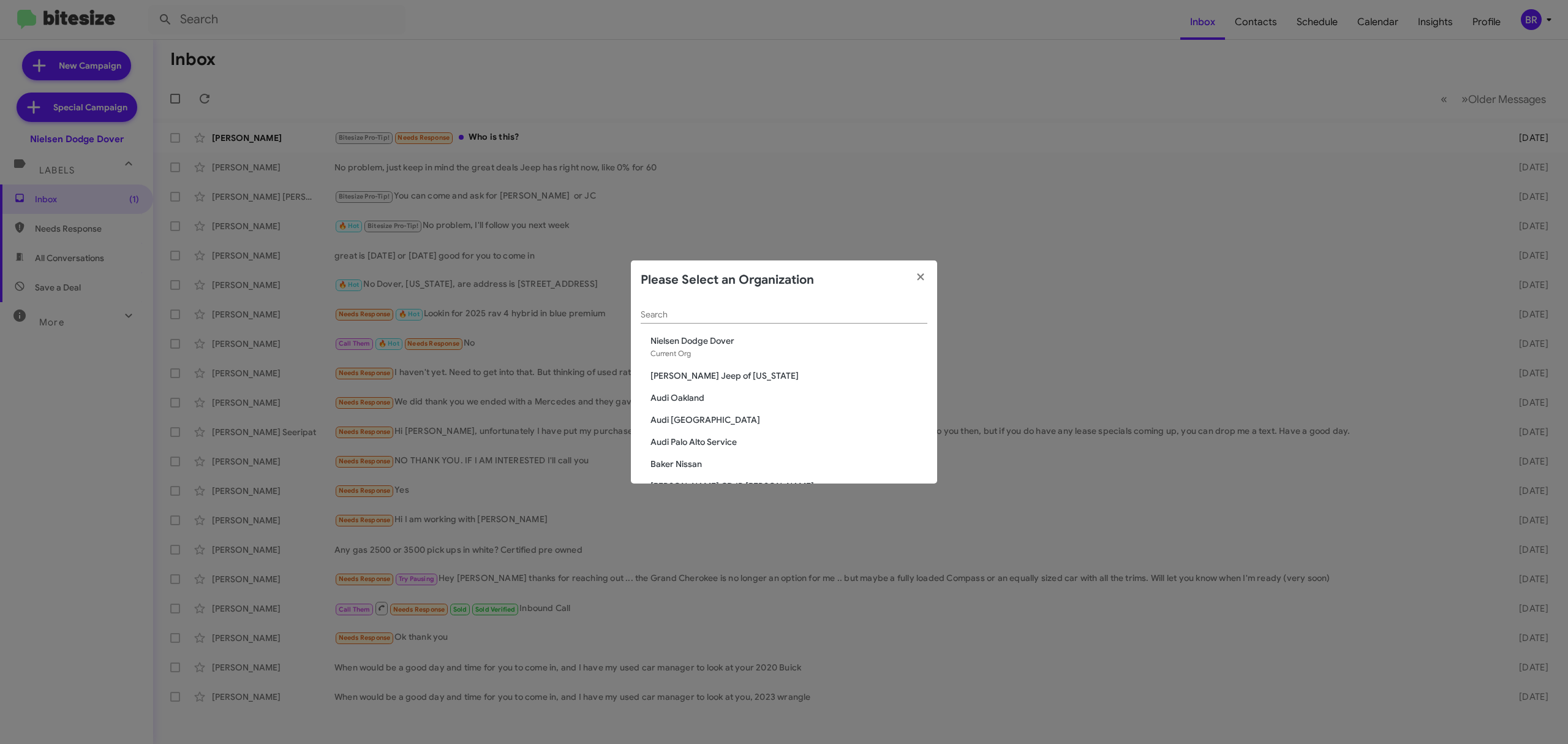
scroll to position [1001, 0]
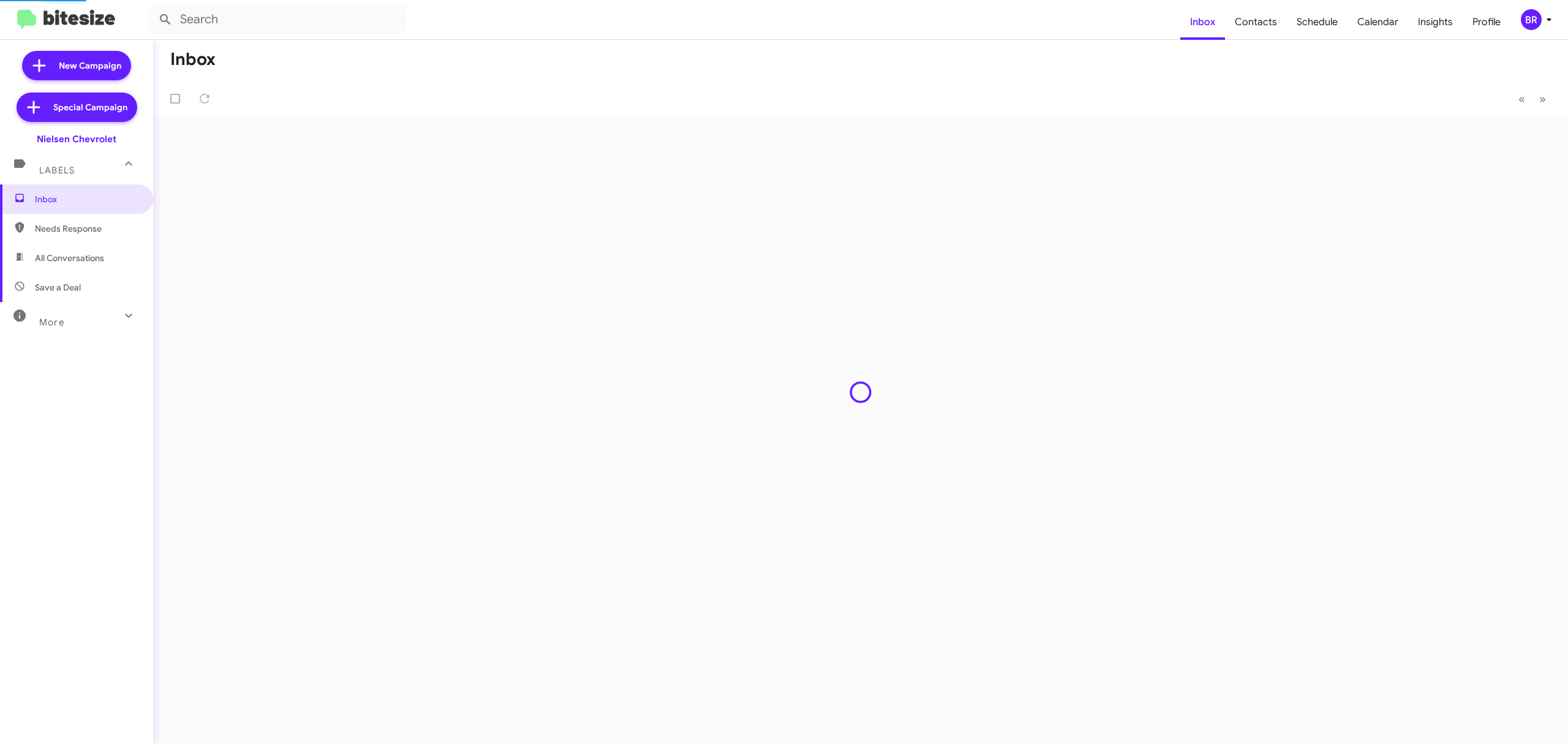
type input "in:groups"
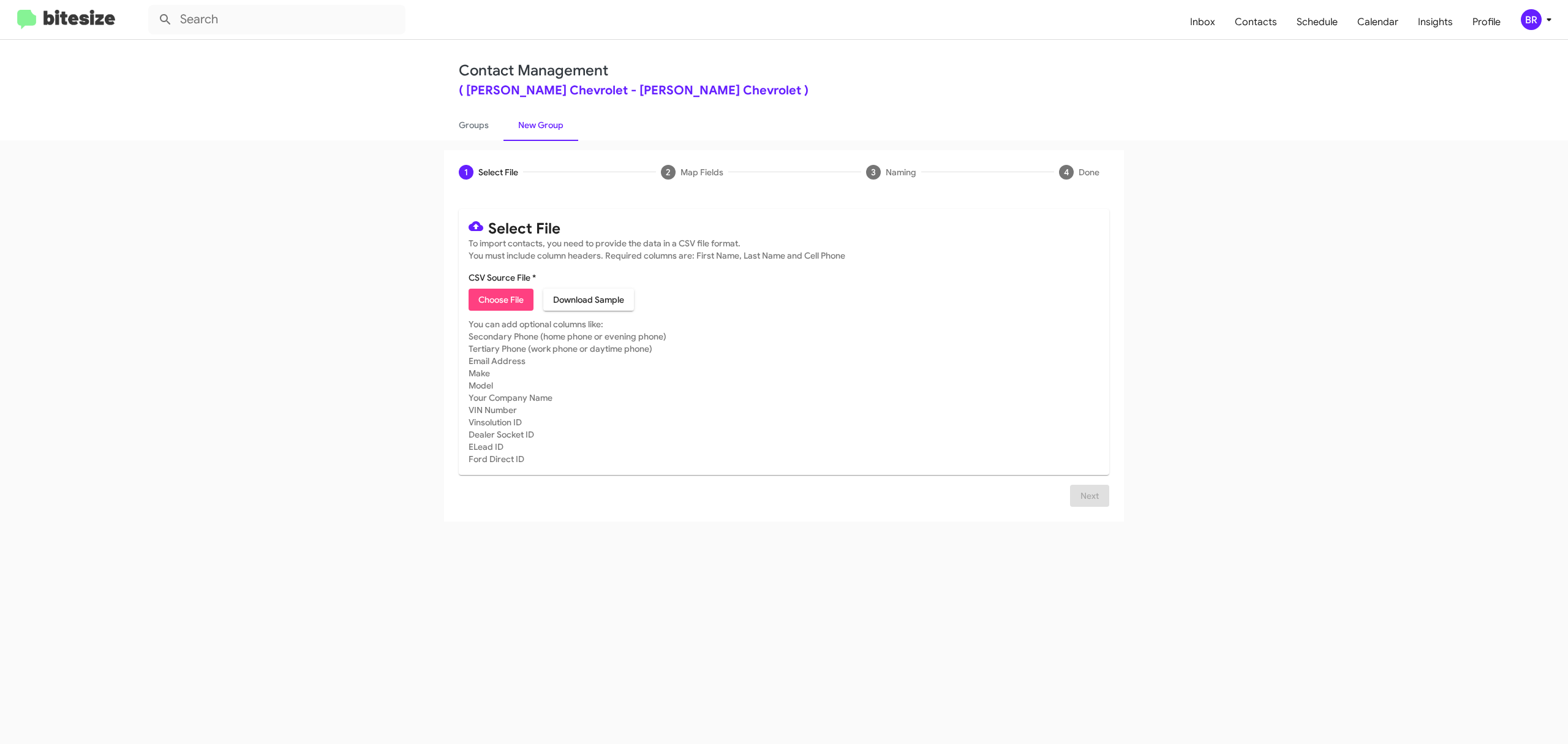
click at [500, 299] on span "Choose File" at bounding box center [501, 299] width 45 height 22
type input "NielsenChev_Opt-Out_10-12-25"
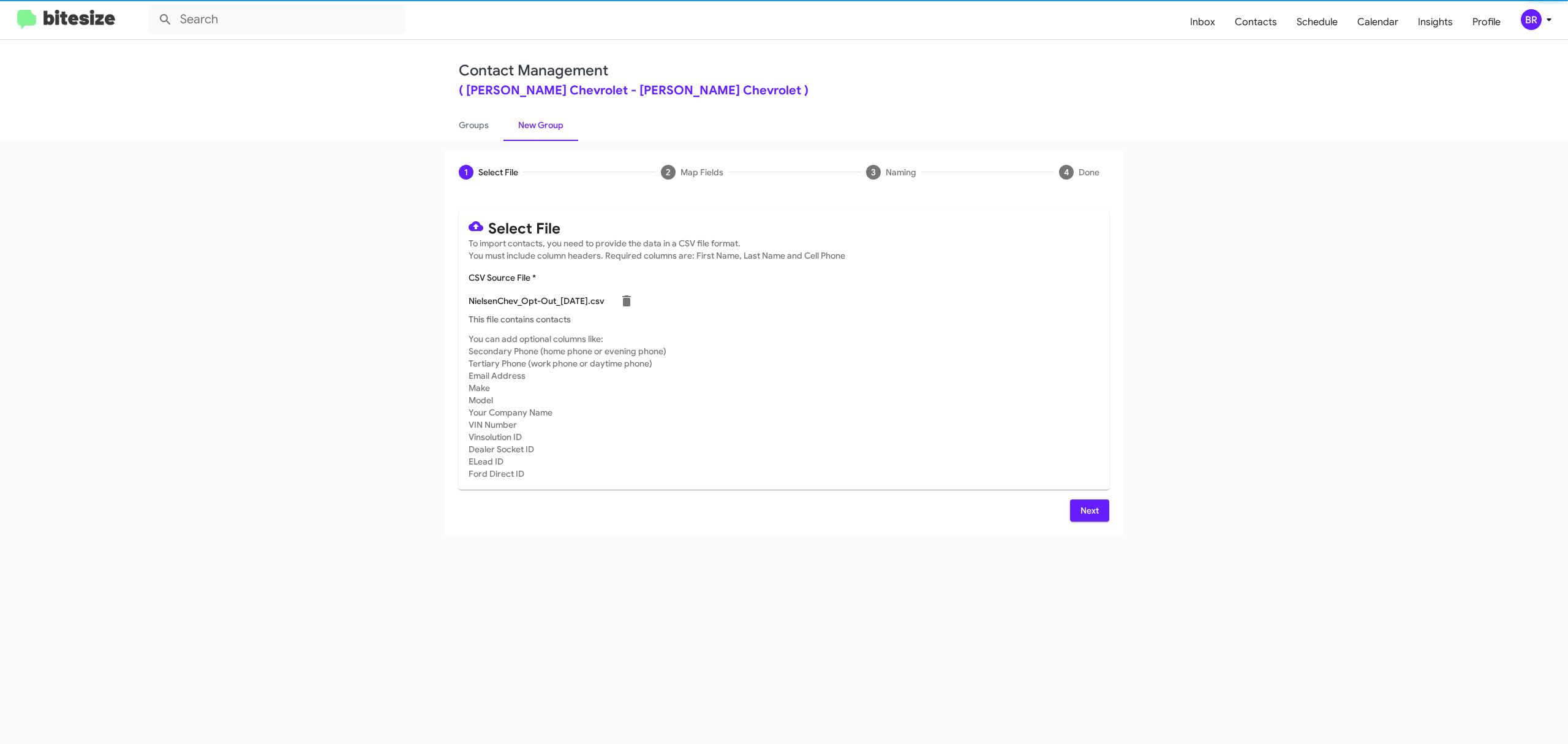
click at [1089, 510] on span "Next" at bounding box center [1090, 510] width 20 height 22
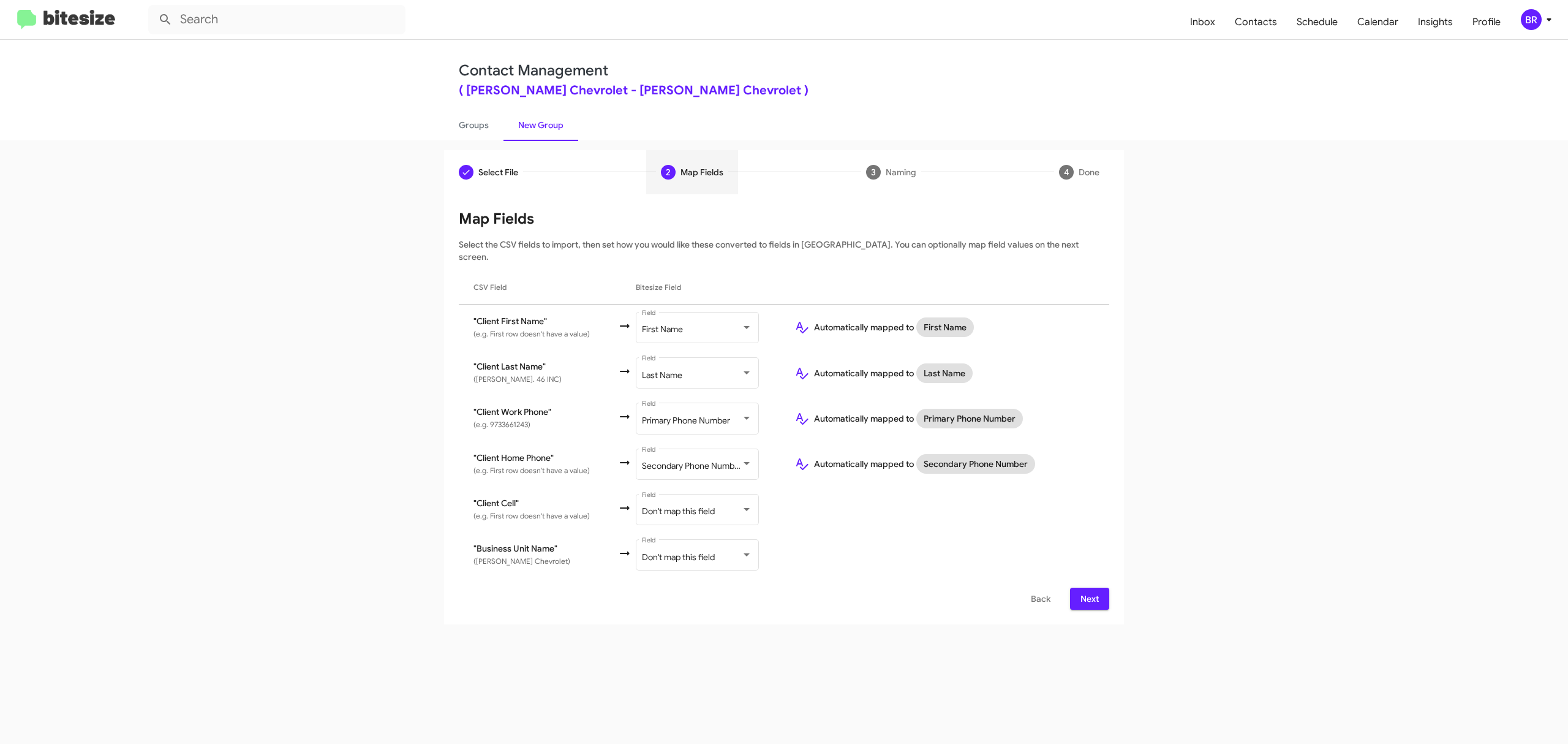
click at [1089, 588] on span "Next" at bounding box center [1090, 598] width 20 height 22
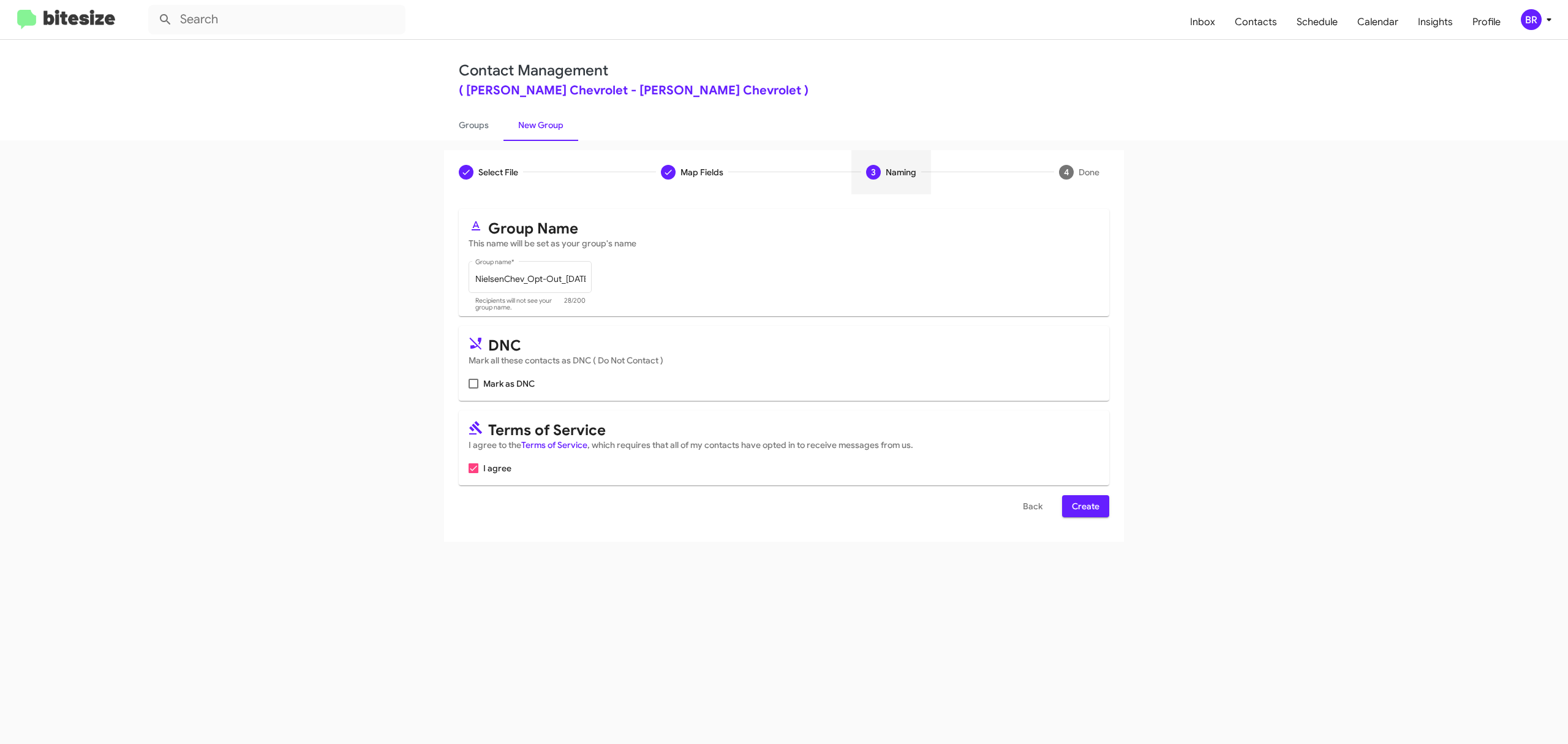
click at [473, 388] on input "Mark as DNC" at bounding box center [473, 388] width 1 height 1
checkbox input "true"
click at [1084, 506] on span "Create" at bounding box center [1086, 506] width 28 height 22
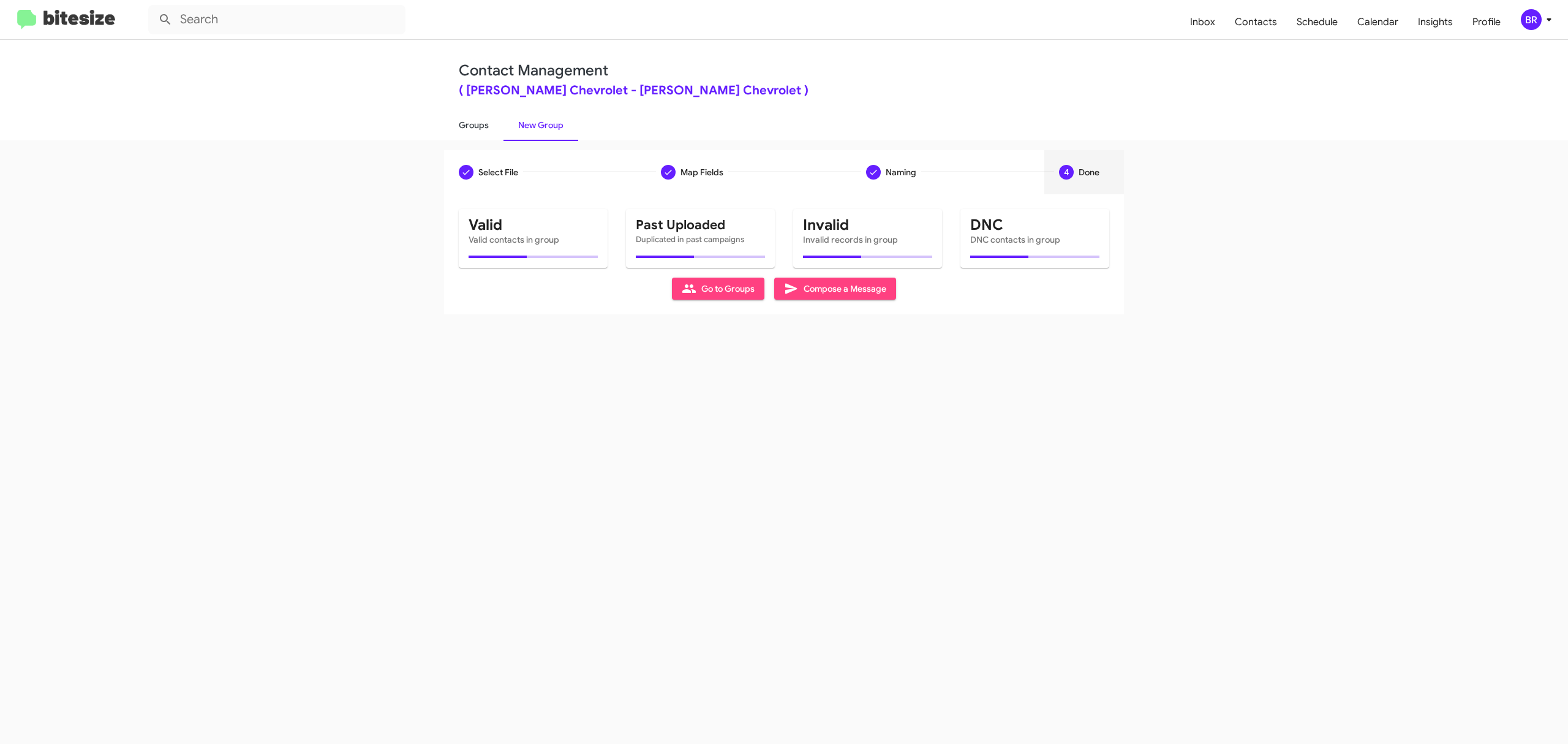
click at [473, 124] on link "Groups" at bounding box center [473, 125] width 59 height 32
type input "in:groups"
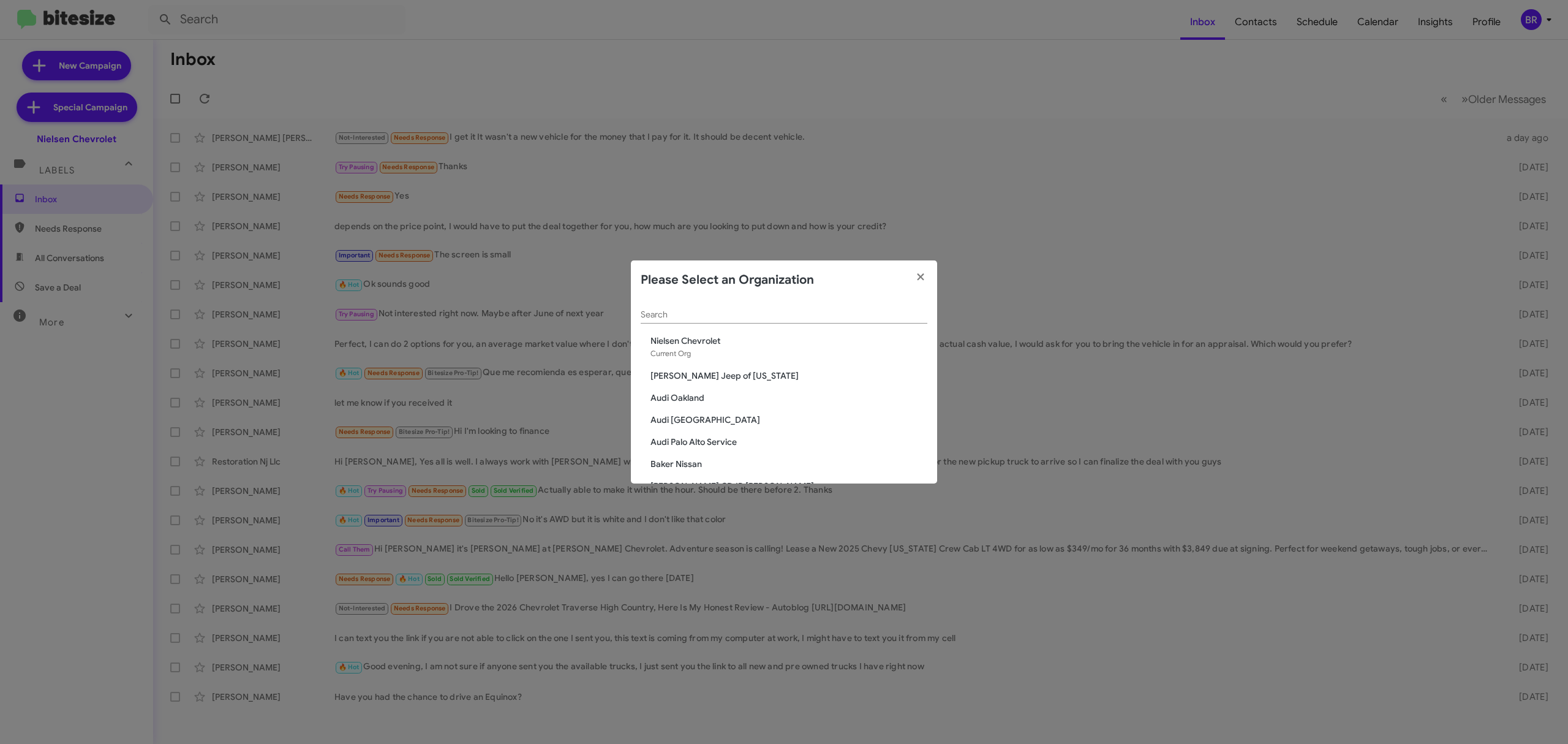
scroll to position [1001, 0]
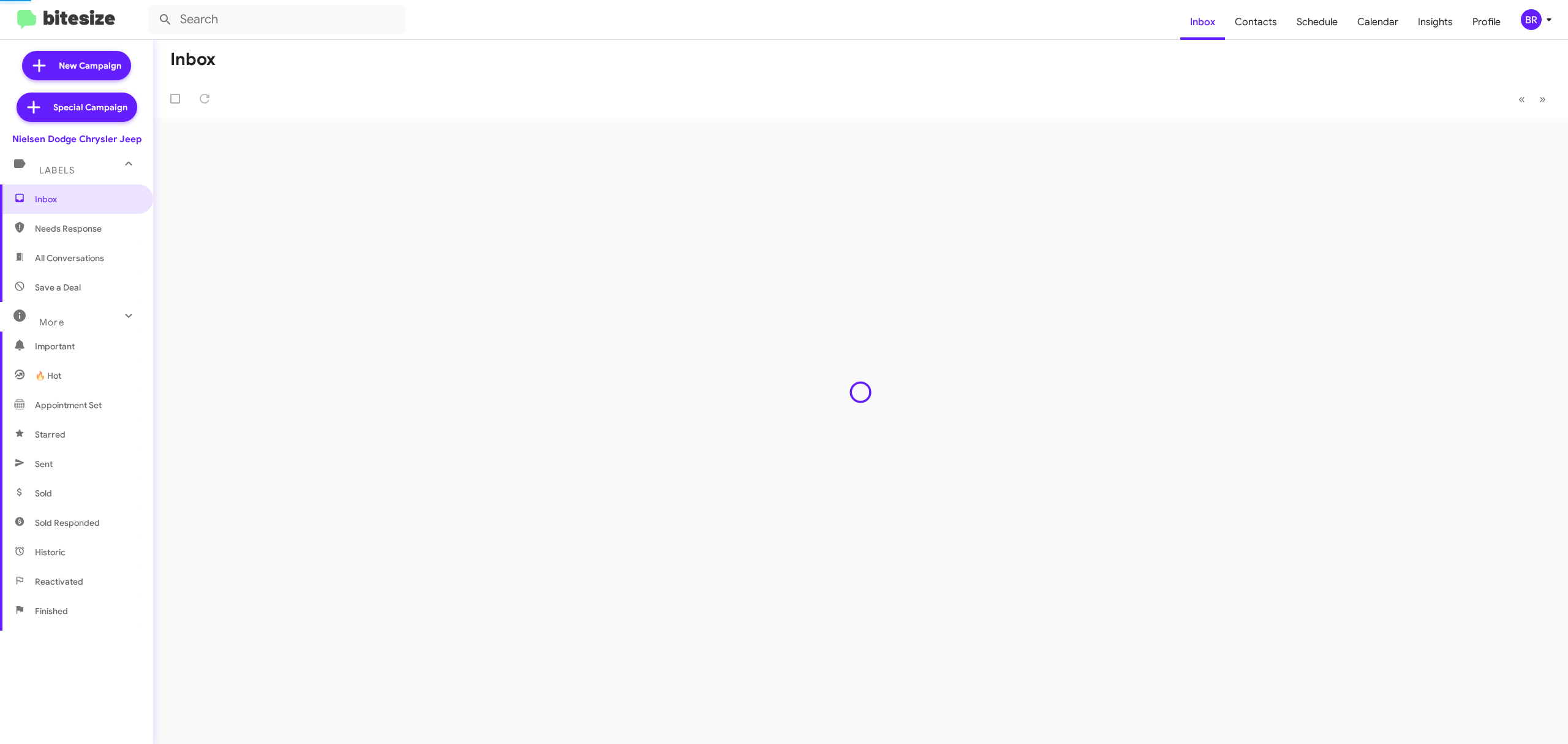
type input "in:groups"
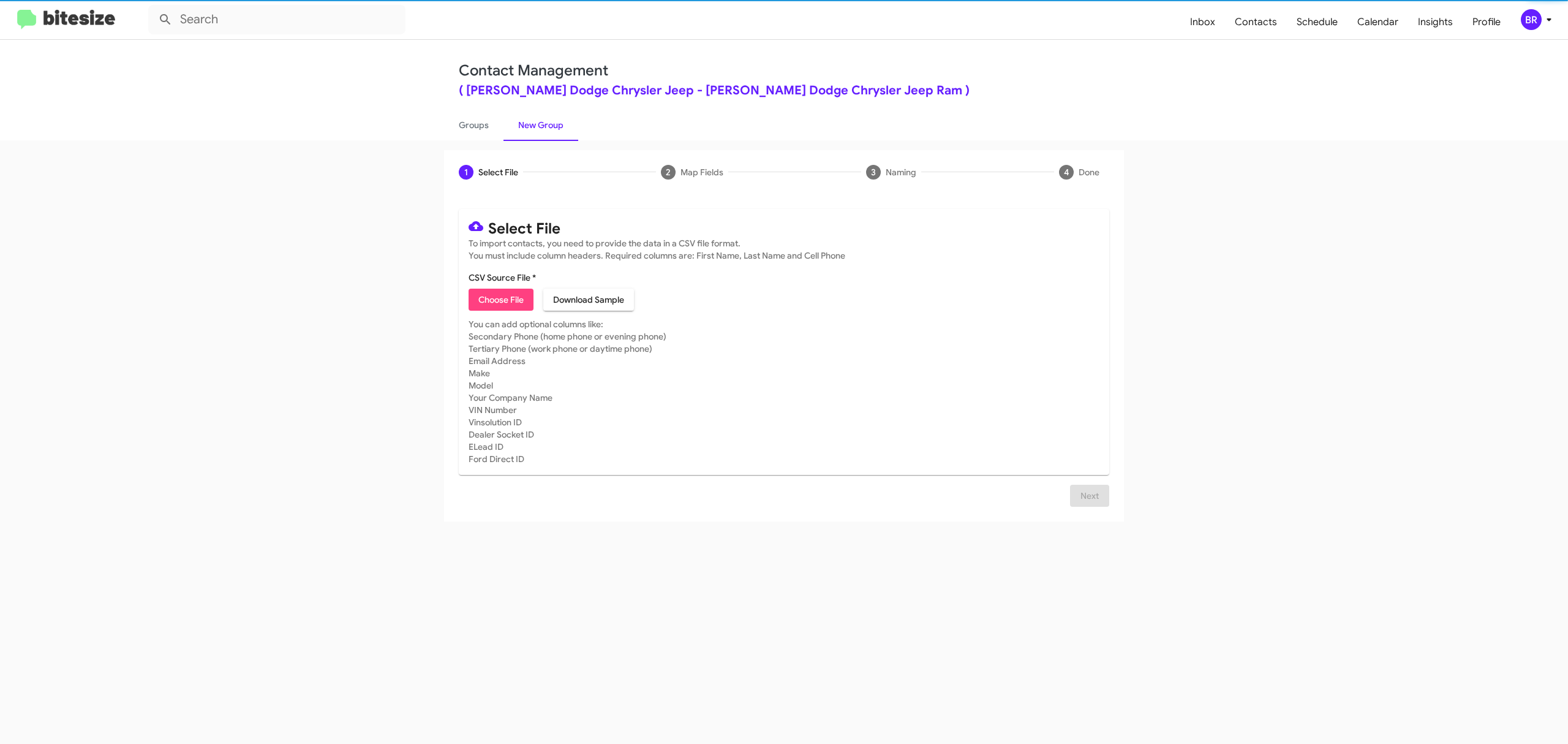
click at [500, 299] on span "Choose File" at bounding box center [501, 299] width 45 height 22
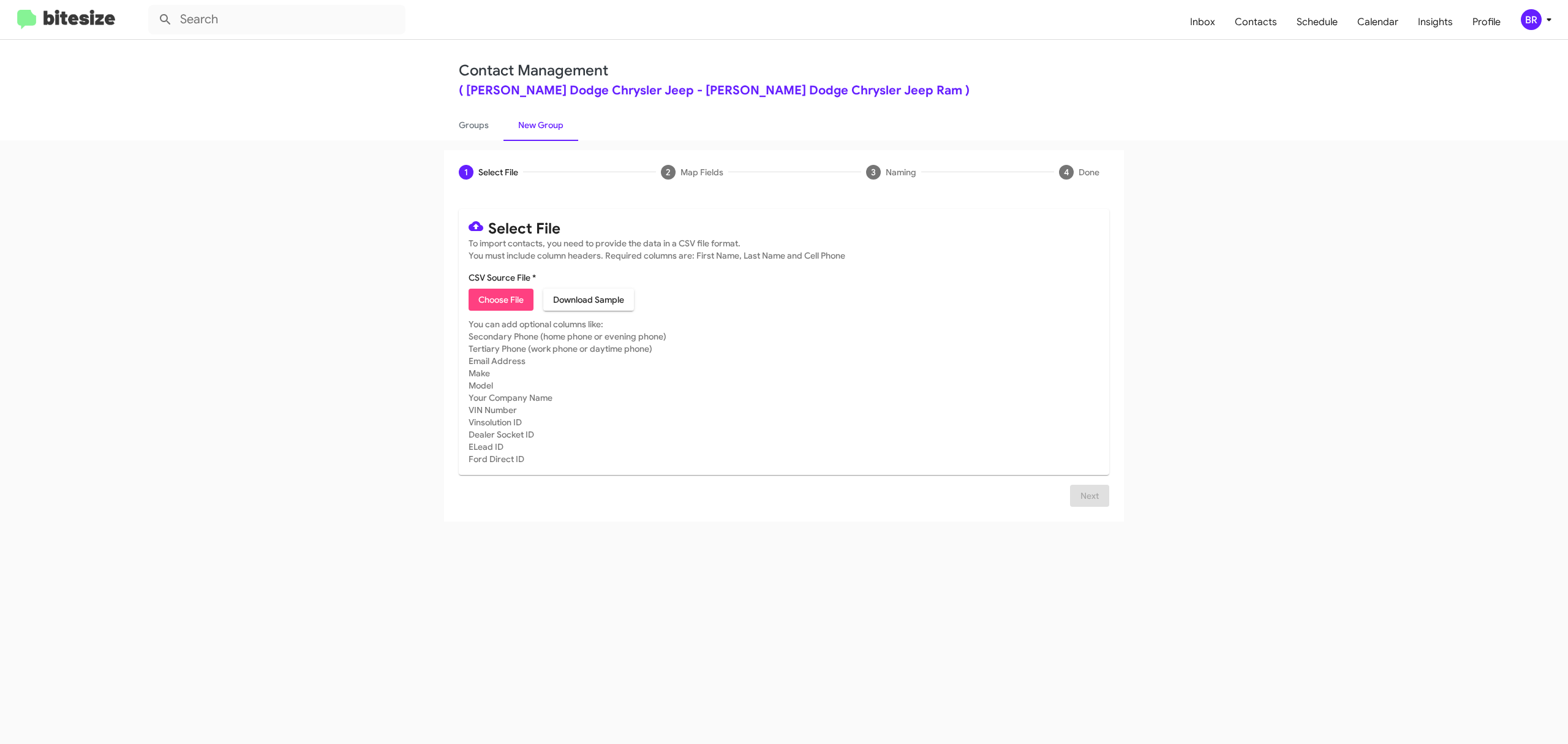
type input "NielsenDCJR_Opt-Out_10-12-25"
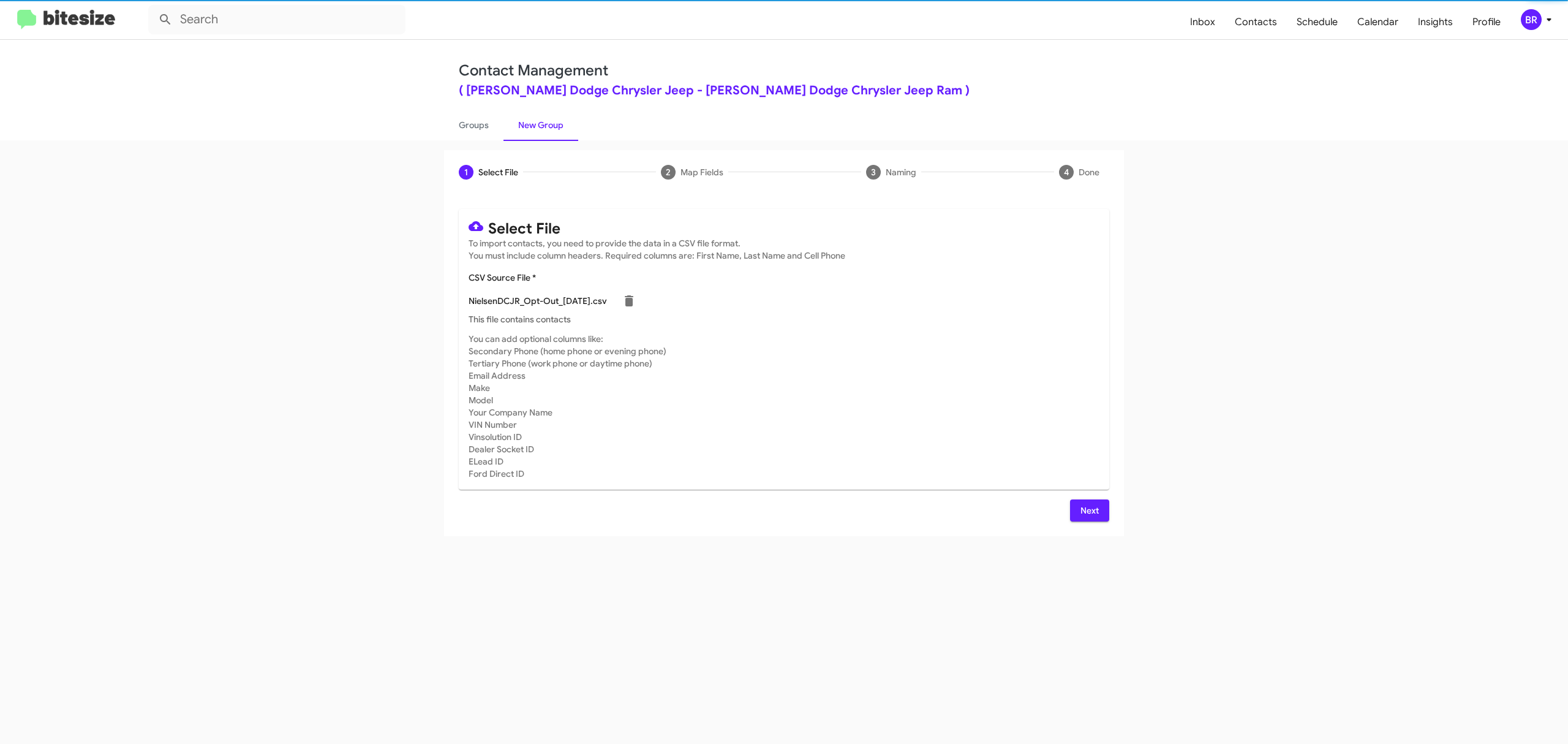
click at [1089, 510] on span "Next" at bounding box center [1090, 510] width 20 height 22
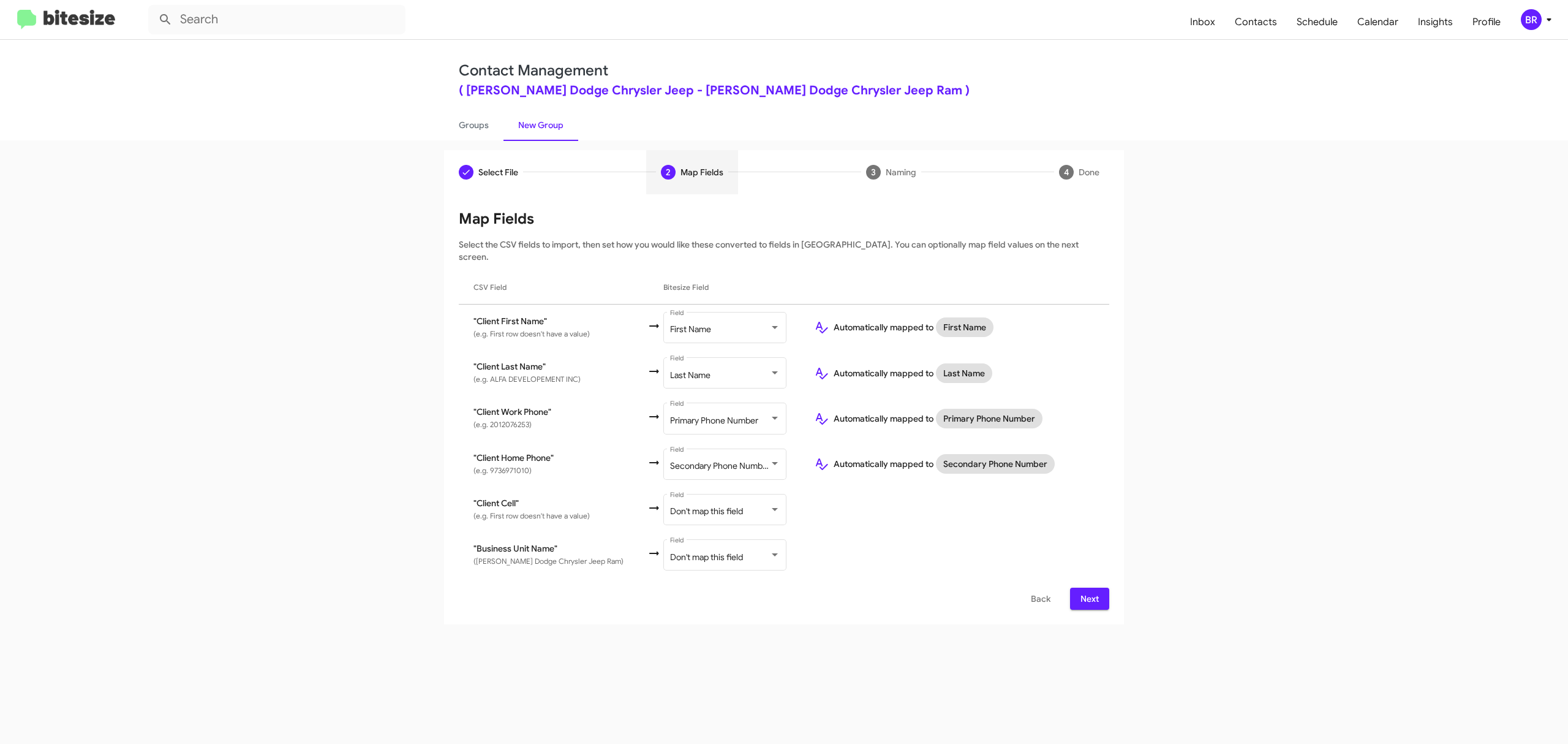
click at [1089, 588] on span "Next" at bounding box center [1090, 598] width 20 height 22
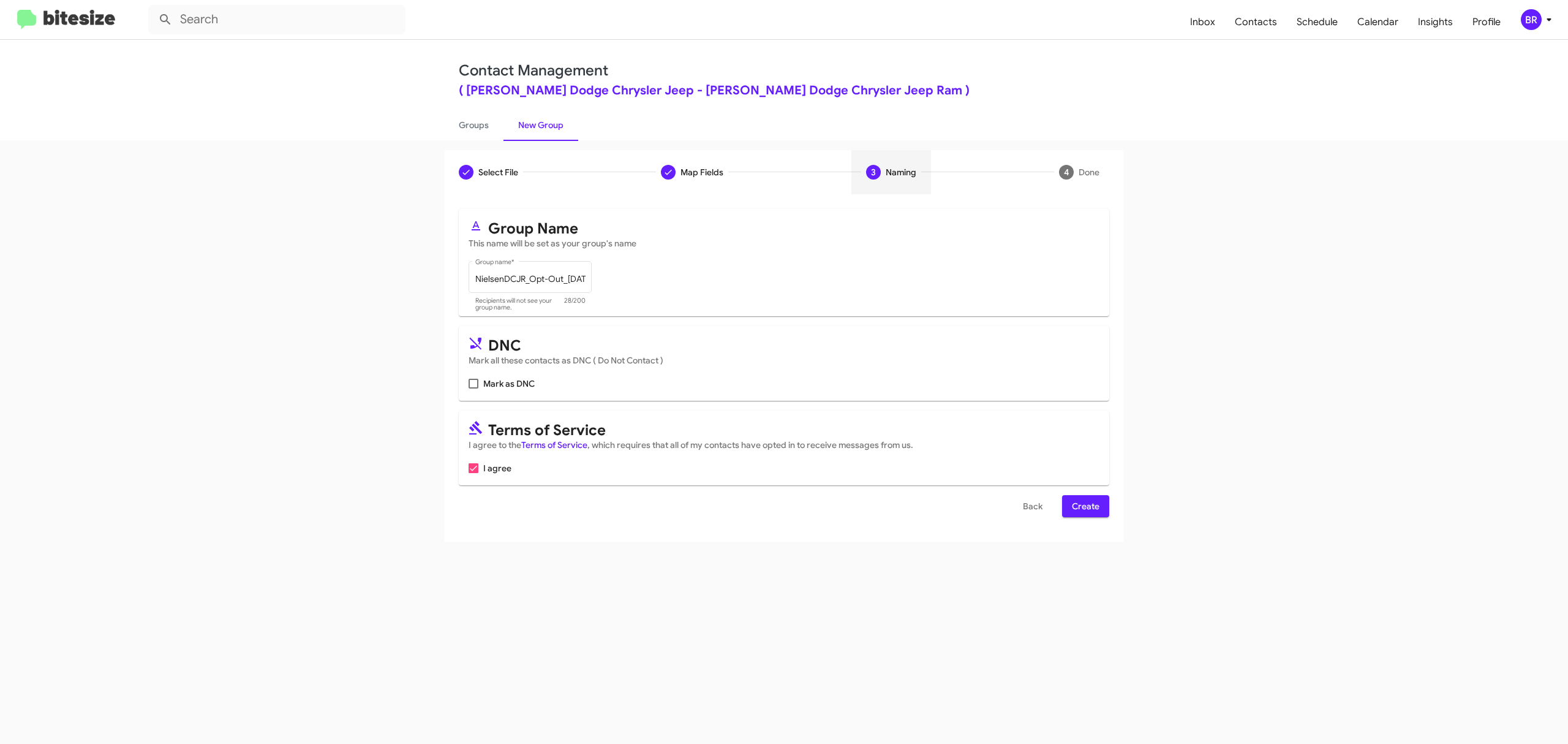
click at [473, 388] on input "Mark as DNC" at bounding box center [473, 388] width 1 height 1
checkbox input "true"
click at [1084, 506] on span "Create" at bounding box center [1086, 506] width 28 height 22
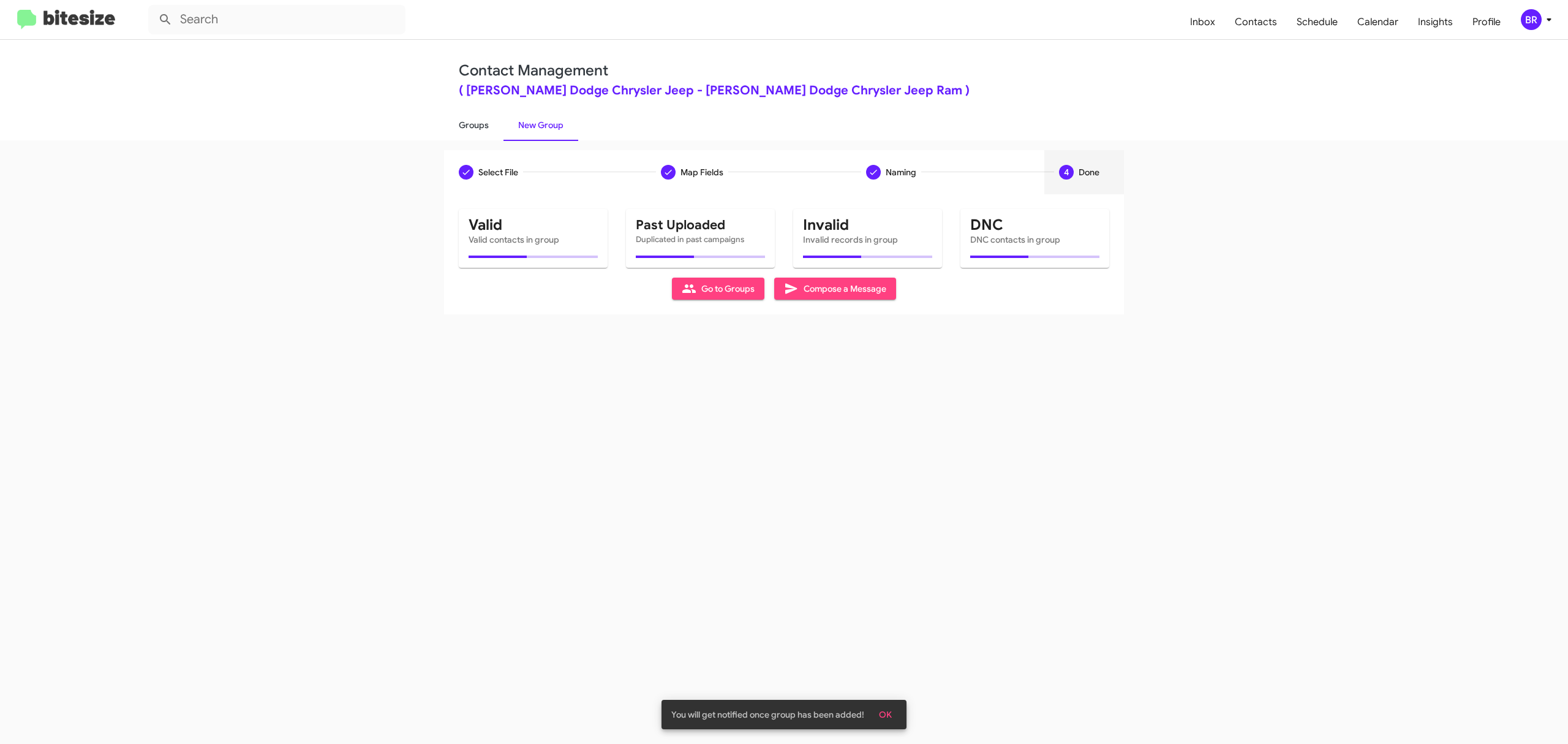
click at [473, 124] on link "Groups" at bounding box center [473, 125] width 59 height 32
type input "in:groups"
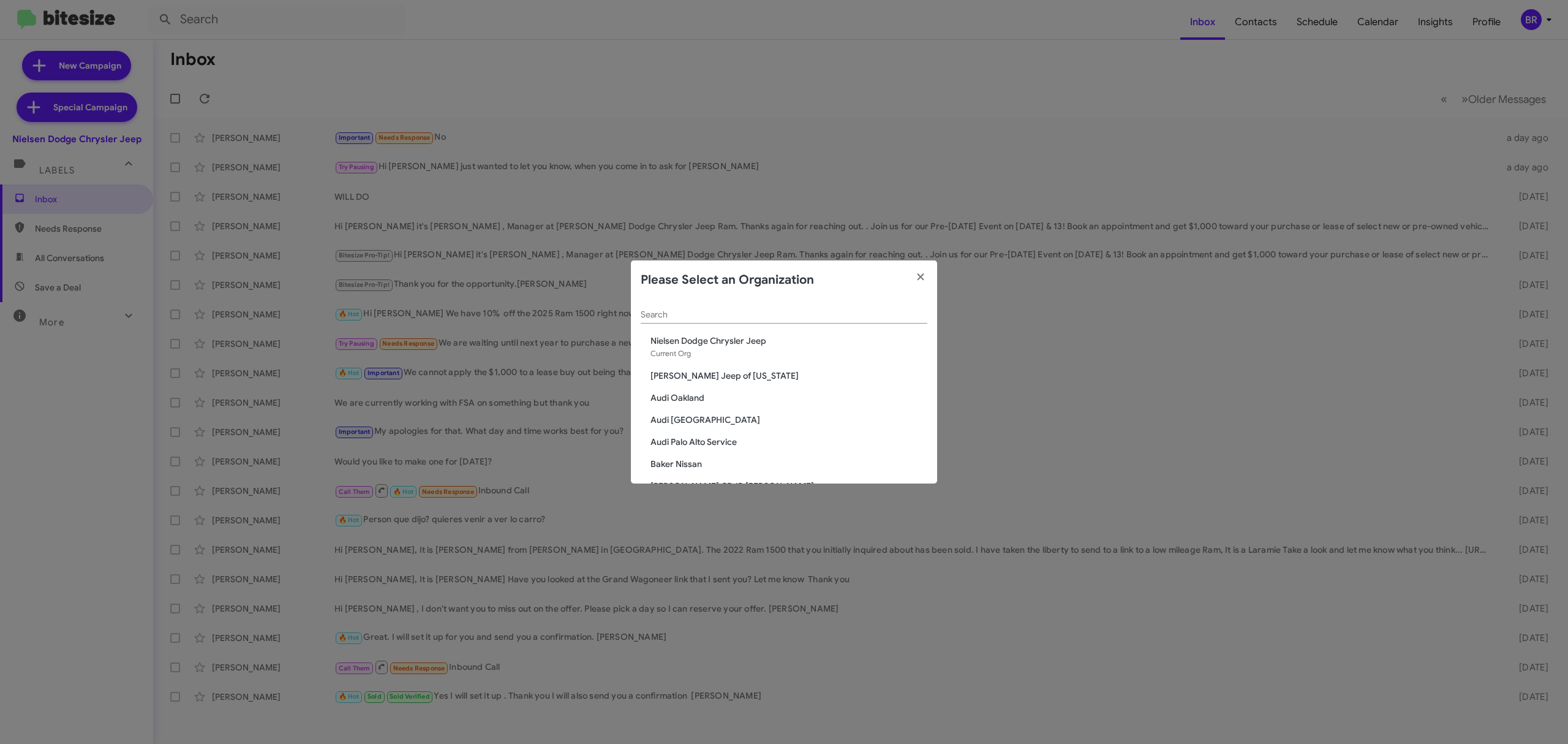
scroll to position [1067, 0]
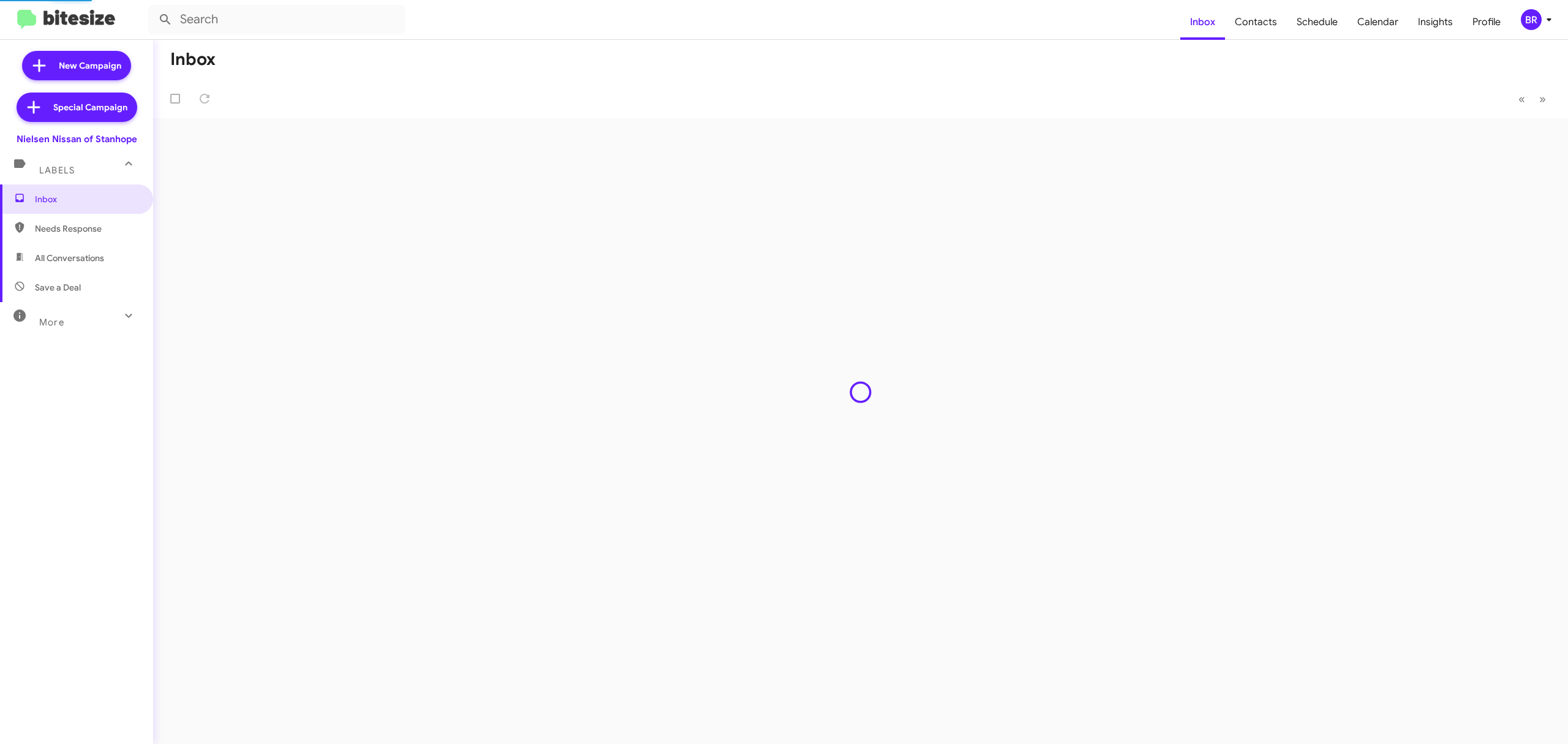
type input "in:groups"
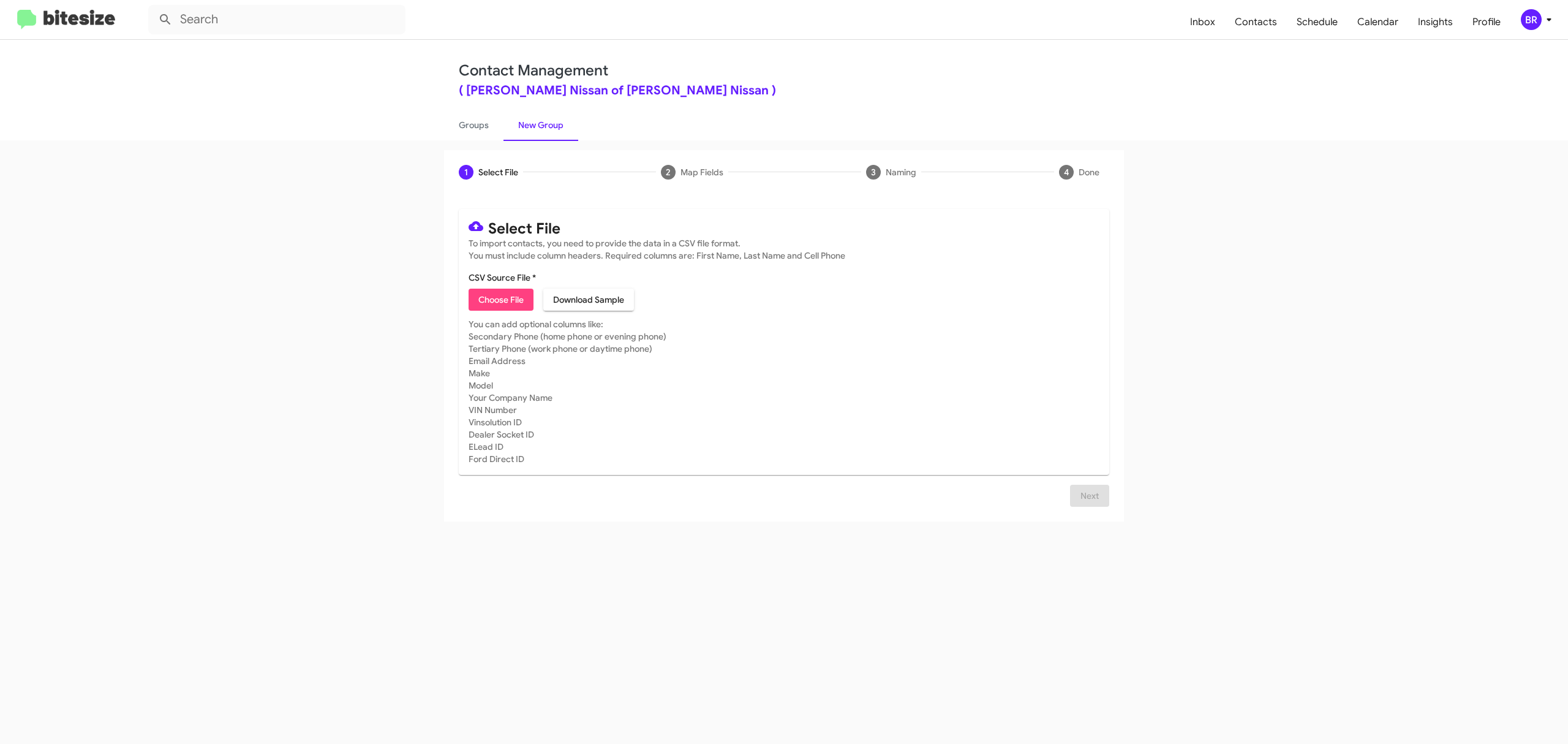
click at [500, 299] on span "Choose File" at bounding box center [501, 299] width 45 height 22
type input "NielNisStan_Opt-Out_[DATE]"
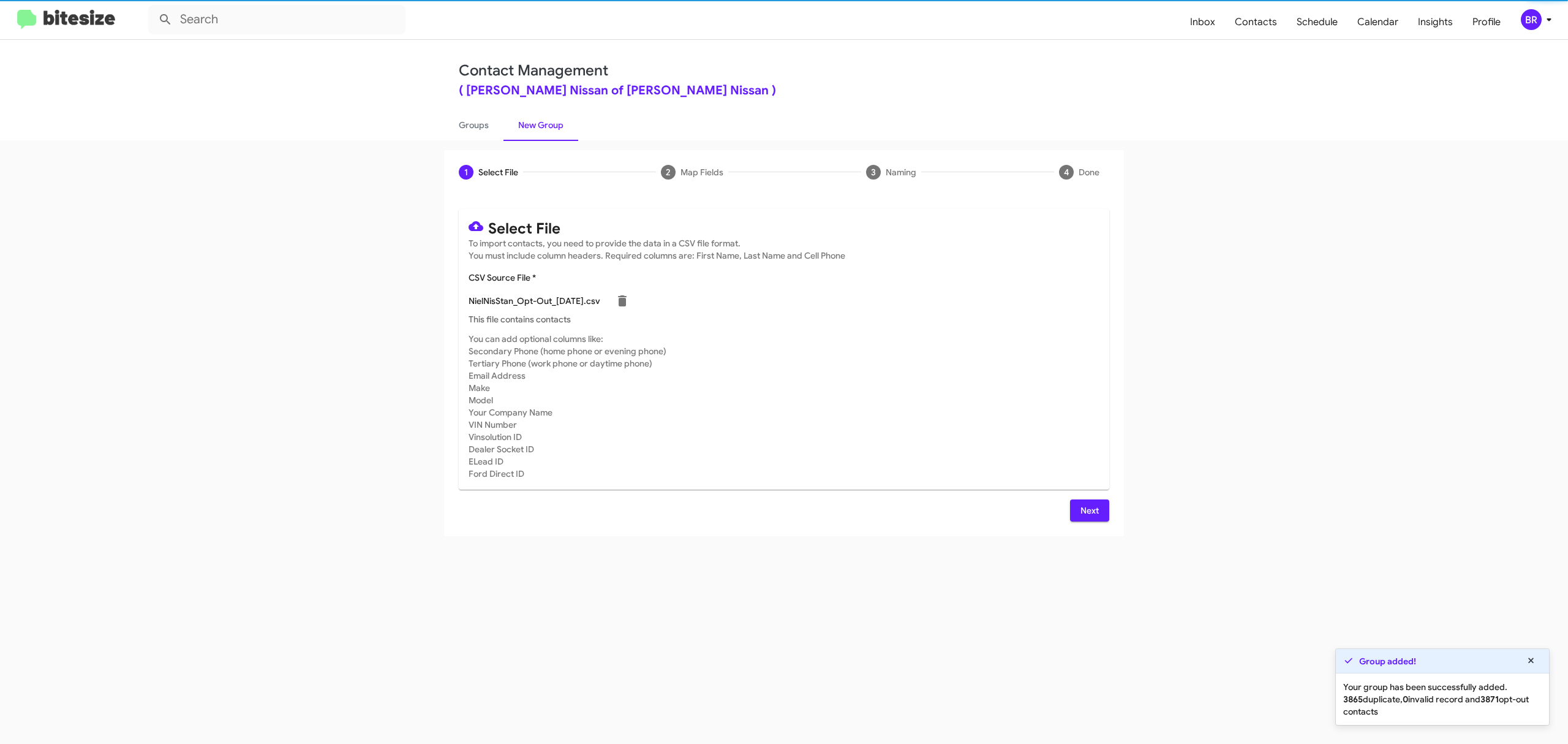
click at [1089, 510] on span "Next" at bounding box center [1090, 510] width 20 height 22
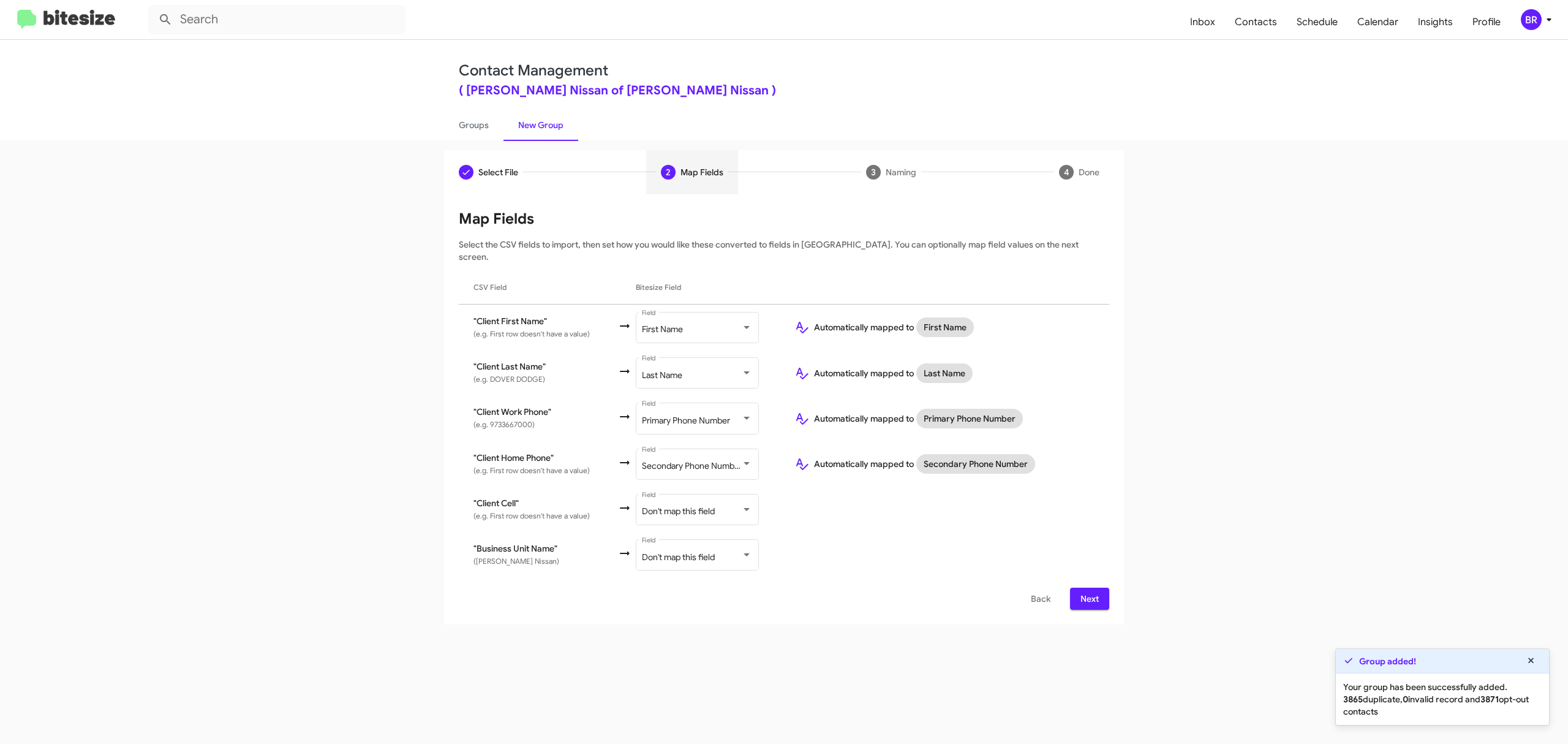
click at [1089, 588] on span "Next" at bounding box center [1090, 598] width 20 height 22
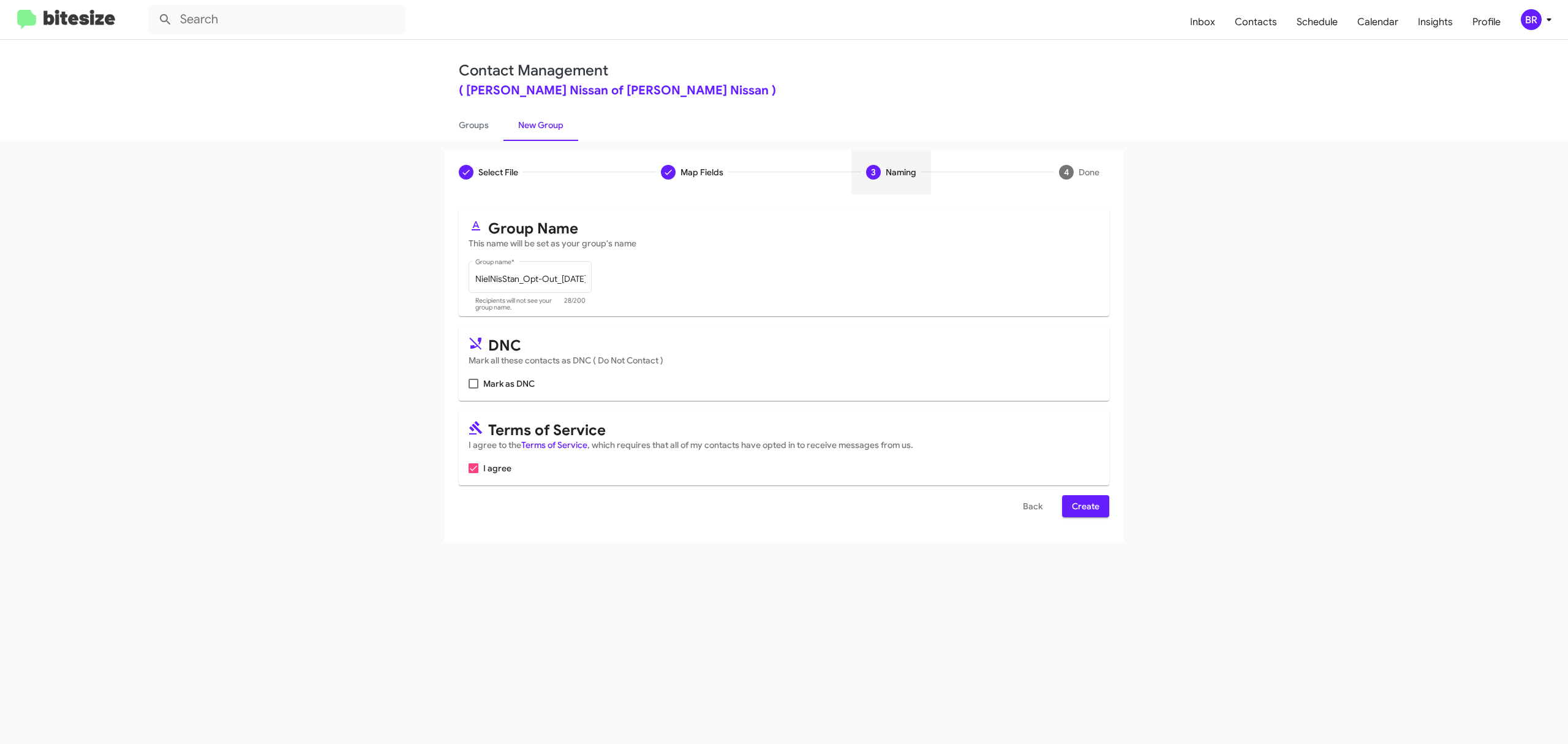
click at [473, 388] on input "Mark as DNC" at bounding box center [473, 388] width 1 height 1
checkbox input "true"
click at [1084, 506] on span "Create" at bounding box center [1086, 506] width 28 height 22
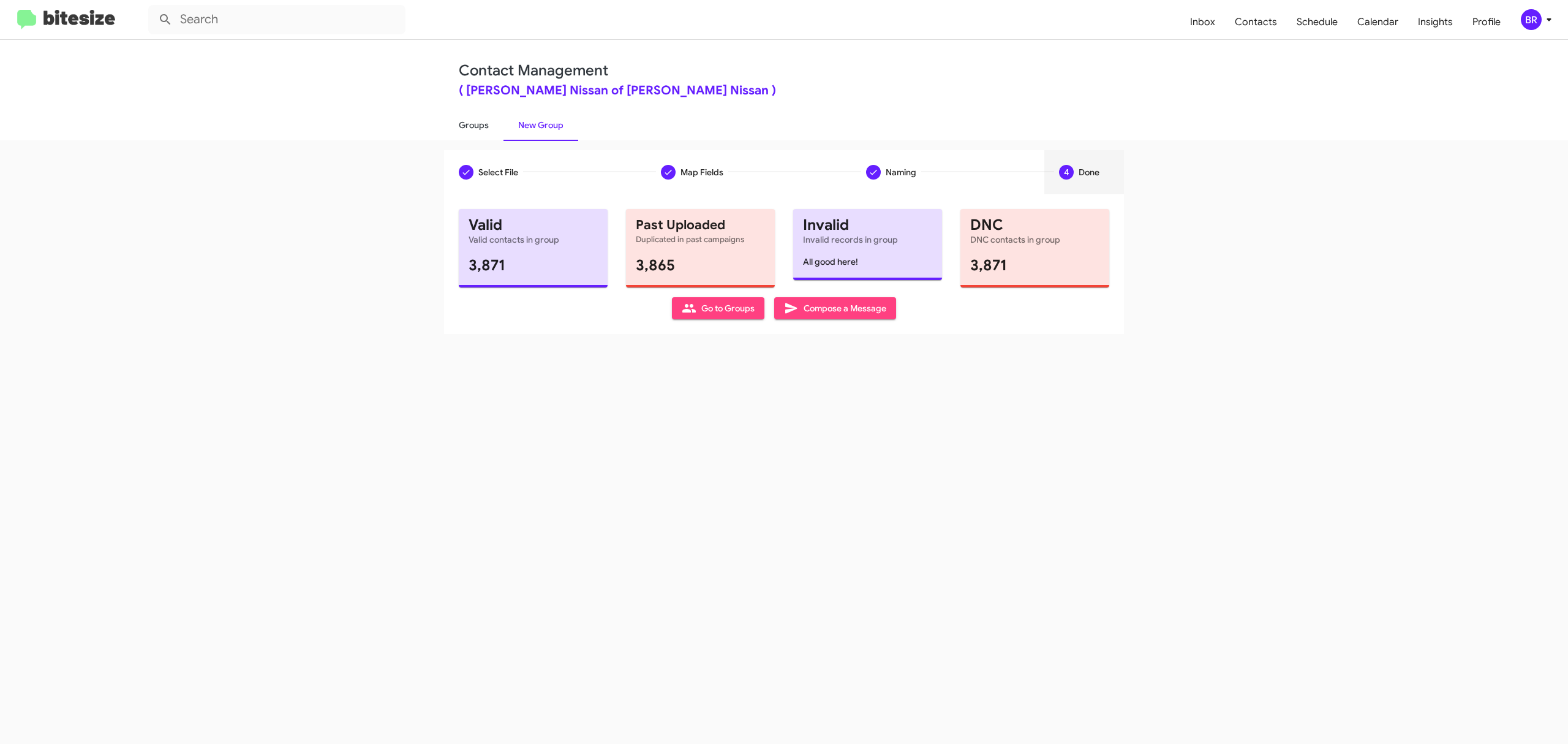
click at [473, 124] on link "Groups" at bounding box center [473, 125] width 59 height 32
type input "in:groups"
